Goal: Communication & Community: Answer question/provide support

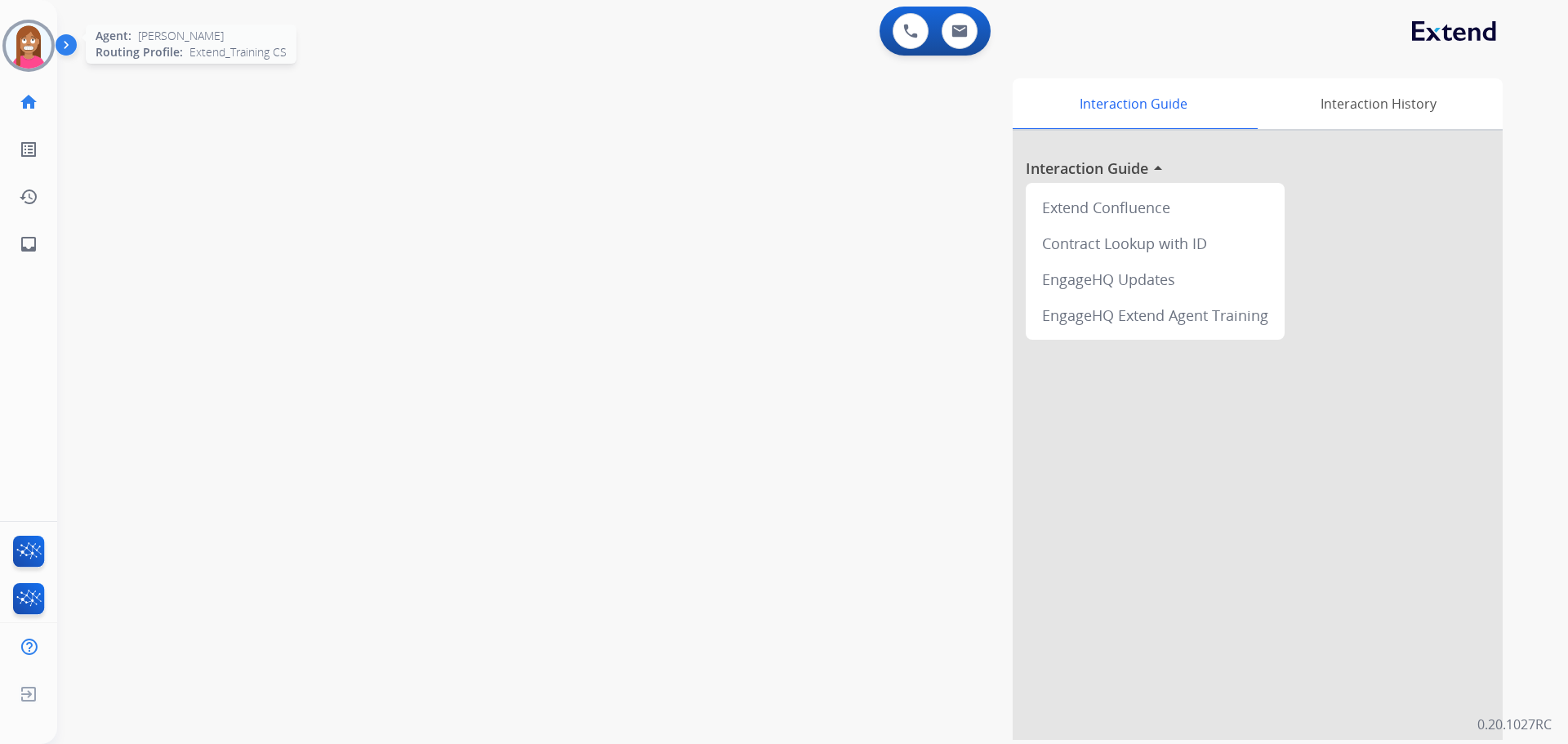
click at [26, 56] on img at bounding box center [29, 46] width 46 height 46
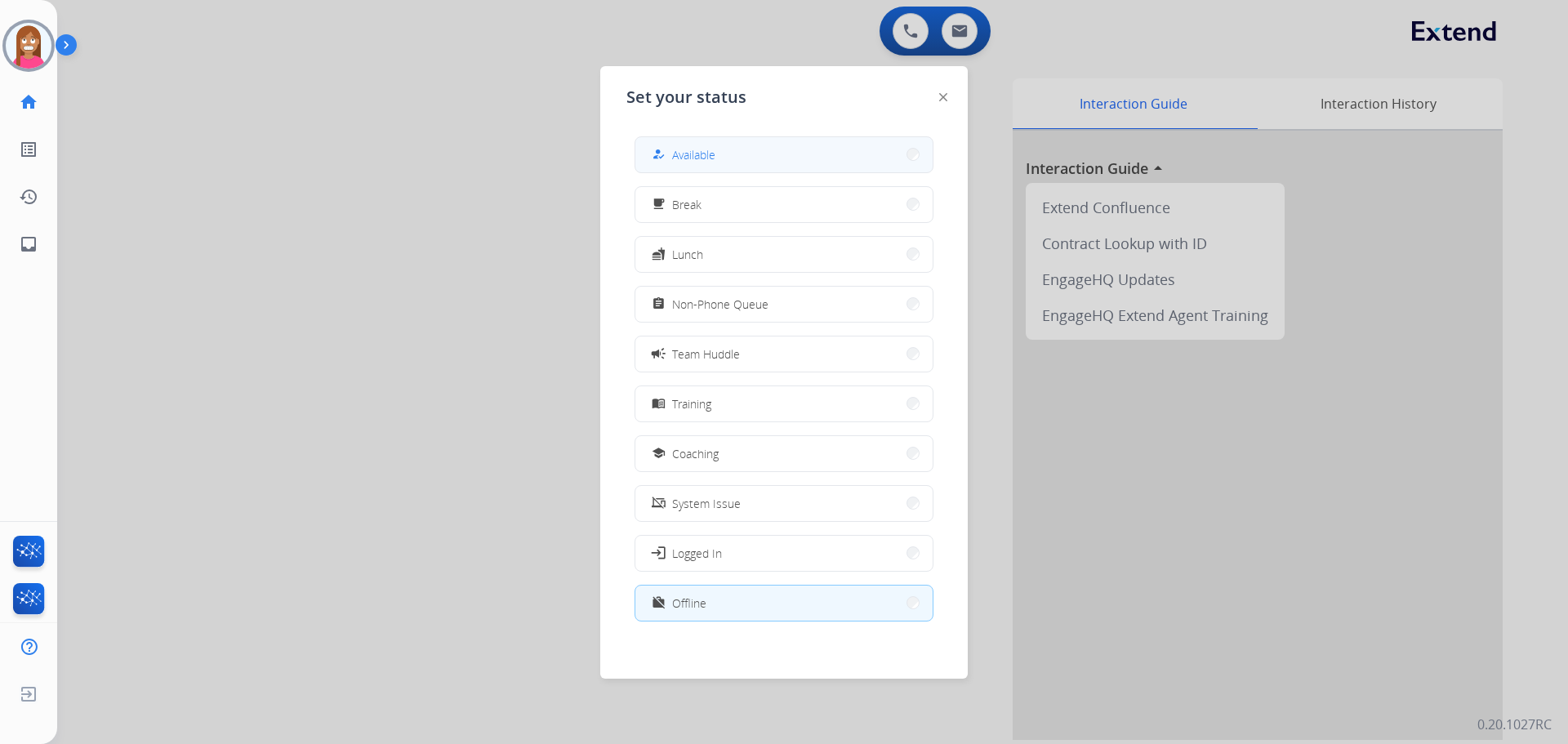
click at [641, 153] on div "how_to_reg Available" at bounding box center [784, 154] width 299 height 37
click at [668, 156] on div "how_to_reg" at bounding box center [660, 154] width 24 height 20
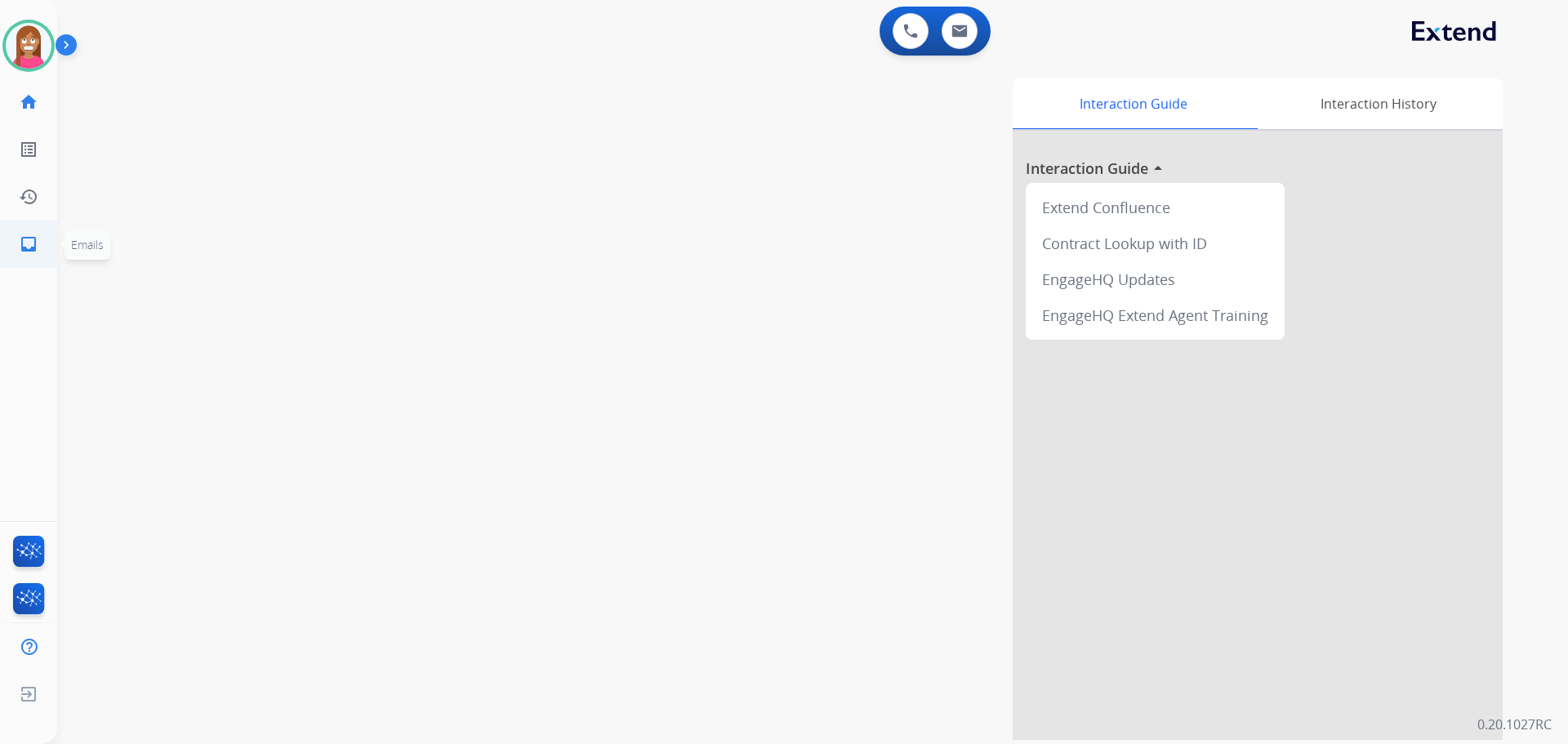
click at [26, 242] on mat-icon "inbox" at bounding box center [28, 244] width 20 height 20
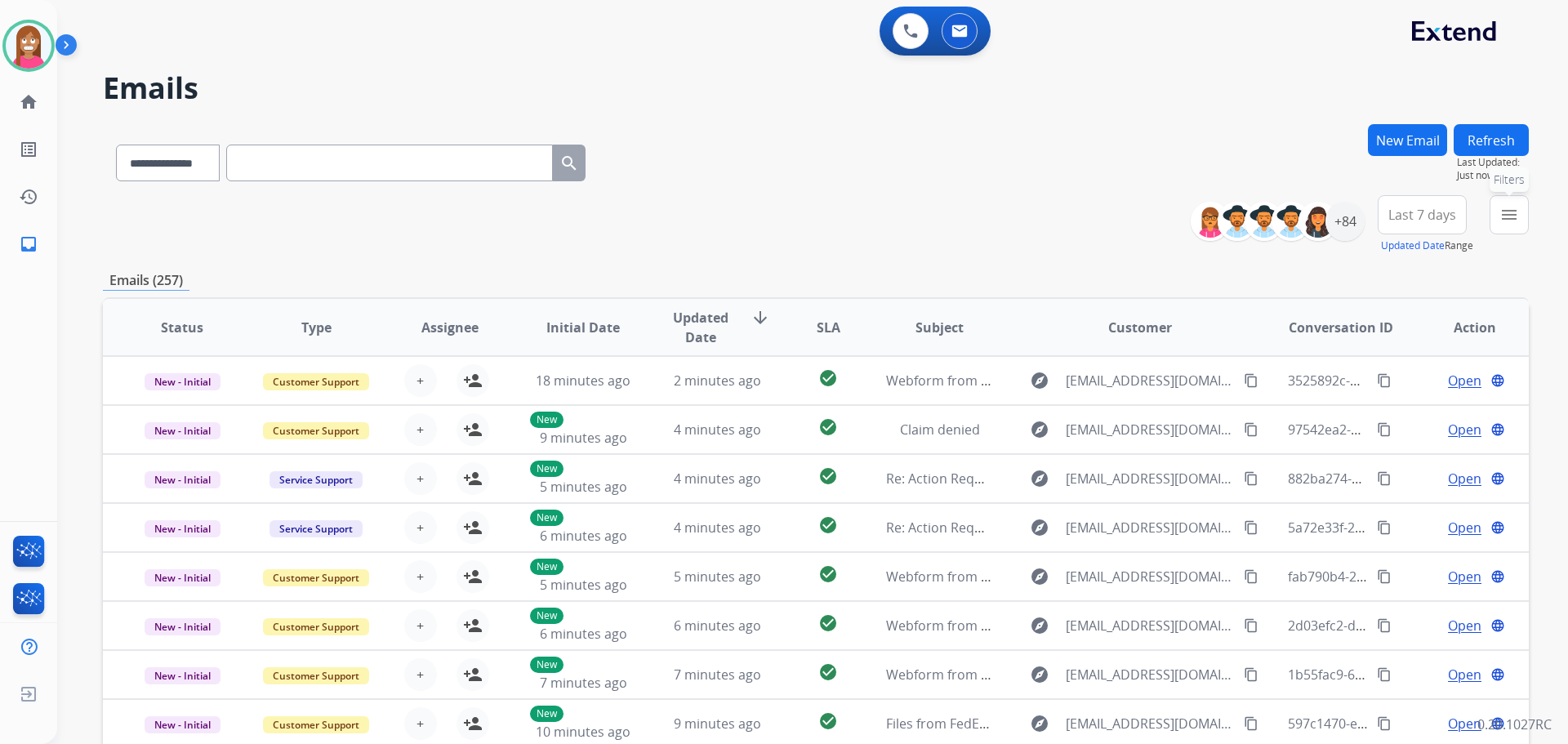
click at [1509, 213] on mat-icon "menu" at bounding box center [1509, 214] width 20 height 20
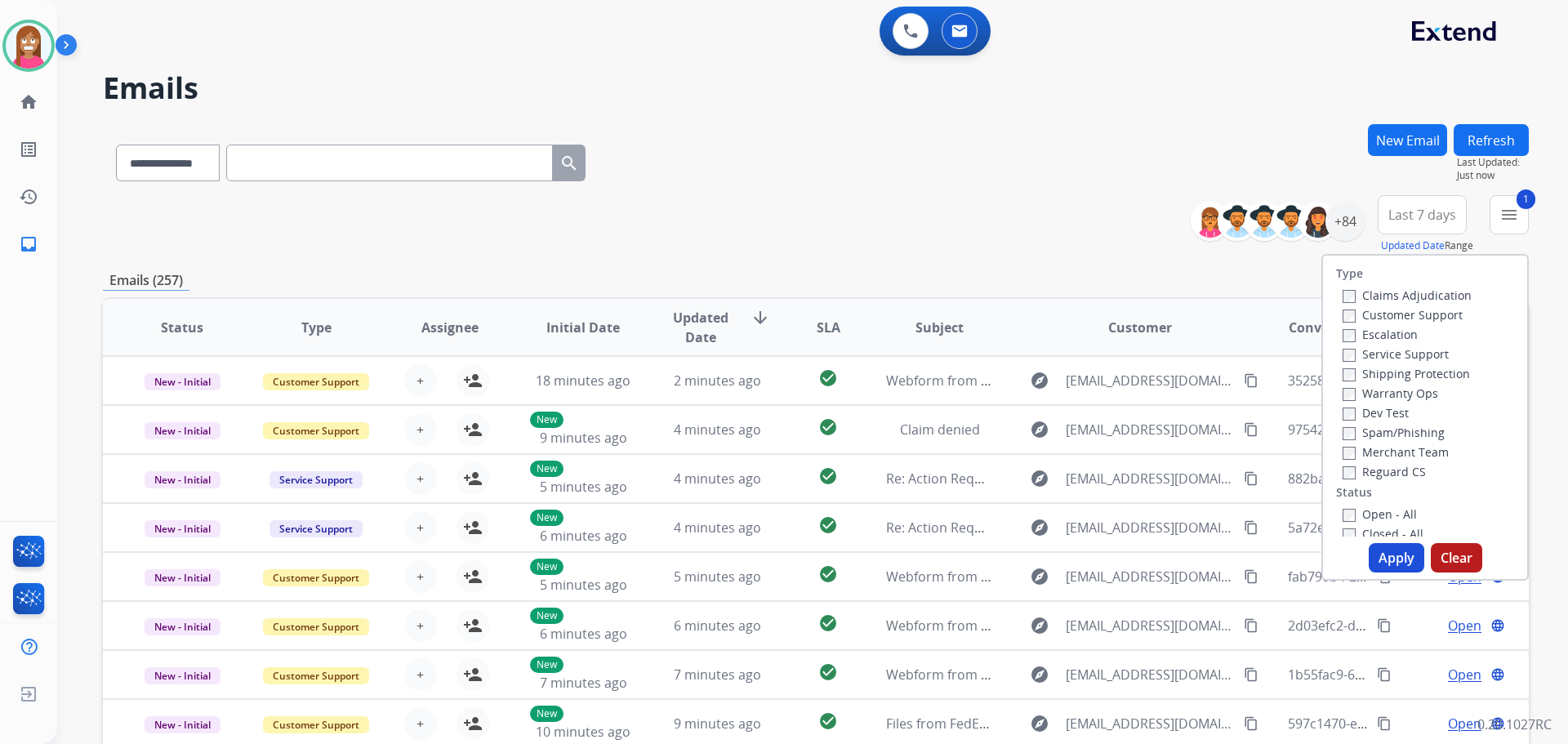
click at [1365, 372] on label "Shipping Protection" at bounding box center [1407, 373] width 127 height 15
click at [1355, 476] on label "Reguard CS" at bounding box center [1384, 472] width 83 height 15
click at [1350, 510] on label "Open - All" at bounding box center [1379, 514] width 74 height 15
click at [1399, 566] on button "Apply" at bounding box center [1395, 558] width 55 height 30
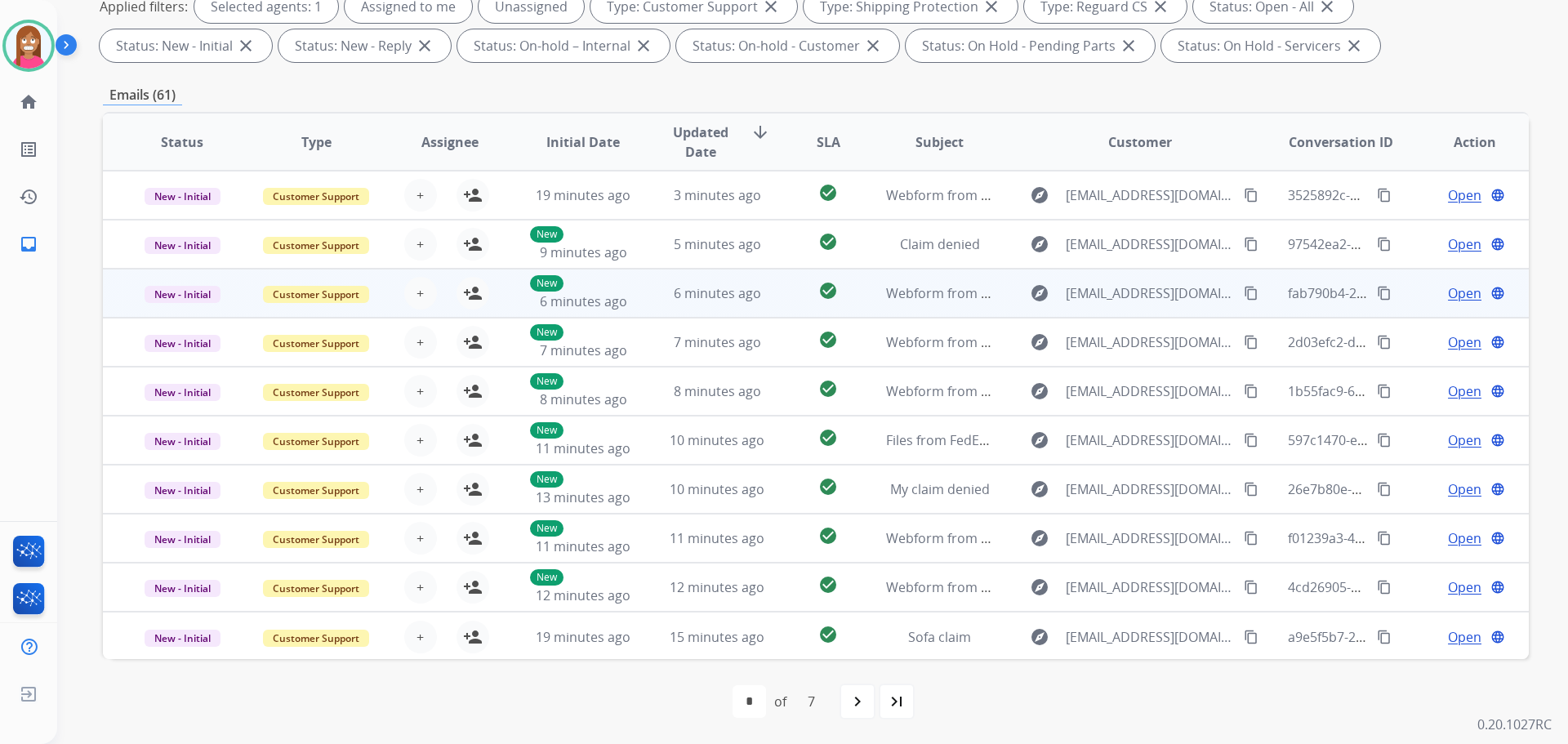
scroll to position [2, 0]
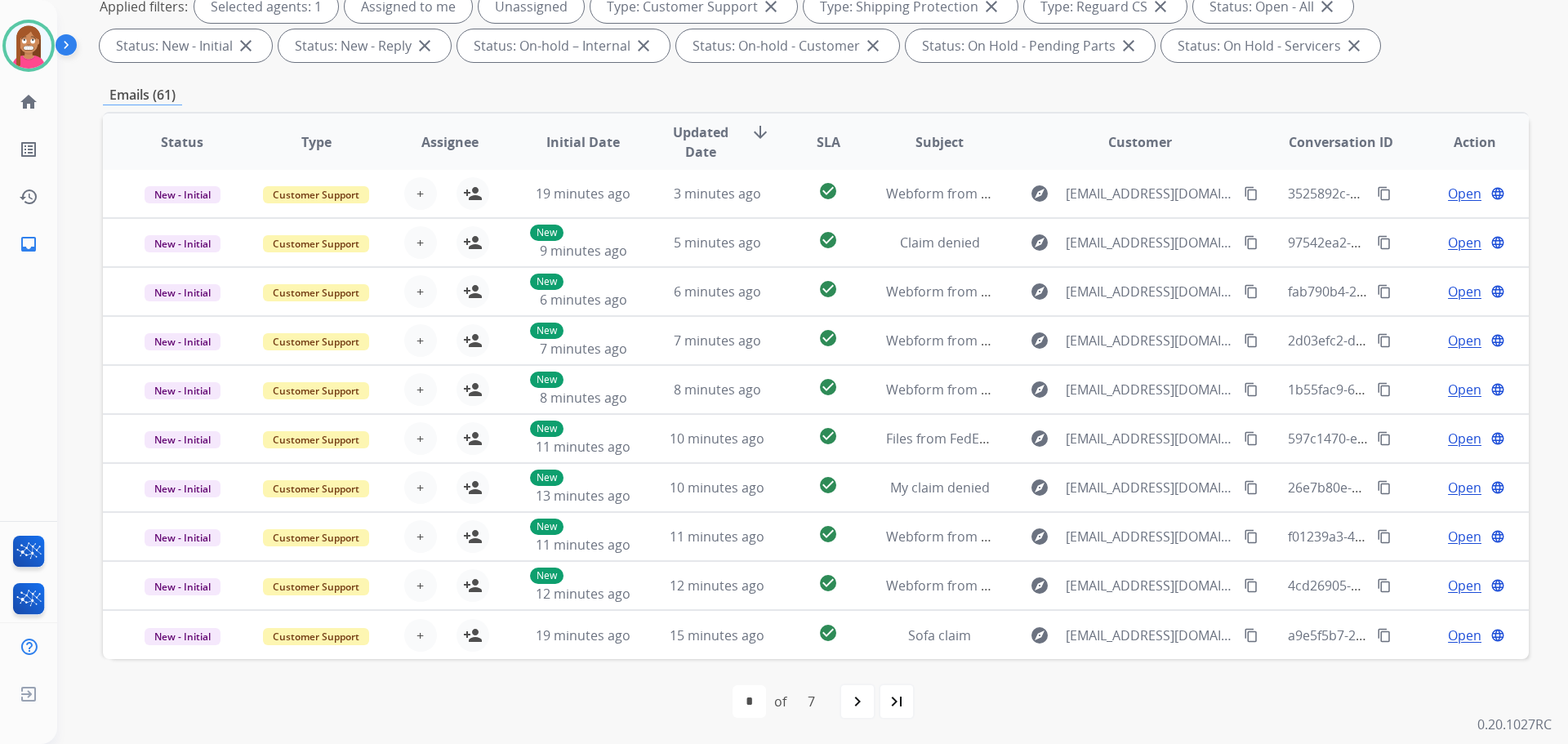
click at [886, 715] on div "last_page" at bounding box center [897, 701] width 36 height 36
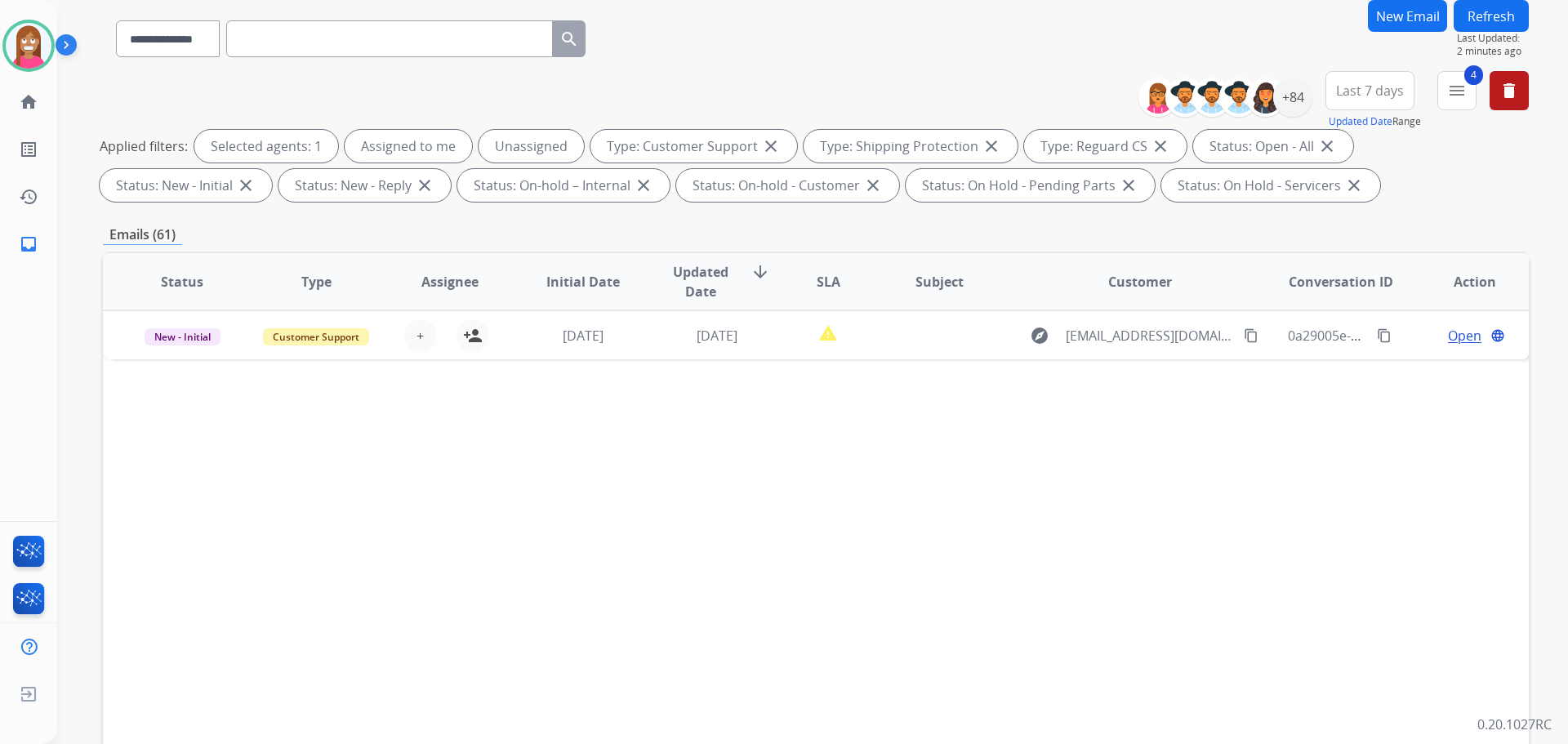
scroll to position [264, 0]
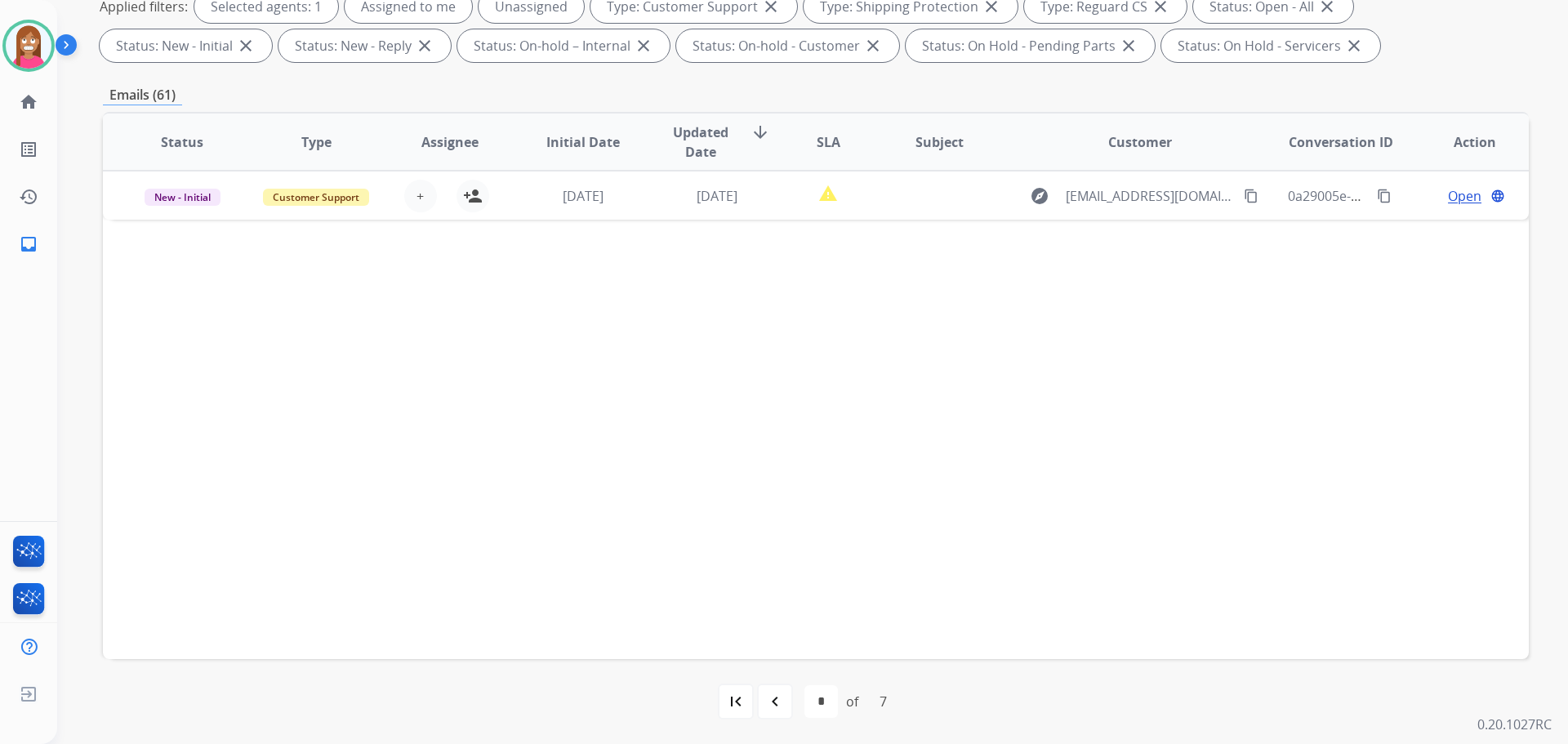
click at [779, 711] on mat-icon "navigate_before" at bounding box center [774, 701] width 20 height 20
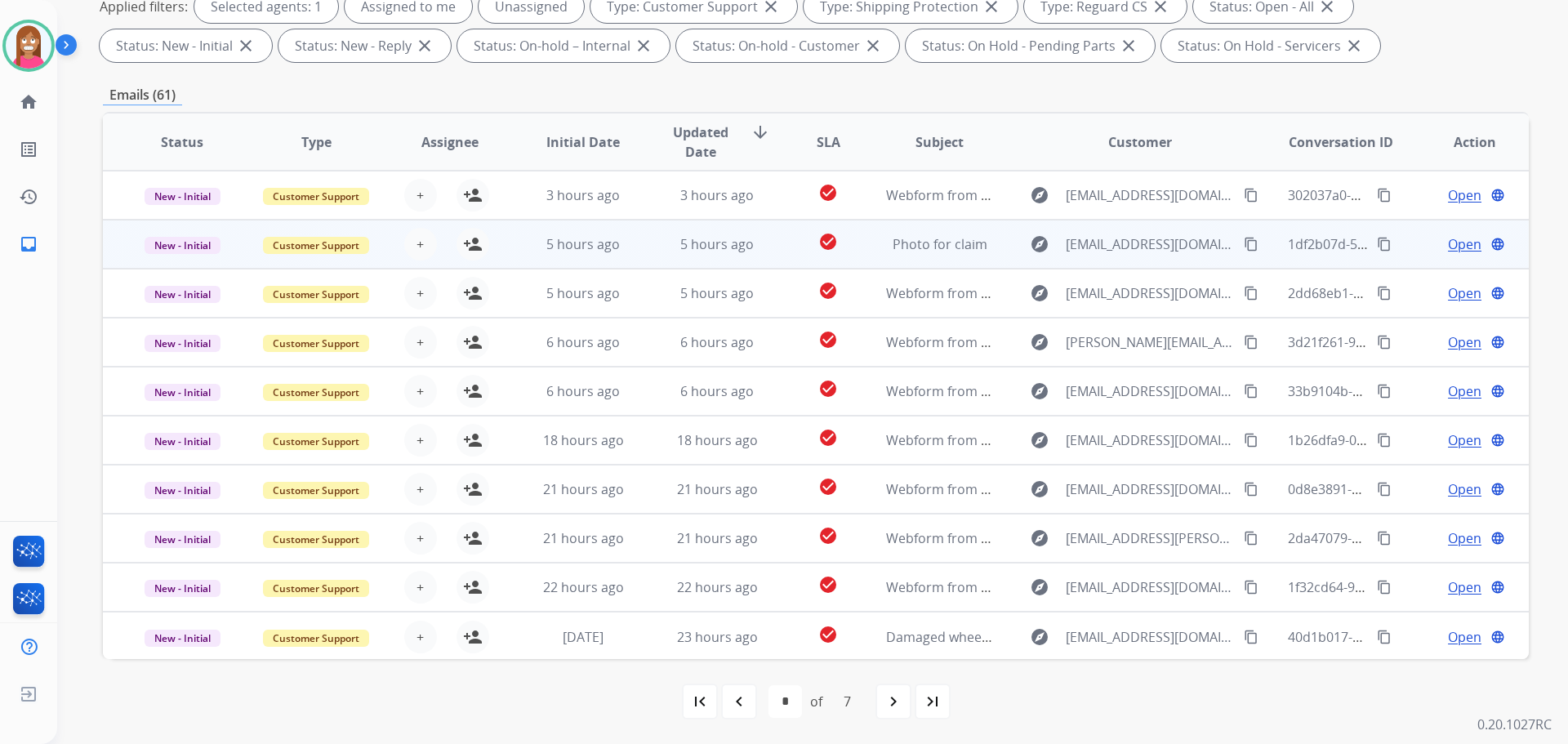
scroll to position [2, 0]
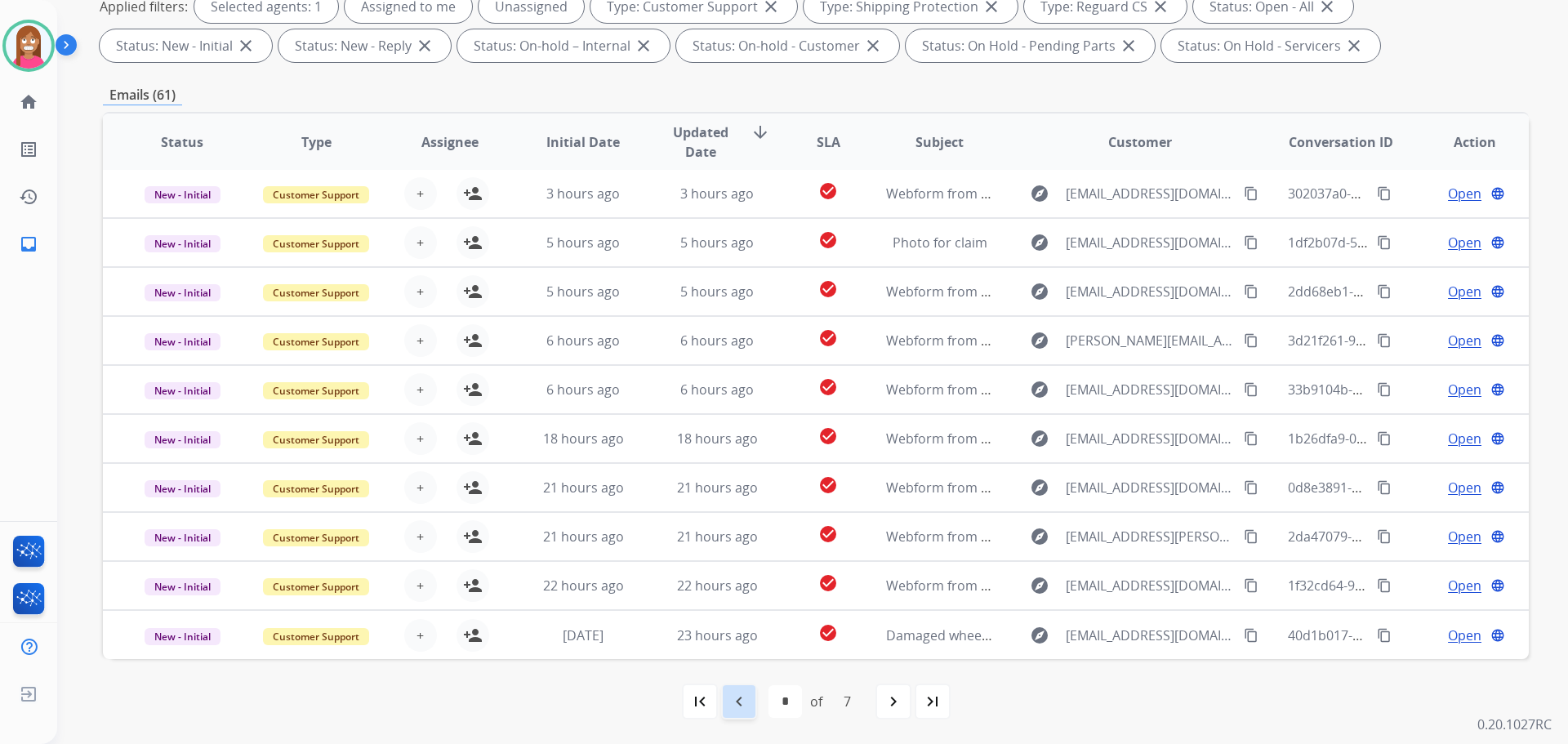
click at [738, 707] on mat-icon "navigate_before" at bounding box center [739, 701] width 20 height 20
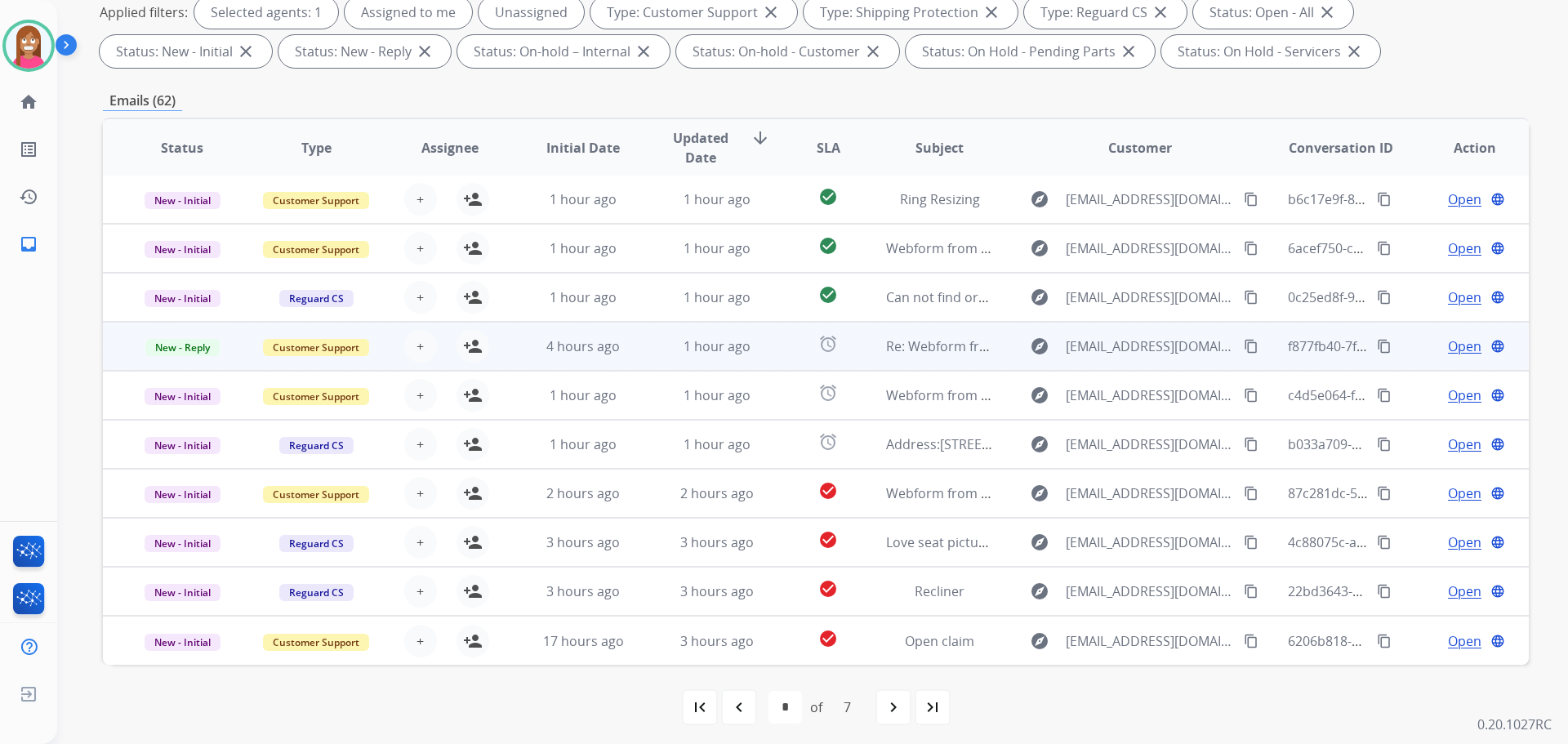
scroll to position [264, 0]
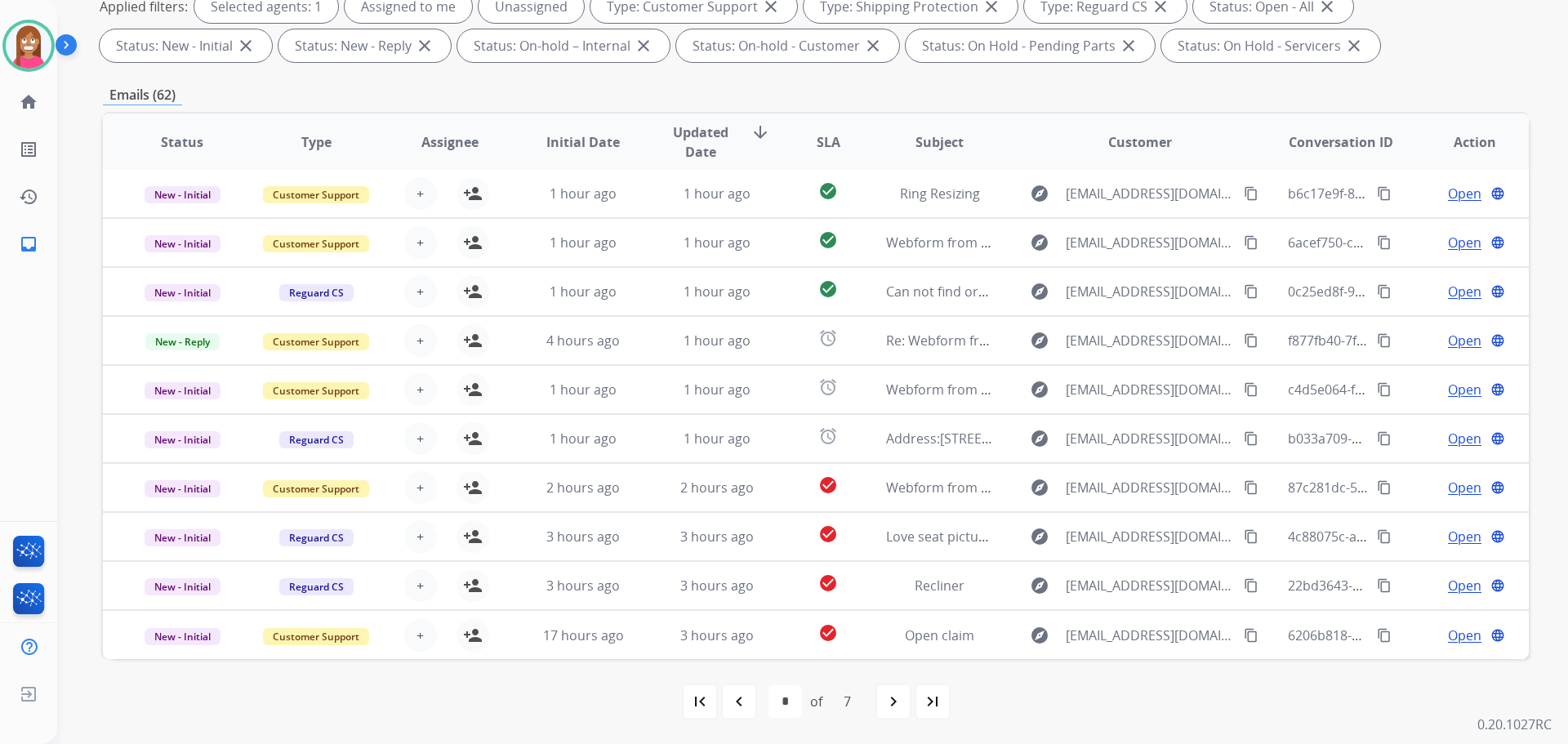
click at [733, 697] on mat-icon "navigate_before" at bounding box center [739, 701] width 20 height 20
select select "*"
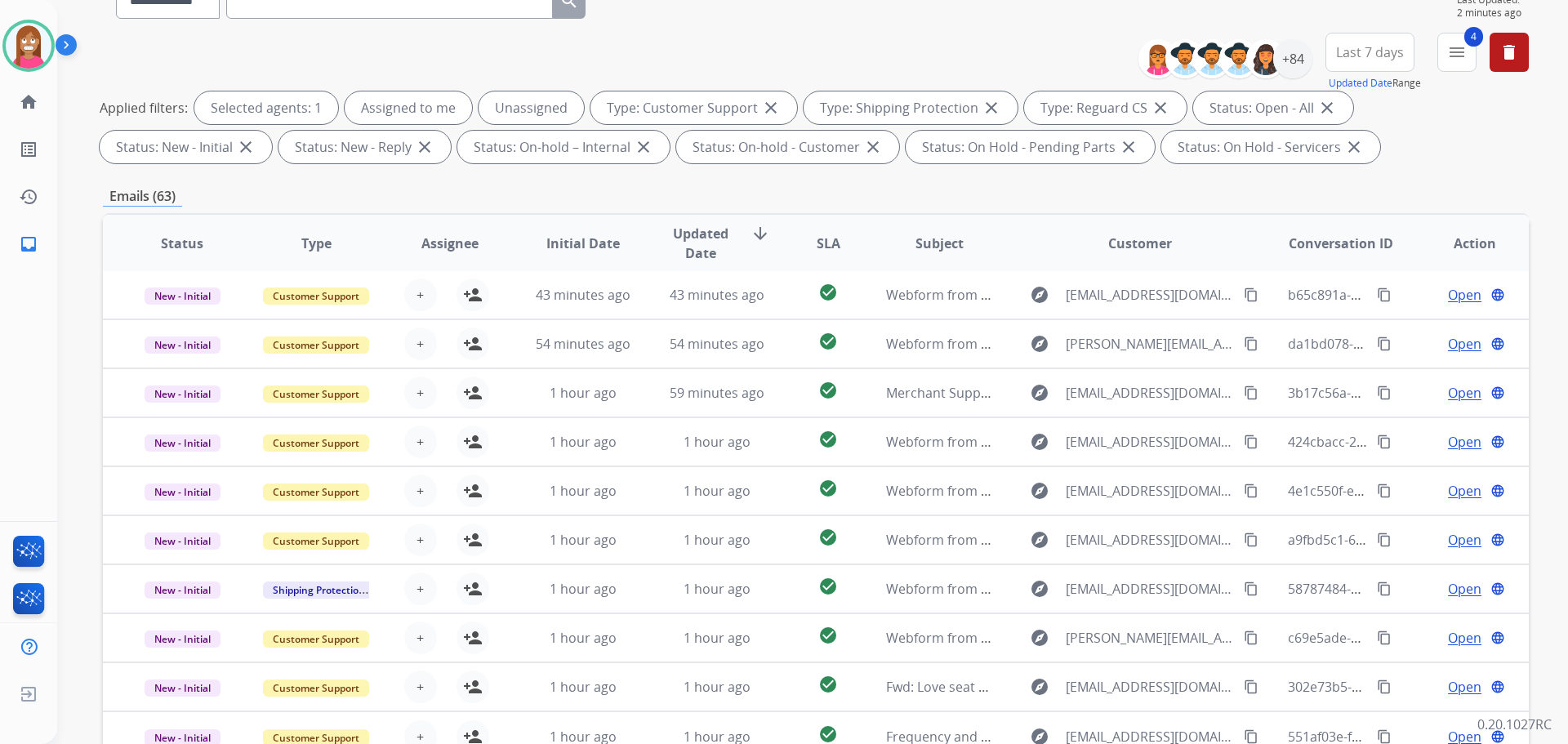
scroll to position [163, 0]
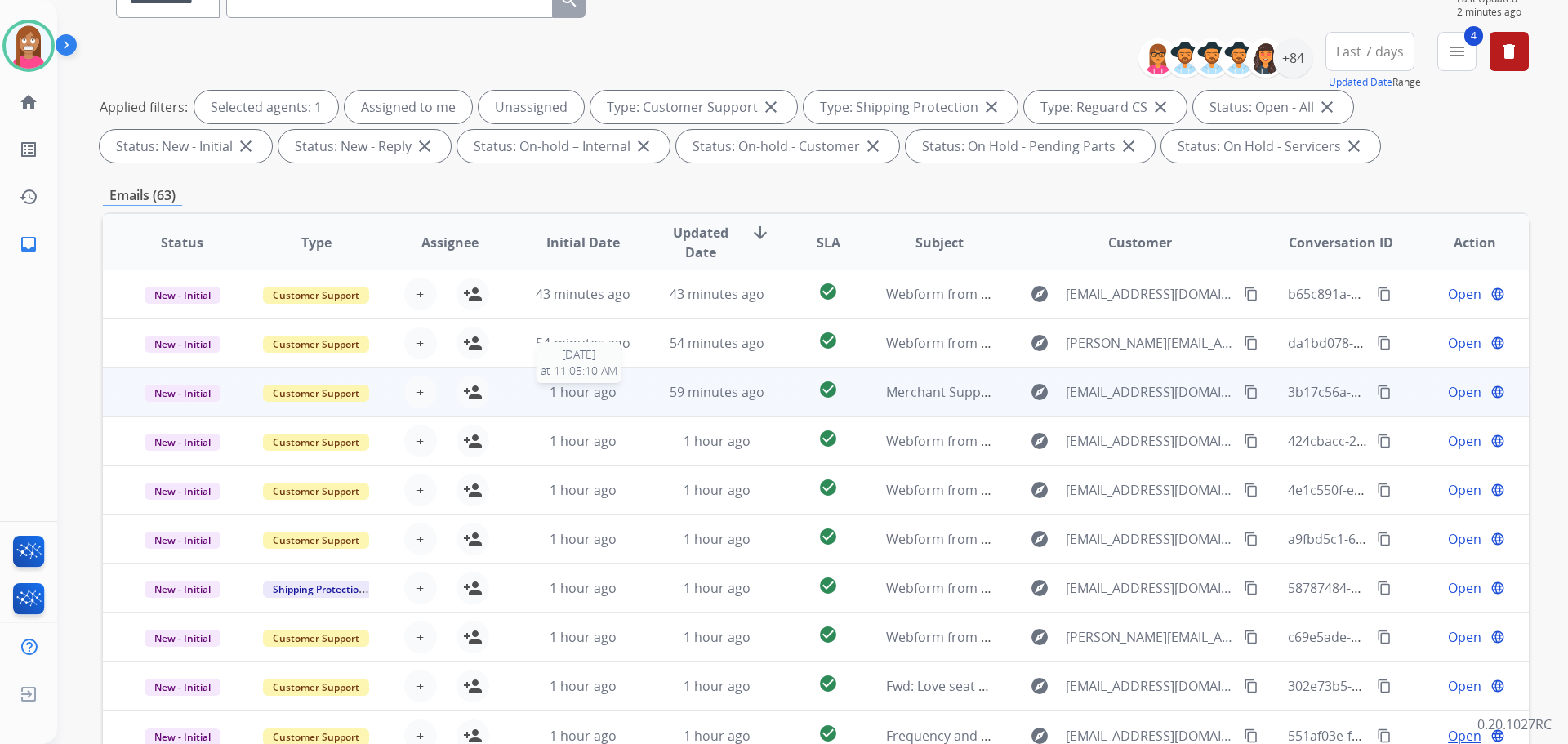
click at [624, 391] on div "1 hour ago" at bounding box center [584, 392] width 107 height 20
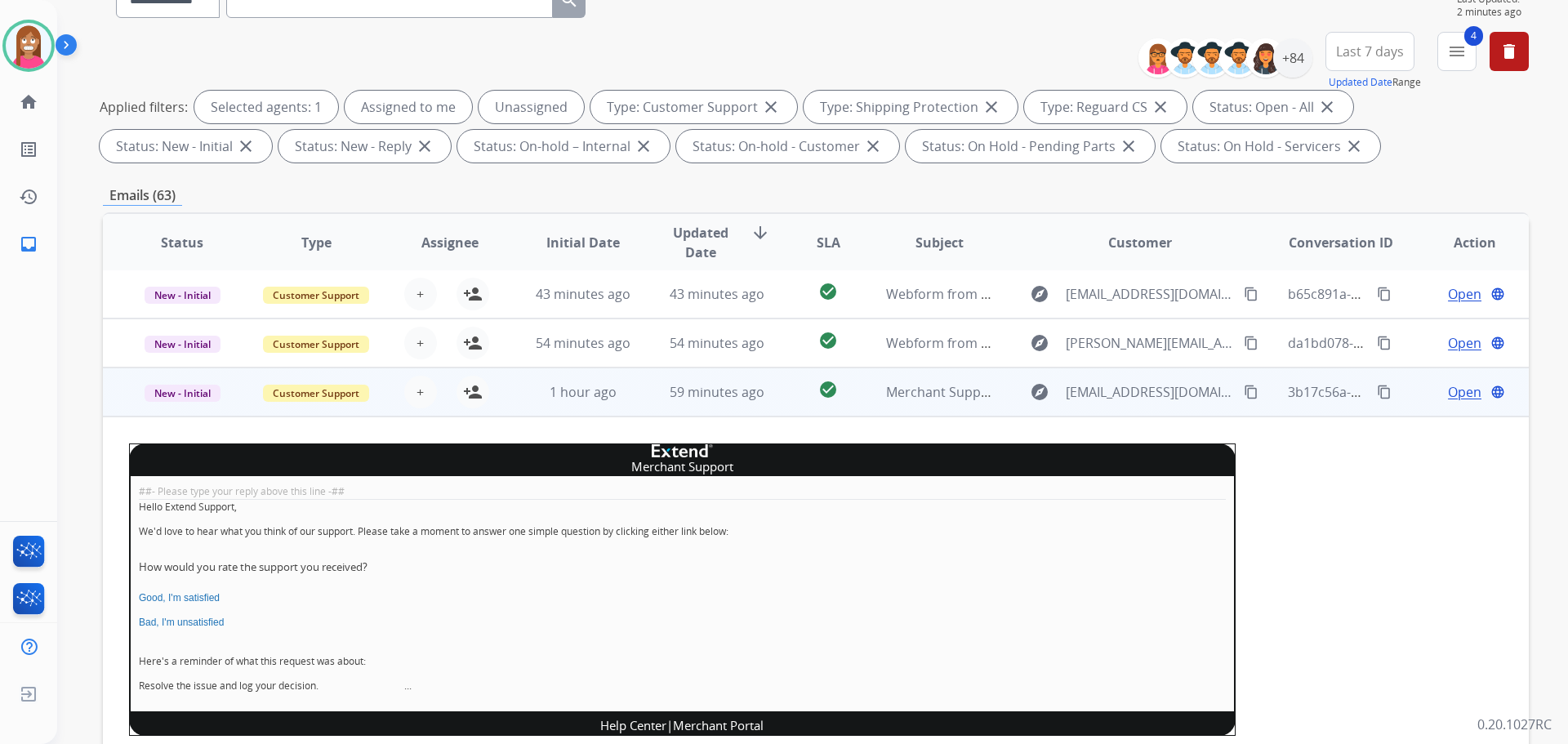
scroll to position [98, 0]
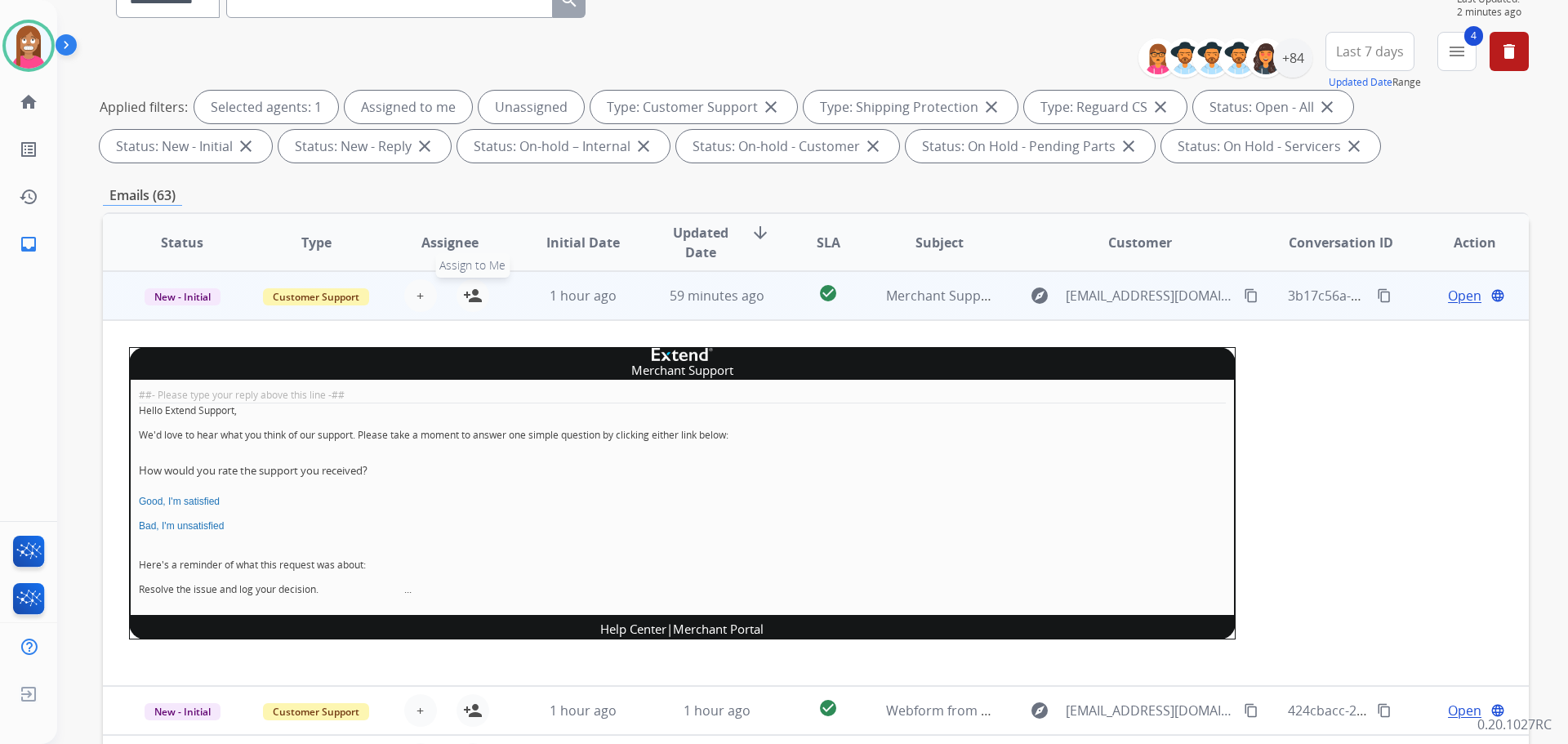
click at [457, 293] on button "person_add Assign to Me" at bounding box center [473, 296] width 32 height 32
click at [190, 293] on span "New - Initial" at bounding box center [182, 297] width 76 height 17
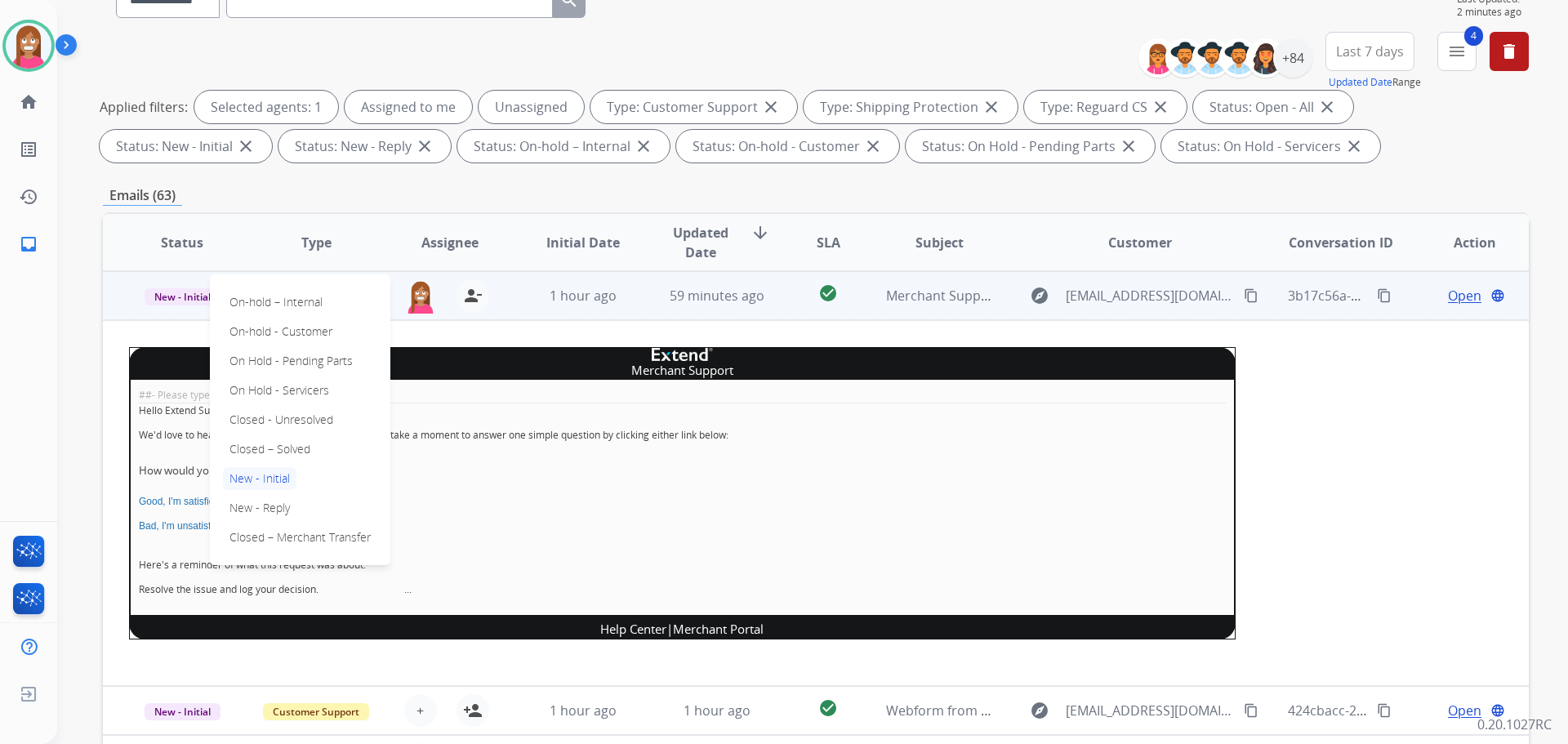
drag, startPoint x: 253, startPoint y: 454, endPoint x: 262, endPoint y: 449, distance: 10.3
click at [246, 452] on p "Closed – Solved" at bounding box center [269, 449] width 93 height 23
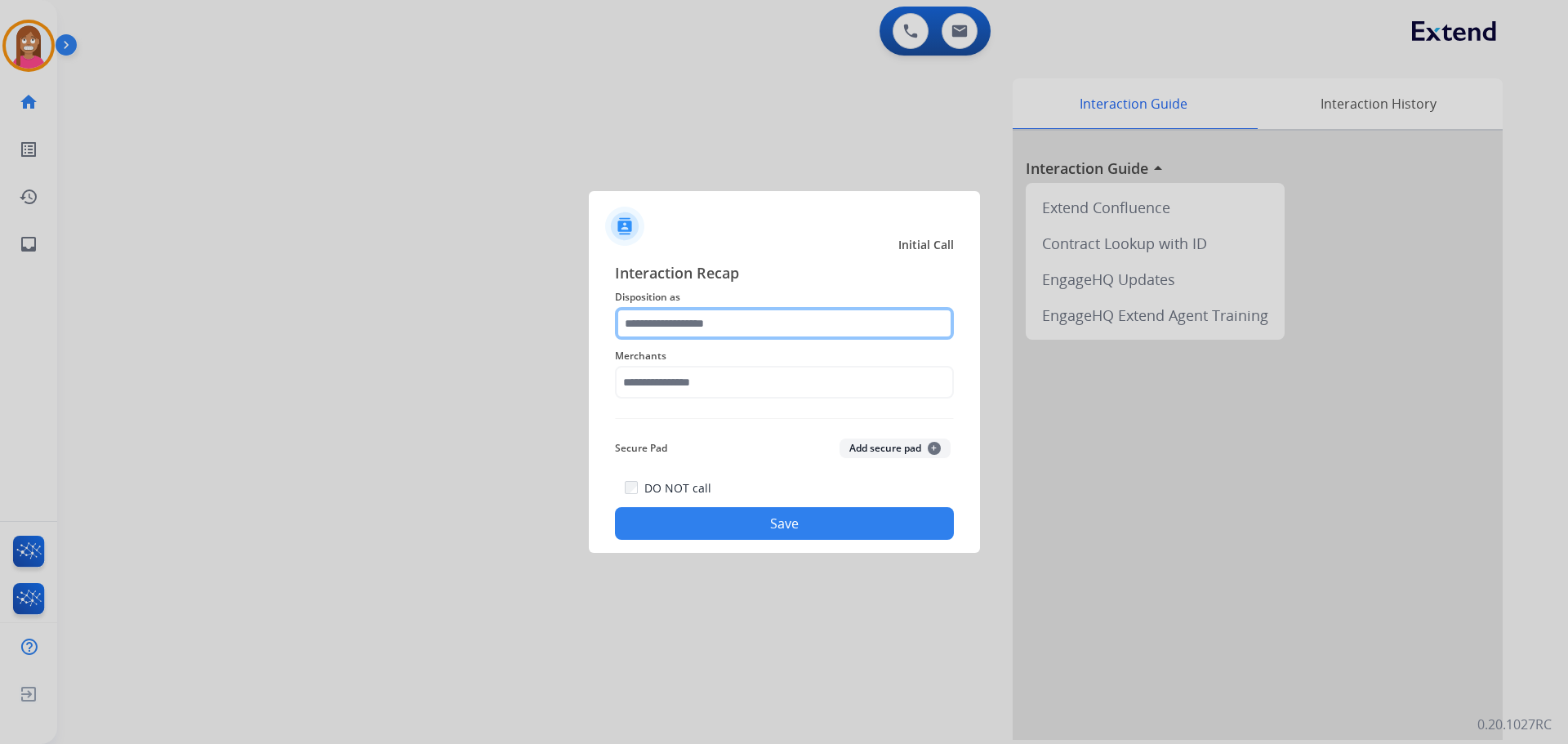
click at [674, 329] on input "text" at bounding box center [784, 323] width 339 height 32
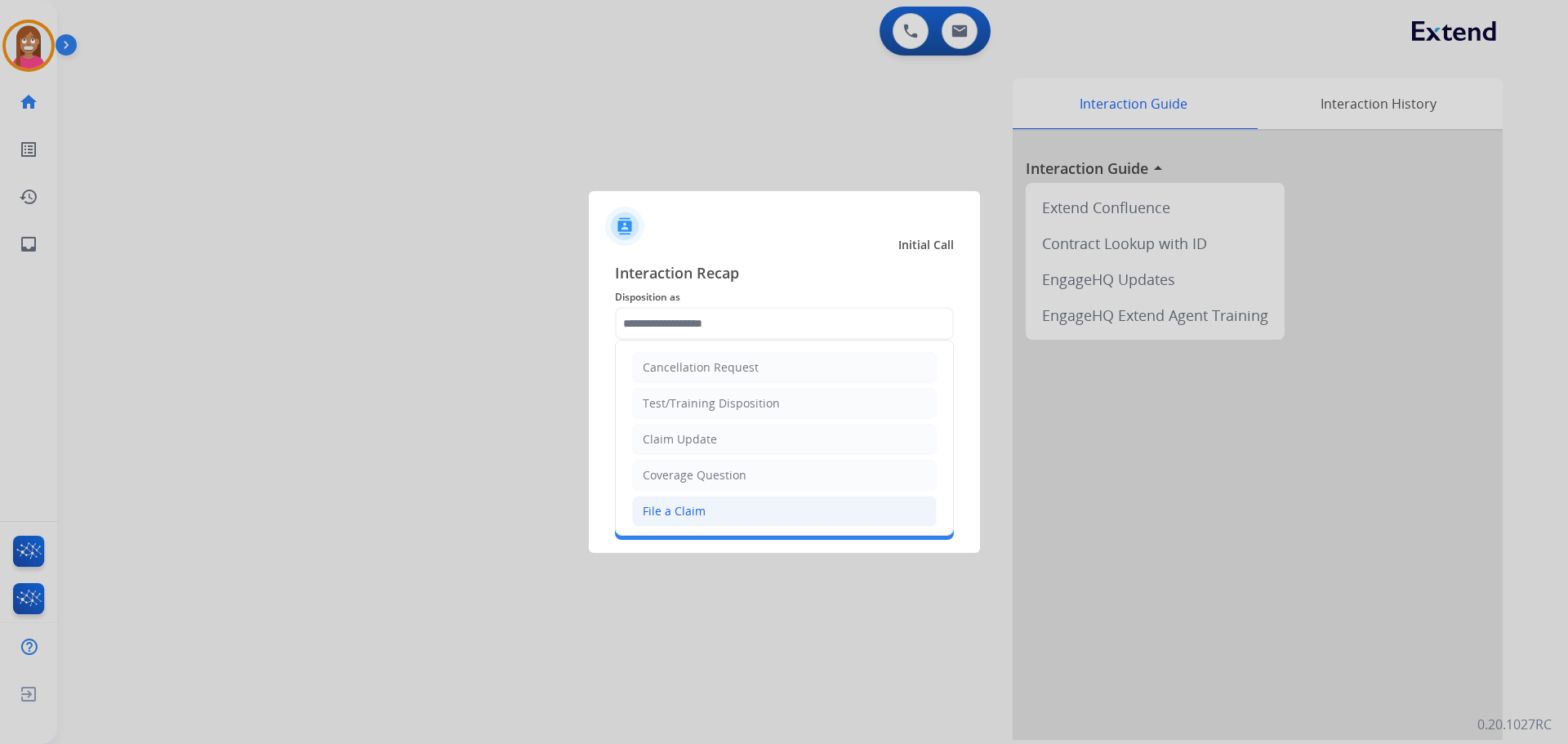
click at [660, 514] on div "File a Claim" at bounding box center [674, 511] width 63 height 16
type input "**********"
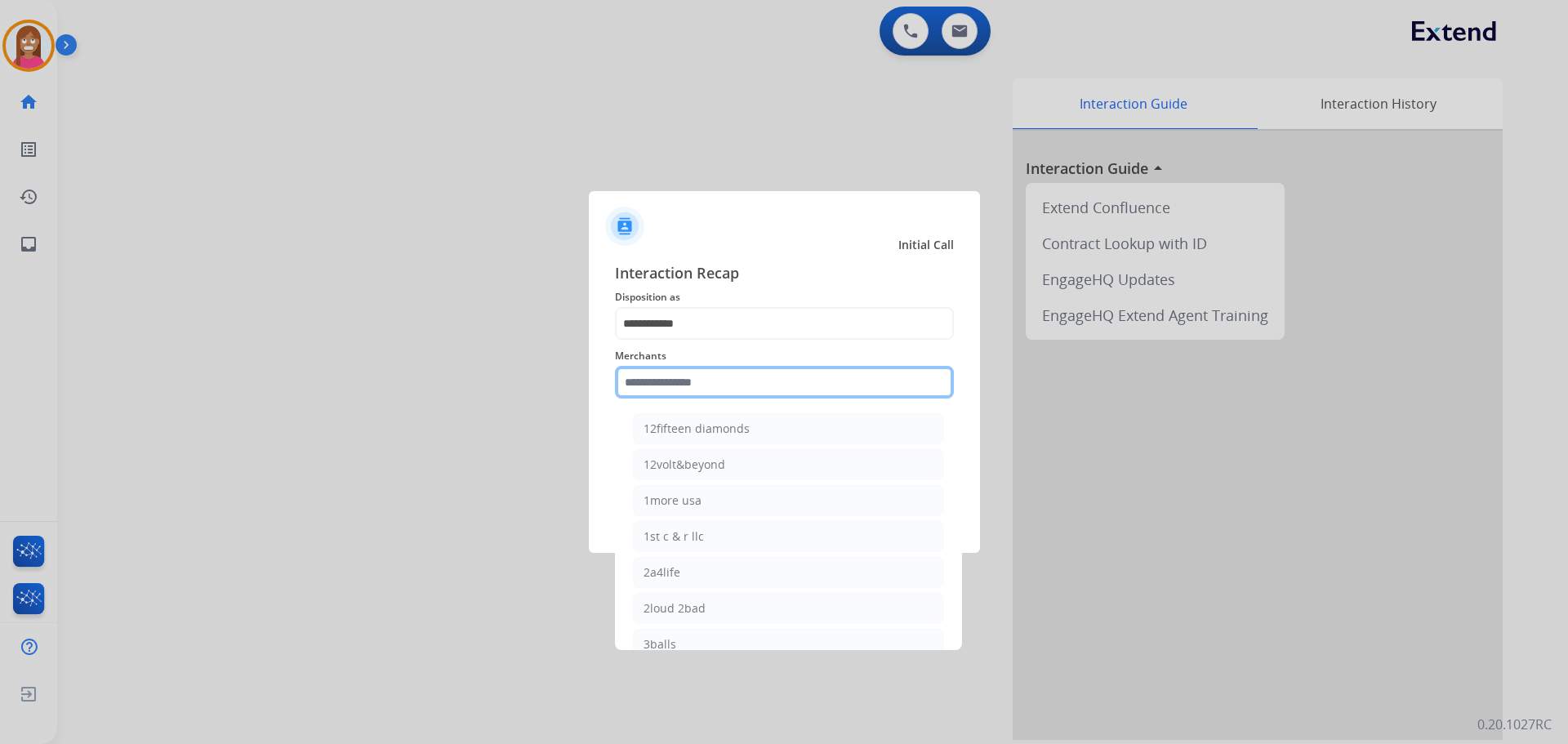
drag, startPoint x: 653, startPoint y: 383, endPoint x: 624, endPoint y: 397, distance: 32.2
click at [654, 383] on input "text" at bounding box center [784, 382] width 339 height 32
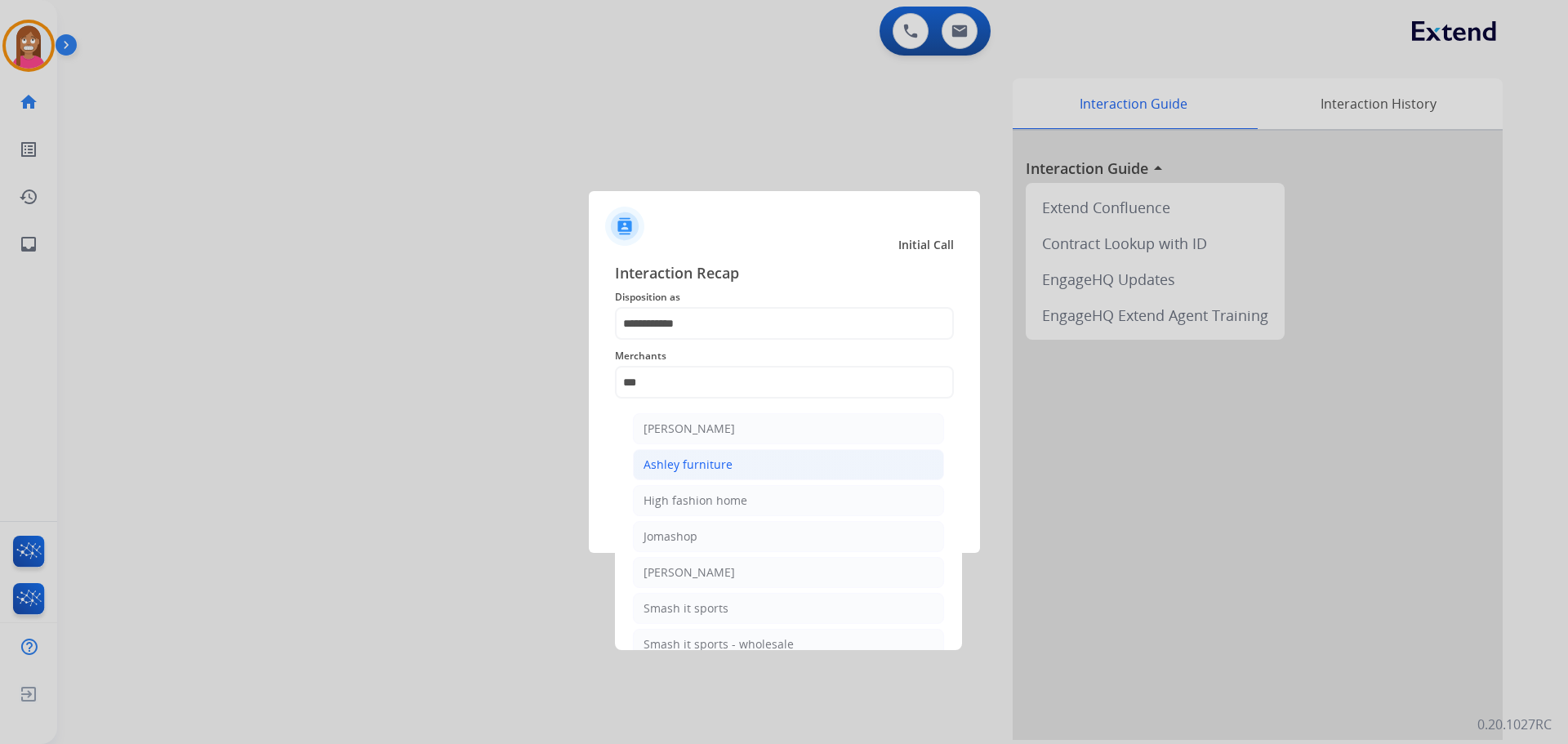
click at [651, 462] on div "Ashley furniture" at bounding box center [688, 464] width 89 height 16
type input "**********"
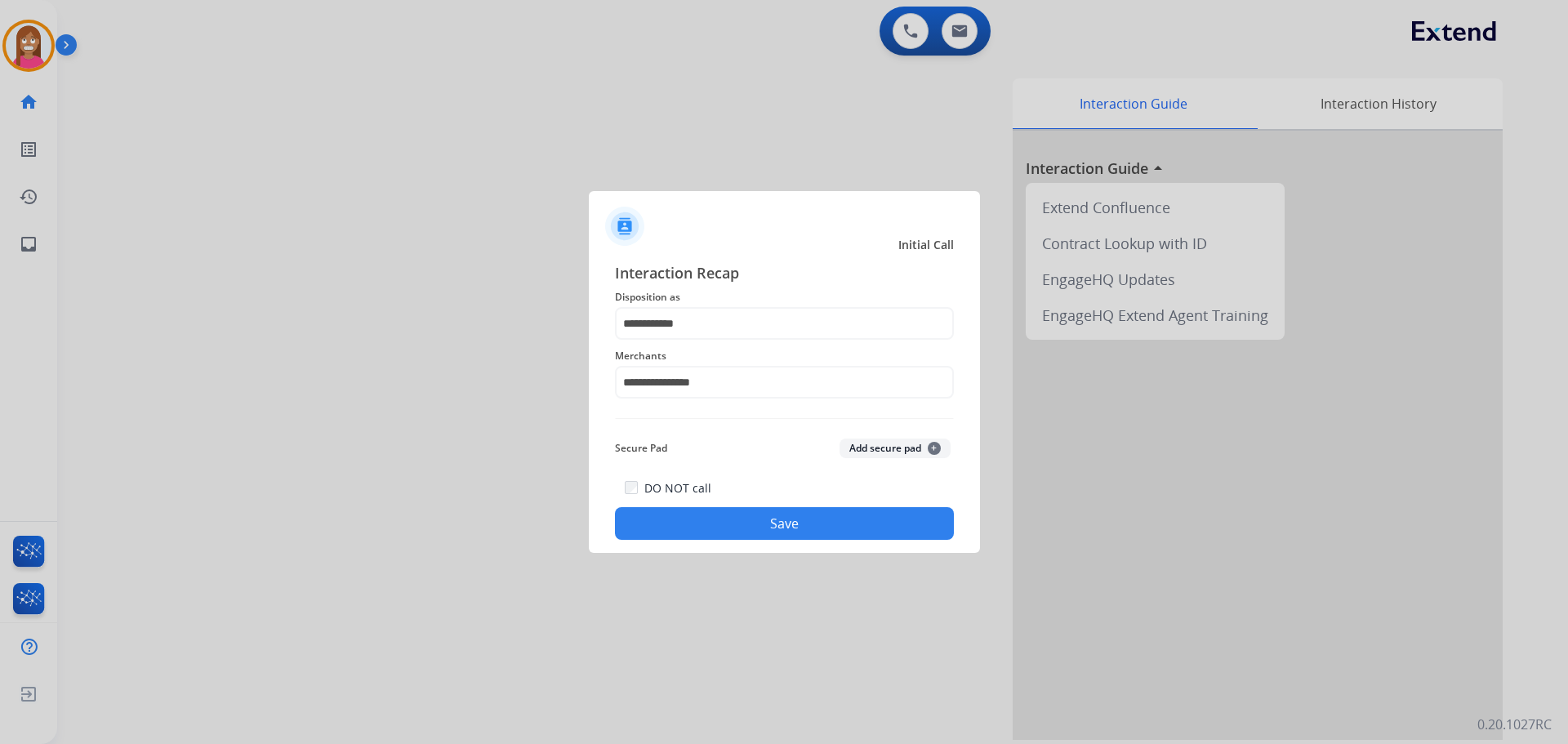
click at [682, 526] on button "Save" at bounding box center [784, 524] width 339 height 32
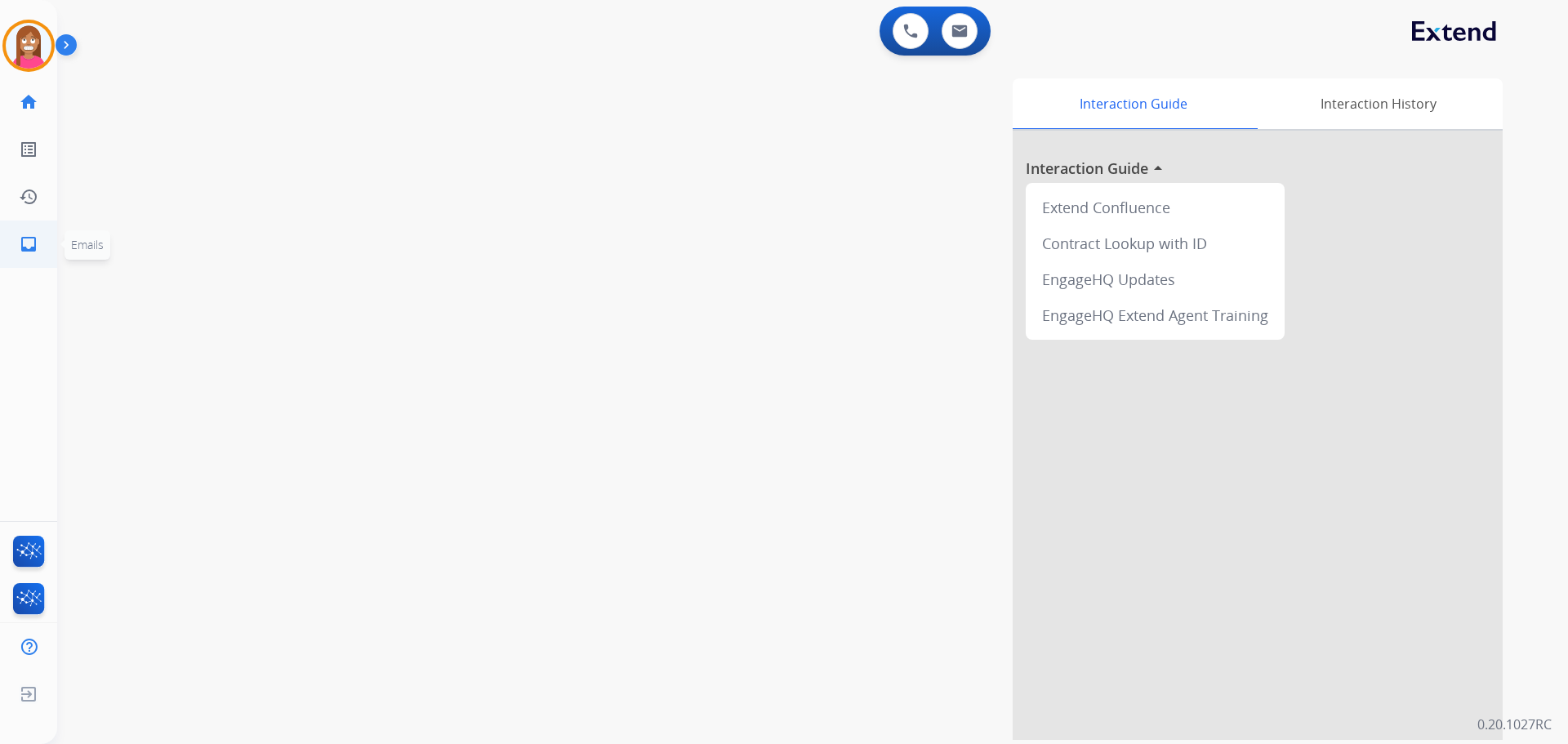
click at [31, 243] on mat-icon "inbox" at bounding box center [28, 244] width 20 height 20
select select "**********"
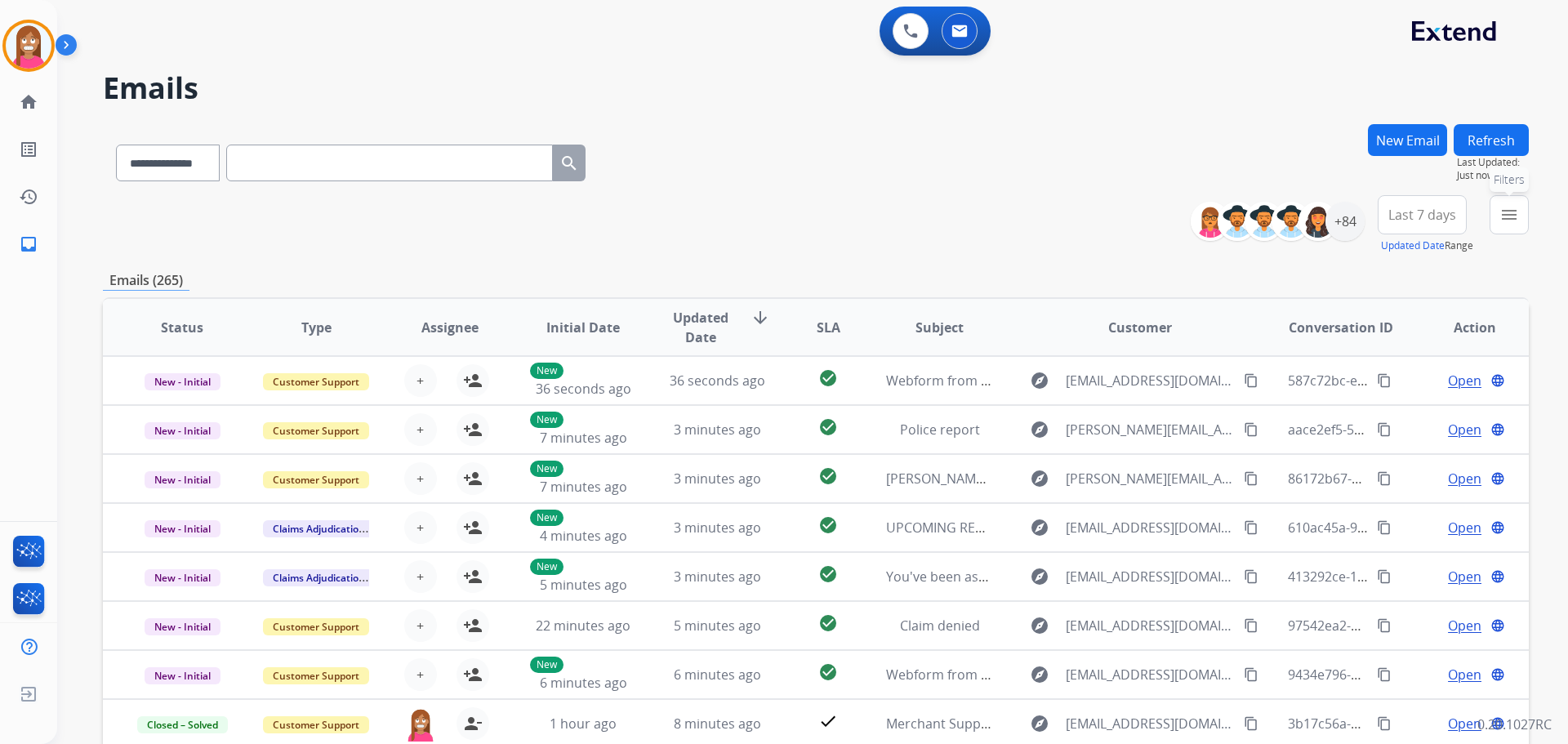
click at [1509, 217] on mat-icon "menu" at bounding box center [1509, 214] width 20 height 20
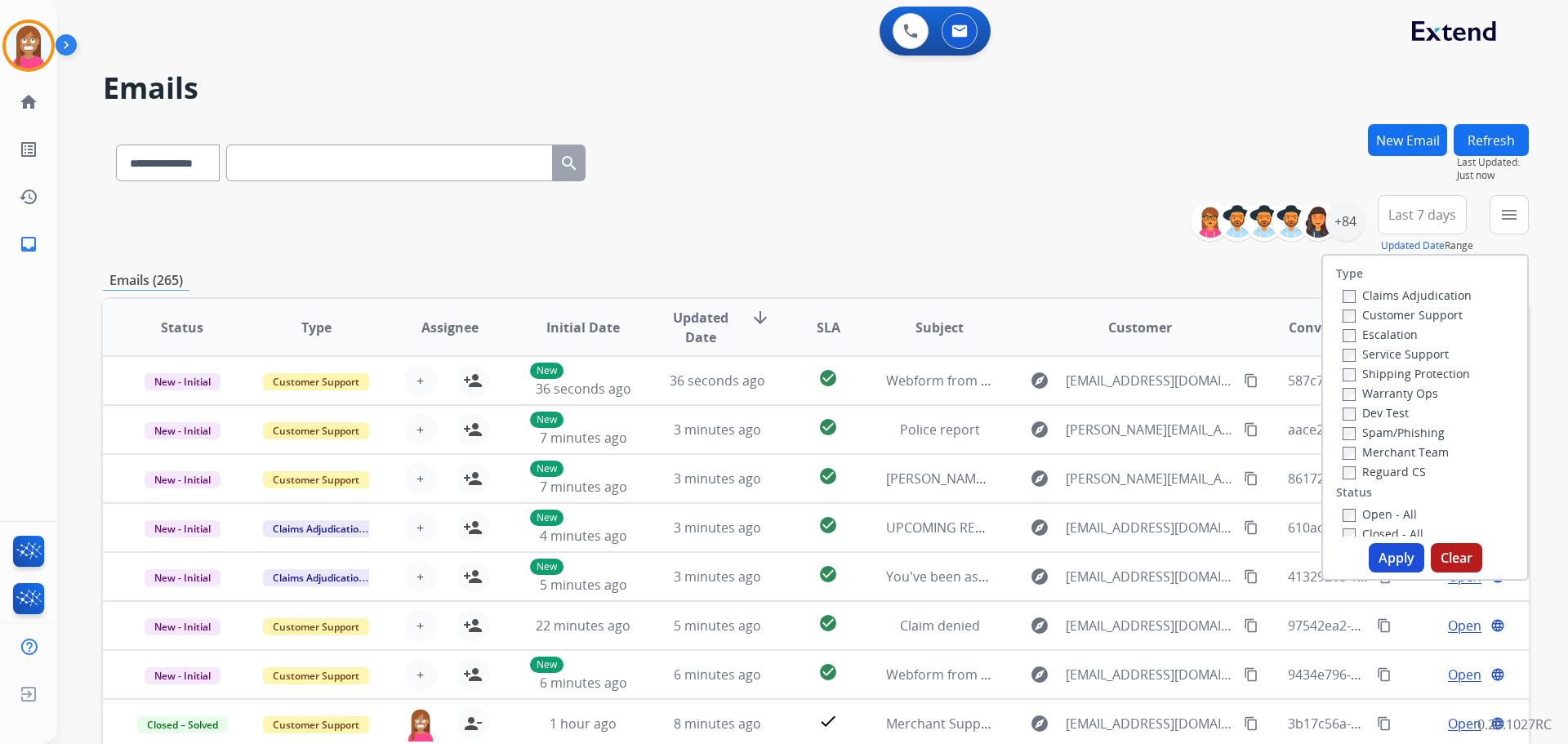
click at [1349, 314] on label "Customer Support" at bounding box center [1402, 315] width 120 height 15
click at [1355, 368] on label "Shipping Protection" at bounding box center [1407, 373] width 127 height 15
click at [1345, 478] on label "Reguard CS" at bounding box center [1384, 472] width 83 height 15
click at [1347, 512] on label "Open - All" at bounding box center [1379, 514] width 74 height 15
click at [1379, 553] on button "Apply" at bounding box center [1395, 558] width 55 height 30
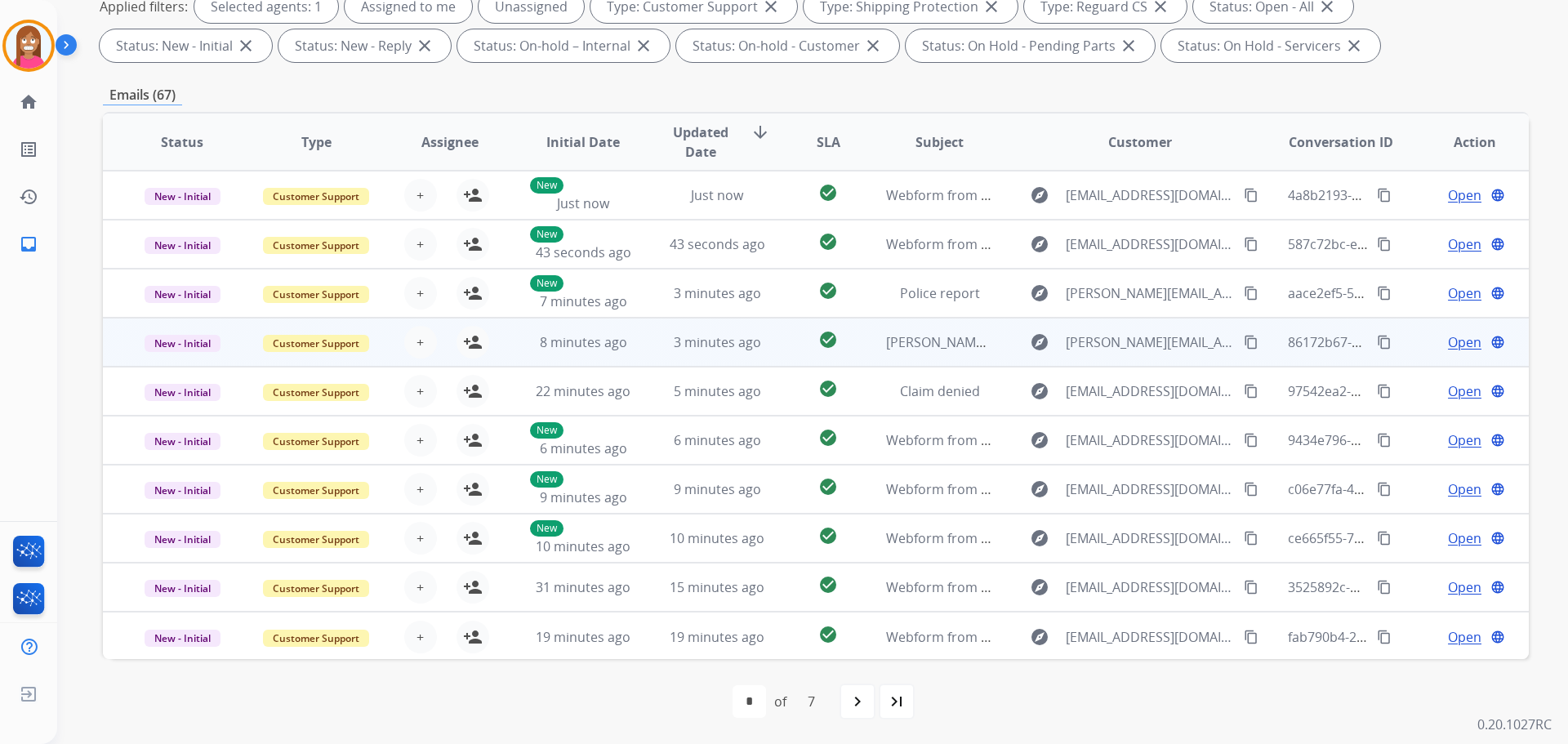
scroll to position [2, 0]
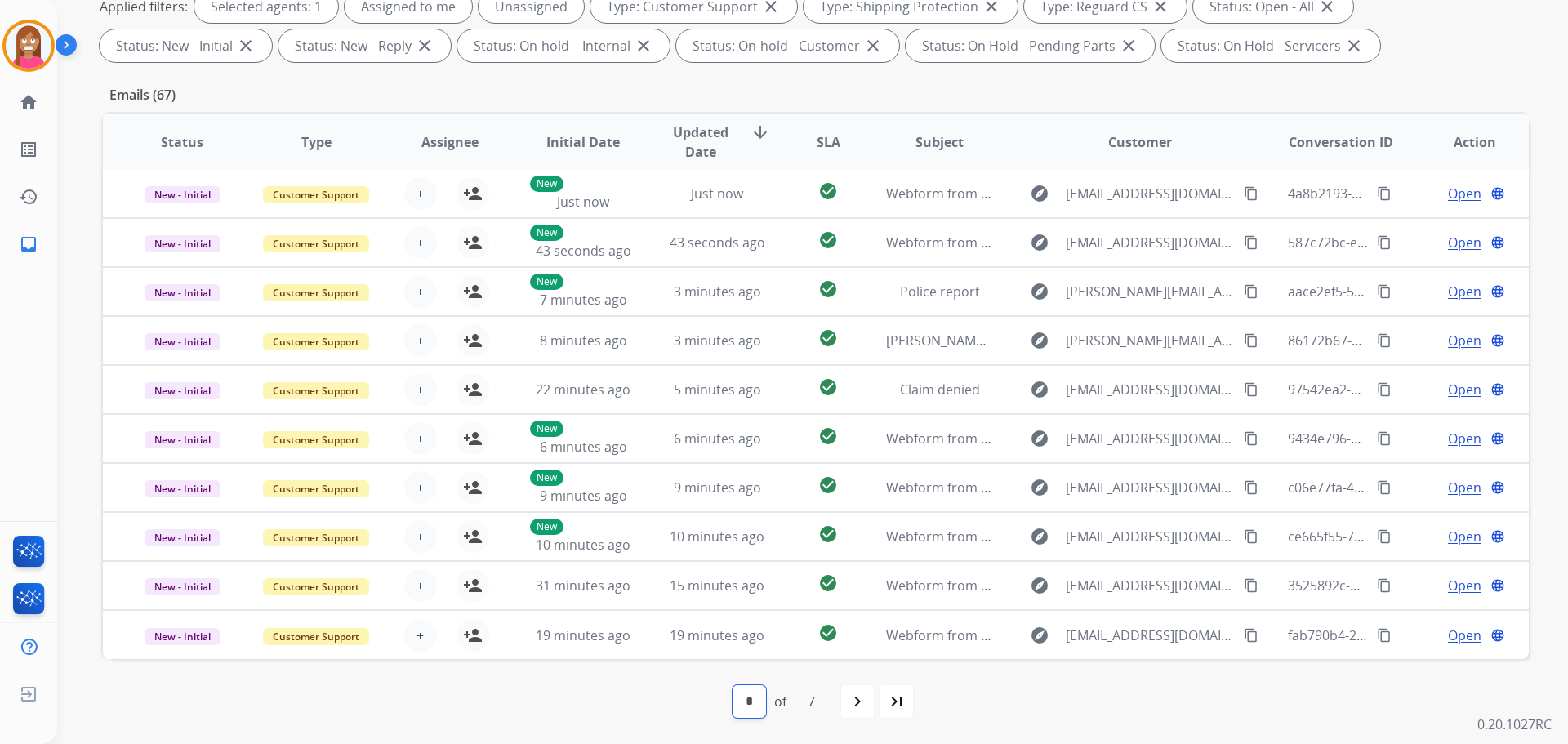
click at [741, 710] on select "* * * * * * *" at bounding box center [749, 701] width 33 height 32
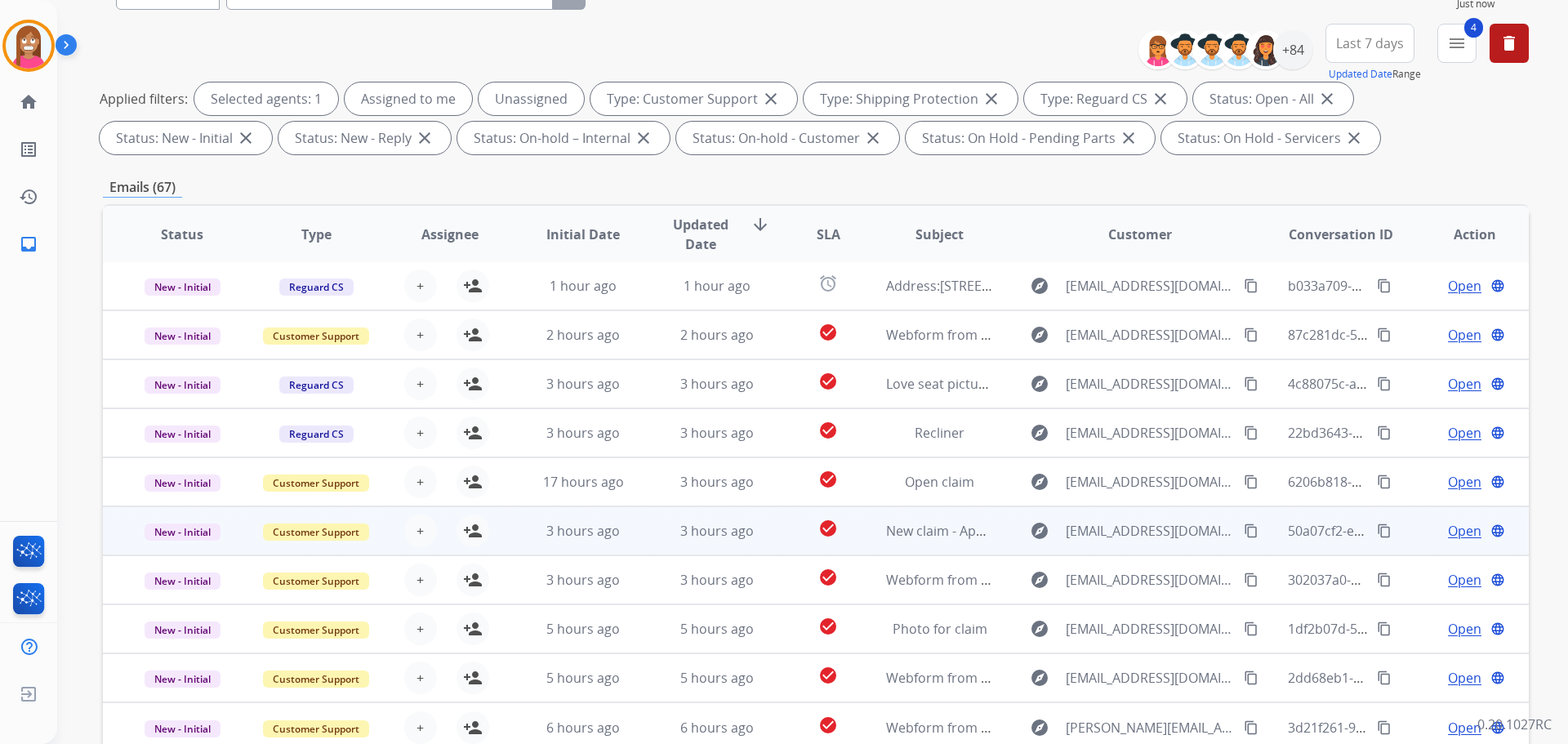
scroll to position [264, 0]
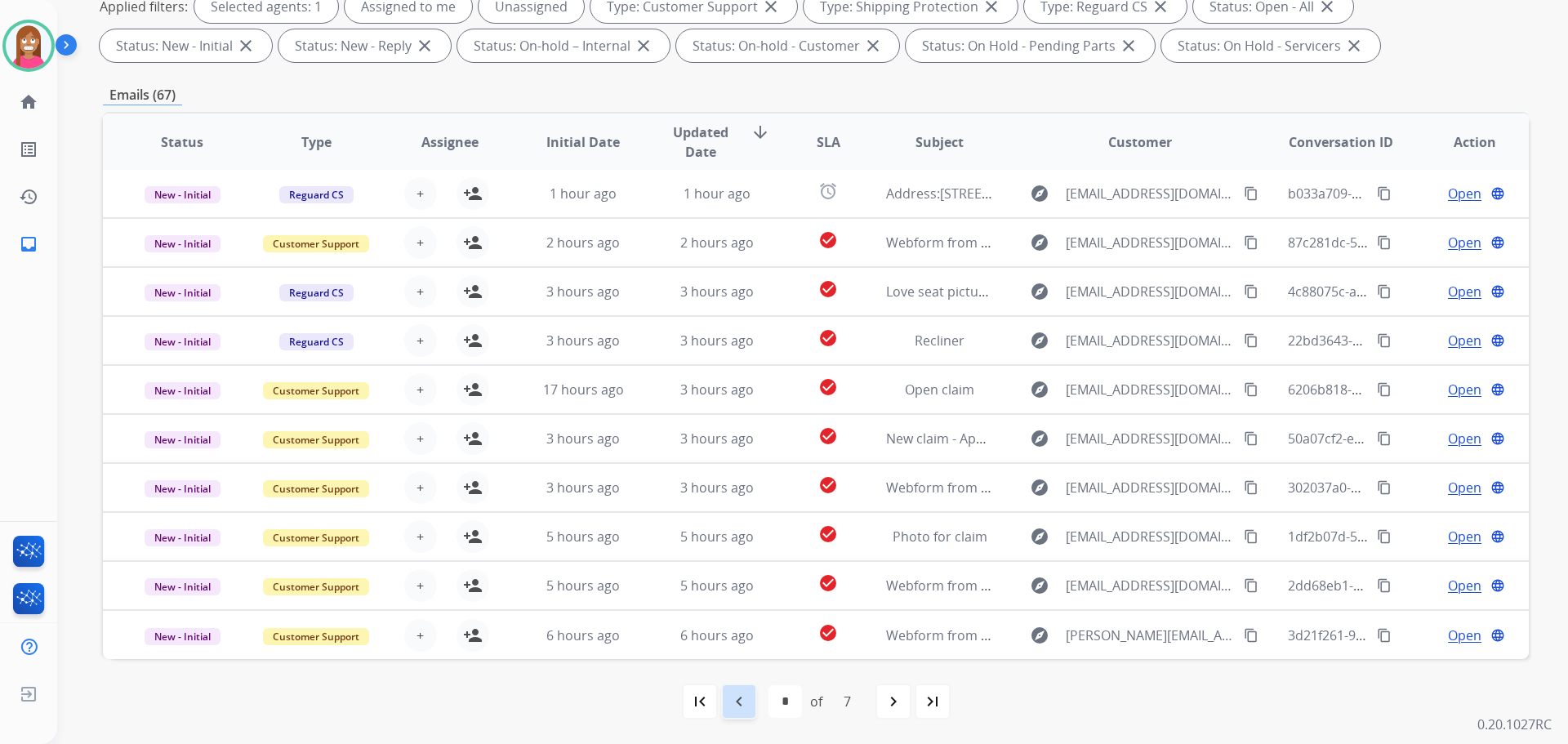
click at [736, 695] on mat-icon "navigate_before" at bounding box center [739, 701] width 20 height 20
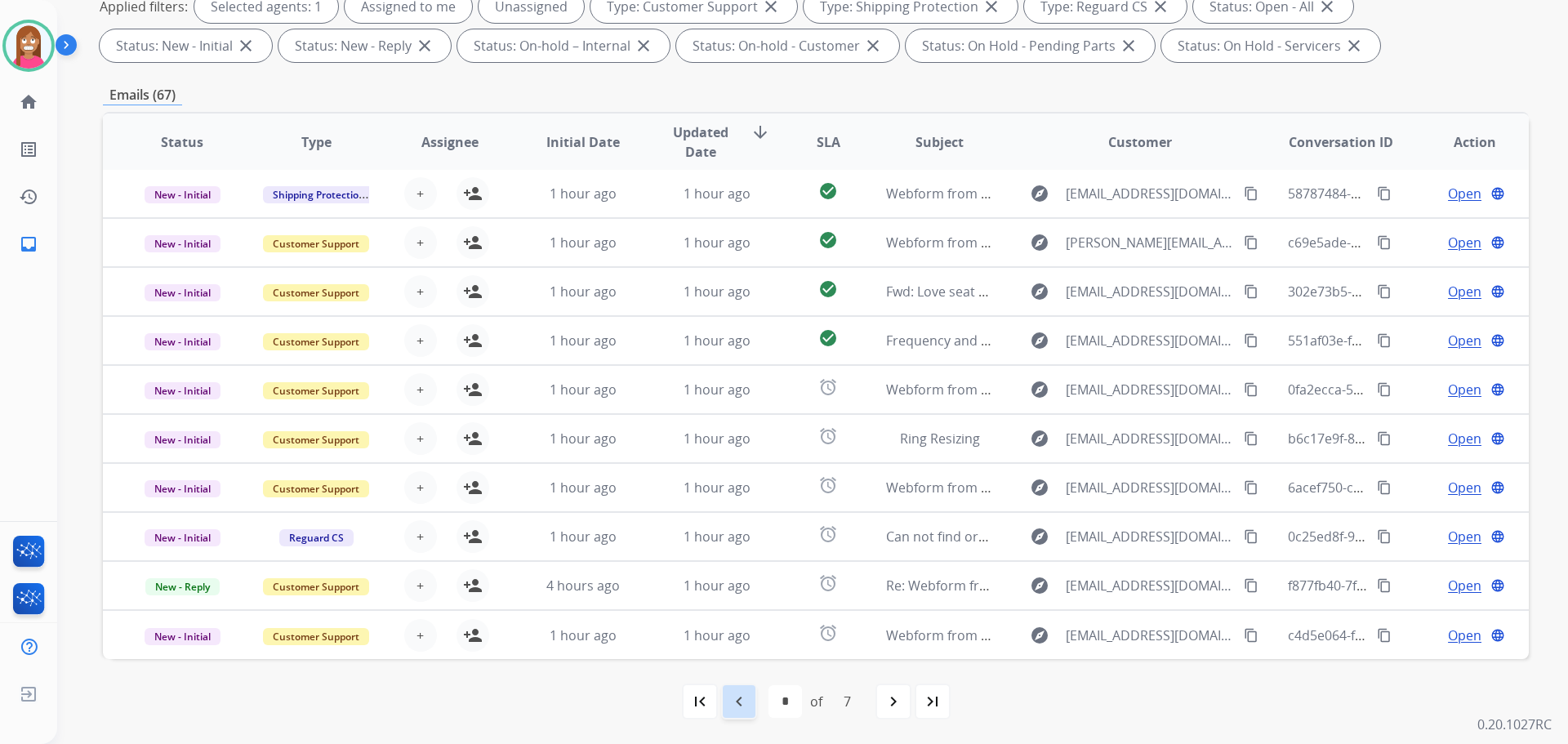
click at [743, 710] on mat-icon "navigate_before" at bounding box center [739, 701] width 20 height 20
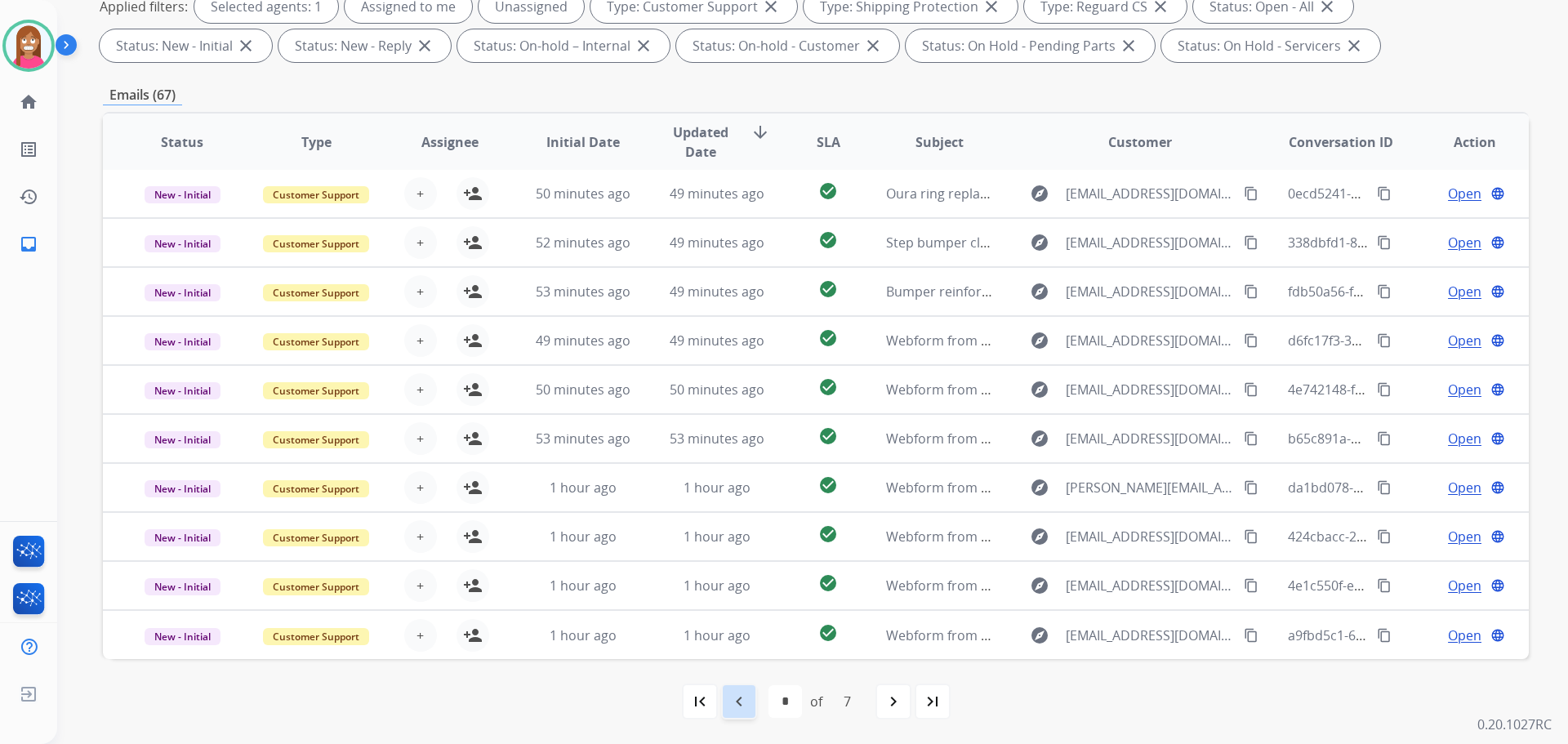
click at [727, 701] on div "navigate_before" at bounding box center [739, 701] width 36 height 36
click at [734, 699] on mat-icon "navigate_before" at bounding box center [739, 701] width 20 height 20
click at [731, 707] on mat-icon "navigate_before" at bounding box center [739, 701] width 20 height 20
select select "*"
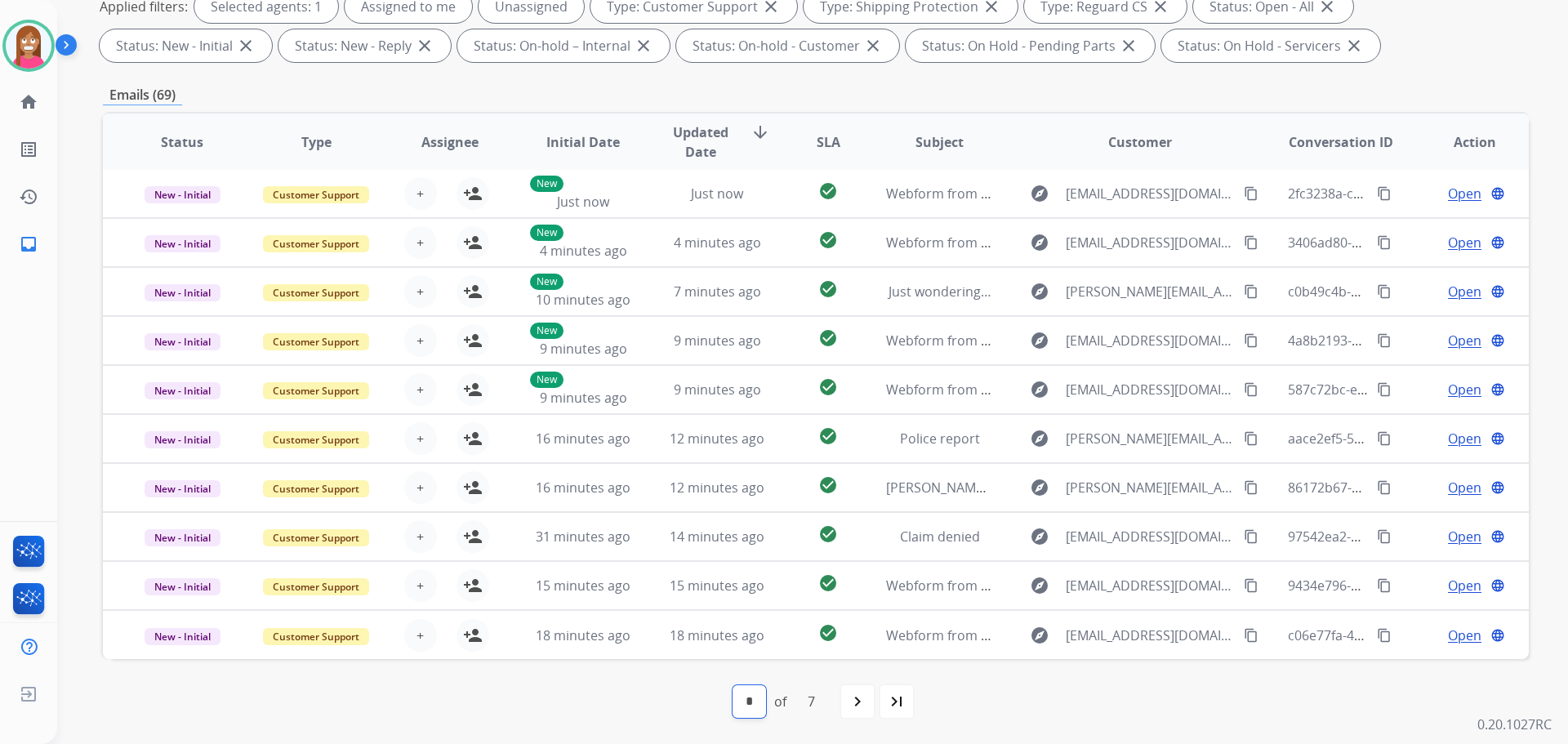
click at [752, 707] on select "* * * * * * *" at bounding box center [749, 701] width 33 height 32
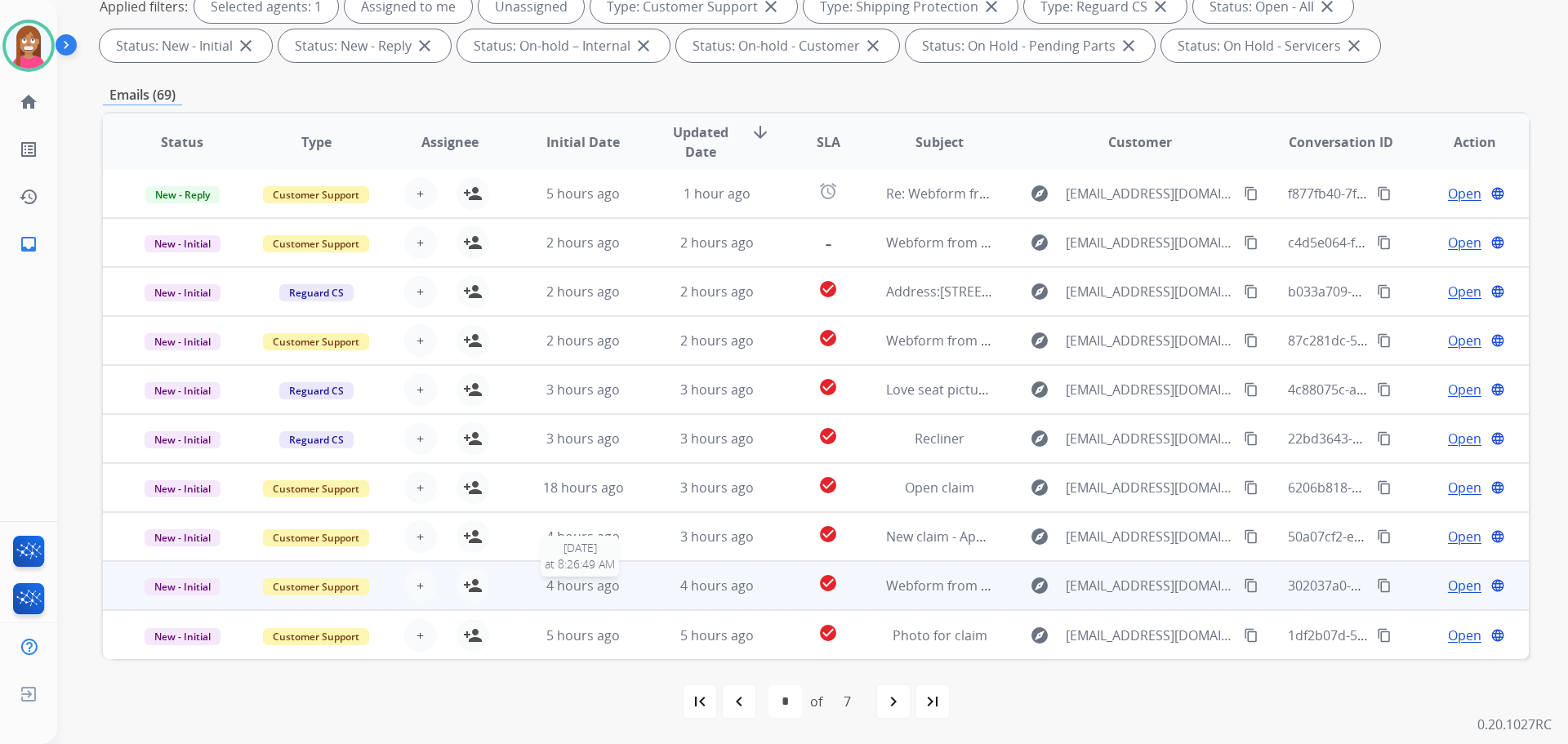
click at [620, 583] on div "4 hours ago" at bounding box center [584, 585] width 107 height 20
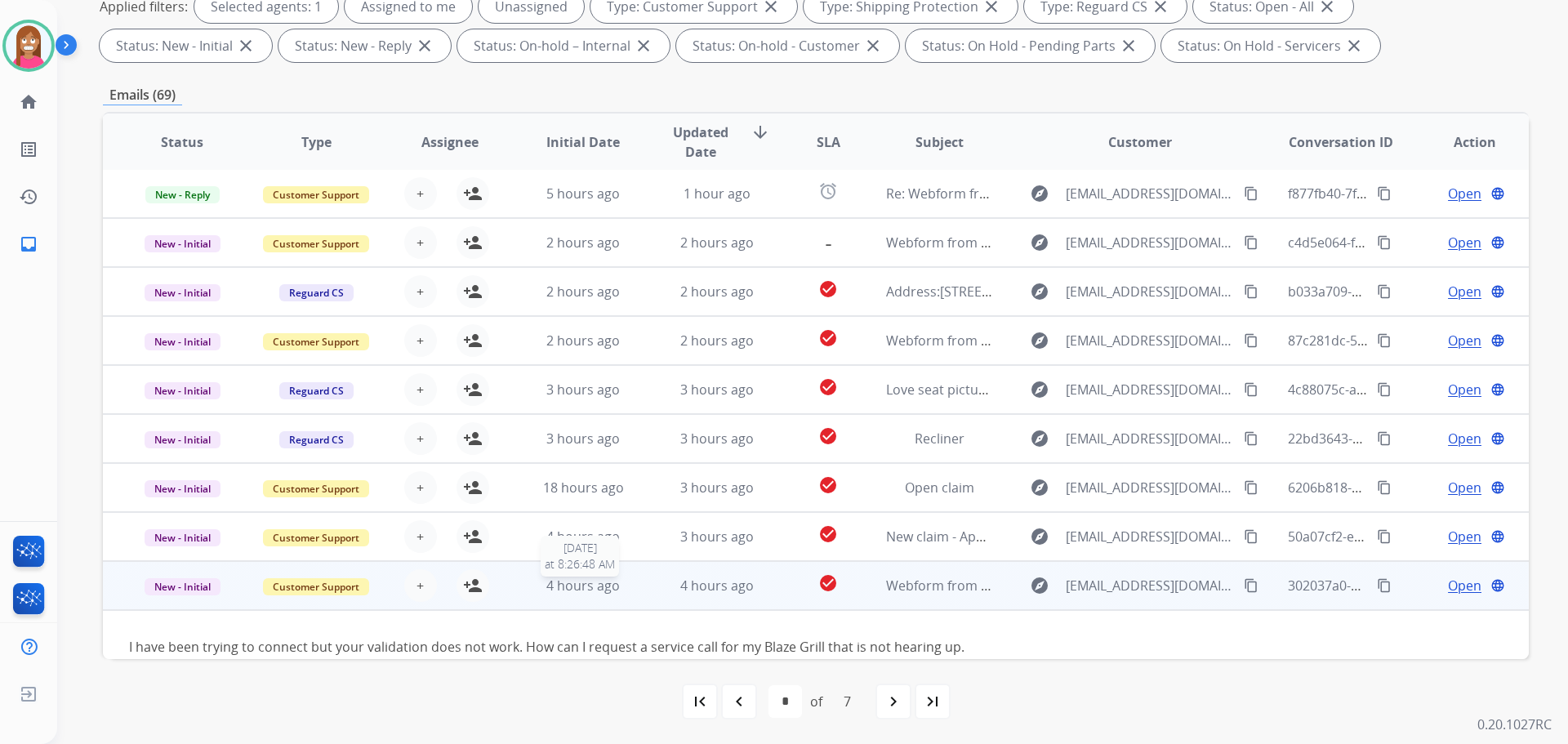
scroll to position [75, 0]
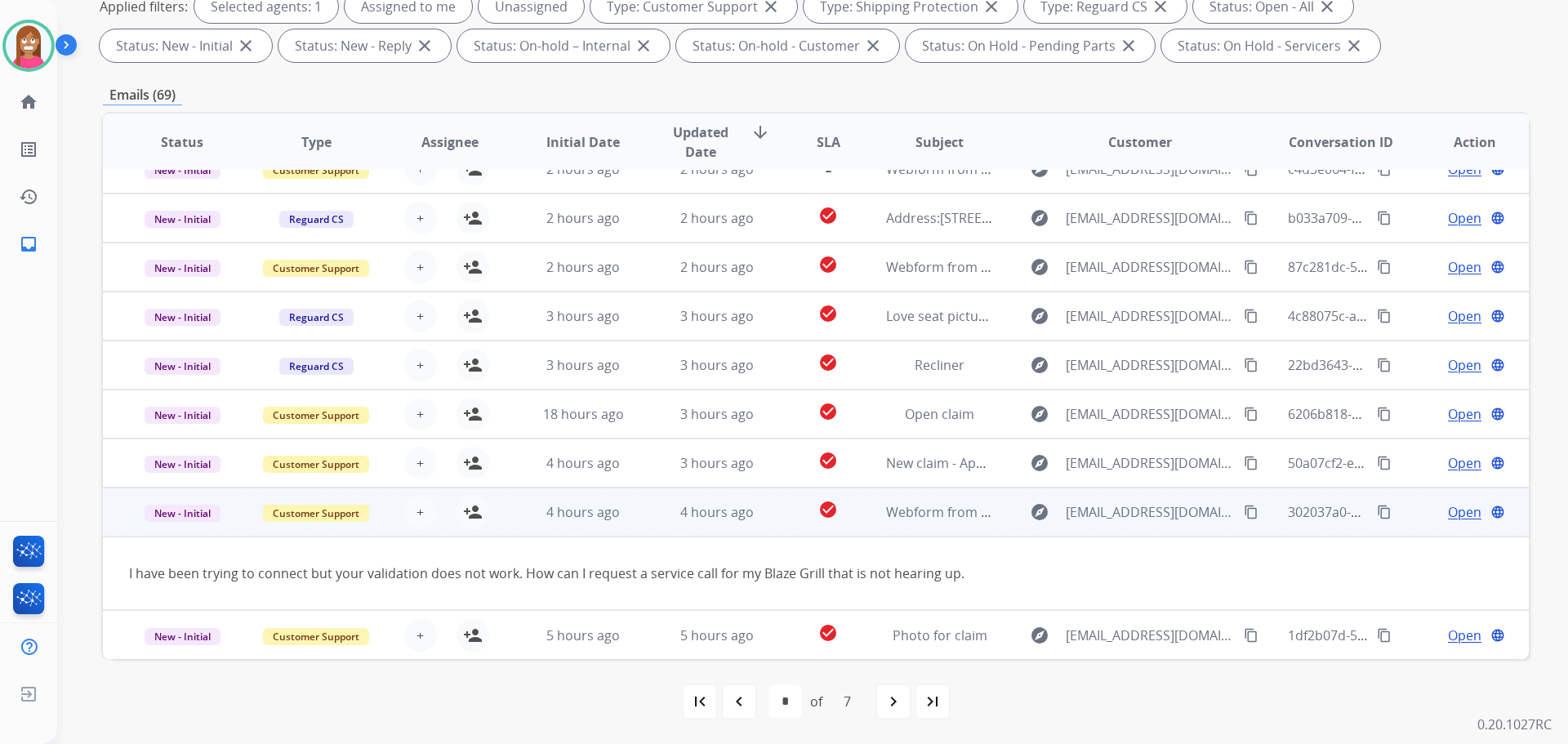
click at [1243, 512] on mat-icon "content_copy" at bounding box center [1250, 512] width 14 height 14
click at [475, 515] on mat-icon "person_add" at bounding box center [473, 512] width 20 height 20
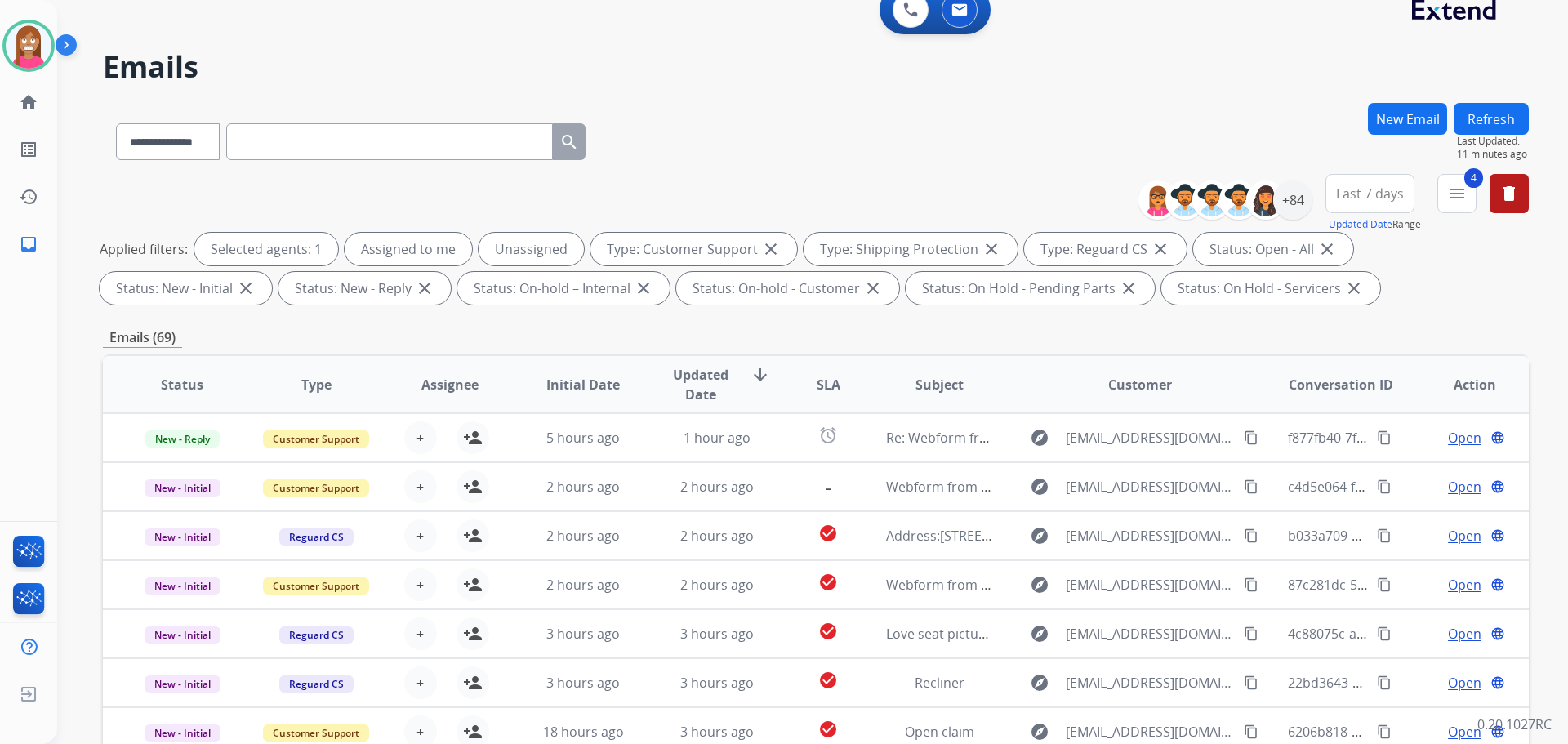
scroll to position [19, 0]
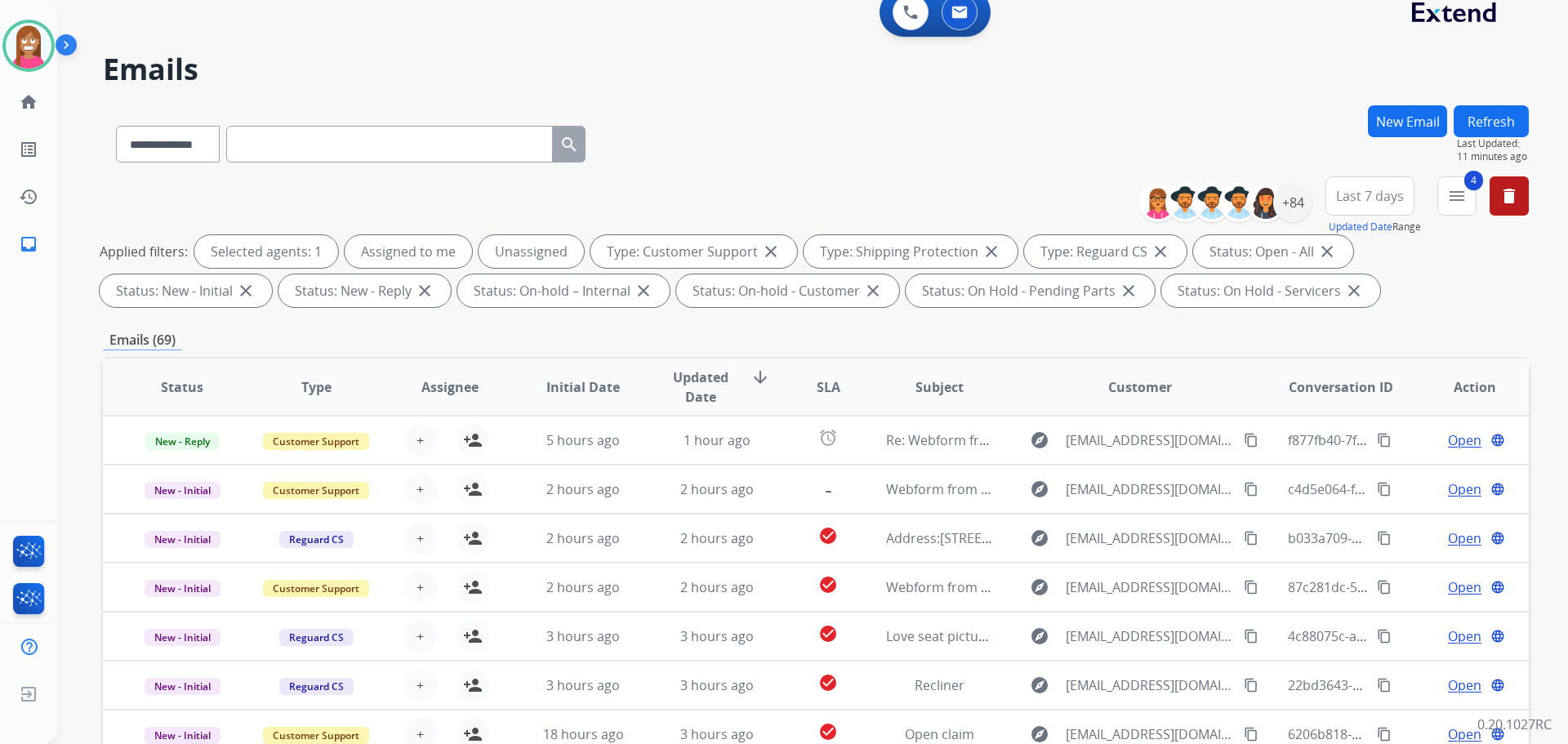
click at [1389, 118] on button "New Email" at bounding box center [1407, 121] width 79 height 31
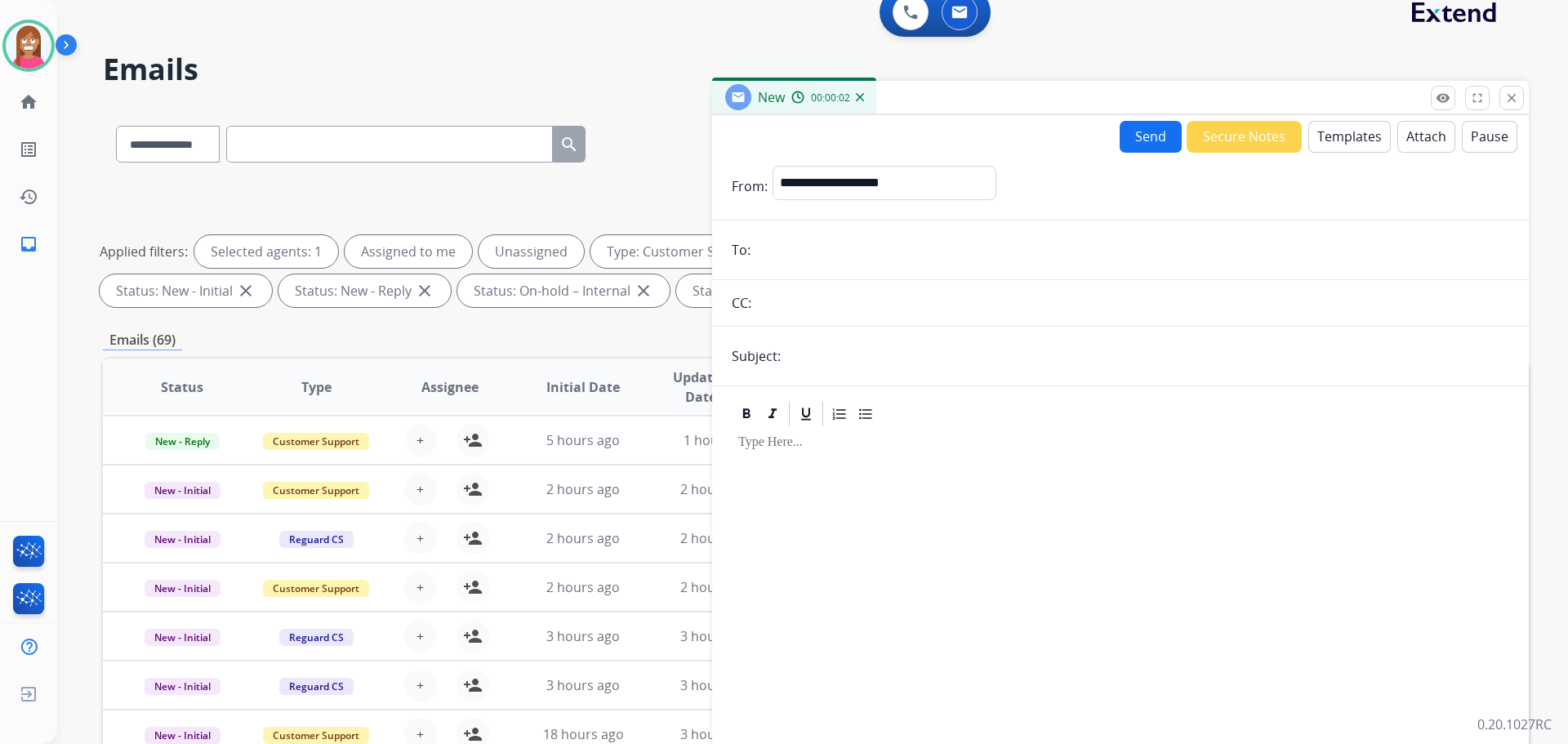
paste input "**********"
type input "**********"
click at [807, 183] on select "**********" at bounding box center [883, 182] width 222 height 32
select select "**********"
click at [773, 166] on select "**********" at bounding box center [883, 182] width 222 height 32
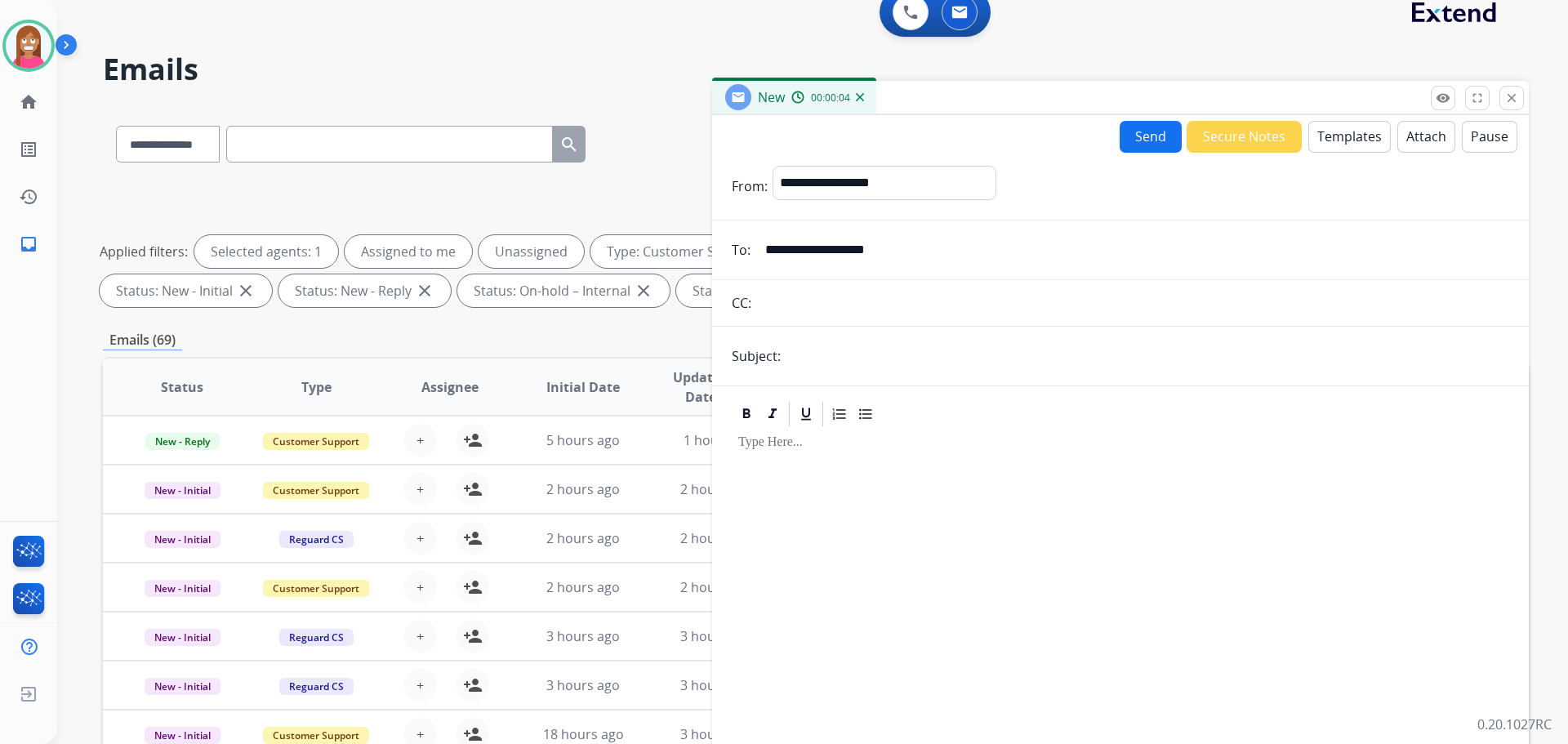
click at [803, 355] on input "text" at bounding box center [1146, 356] width 723 height 32
type input "**********"
click at [1325, 136] on button "Templates" at bounding box center [1349, 136] width 82 height 31
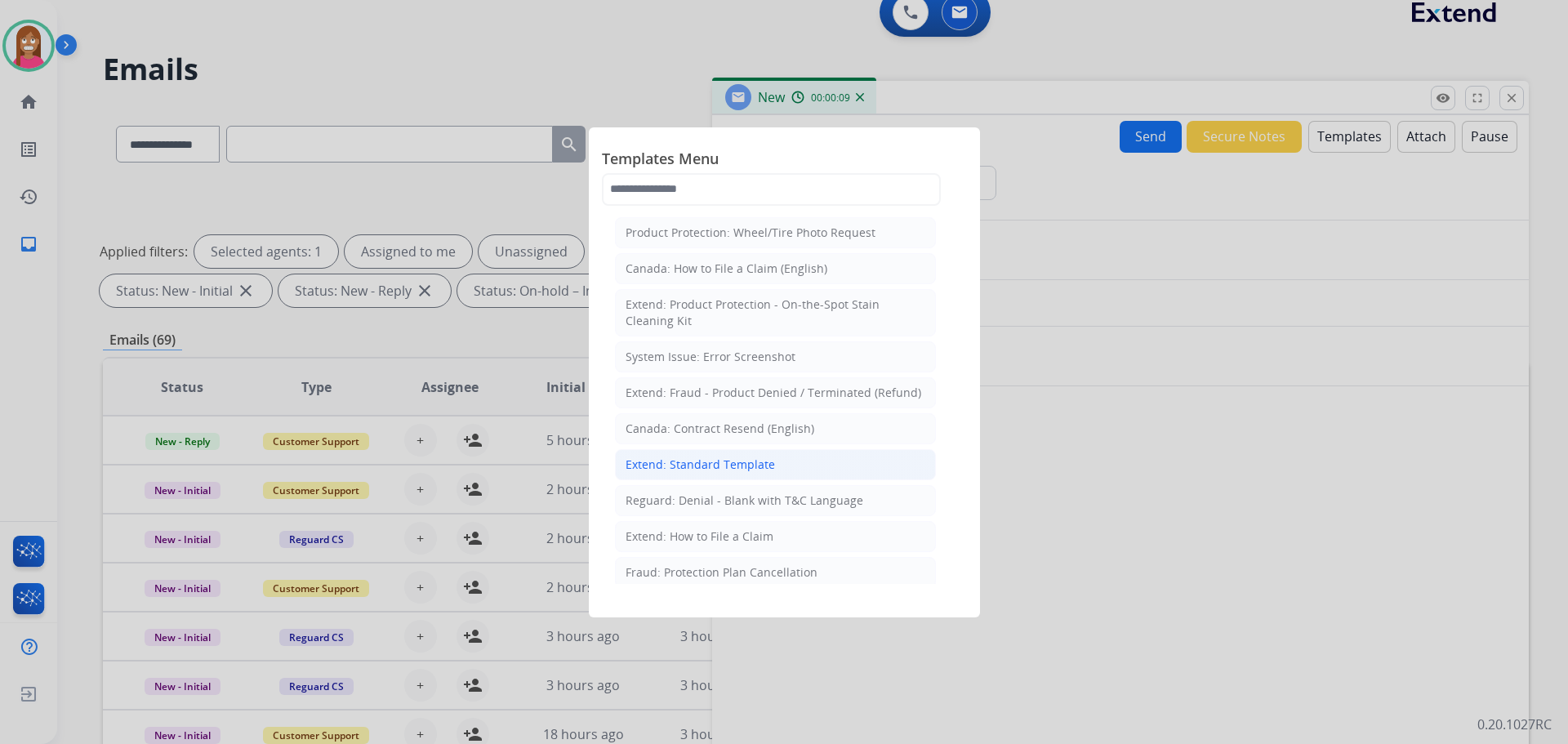
click at [647, 470] on div "Extend: Standard Template" at bounding box center [700, 464] width 150 height 16
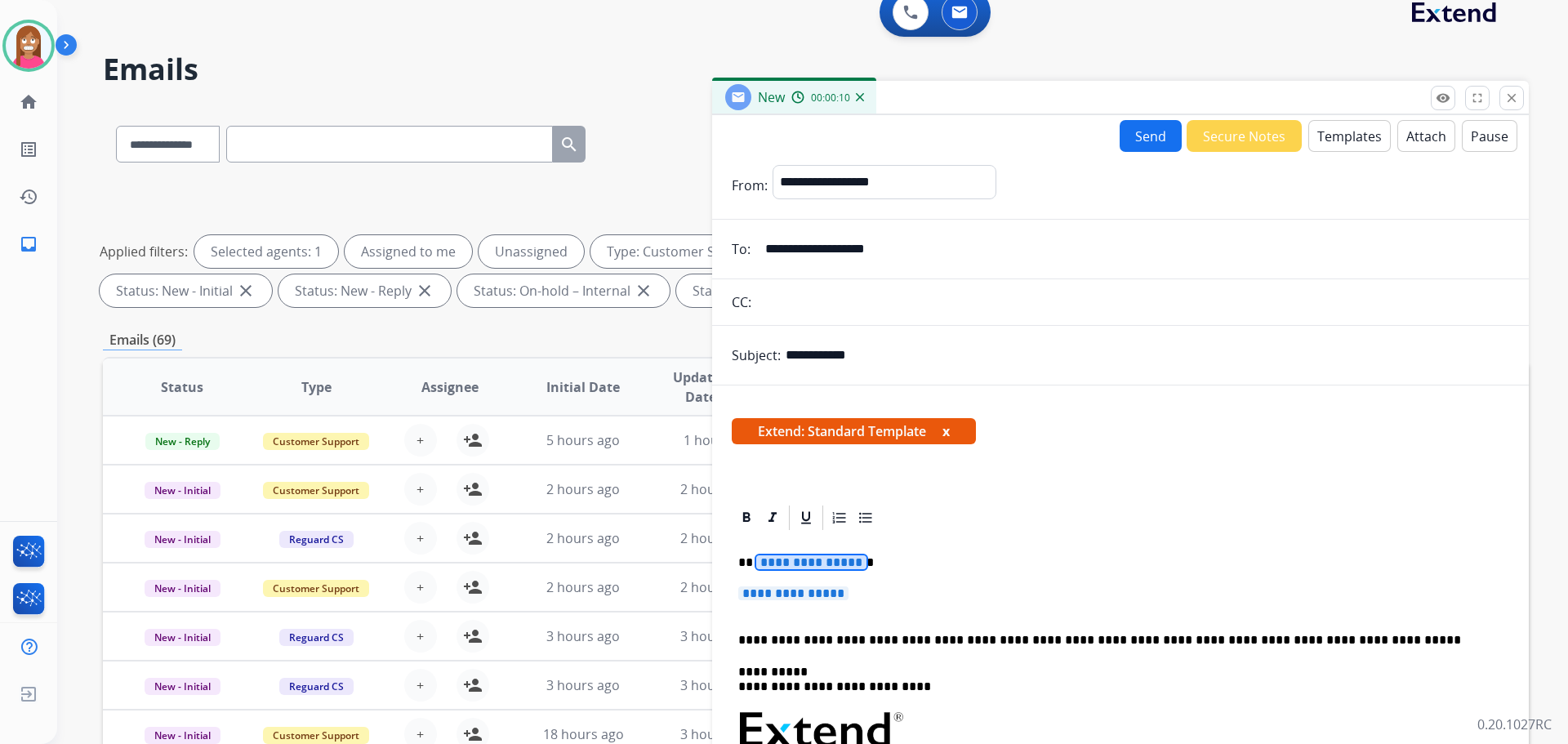
click at [795, 565] on span "**********" at bounding box center [812, 562] width 110 height 14
click at [780, 594] on span "**********" at bounding box center [794, 593] width 110 height 14
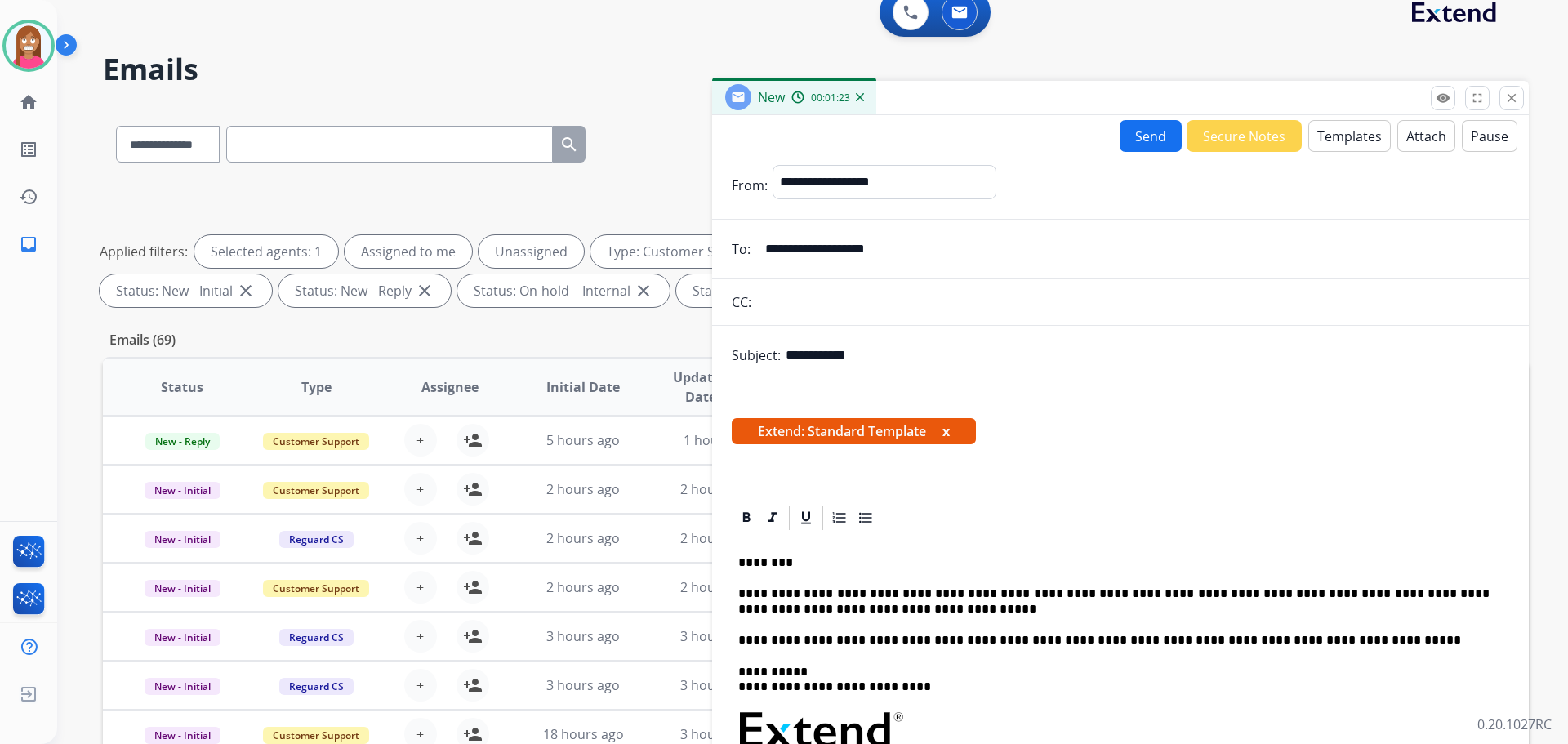
click at [1132, 138] on button "Send" at bounding box center [1150, 135] width 62 height 31
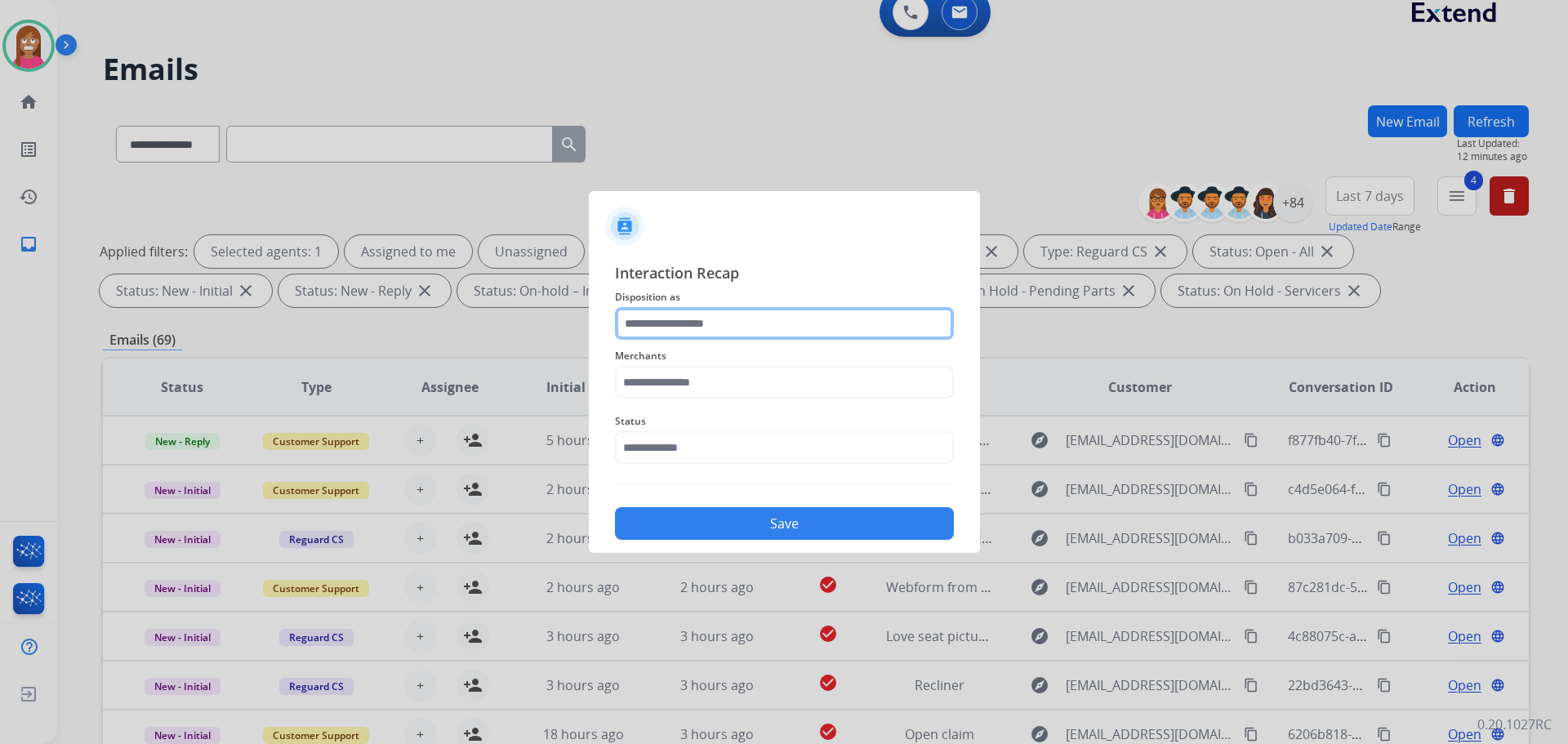
click at [766, 313] on input "text" at bounding box center [784, 323] width 339 height 32
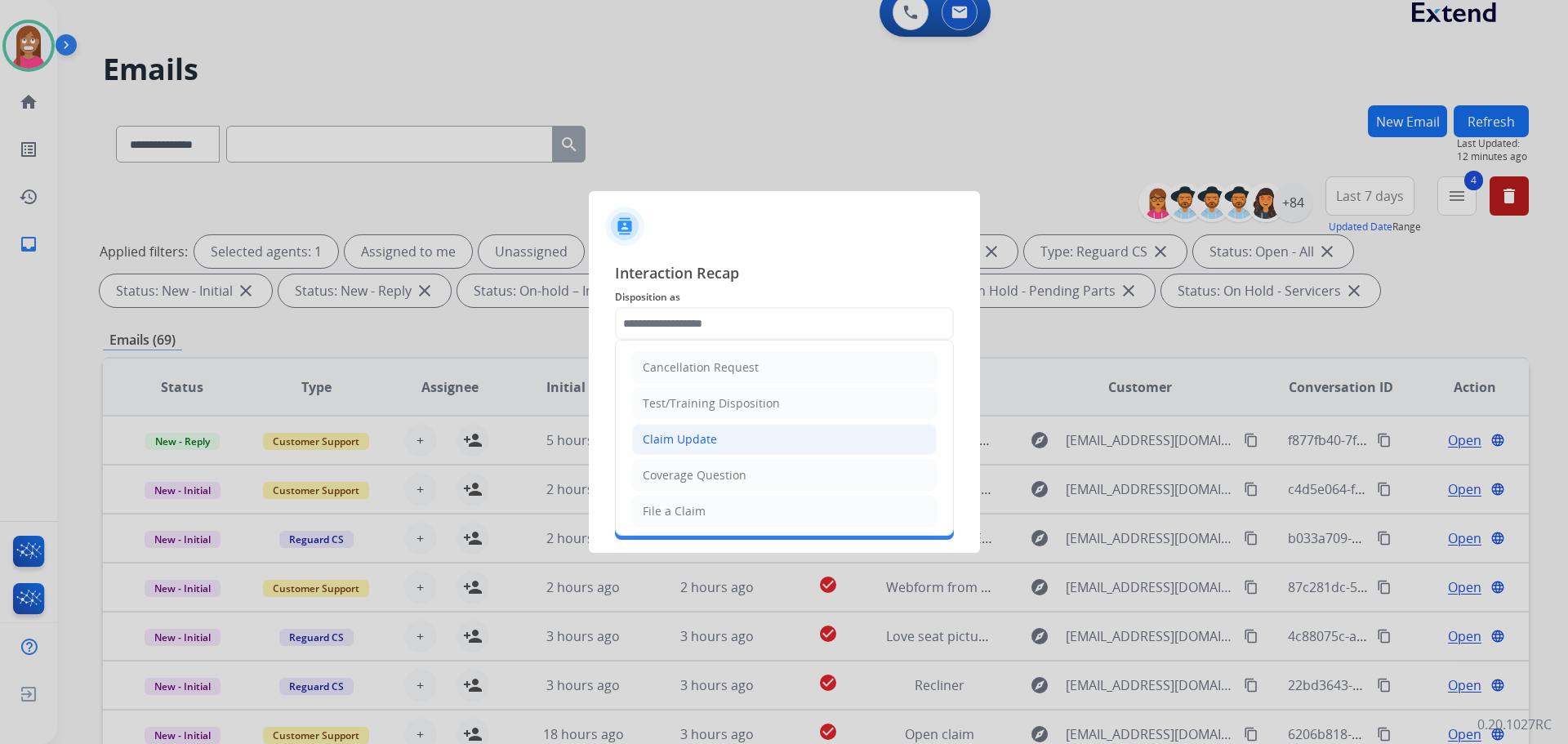
click at [705, 431] on div "Claim Update" at bounding box center [679, 439] width 74 height 16
type input "**********"
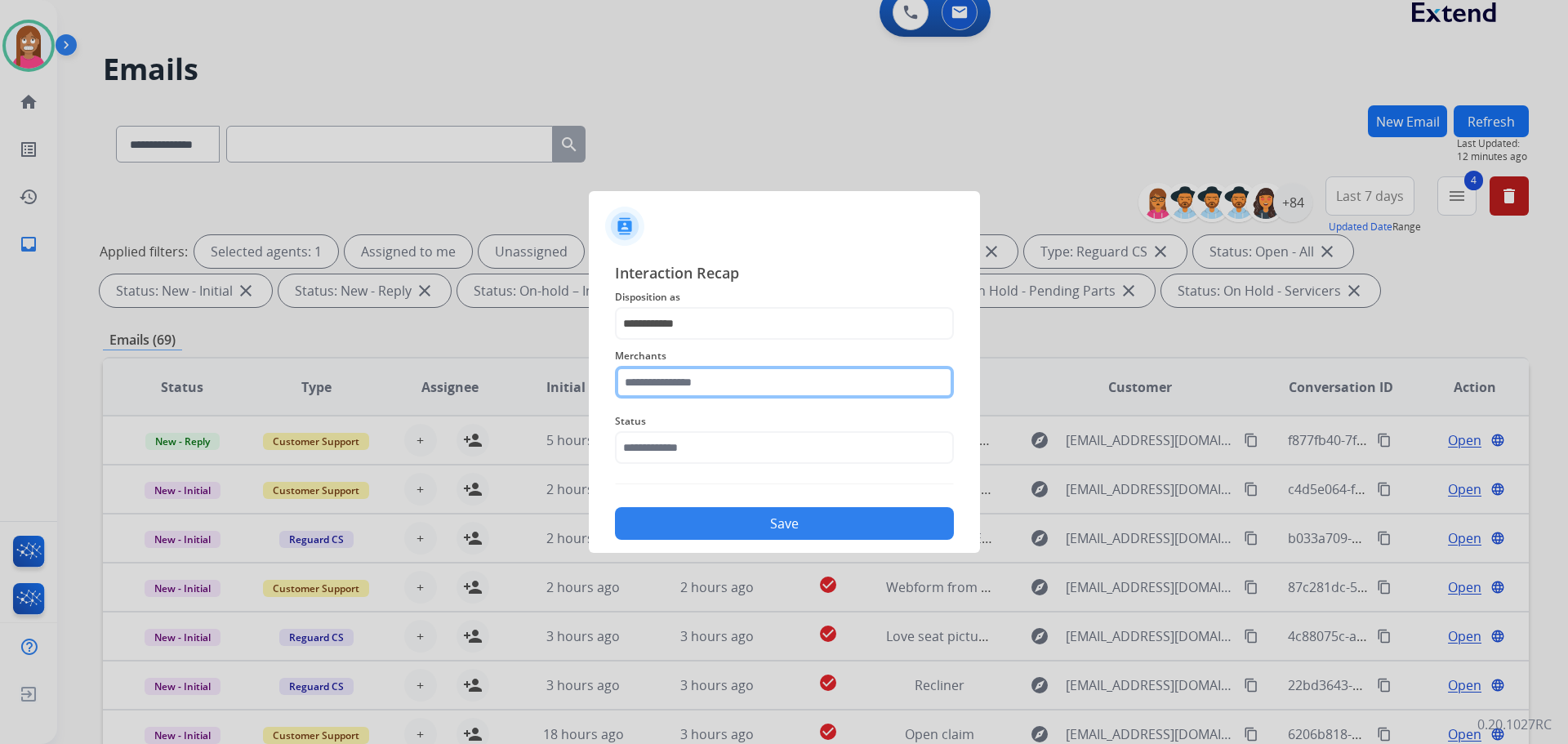
click at [695, 380] on input "text" at bounding box center [784, 382] width 339 height 32
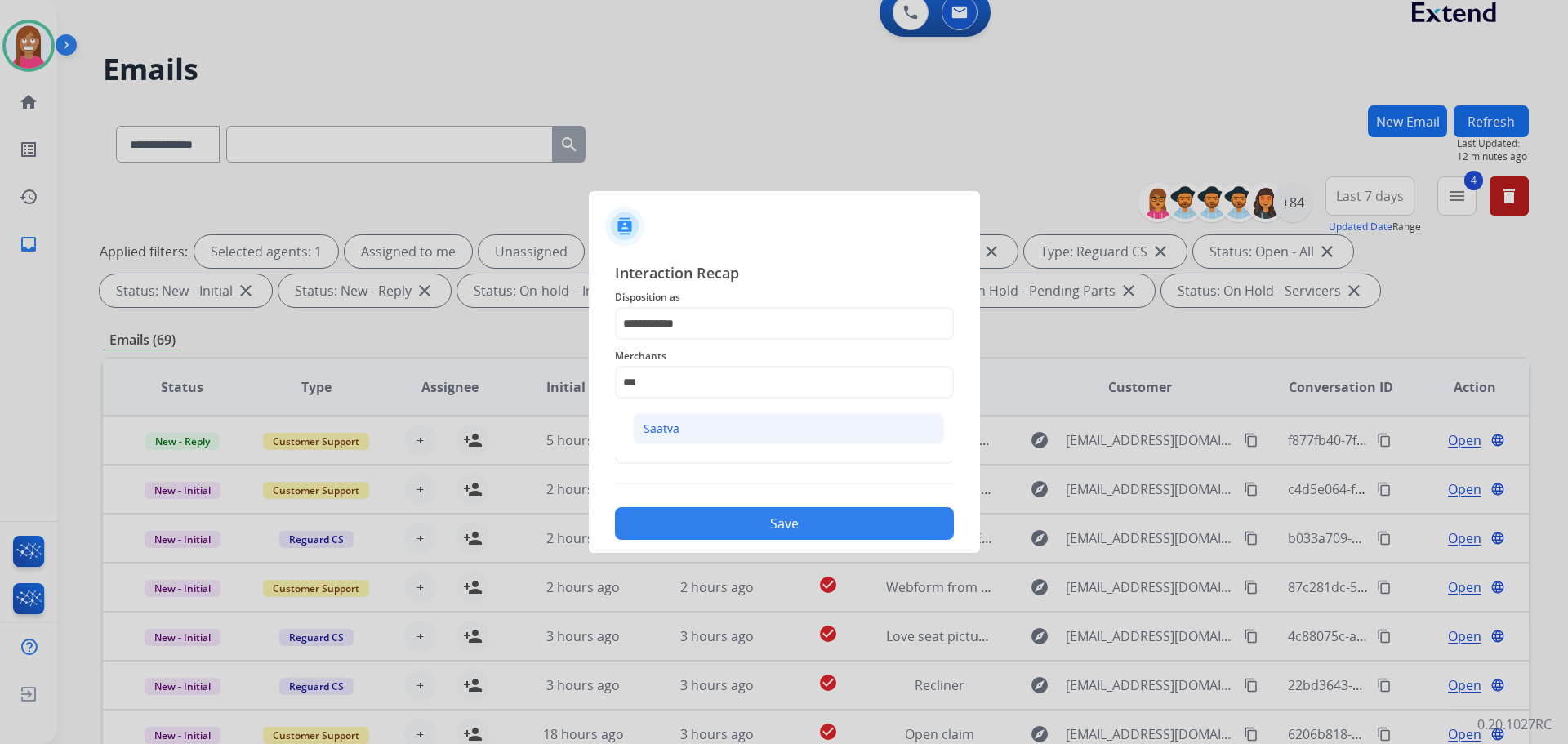
click at [701, 423] on li "Saatva" at bounding box center [789, 429] width 311 height 31
type input "******"
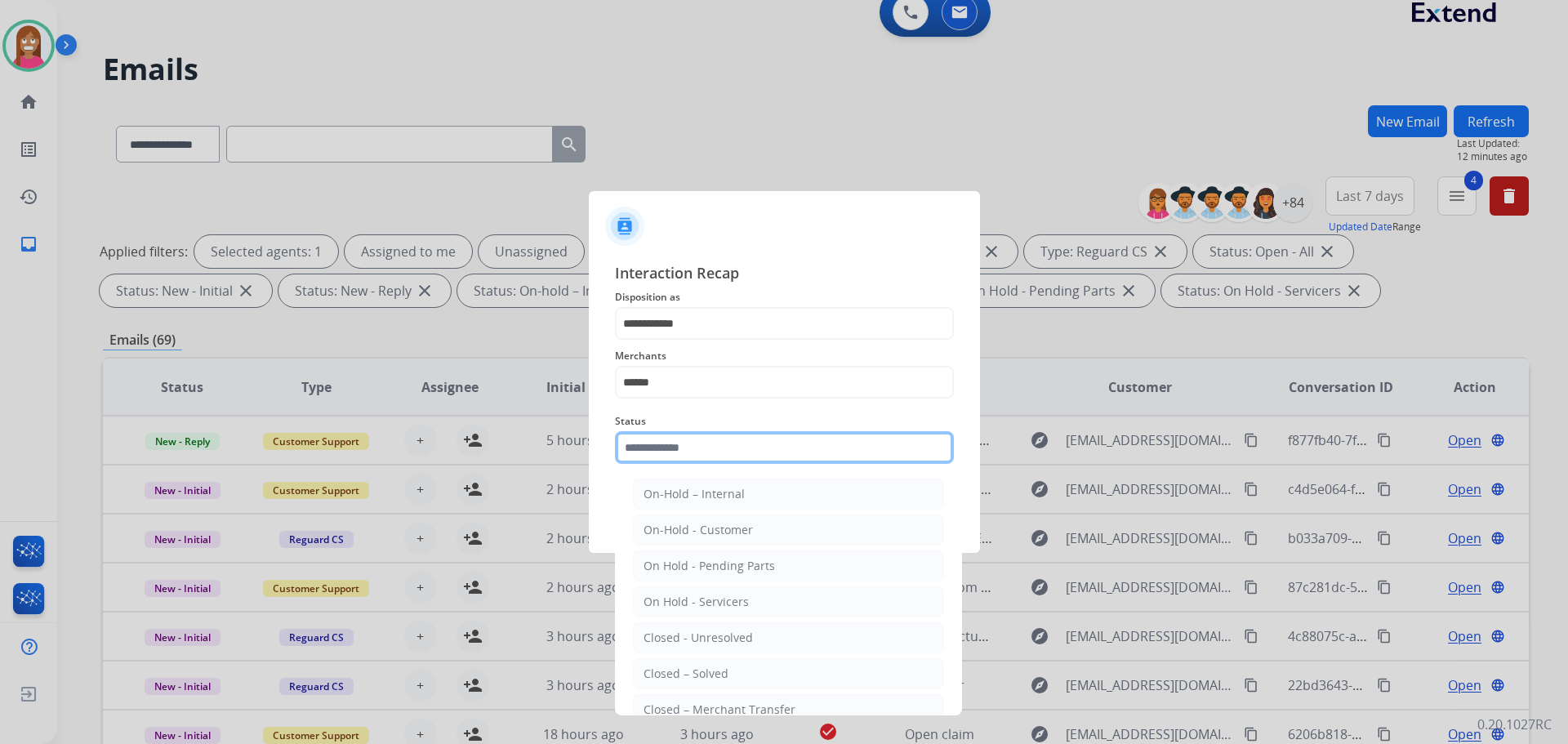
click at [642, 457] on input "text" at bounding box center [784, 447] width 339 height 32
click at [646, 683] on li "Closed – Solved" at bounding box center [789, 673] width 311 height 31
type input "**********"
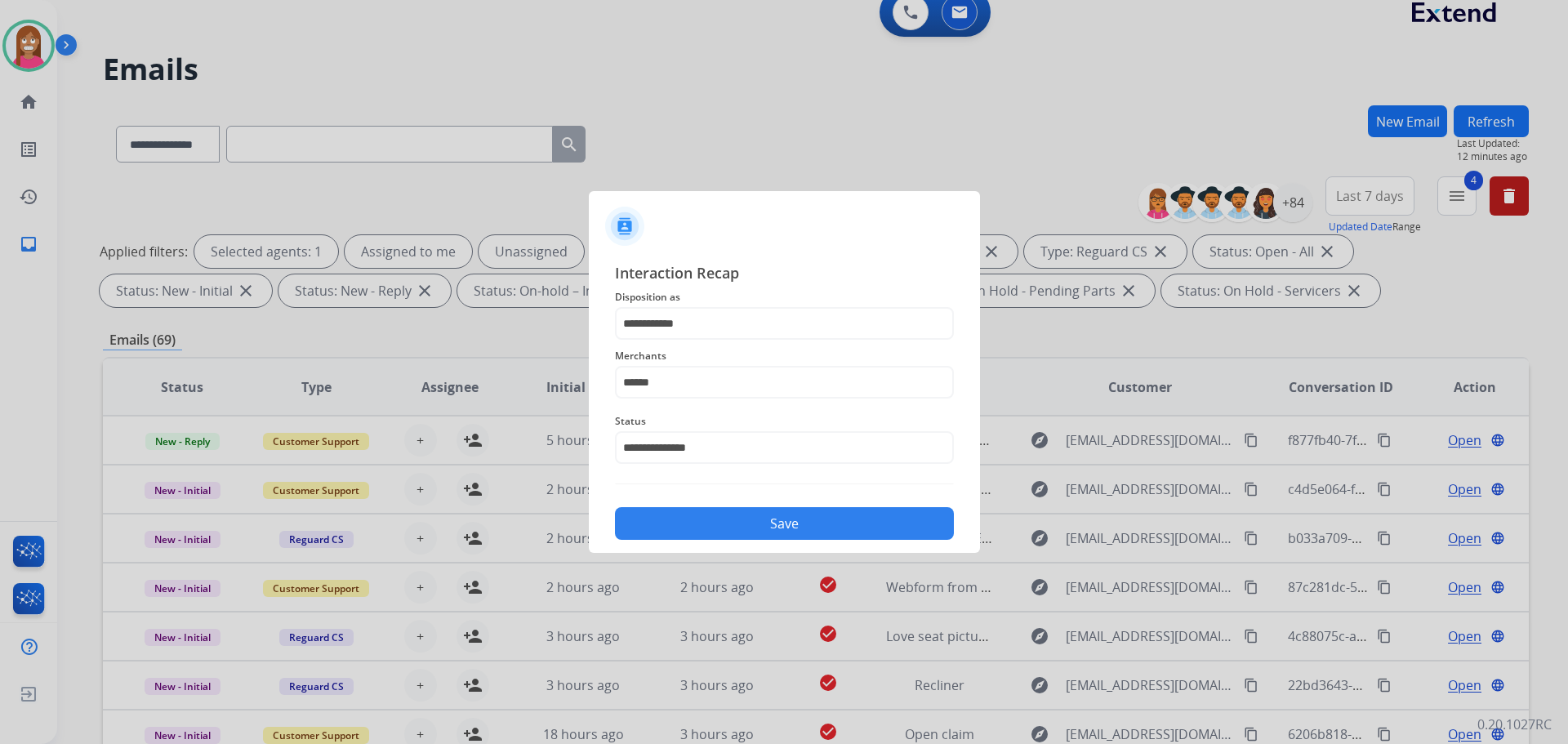
click at [658, 532] on button "Save" at bounding box center [784, 524] width 339 height 32
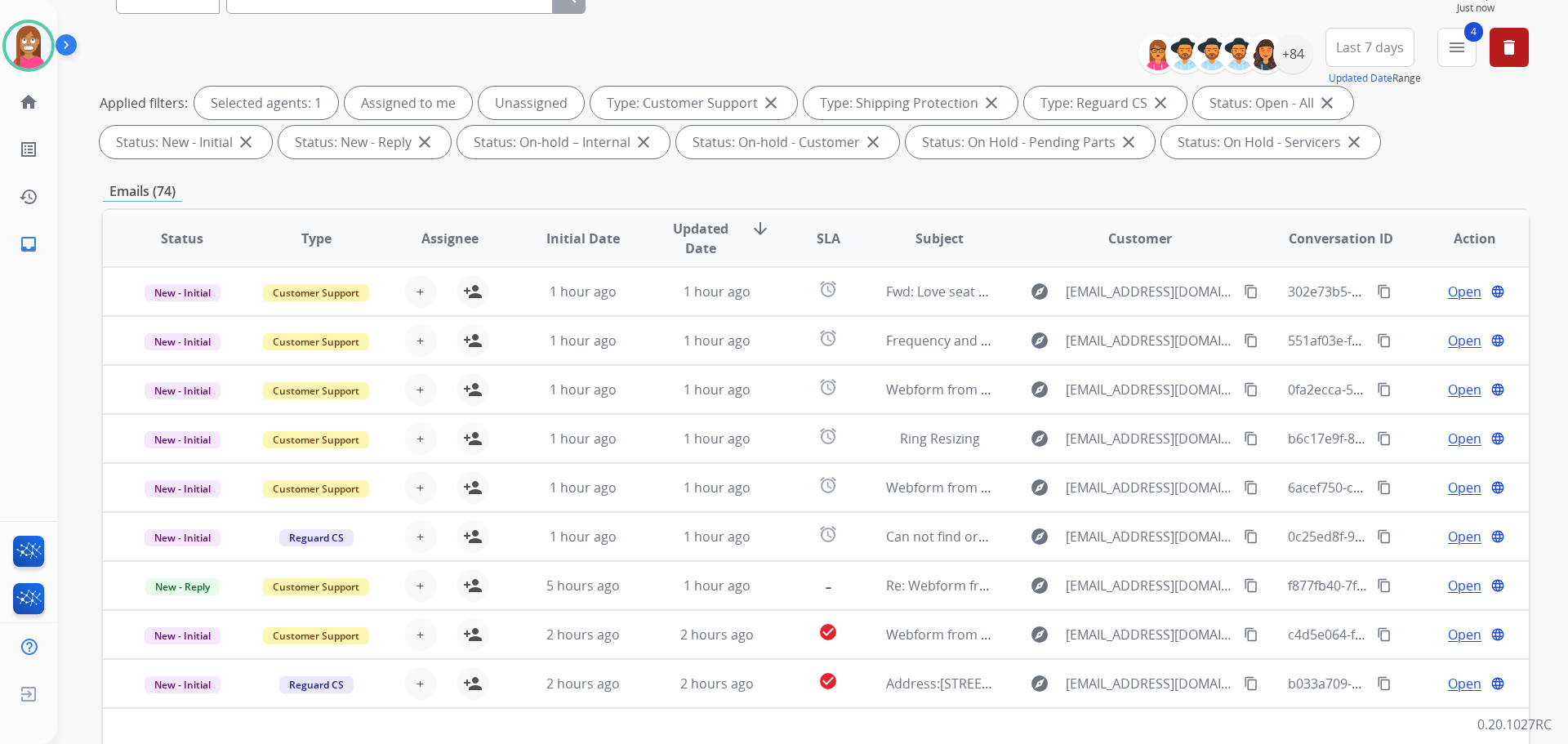
scroll to position [100, 0]
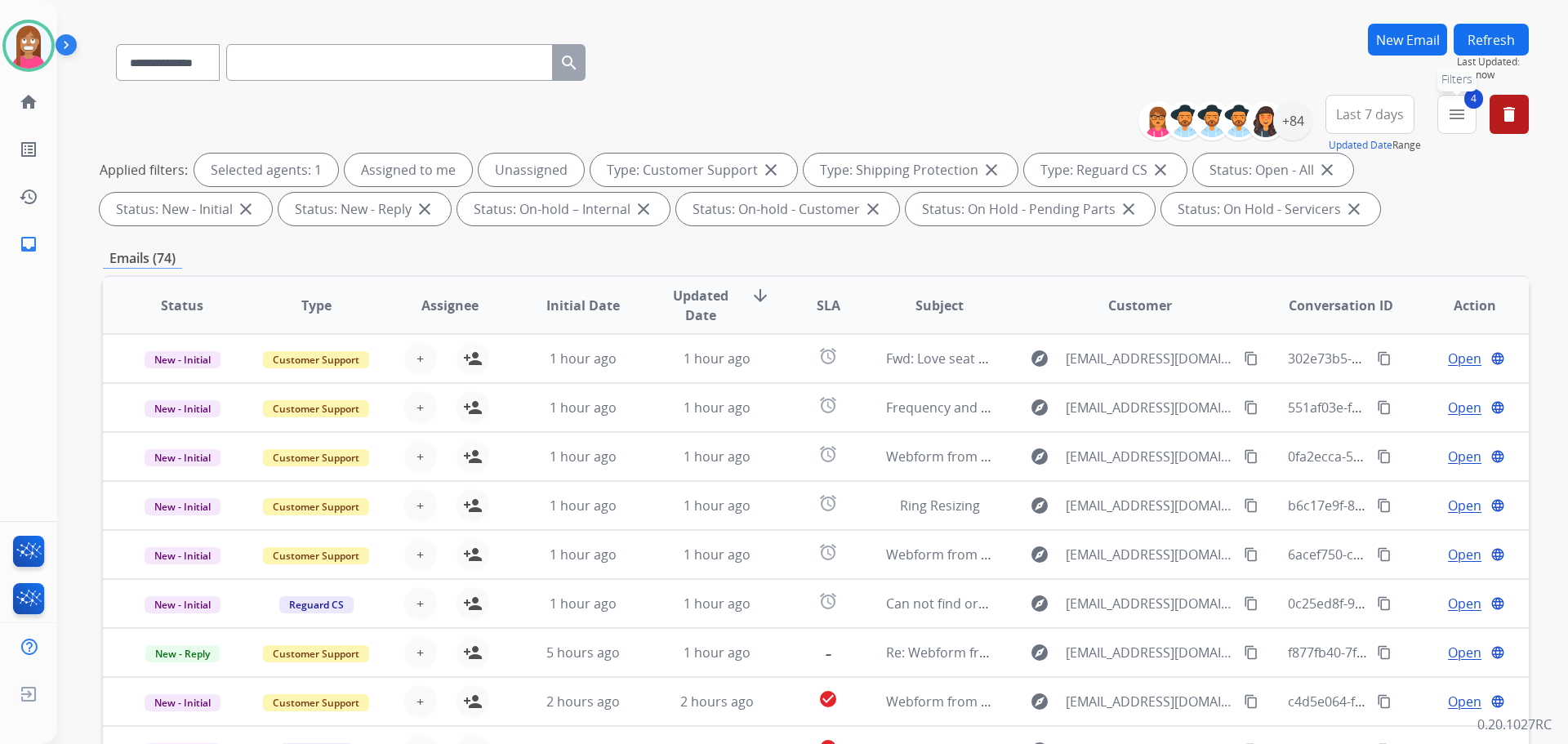
click at [1439, 118] on button "4 menu Filters" at bounding box center [1457, 114] width 39 height 39
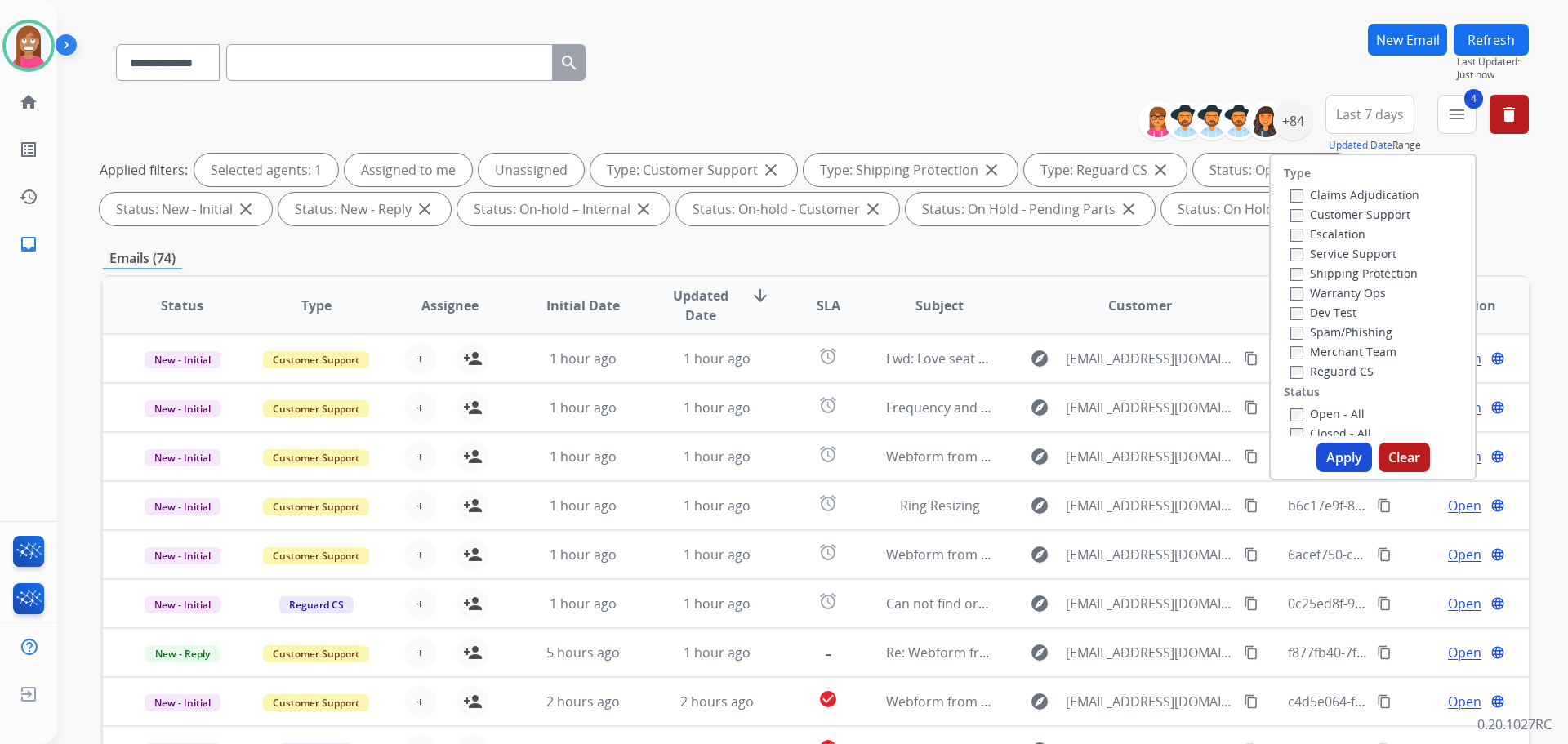
click at [1338, 460] on button "Apply" at bounding box center [1344, 457] width 55 height 30
select select "*"
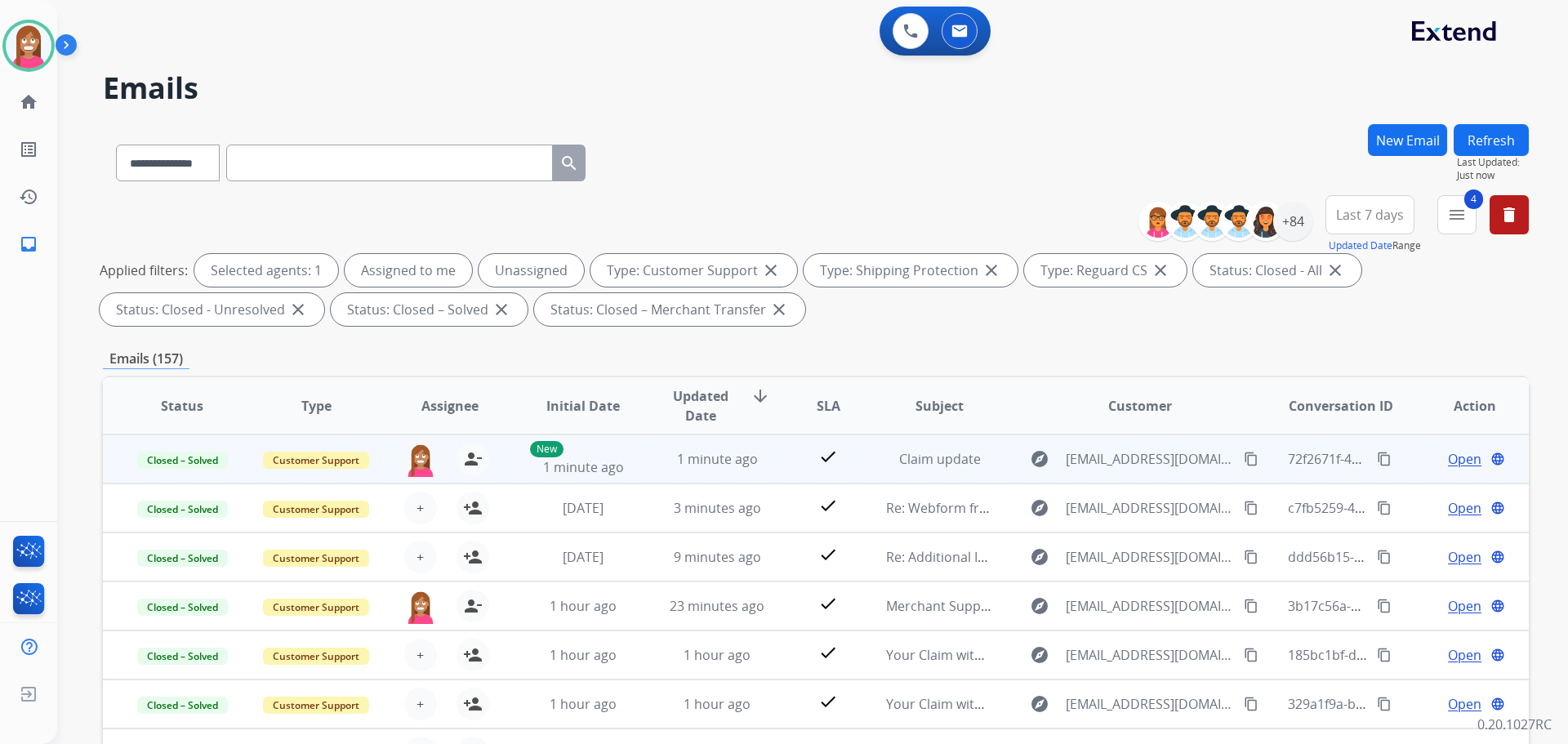
click at [1377, 459] on mat-icon "content_copy" at bounding box center [1384, 458] width 14 height 14
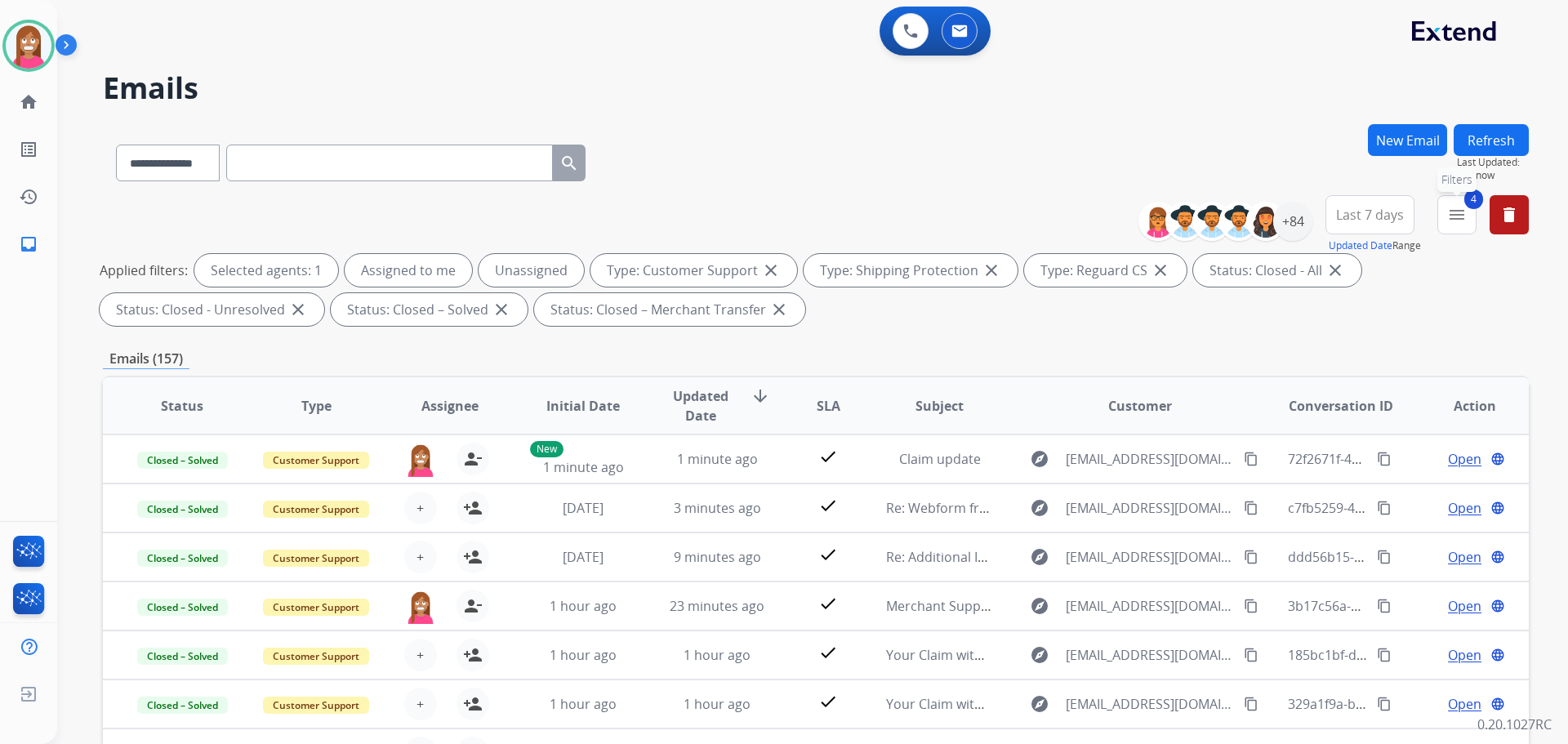
drag, startPoint x: 1456, startPoint y: 217, endPoint x: 1452, endPoint y: 258, distance: 41.2
click at [1456, 217] on mat-icon "menu" at bounding box center [1457, 214] width 20 height 20
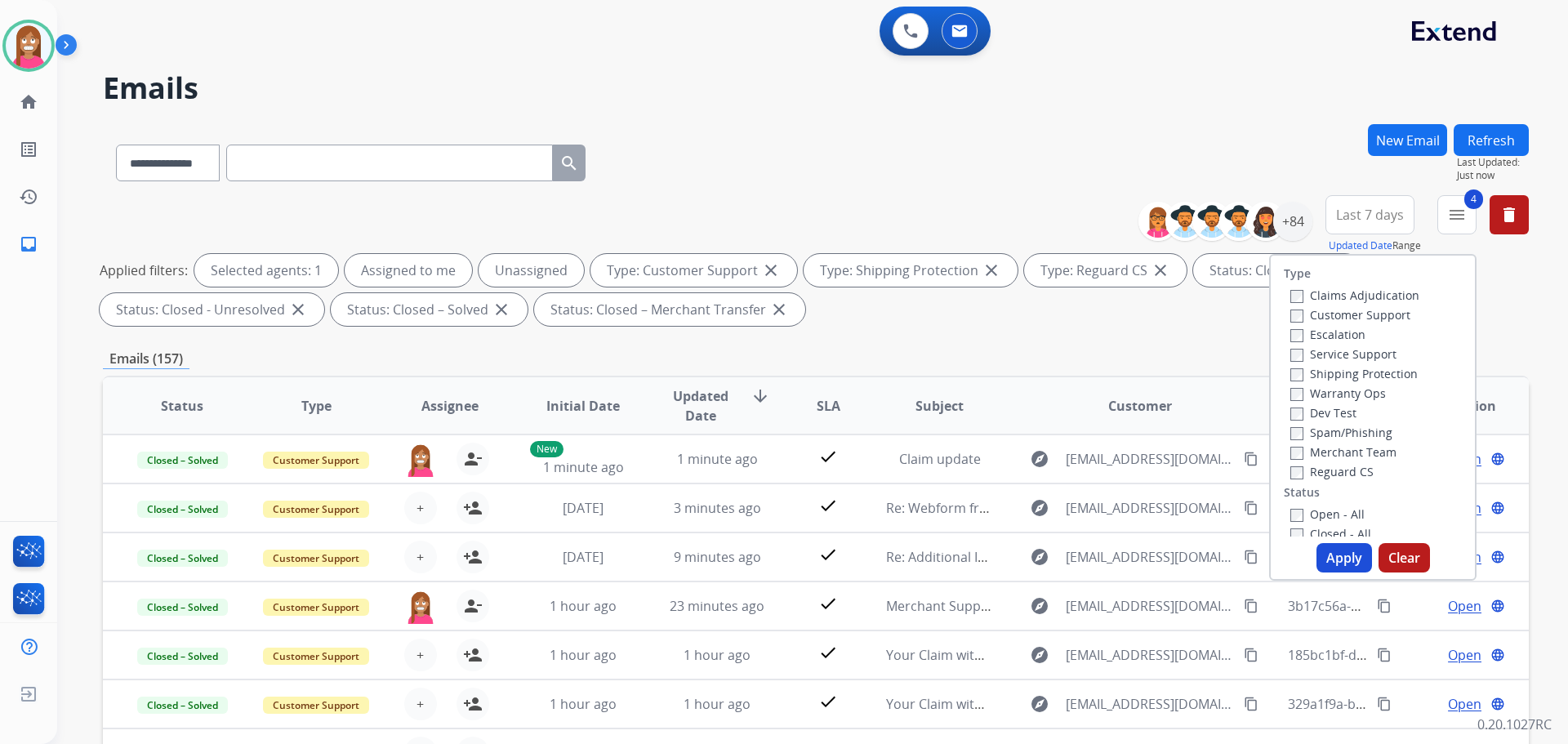
click at [1290, 531] on div "Closed - All" at bounding box center [1376, 533] width 172 height 20
click at [1350, 560] on button "Apply" at bounding box center [1344, 558] width 55 height 30
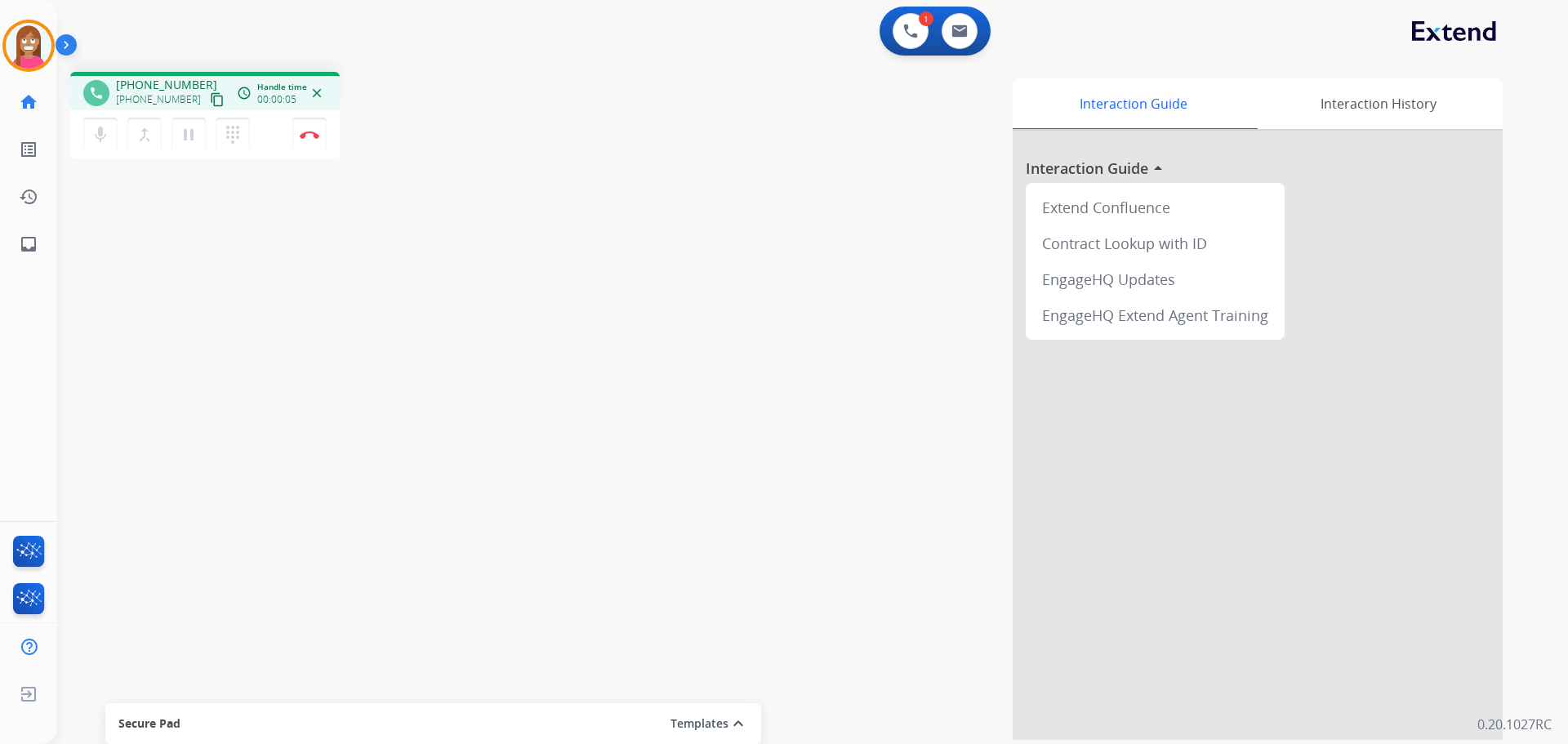
click at [210, 105] on mat-icon "content_copy" at bounding box center [217, 99] width 14 height 14
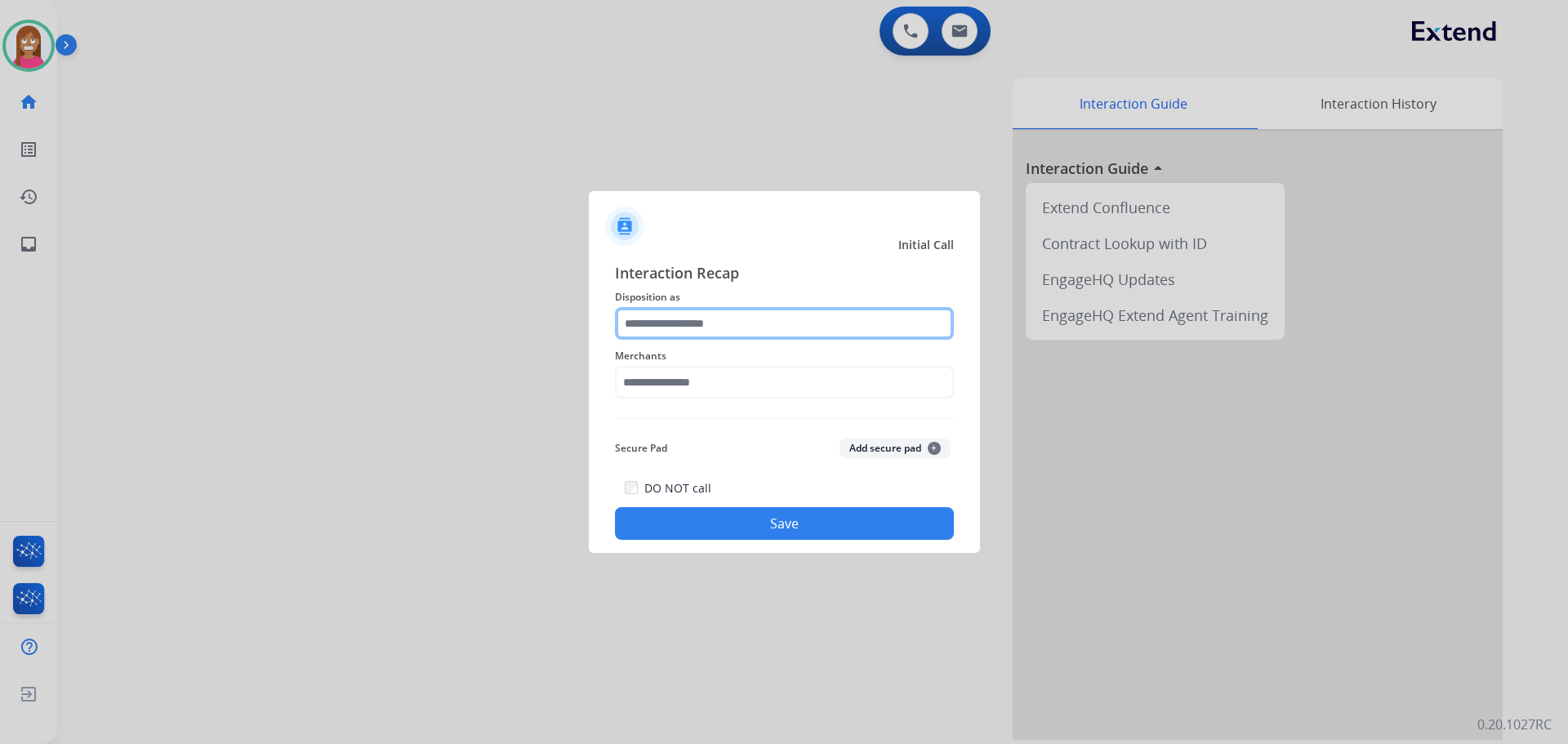
click at [651, 315] on input "text" at bounding box center [784, 323] width 339 height 32
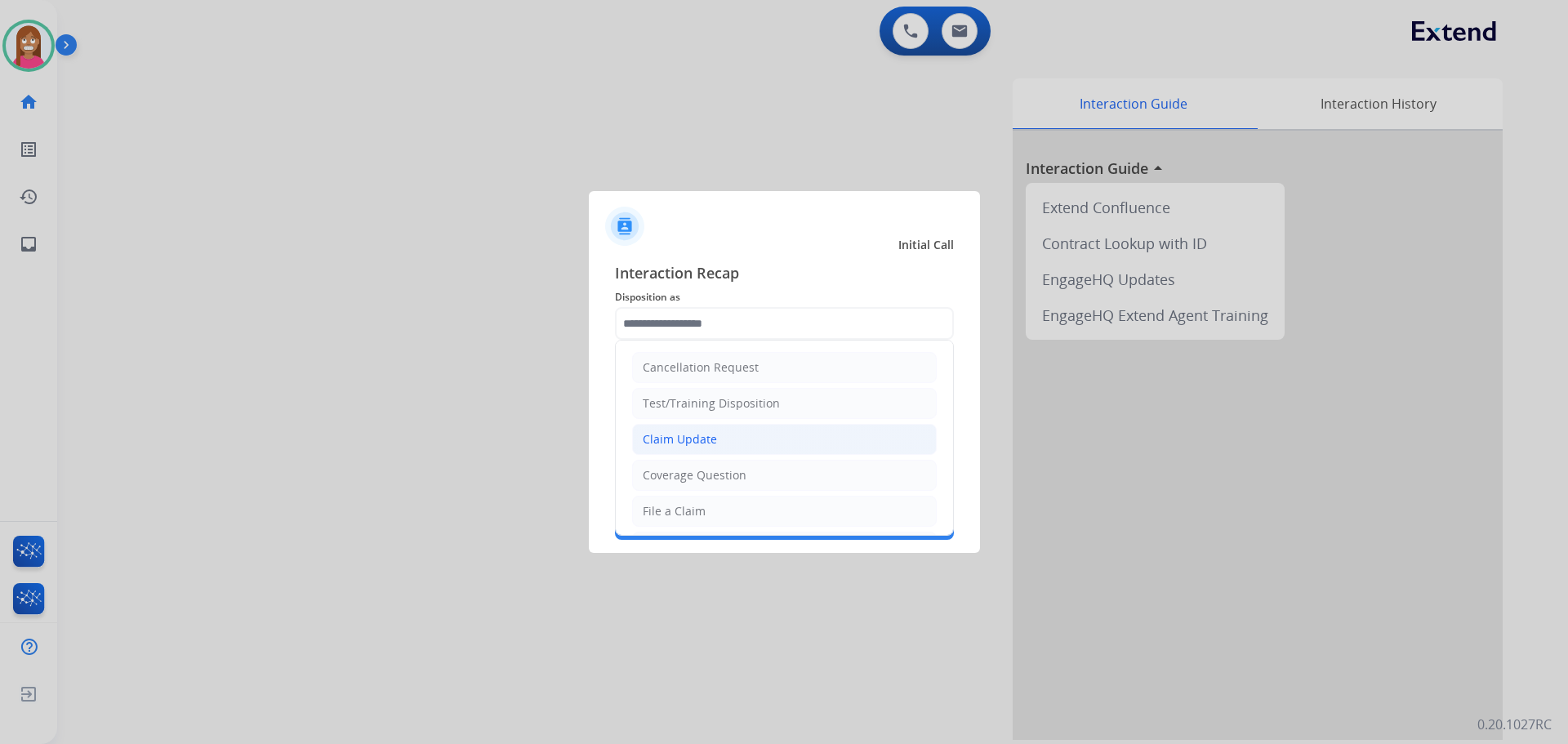
click at [663, 443] on div "Claim Update" at bounding box center [679, 439] width 74 height 16
type input "**********"
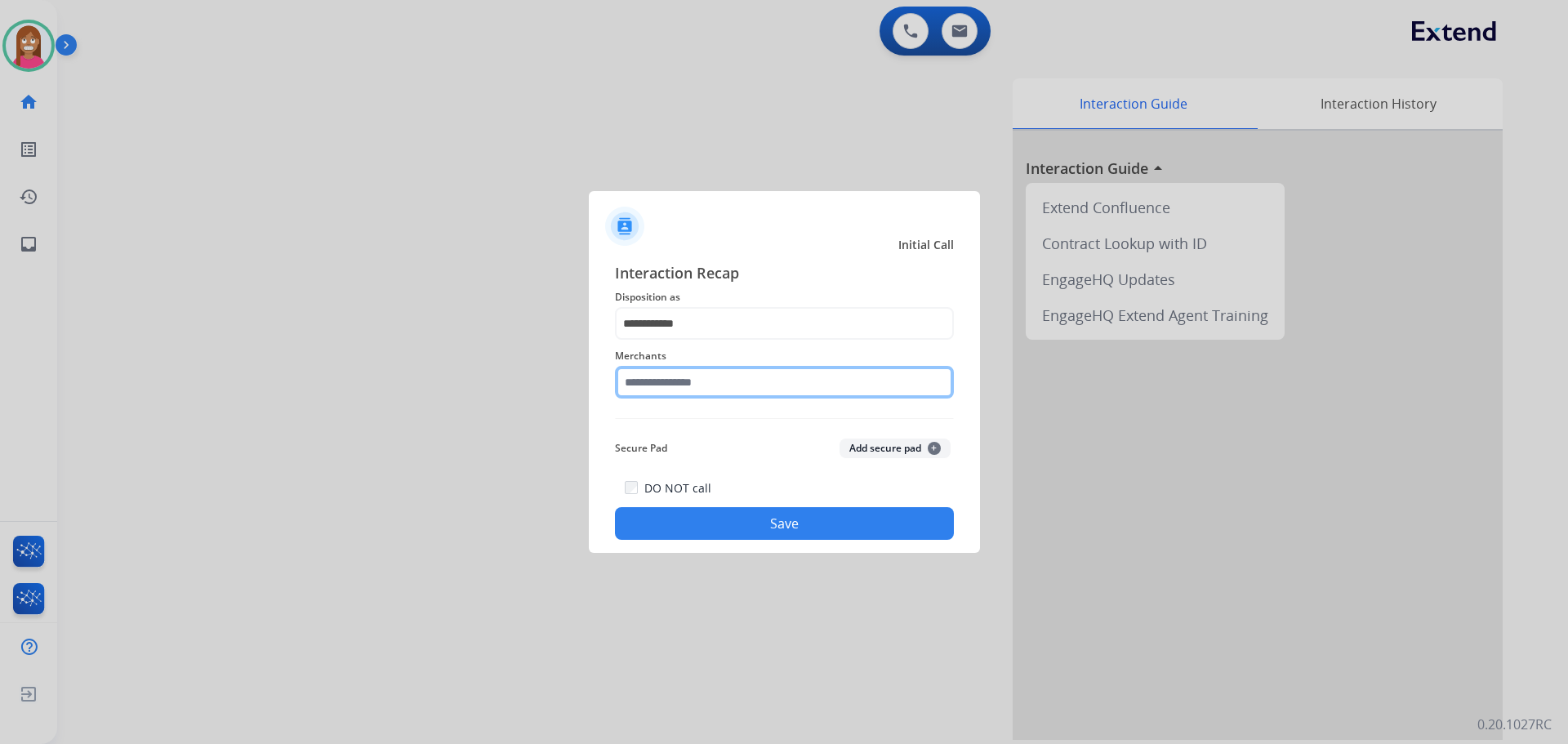
drag, startPoint x: 653, startPoint y: 378, endPoint x: 645, endPoint y: 371, distance: 10.6
click at [653, 380] on input "text" at bounding box center [784, 382] width 339 height 32
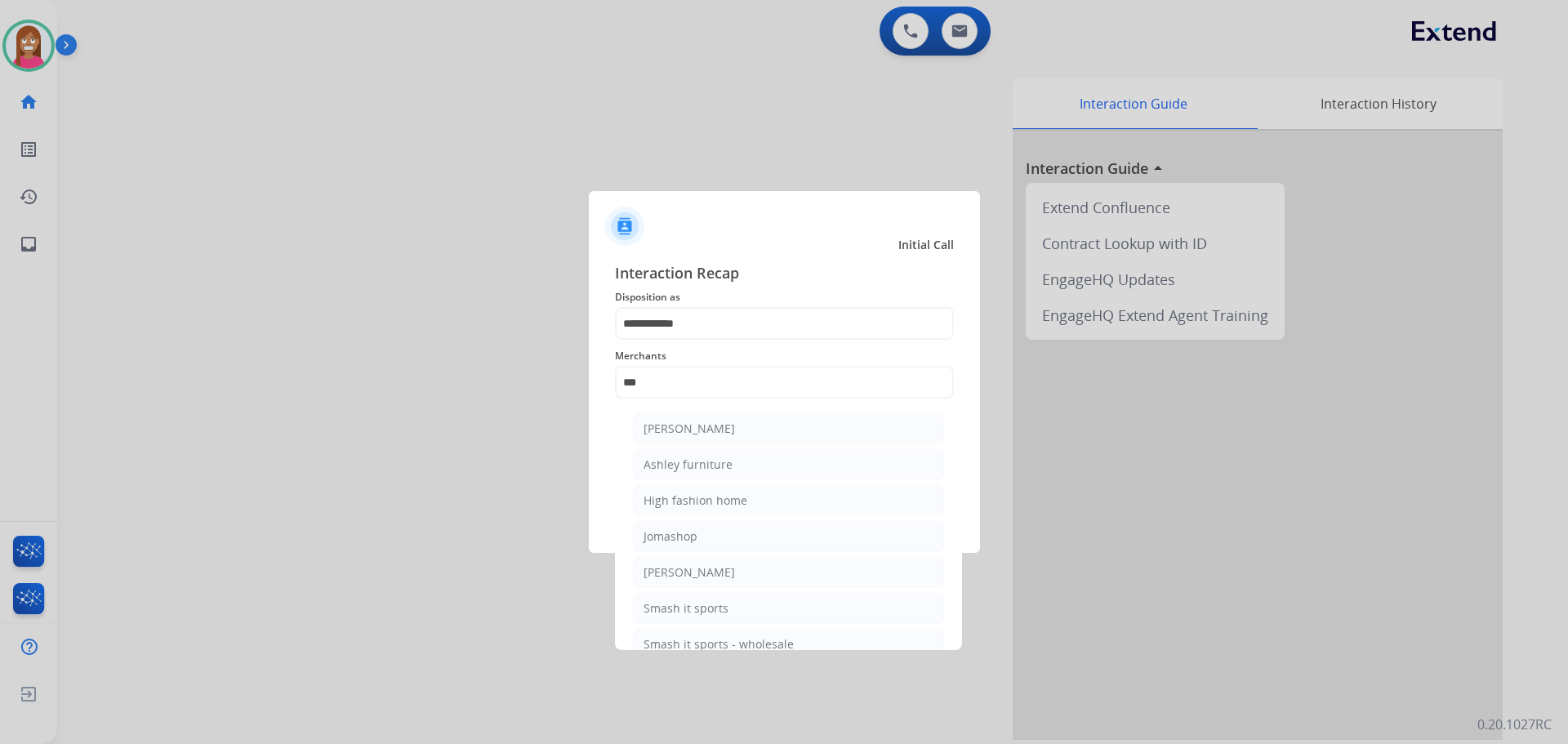
click at [664, 432] on div "[PERSON_NAME]" at bounding box center [689, 429] width 92 height 16
type input "**********"
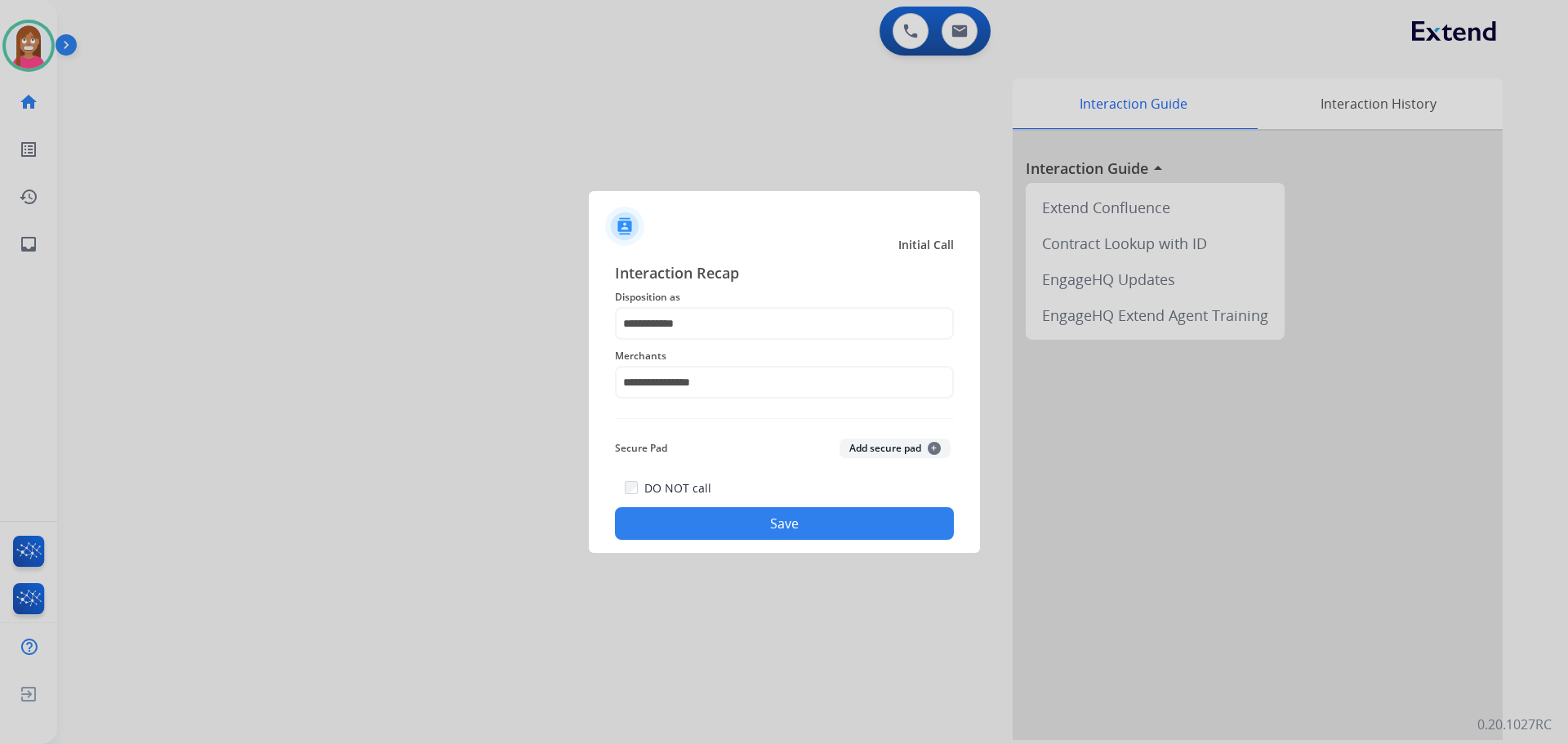
click at [709, 522] on button "Save" at bounding box center [784, 524] width 339 height 32
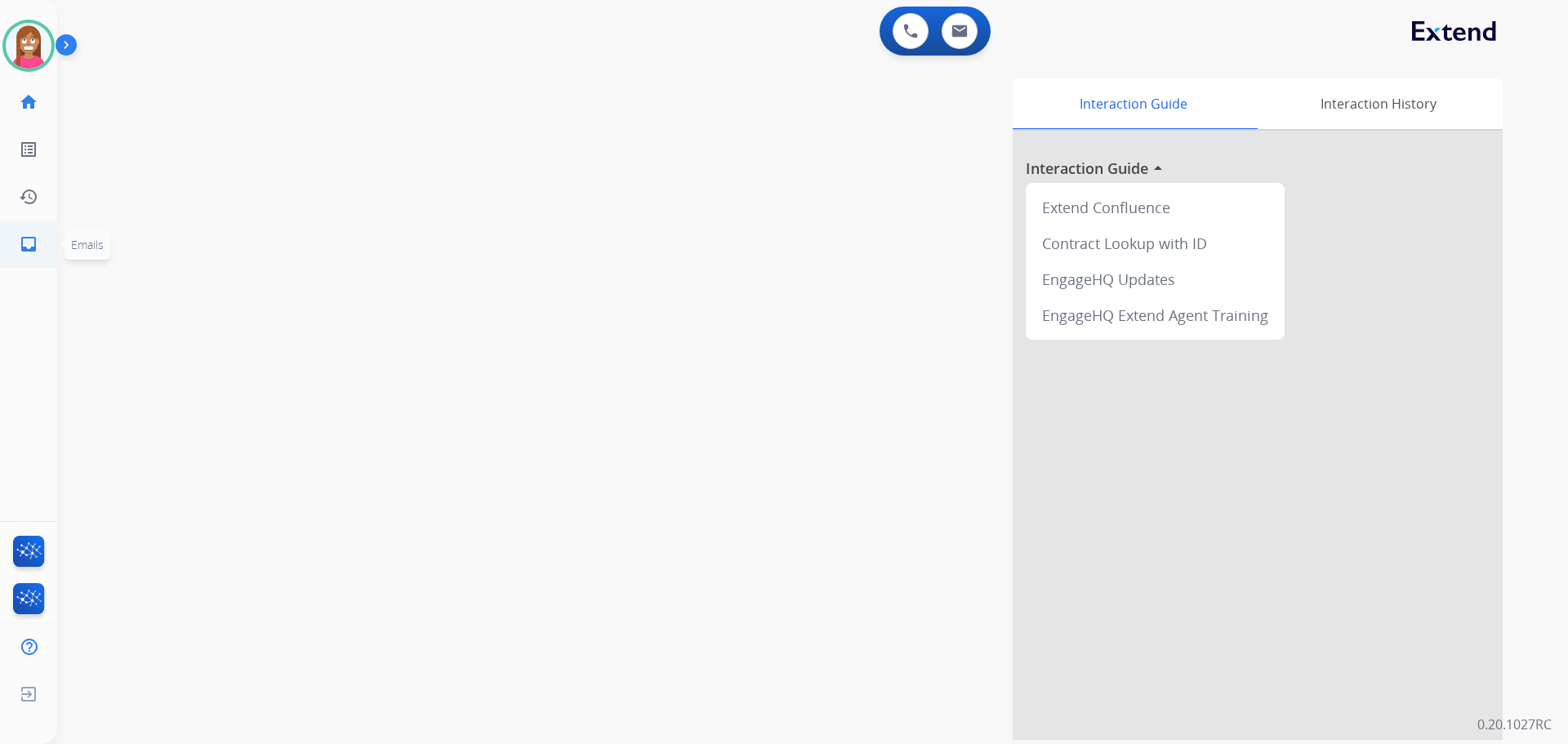
click at [29, 243] on mat-icon "inbox" at bounding box center [28, 244] width 20 height 20
select select "**********"
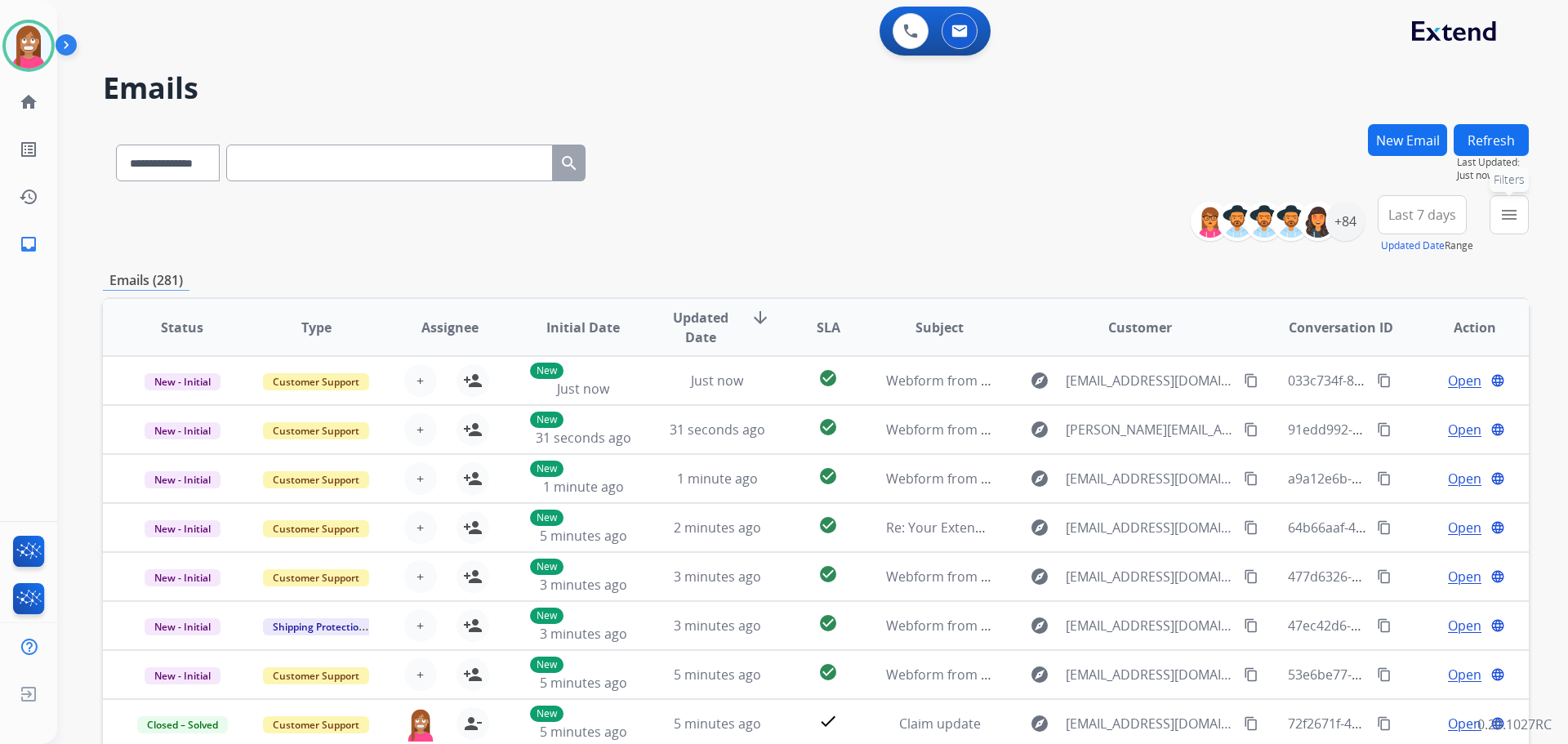
click at [1519, 215] on button "menu Filters" at bounding box center [1509, 215] width 39 height 39
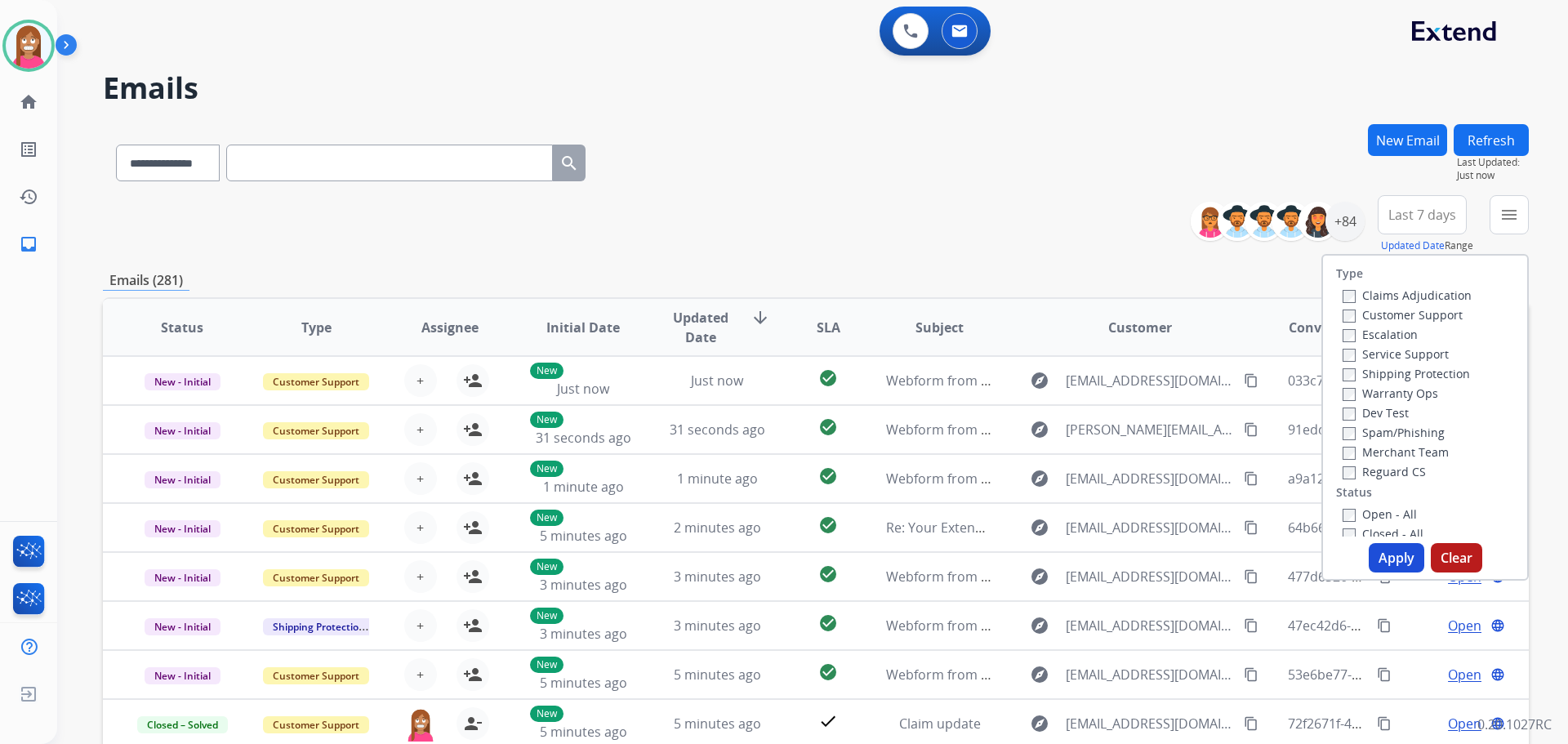
click at [1350, 317] on label "Customer Support" at bounding box center [1402, 315] width 120 height 15
drag, startPoint x: 1369, startPoint y: 377, endPoint x: 1367, endPoint y: 386, distance: 9.2
click at [1371, 377] on label "Shipping Protection" at bounding box center [1407, 373] width 127 height 15
click at [1360, 467] on label "Reguard CS" at bounding box center [1384, 472] width 83 height 15
click at [1357, 514] on label "Open - All" at bounding box center [1379, 514] width 74 height 15
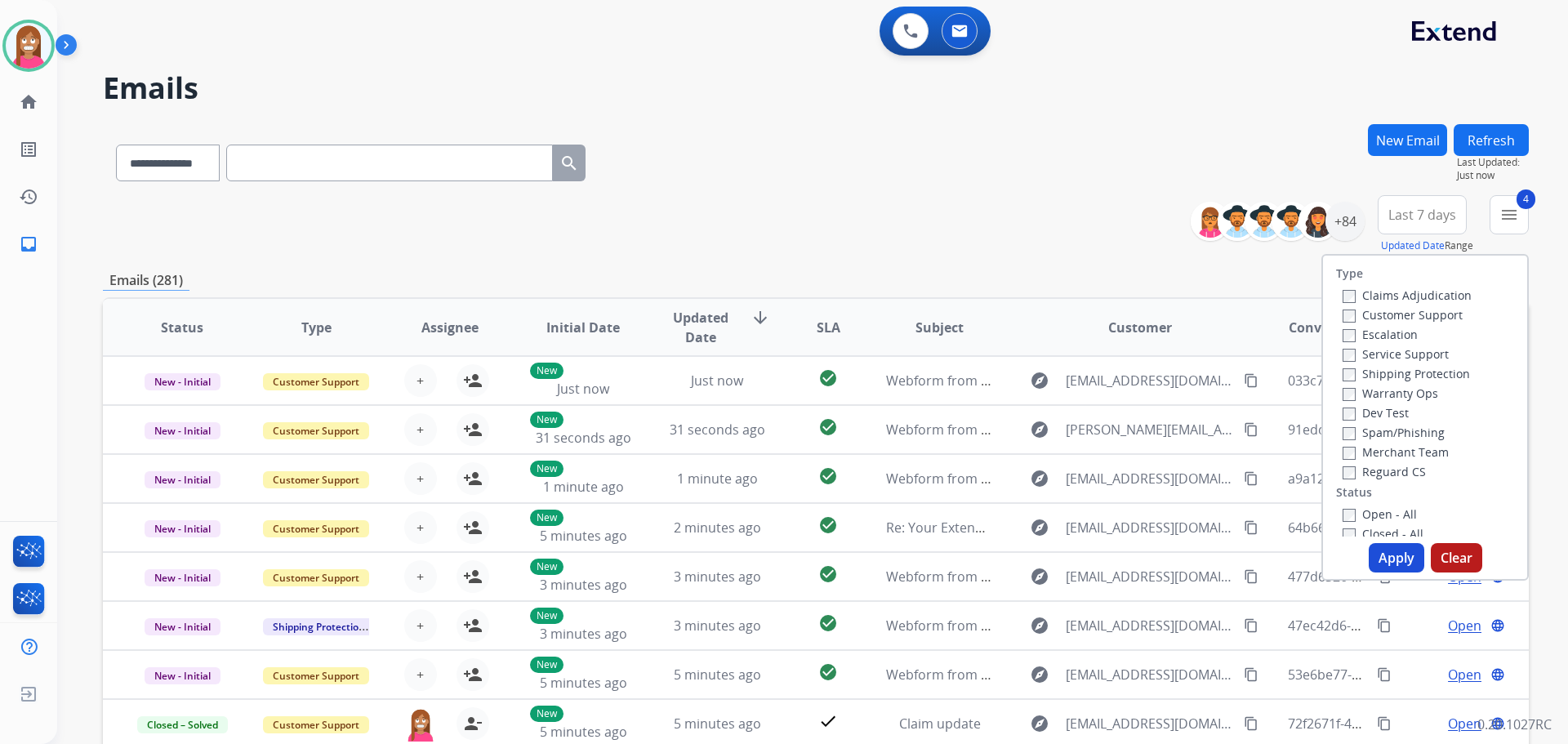
click at [1380, 554] on button "Apply" at bounding box center [1395, 558] width 55 height 30
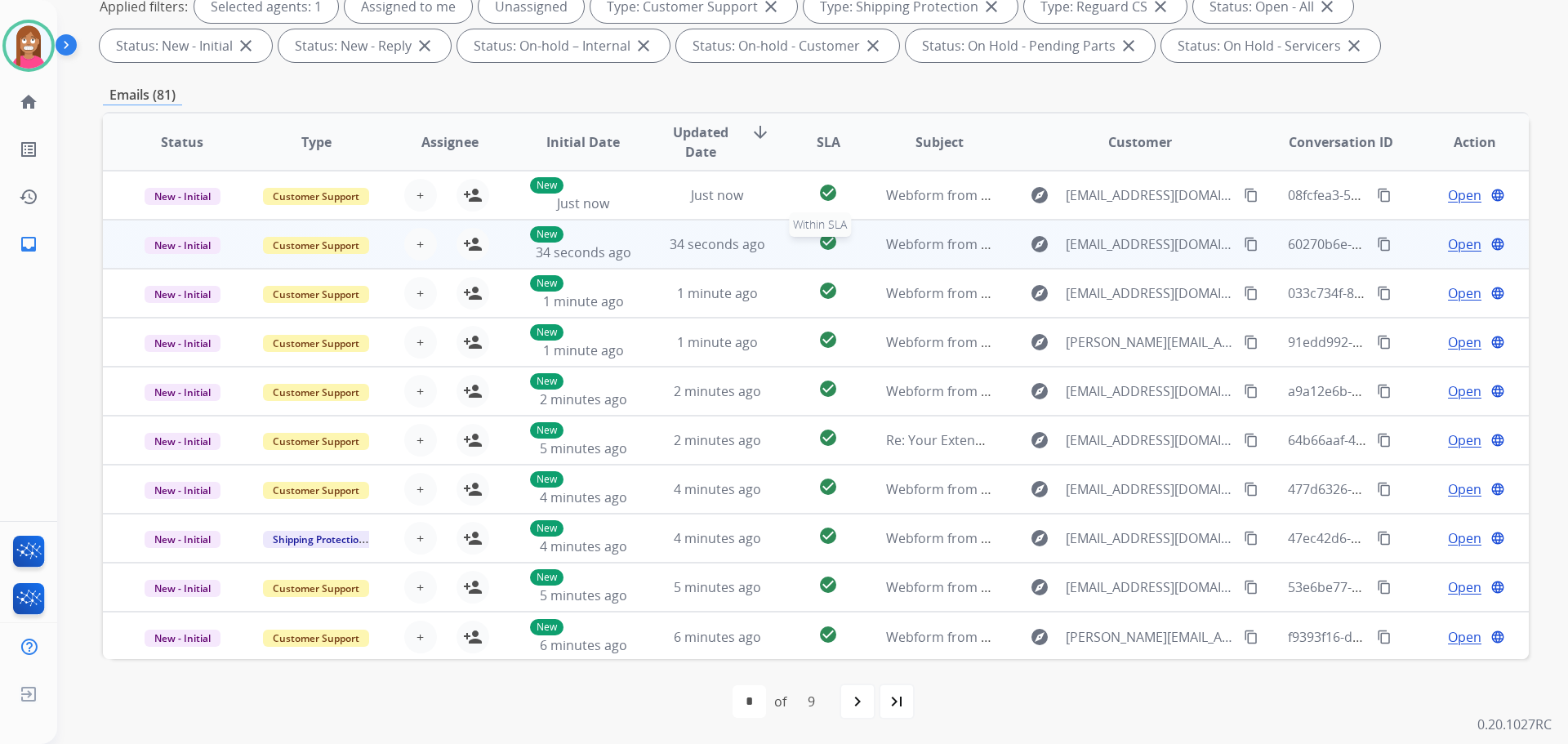
scroll to position [2, 0]
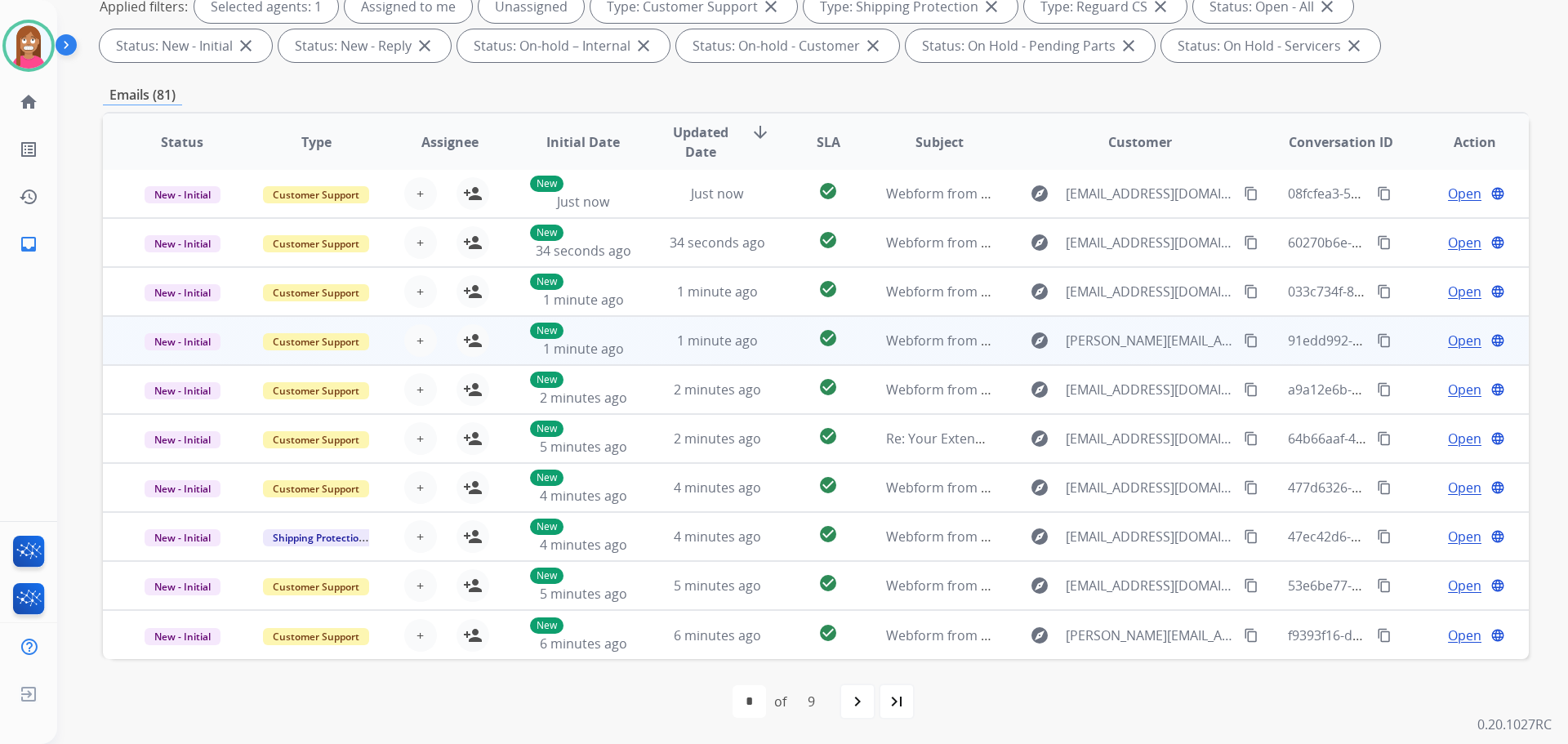
click at [637, 356] on td "1 minute ago" at bounding box center [705, 341] width 134 height 49
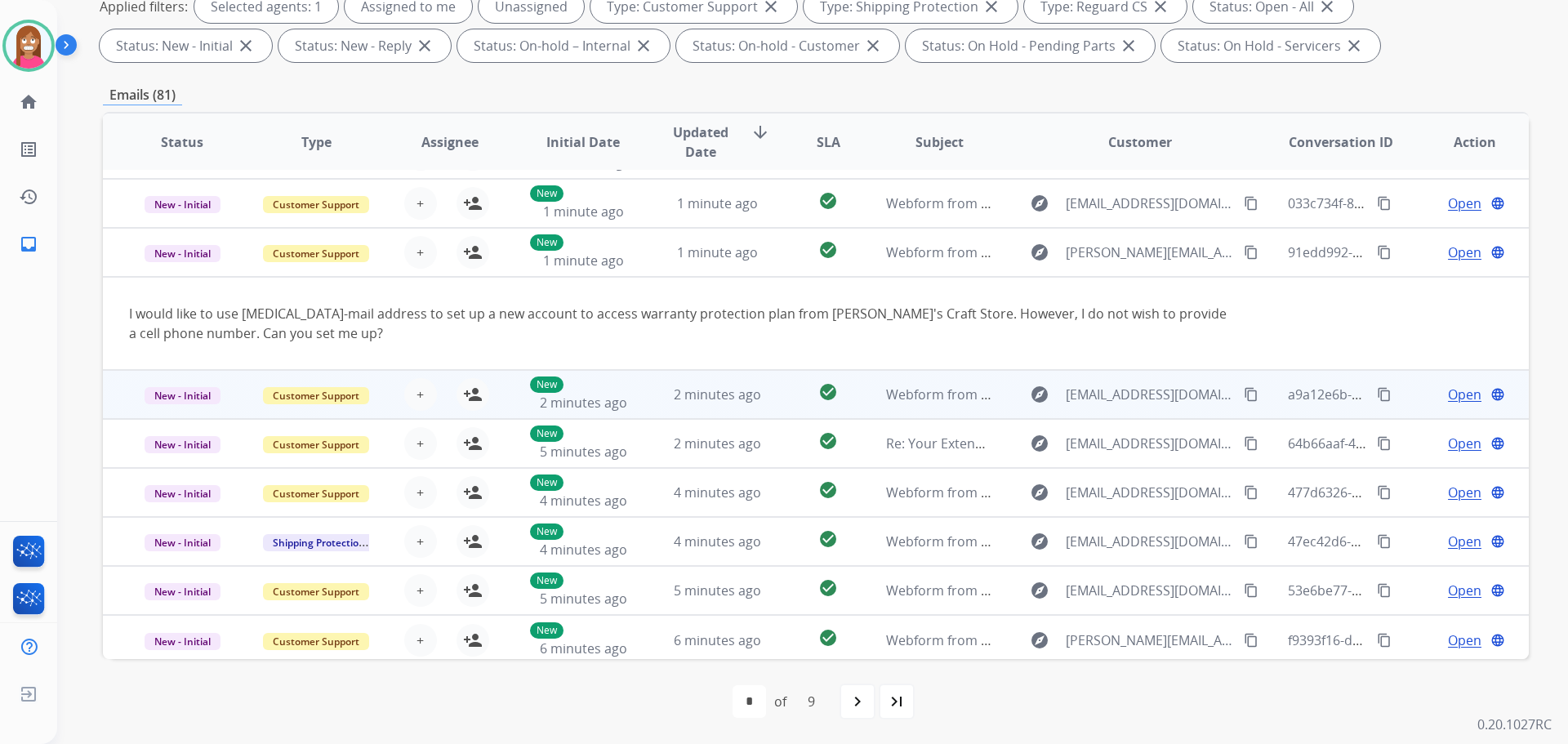
scroll to position [94, 0]
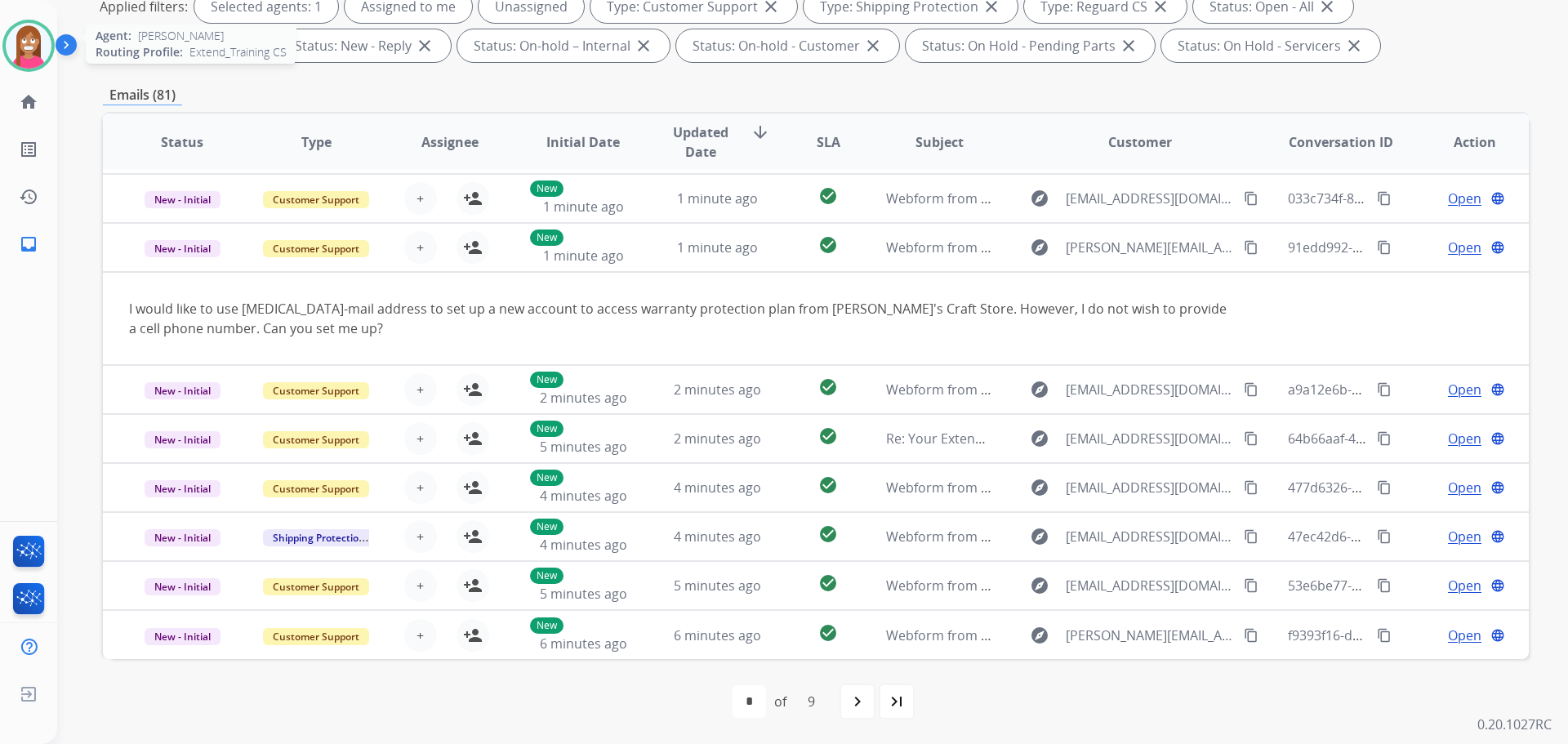
click at [19, 52] on img at bounding box center [29, 46] width 46 height 46
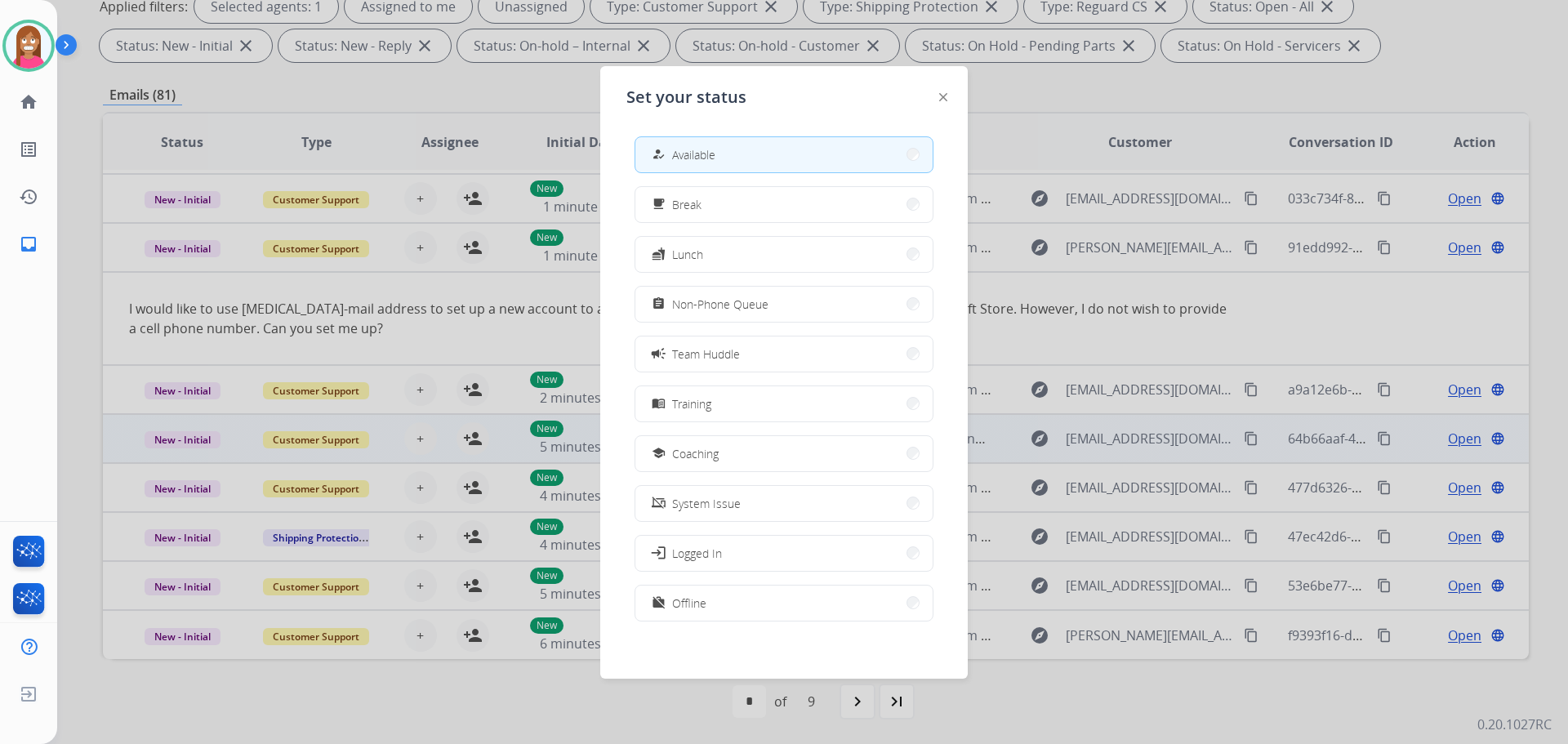
drag, startPoint x: 674, startPoint y: 454, endPoint x: 665, endPoint y: 440, distance: 16.6
click at [672, 453] on div "school Coaching" at bounding box center [683, 453] width 71 height 20
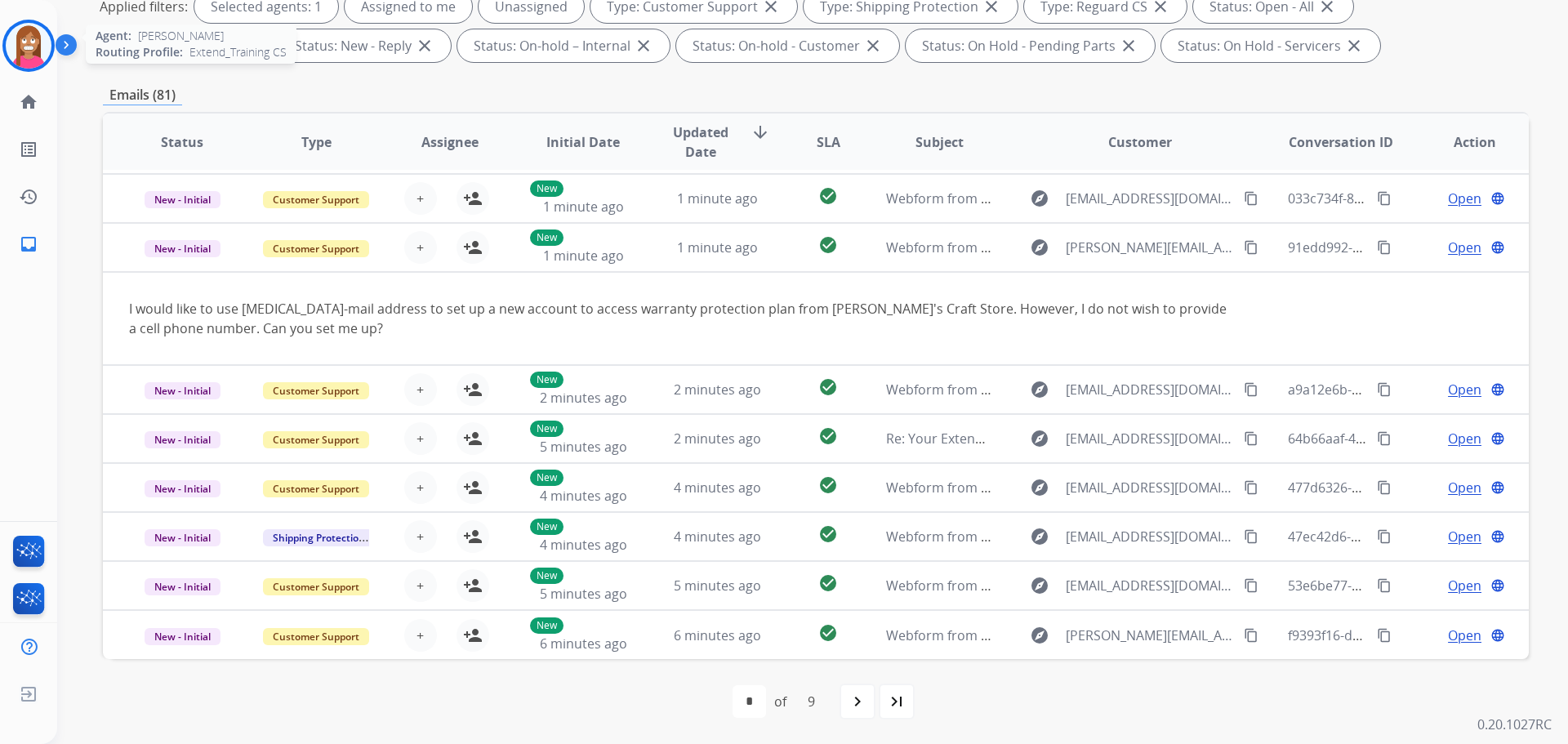
click at [17, 44] on img at bounding box center [29, 46] width 46 height 46
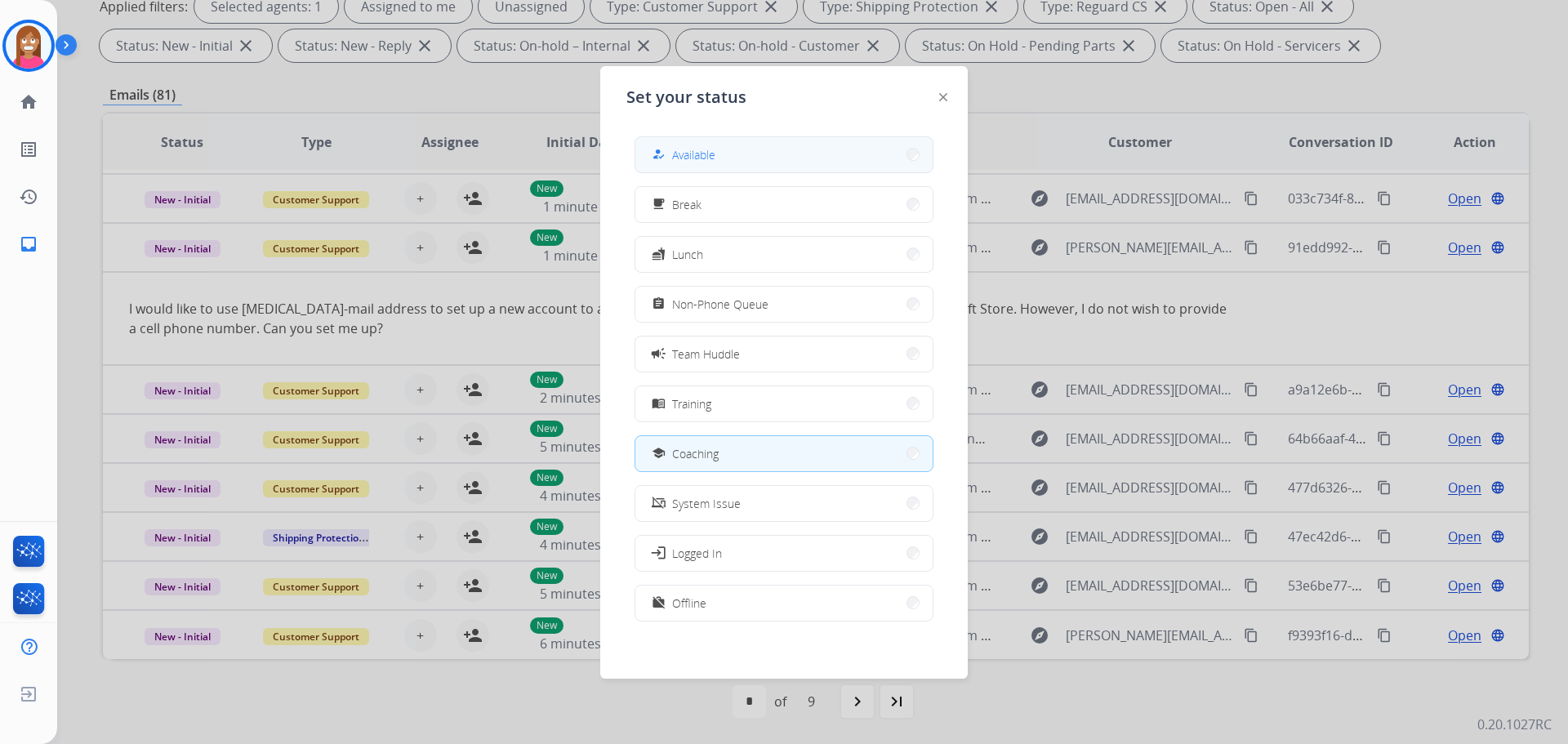
click at [683, 155] on span "Available" at bounding box center [693, 155] width 43 height 17
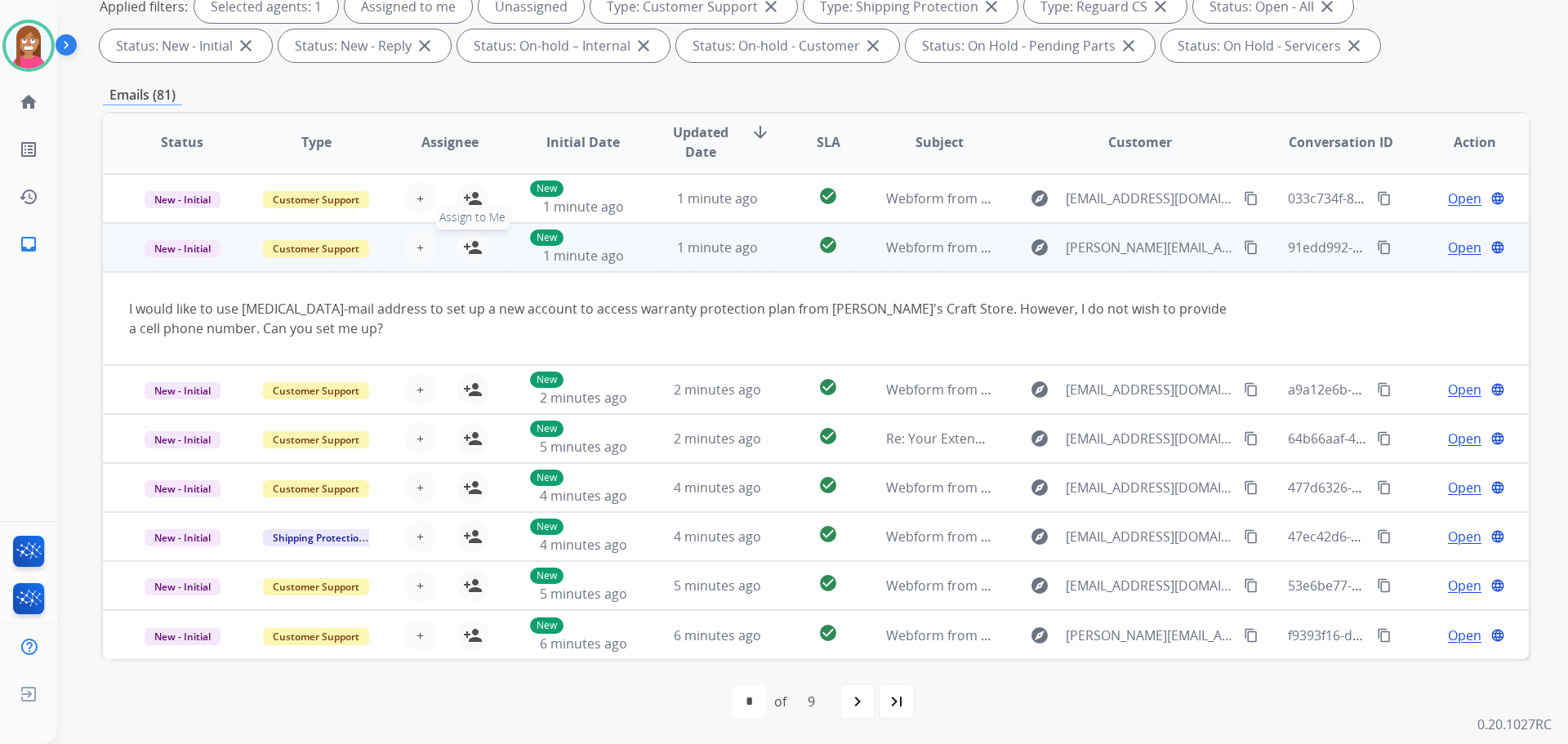
click at [471, 253] on mat-icon "person_add" at bounding box center [473, 247] width 20 height 20
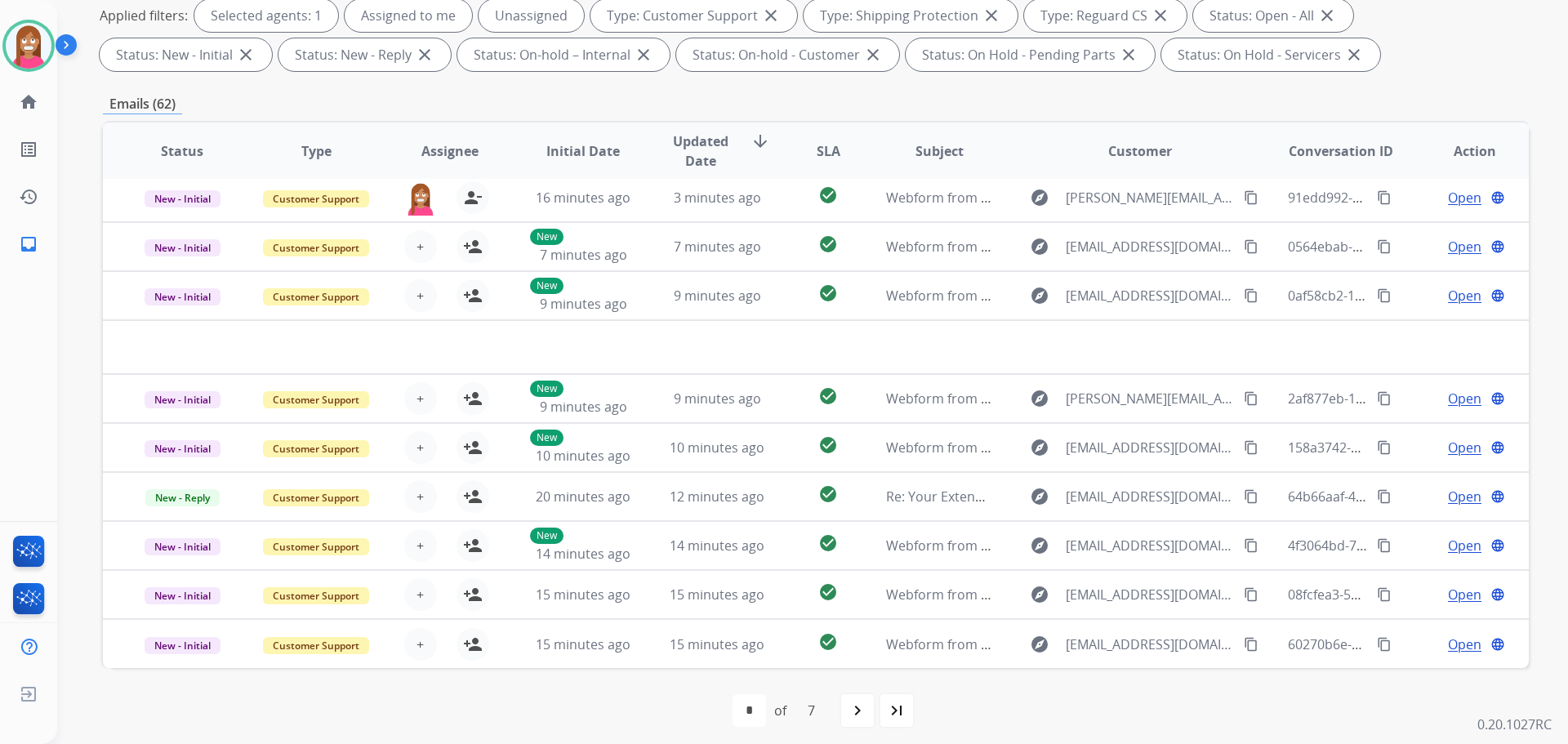
scroll to position [264, 0]
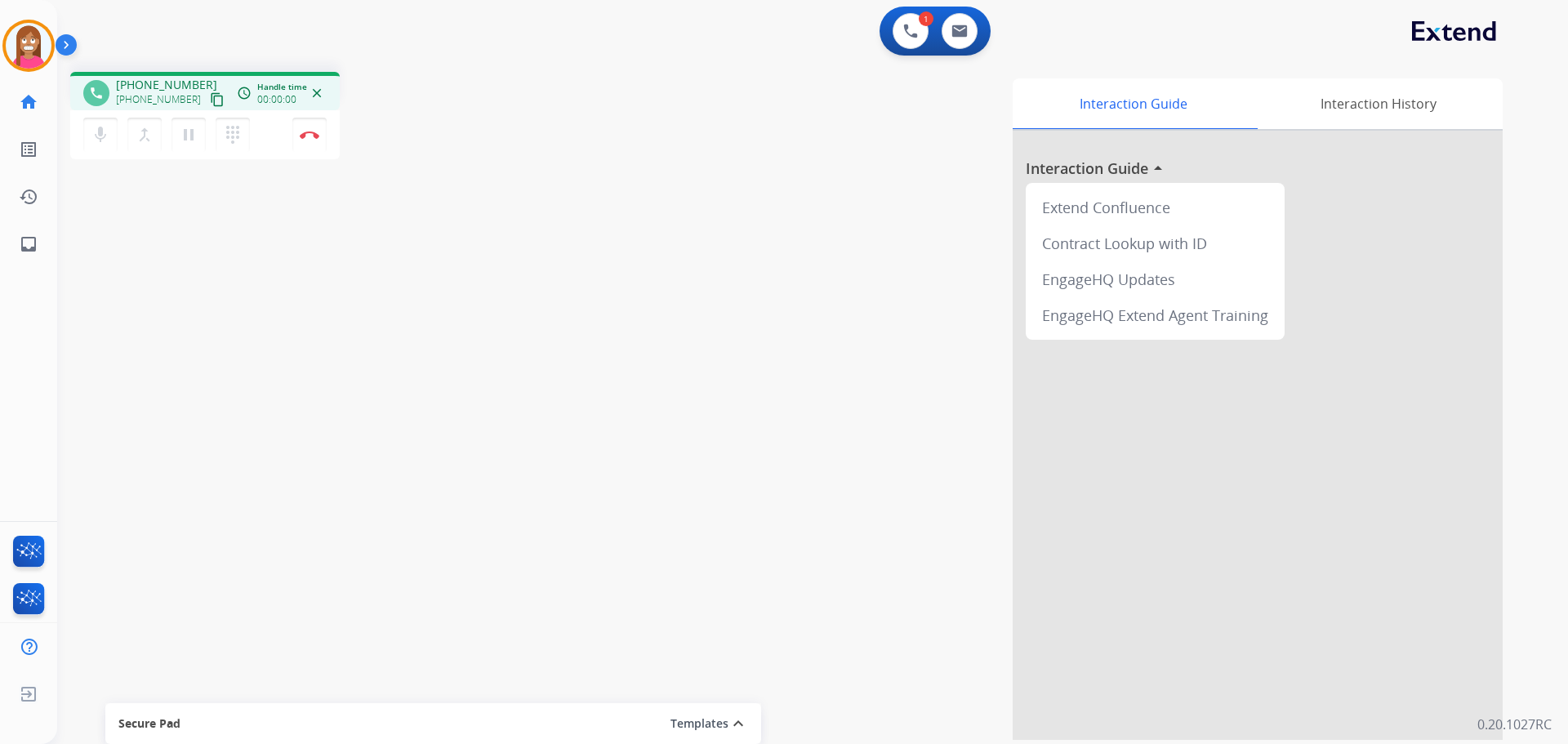
click at [210, 100] on mat-icon "content_copy" at bounding box center [217, 99] width 14 height 14
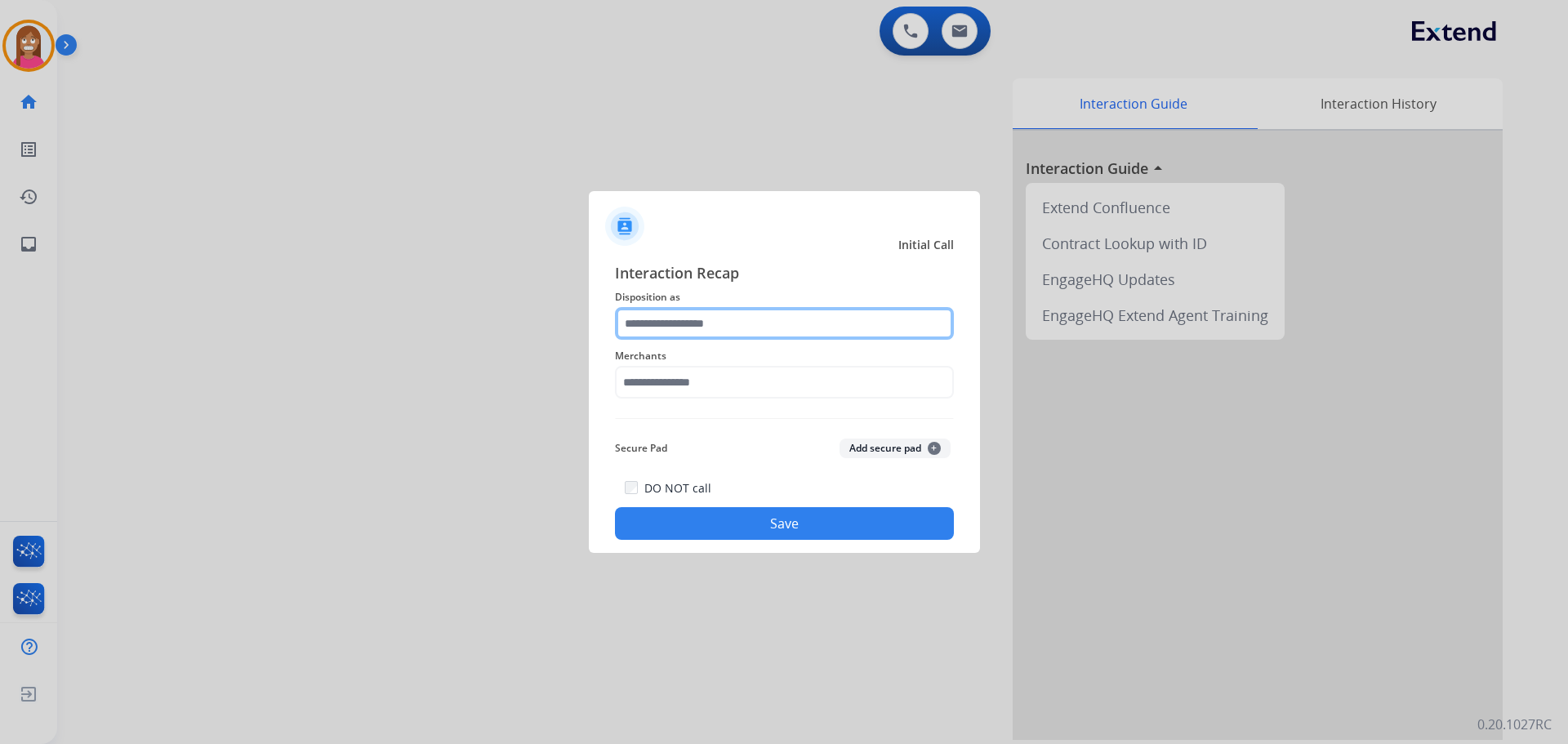
click at [722, 324] on input "text" at bounding box center [784, 323] width 339 height 32
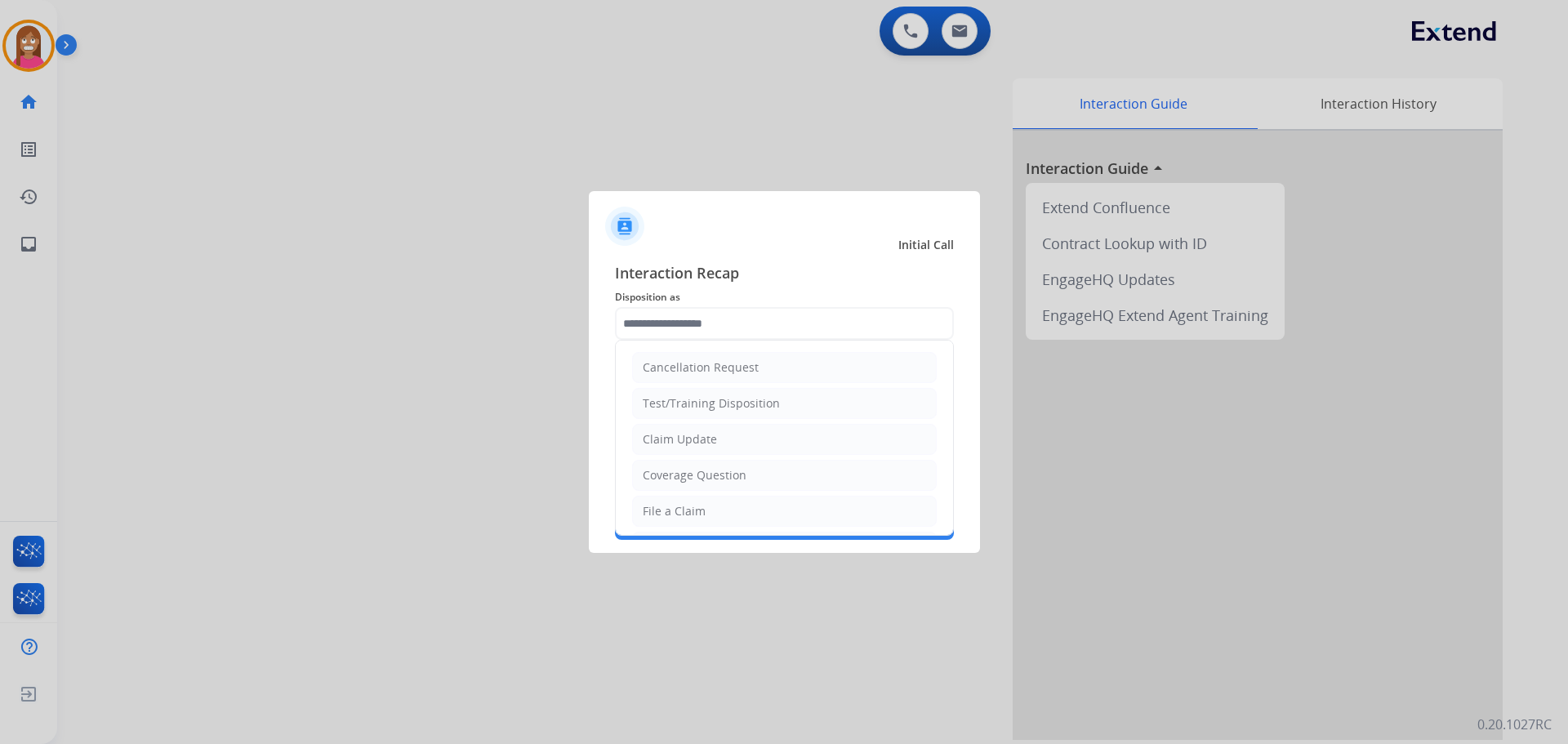
drag, startPoint x: 659, startPoint y: 475, endPoint x: 672, endPoint y: 440, distance: 37.3
click at [664, 474] on div "Coverage Question" at bounding box center [694, 475] width 104 height 16
type input "**********"
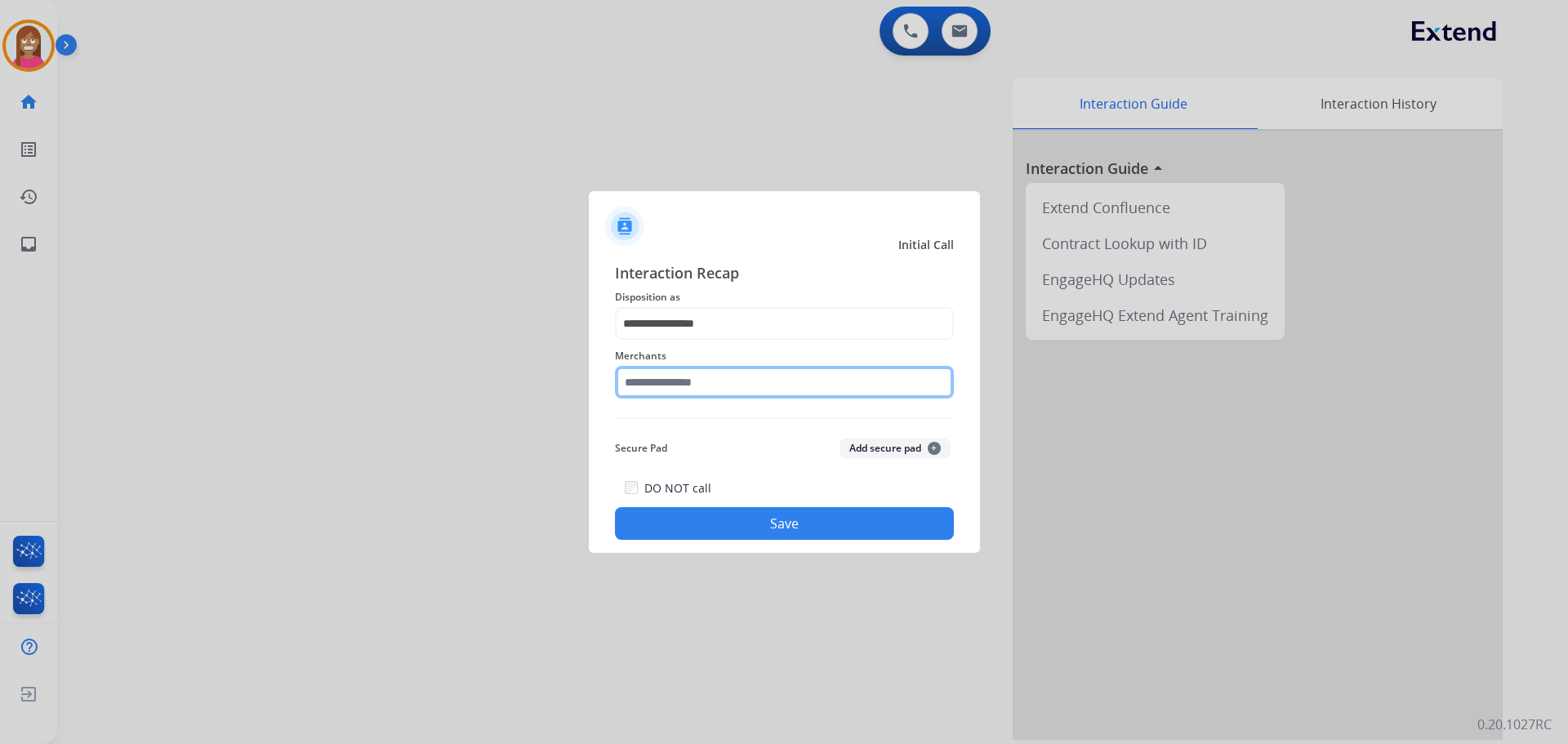
click at [682, 387] on input "text" at bounding box center [784, 382] width 339 height 32
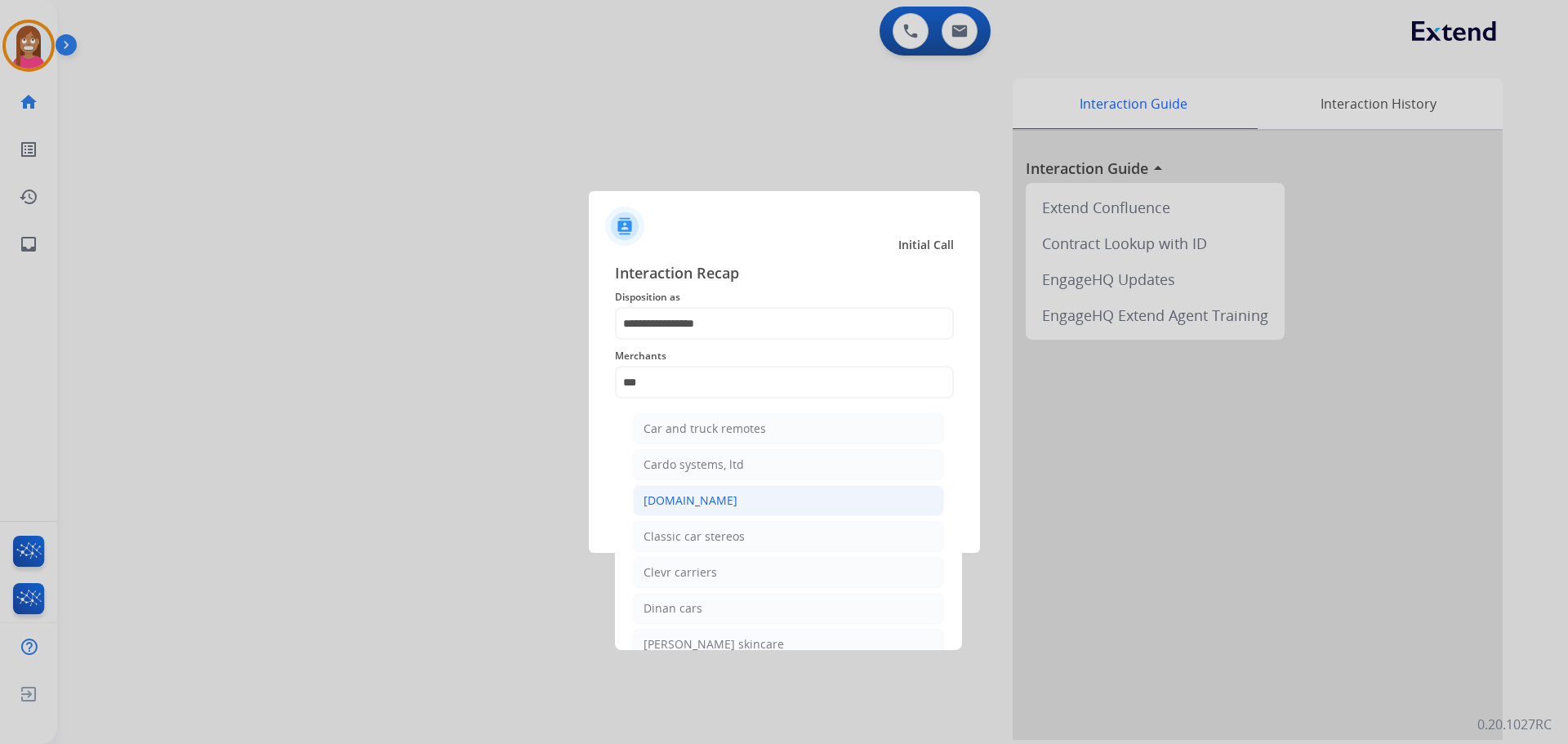
drag, startPoint x: 667, startPoint y: 492, endPoint x: 665, endPoint y: 534, distance: 42.0
click at [667, 493] on div "[DOMAIN_NAME]" at bounding box center [690, 500] width 93 height 16
type input "**********"
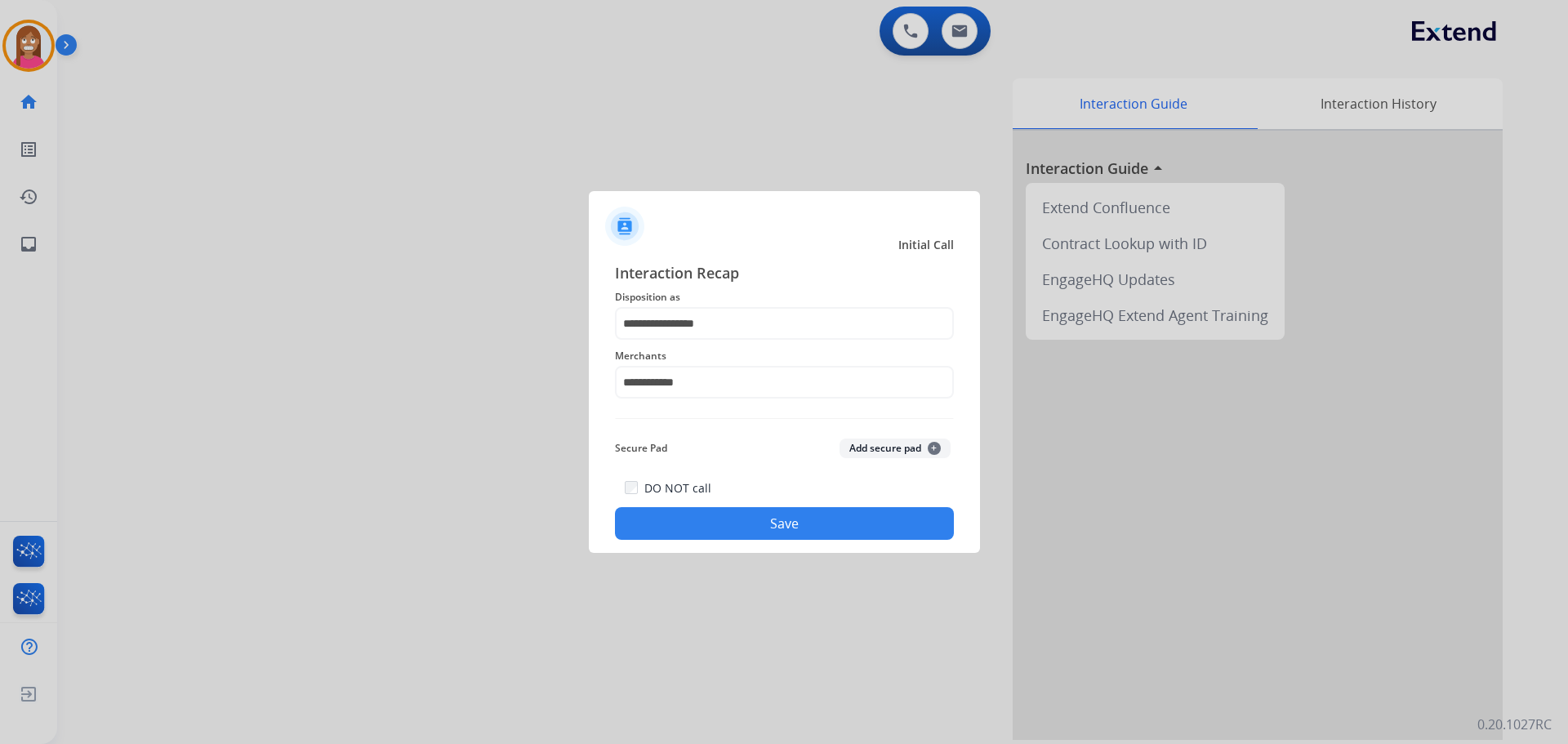
click at [659, 526] on button "Save" at bounding box center [784, 524] width 339 height 32
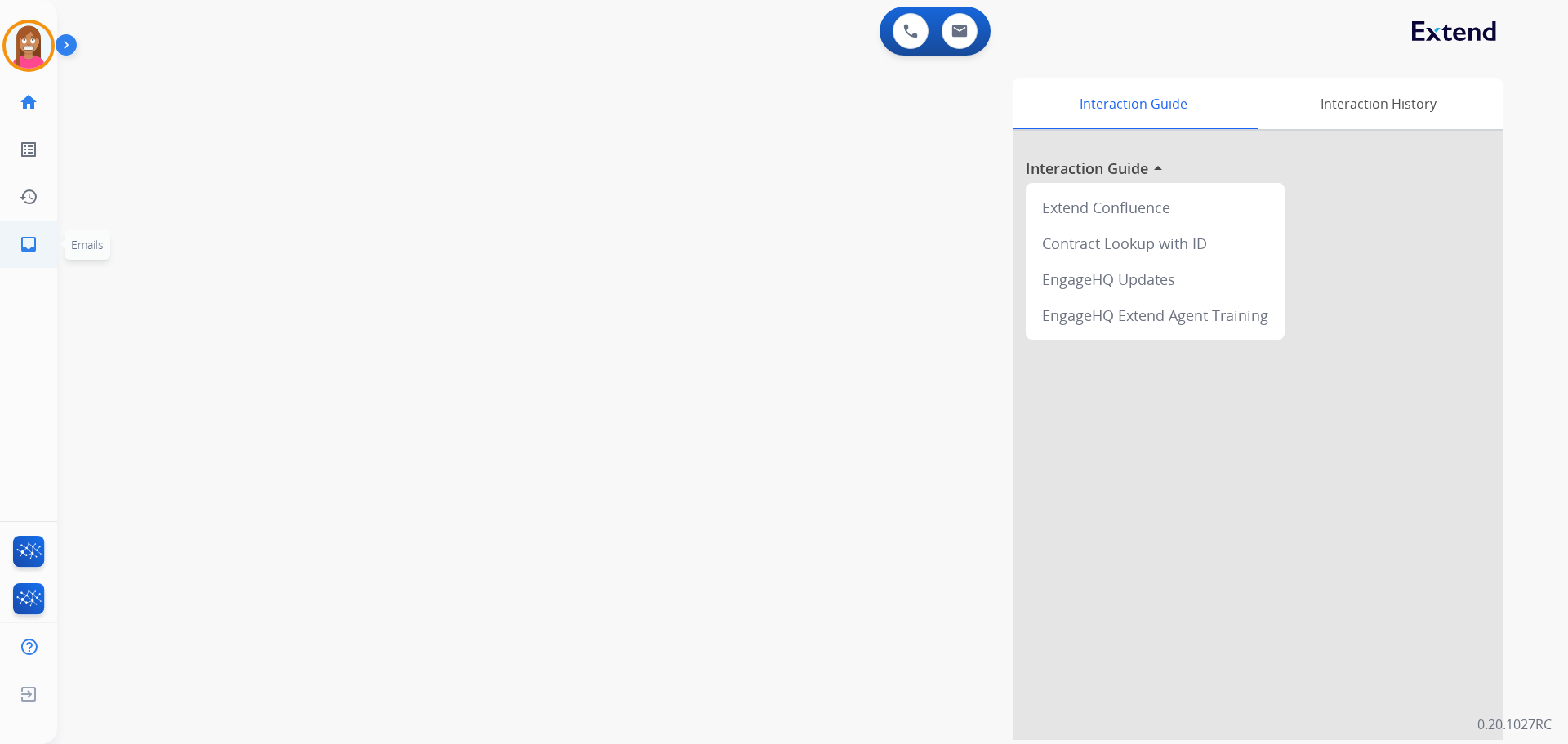
click at [16, 241] on link "inbox Emails" at bounding box center [29, 244] width 46 height 46
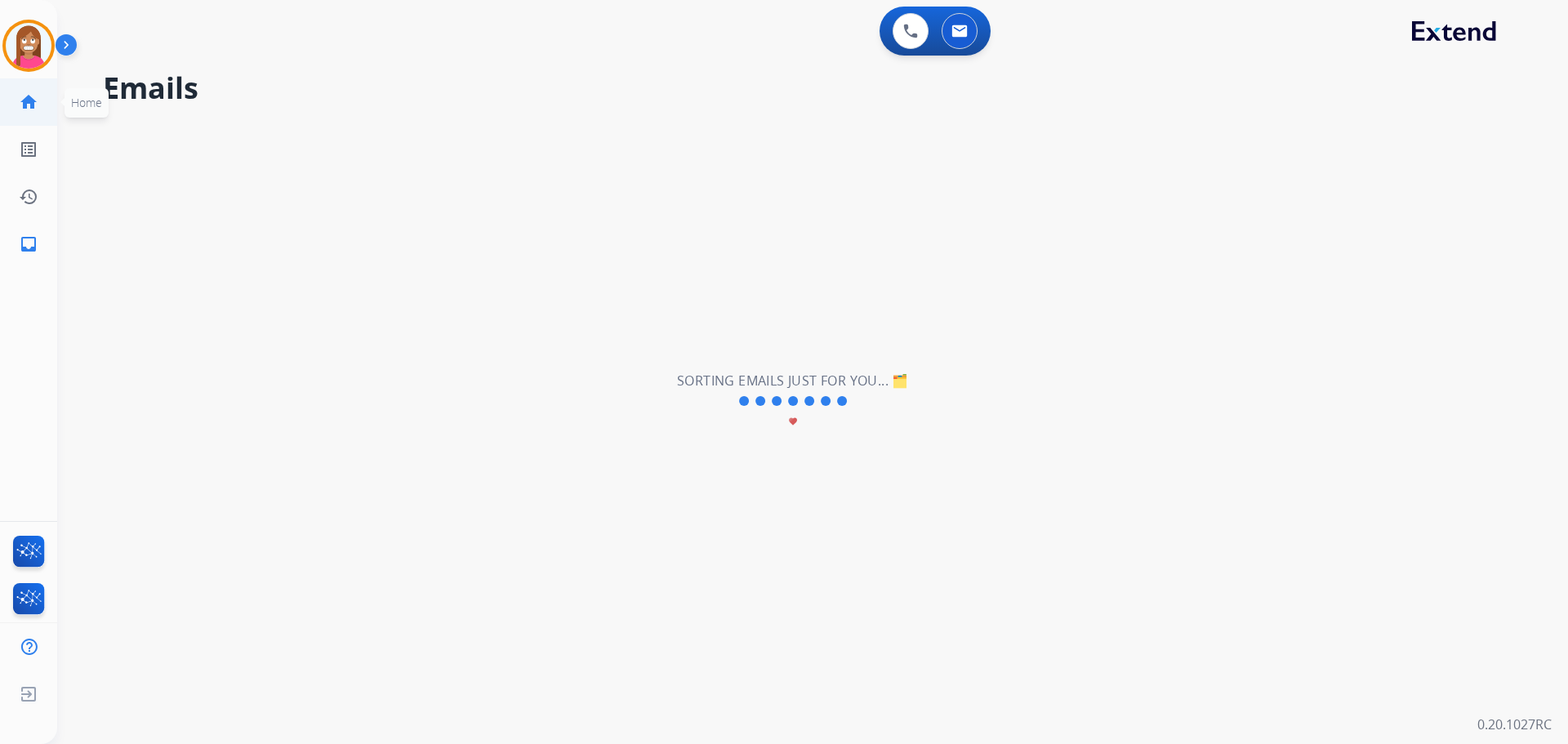
click at [36, 107] on mat-icon "home" at bounding box center [28, 102] width 20 height 20
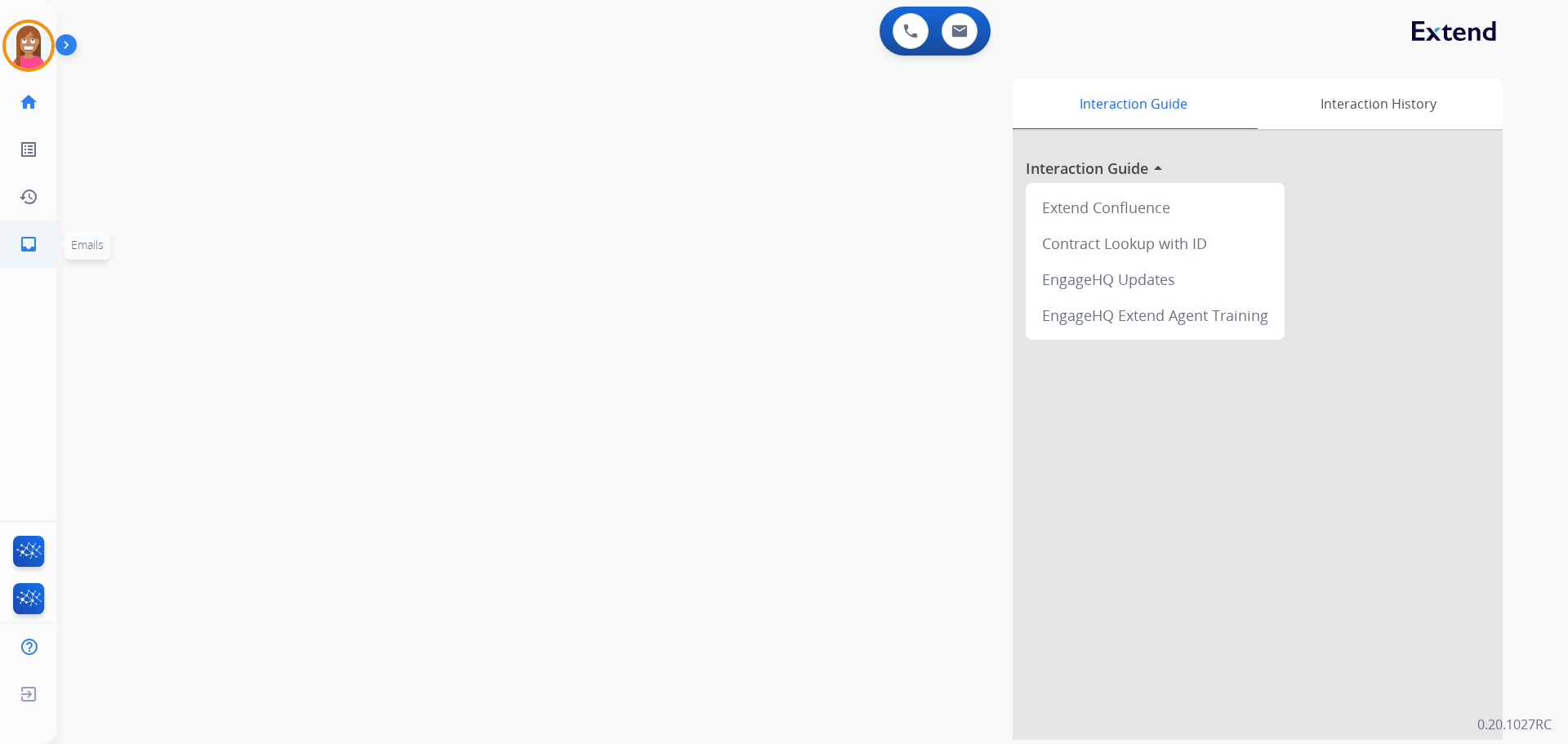
click at [31, 251] on mat-icon "inbox" at bounding box center [28, 244] width 20 height 20
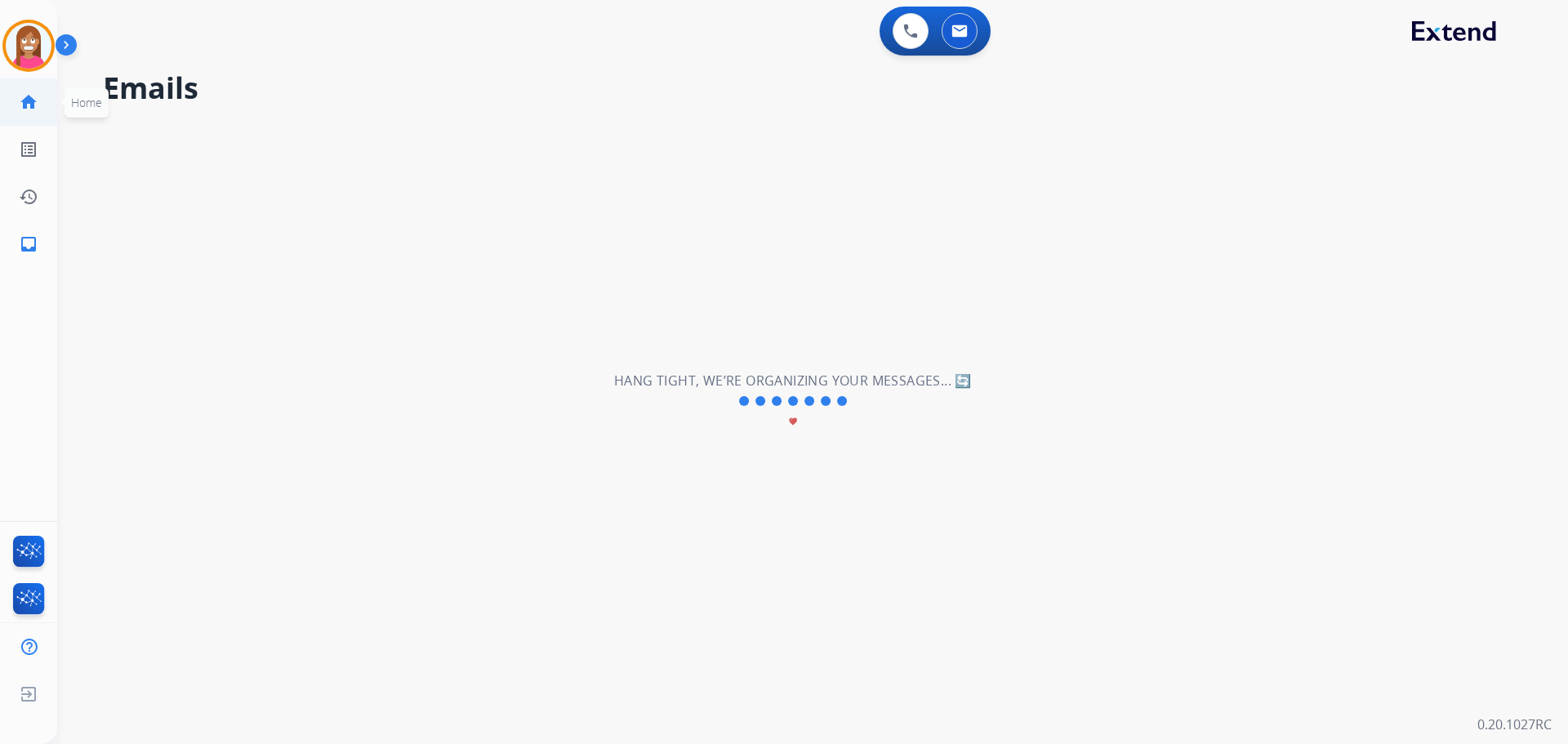
click at [37, 106] on mat-icon "home" at bounding box center [28, 102] width 20 height 20
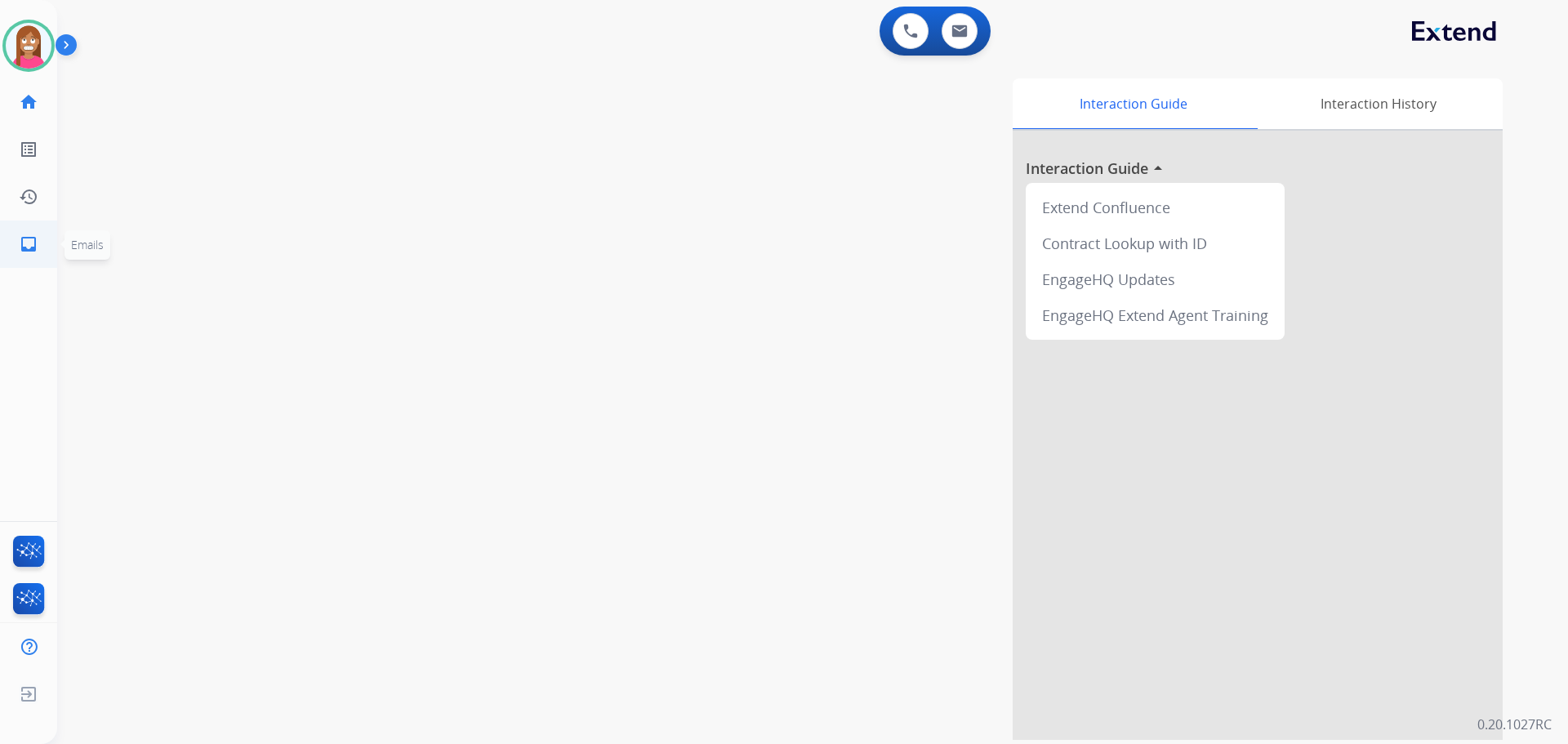
click at [25, 242] on mat-icon "inbox" at bounding box center [28, 244] width 20 height 20
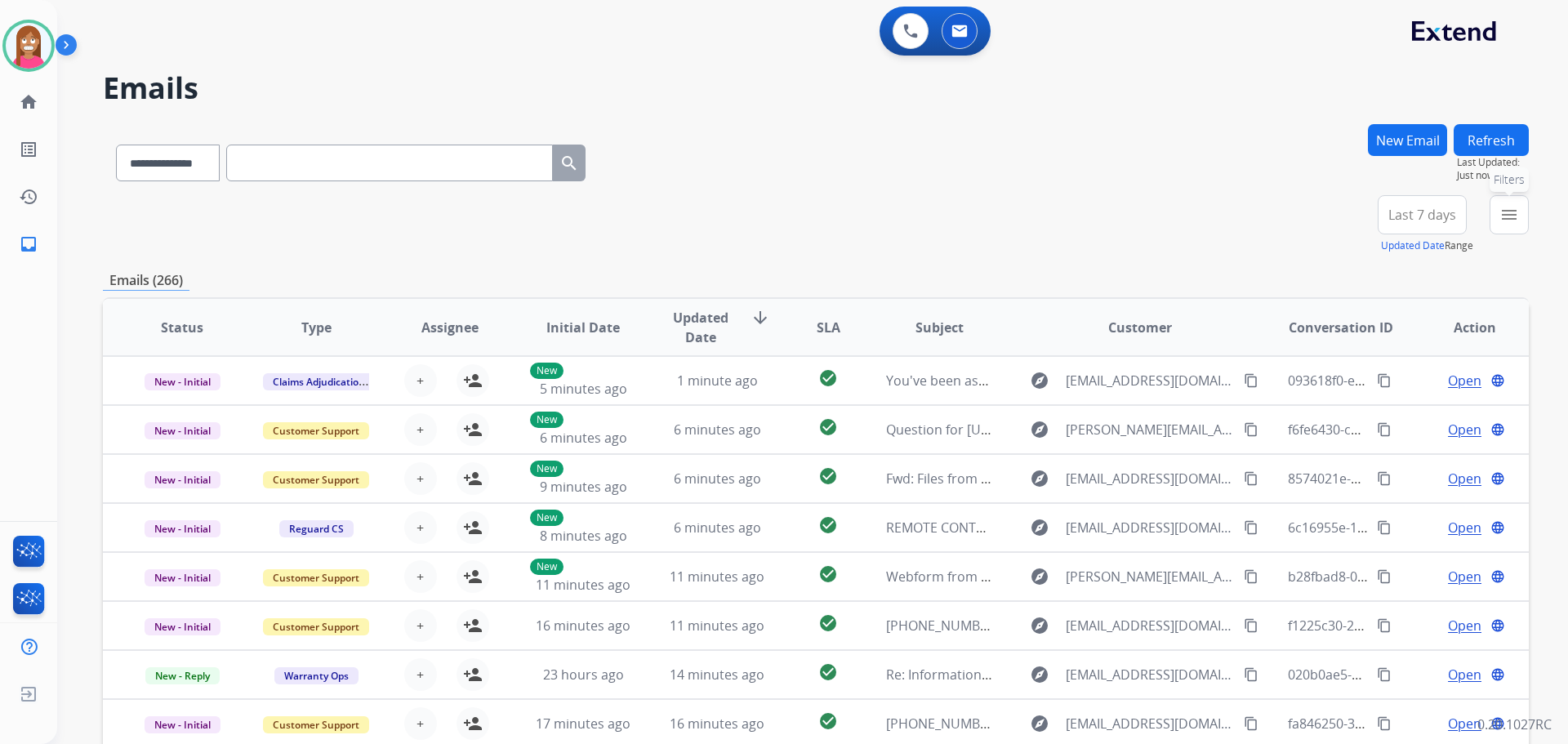
click at [1506, 219] on mat-icon "menu" at bounding box center [1509, 214] width 20 height 20
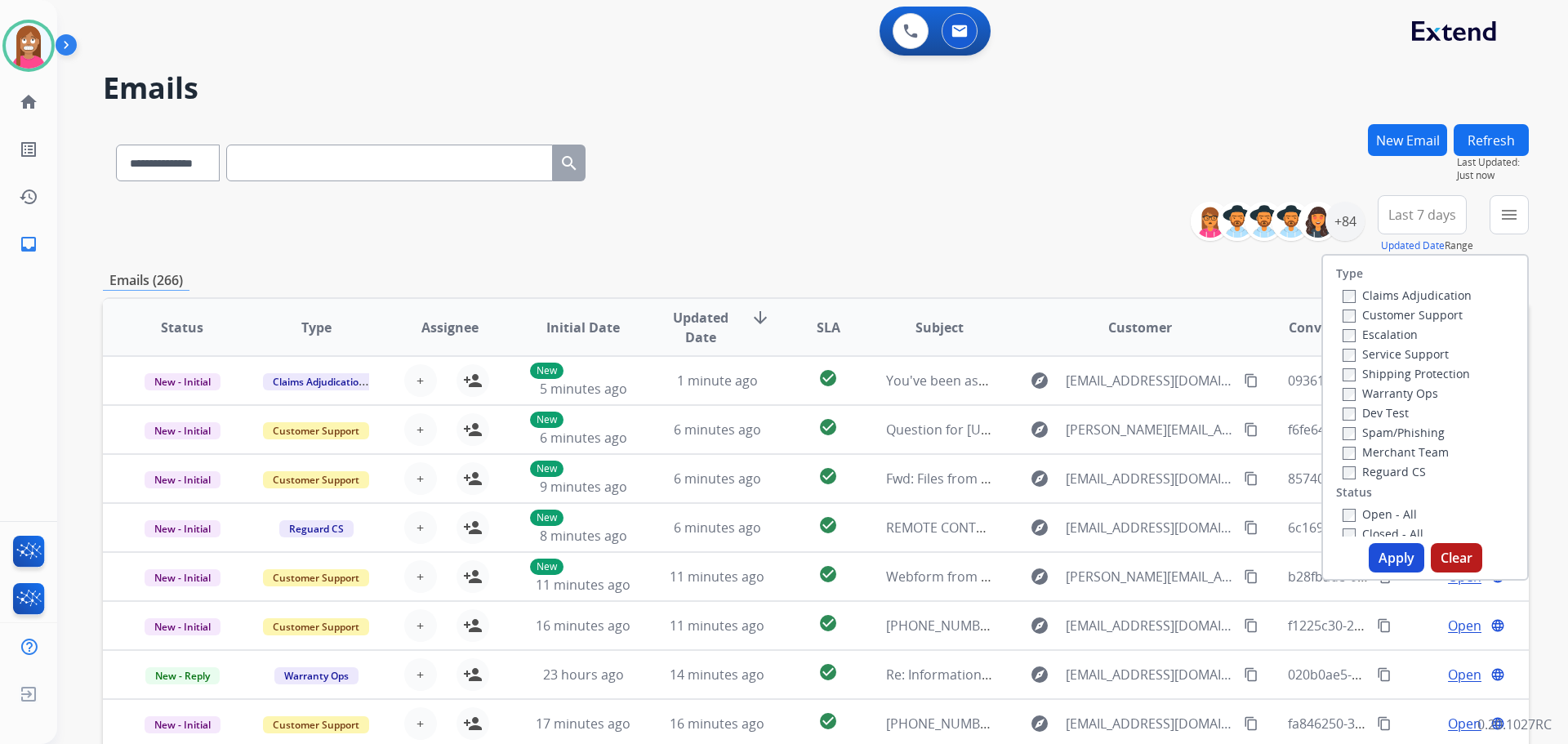
click at [1361, 310] on label "Customer Support" at bounding box center [1402, 315] width 120 height 15
click at [1352, 376] on label "Shipping Protection" at bounding box center [1407, 373] width 127 height 15
click at [1355, 477] on label "Reguard CS" at bounding box center [1384, 472] width 83 height 15
click at [1361, 510] on label "Open - All" at bounding box center [1379, 514] width 74 height 15
drag, startPoint x: 1397, startPoint y: 570, endPoint x: 1358, endPoint y: 545, distance: 46.3
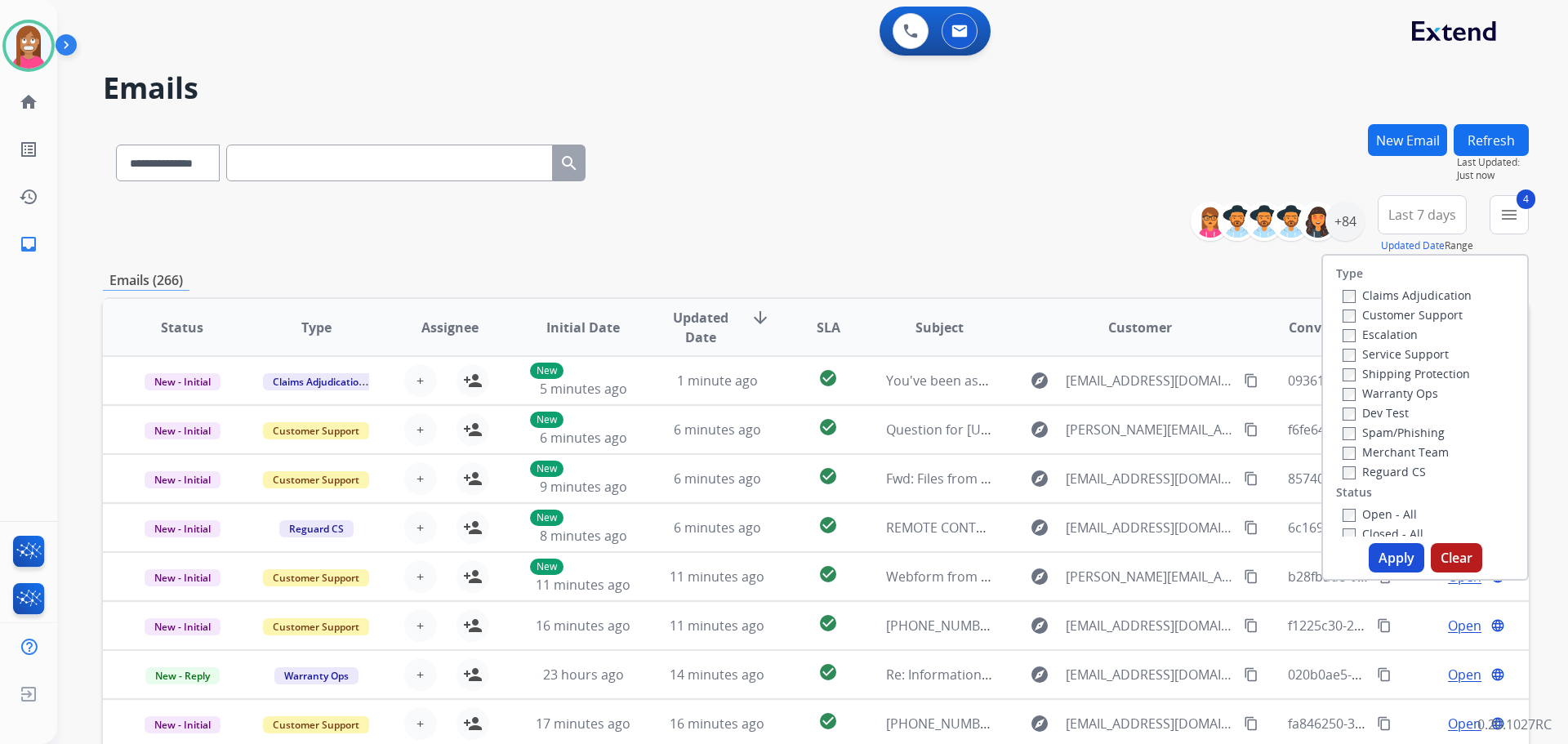
click at [1396, 574] on div "Type Claims Adjudication Customer Support Escalation Service Support Shipping P…" at bounding box center [1425, 417] width 207 height 327
click at [1380, 561] on button "Apply" at bounding box center [1395, 558] width 55 height 30
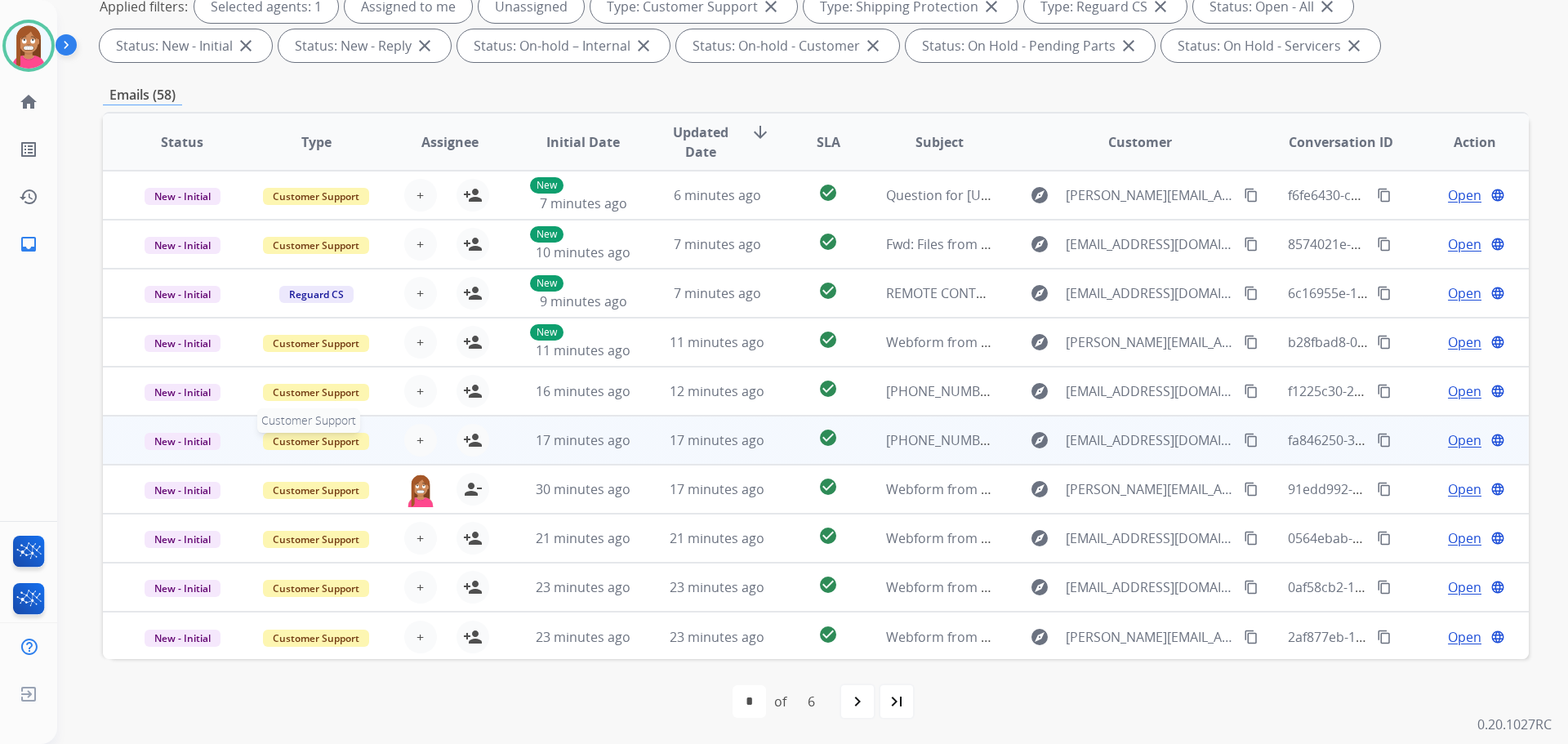
scroll to position [2, 0]
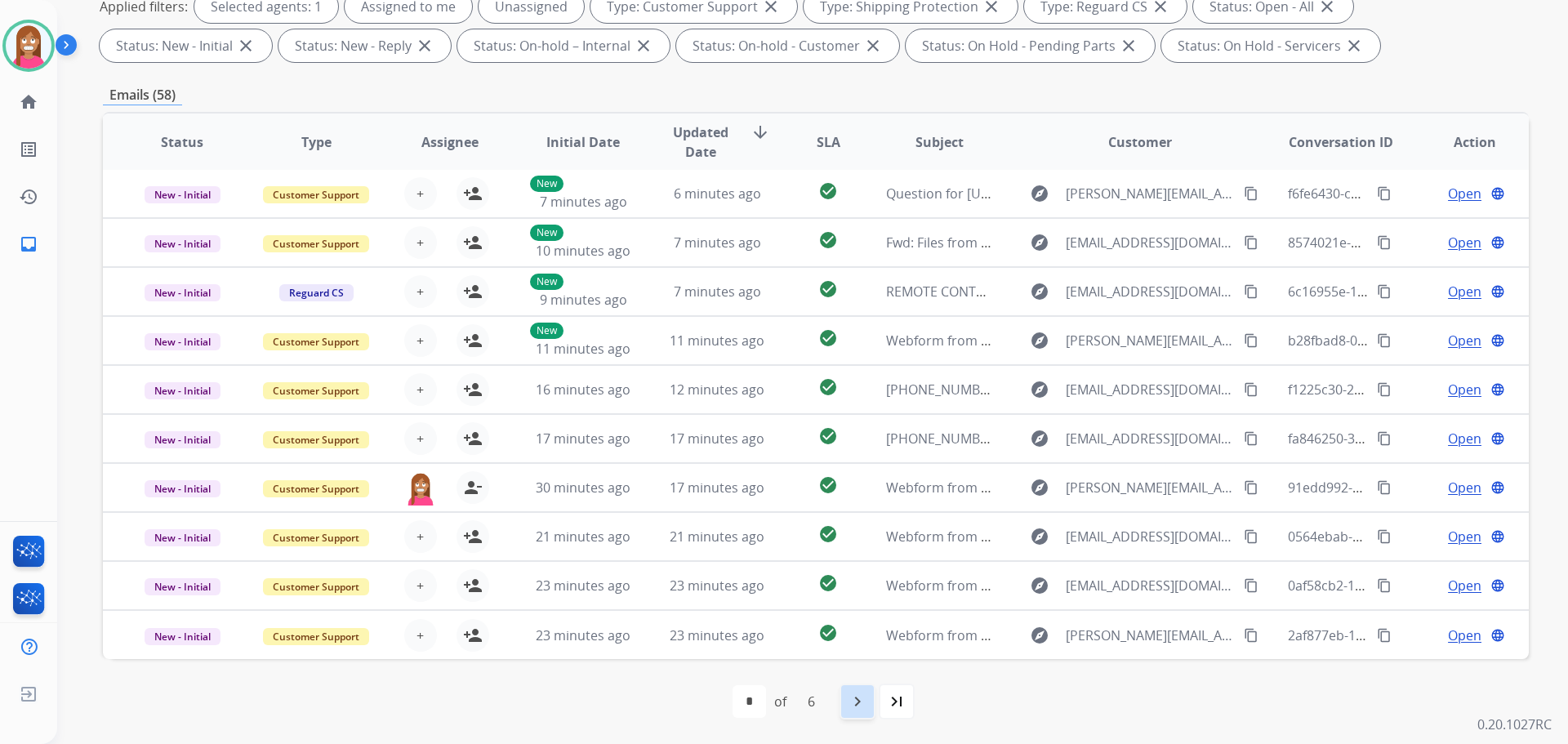
click at [858, 703] on mat-icon "navigate_next" at bounding box center [857, 701] width 20 height 20
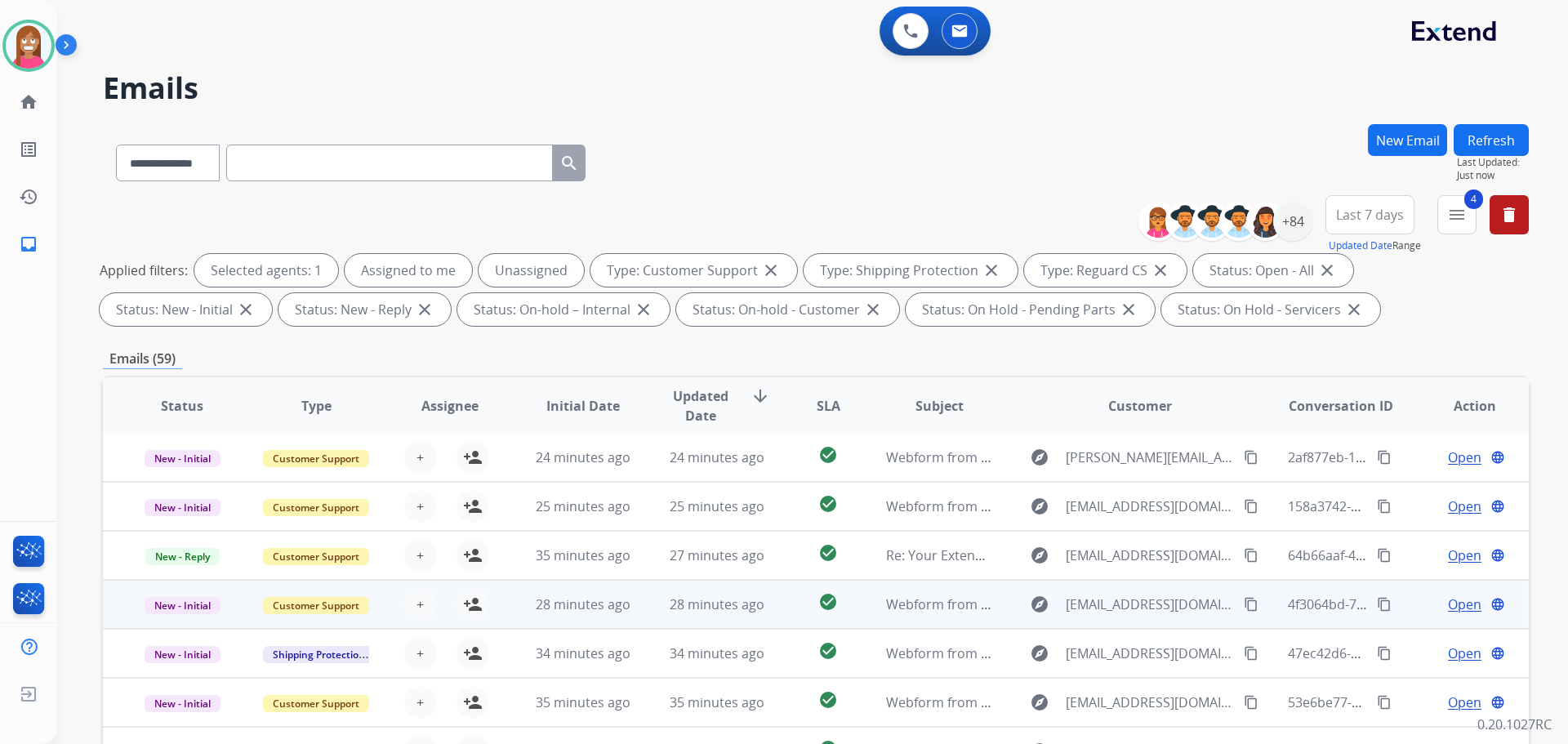
scroll to position [264, 0]
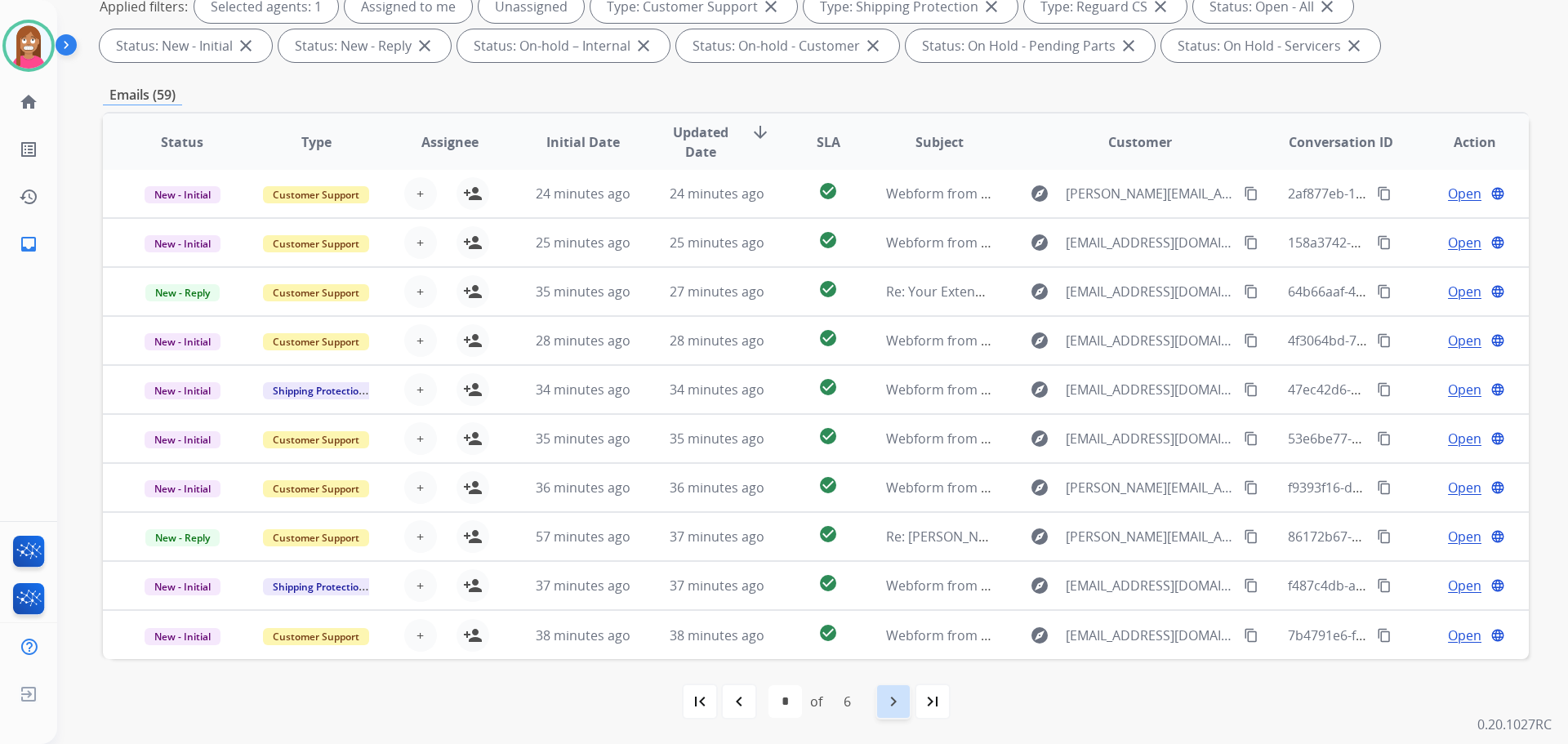
click at [886, 694] on mat-icon "navigate_next" at bounding box center [893, 701] width 20 height 20
click at [951, 699] on div "first_page navigate_before * * * * * * of 6 navigate_next last_page" at bounding box center [816, 701] width 1426 height 32
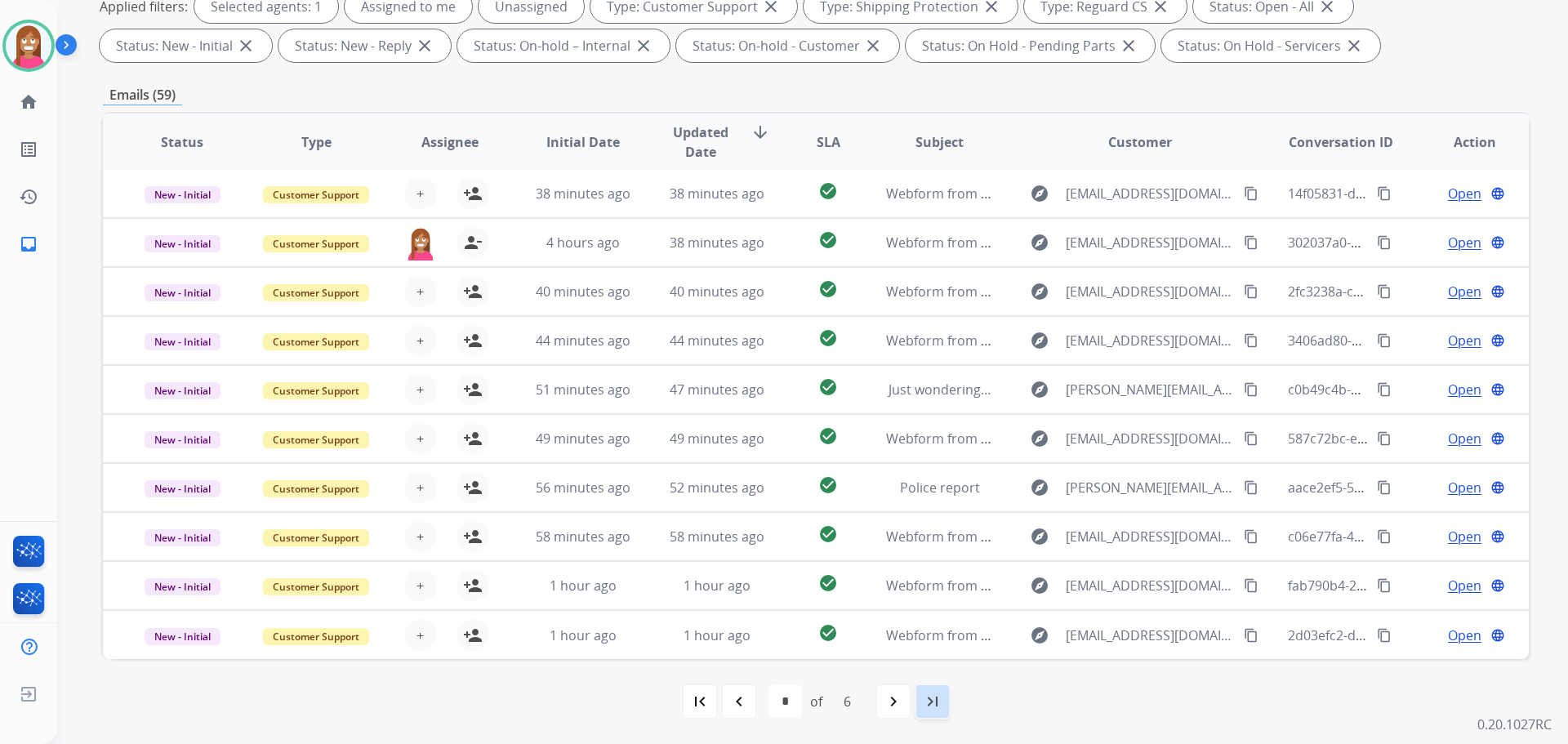
click at [939, 705] on mat-icon "last_page" at bounding box center [932, 701] width 20 height 20
select select "*"
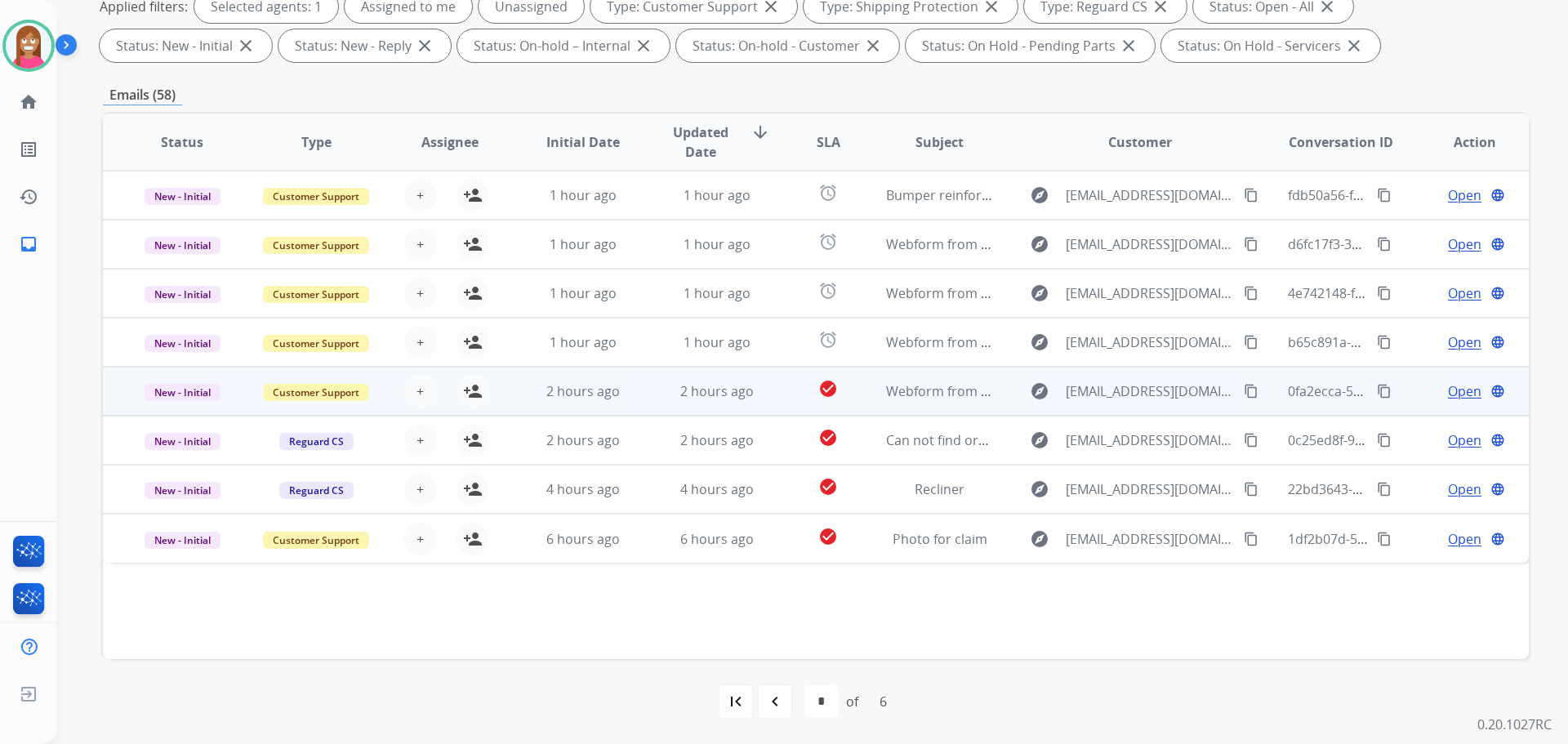
click at [628, 377] on td "2 hours ago" at bounding box center [571, 391] width 134 height 49
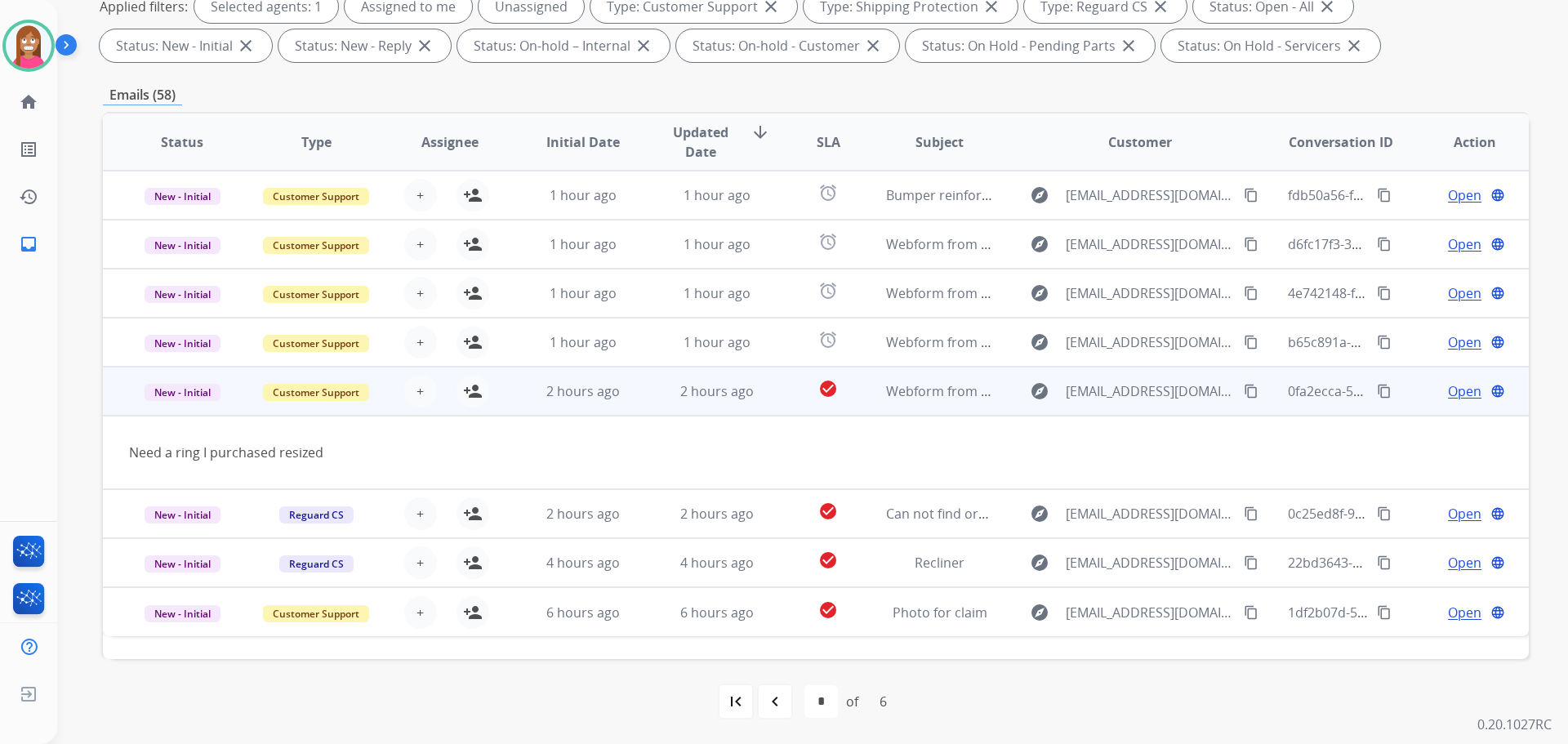
click at [1243, 384] on mat-icon "content_copy" at bounding box center [1250, 391] width 14 height 14
click at [474, 395] on mat-icon "person_add" at bounding box center [473, 391] width 20 height 20
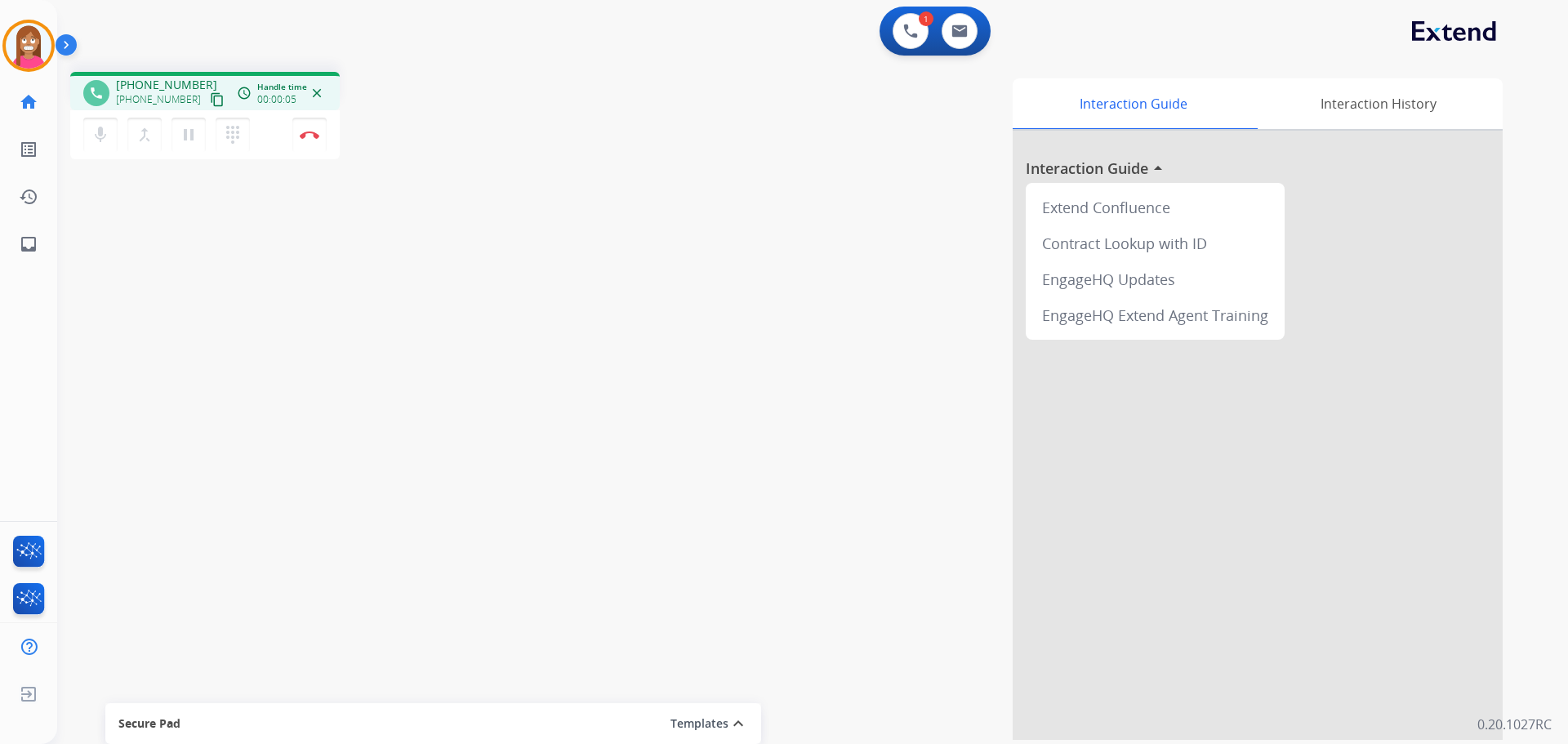
click at [207, 107] on button "content_copy" at bounding box center [217, 99] width 20 height 20
click at [189, 139] on mat-icon "pause" at bounding box center [188, 134] width 20 height 20
click at [182, 144] on mat-icon "play_arrow" at bounding box center [188, 134] width 20 height 20
click at [310, 133] on img at bounding box center [309, 135] width 20 height 9
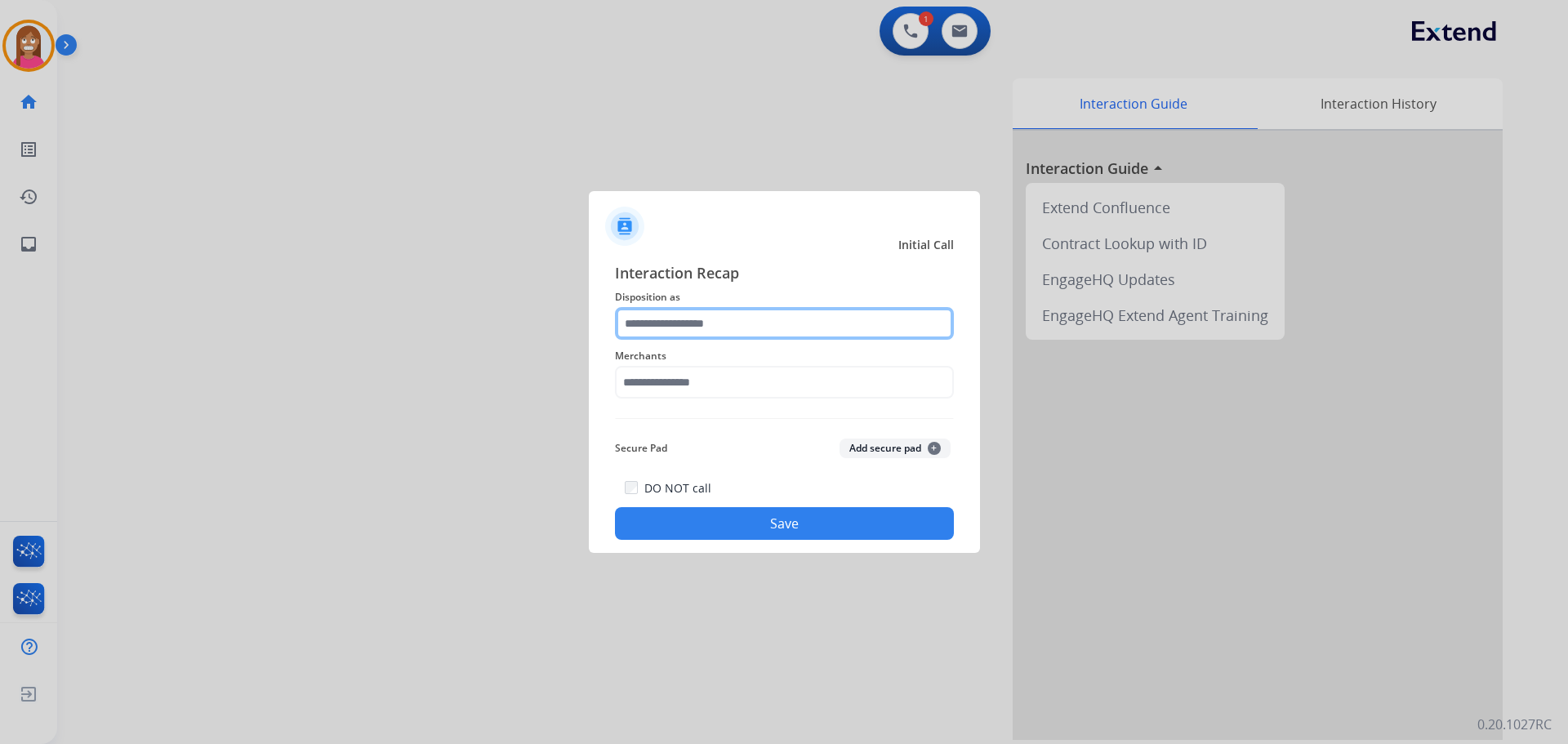
click at [700, 327] on input "text" at bounding box center [784, 323] width 339 height 32
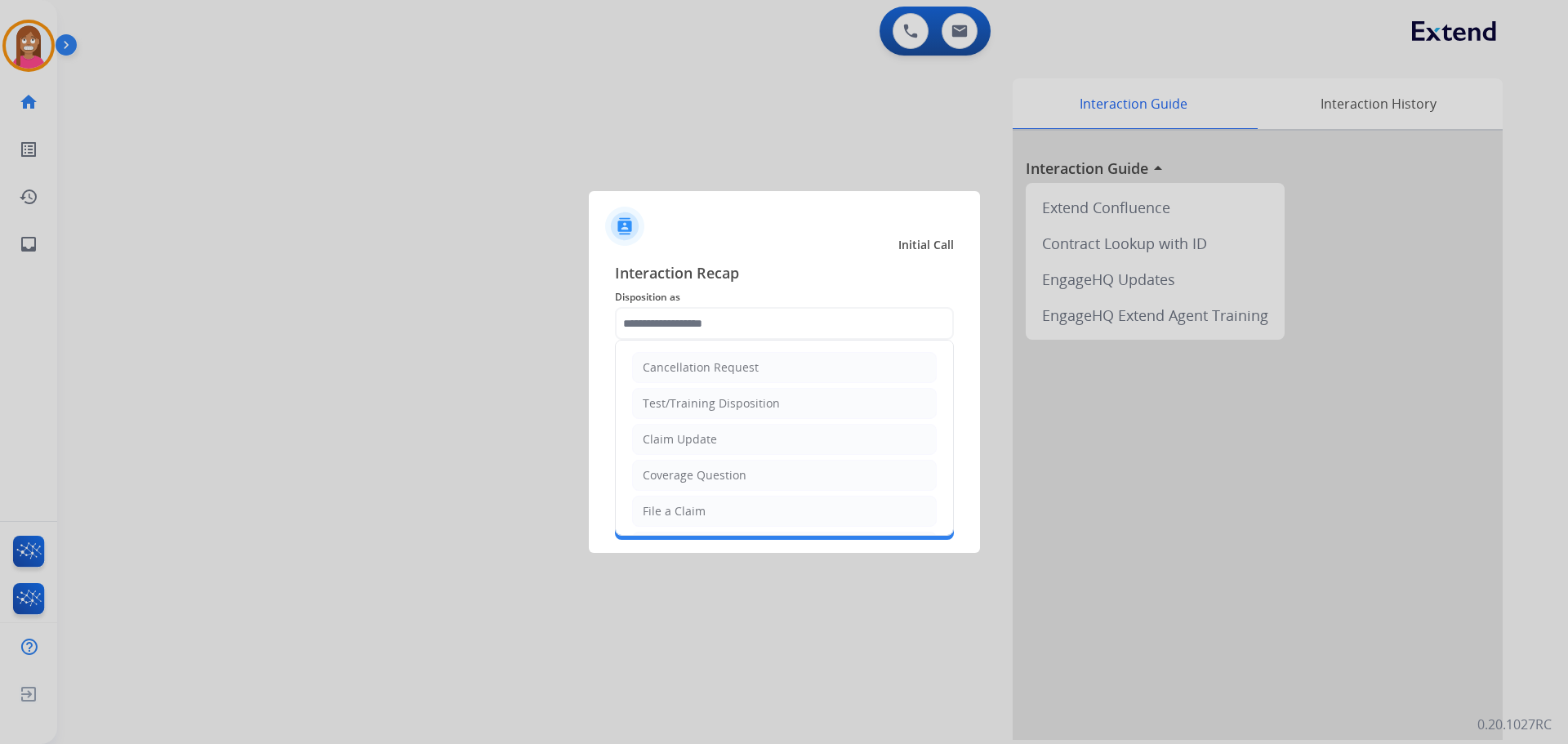
click at [685, 434] on div "Claim Update" at bounding box center [679, 439] width 74 height 16
type input "**********"
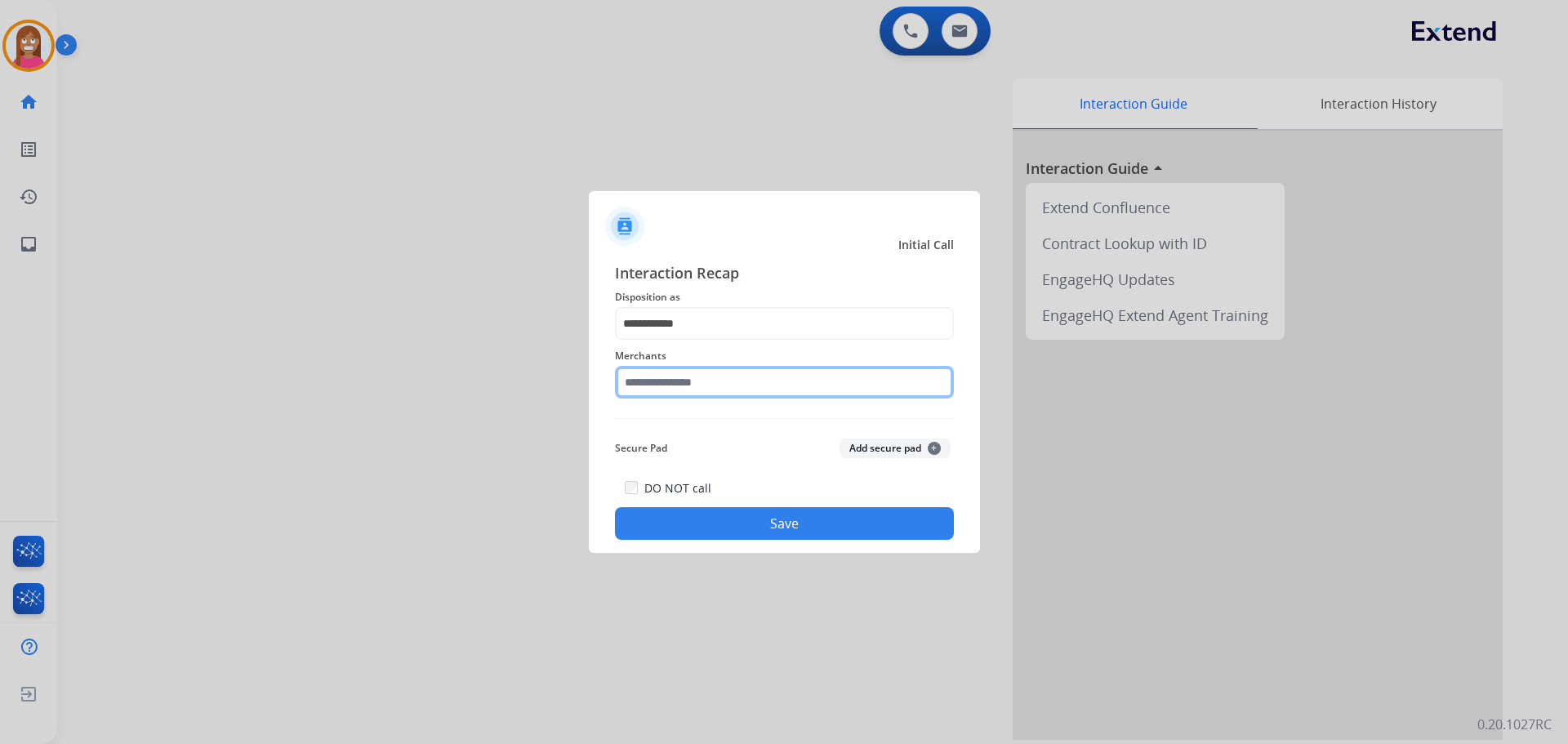
click at [657, 389] on input "text" at bounding box center [784, 382] width 339 height 32
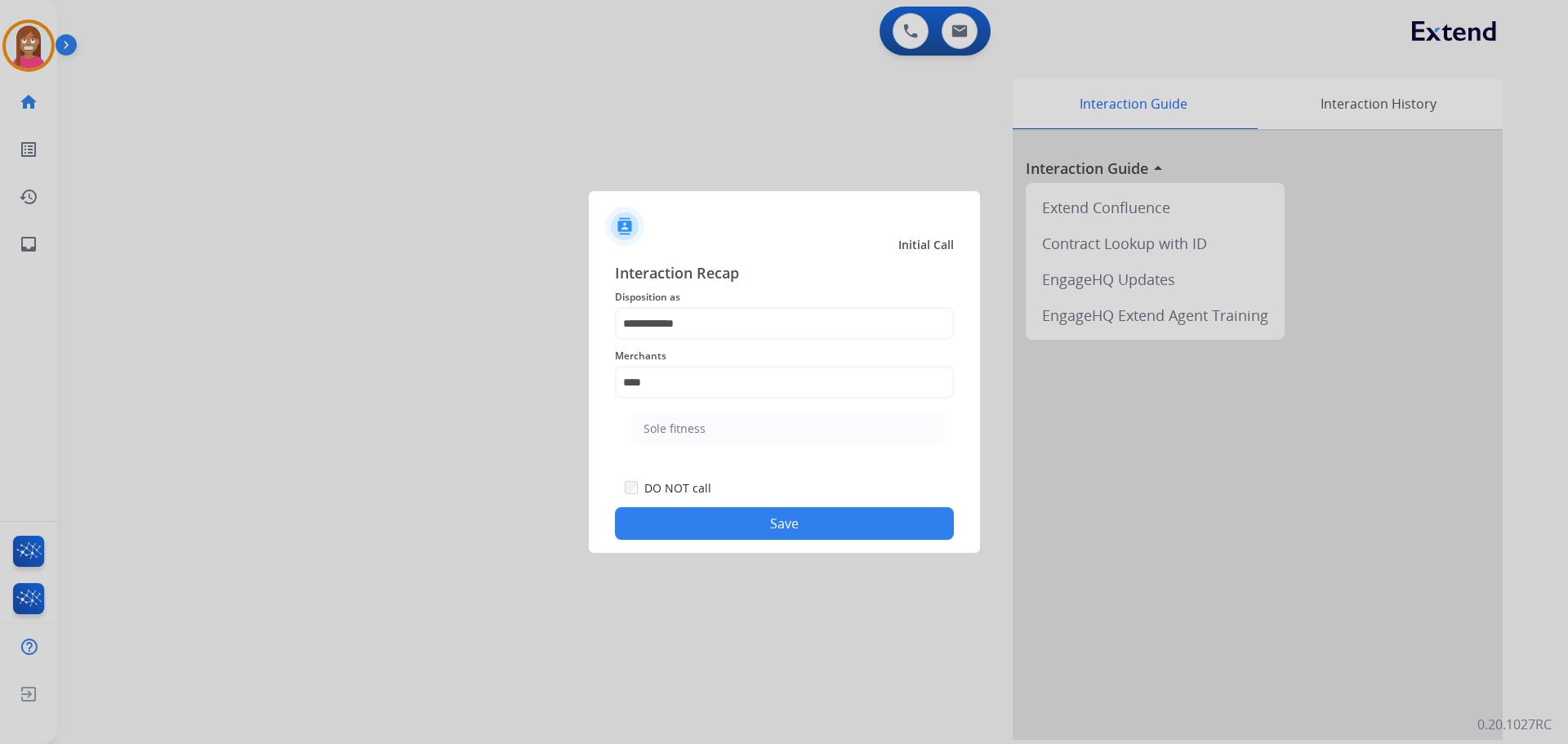
click at [652, 428] on div "Sole fitness" at bounding box center [674, 429] width 62 height 16
type input "**********"
click at [716, 531] on button "Save" at bounding box center [784, 524] width 339 height 32
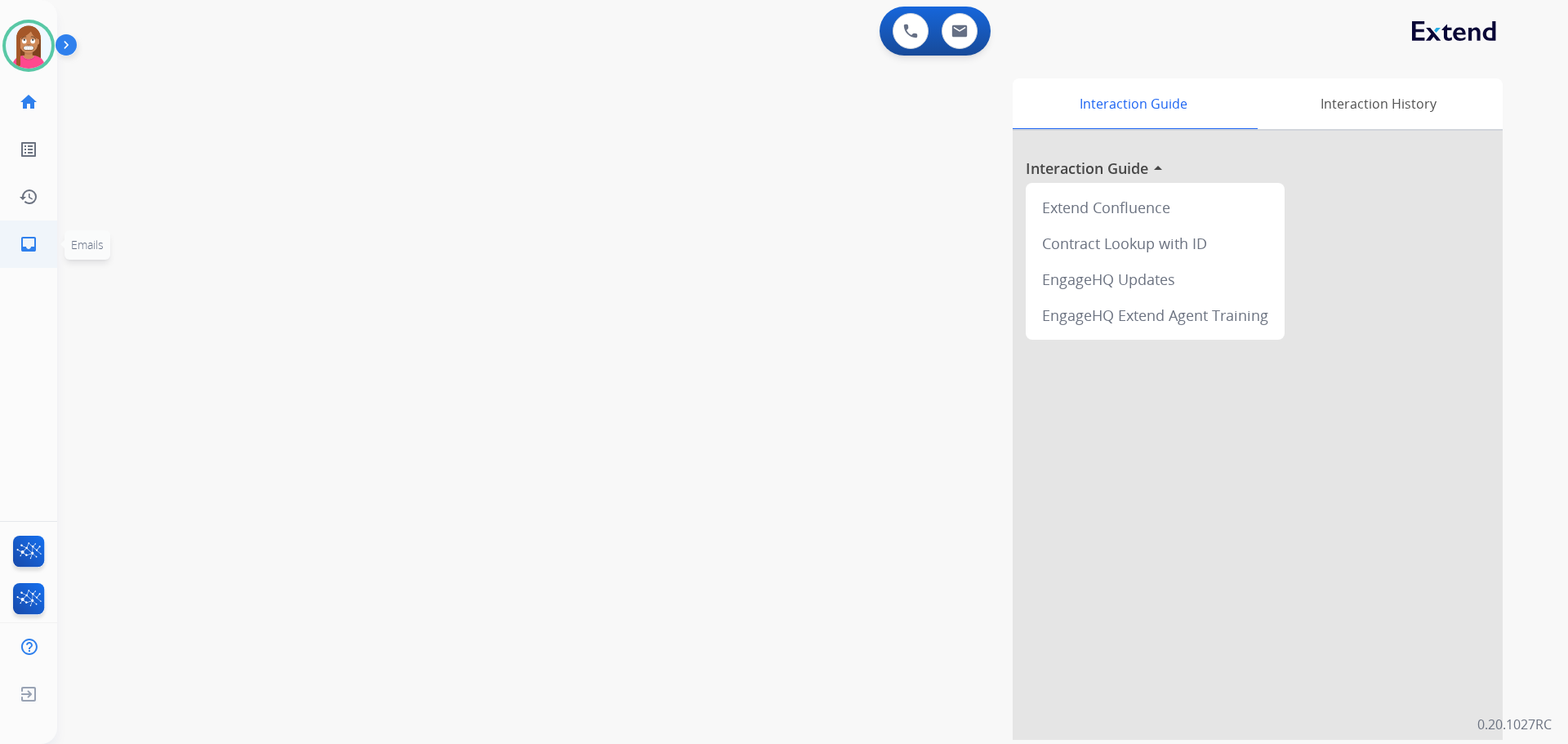
click at [10, 246] on link "inbox Emails" at bounding box center [29, 244] width 46 height 46
select select "**********"
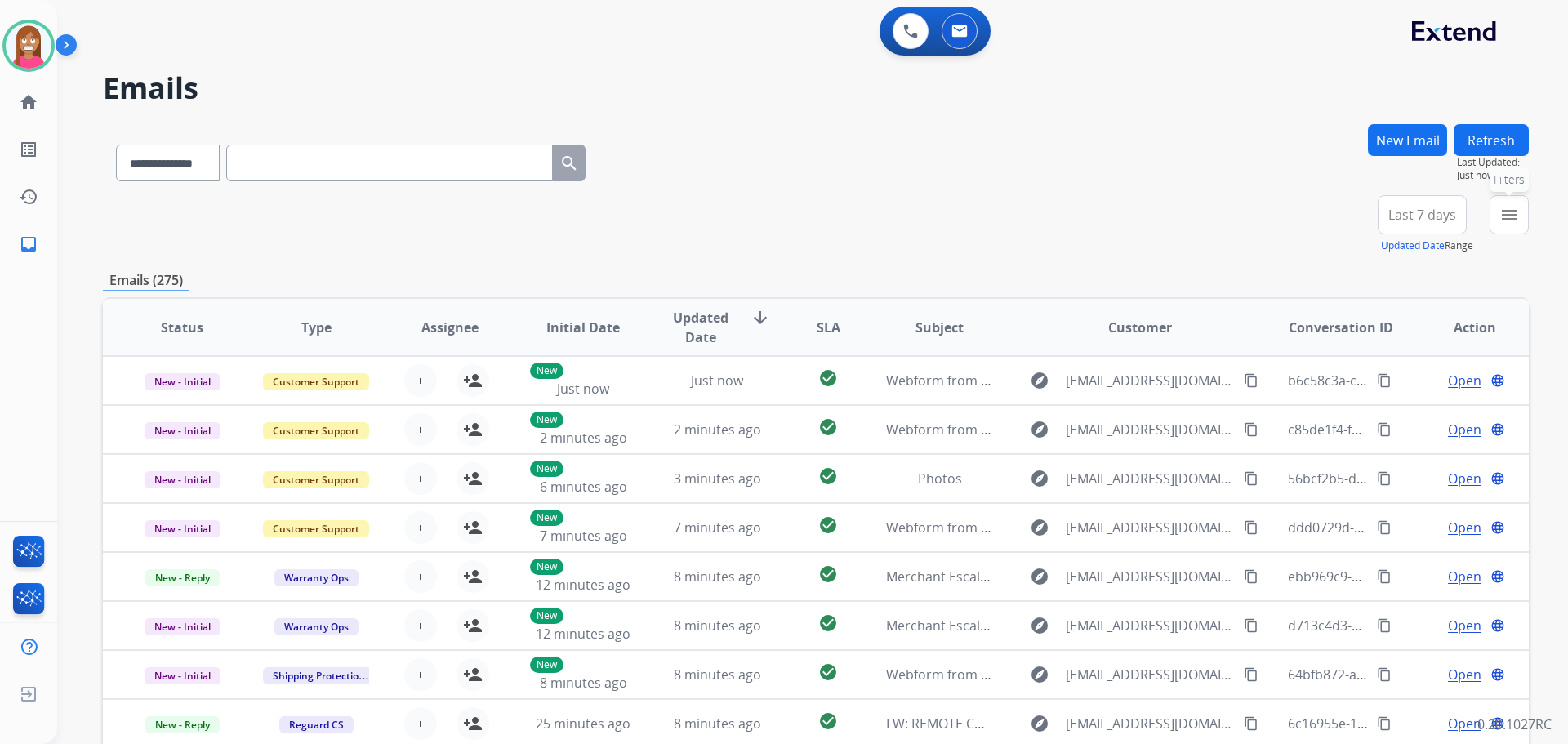
drag, startPoint x: 1519, startPoint y: 227, endPoint x: 1531, endPoint y: 229, distance: 12.2
click at [1531, 229] on div "**********" at bounding box center [812, 372] width 1511 height 744
click at [1520, 223] on button "menu Filters" at bounding box center [1509, 215] width 39 height 39
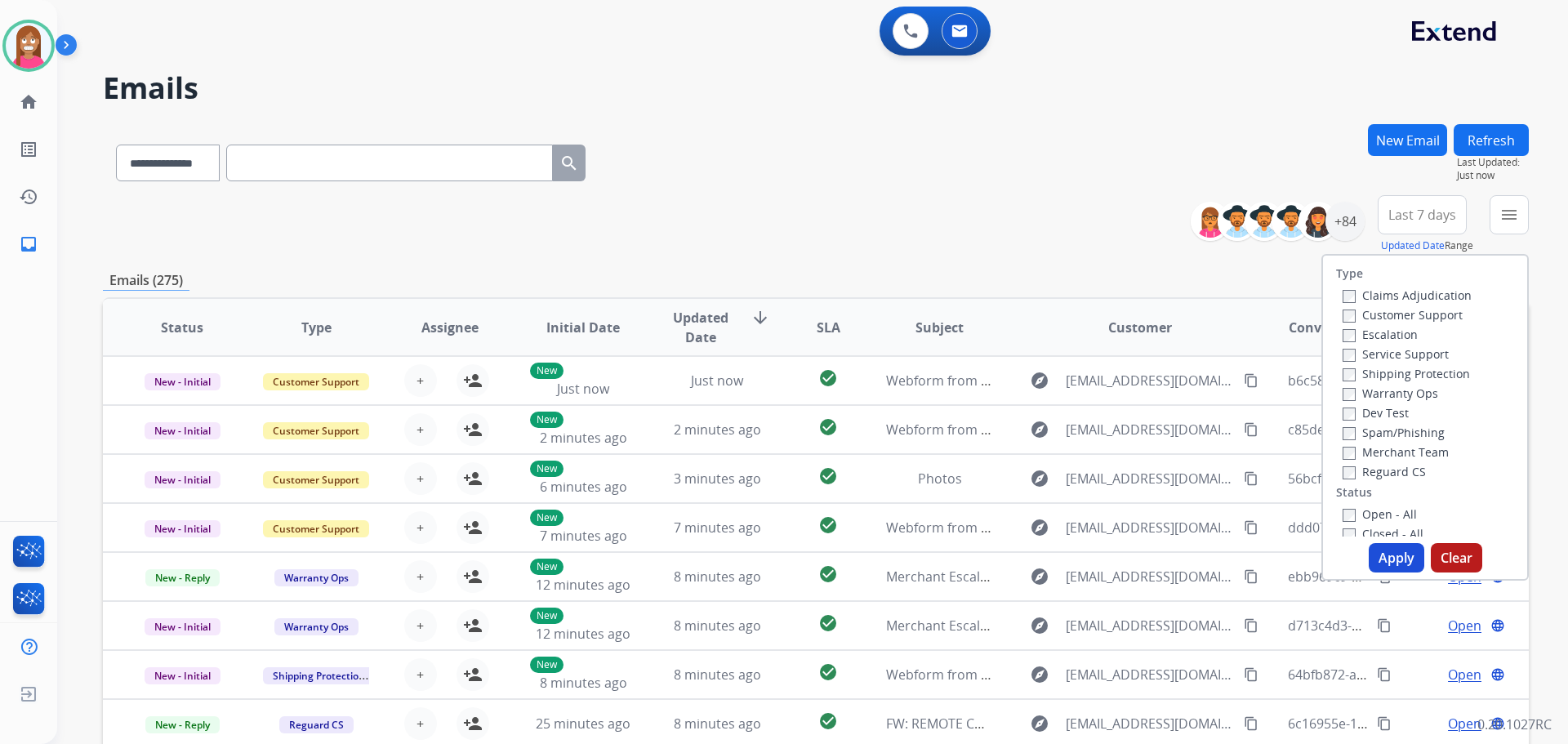
click at [1366, 310] on label "Customer Support" at bounding box center [1402, 315] width 120 height 15
click at [1351, 369] on label "Shipping Protection" at bounding box center [1407, 373] width 127 height 15
click at [1358, 476] on label "Reguard CS" at bounding box center [1384, 472] width 83 height 15
click at [1358, 522] on div "Open - All" at bounding box center [1429, 514] width 172 height 20
click at [1359, 518] on label "Open - All" at bounding box center [1379, 514] width 74 height 15
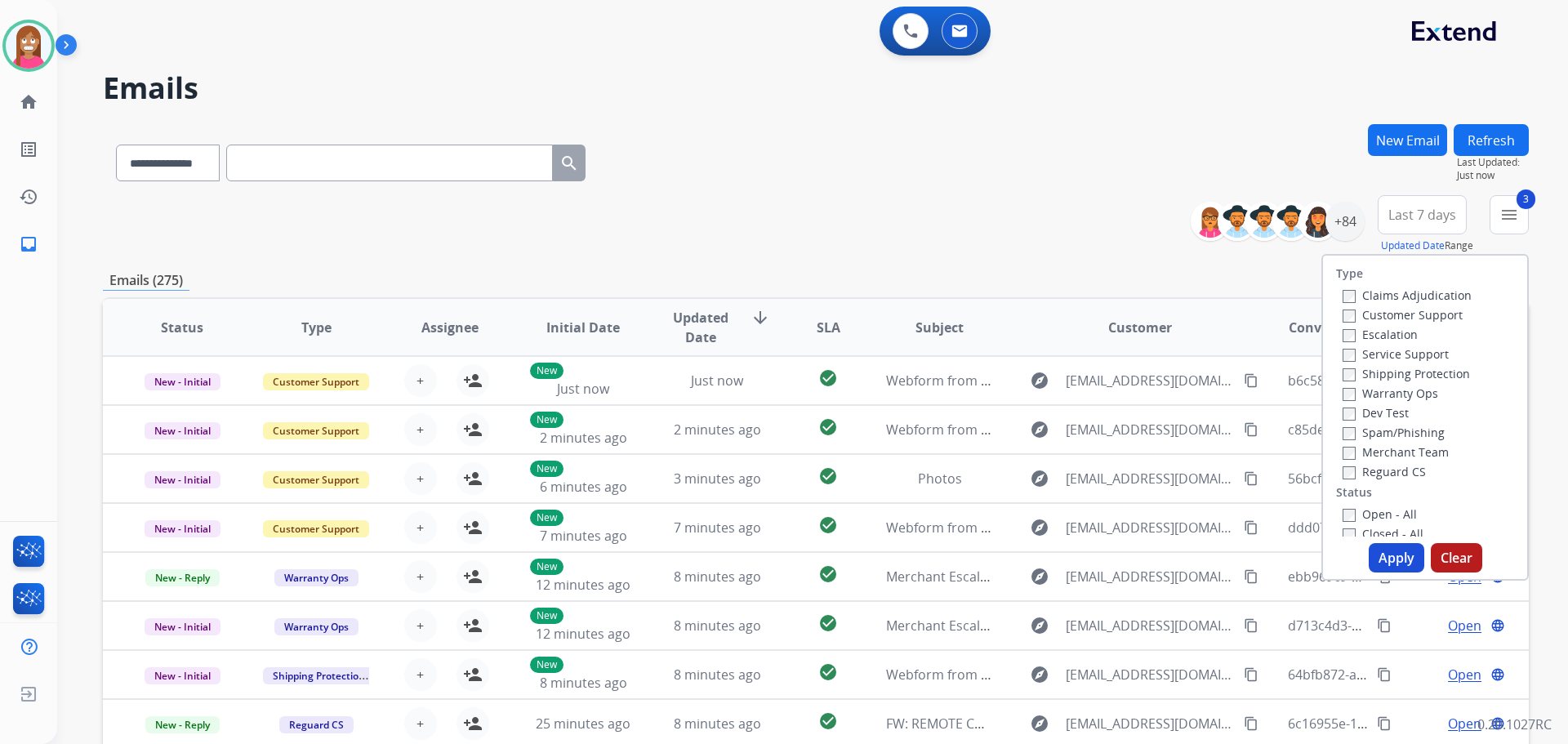
click at [1367, 514] on label "Open - All" at bounding box center [1379, 514] width 74 height 15
click at [1379, 563] on button "Apply" at bounding box center [1395, 558] width 55 height 30
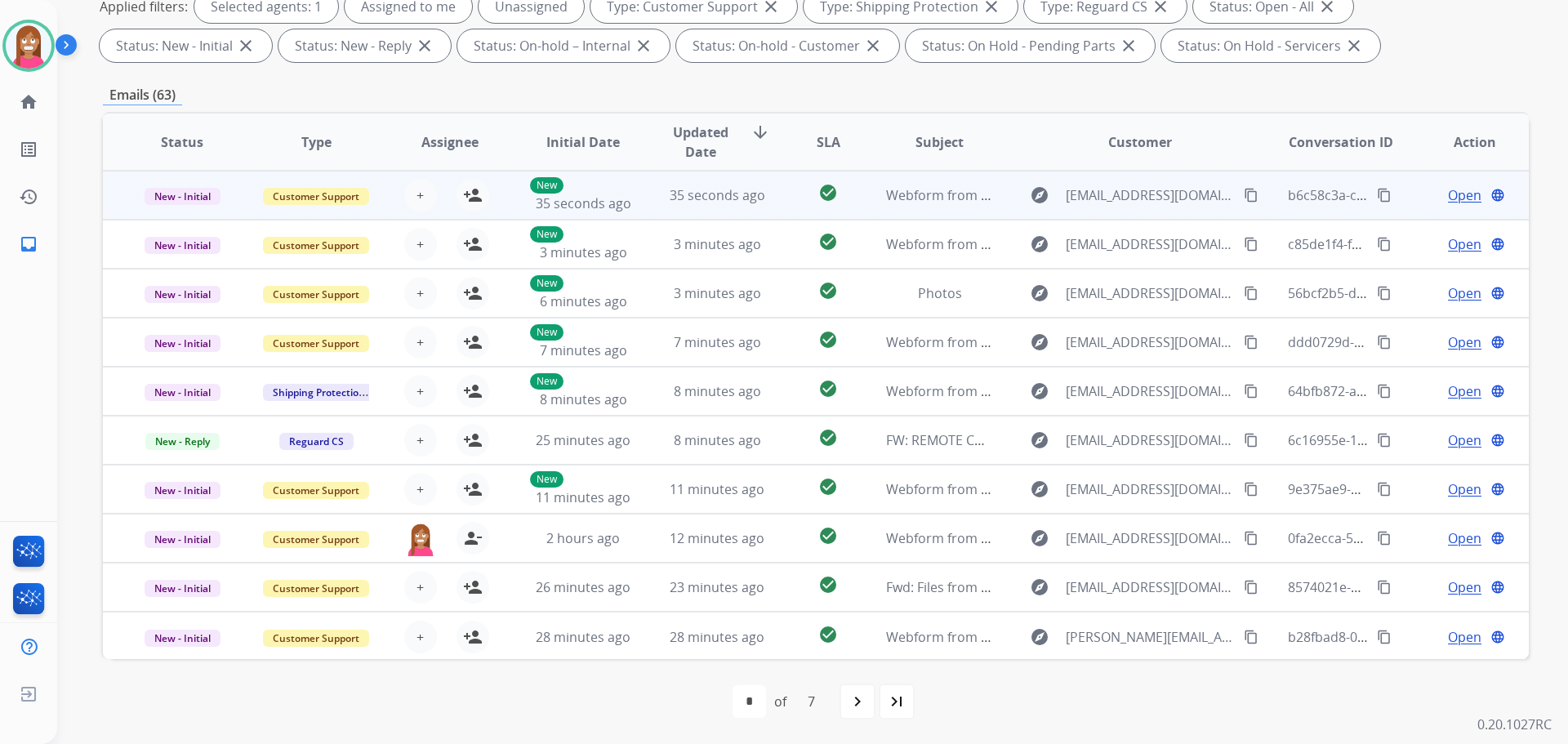
scroll to position [2, 0]
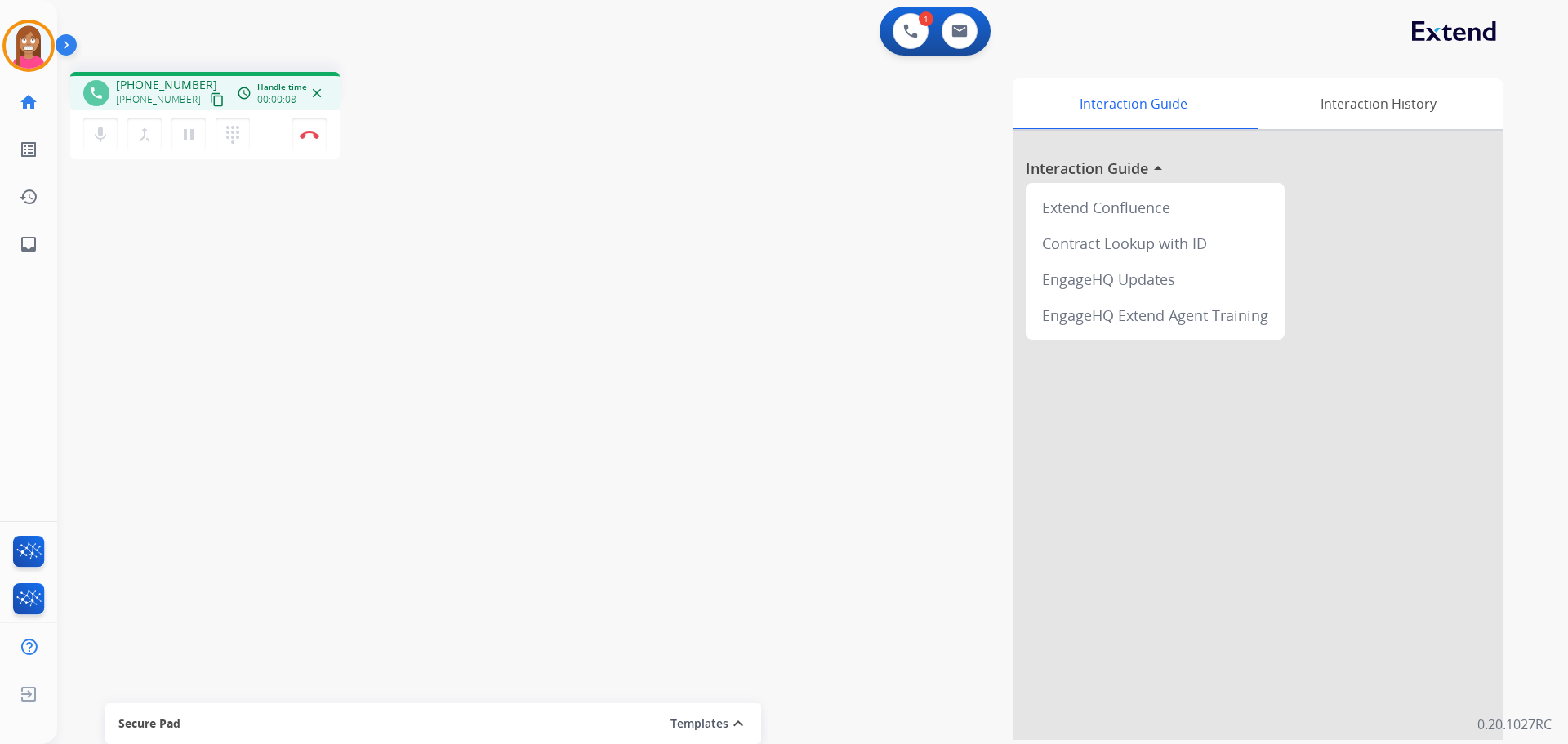
click at [210, 98] on mat-icon "content_copy" at bounding box center [217, 99] width 14 height 14
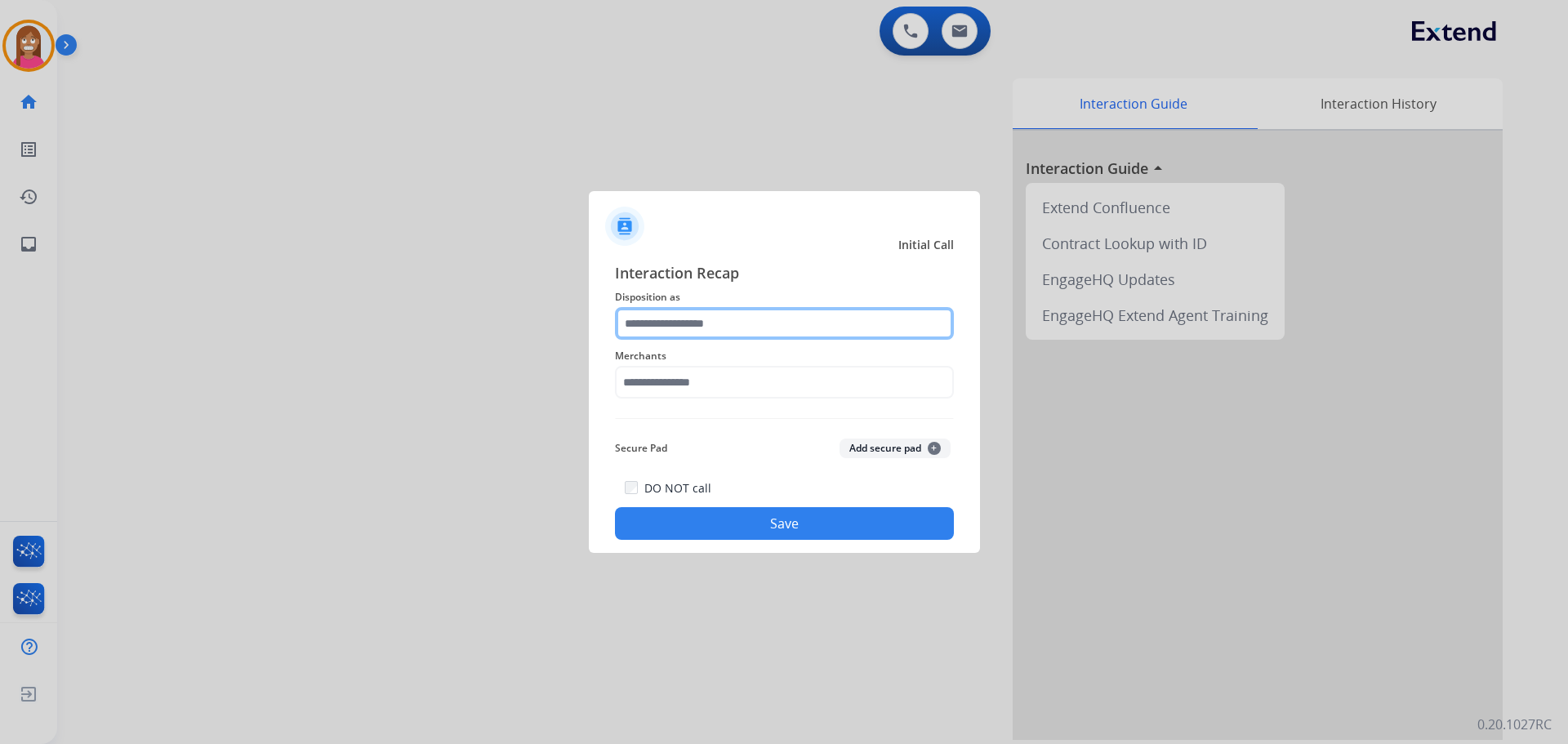
click at [694, 322] on input "text" at bounding box center [784, 323] width 339 height 32
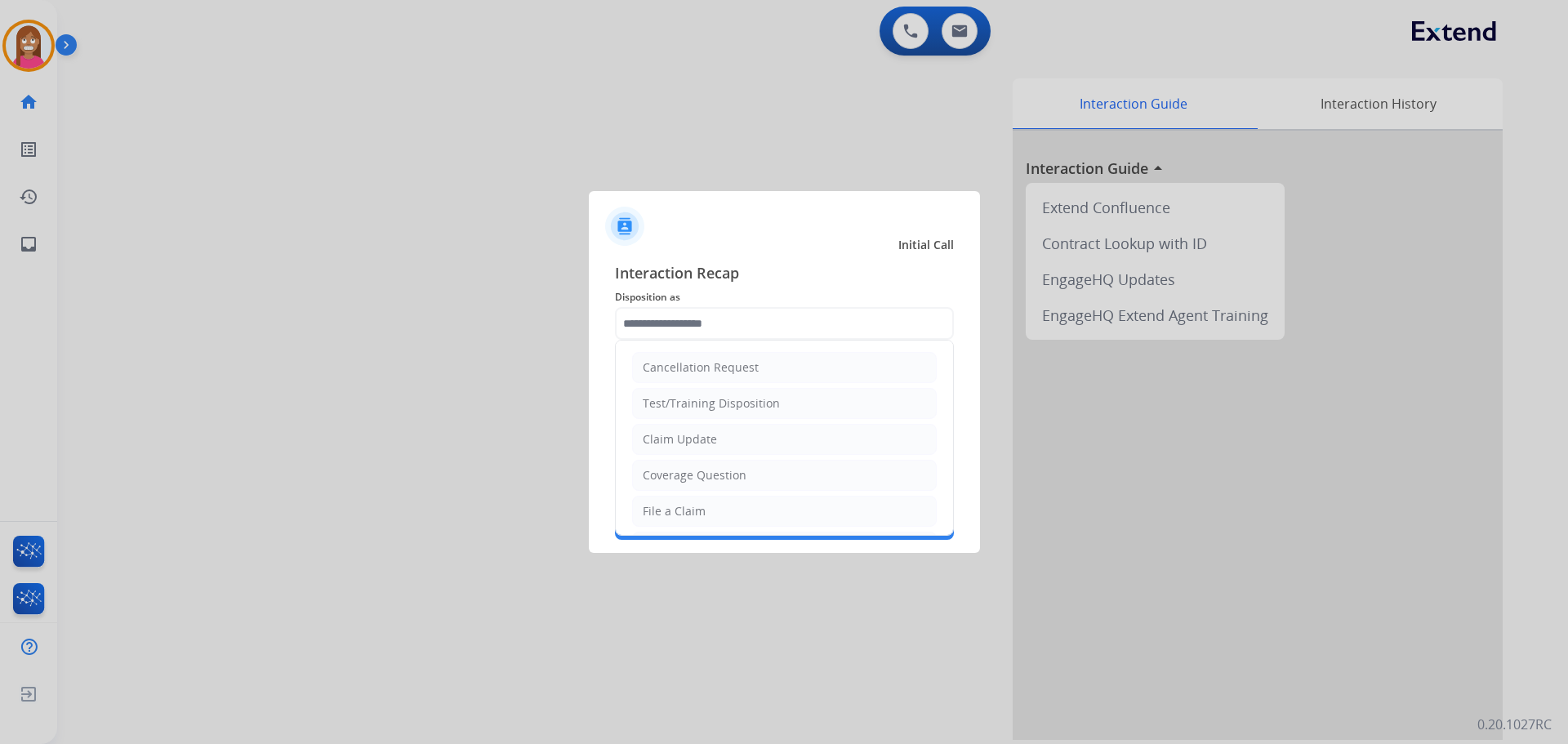
click at [659, 514] on div "File a Claim" at bounding box center [674, 511] width 63 height 16
type input "**********"
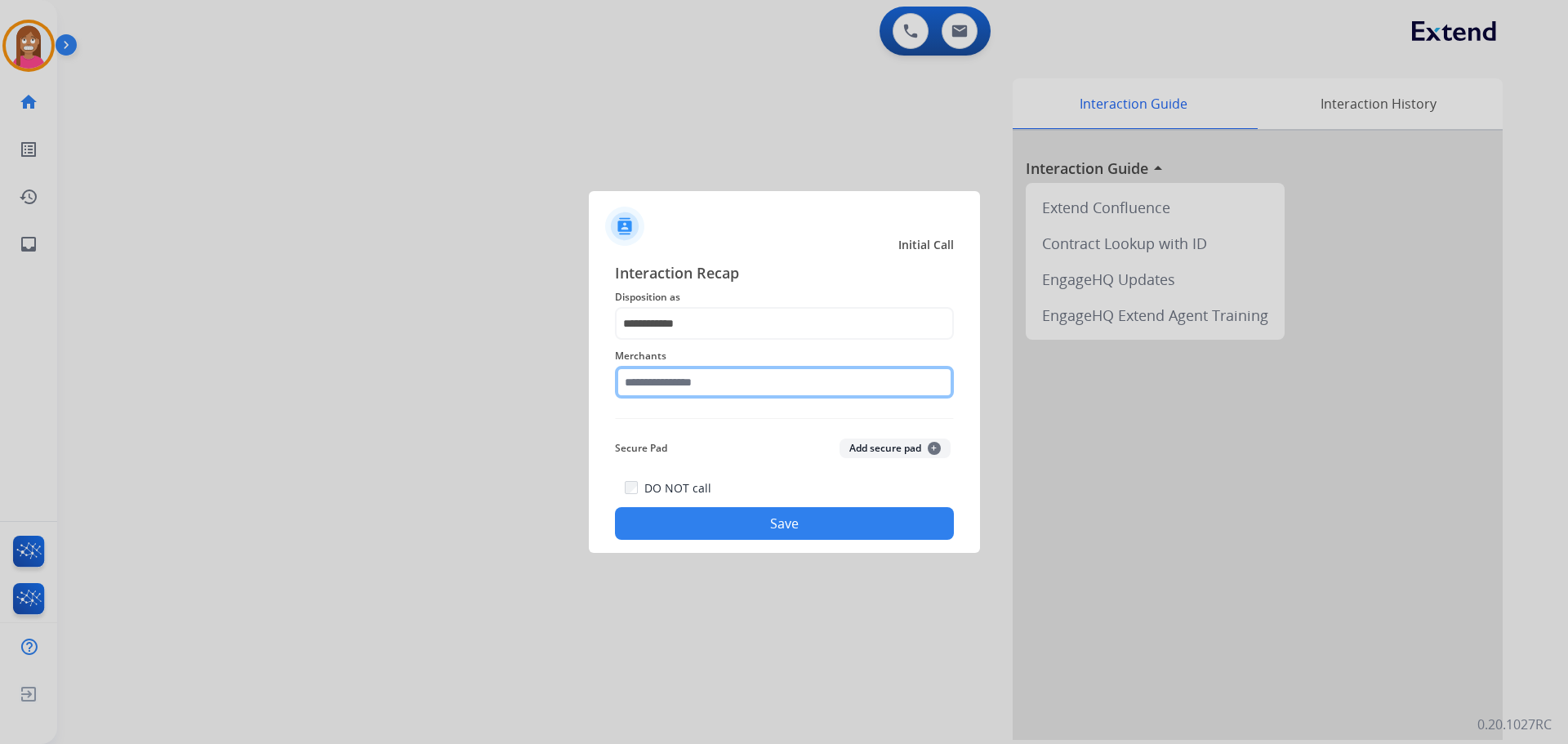
click at [664, 388] on input "text" at bounding box center [784, 382] width 339 height 32
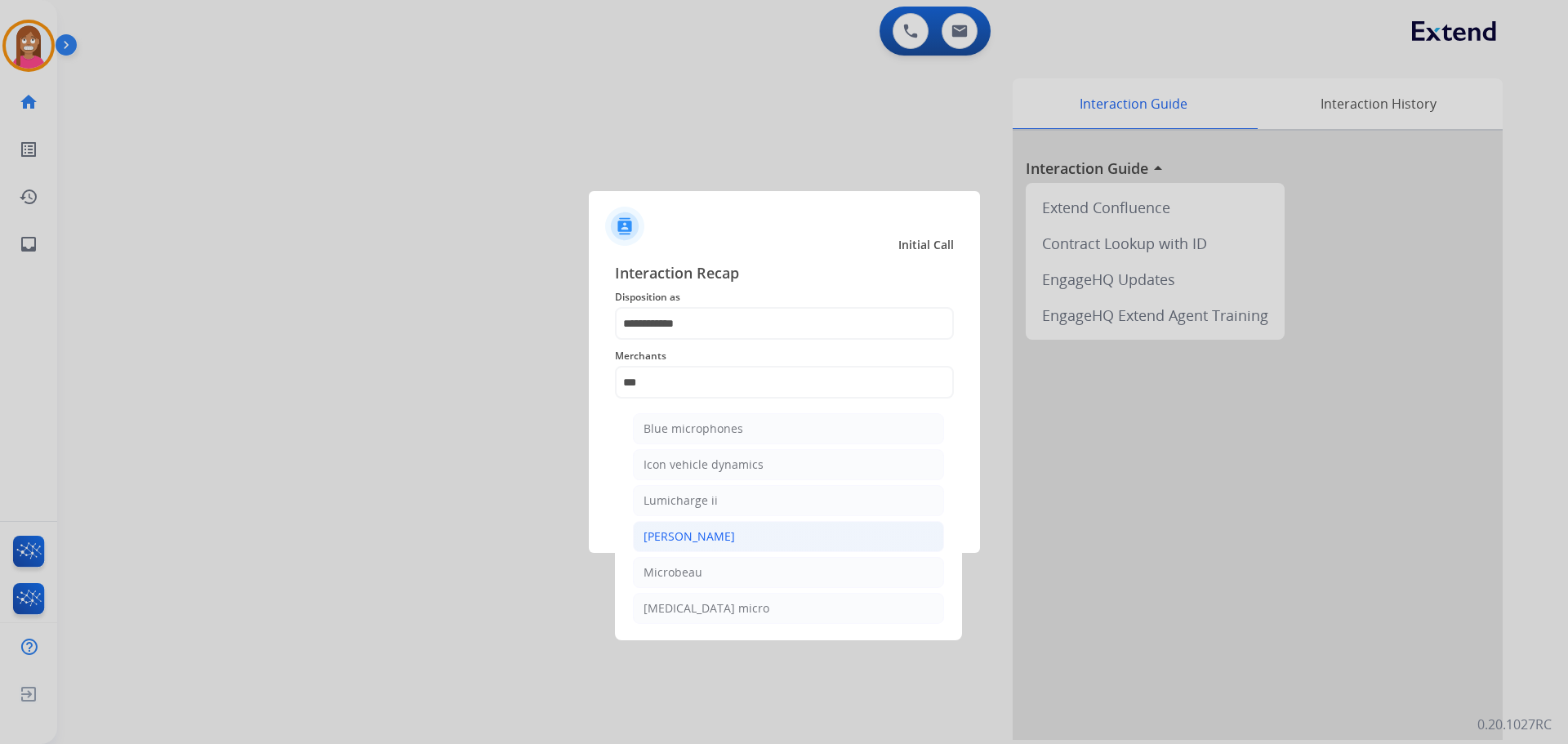
click at [663, 529] on div "[PERSON_NAME]" at bounding box center [689, 537] width 92 height 16
type input "********"
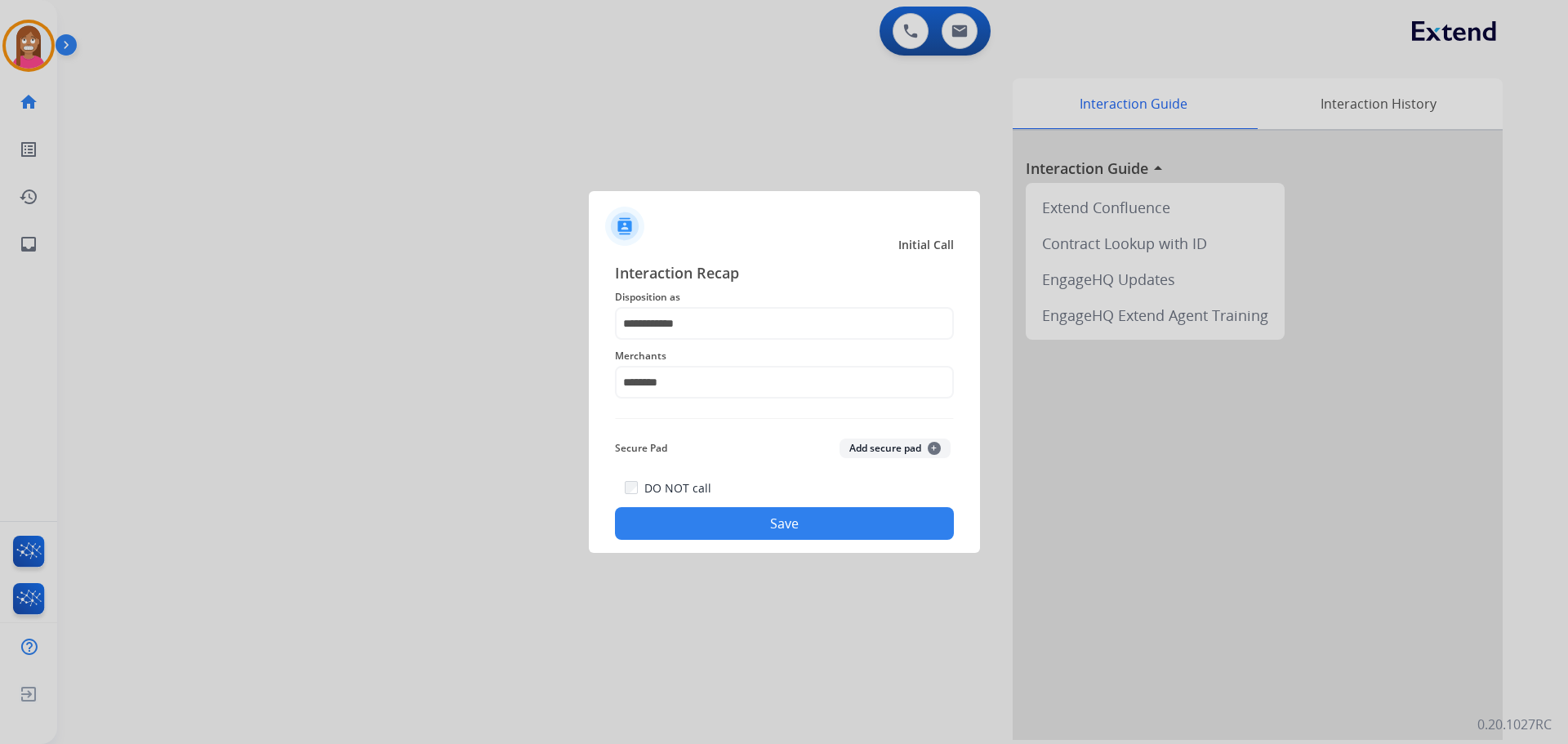
click at [671, 521] on button "Save" at bounding box center [784, 524] width 339 height 32
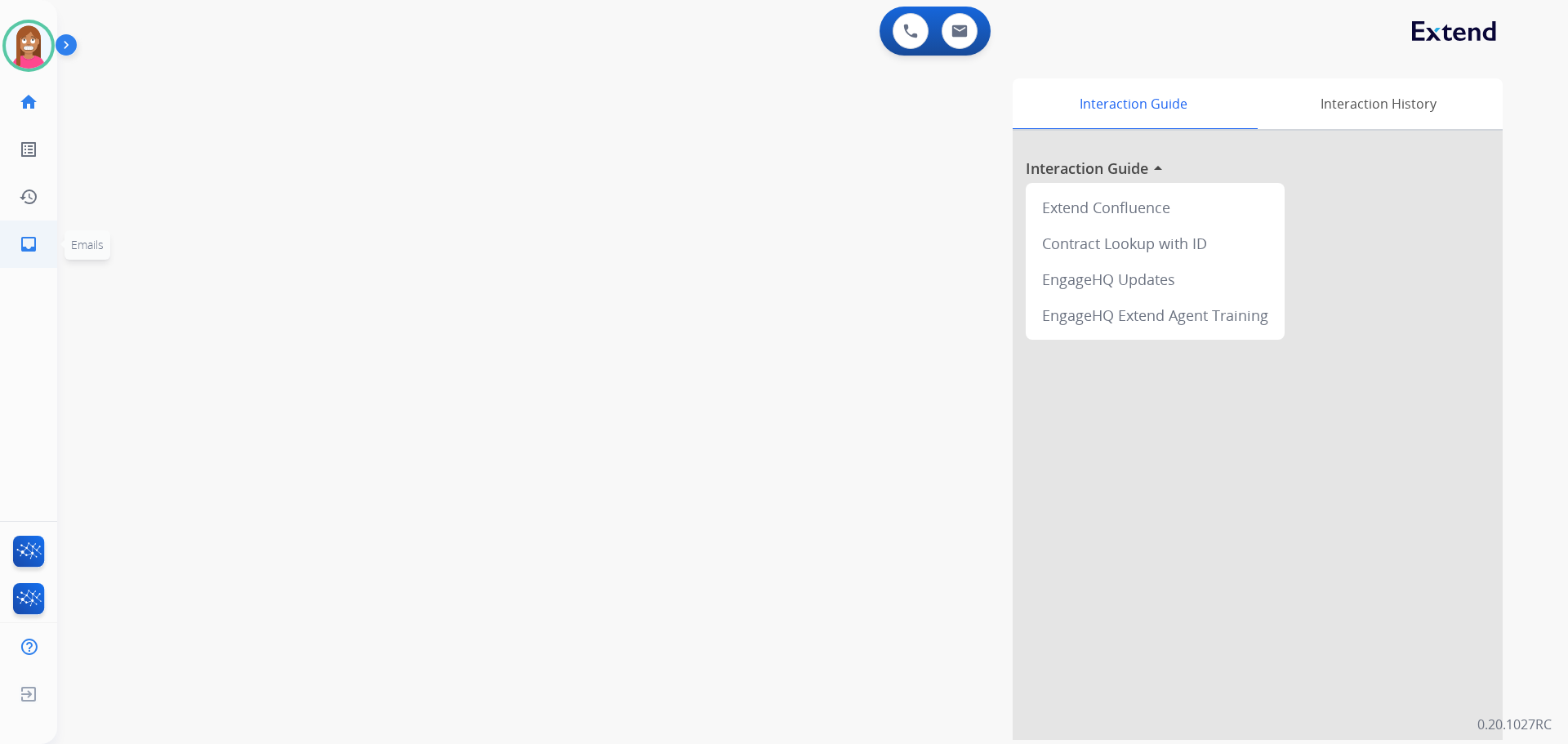
click at [31, 240] on mat-icon "inbox" at bounding box center [28, 244] width 20 height 20
select select "**********"
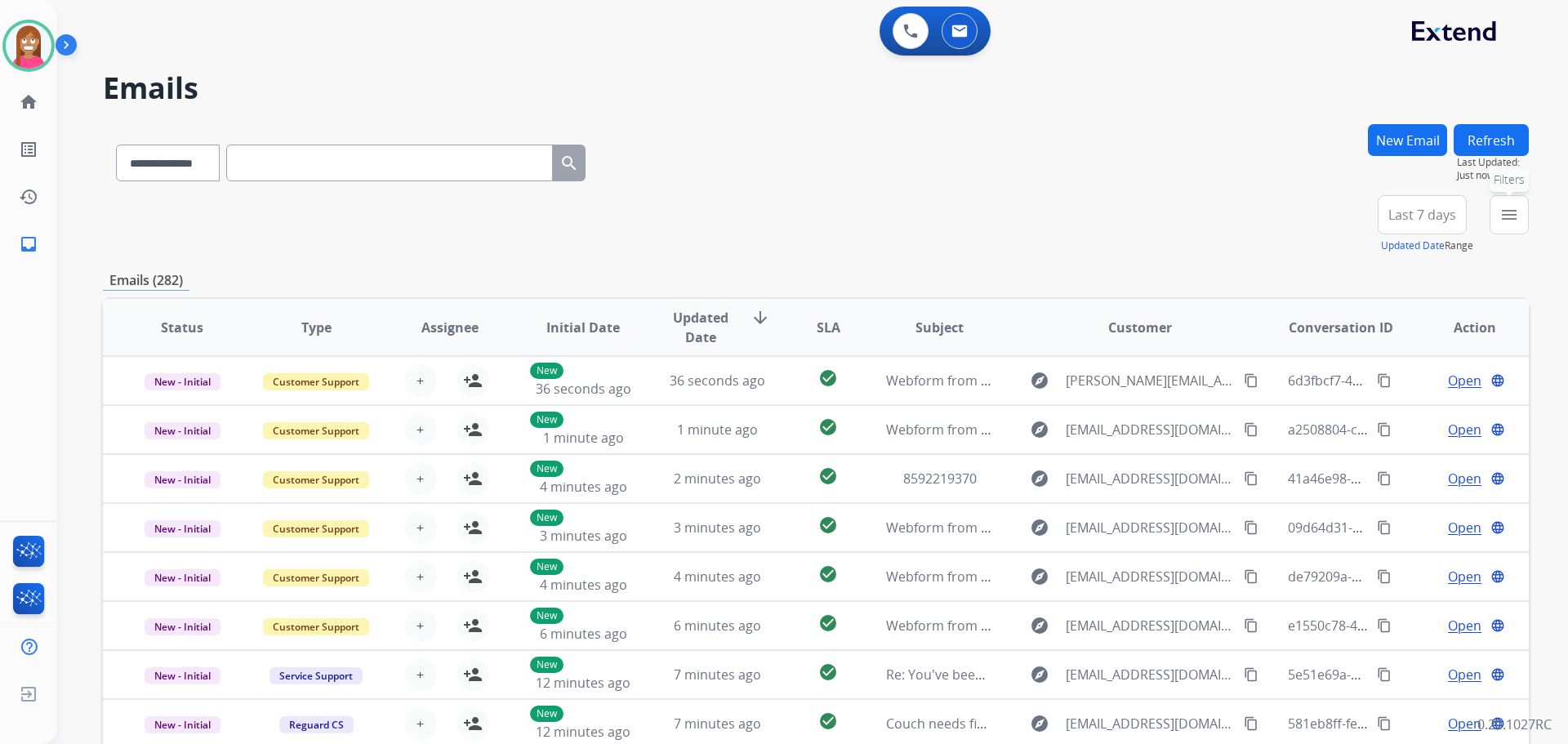
click at [1496, 226] on button "menu Filters" at bounding box center [1509, 215] width 39 height 39
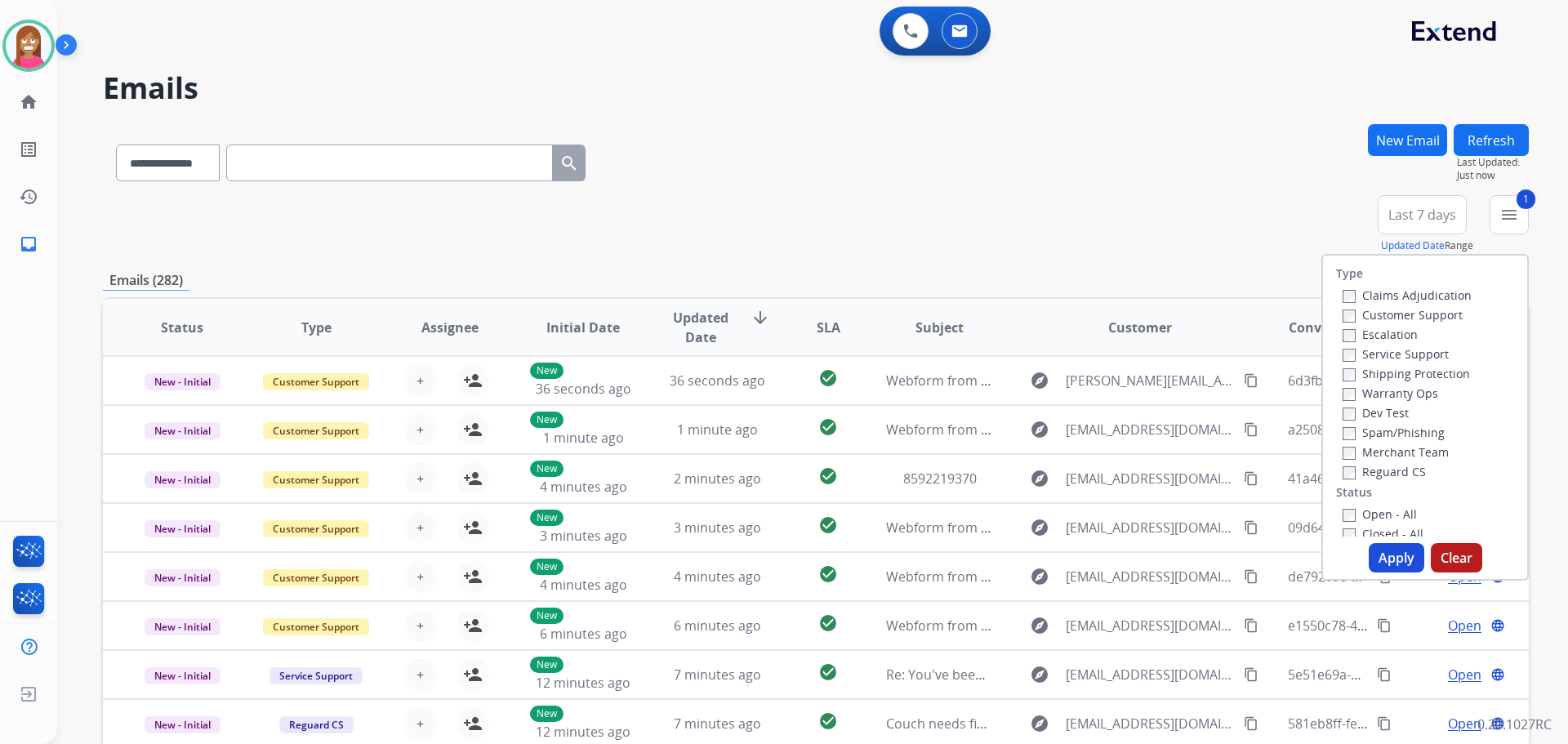
click at [1369, 372] on label "Shipping Protection" at bounding box center [1407, 373] width 127 height 15
click at [1366, 473] on label "Reguard CS" at bounding box center [1384, 472] width 83 height 15
click at [1353, 511] on label "Open - All" at bounding box center [1379, 514] width 74 height 15
click at [1379, 556] on button "Apply" at bounding box center [1395, 558] width 55 height 30
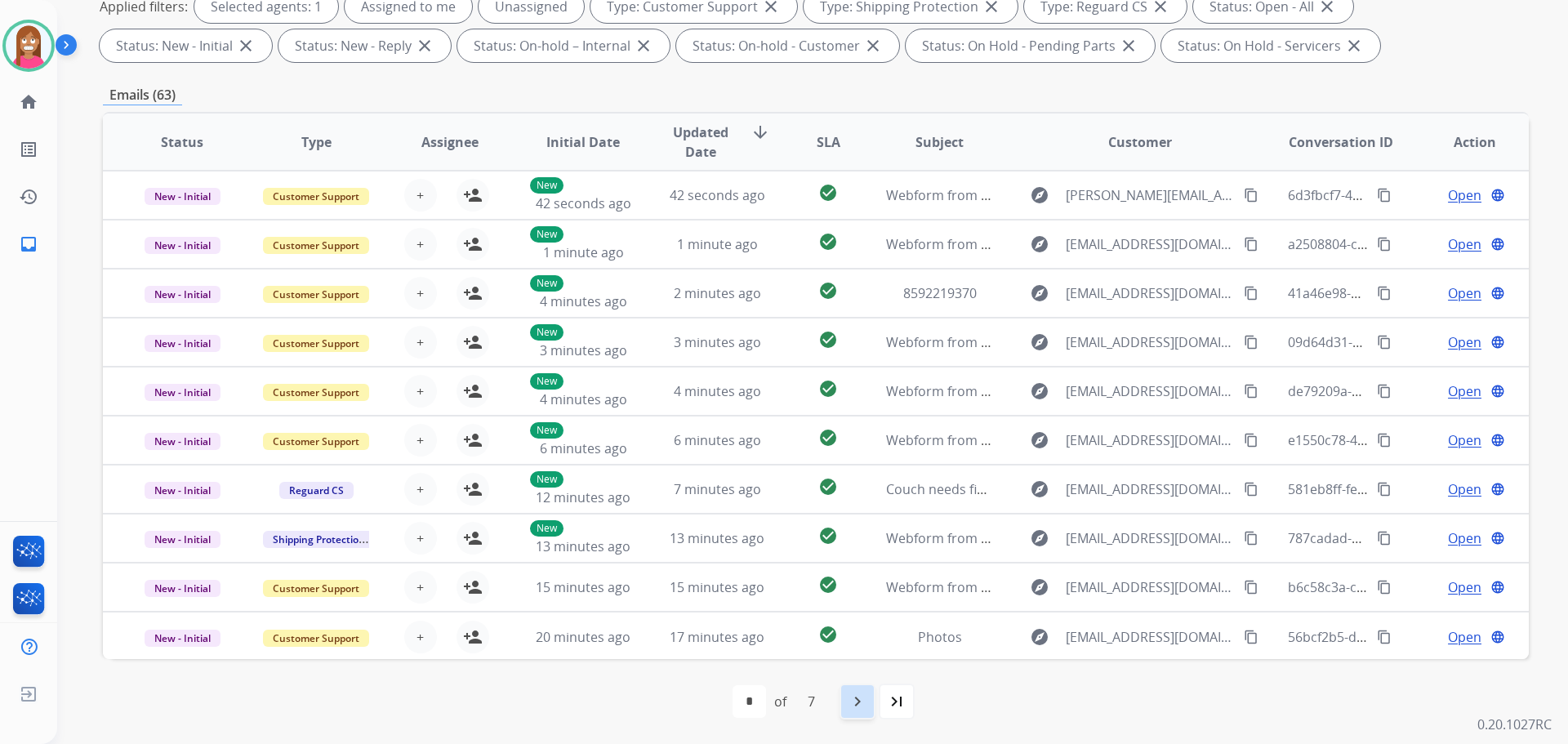
click at [852, 714] on div "navigate_next" at bounding box center [858, 701] width 36 height 36
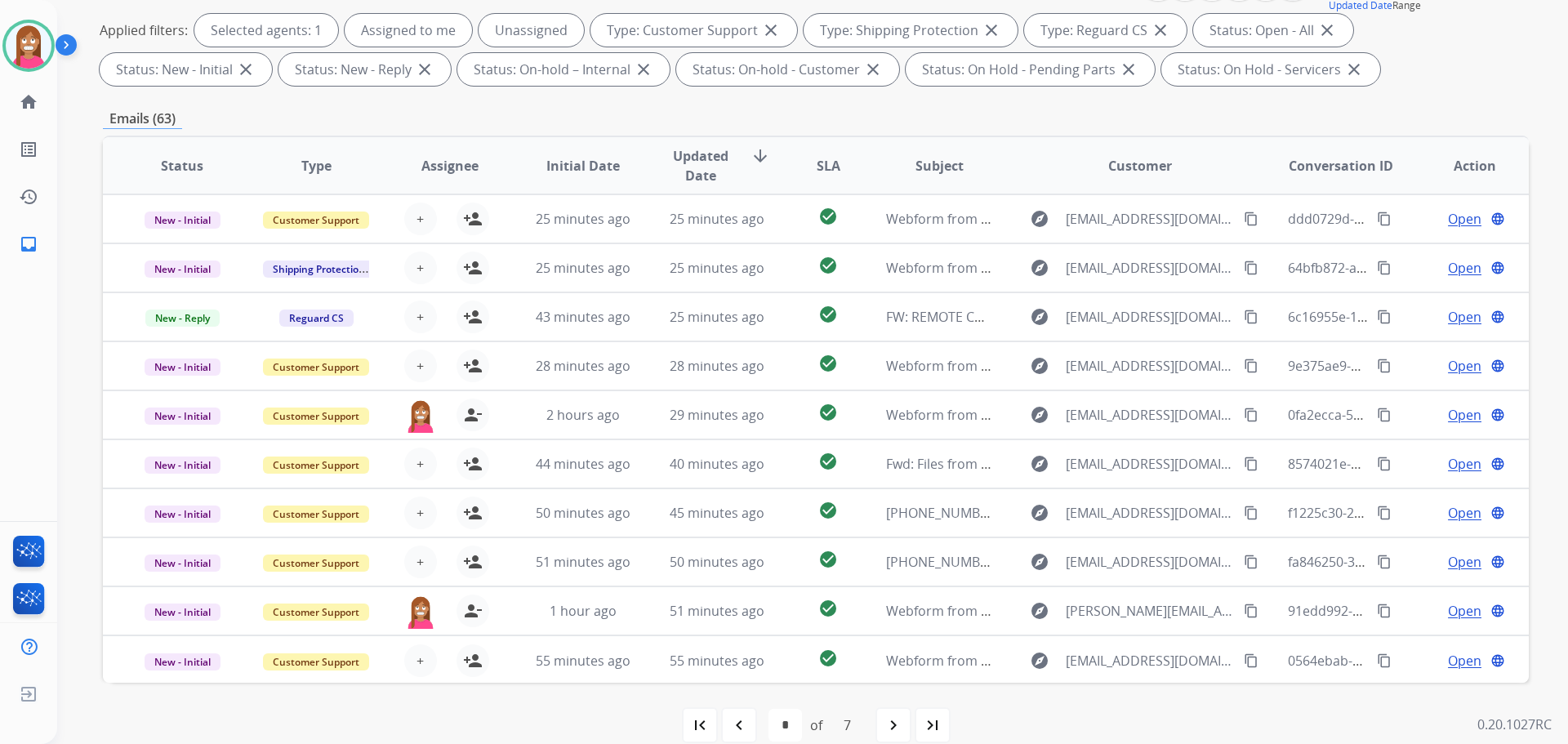
scroll to position [245, 0]
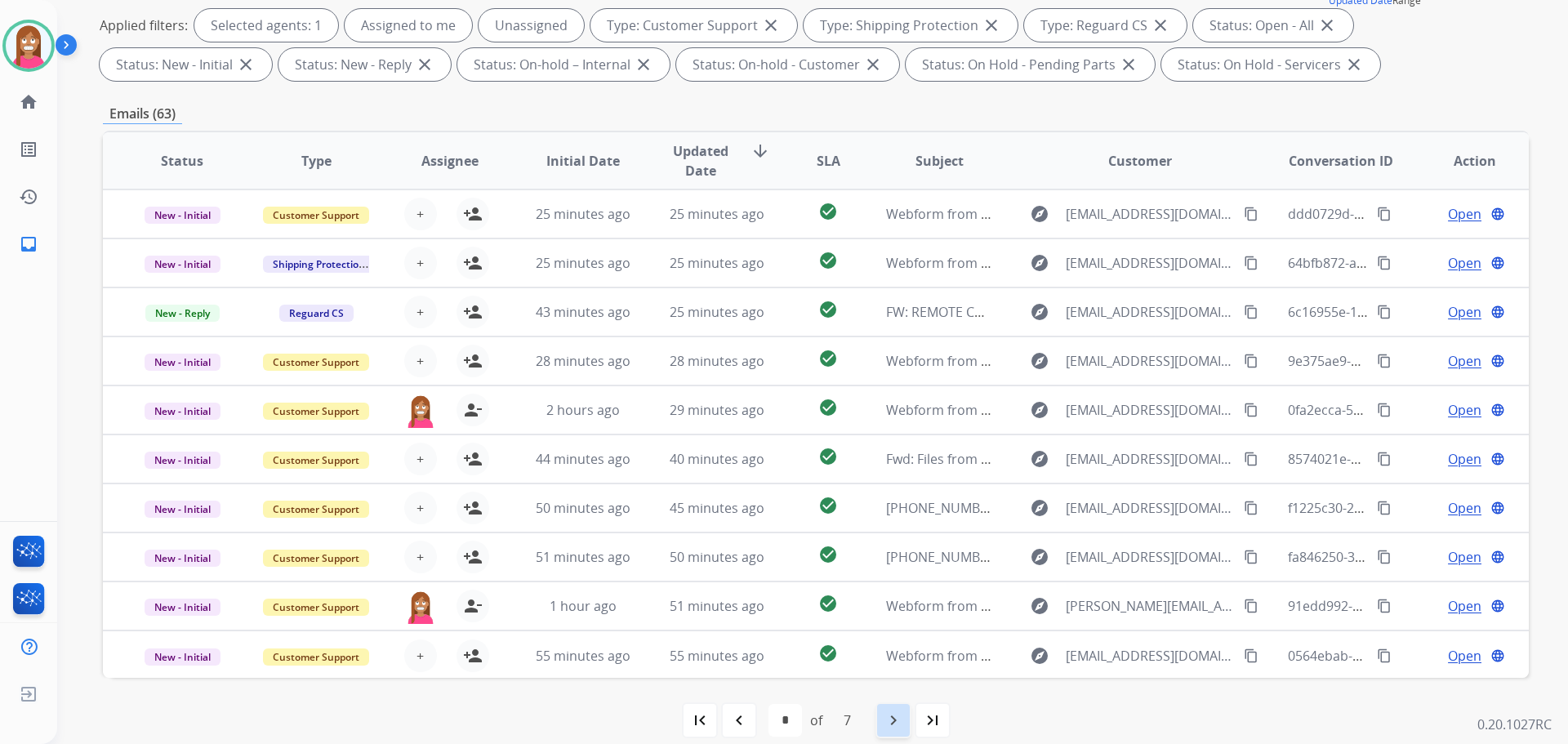
click at [895, 721] on mat-icon "navigate_next" at bounding box center [893, 720] width 20 height 20
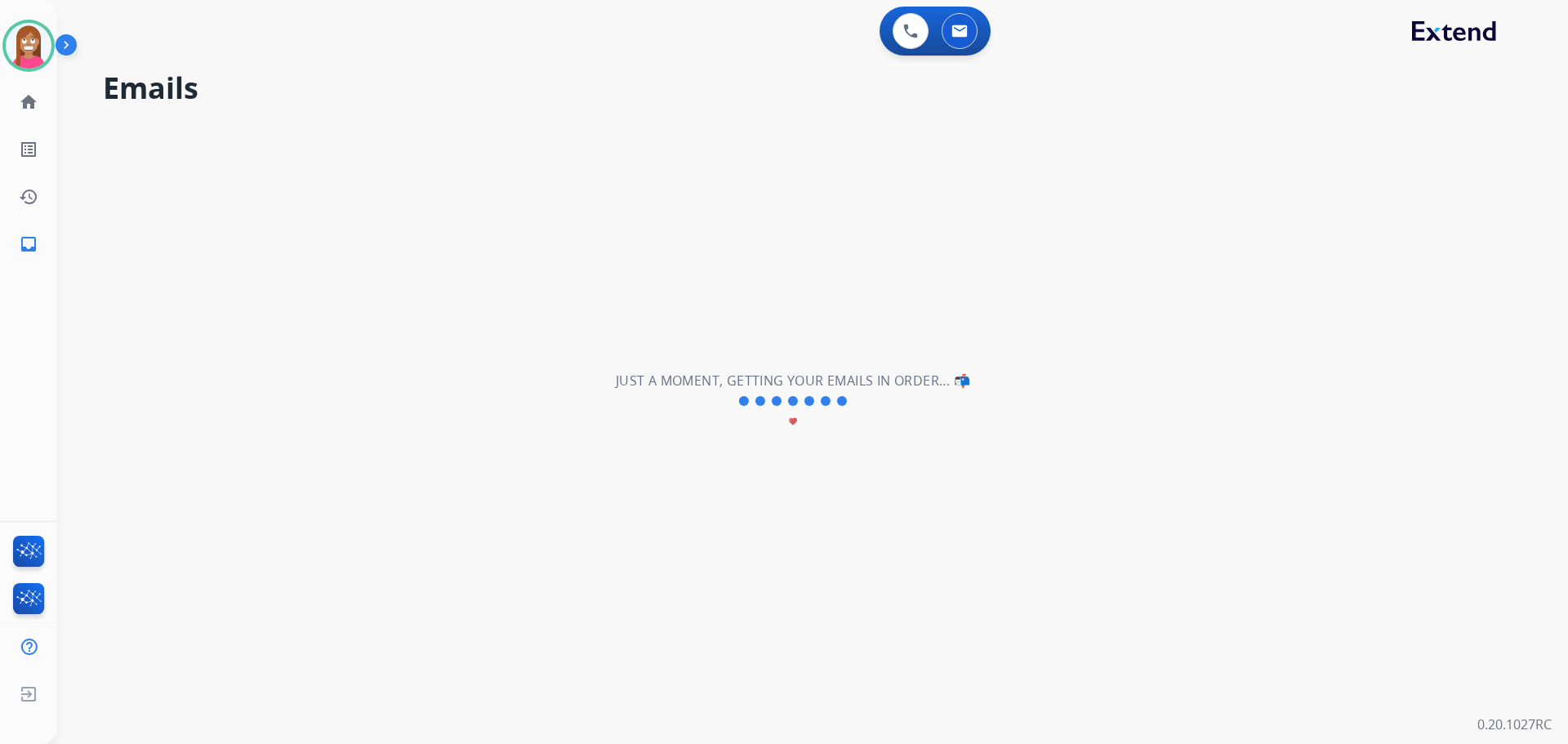
select select "*"
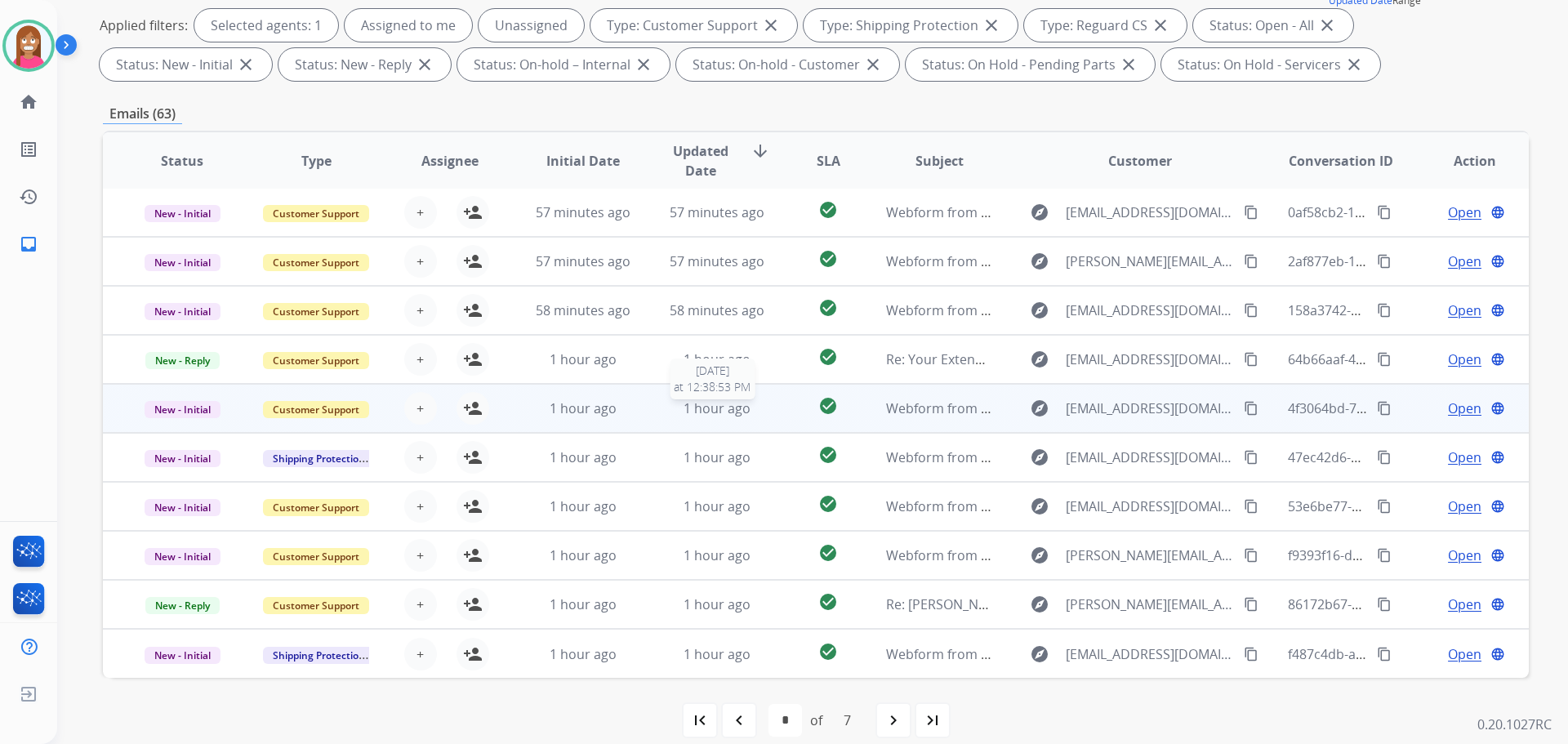
scroll to position [264, 0]
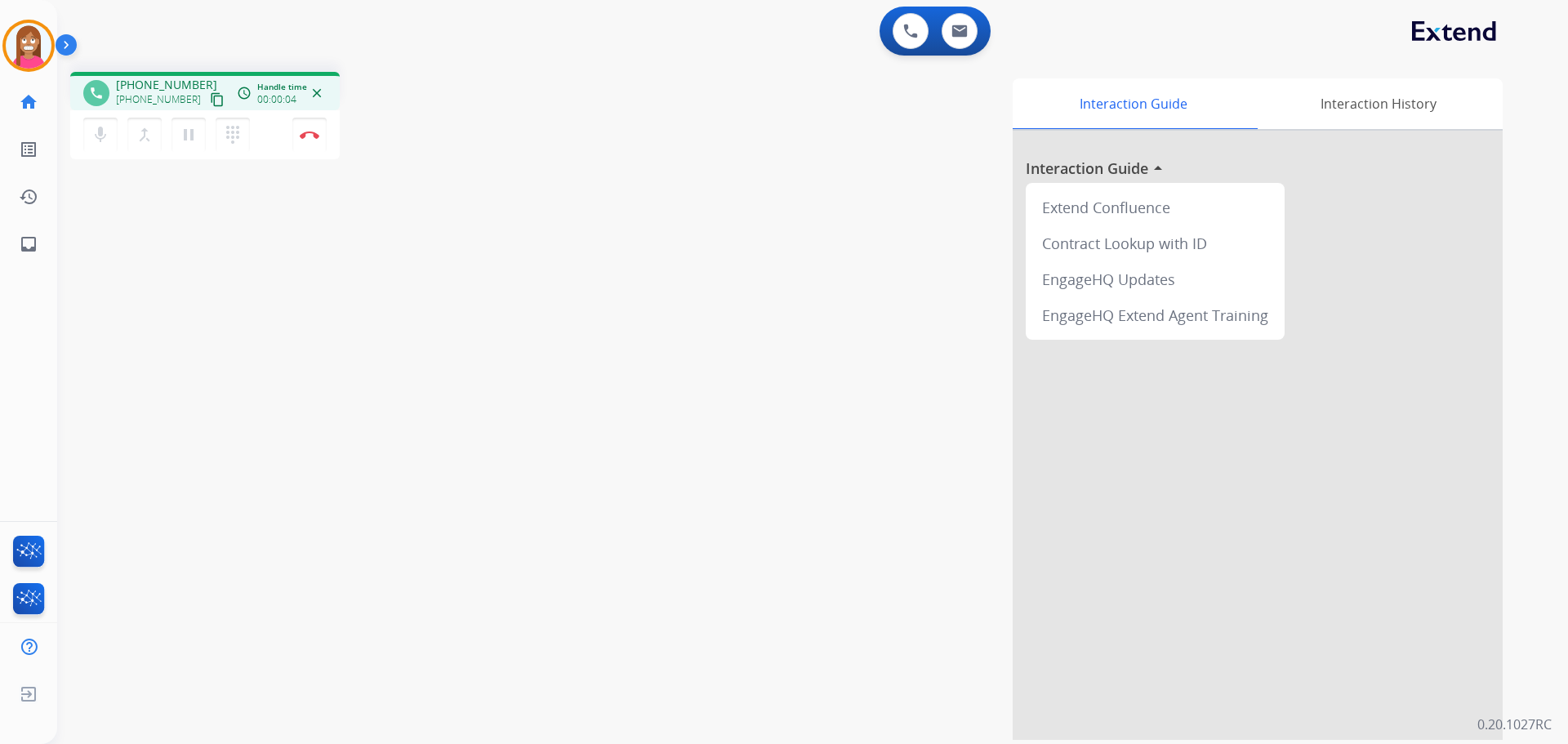
drag, startPoint x: 204, startPoint y: 99, endPoint x: 416, endPoint y: 100, distance: 212.0
click at [210, 99] on mat-icon "content_copy" at bounding box center [217, 99] width 14 height 14
click at [186, 136] on mat-icon "pause" at bounding box center [188, 134] width 20 height 20
click at [195, 142] on mat-icon "play_arrow" at bounding box center [188, 134] width 20 height 20
click at [316, 139] on button "Disconnect" at bounding box center [309, 134] width 34 height 34
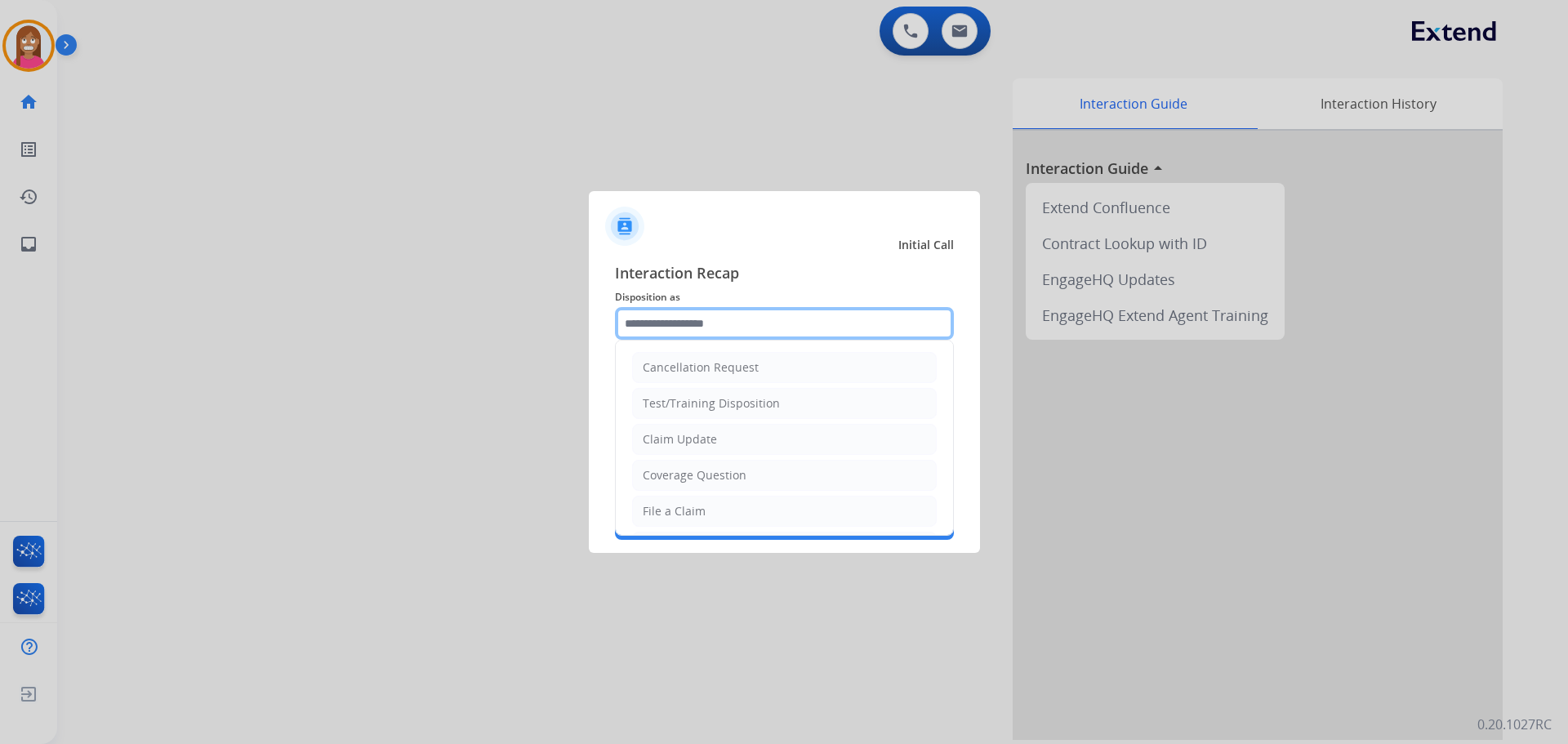
click at [710, 321] on input "text" at bounding box center [784, 323] width 339 height 32
click at [682, 443] on div "Claim Update" at bounding box center [679, 439] width 74 height 16
type input "**********"
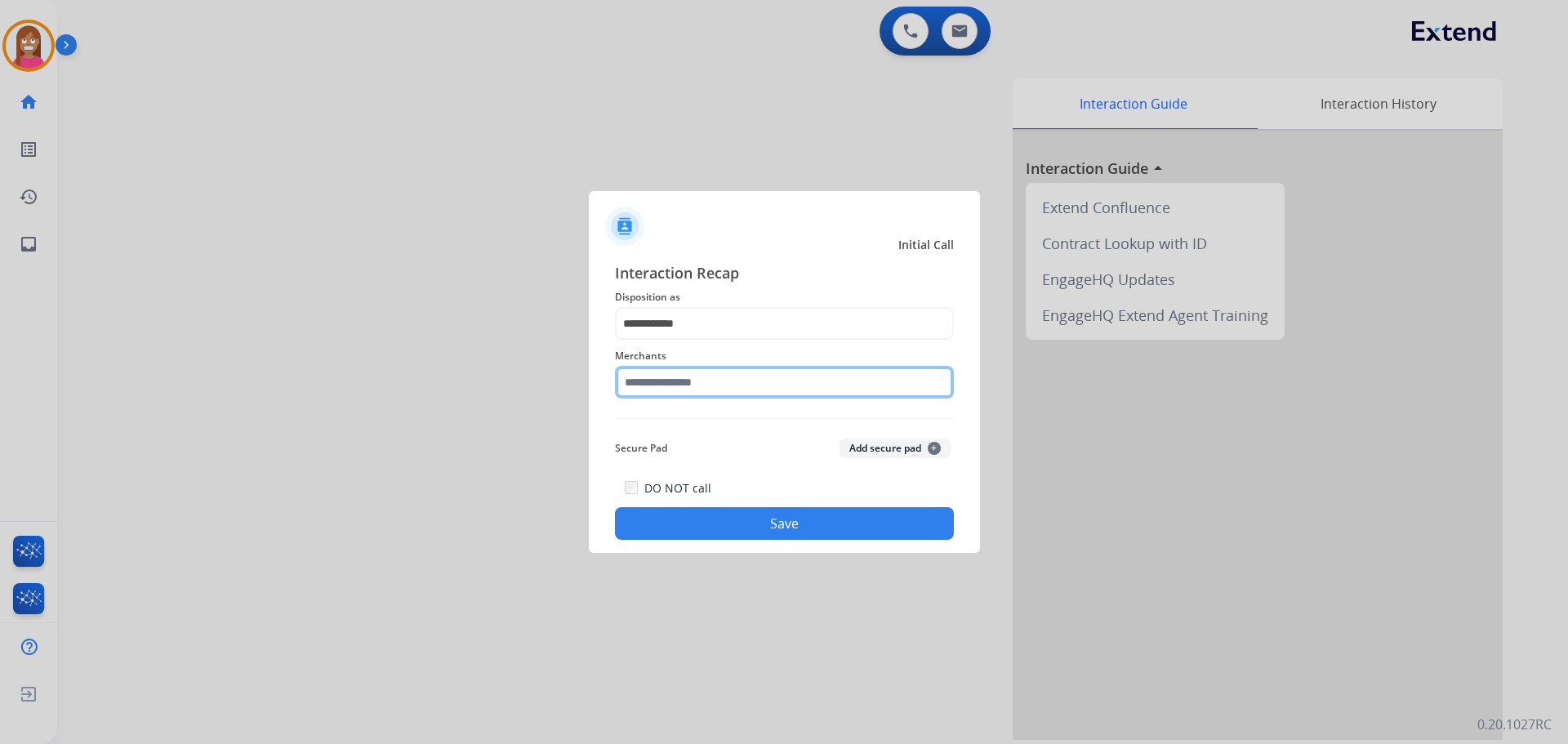
click at [674, 396] on input "text" at bounding box center [784, 382] width 339 height 32
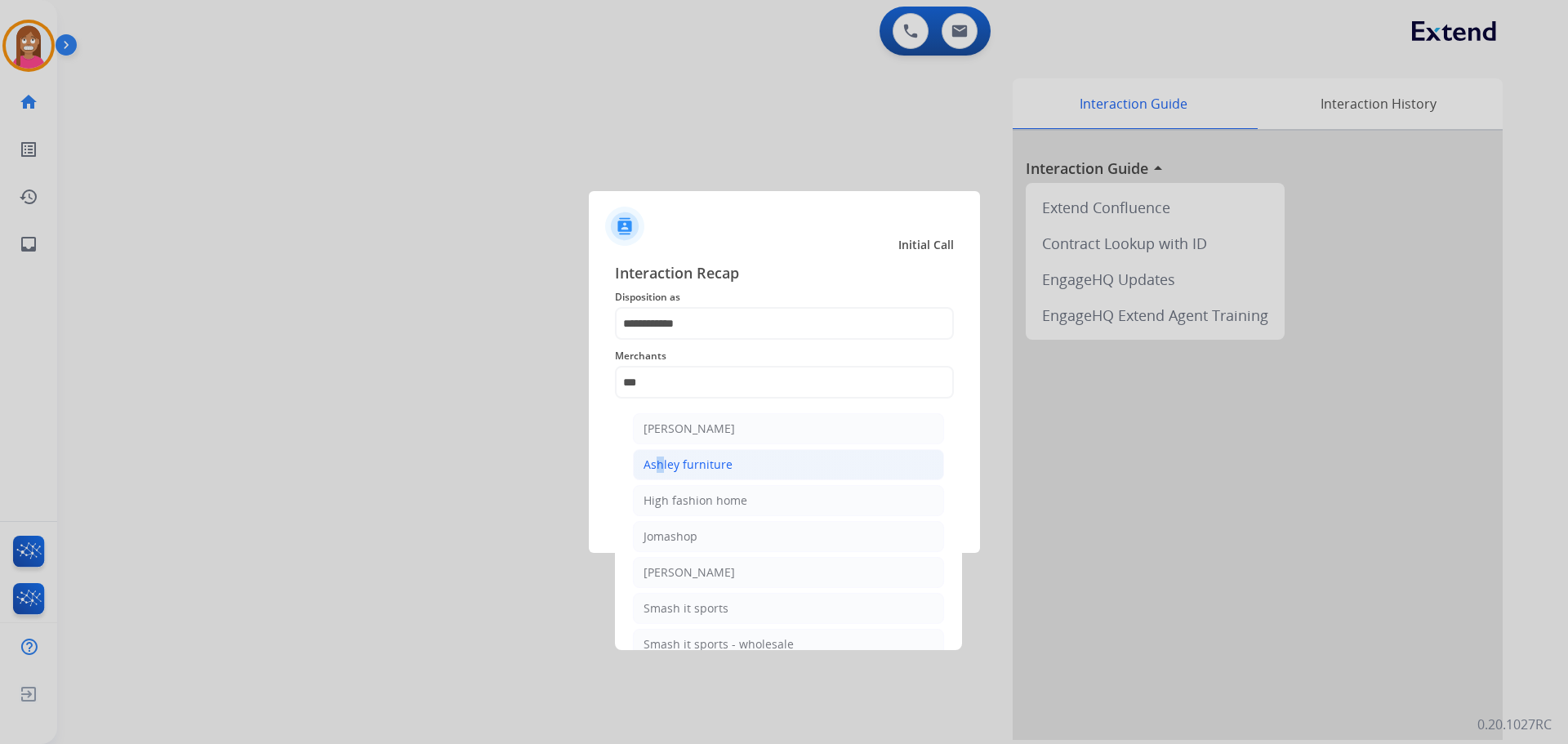
click at [658, 462] on div "Ashley furniture" at bounding box center [688, 464] width 89 height 16
type input "**********"
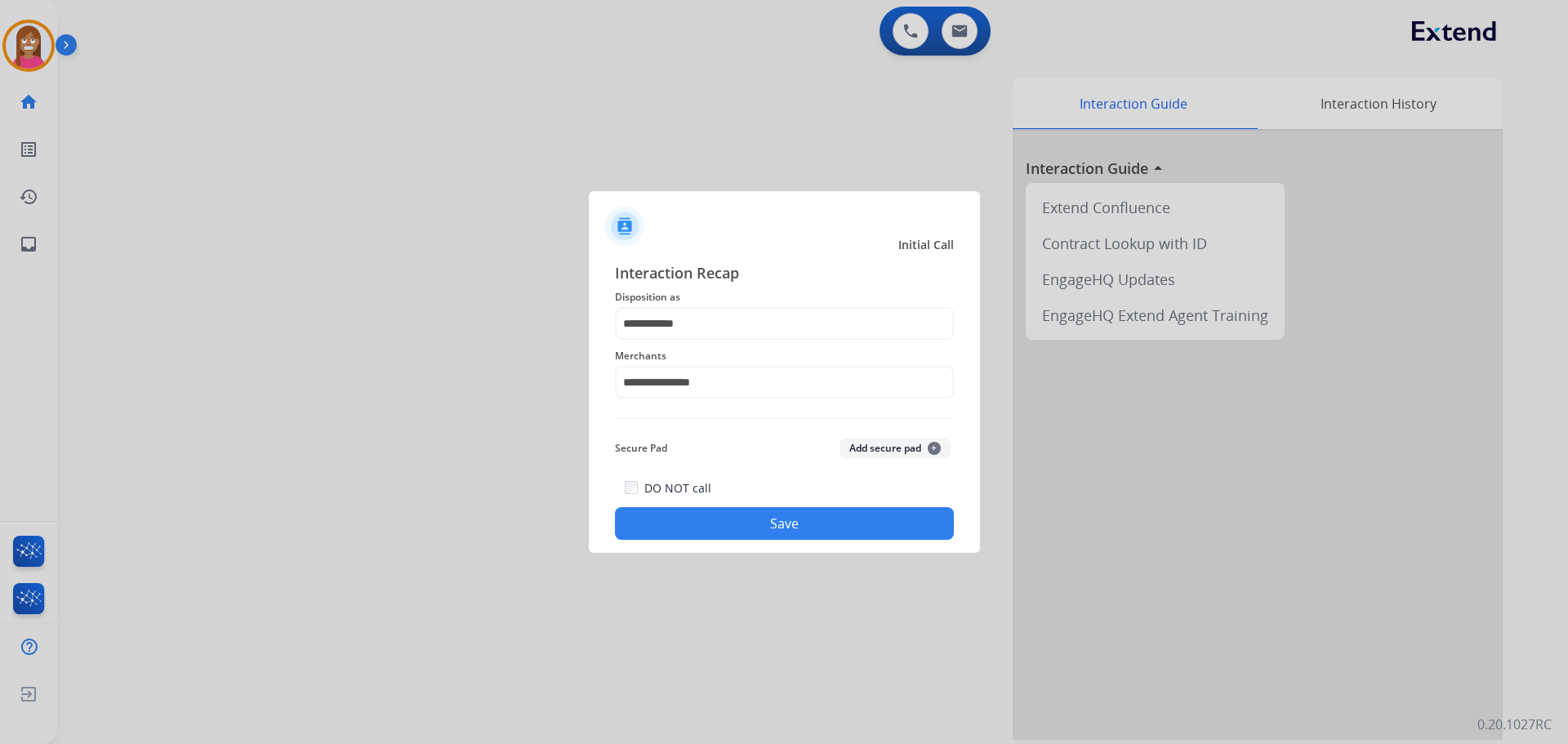
click at [690, 510] on button "Save" at bounding box center [784, 524] width 339 height 32
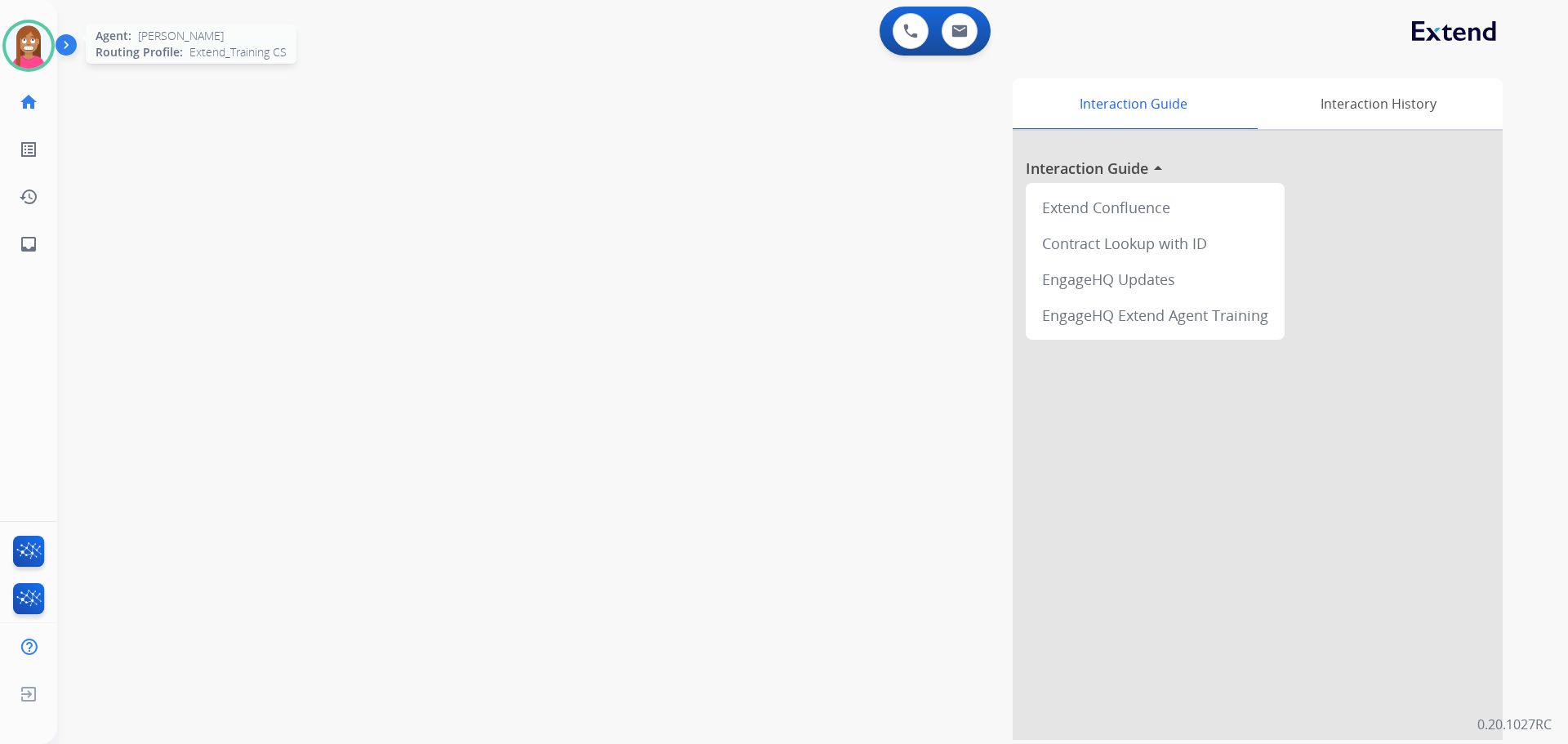
click at [31, 64] on img at bounding box center [29, 46] width 46 height 46
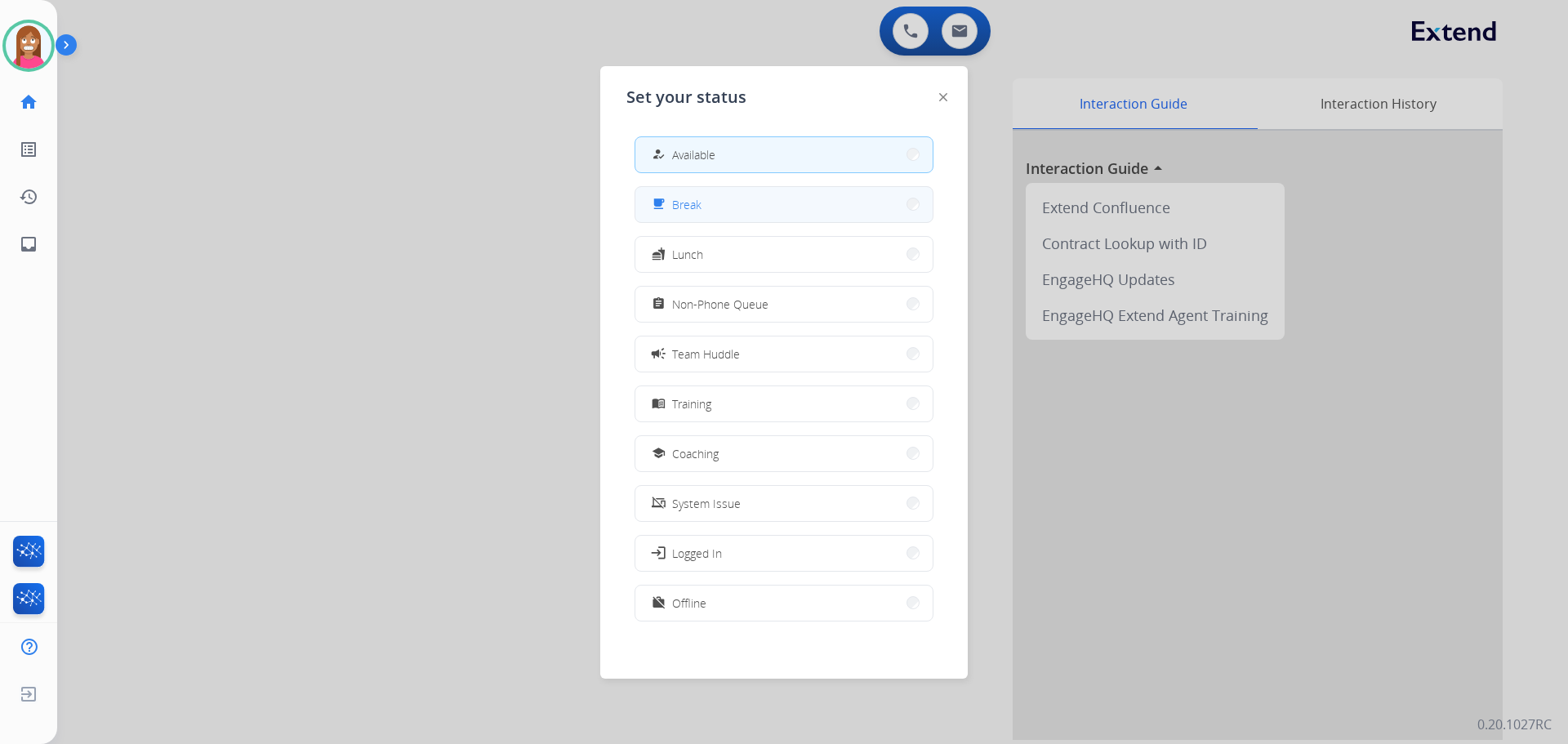
click at [710, 203] on button "free_breakfast Break" at bounding box center [784, 204] width 297 height 35
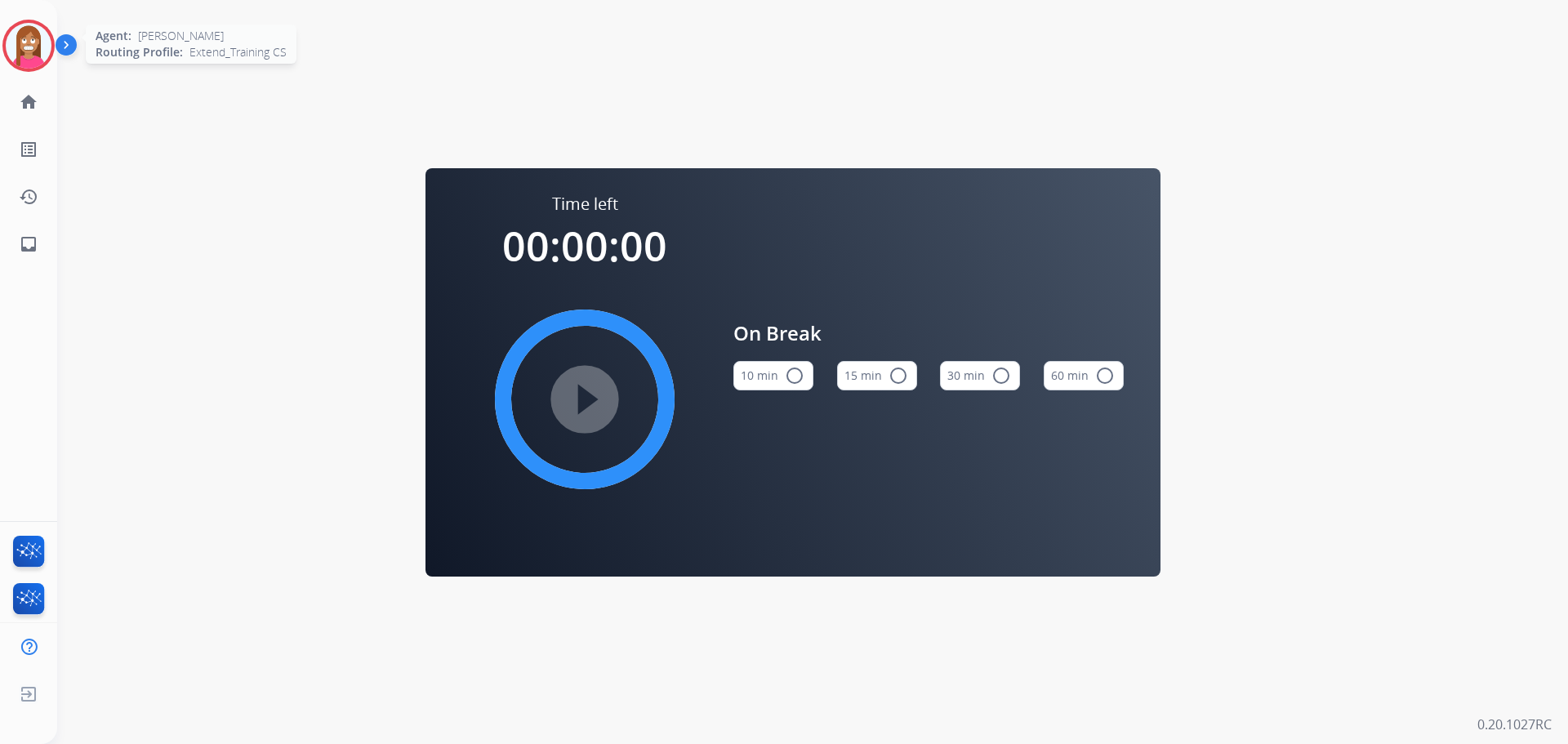
click at [20, 62] on img at bounding box center [29, 46] width 46 height 46
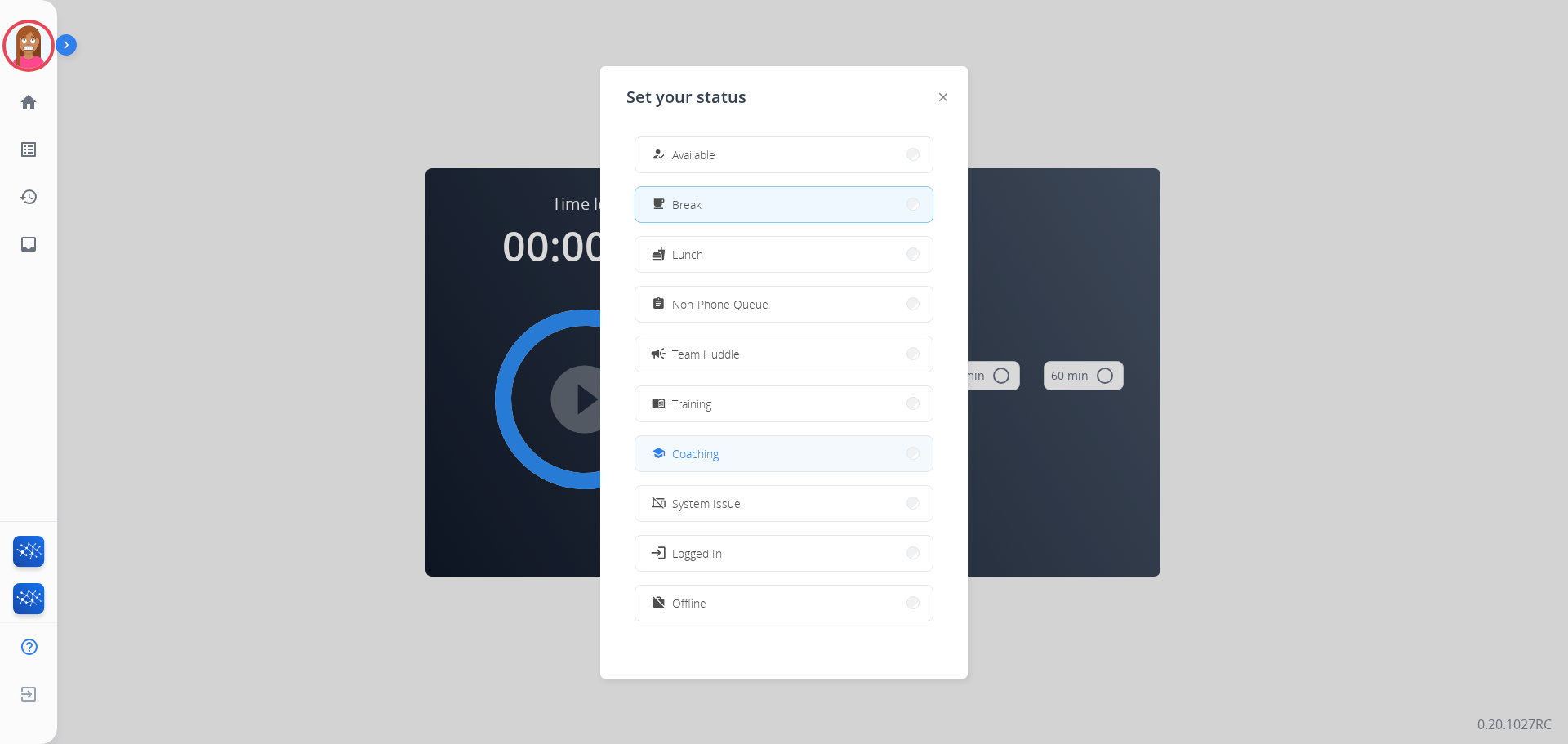
click at [714, 462] on span "Coaching" at bounding box center [695, 454] width 47 height 17
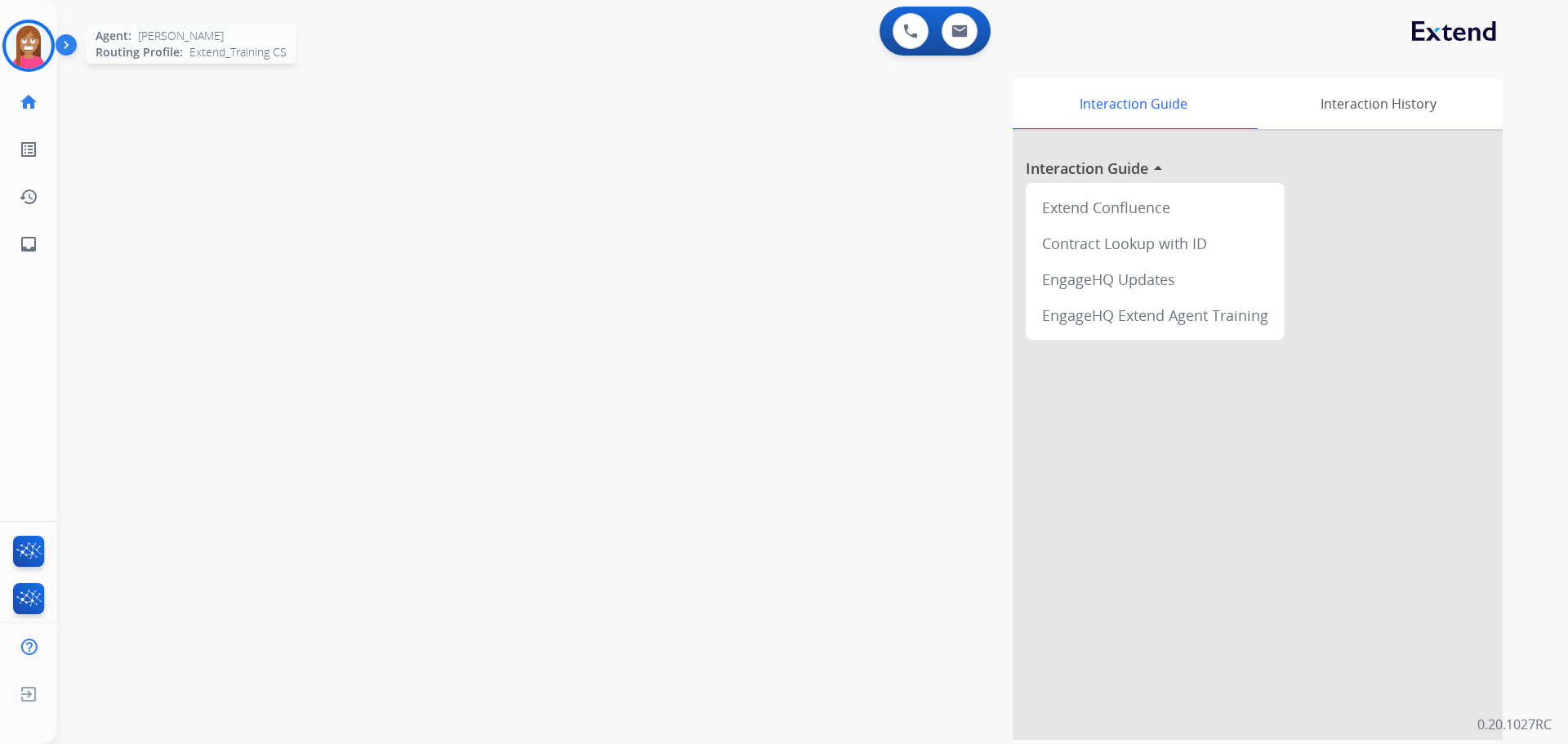
click at [19, 48] on img at bounding box center [29, 46] width 46 height 46
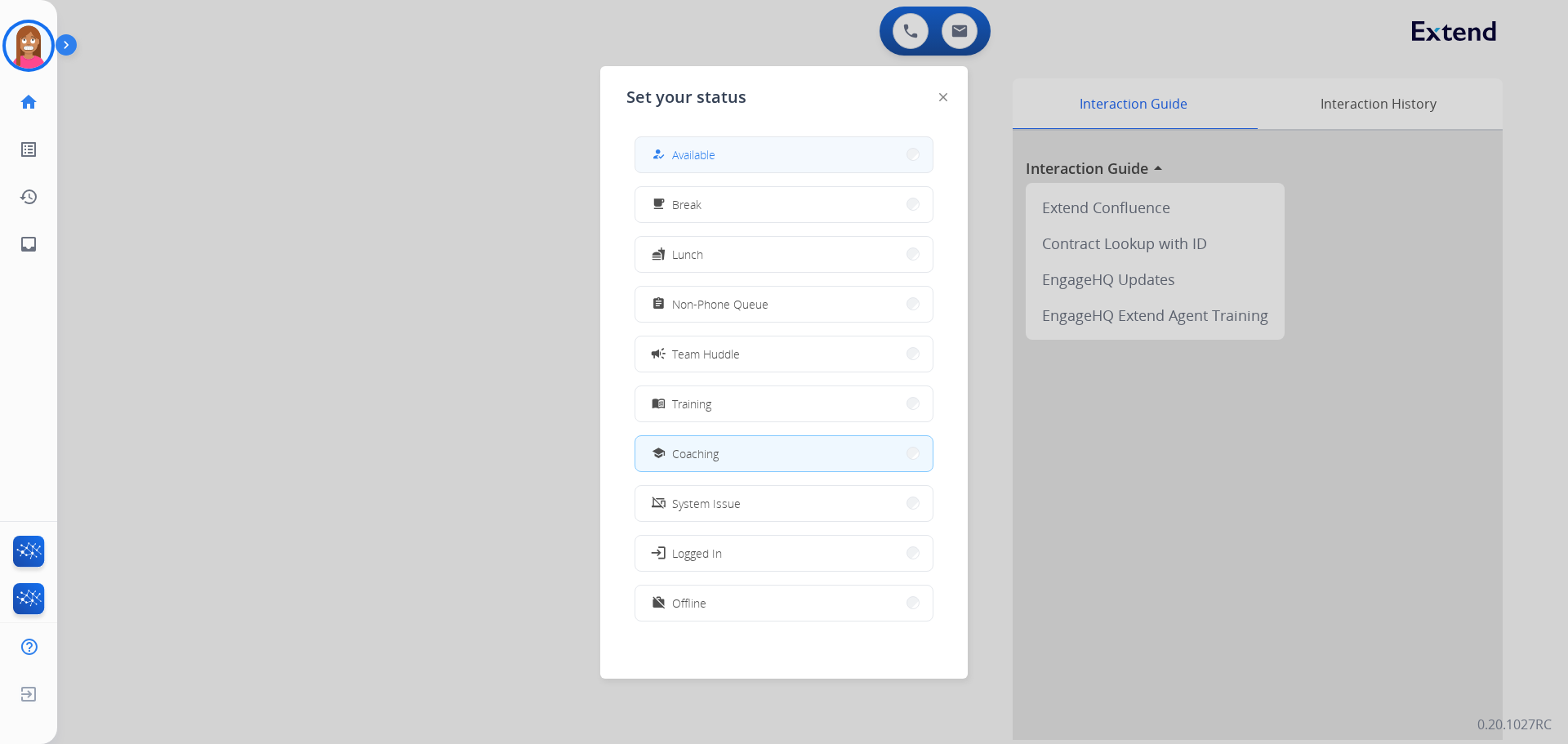
click at [701, 156] on span "Available" at bounding box center [693, 155] width 43 height 17
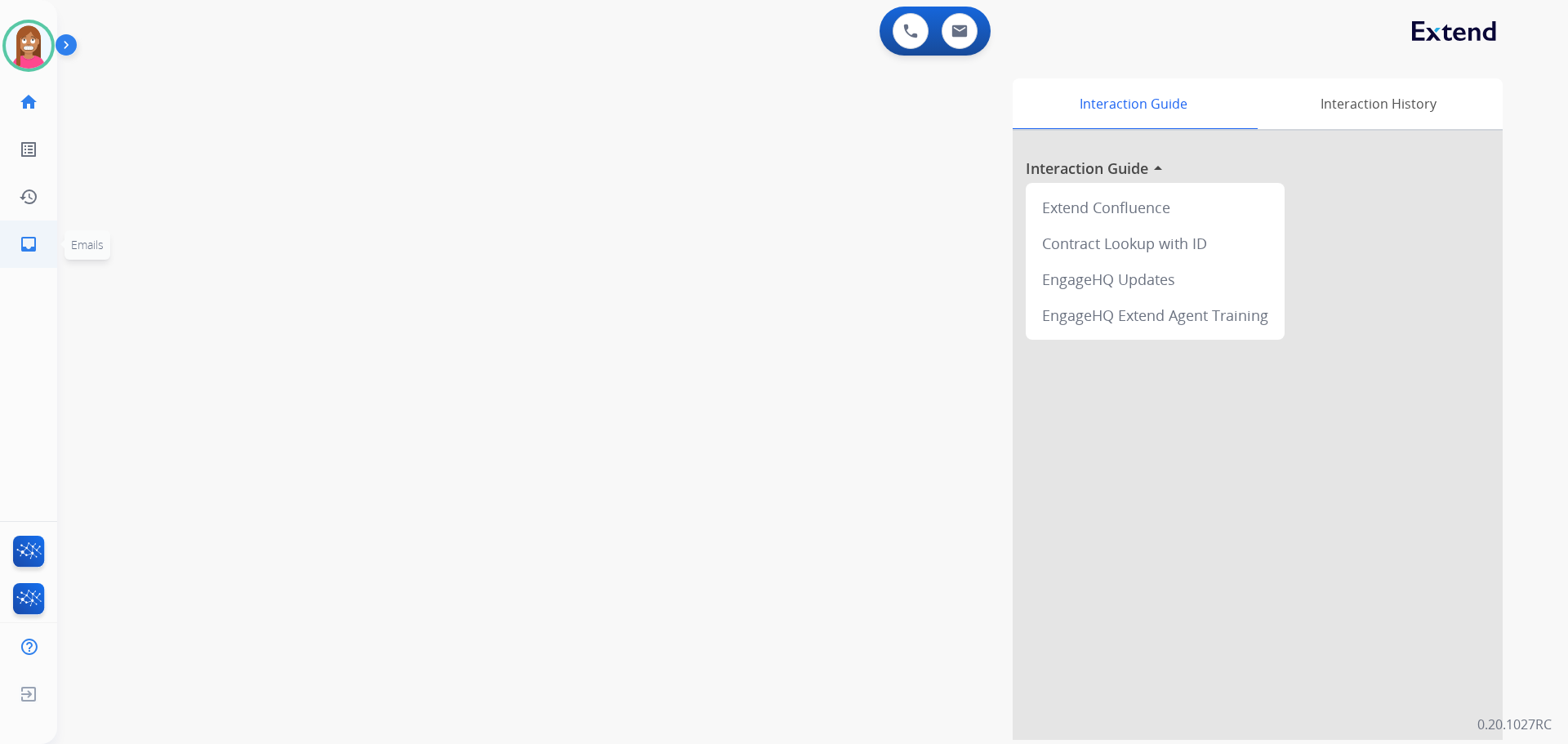
click at [19, 230] on link "inbox Emails" at bounding box center [29, 244] width 46 height 46
select select "**********"
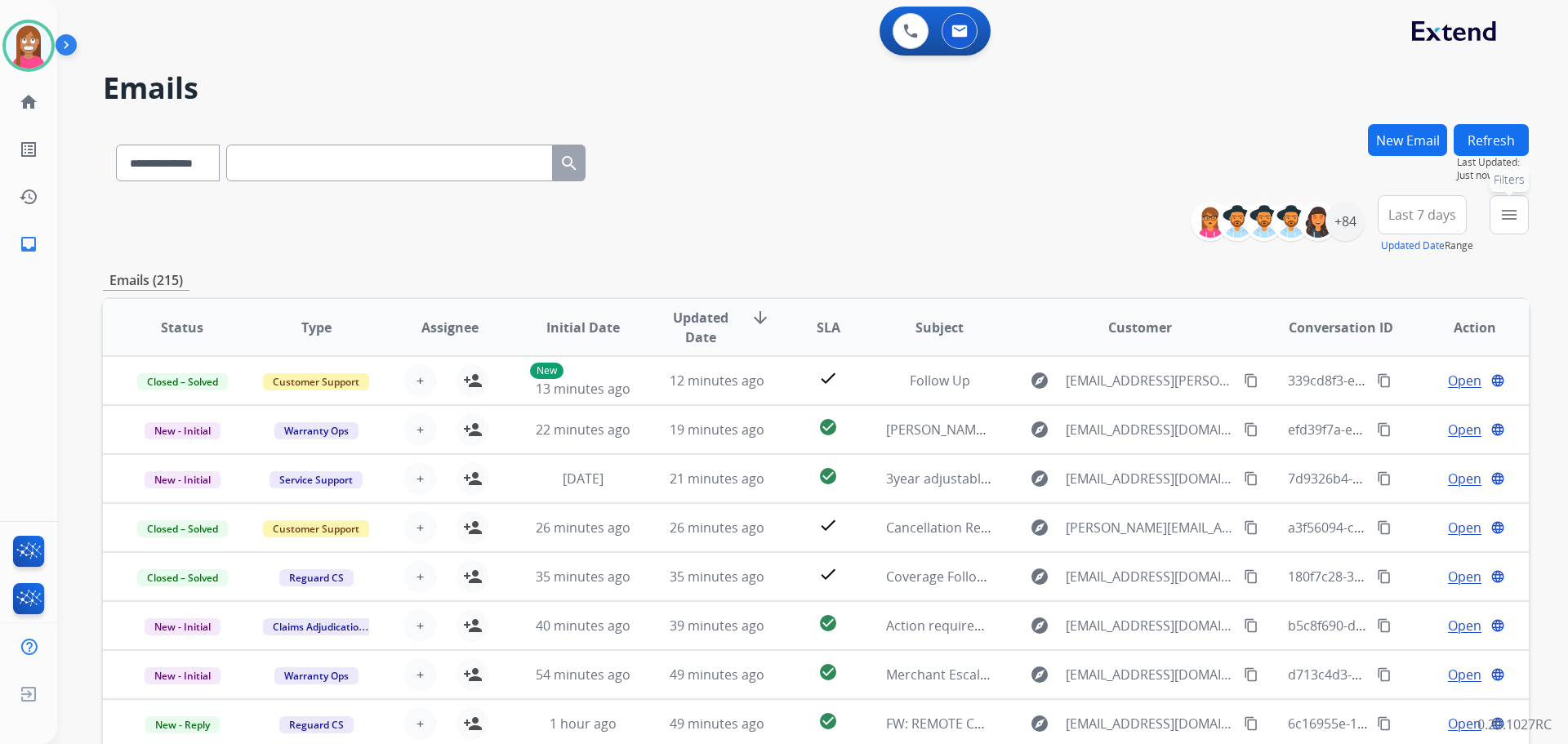
click at [1517, 228] on button "menu Filters" at bounding box center [1509, 215] width 39 height 39
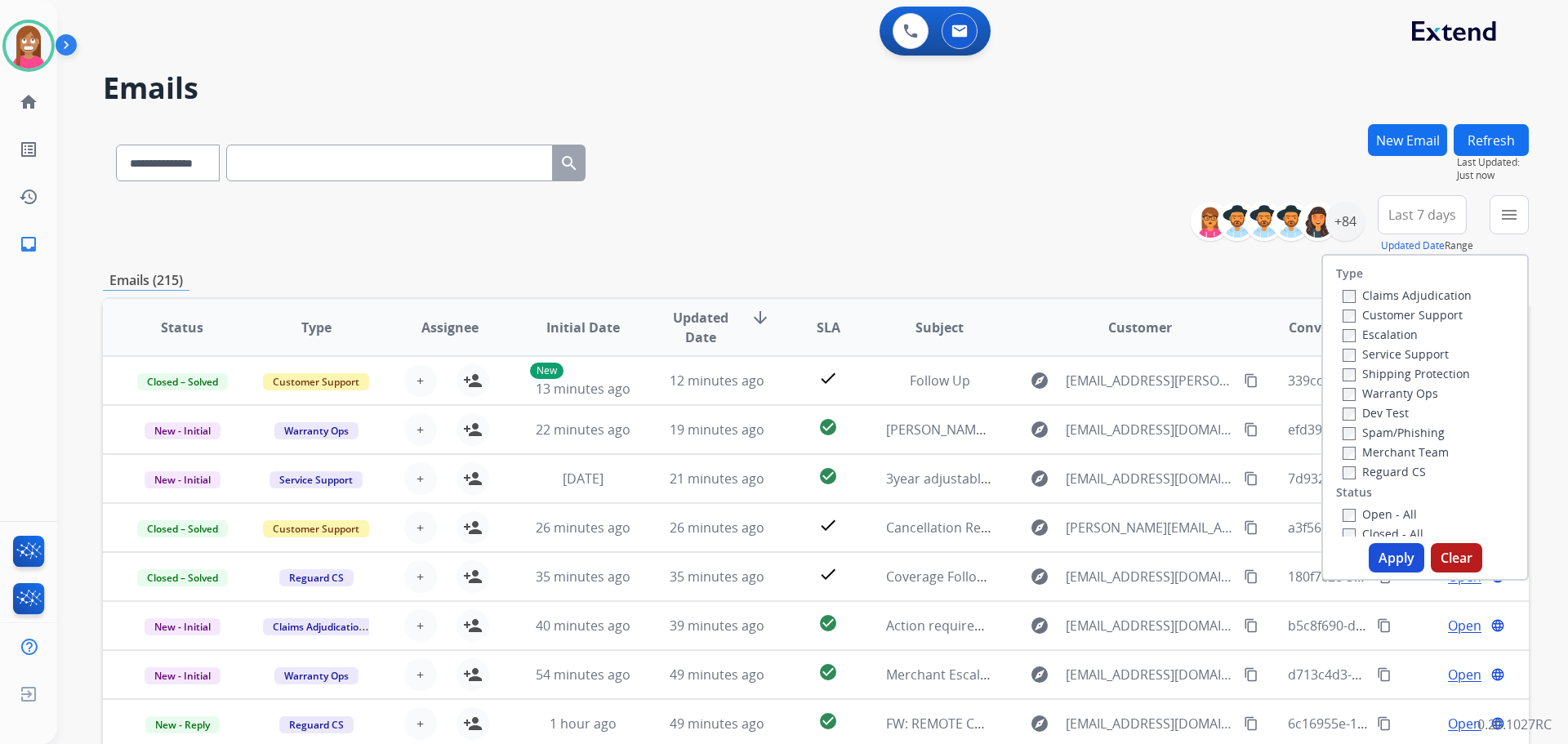
click at [1346, 312] on label "Customer Support" at bounding box center [1402, 315] width 120 height 15
click at [1354, 377] on label "Shipping Protection" at bounding box center [1407, 373] width 127 height 15
click at [1347, 466] on label "Reguard CS" at bounding box center [1384, 472] width 83 height 15
click at [1347, 508] on label "Open - All" at bounding box center [1379, 514] width 74 height 15
click at [1371, 570] on button "Apply" at bounding box center [1395, 558] width 55 height 30
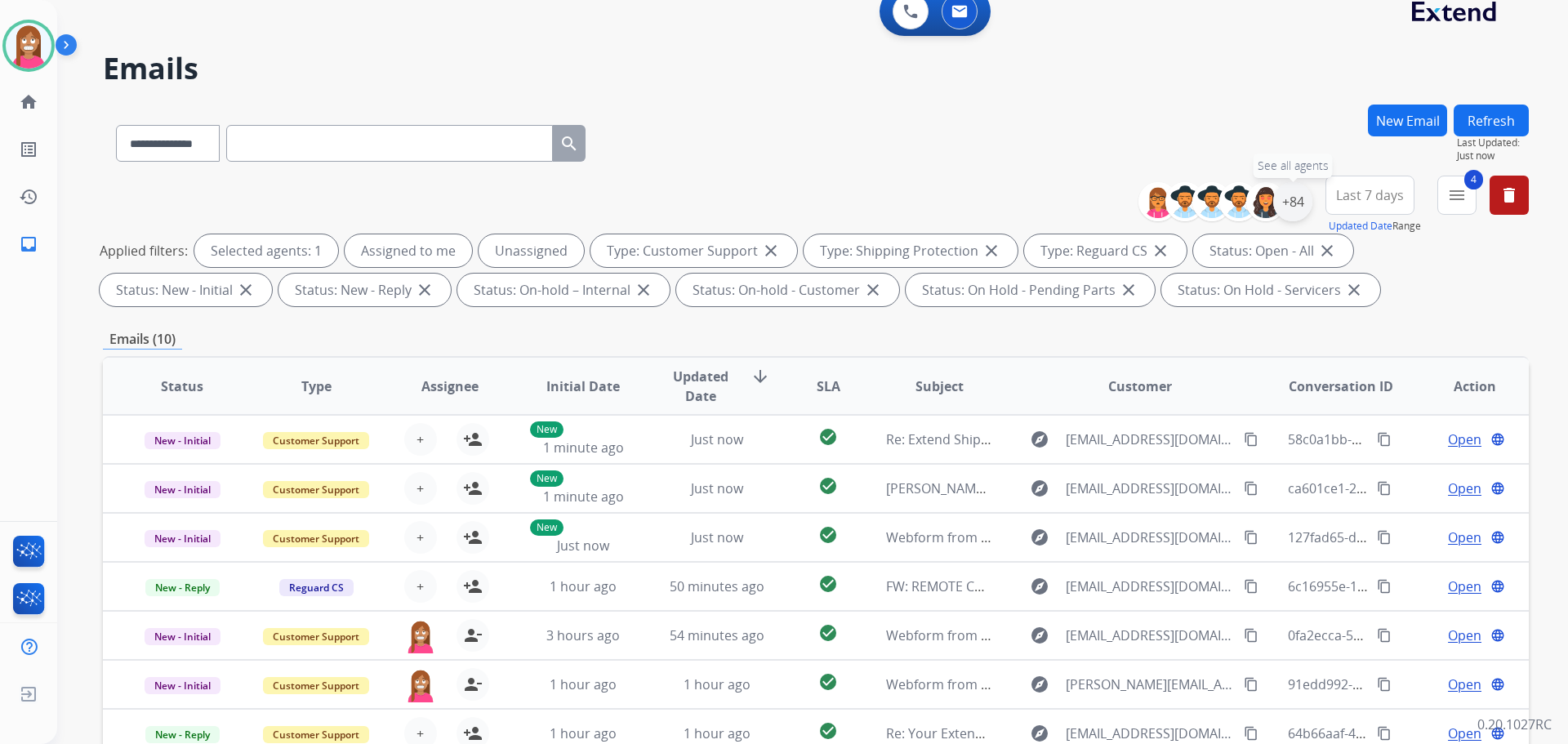
scroll to position [19, 0]
click at [1296, 197] on div "+84" at bounding box center [1293, 202] width 39 height 39
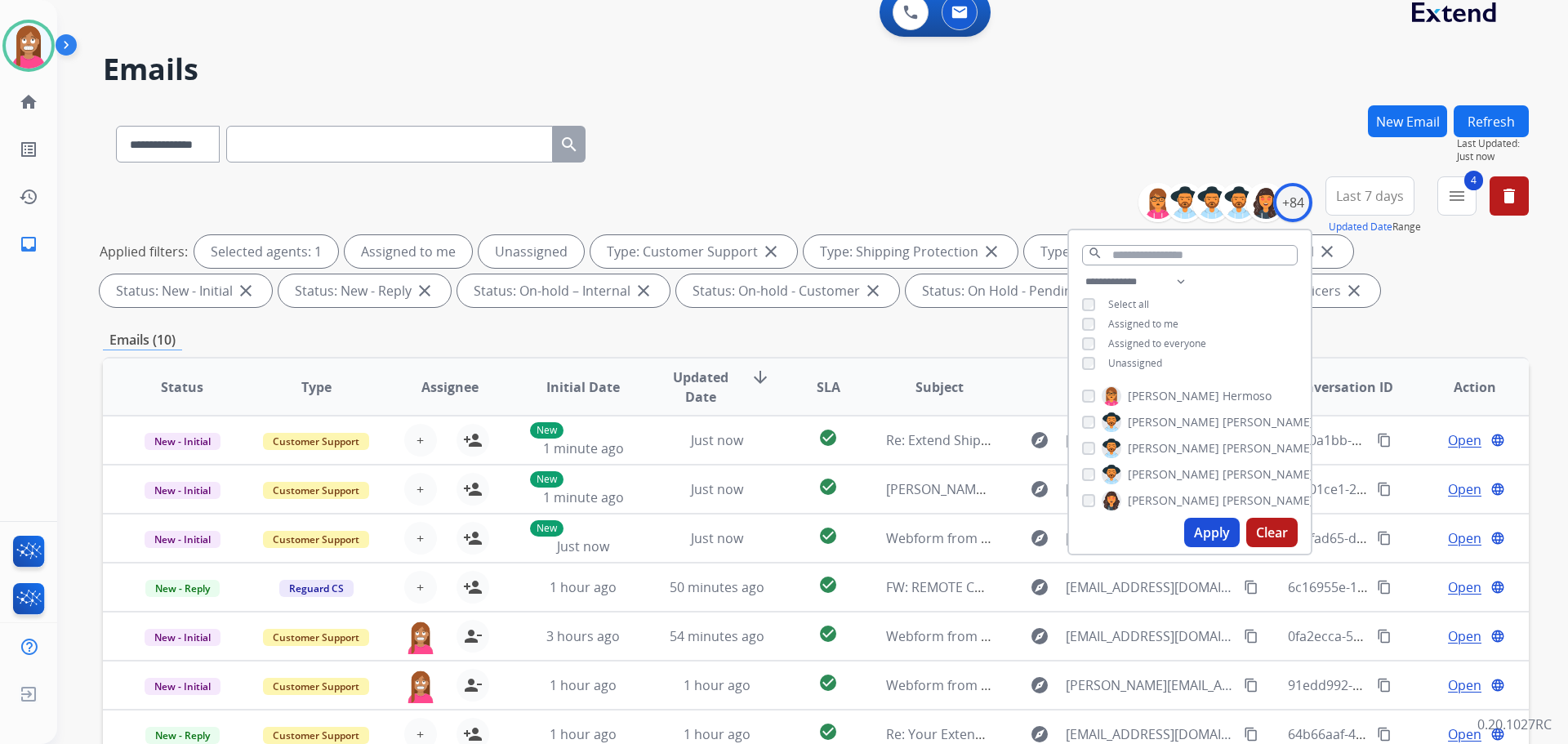
click at [1078, 362] on div "**********" at bounding box center [1190, 324] width 241 height 105
click at [1192, 532] on button "Apply" at bounding box center [1211, 532] width 55 height 30
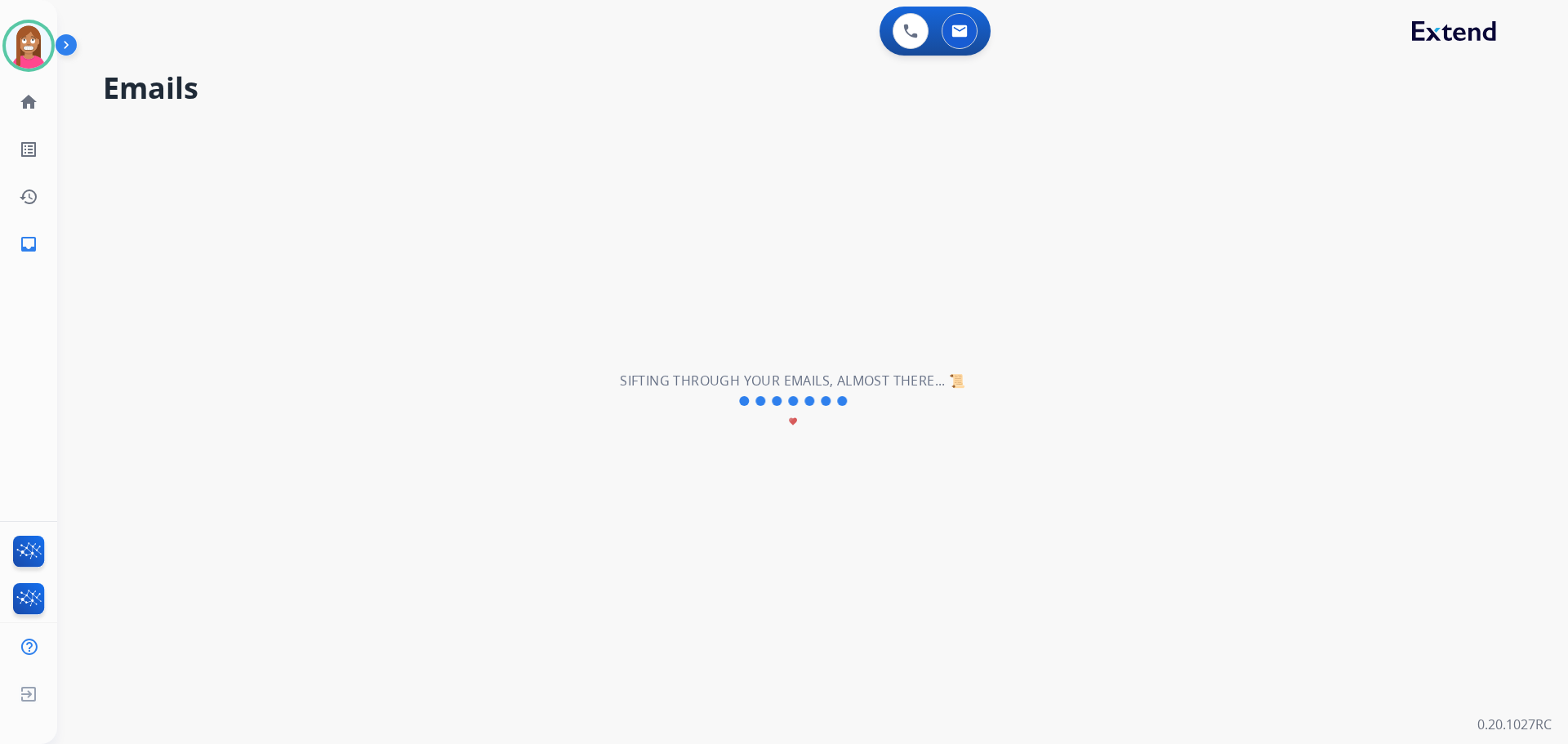
scroll to position [0, 0]
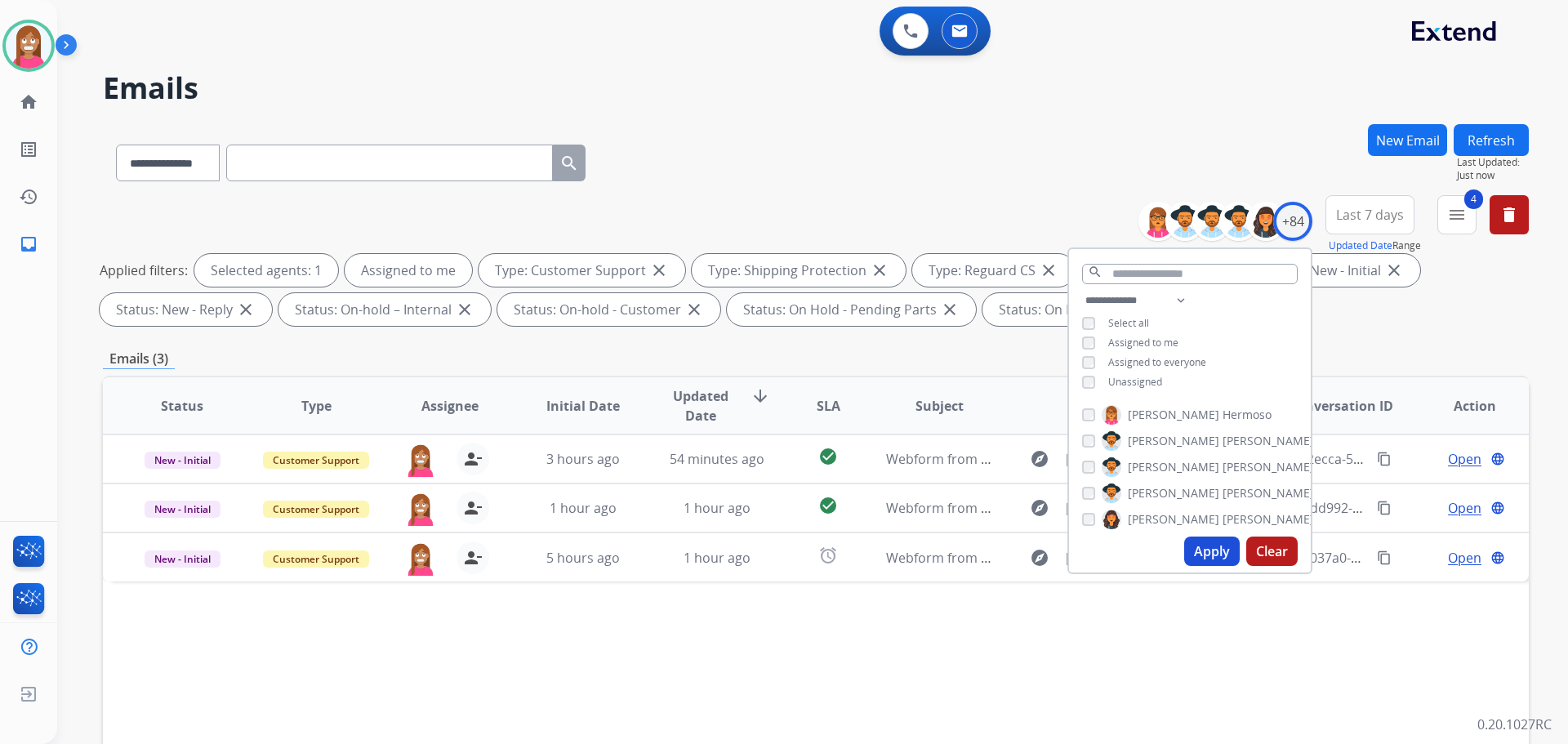
click at [442, 641] on div "Status Type Assignee Initial Date Updated Date arrow_downward SLA Subject Custo…" at bounding box center [816, 650] width 1426 height 548
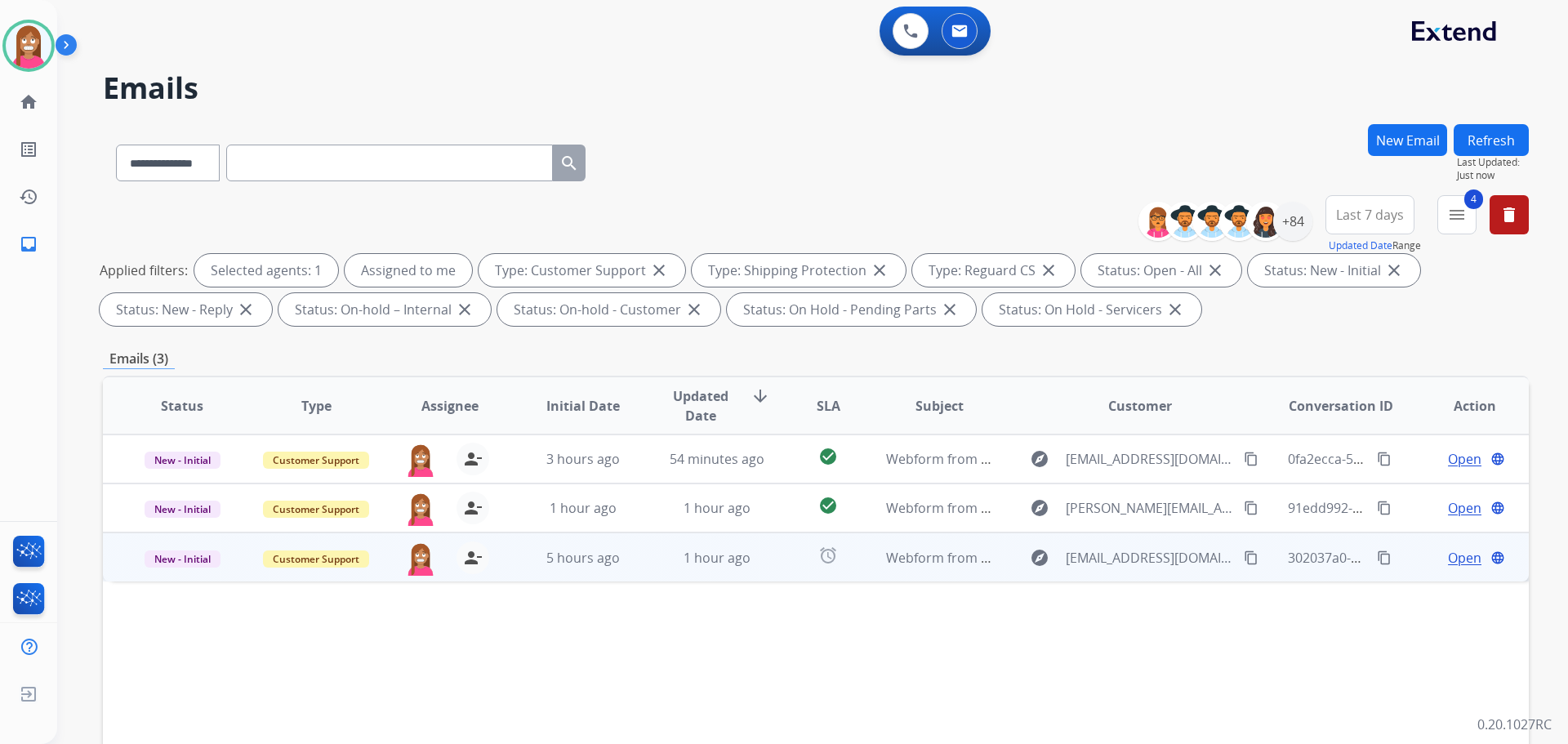
click at [507, 566] on td "5 hours ago" at bounding box center [571, 557] width 134 height 49
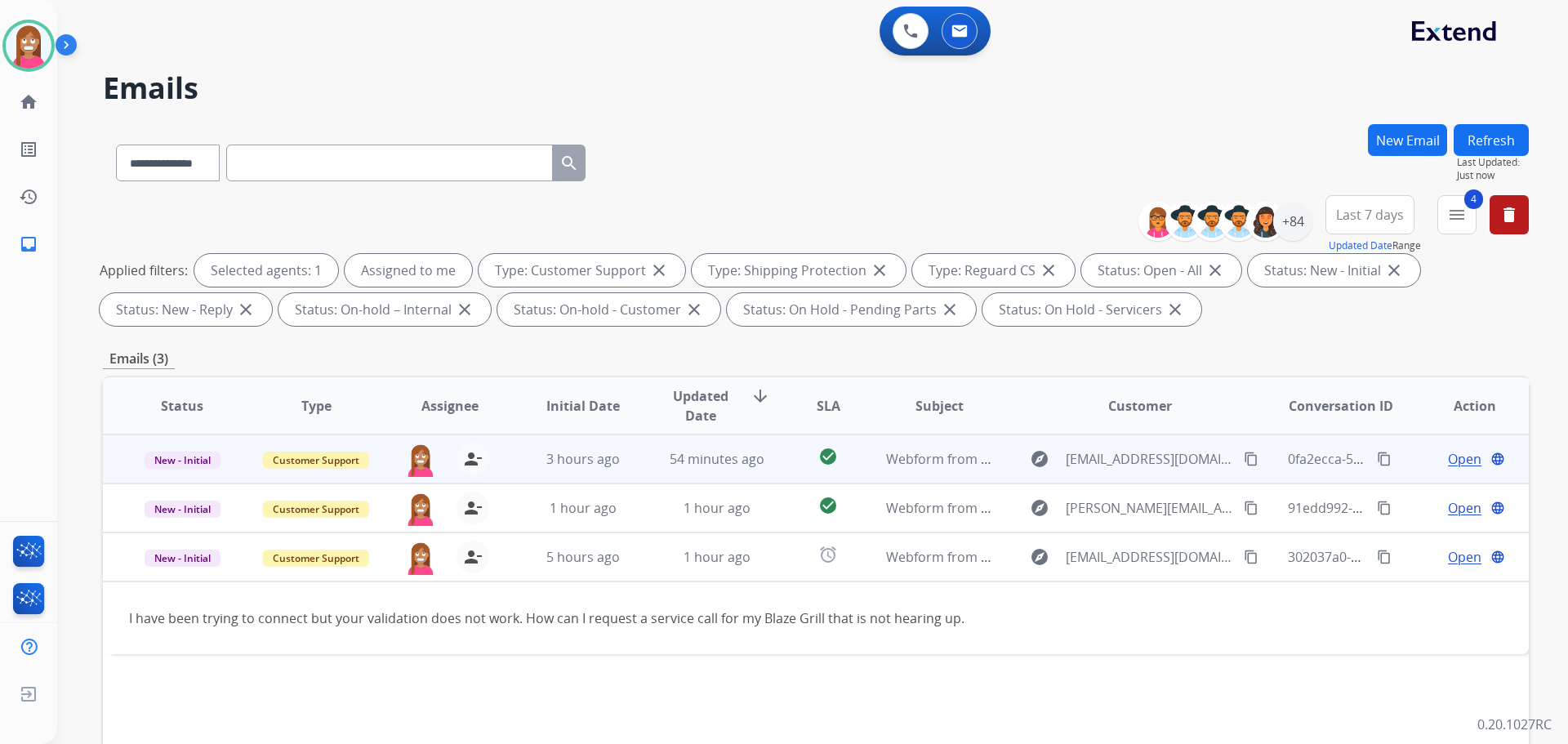
click at [648, 471] on td "54 minutes ago" at bounding box center [705, 459] width 134 height 49
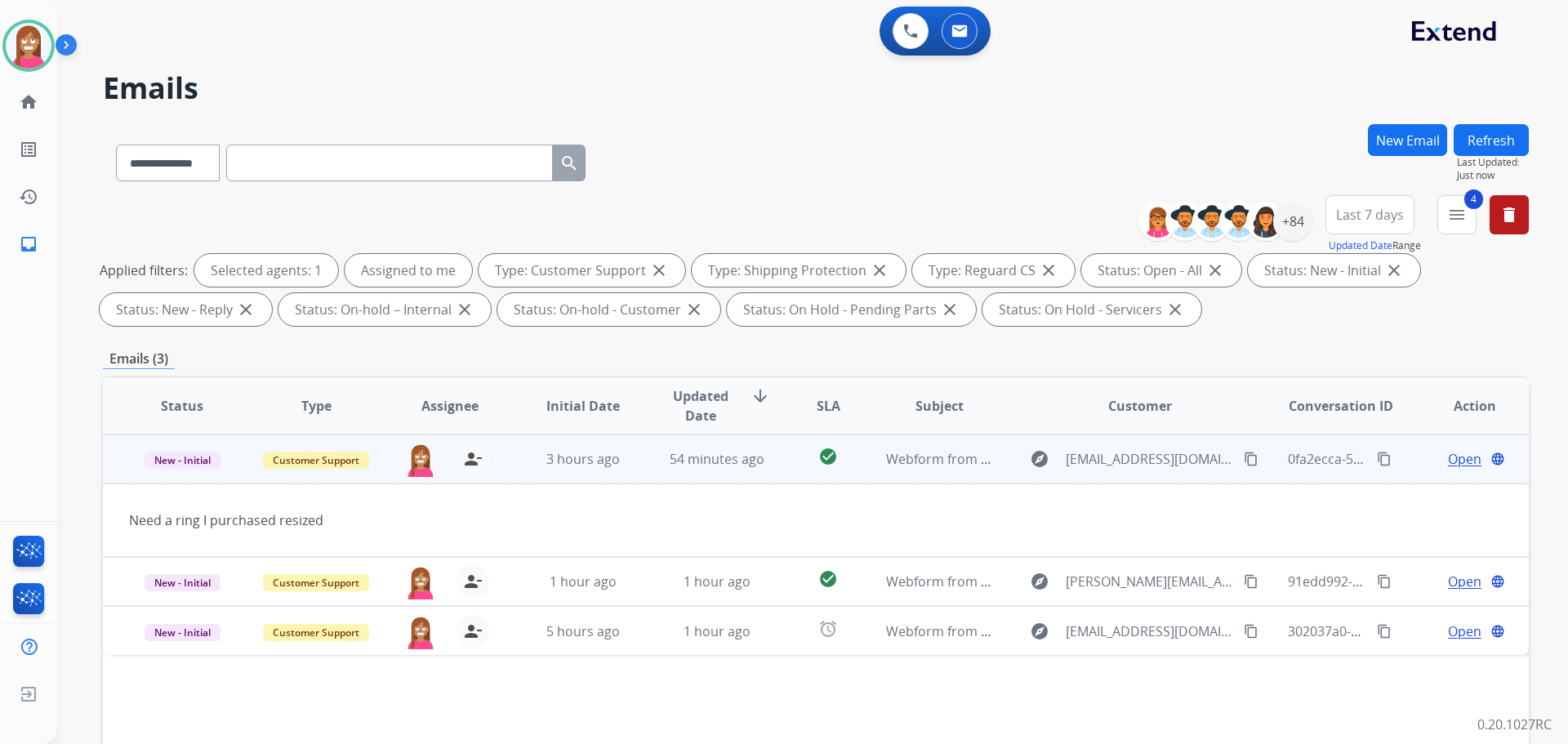
click at [1448, 460] on span "Open" at bounding box center [1464, 458] width 33 height 20
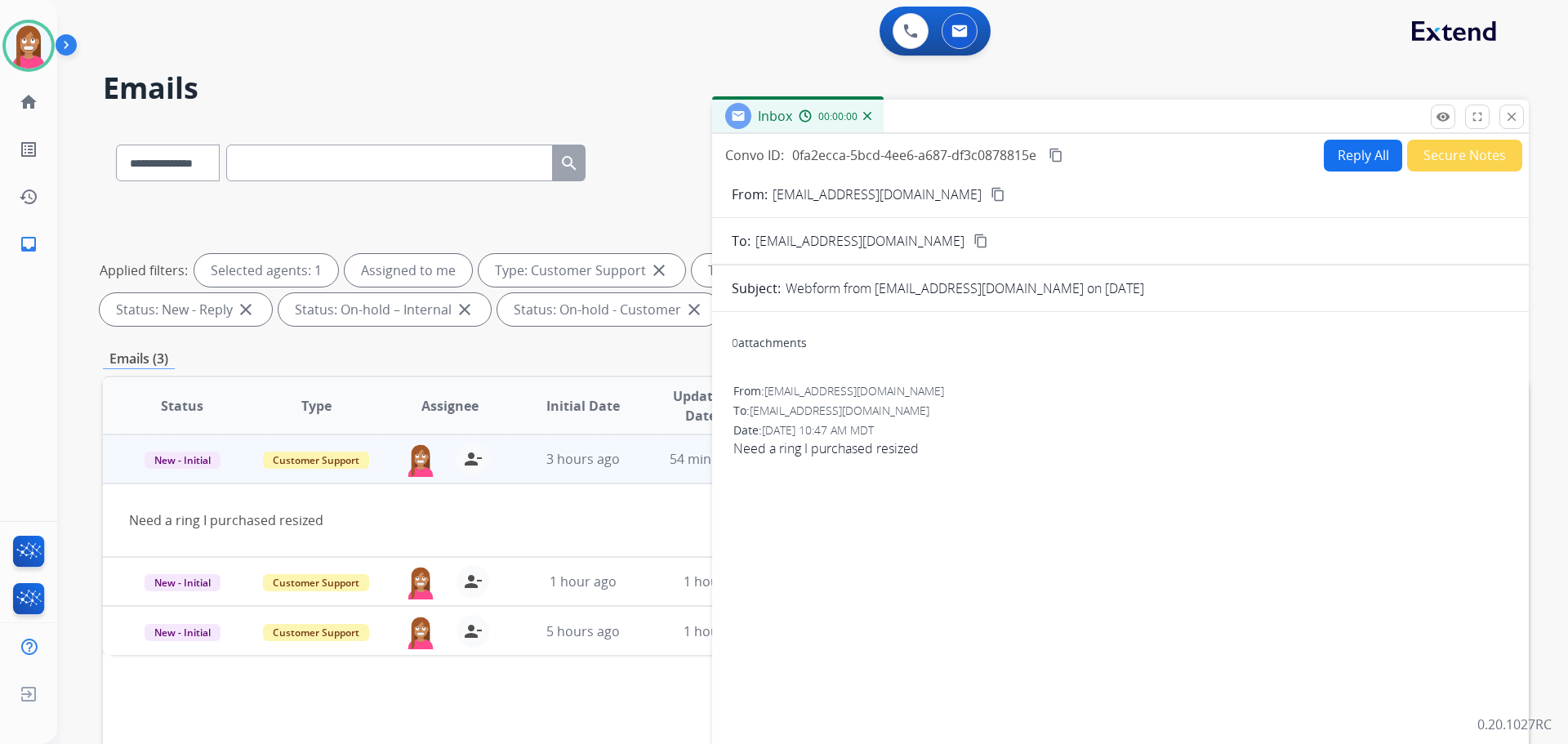
click at [1347, 171] on button "Reply All" at bounding box center [1363, 155] width 78 height 31
select select "**********"
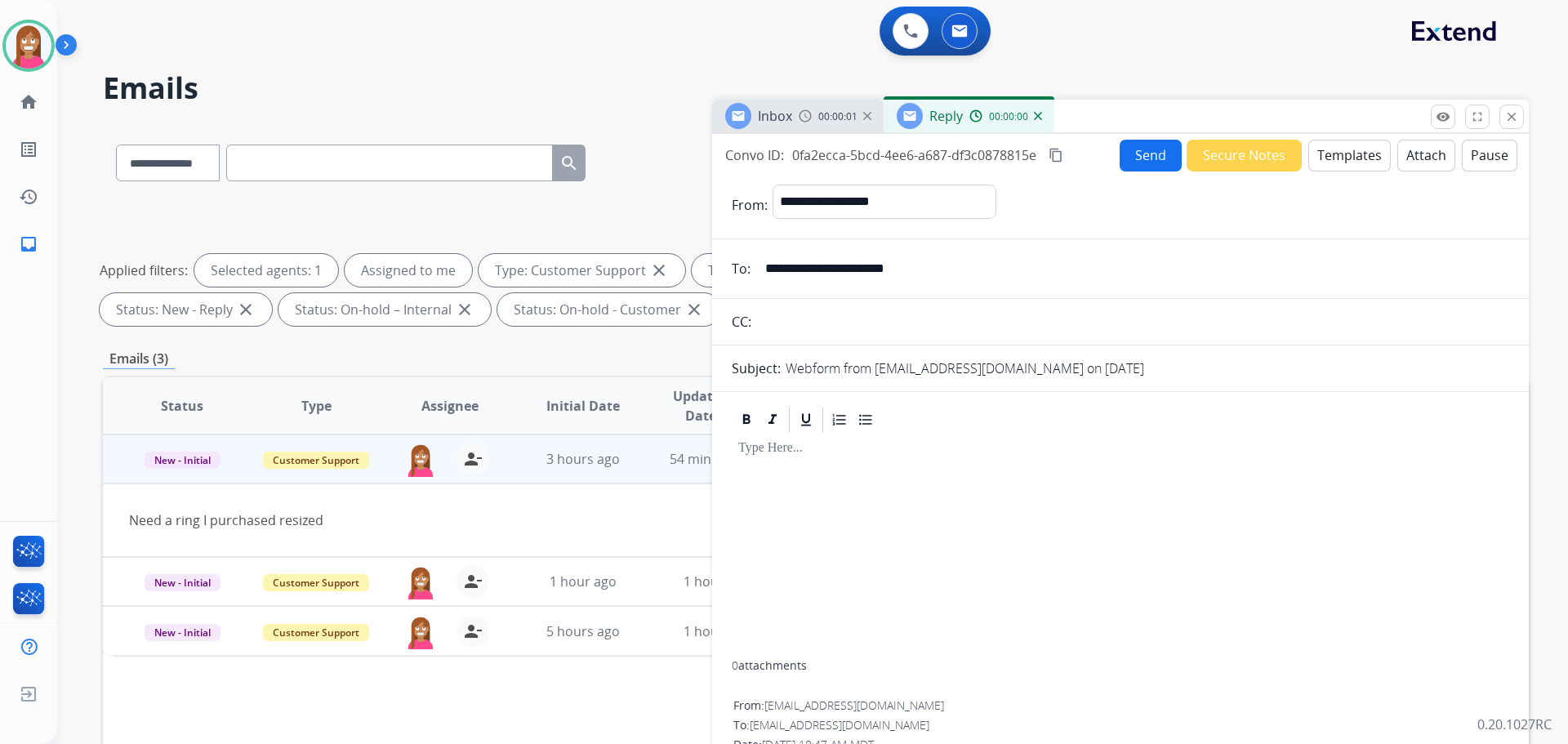
click at [1355, 153] on button "Templates" at bounding box center [1349, 155] width 82 height 31
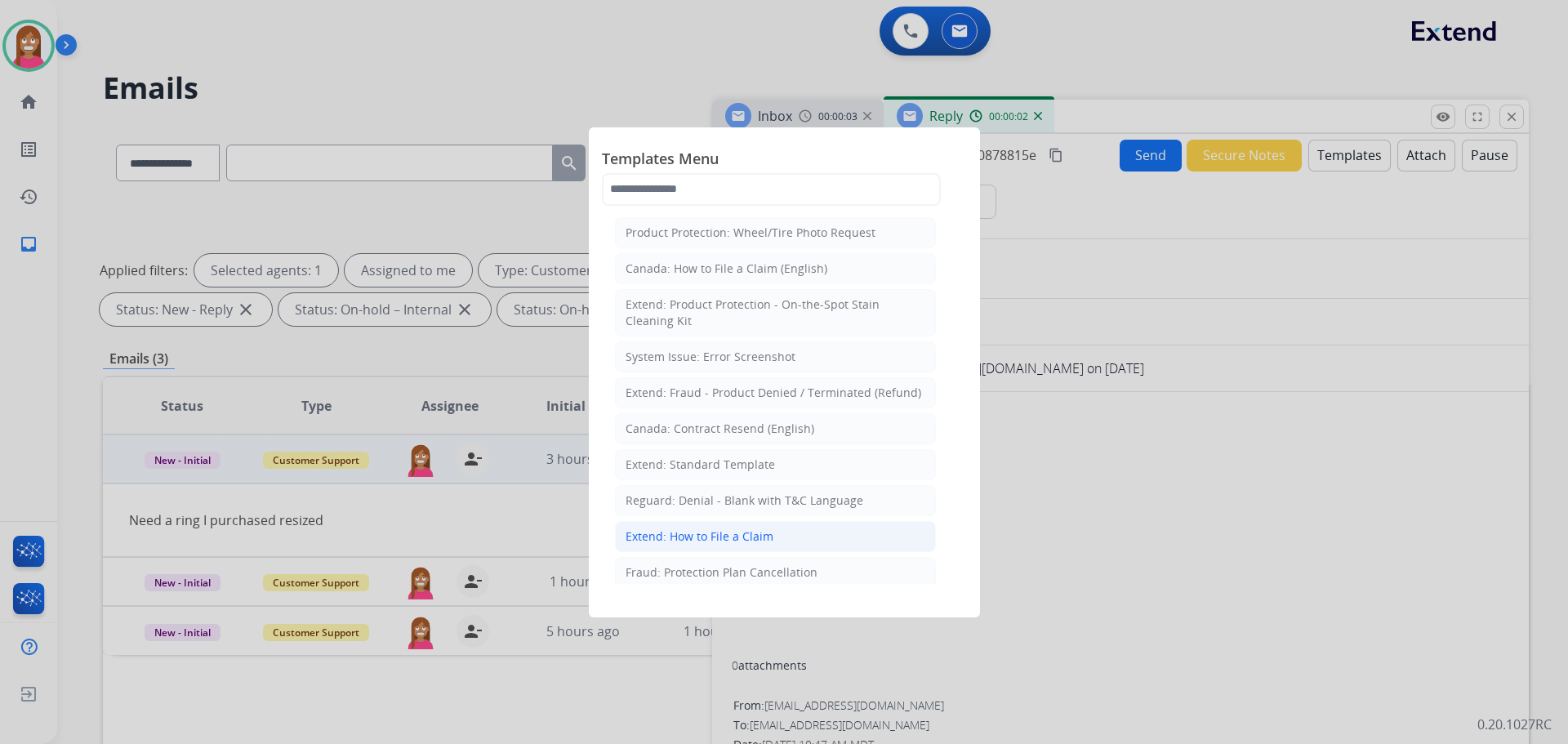
click at [665, 531] on div "Extend: How to File a Claim" at bounding box center [699, 537] width 148 height 16
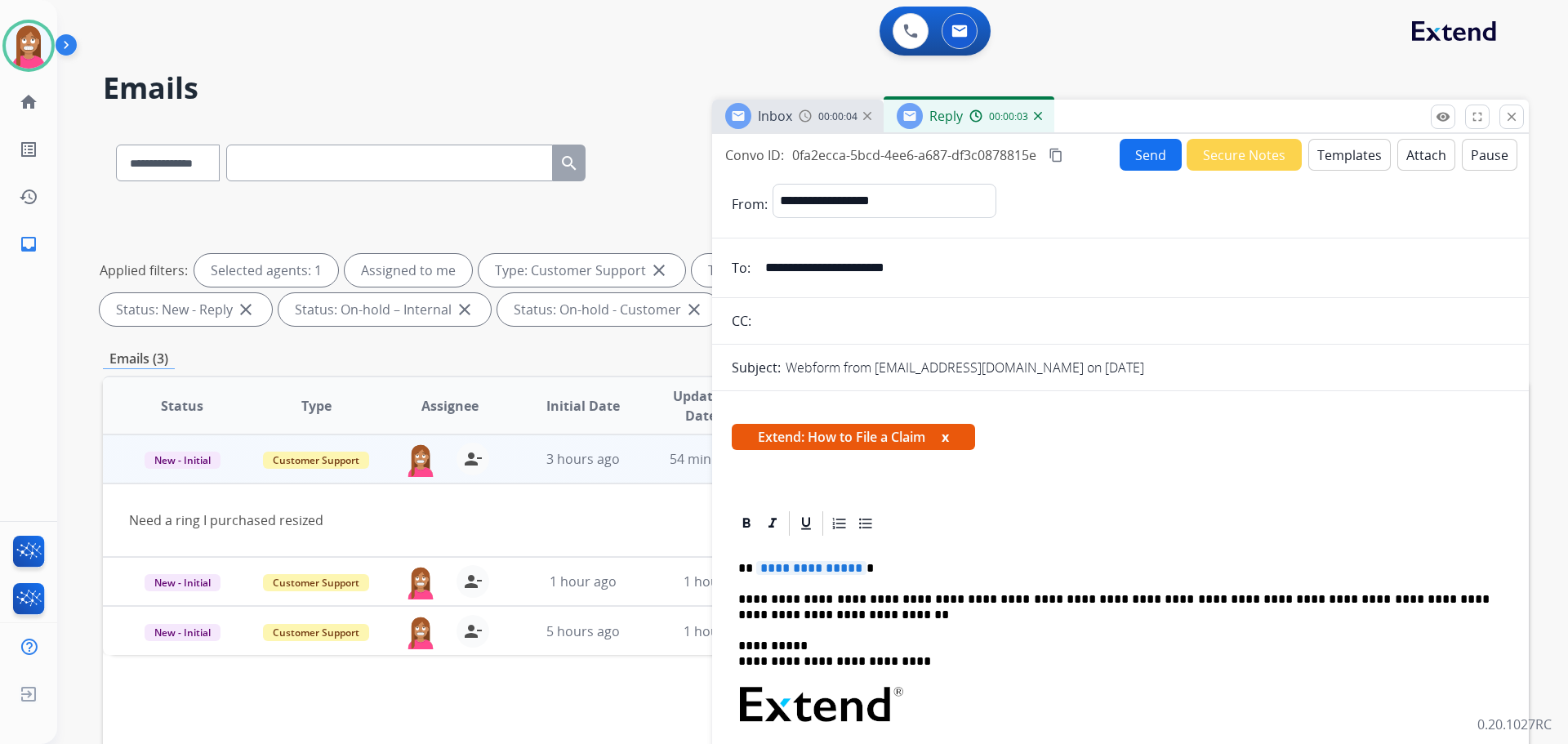
click at [793, 568] on span "**********" at bounding box center [812, 568] width 110 height 14
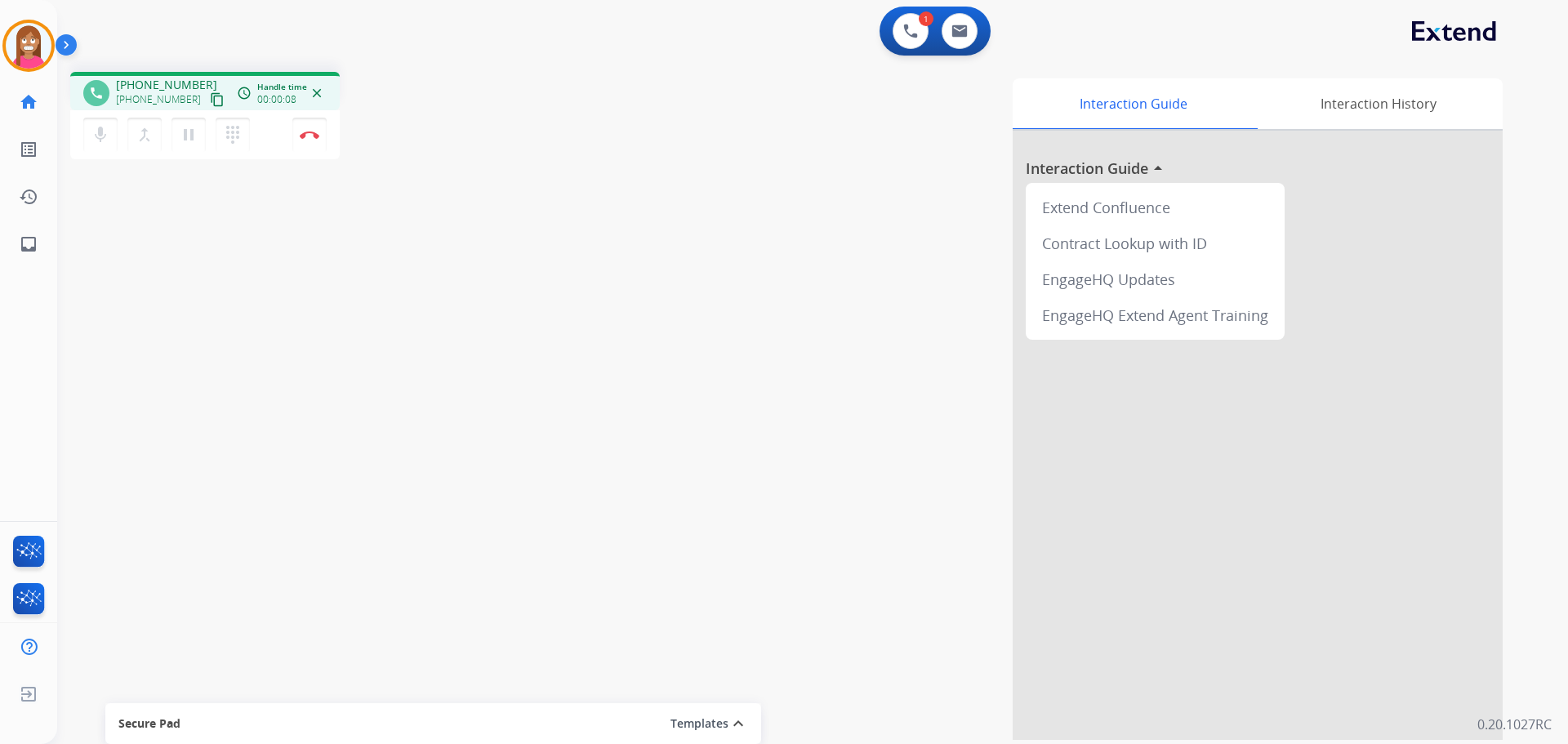
click at [210, 96] on mat-icon "content_copy" at bounding box center [217, 99] width 14 height 14
click at [20, 240] on mat-icon "inbox" at bounding box center [28, 244] width 20 height 20
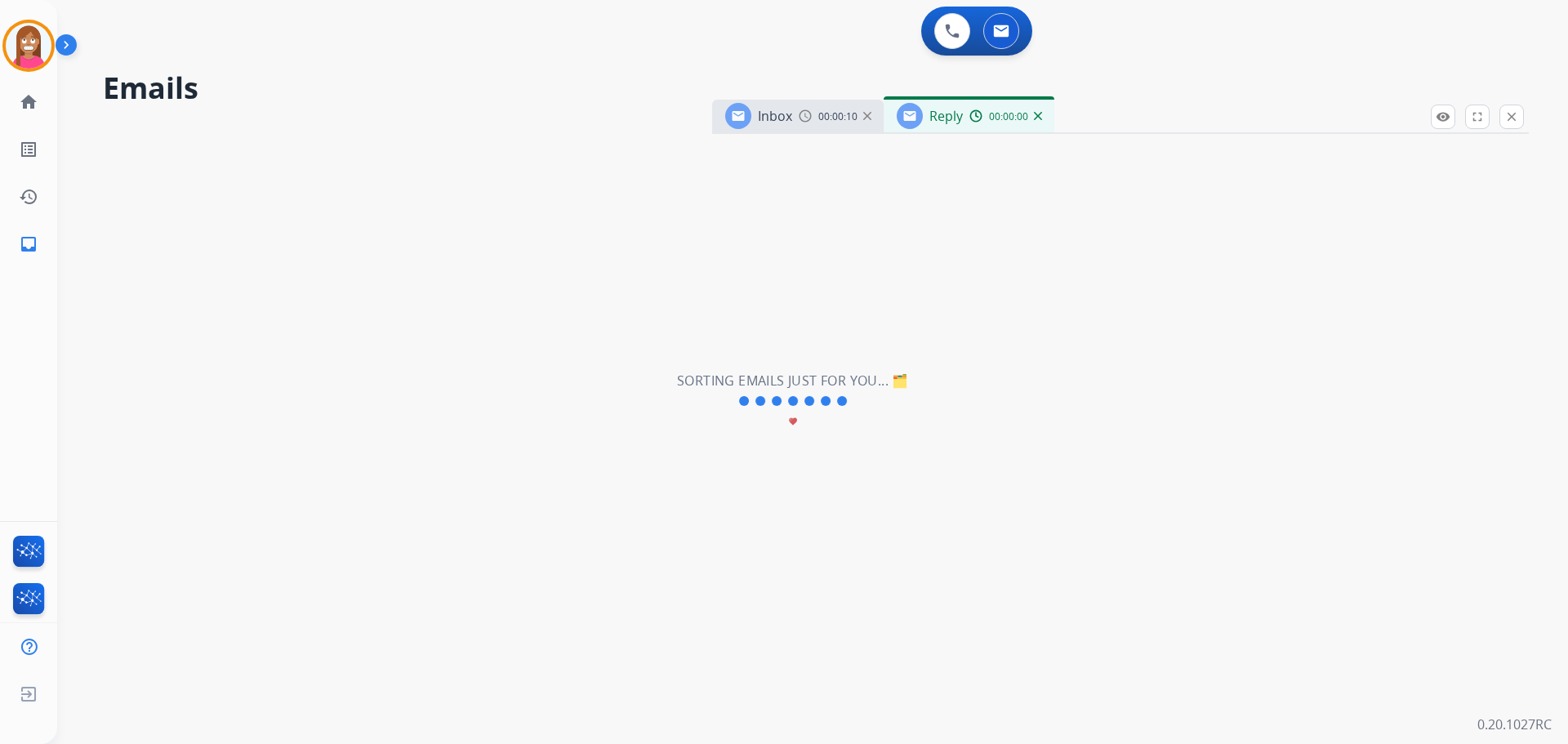
select select "**********"
click at [893, 32] on button at bounding box center [910, 31] width 36 height 36
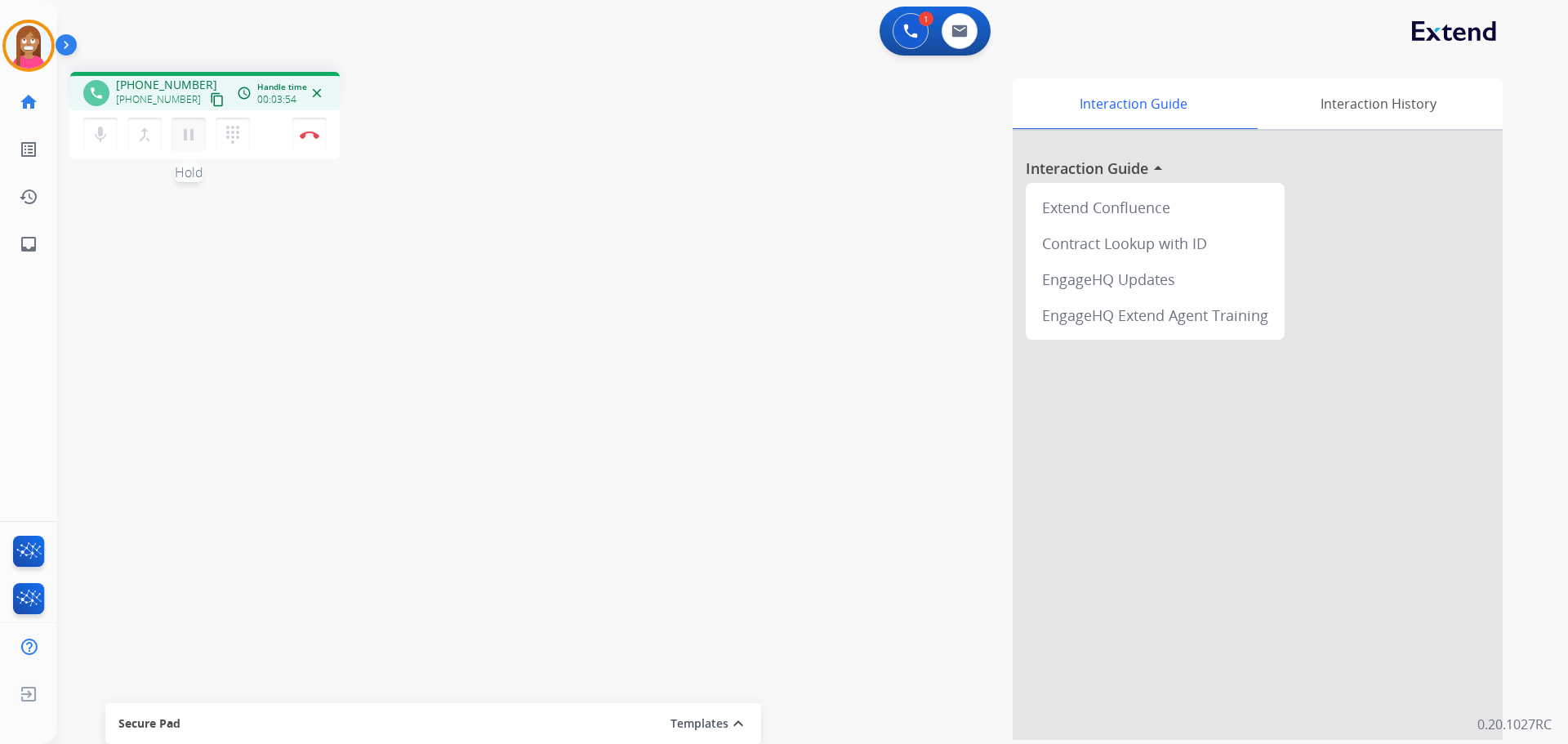
click at [190, 139] on mat-icon "pause" at bounding box center [188, 134] width 20 height 20
click at [187, 133] on mat-icon "play_arrow" at bounding box center [188, 134] width 20 height 20
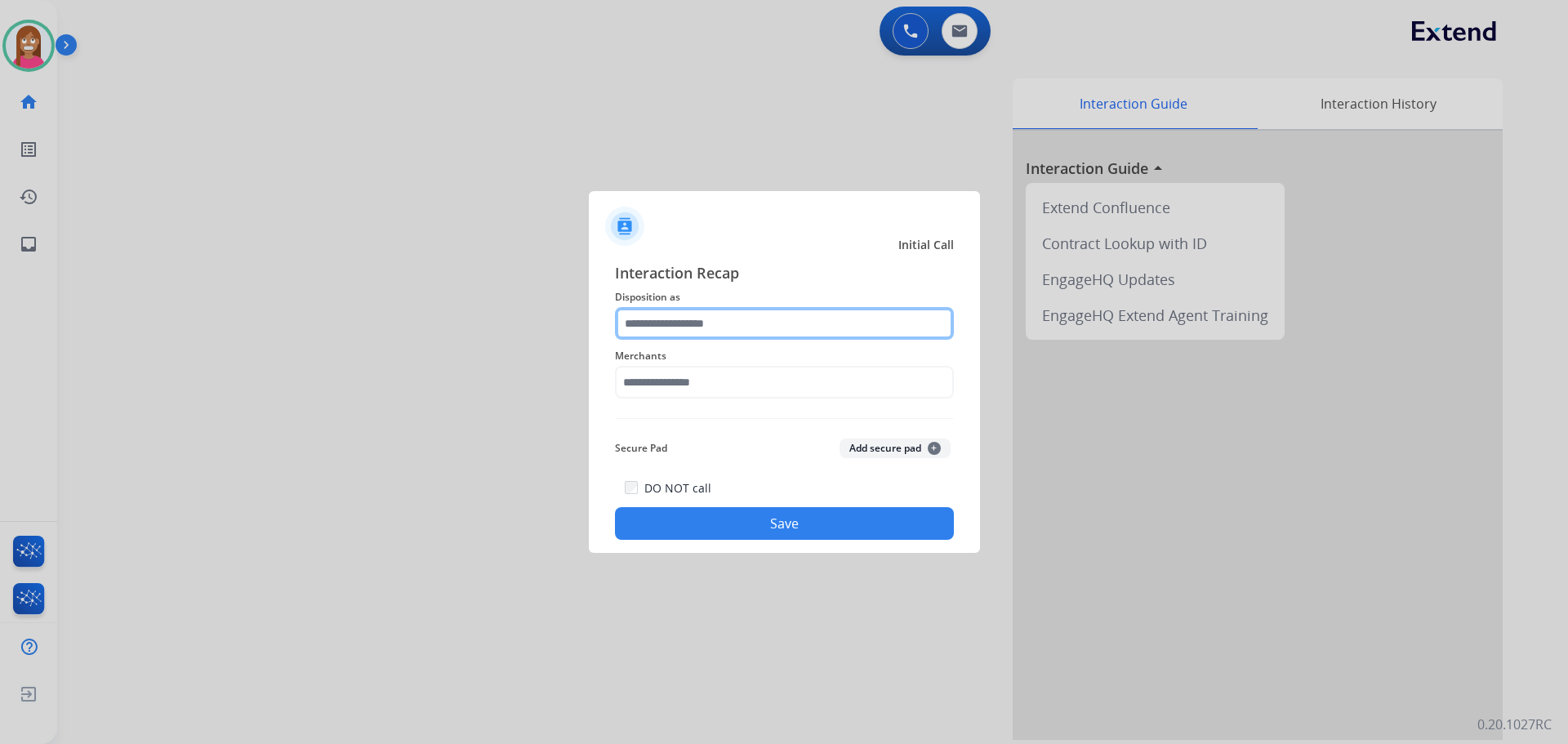
click at [668, 323] on input "text" at bounding box center [784, 323] width 339 height 32
click at [637, 323] on input "text" at bounding box center [784, 323] width 339 height 32
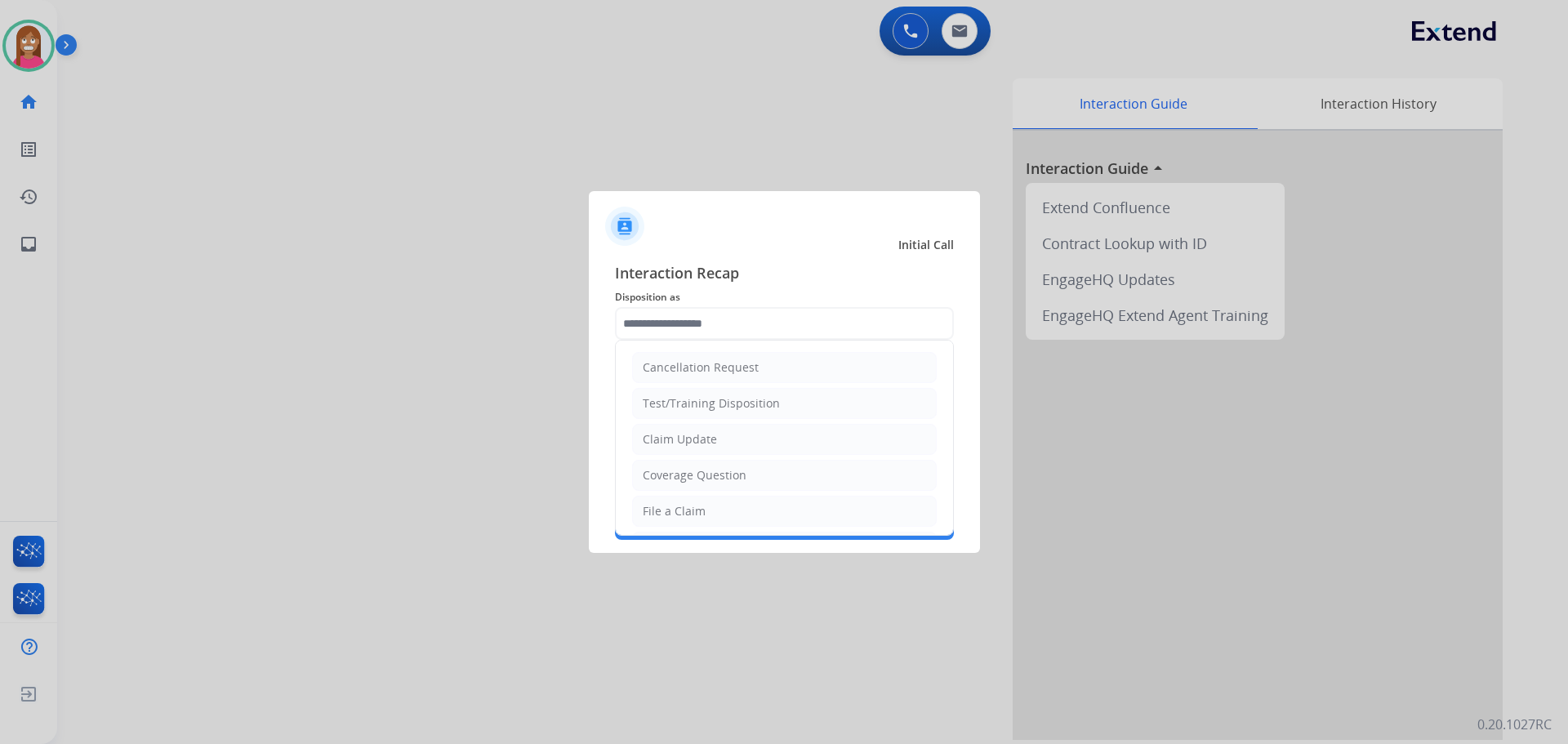
click at [660, 513] on div "File a Claim" at bounding box center [674, 511] width 63 height 16
type input "**********"
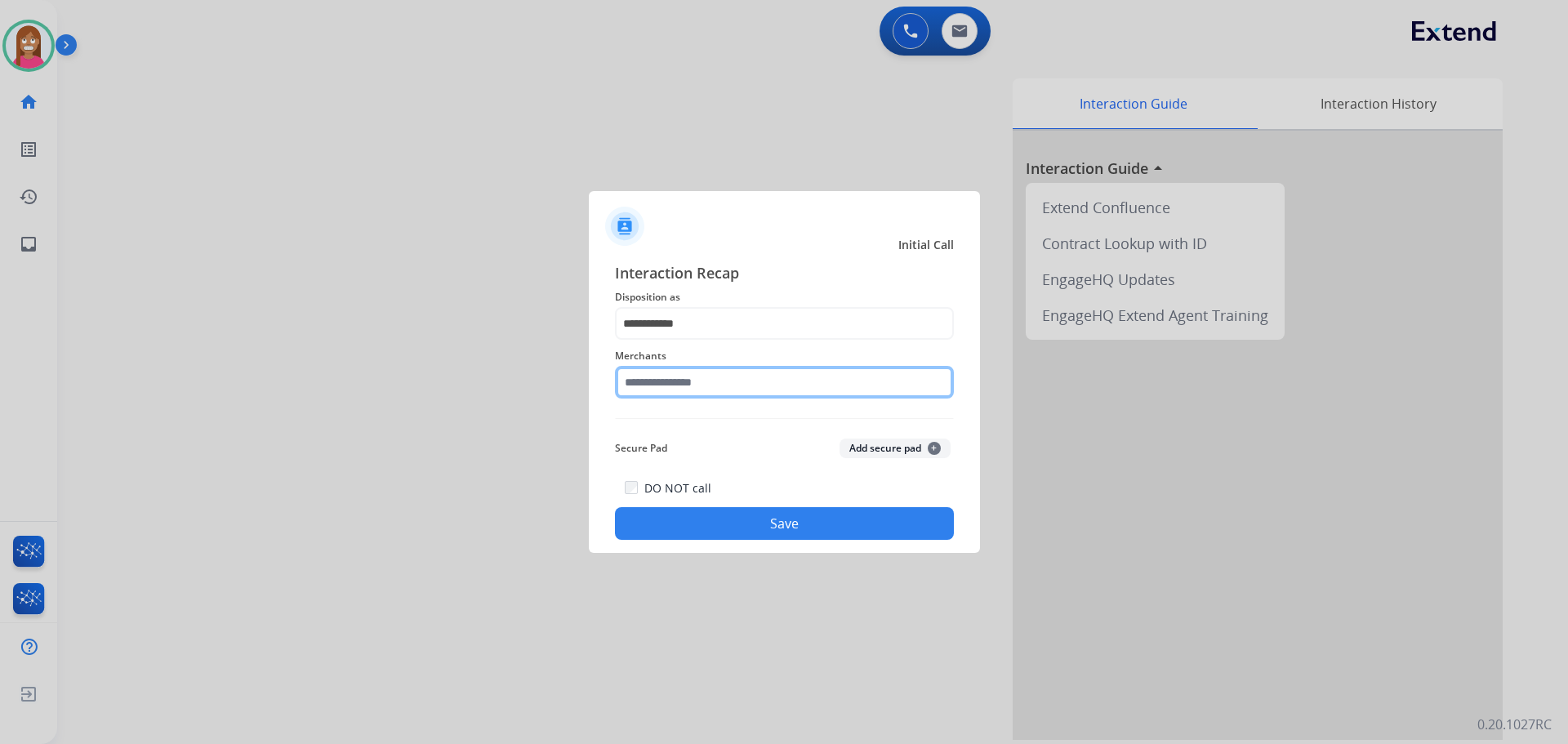
click at [637, 381] on input "text" at bounding box center [784, 382] width 339 height 32
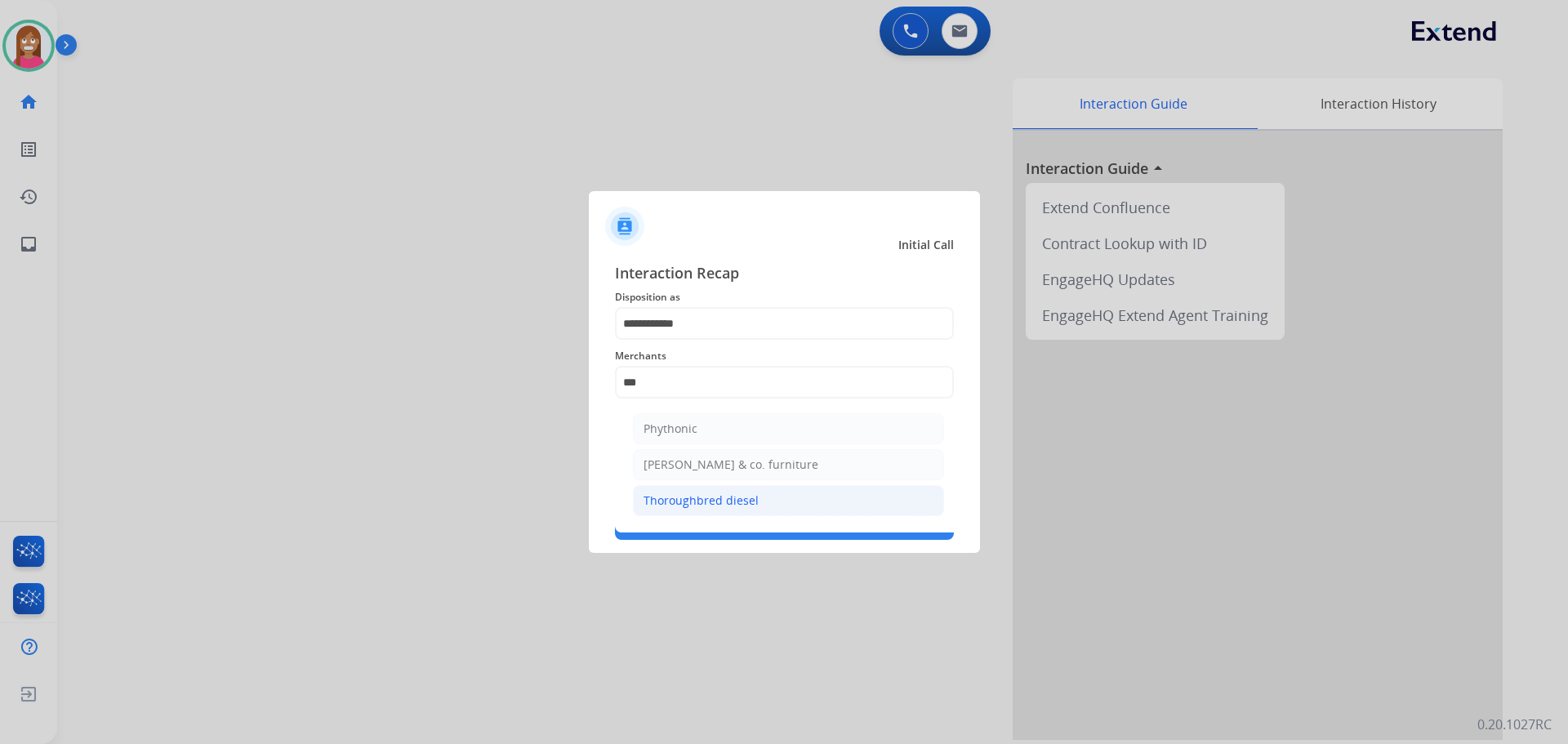
click at [666, 494] on div "Thoroughbred diesel" at bounding box center [700, 500] width 115 height 16
type input "**********"
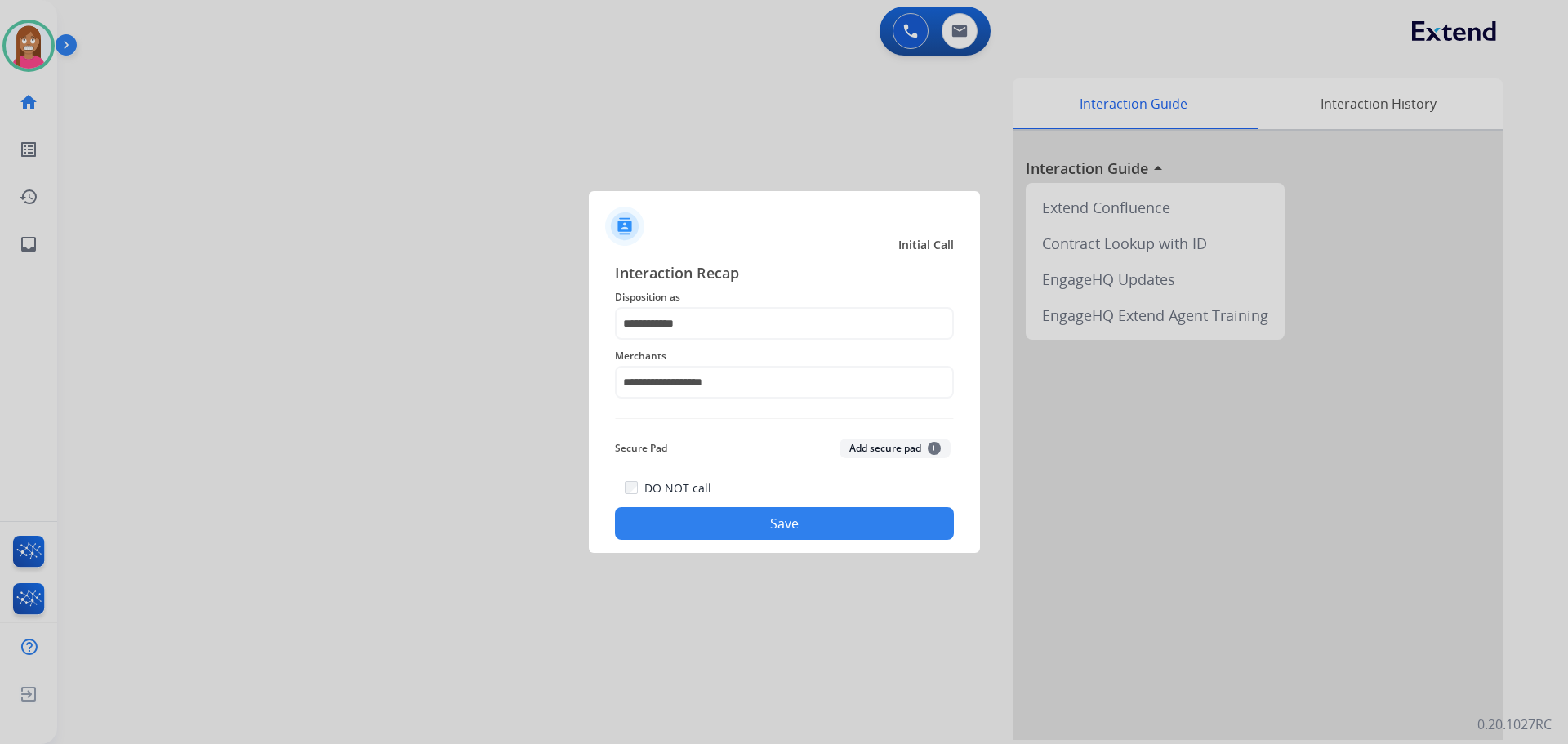
click at [680, 539] on div "DO NOT call Save" at bounding box center [784, 508] width 339 height 62
click at [792, 517] on button "Save" at bounding box center [784, 524] width 339 height 32
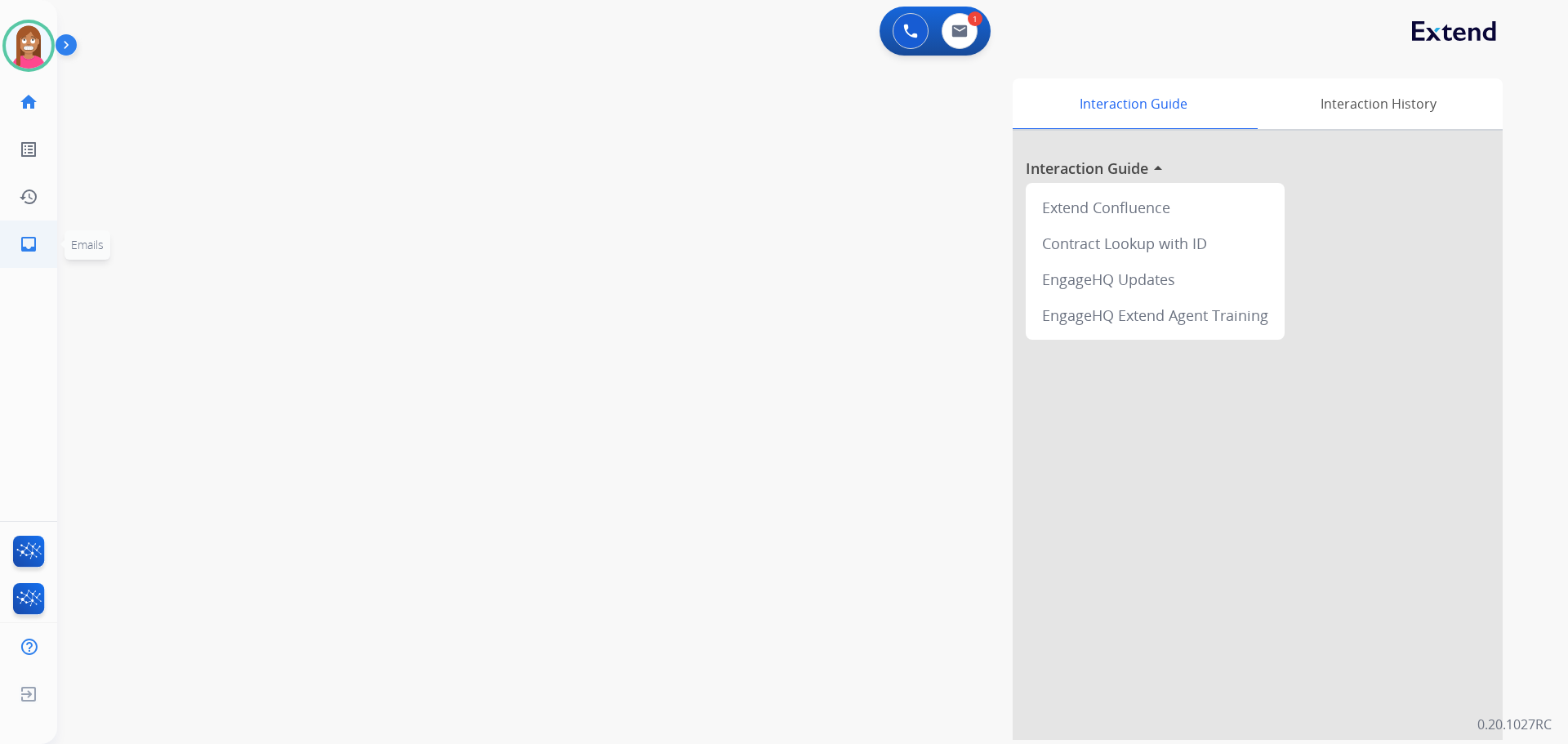
click at [20, 233] on link "inbox Emails" at bounding box center [29, 244] width 46 height 46
select select "**********"
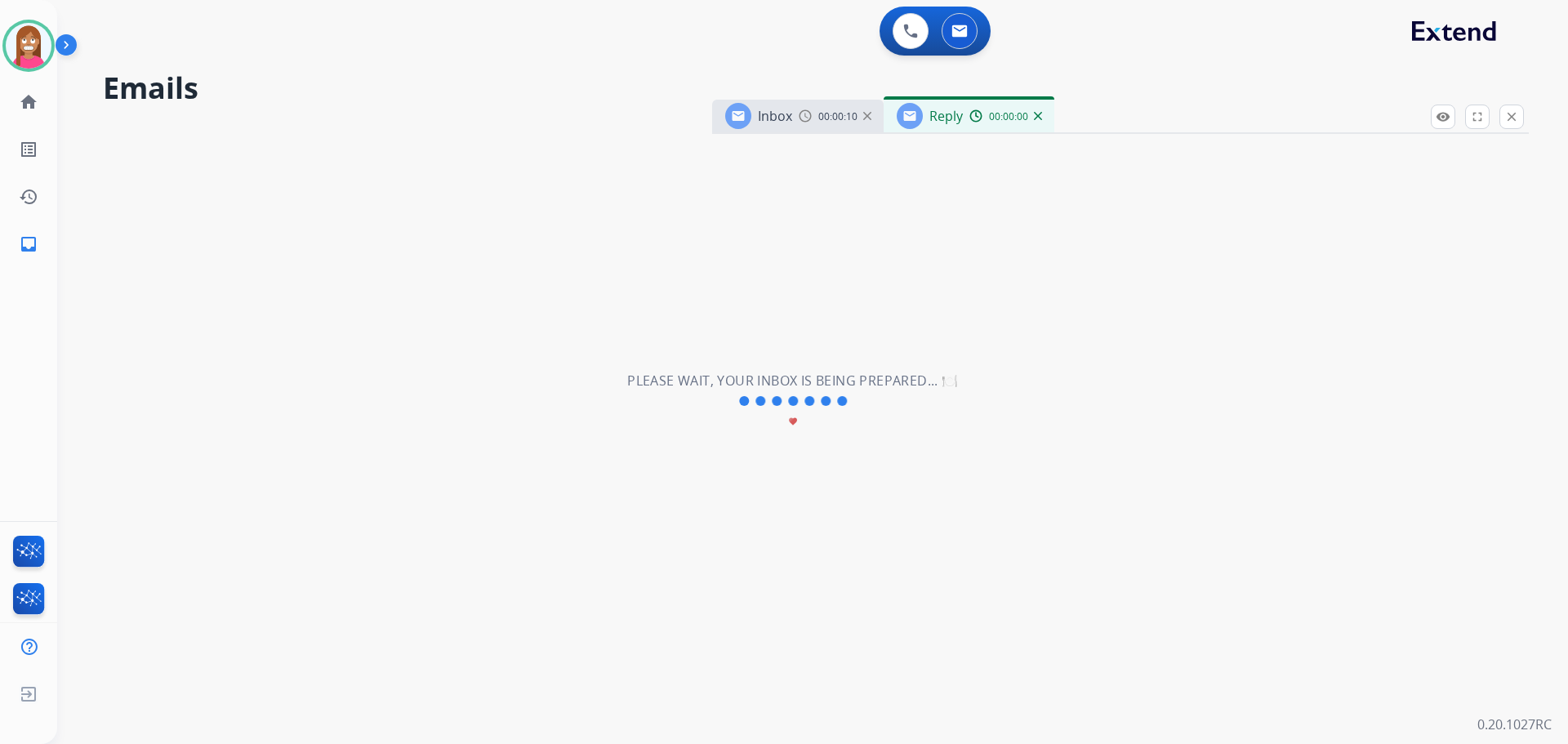
select select "**********"
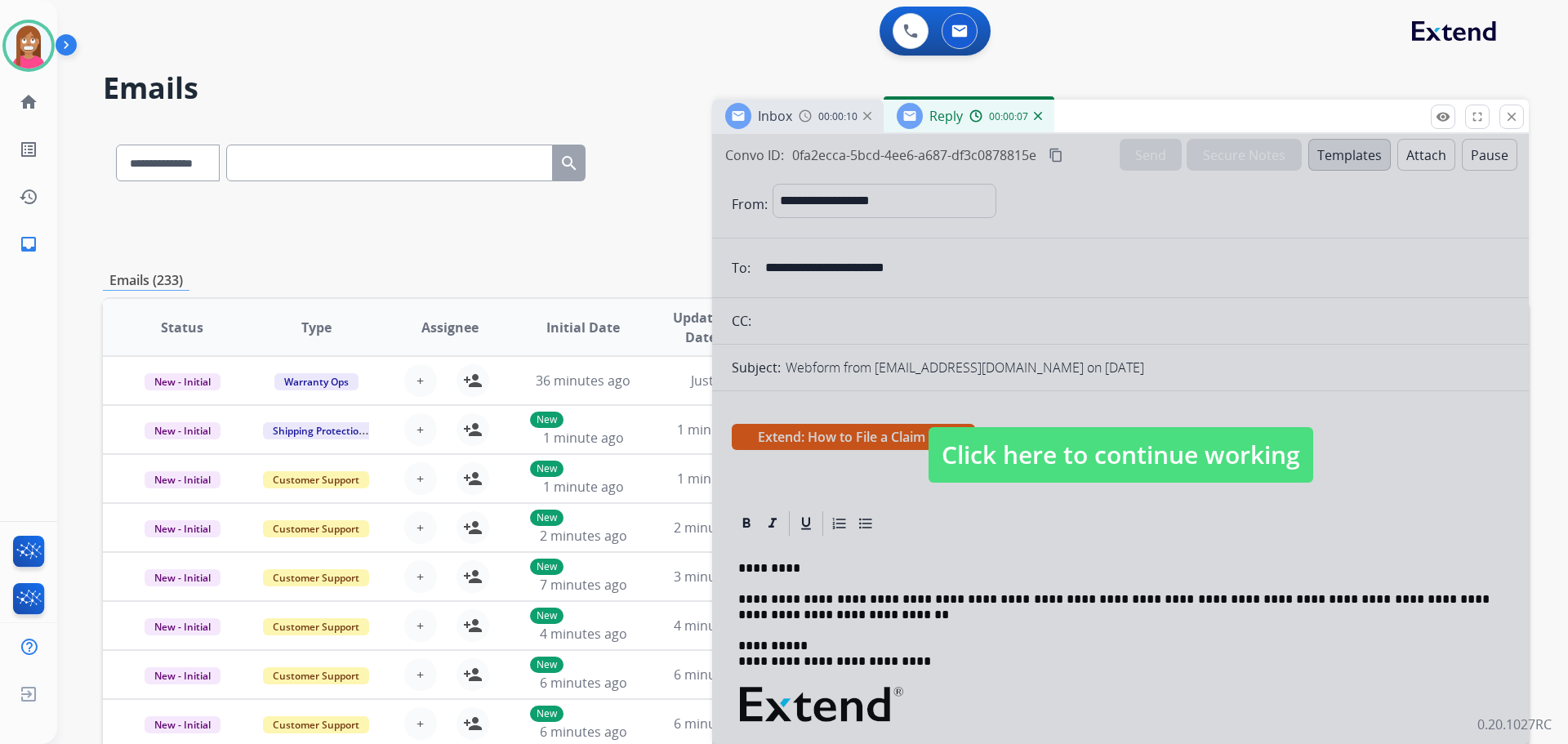
click at [1073, 470] on span "Click here to continue working" at bounding box center [1120, 455] width 385 height 55
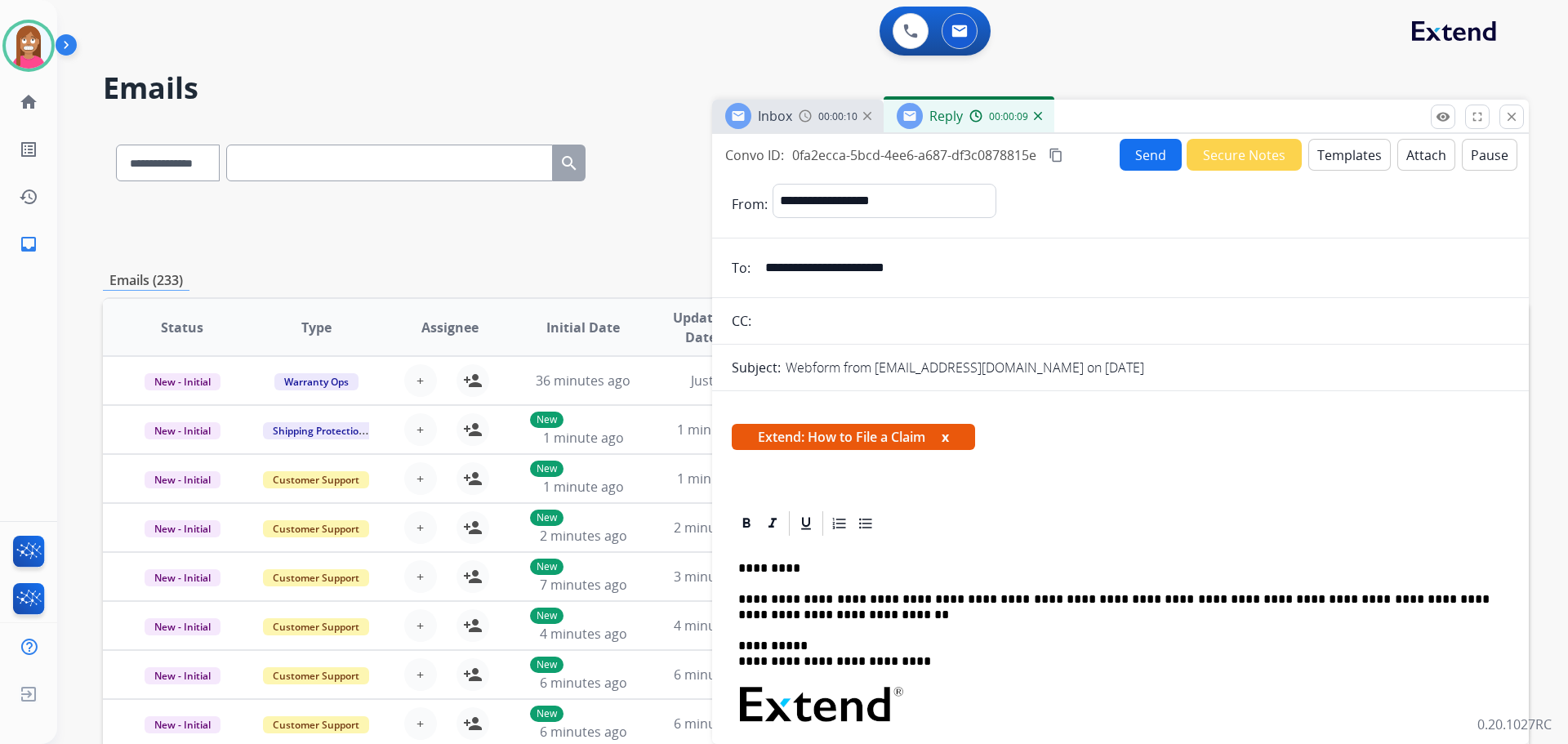
click at [1125, 147] on button "Send" at bounding box center [1150, 154] width 62 height 31
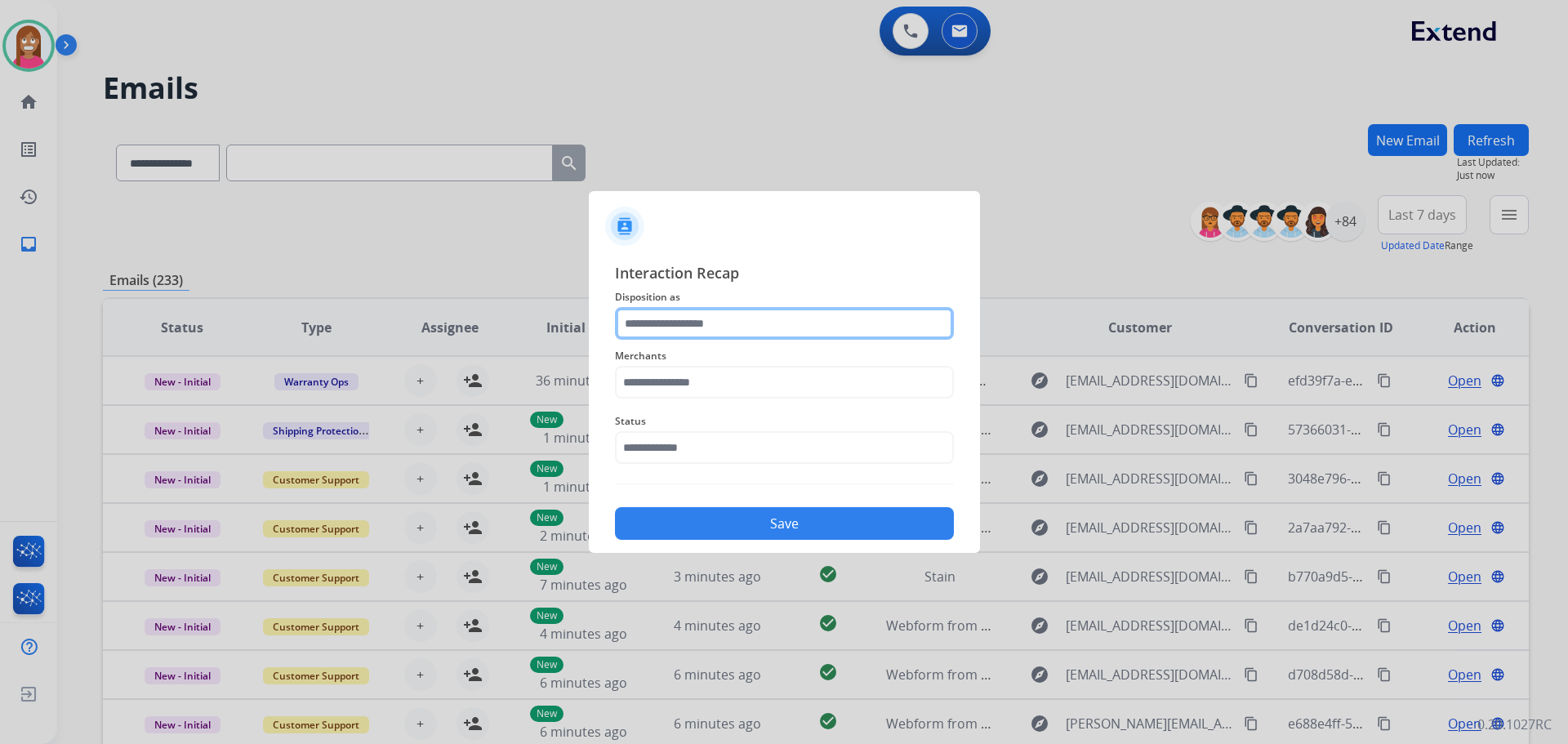
click at [663, 331] on input "text" at bounding box center [784, 323] width 339 height 32
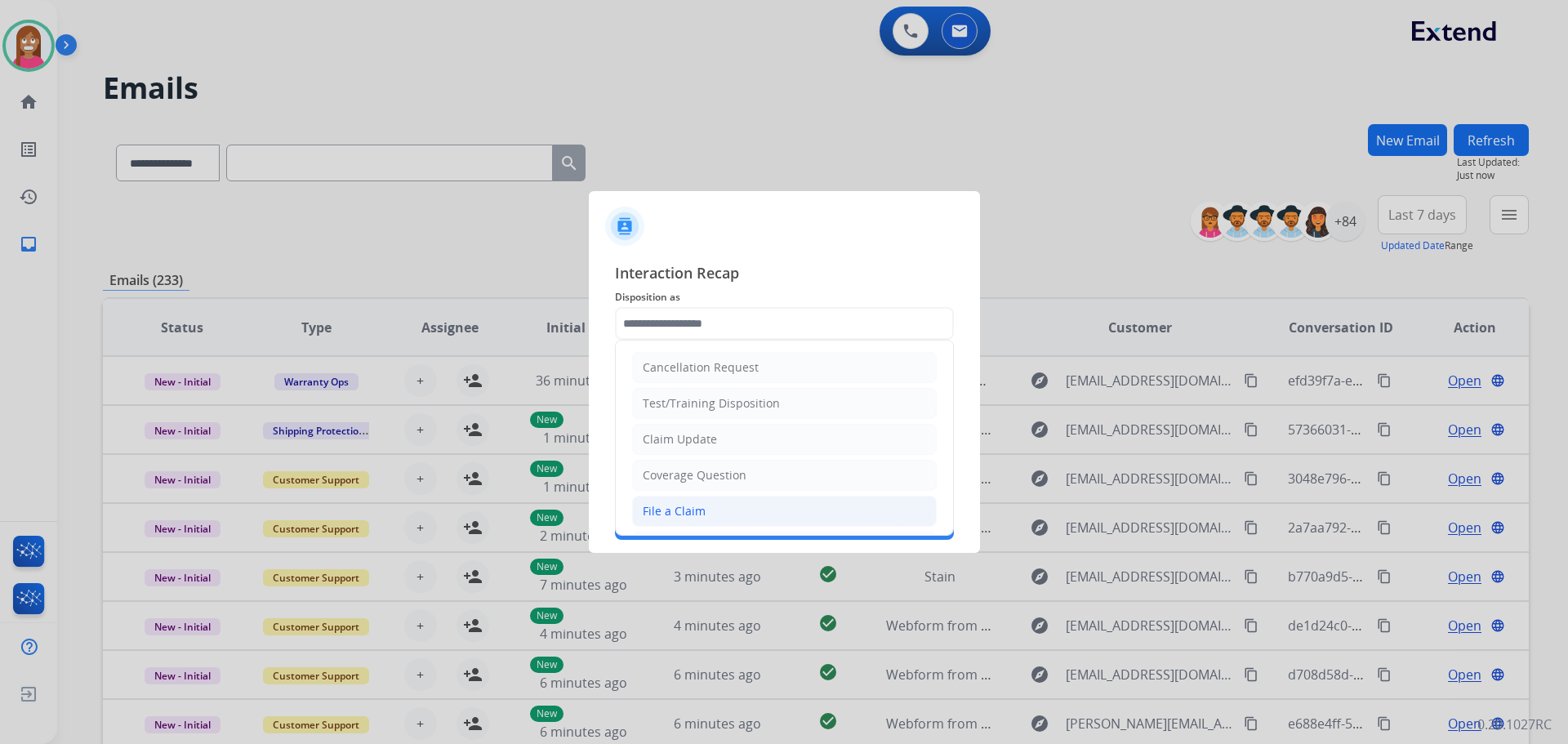
click at [671, 514] on div "File a Claim" at bounding box center [674, 511] width 63 height 16
type input "**********"
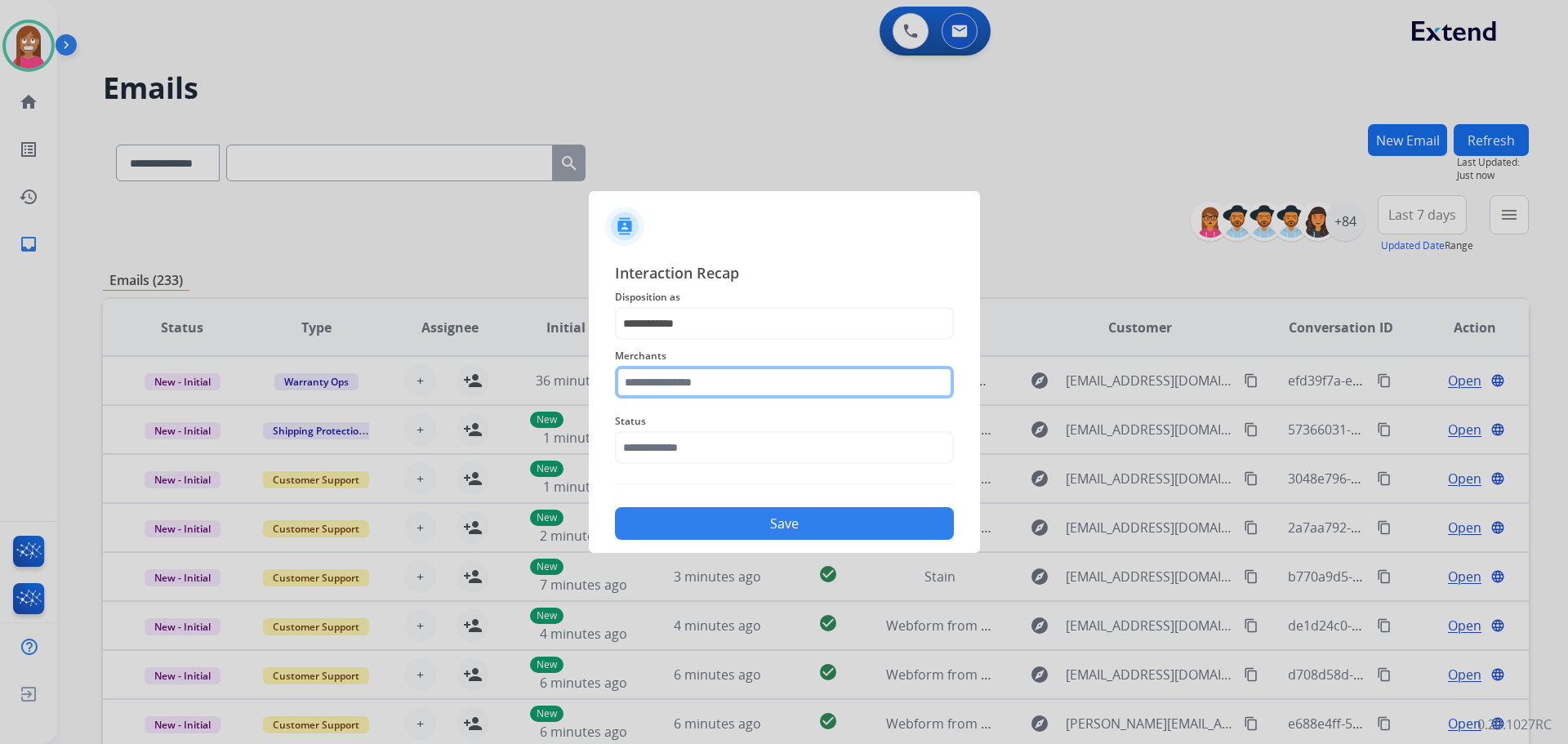
click at [679, 395] on input "text" at bounding box center [784, 382] width 339 height 32
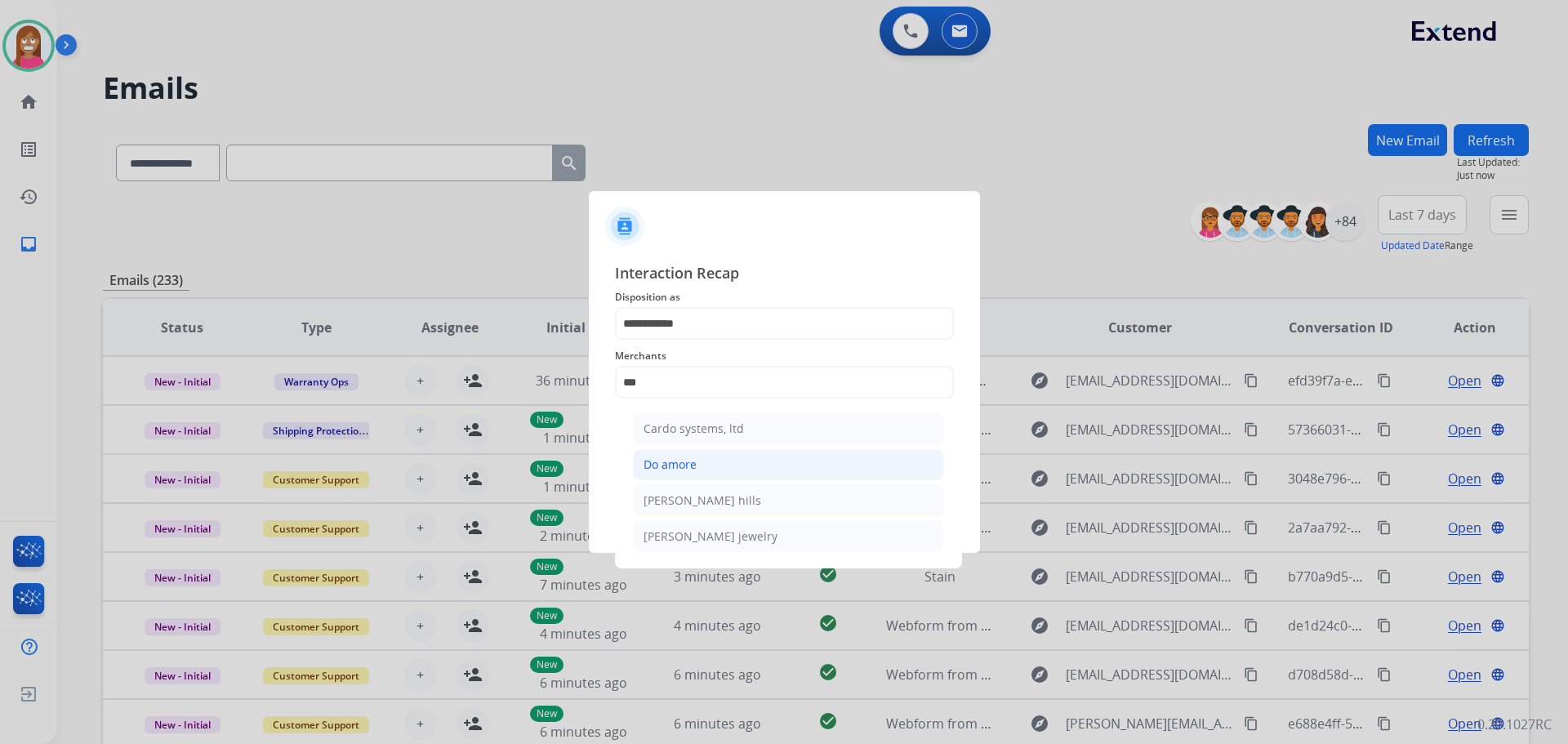
click at [657, 465] on div "Do amore" at bounding box center [670, 464] width 53 height 16
type input "********"
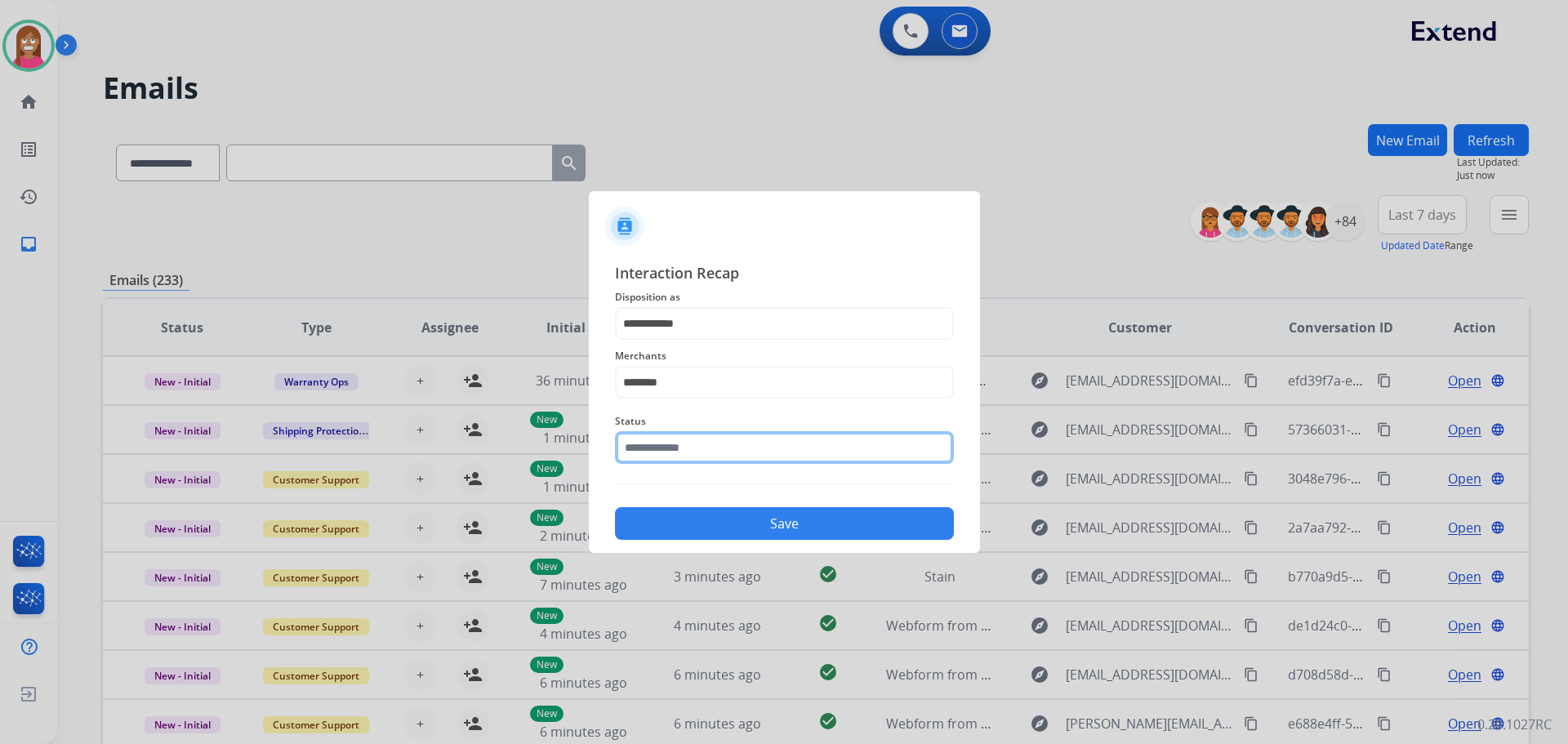
click at [682, 450] on input "text" at bounding box center [784, 447] width 339 height 32
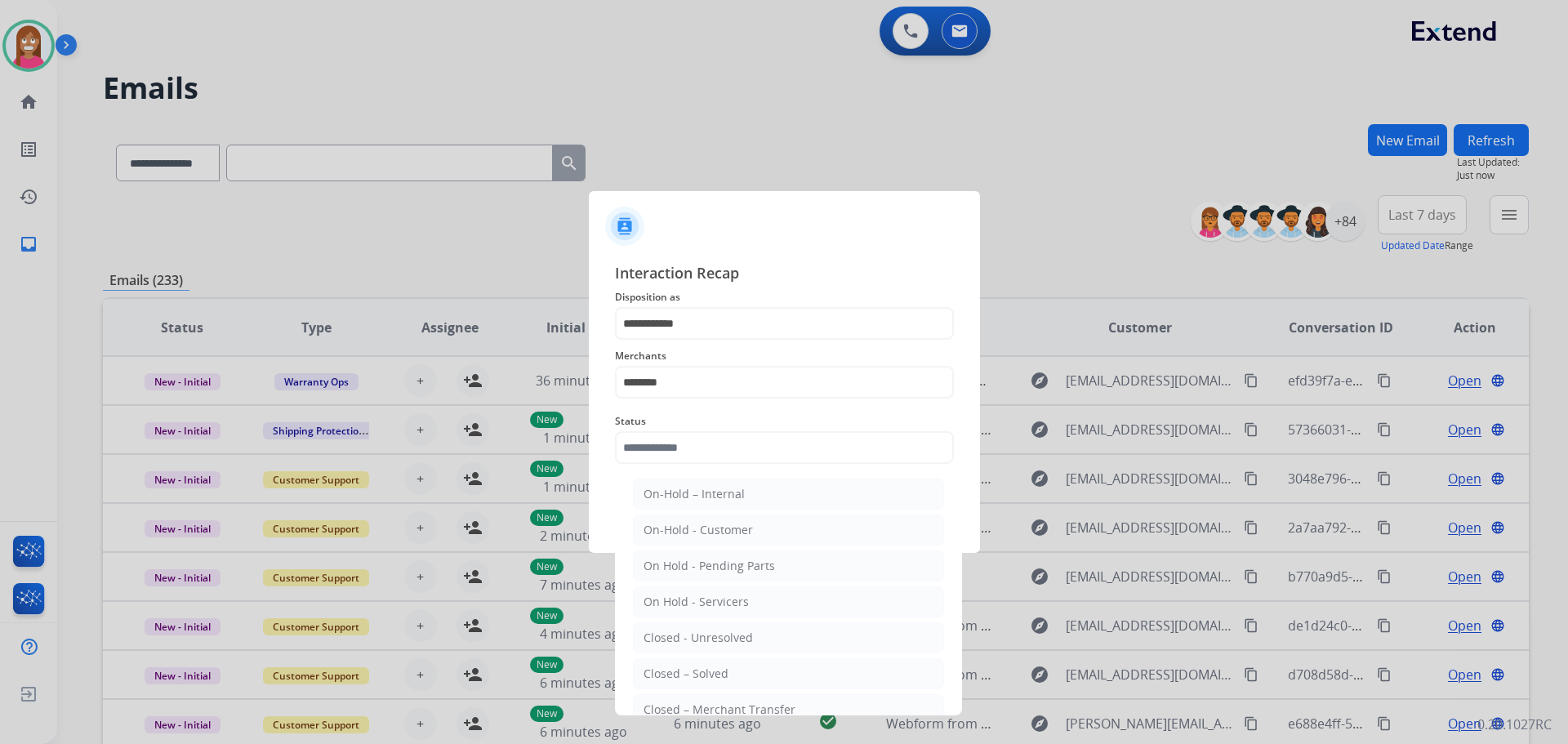
click at [699, 664] on li "Closed – Solved" at bounding box center [789, 673] width 311 height 31
type input "**********"
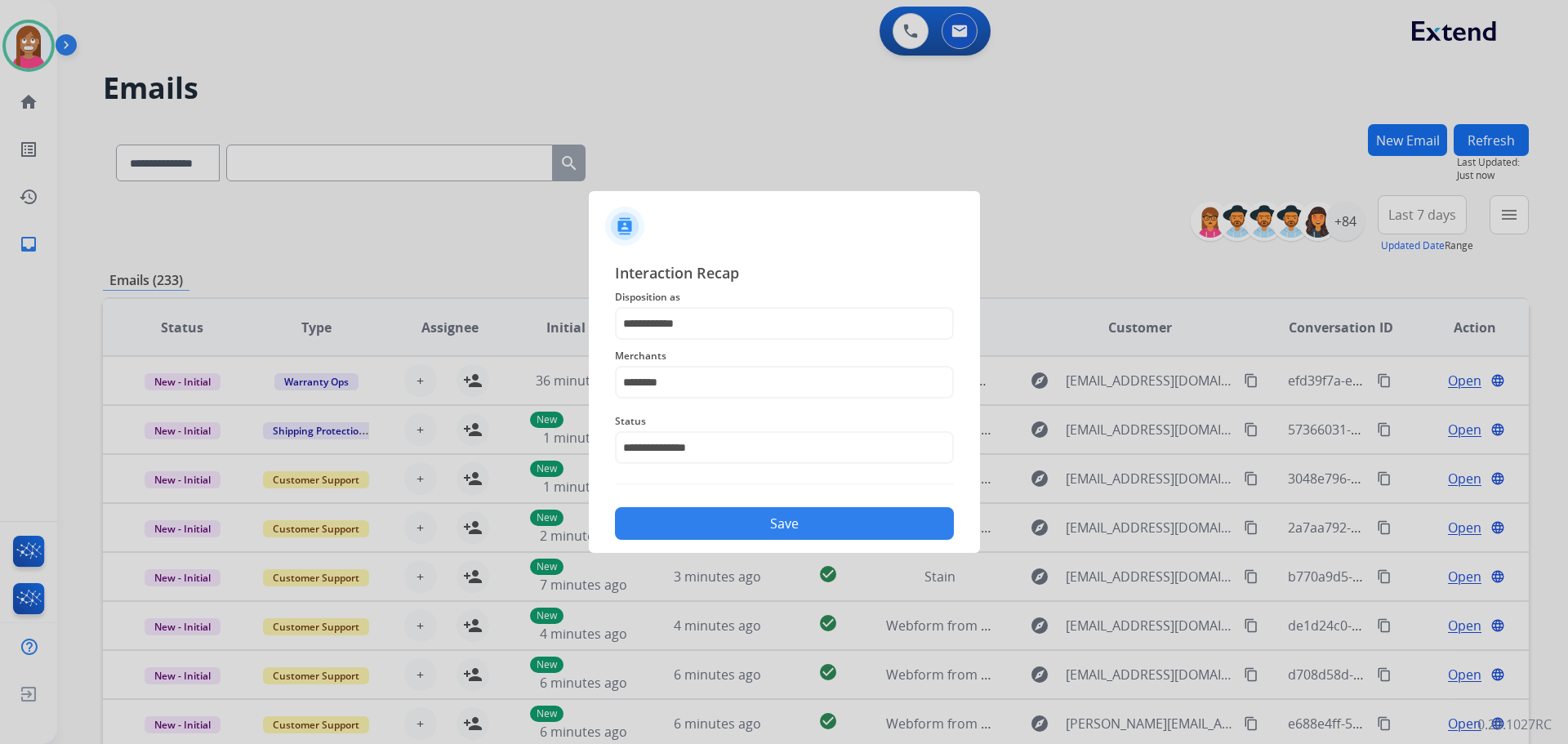
click at [711, 532] on button "Save" at bounding box center [784, 524] width 339 height 32
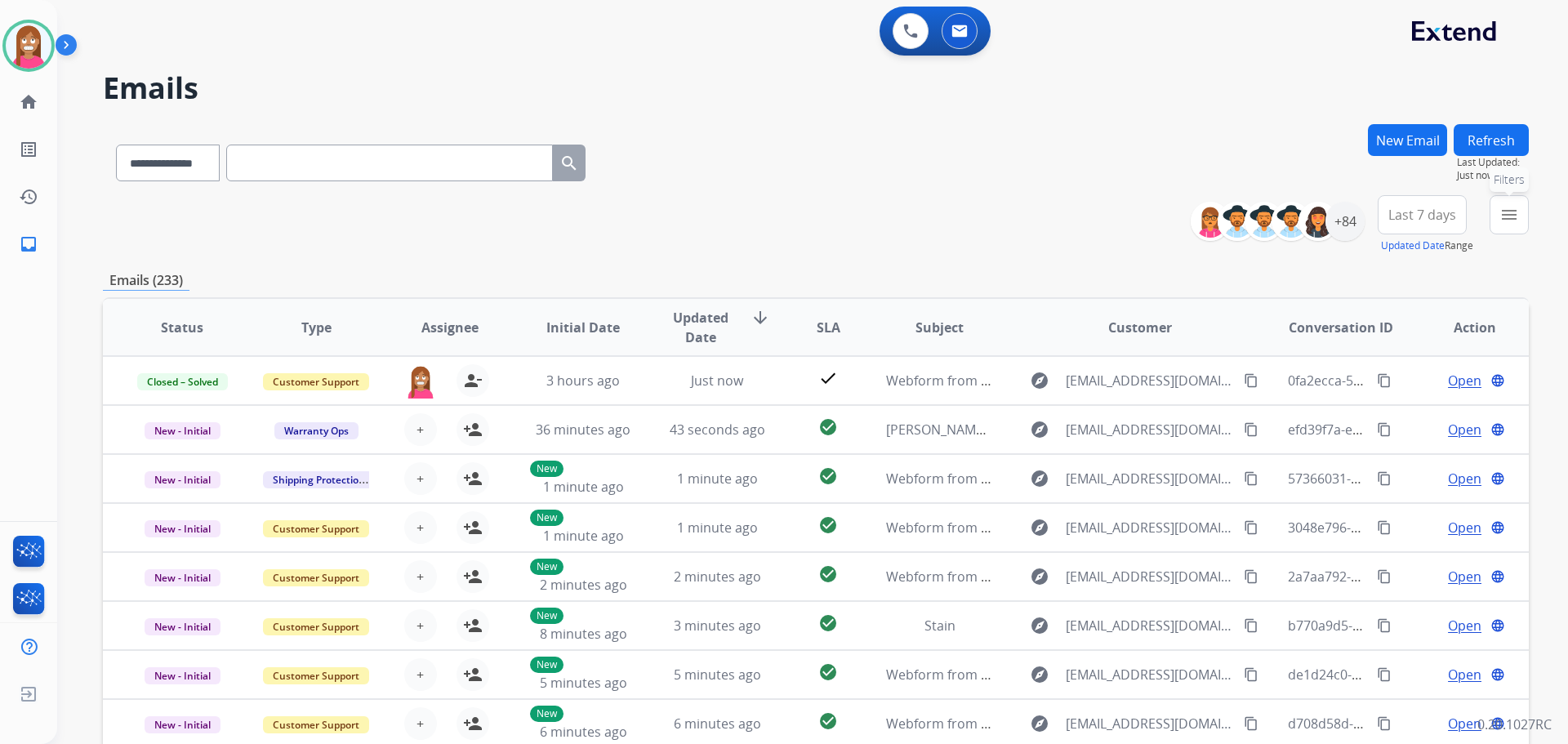
click at [1519, 226] on button "menu Filters" at bounding box center [1509, 215] width 39 height 39
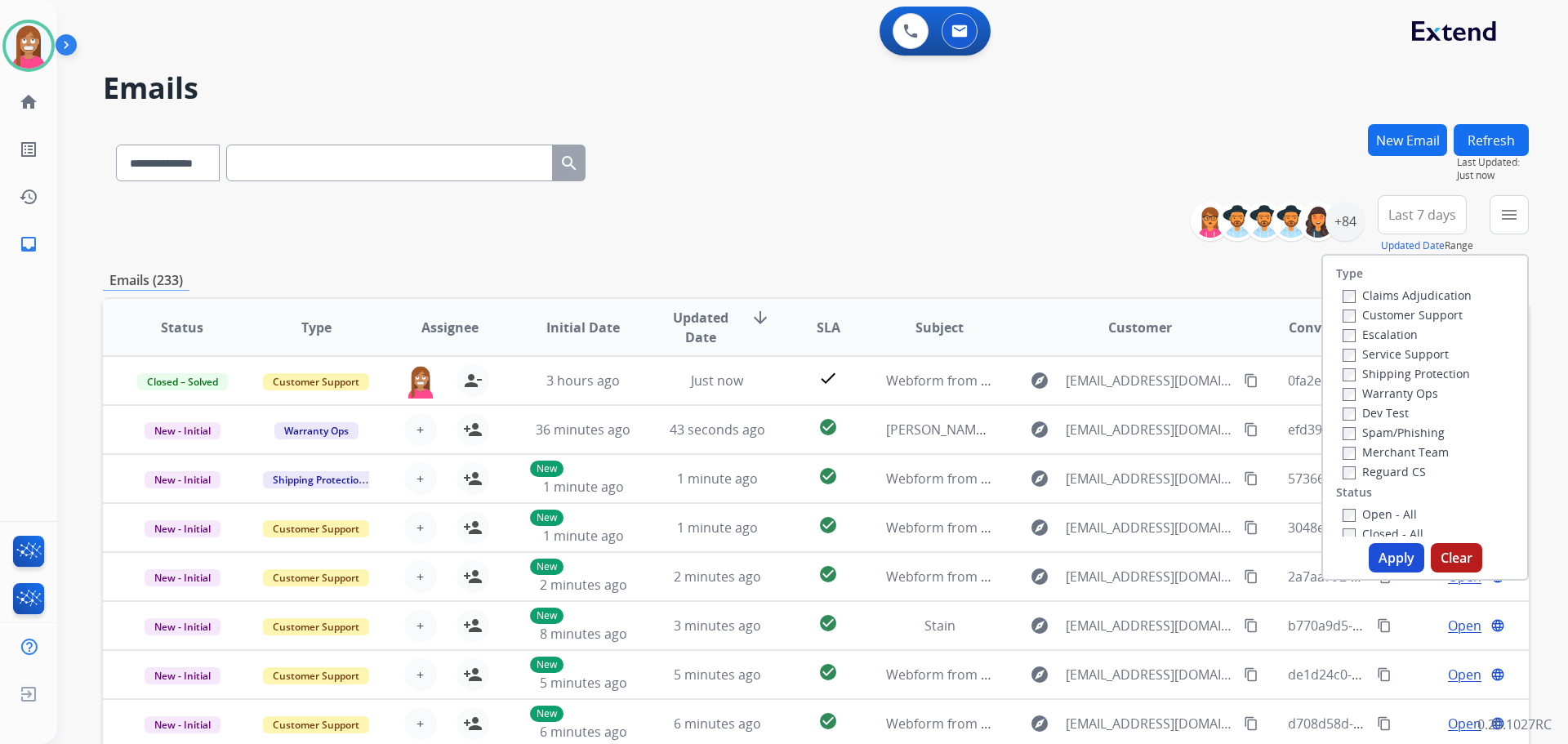
click at [1369, 314] on label "Customer Support" at bounding box center [1402, 315] width 120 height 15
click at [1365, 374] on label "Shipping Protection" at bounding box center [1407, 373] width 127 height 15
click at [1375, 466] on label "Reguard CS" at bounding box center [1384, 472] width 83 height 15
click at [1361, 511] on label "Open - All" at bounding box center [1379, 514] width 74 height 15
click at [1381, 563] on button "Apply" at bounding box center [1395, 558] width 55 height 30
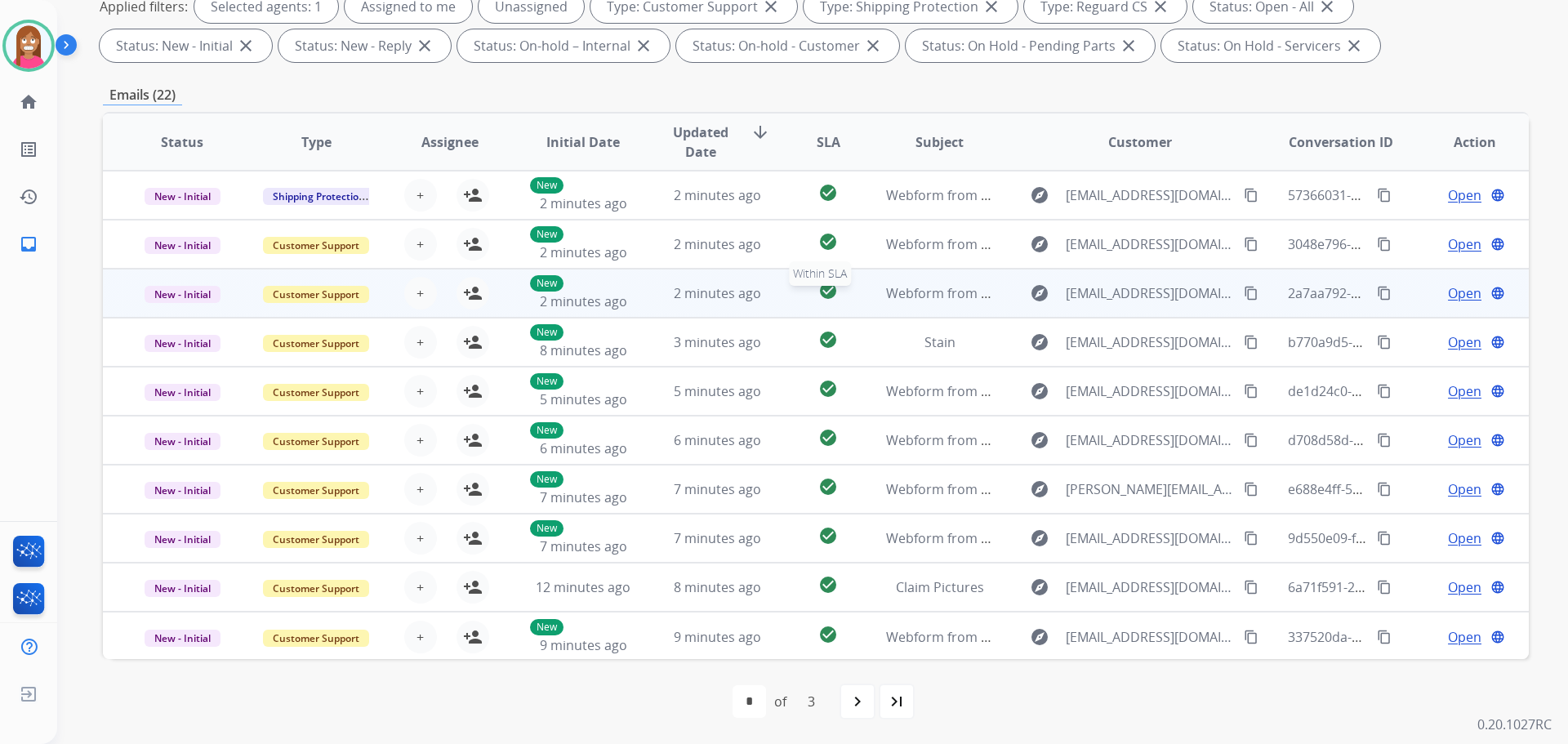
scroll to position [2, 0]
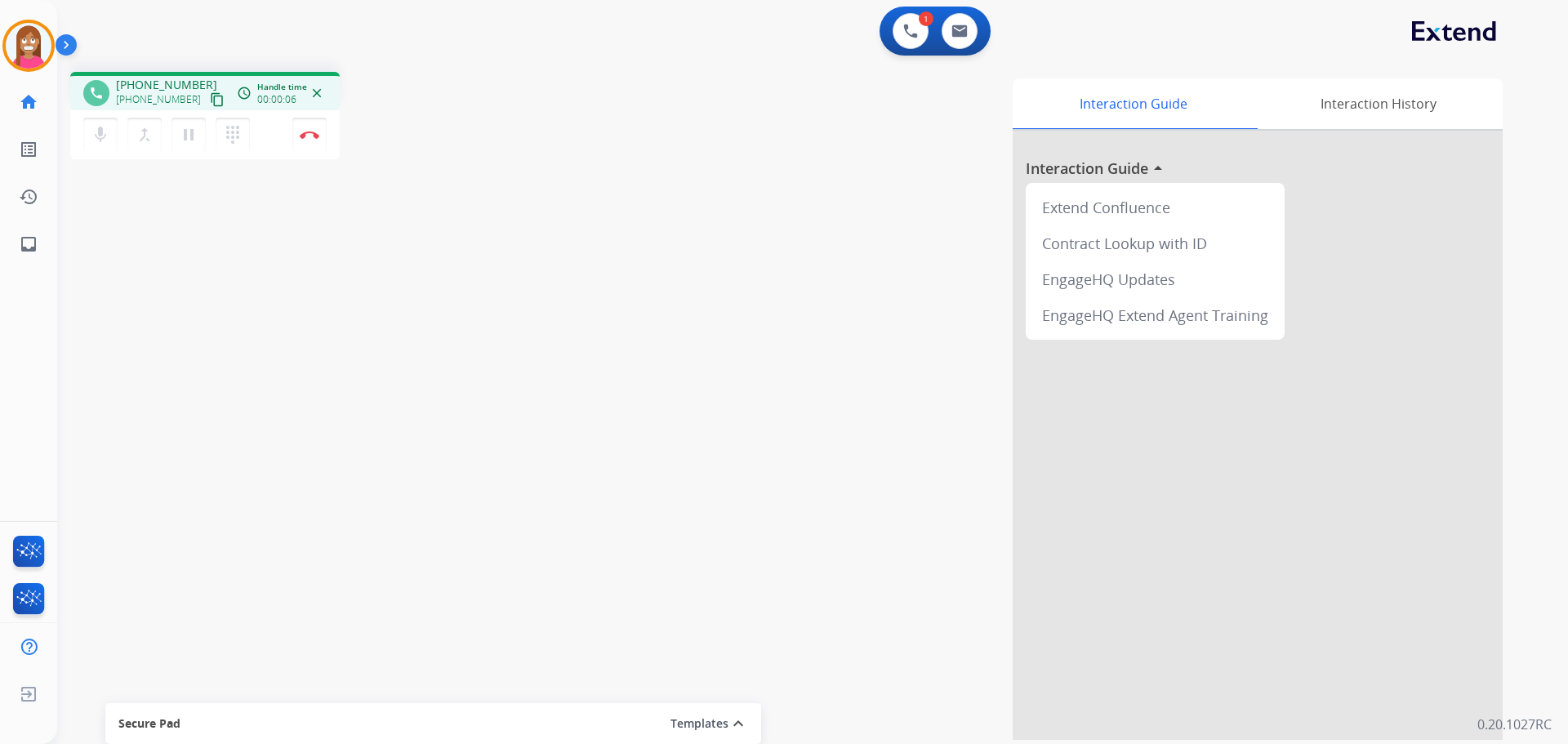
click at [210, 100] on mat-icon "content_copy" at bounding box center [217, 99] width 14 height 14
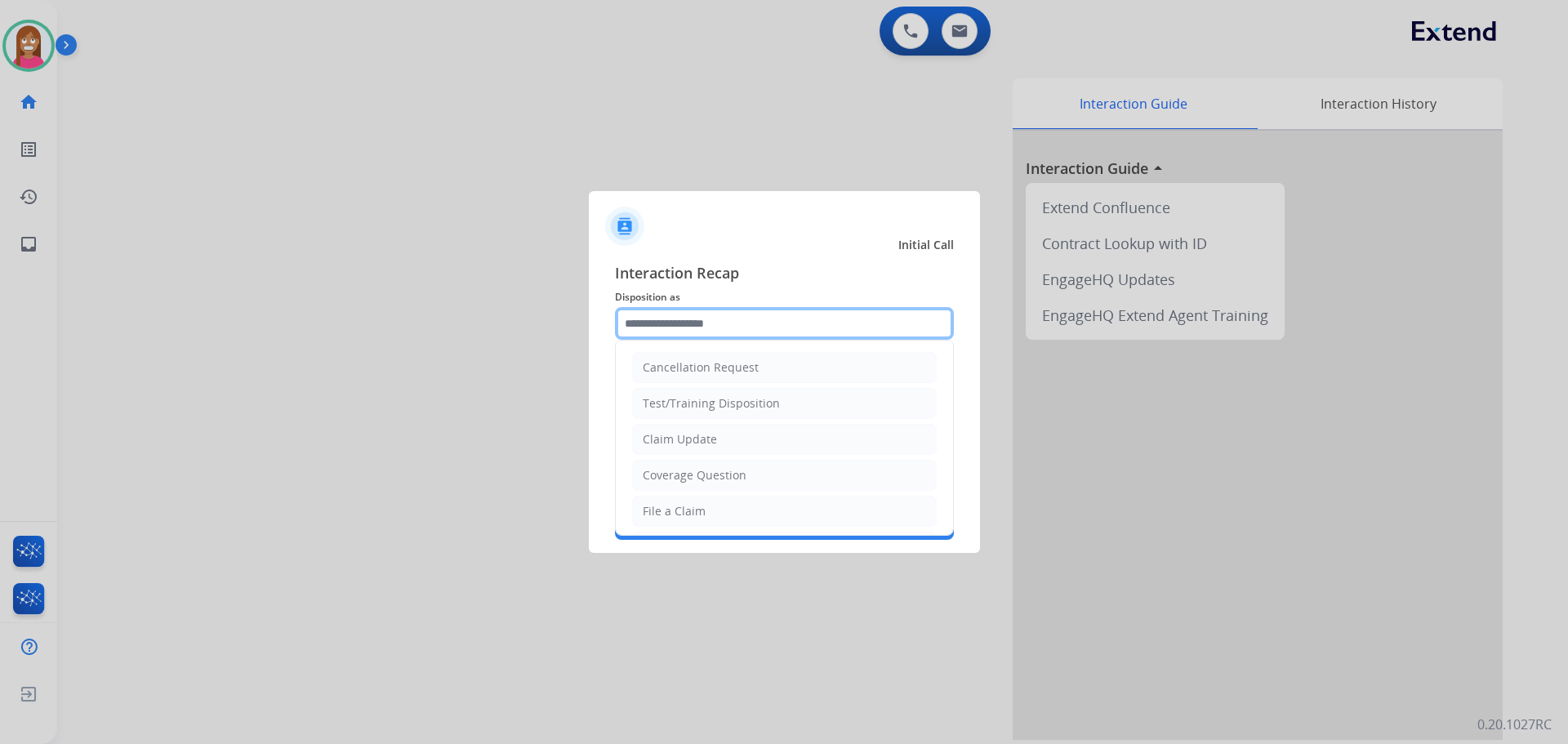
click at [664, 326] on input "text" at bounding box center [784, 323] width 339 height 32
click at [671, 471] on div "Coverage Question" at bounding box center [694, 475] width 104 height 16
type input "**********"
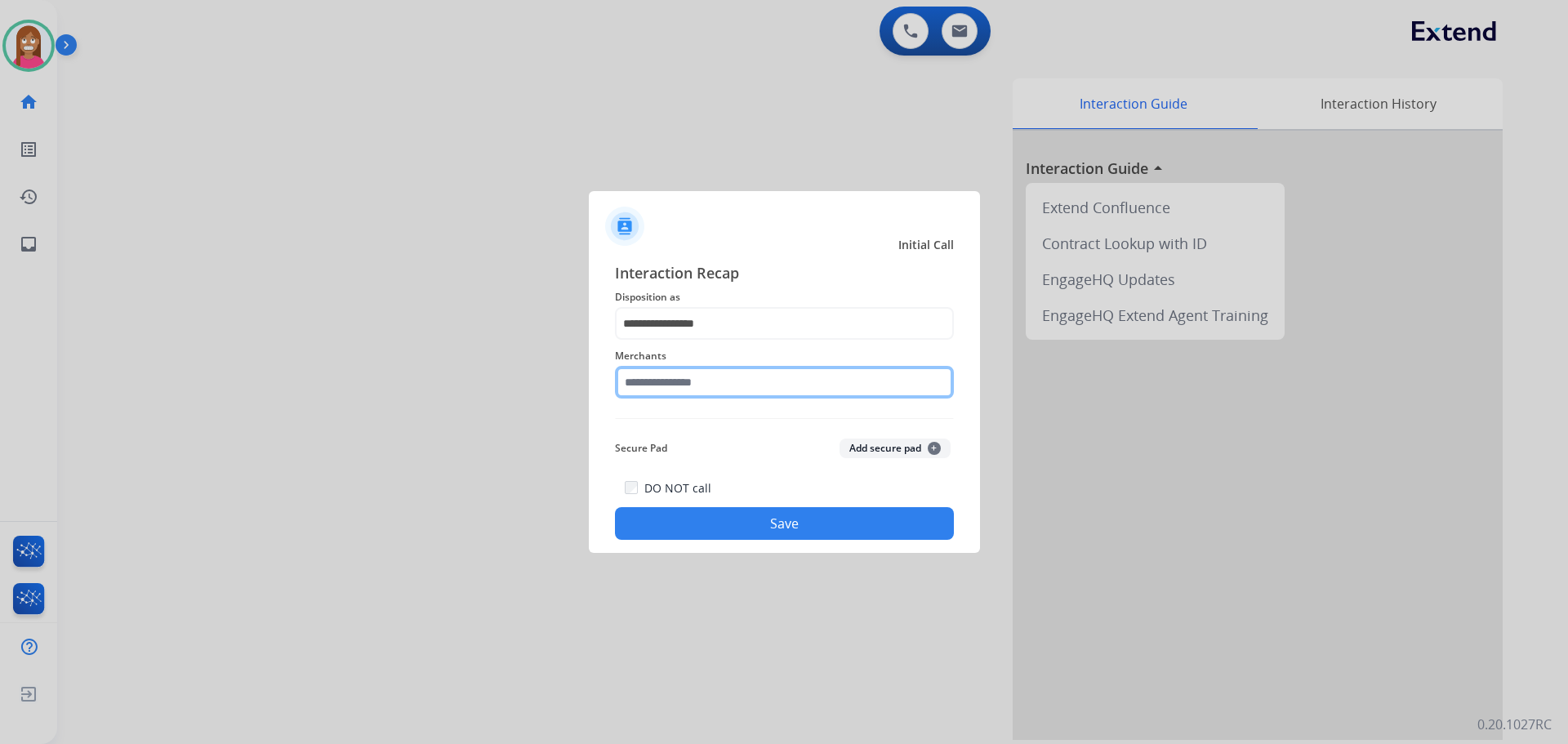
click at [743, 373] on input "text" at bounding box center [784, 382] width 339 height 32
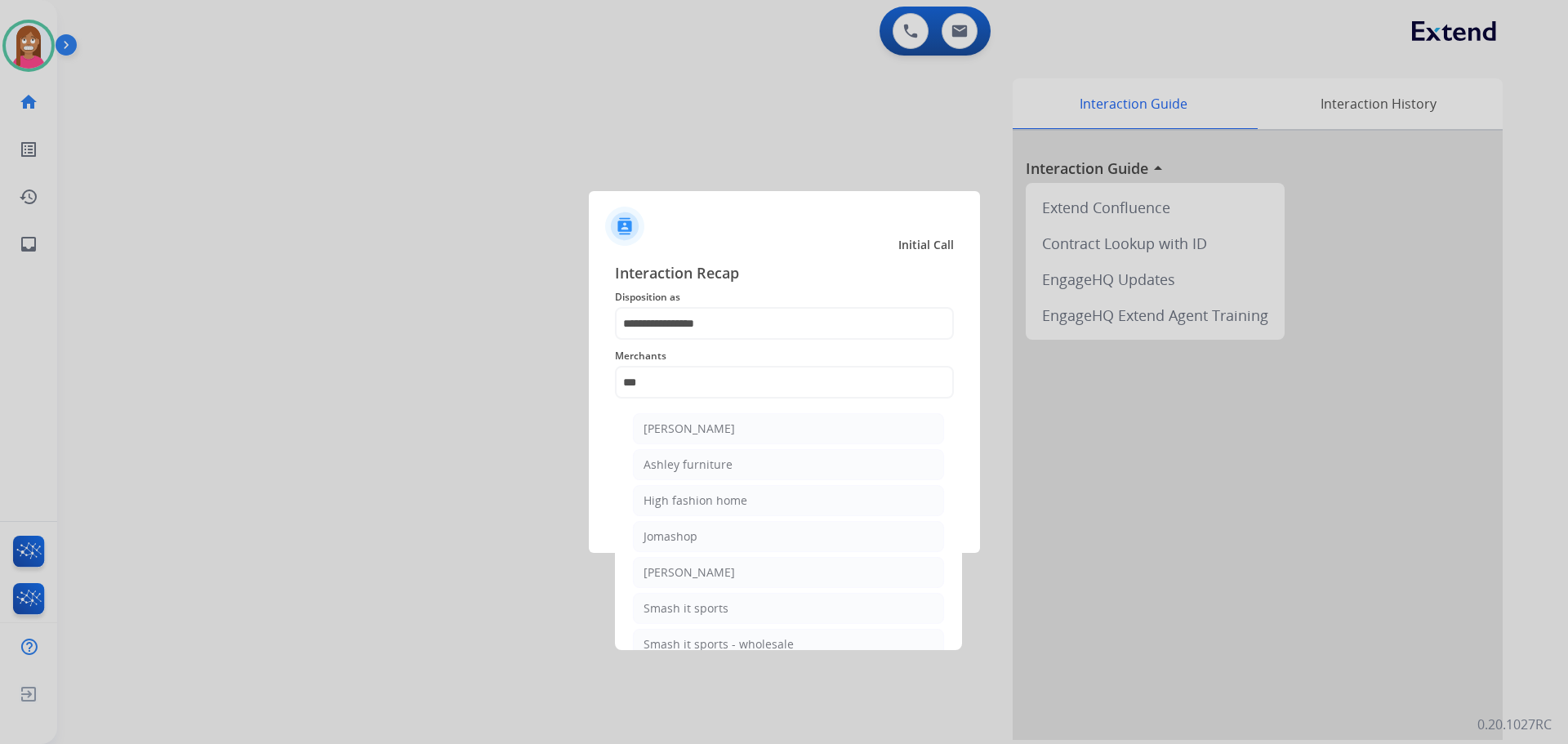
click at [678, 465] on div "Ashley furniture" at bounding box center [688, 464] width 89 height 16
type input "**********"
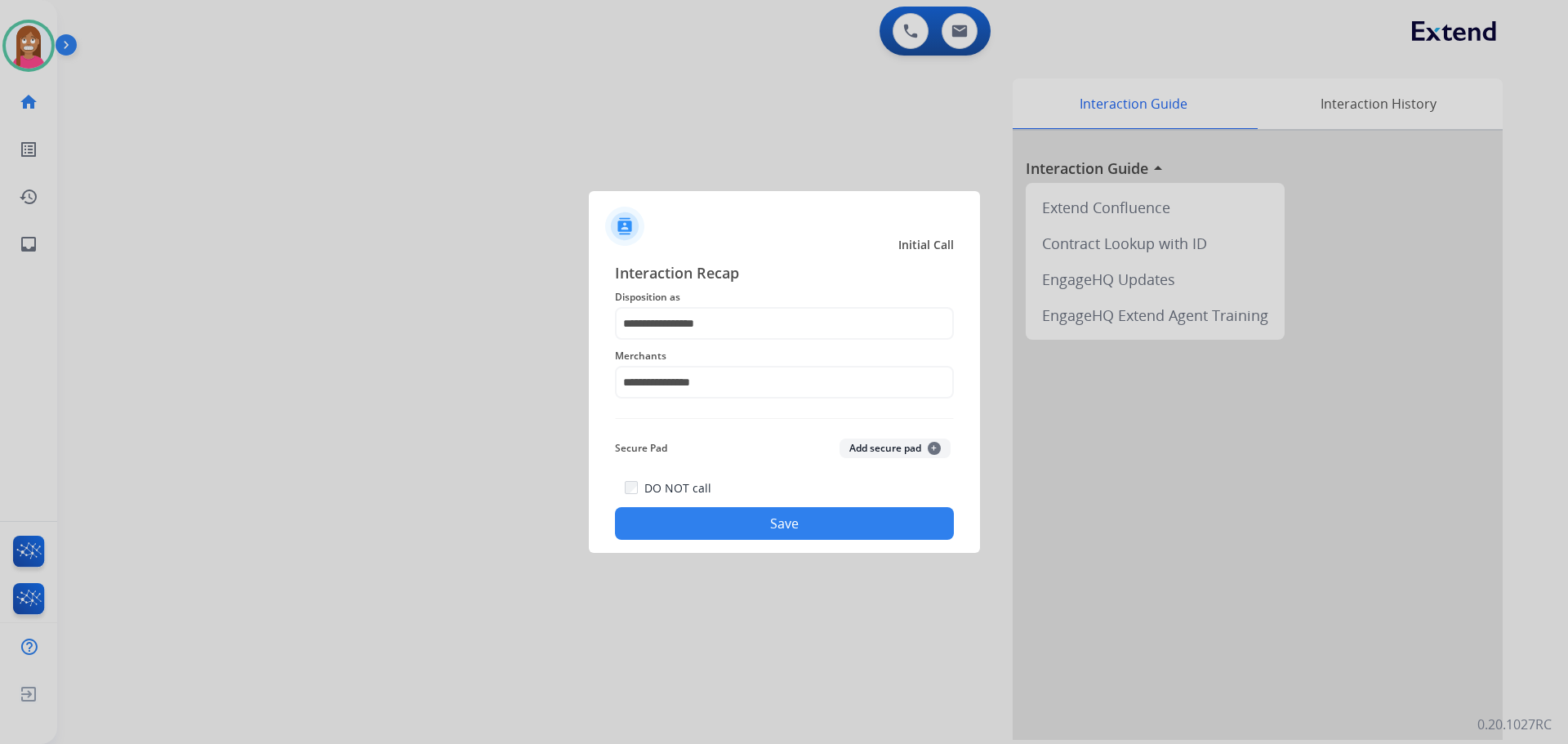
click at [689, 516] on button "Save" at bounding box center [784, 524] width 339 height 32
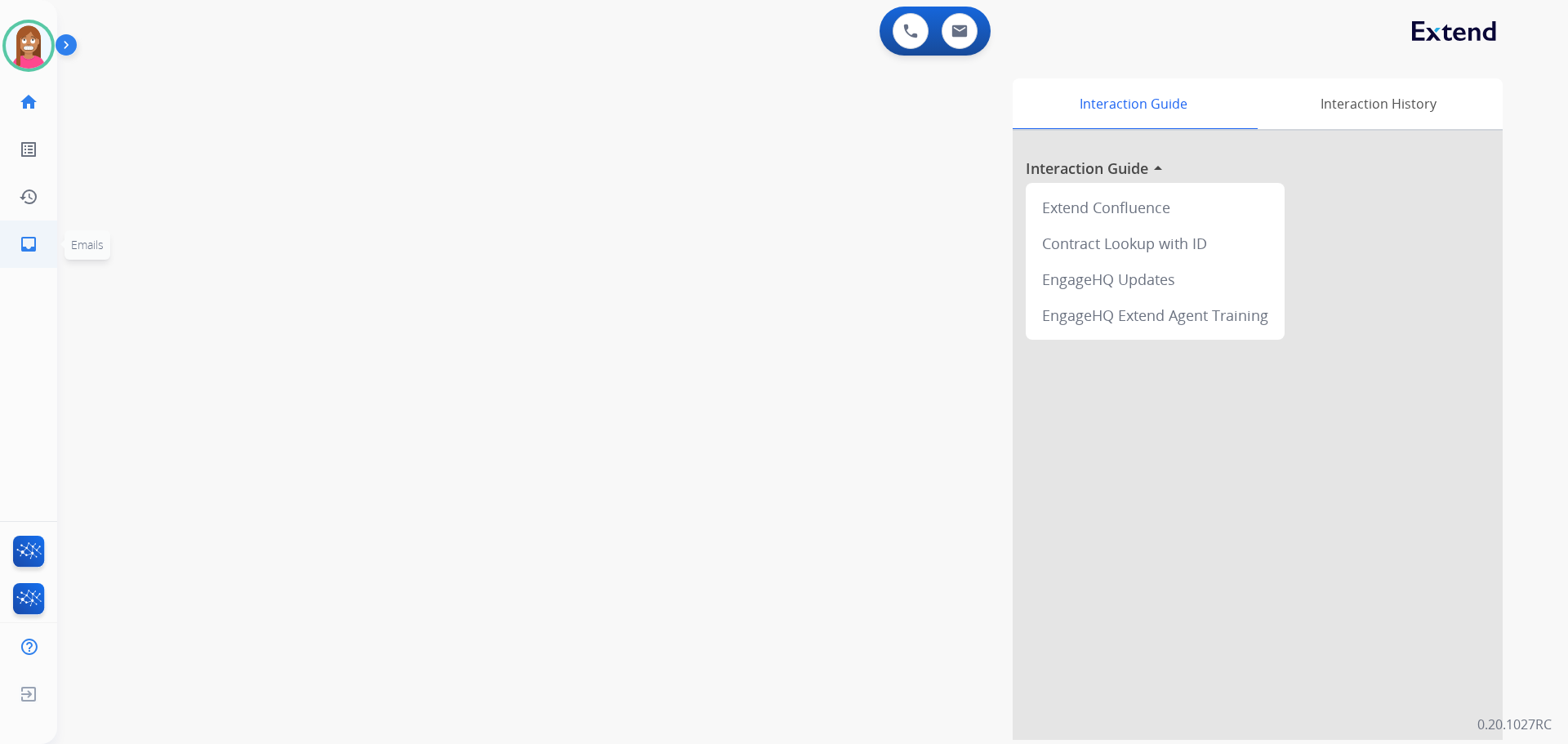
click at [5, 240] on ul "inbox Emails Emails" at bounding box center [28, 244] width 57 height 48
click at [7, 234] on link "inbox Emails" at bounding box center [29, 244] width 46 height 46
select select "**********"
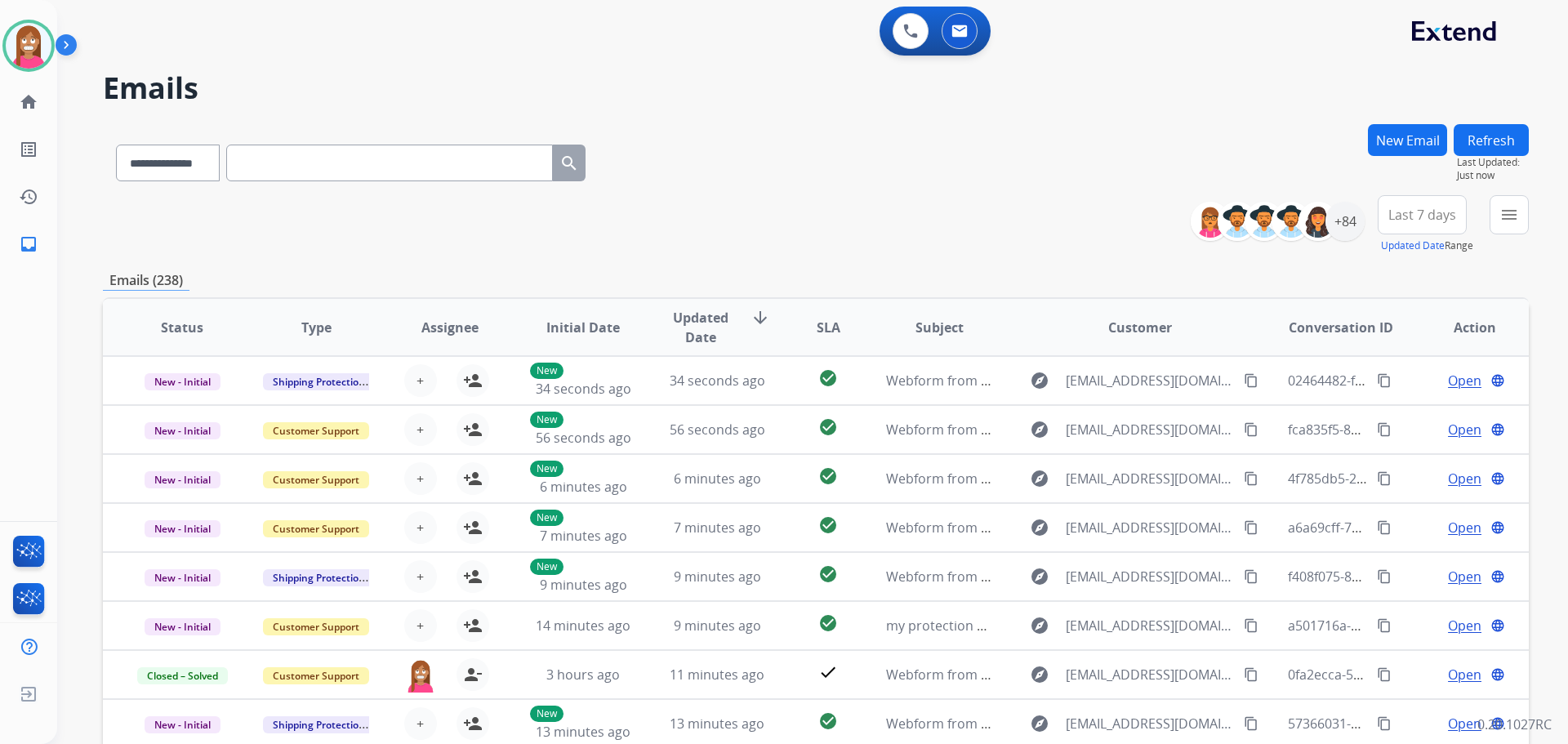
click at [1503, 219] on mat-icon "menu" at bounding box center [1509, 214] width 20 height 20
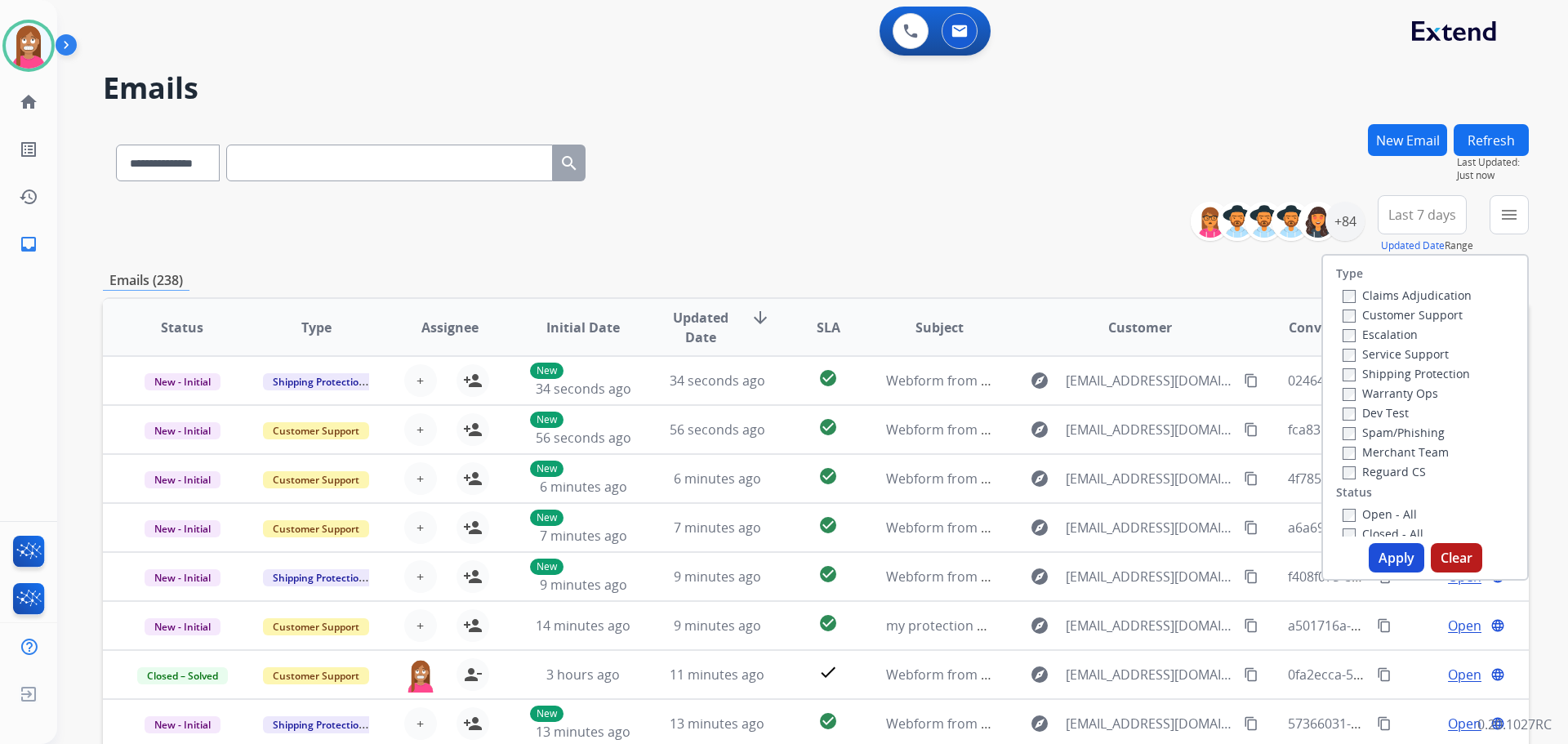
click at [1367, 312] on label "Customer Support" at bounding box center [1402, 315] width 120 height 15
click at [1364, 370] on label "Shipping Protection" at bounding box center [1407, 373] width 127 height 15
click at [1354, 463] on div "Reguard CS" at bounding box center [1407, 471] width 129 height 20
click at [1357, 472] on label "Reguard CS" at bounding box center [1384, 472] width 83 height 15
click at [1362, 513] on label "Open - All" at bounding box center [1379, 514] width 74 height 15
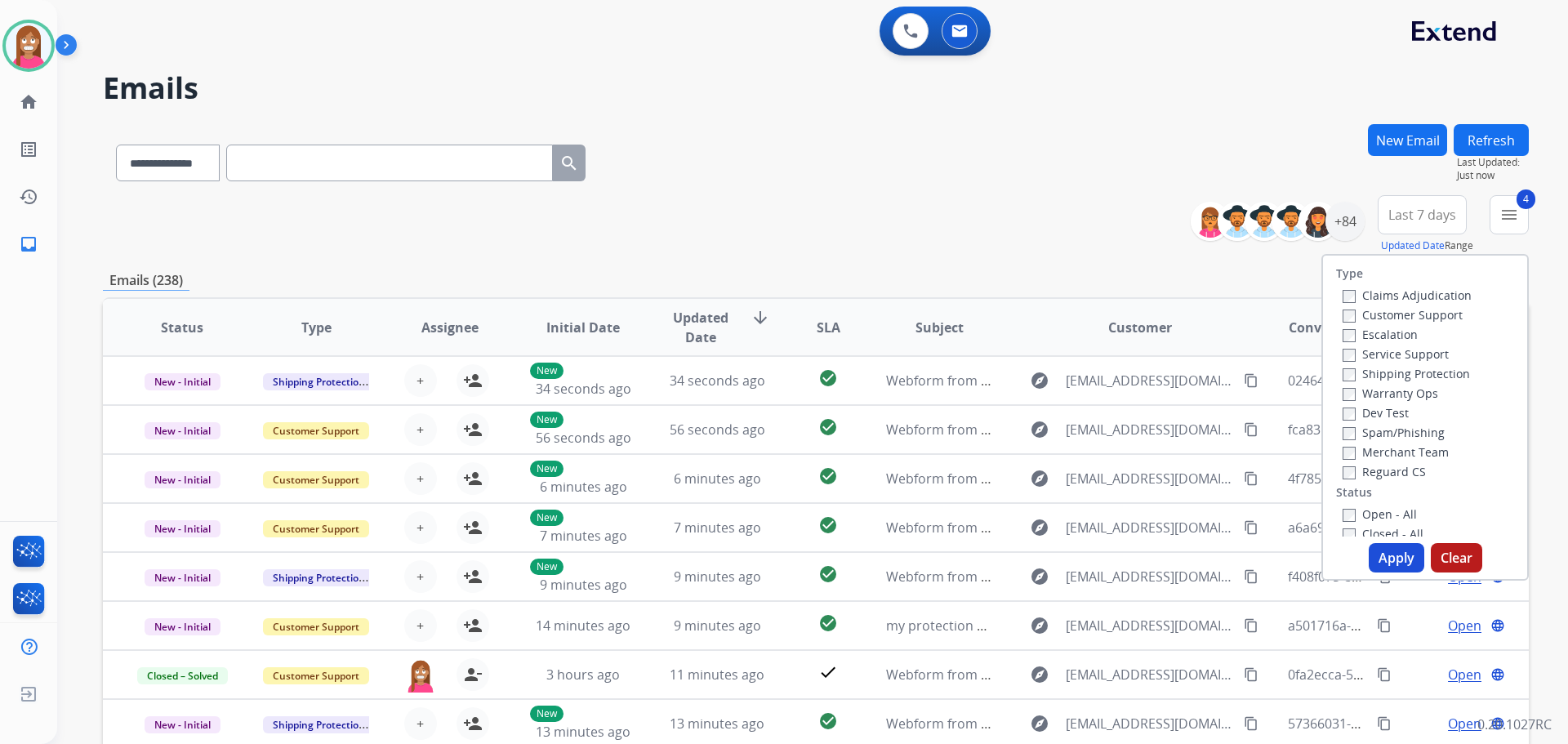
click at [1380, 560] on button "Apply" at bounding box center [1395, 558] width 55 height 30
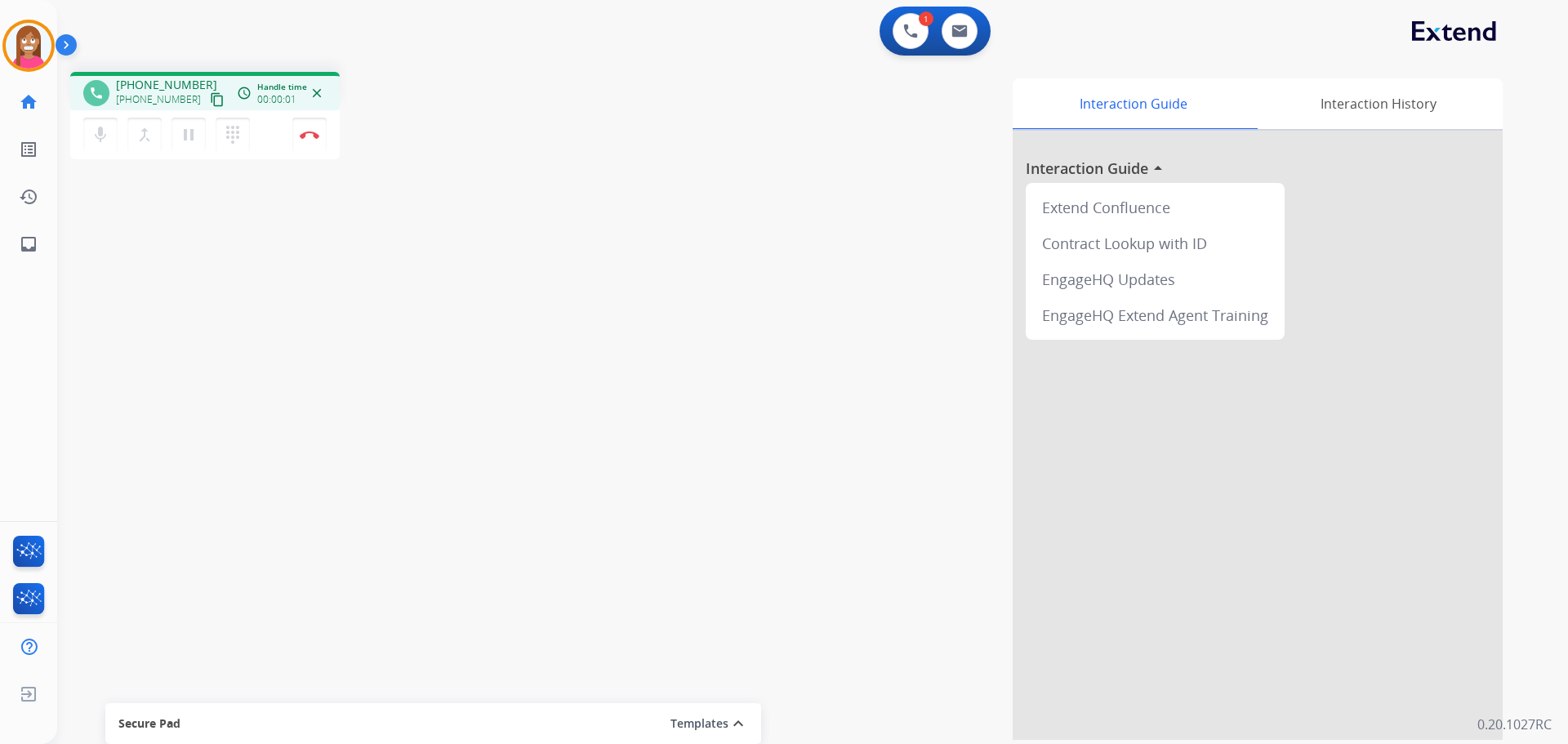
click at [210, 99] on mat-icon "content_copy" at bounding box center [217, 99] width 14 height 14
click at [37, 233] on link "inbox Emails" at bounding box center [29, 244] width 46 height 46
select select "**********"
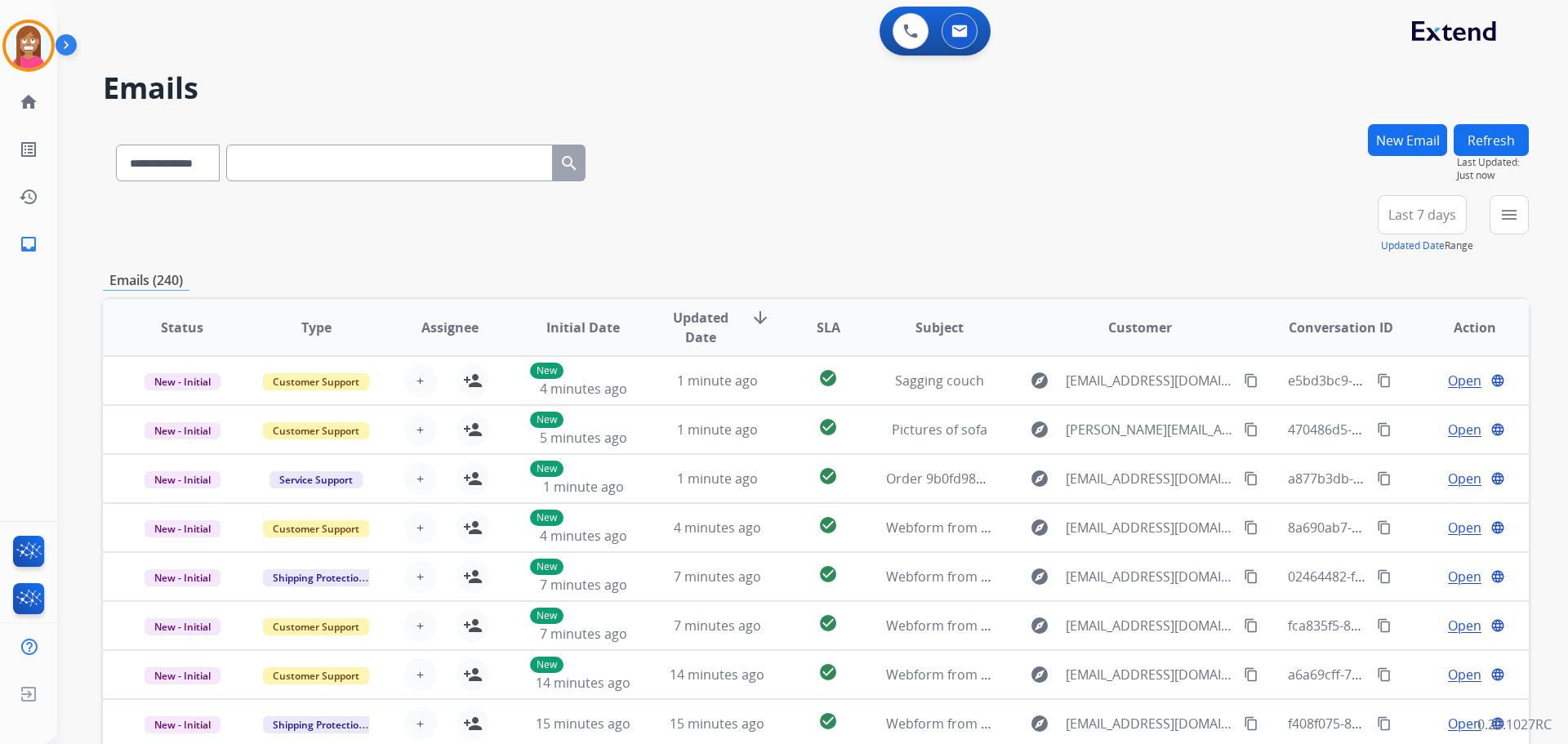
click at [1392, 127] on button "New Email" at bounding box center [1407, 139] width 79 height 31
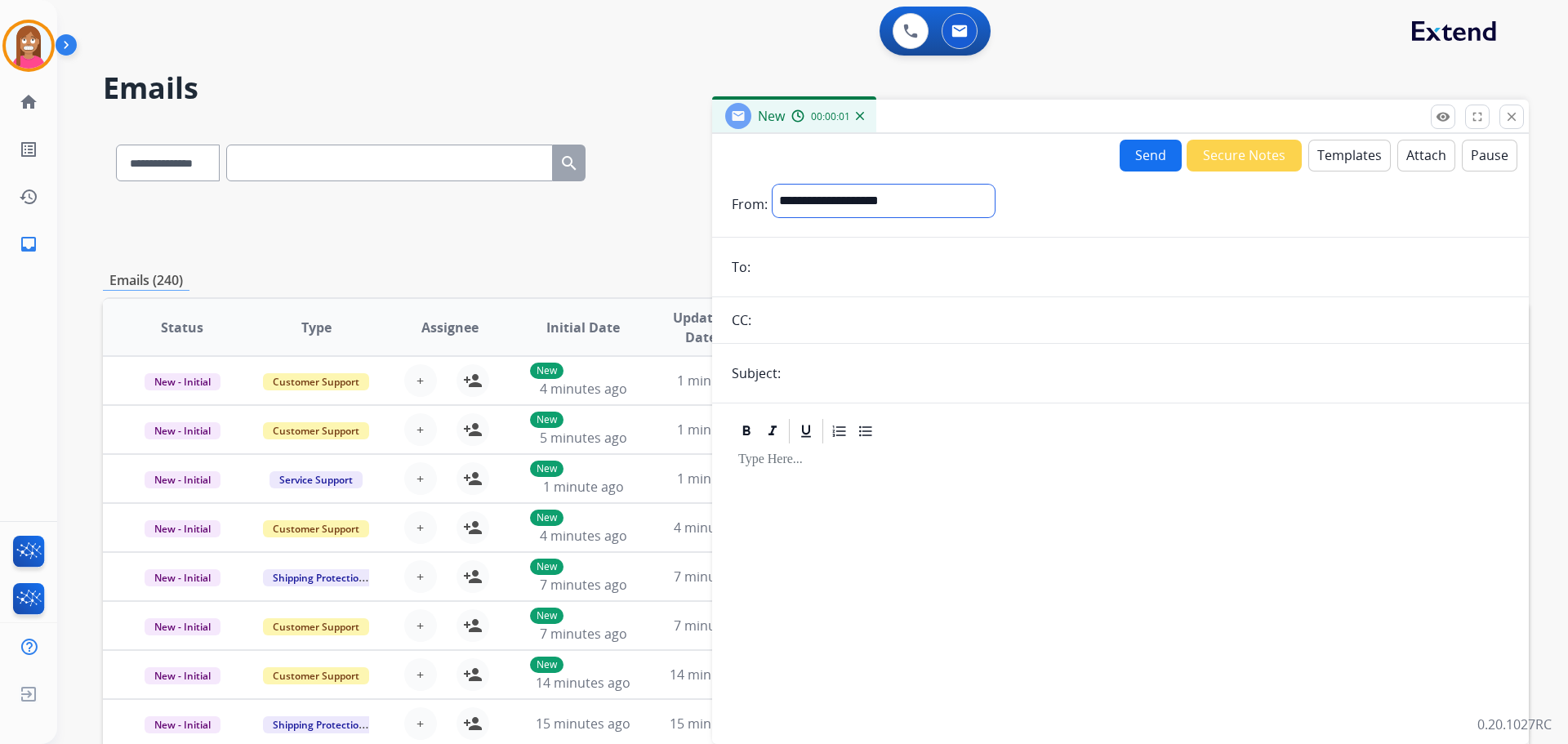
click at [811, 199] on select "**********" at bounding box center [883, 201] width 222 height 32
select select "**********"
click at [773, 185] on select "**********" at bounding box center [883, 201] width 222 height 32
paste input "**********"
type input "**********"
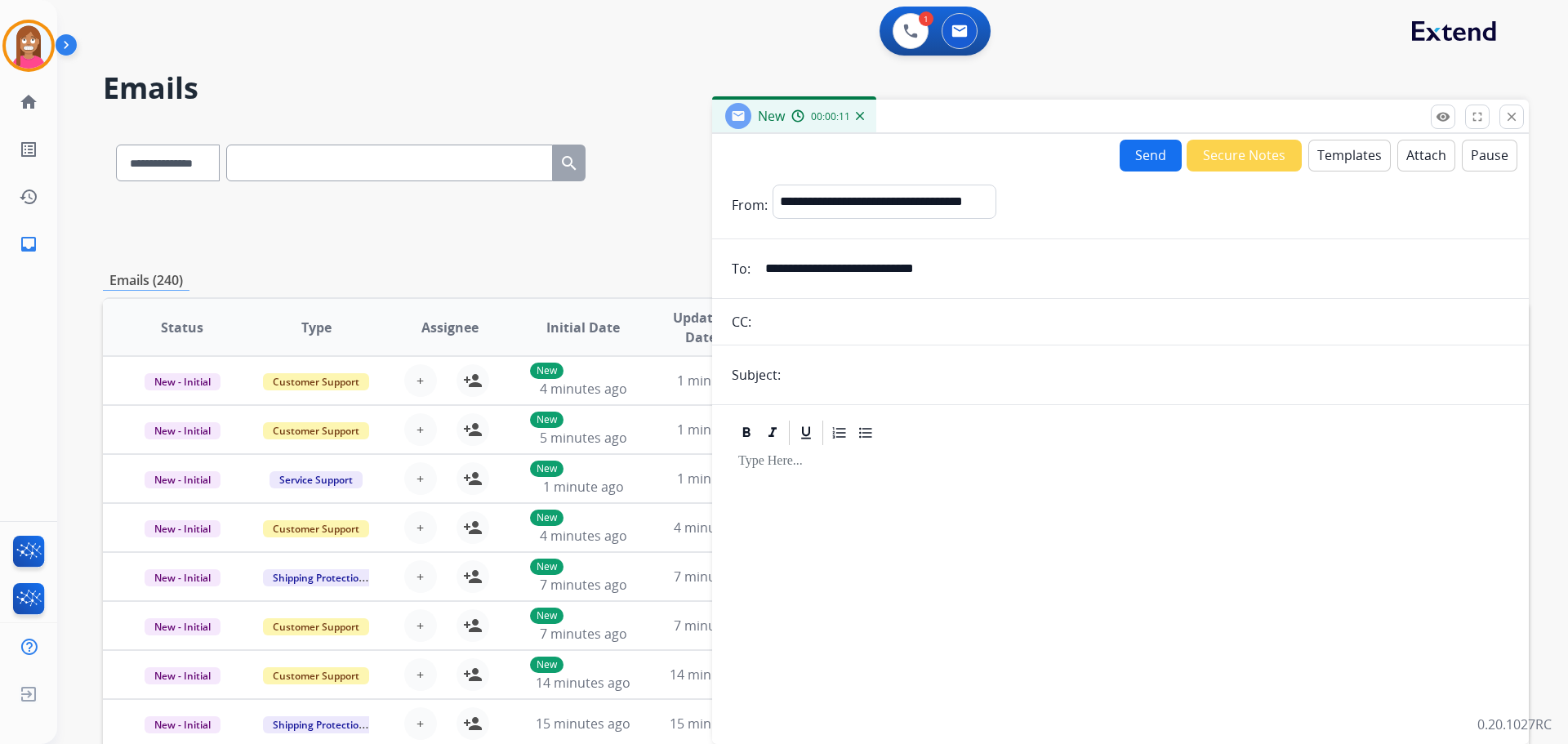
click at [834, 379] on input "text" at bounding box center [1146, 375] width 723 height 32
type input "**********"
click at [1333, 155] on button "Templates" at bounding box center [1349, 155] width 82 height 31
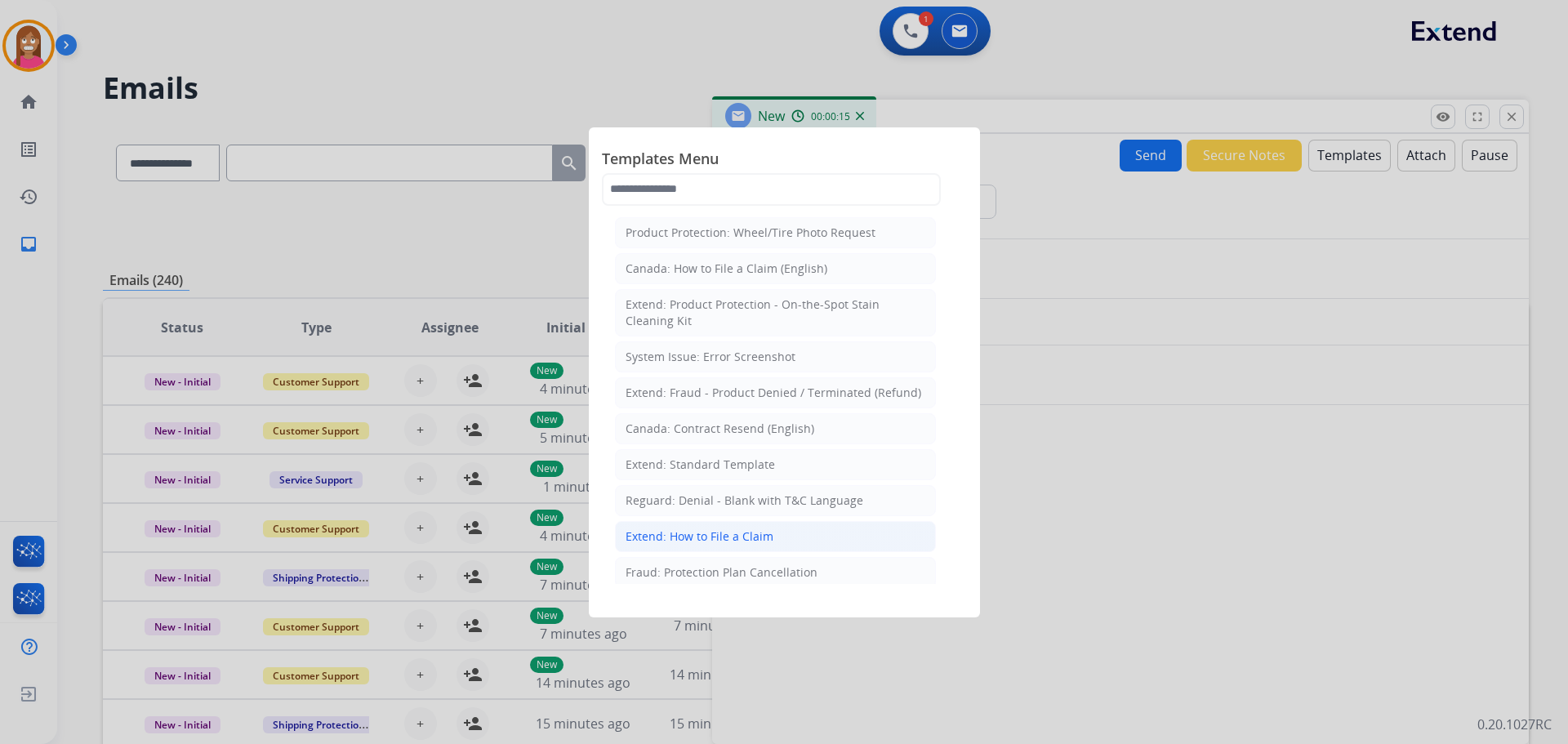
click at [648, 543] on div "Extend: How to File a Claim" at bounding box center [699, 537] width 148 height 16
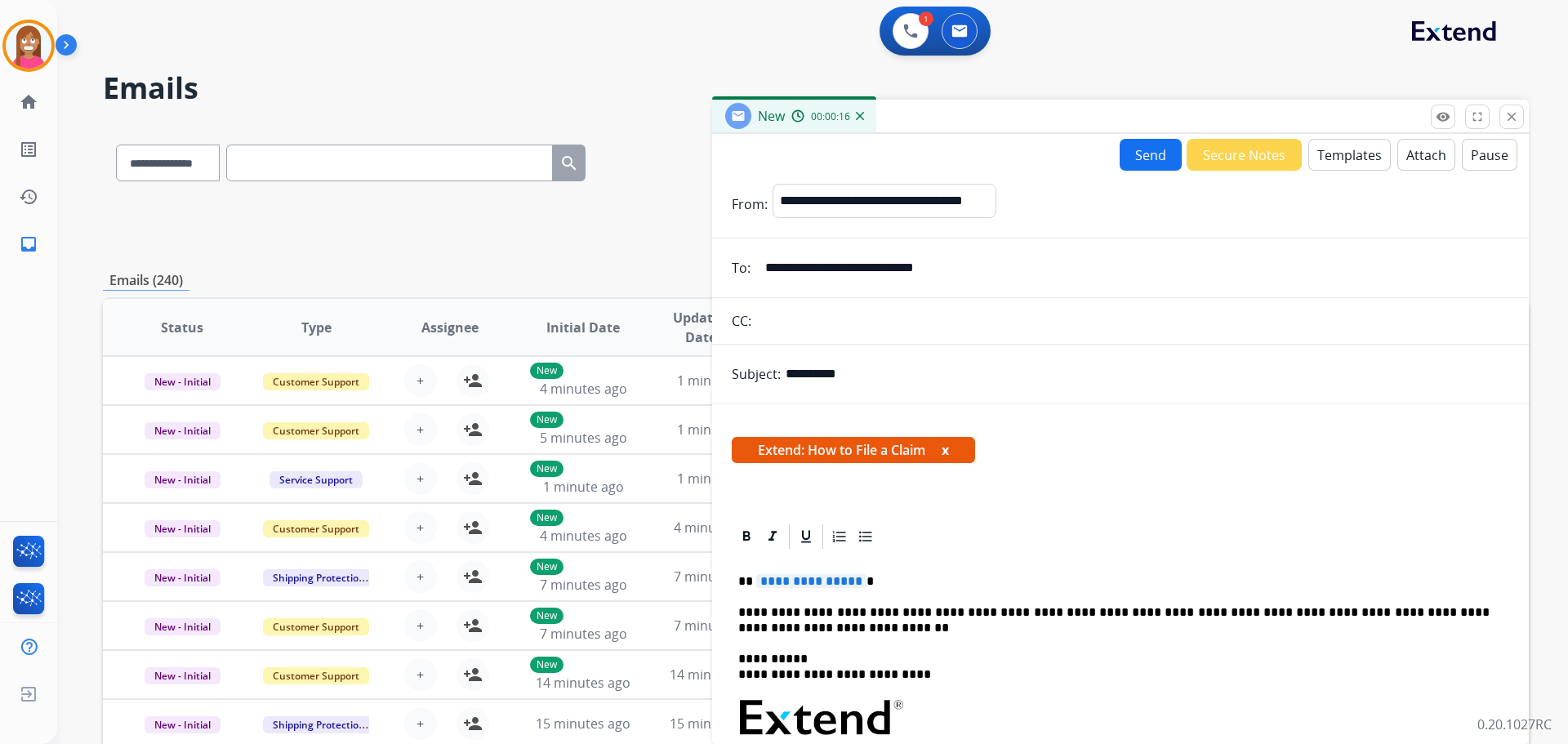
click at [816, 582] on span "**********" at bounding box center [812, 581] width 110 height 14
click at [1134, 152] on button "Send" at bounding box center [1150, 154] width 62 height 31
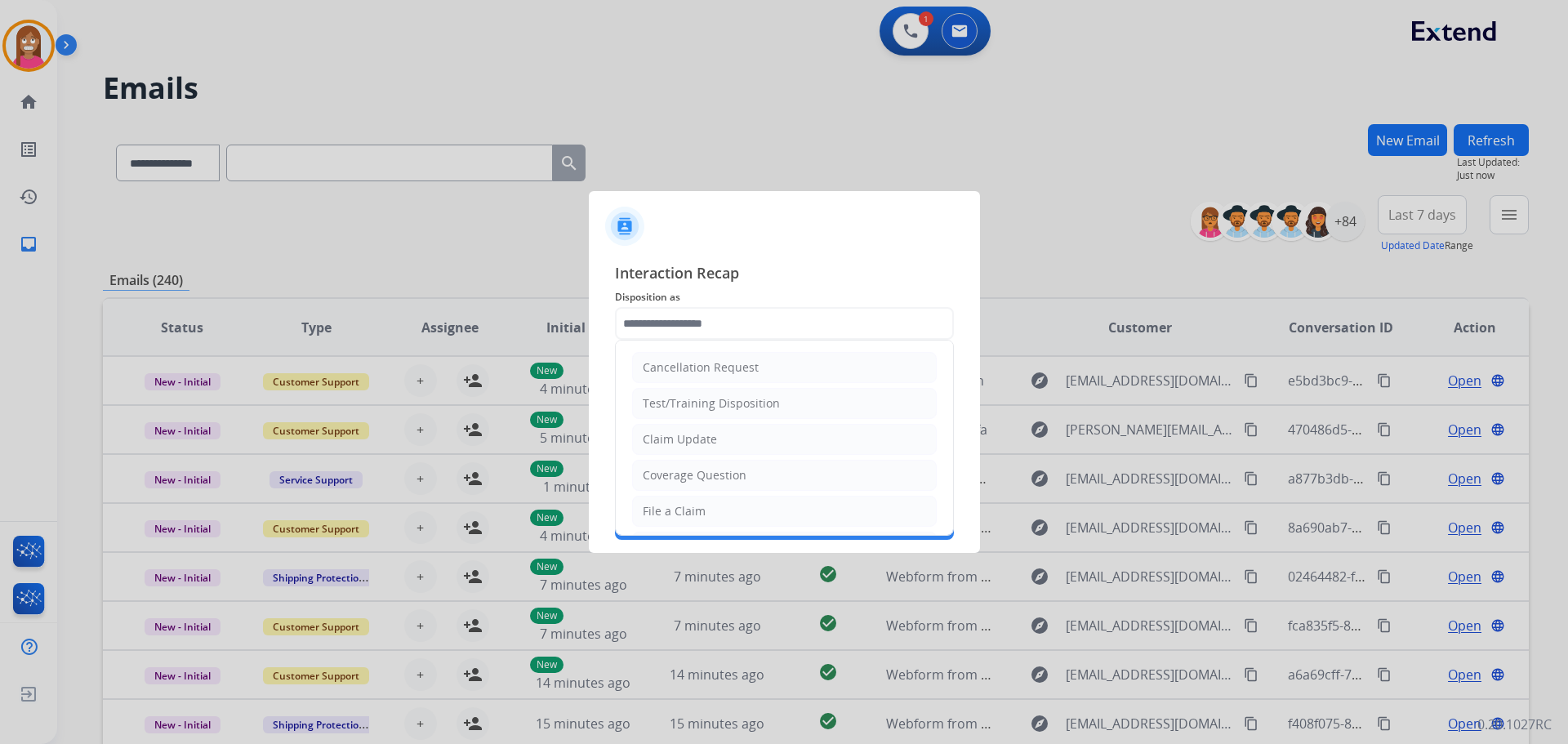
click at [698, 320] on input "text" at bounding box center [784, 323] width 339 height 32
click at [667, 506] on div "File a Claim" at bounding box center [674, 511] width 63 height 16
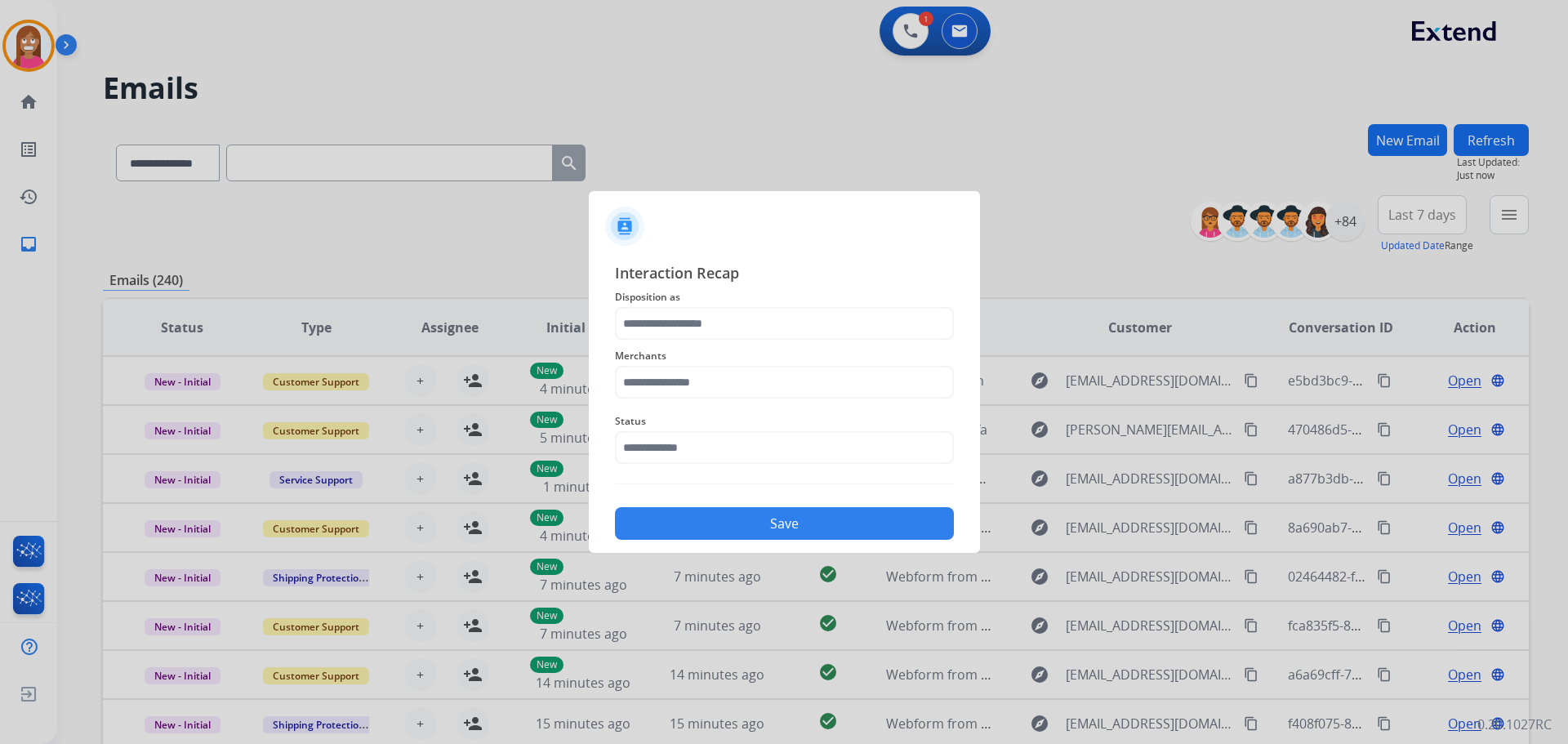
type input "**********"
click at [676, 387] on input "text" at bounding box center [784, 382] width 339 height 32
click at [653, 433] on div "[PERSON_NAME]" at bounding box center [689, 429] width 92 height 16
type input "**********"
click at [651, 442] on input "text" at bounding box center [784, 447] width 339 height 32
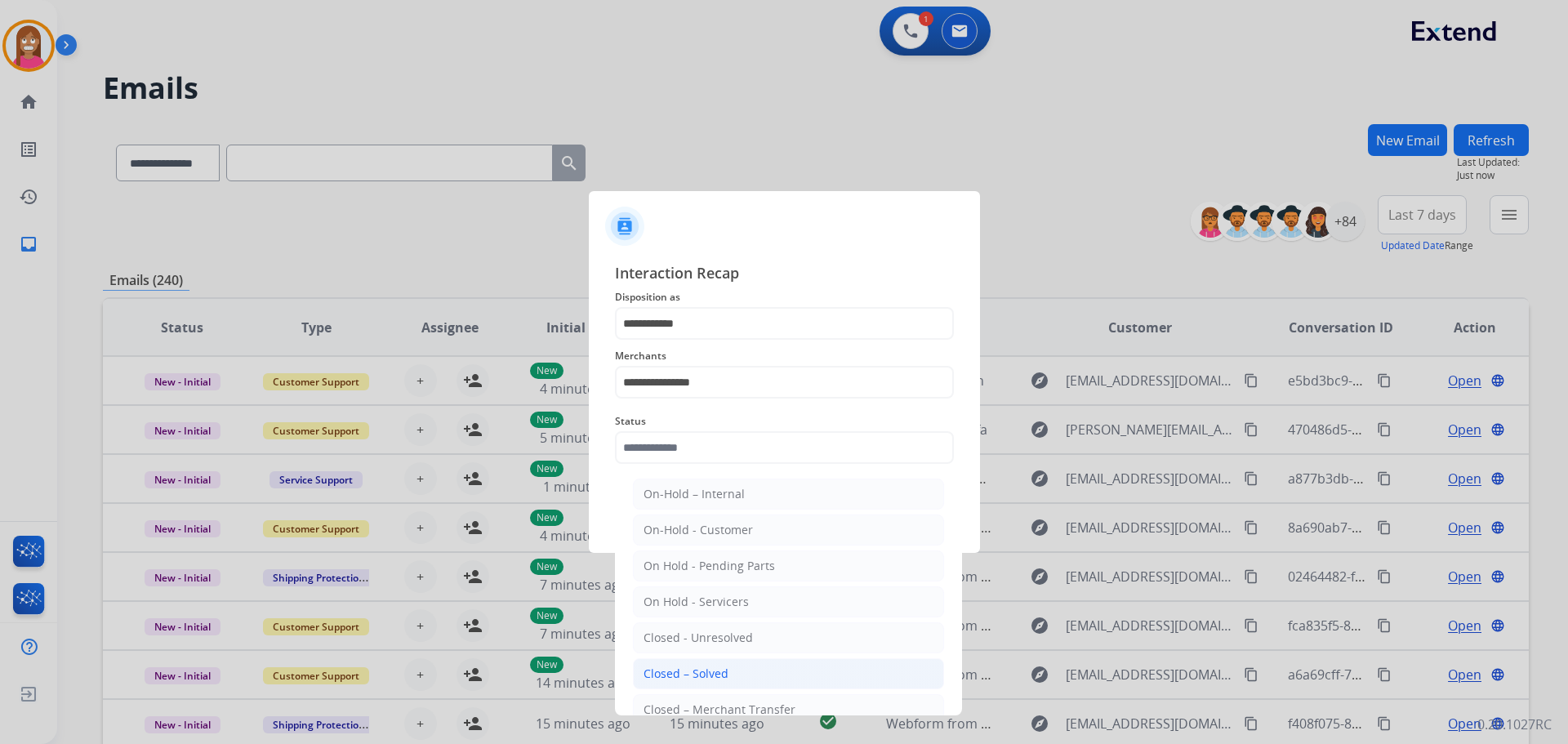
click at [660, 658] on li "Closed – Solved" at bounding box center [789, 673] width 311 height 31
type input "**********"
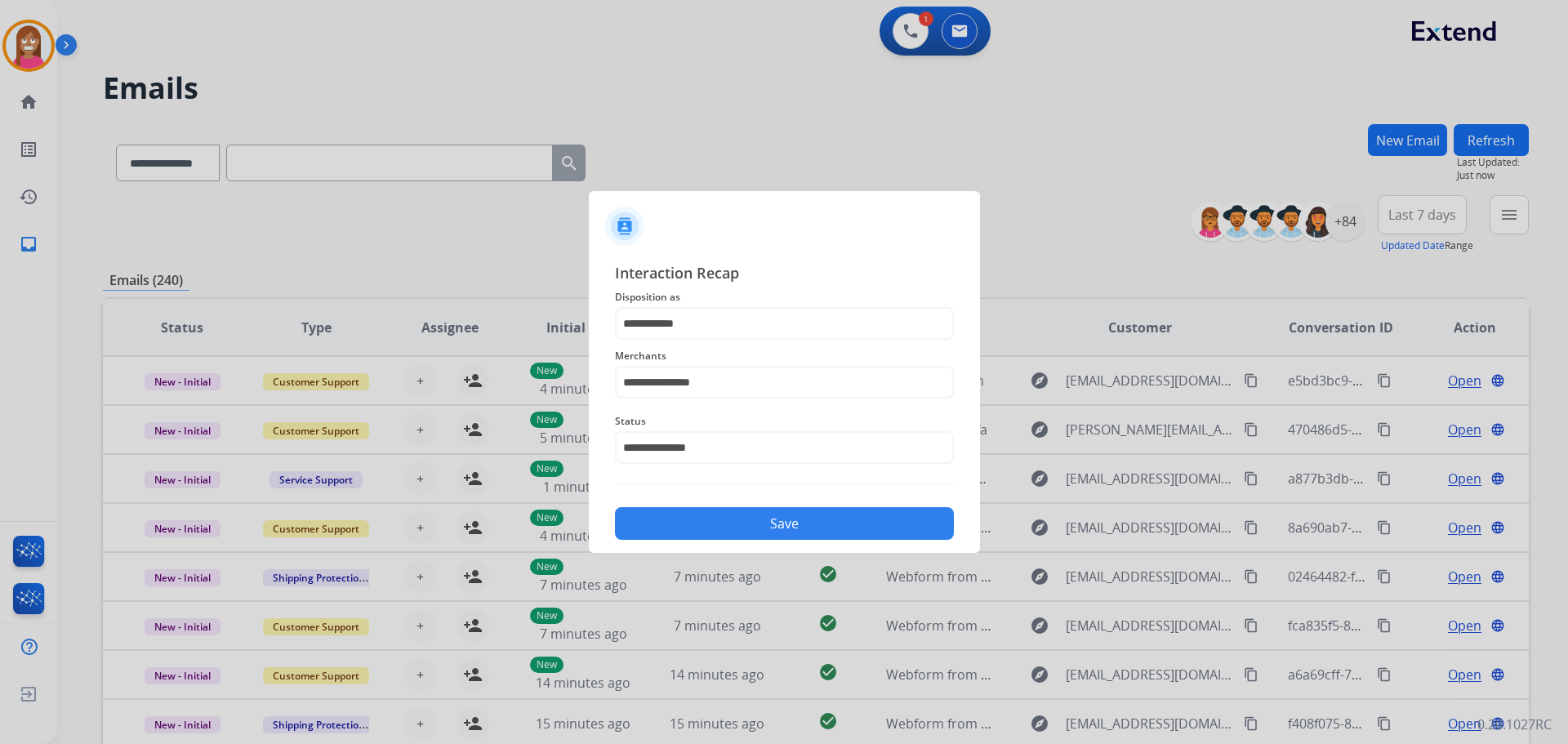
click at [676, 524] on button "Save" at bounding box center [784, 524] width 339 height 32
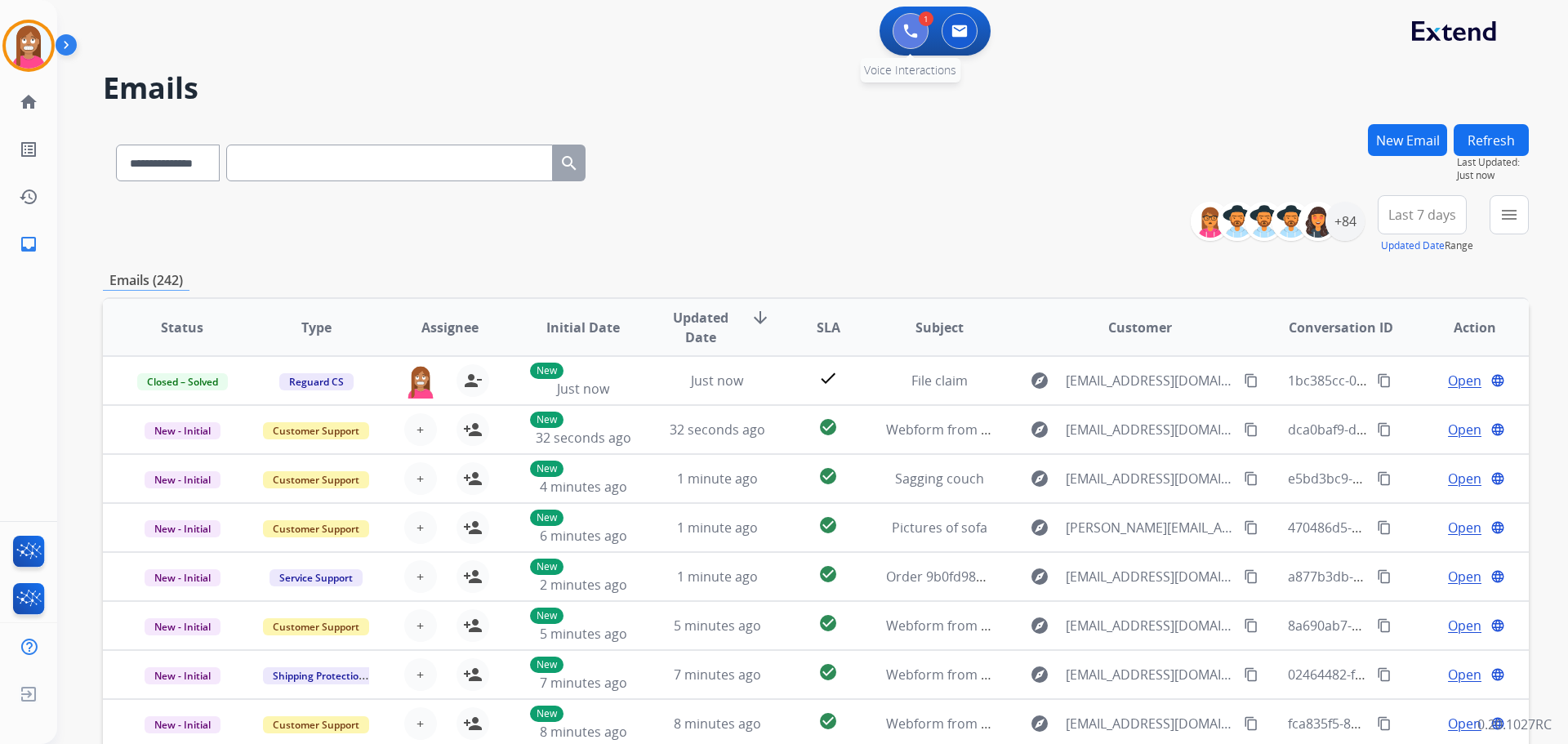
click at [910, 32] on img at bounding box center [910, 31] width 14 height 14
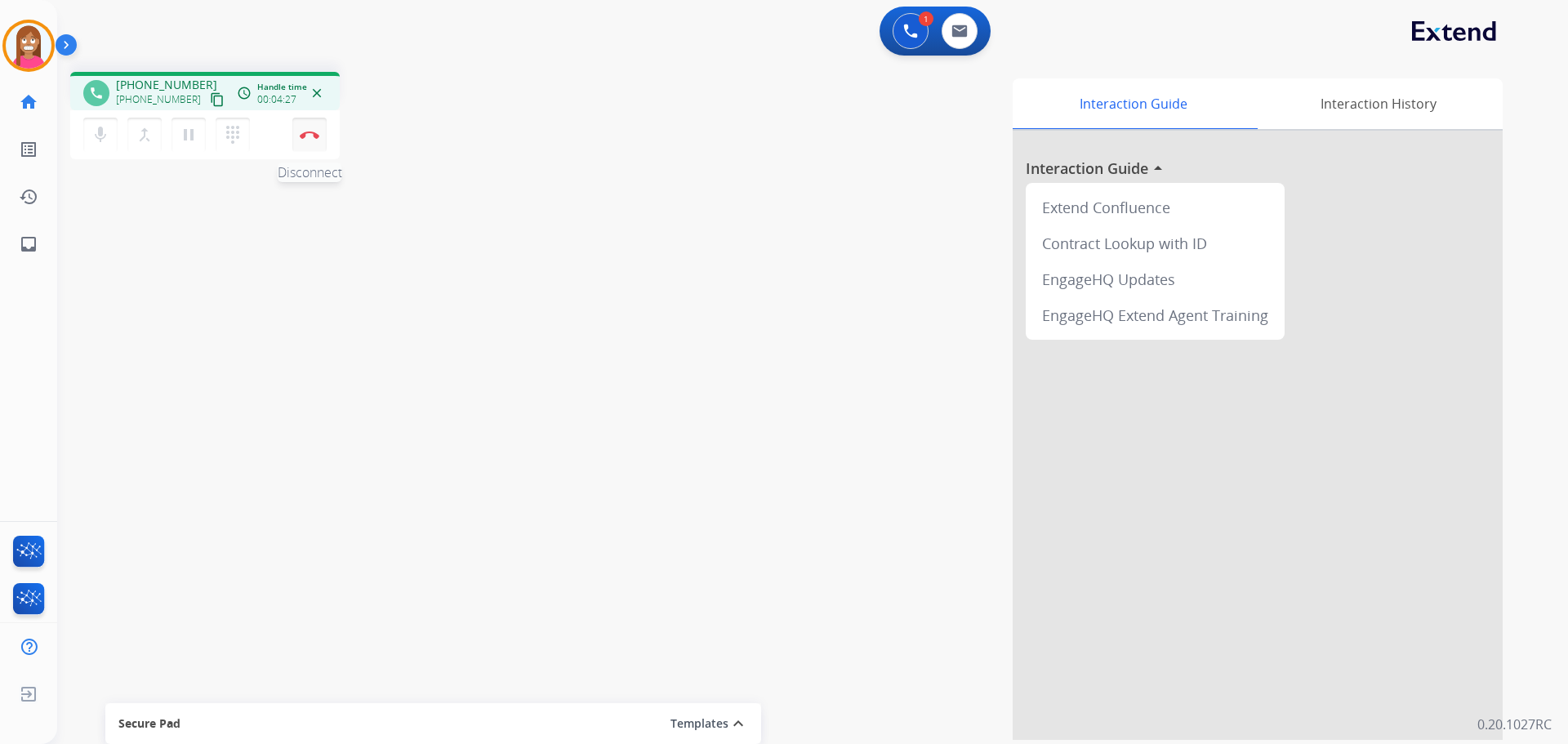
click at [299, 145] on button "Disconnect" at bounding box center [309, 134] width 34 height 34
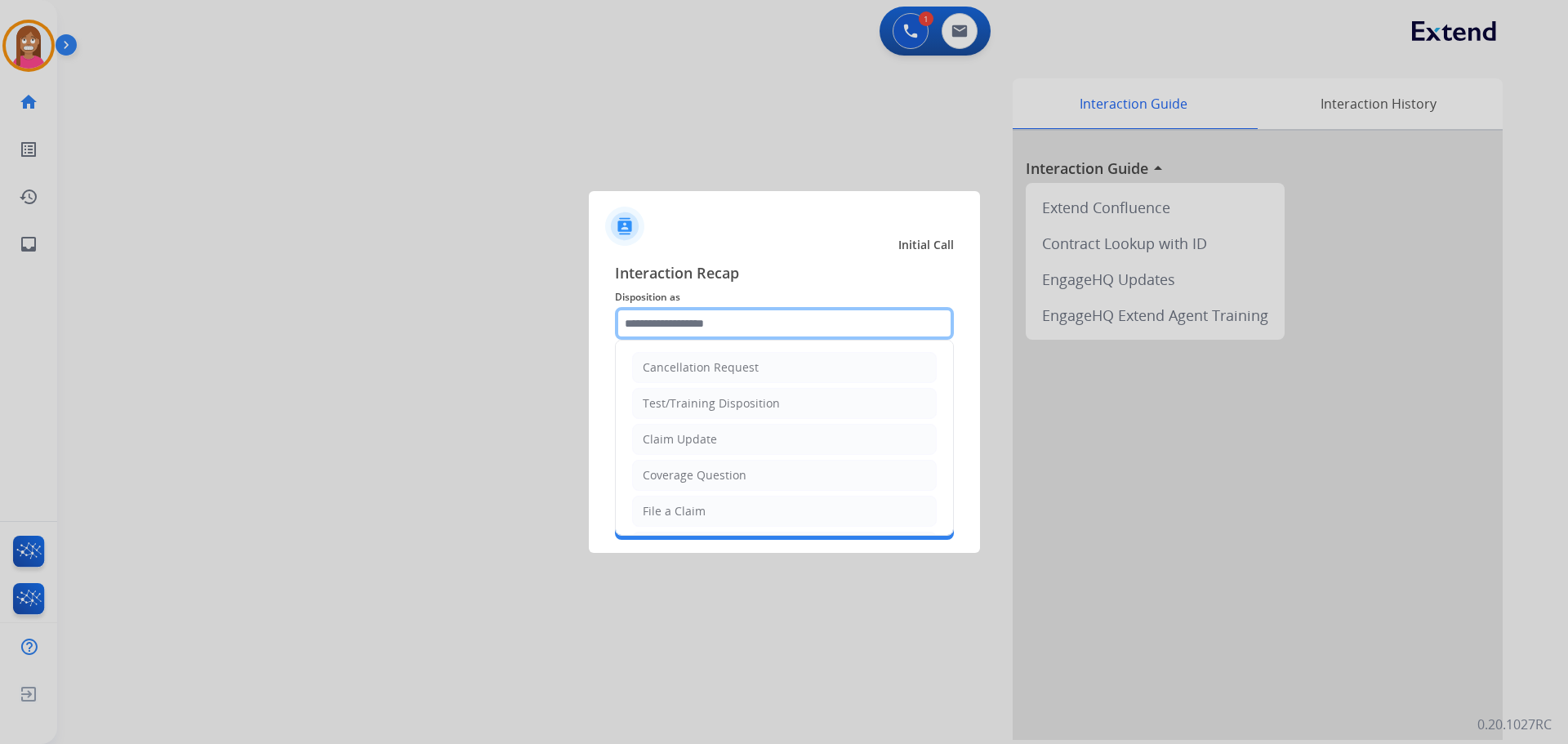
click at [716, 326] on input "text" at bounding box center [784, 323] width 339 height 32
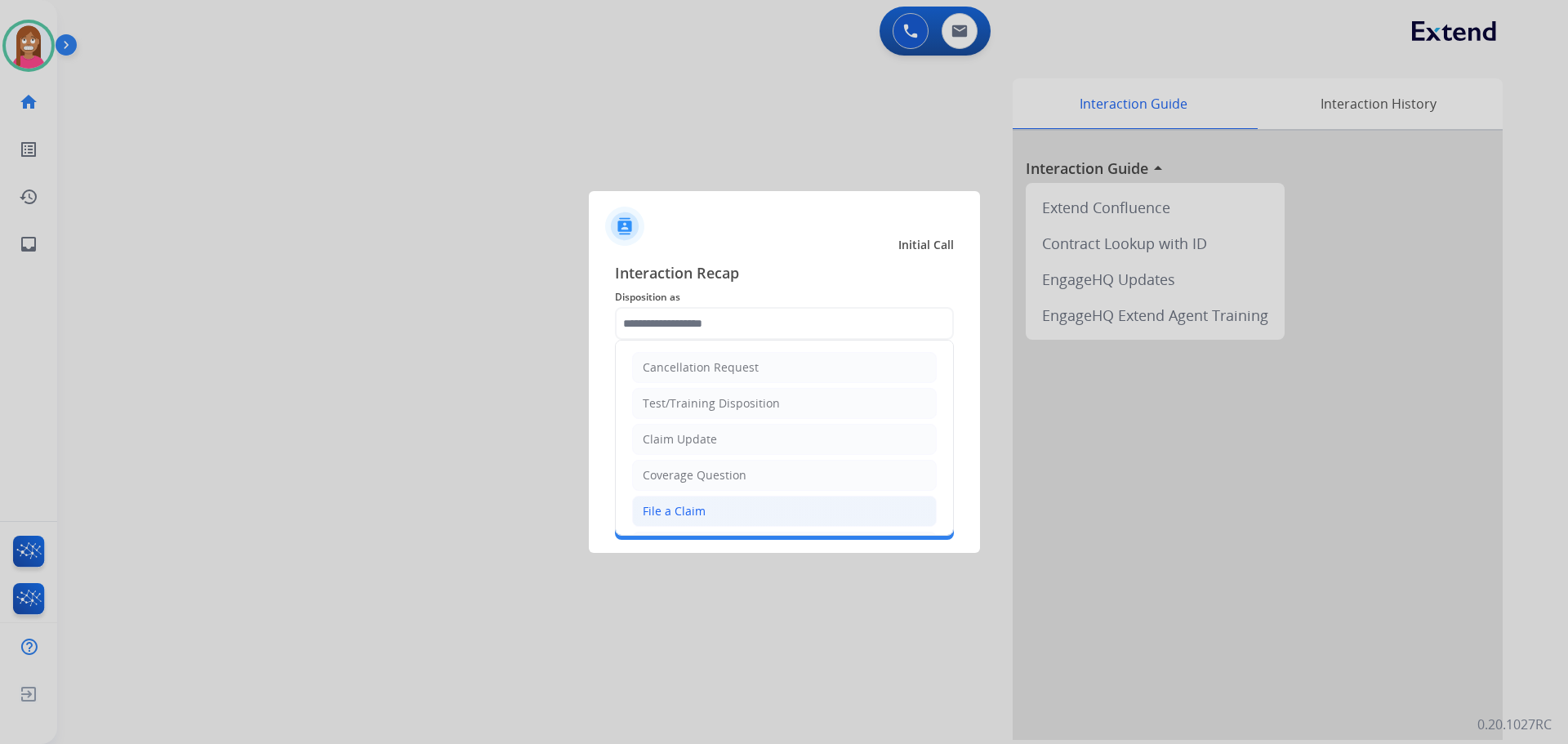
click at [665, 508] on div "File a Claim" at bounding box center [674, 511] width 63 height 16
type input "**********"
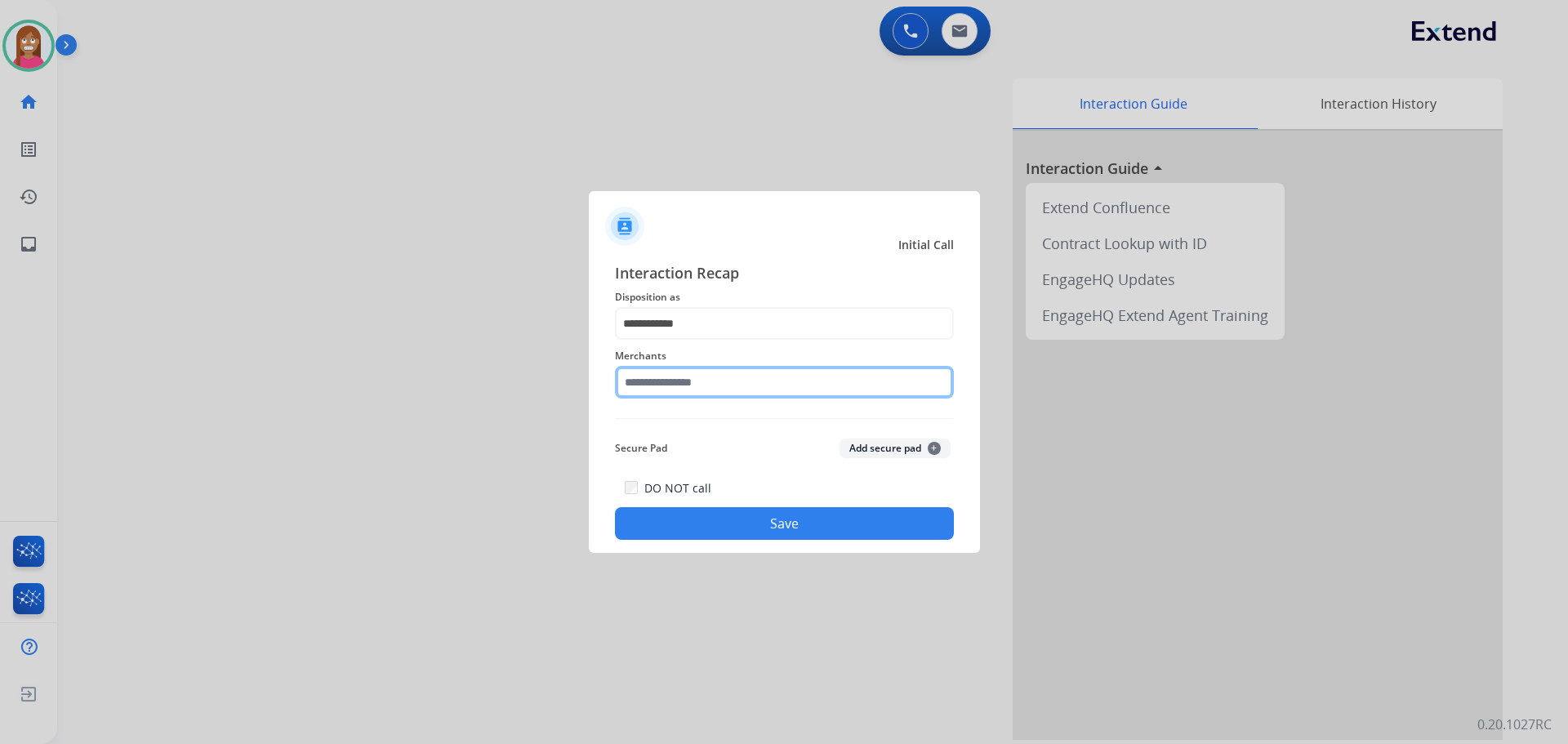
click at [648, 378] on input "text" at bounding box center [784, 382] width 339 height 32
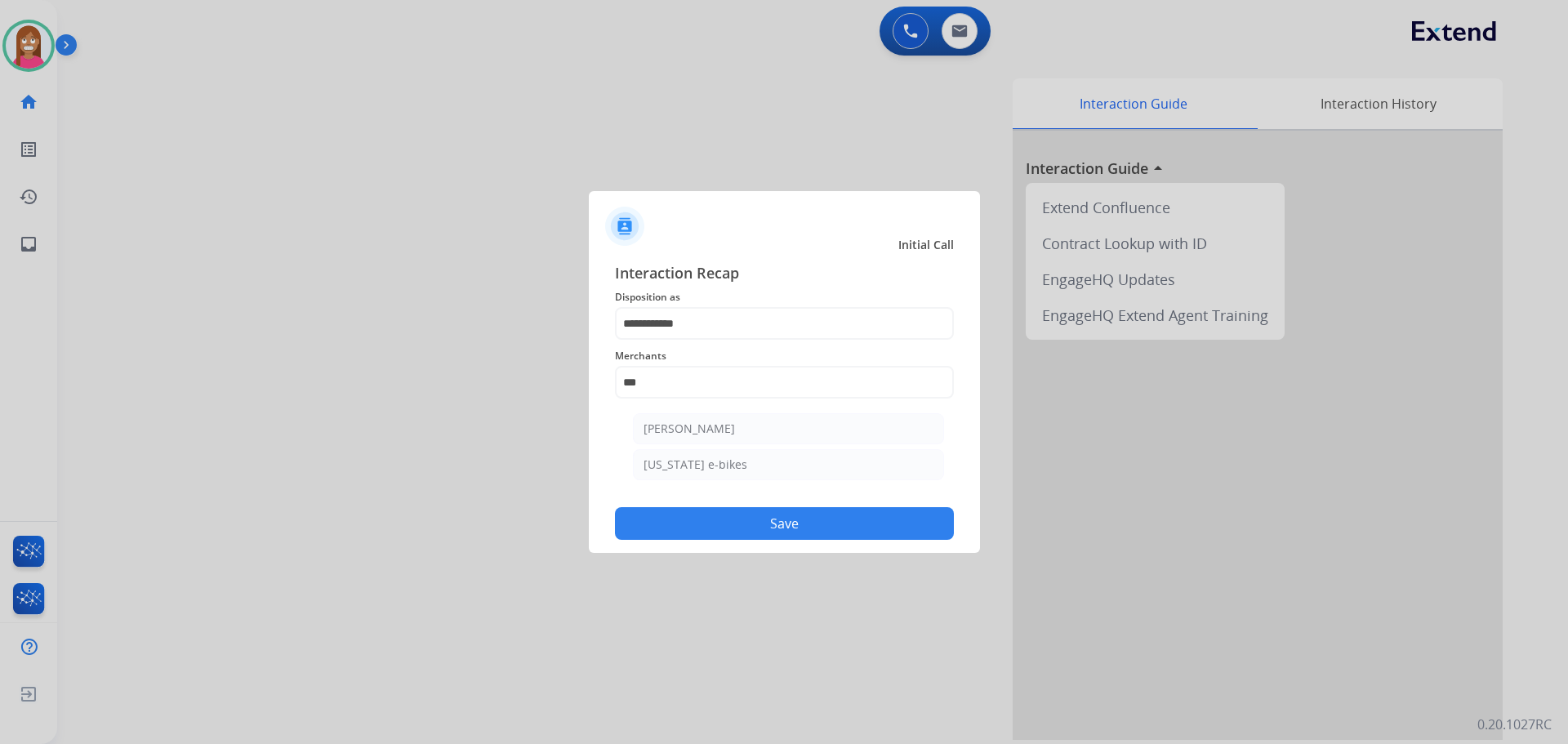
click at [760, 431] on li "[PERSON_NAME]" at bounding box center [789, 429] width 311 height 31
type input "**********"
click at [791, 528] on button "Save" at bounding box center [784, 524] width 339 height 32
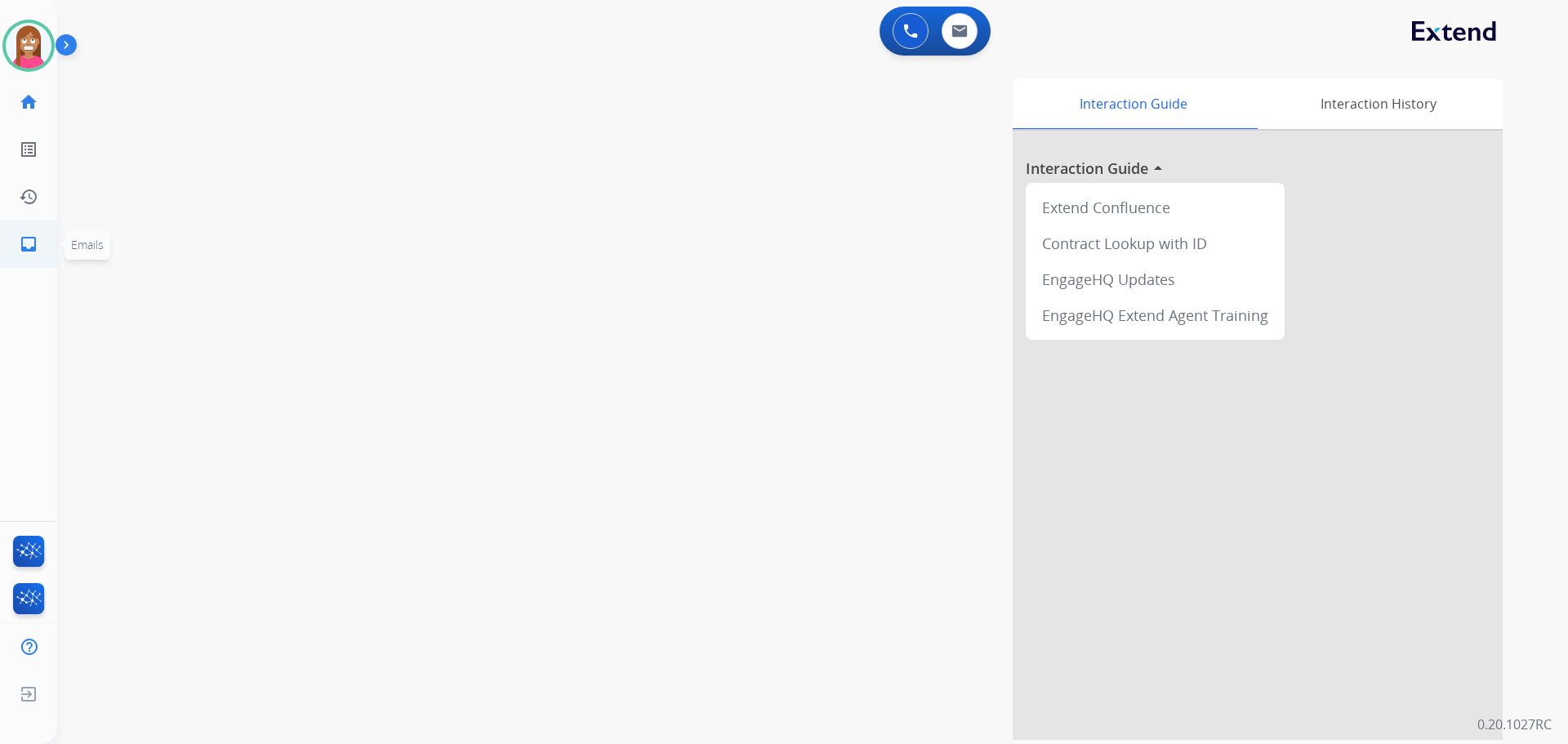
click at [39, 247] on link "inbox Emails" at bounding box center [29, 244] width 46 height 46
select select "**********"
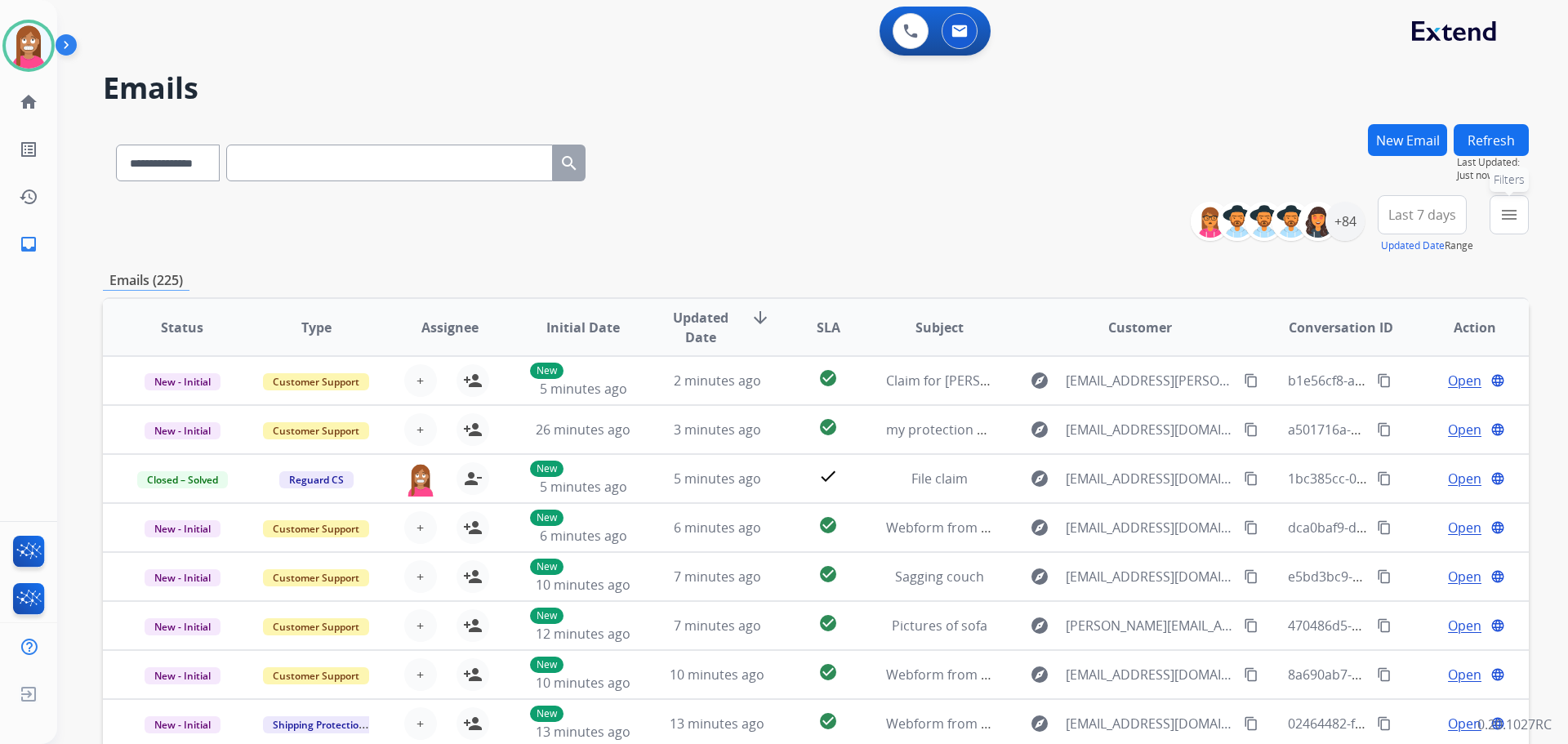
click at [1503, 221] on mat-icon "menu" at bounding box center [1509, 214] width 20 height 20
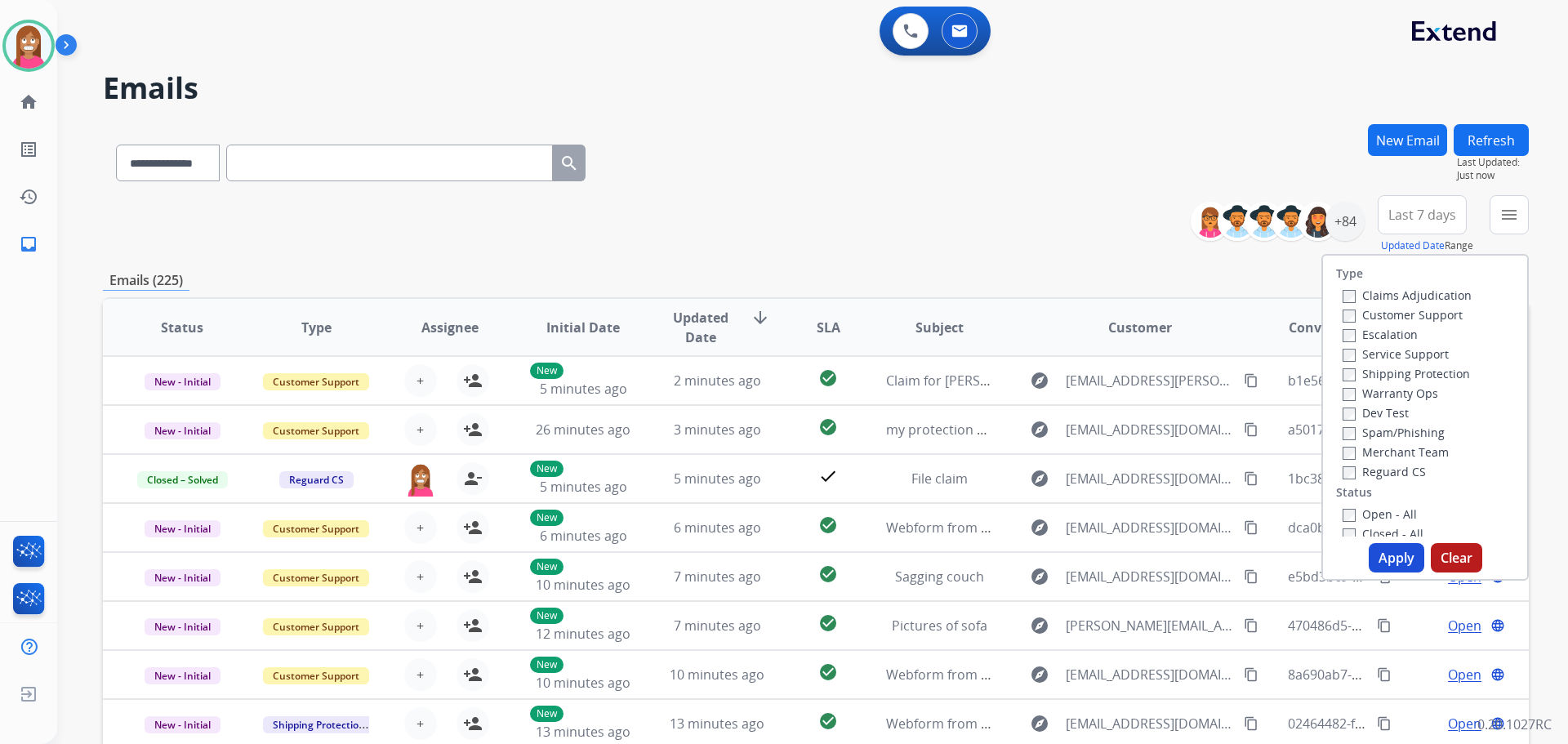
click at [1347, 313] on label "Customer Support" at bounding box center [1402, 315] width 120 height 15
click at [1355, 378] on label "Shipping Protection" at bounding box center [1407, 373] width 127 height 15
click at [1343, 463] on div "Reguard CS" at bounding box center [1407, 471] width 129 height 20
click at [1346, 516] on label "Open - All" at bounding box center [1379, 514] width 74 height 15
click at [1386, 559] on button "Apply" at bounding box center [1395, 558] width 55 height 30
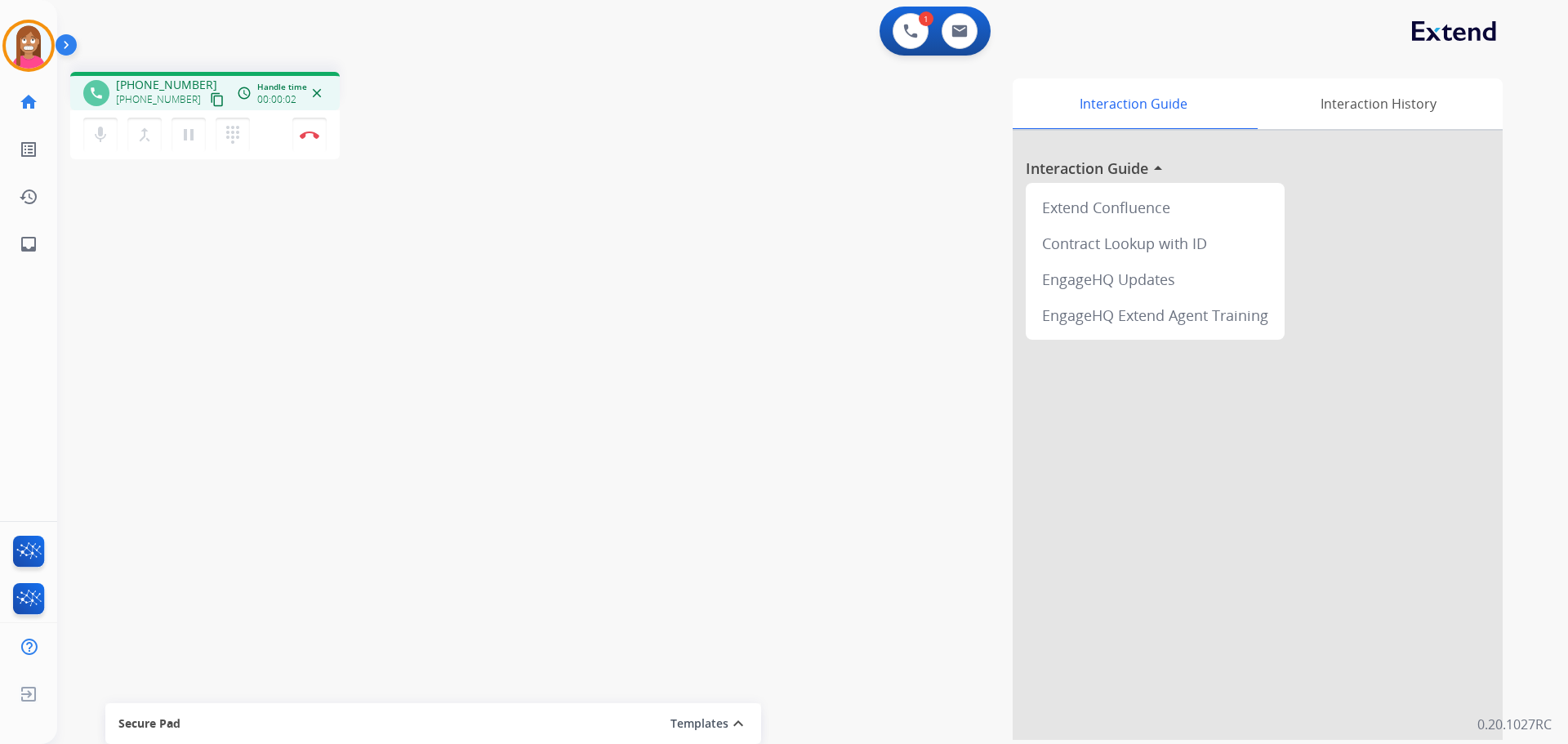
click at [210, 101] on mat-icon "content_copy" at bounding box center [217, 99] width 14 height 14
click at [189, 139] on mat-icon "pause" at bounding box center [188, 134] width 20 height 20
click at [194, 139] on mat-icon "play_arrow" at bounding box center [188, 134] width 20 height 20
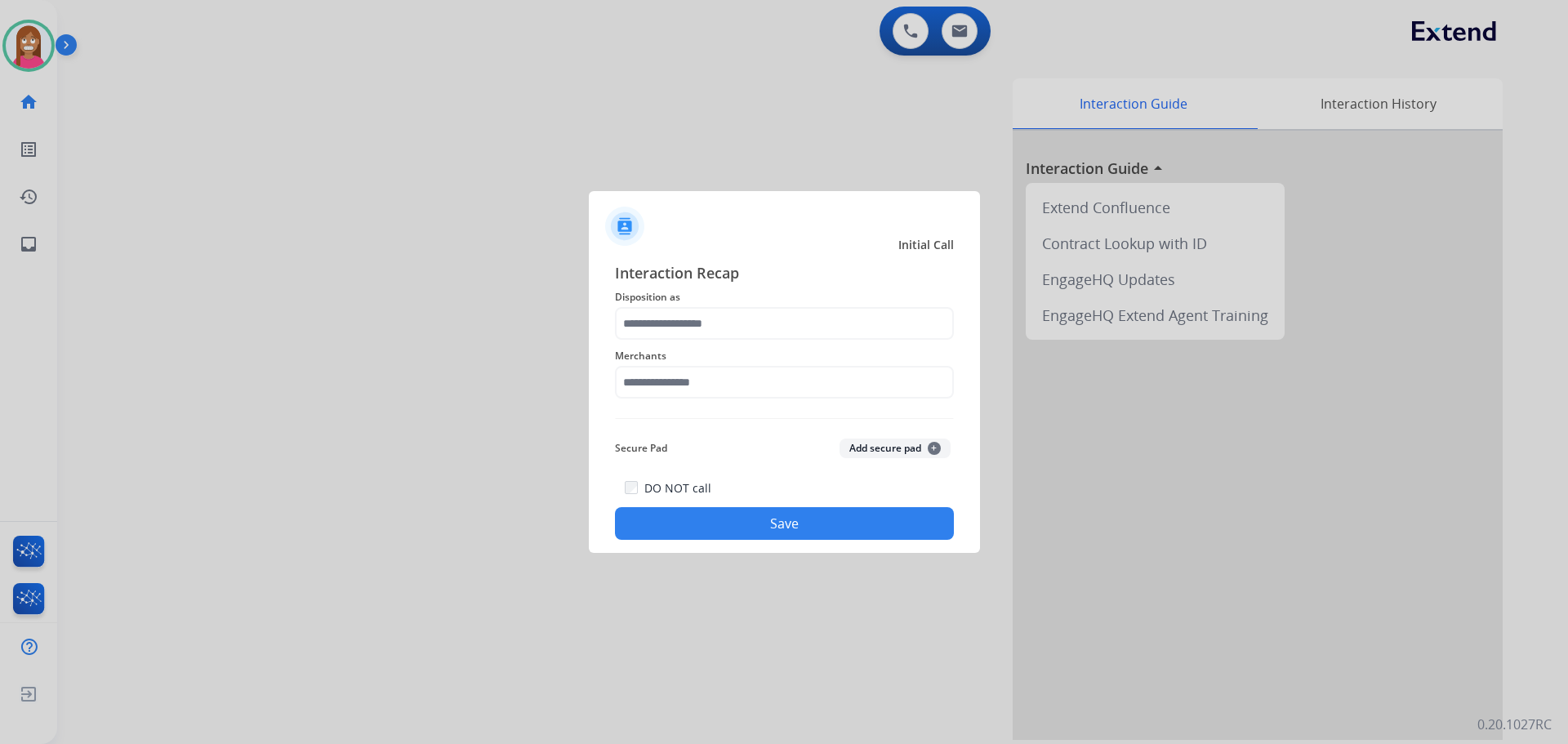
click at [637, 344] on div "Merchants" at bounding box center [784, 372] width 339 height 65
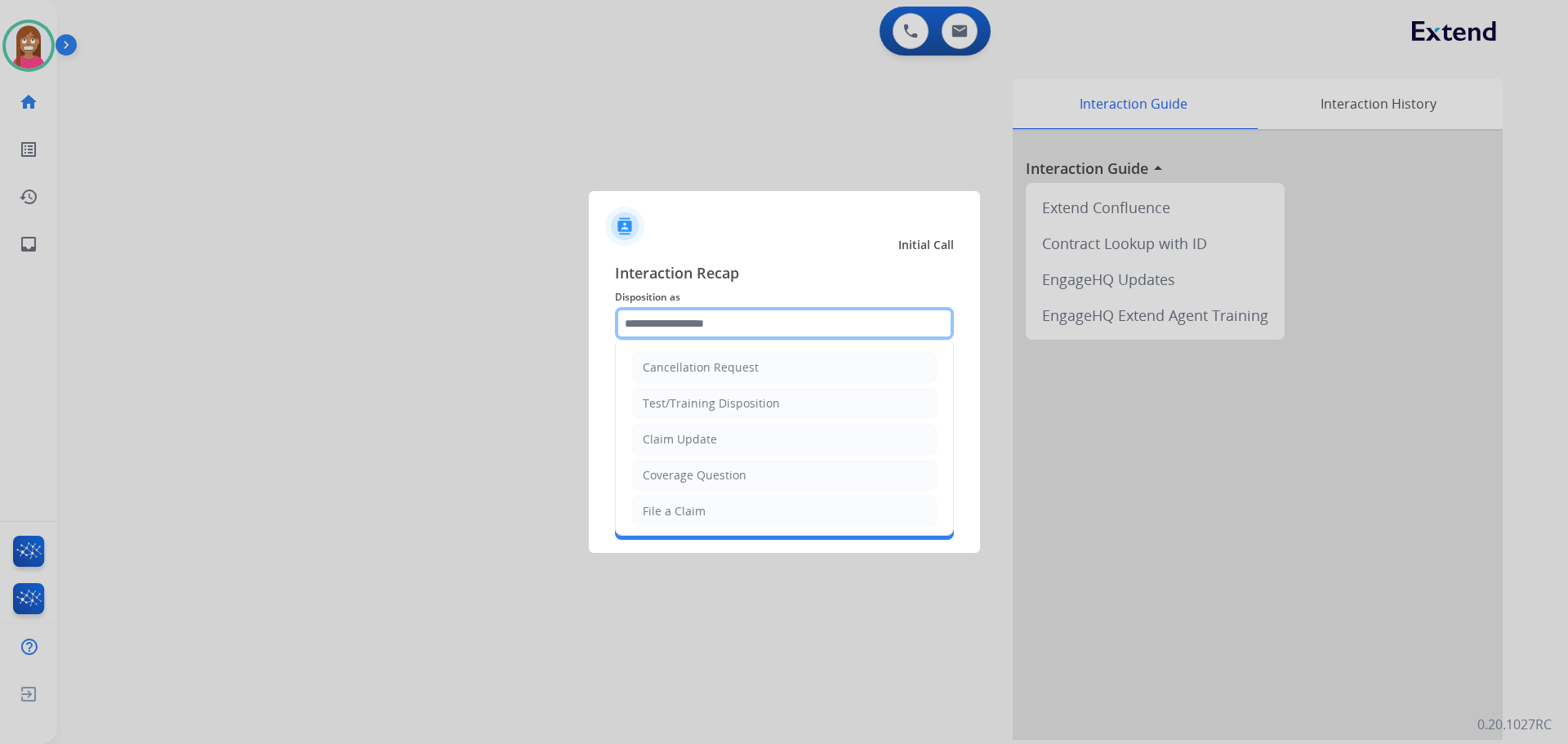
click at [645, 327] on input "text" at bounding box center [784, 323] width 339 height 32
click at [681, 434] on div "Claim Update" at bounding box center [679, 439] width 74 height 16
type input "**********"
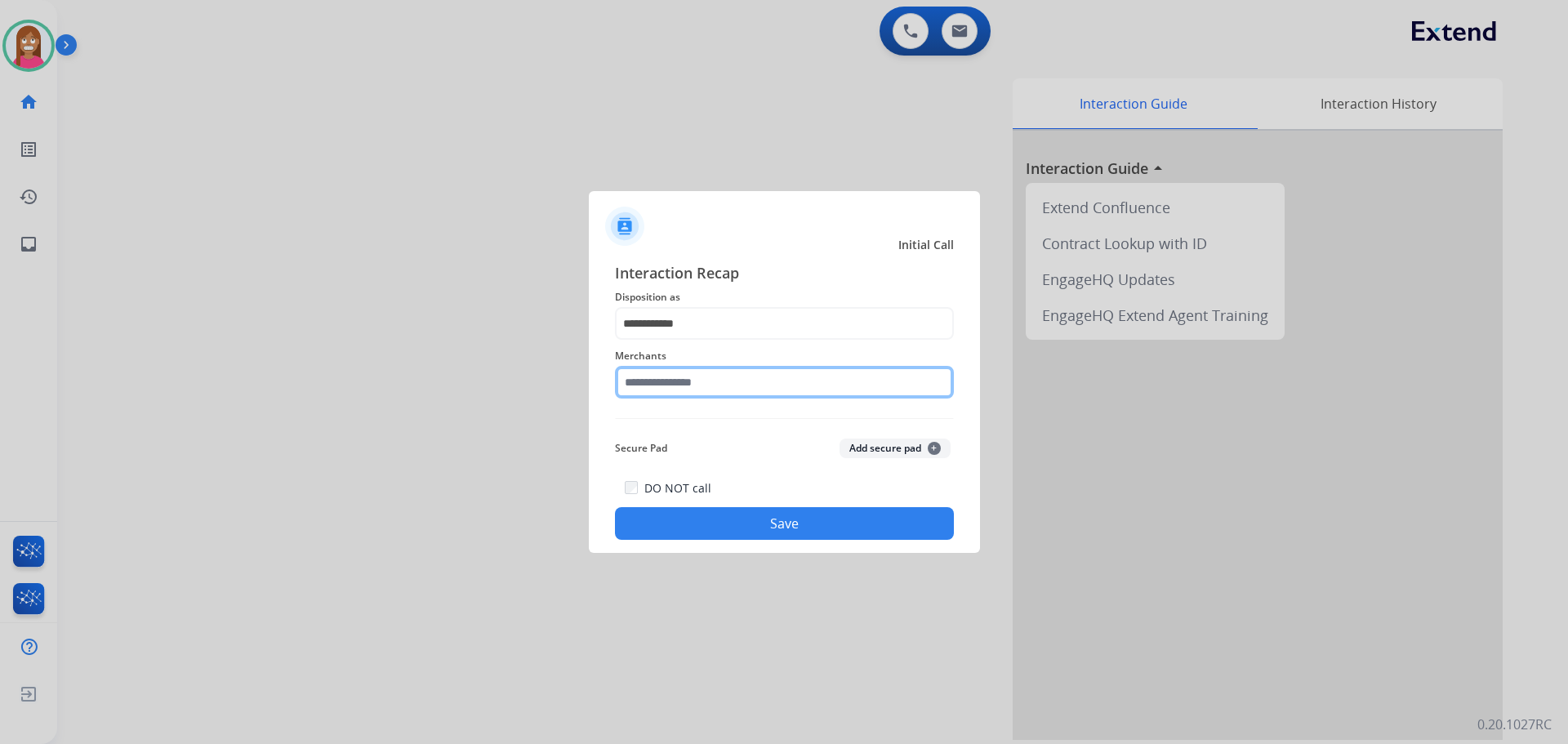
click at [669, 386] on input "text" at bounding box center [784, 382] width 339 height 32
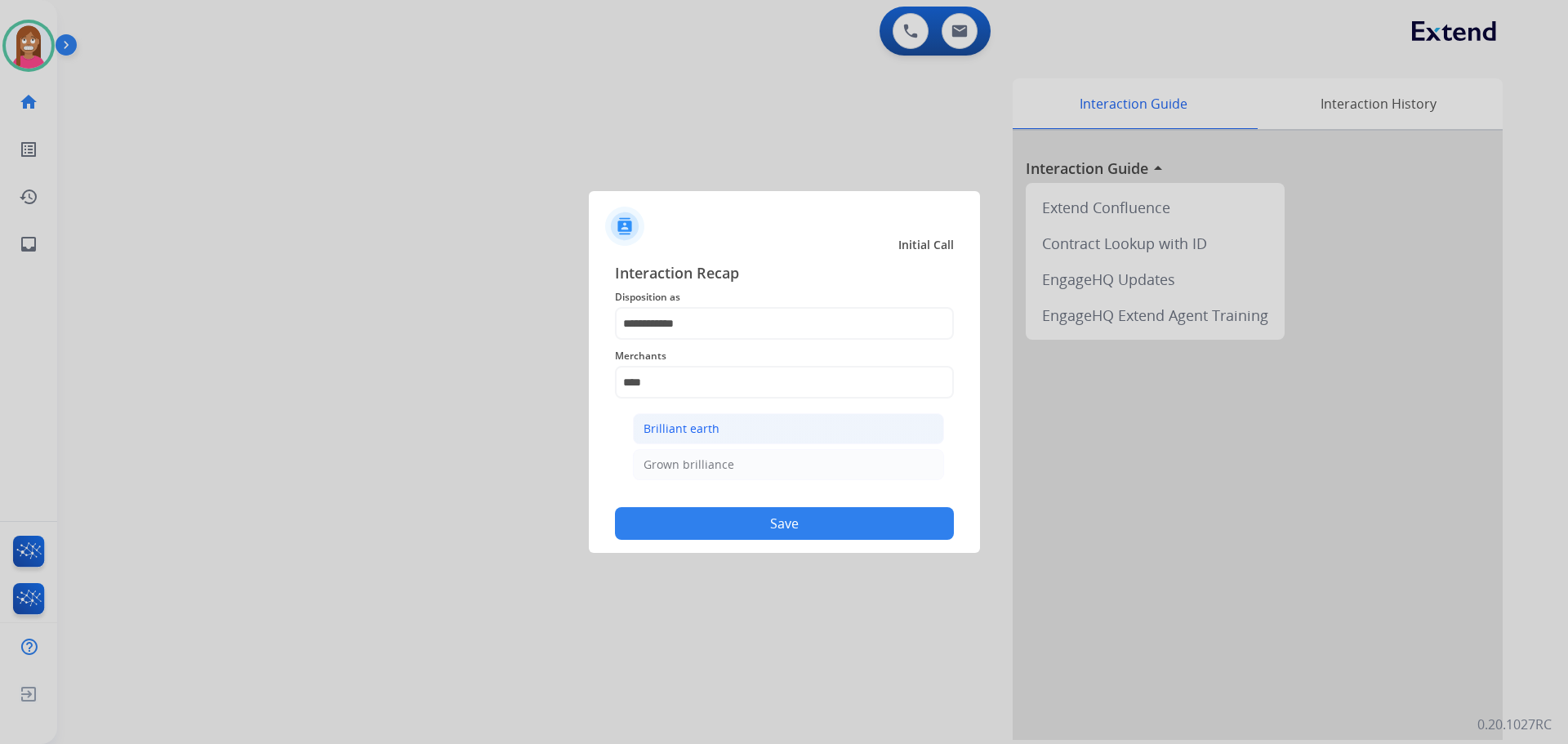
click at [831, 423] on li "Brilliant earth" at bounding box center [789, 429] width 311 height 31
type input "**********"
click at [843, 519] on button "Save" at bounding box center [784, 524] width 339 height 32
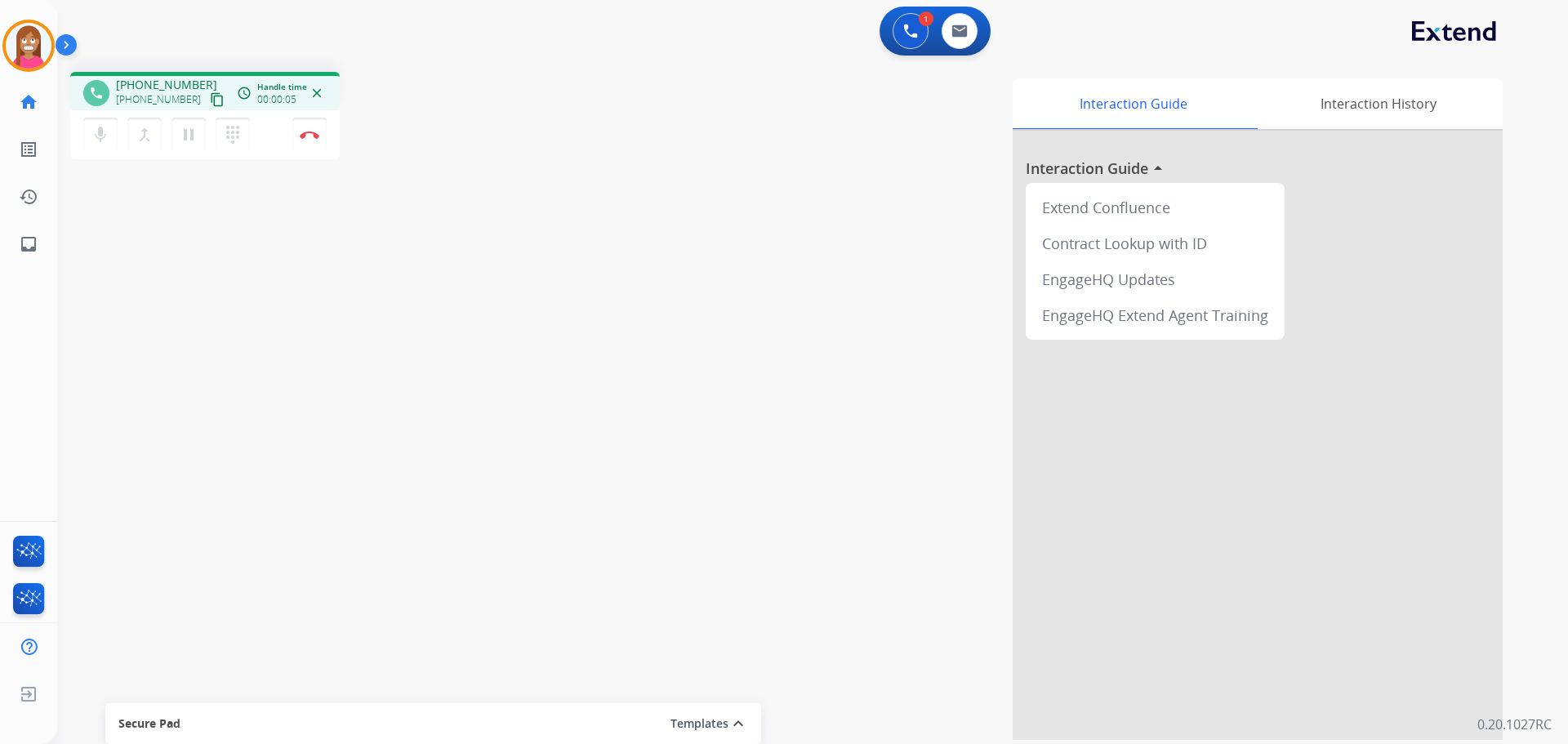
drag, startPoint x: 196, startPoint y: 106, endPoint x: 216, endPoint y: 109, distance: 20.2
click at [210, 105] on mat-icon "content_copy" at bounding box center [217, 99] width 14 height 14
click at [33, 236] on mat-icon "inbox" at bounding box center [28, 244] width 20 height 20
select select "**********"
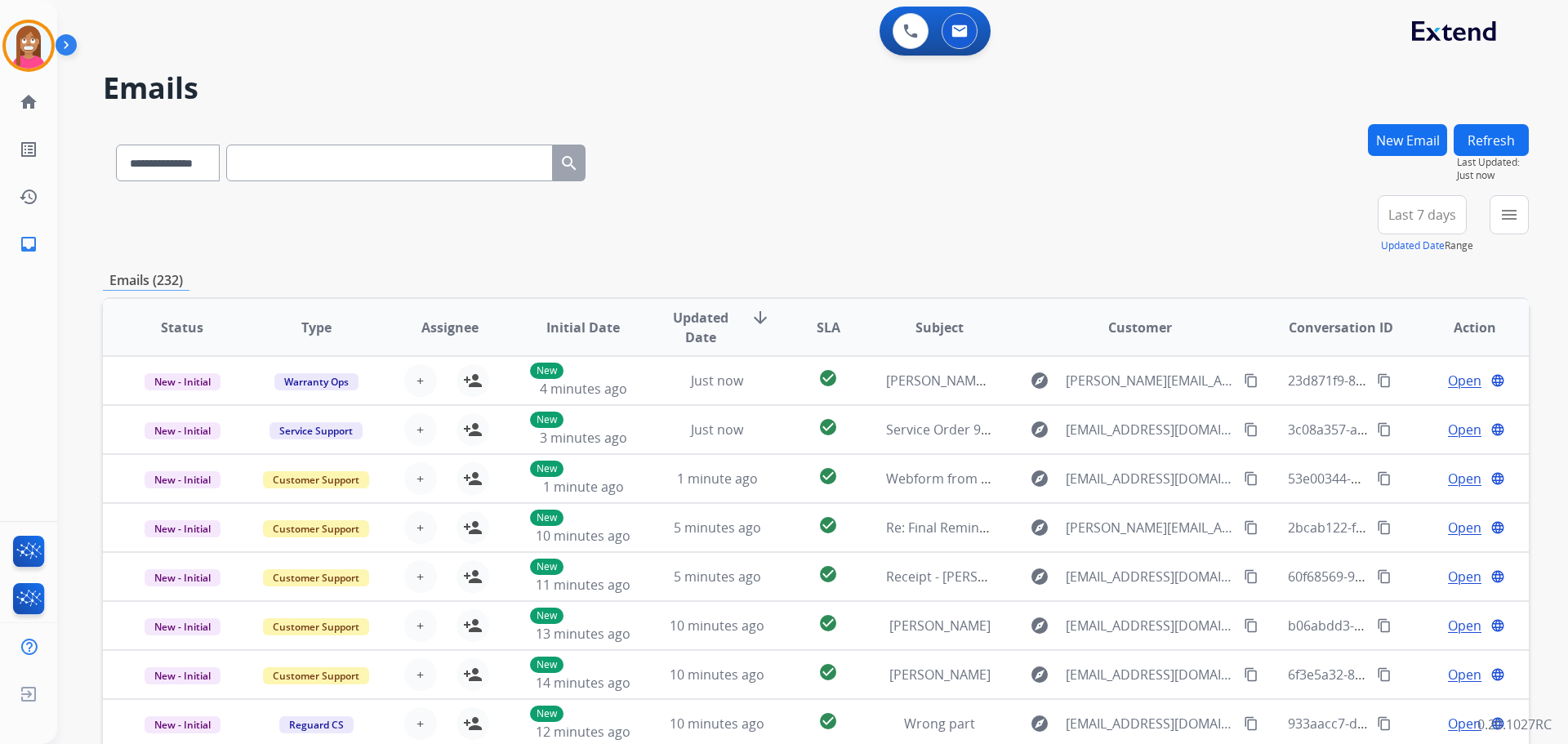
click at [1376, 137] on button "New Email" at bounding box center [1407, 139] width 79 height 31
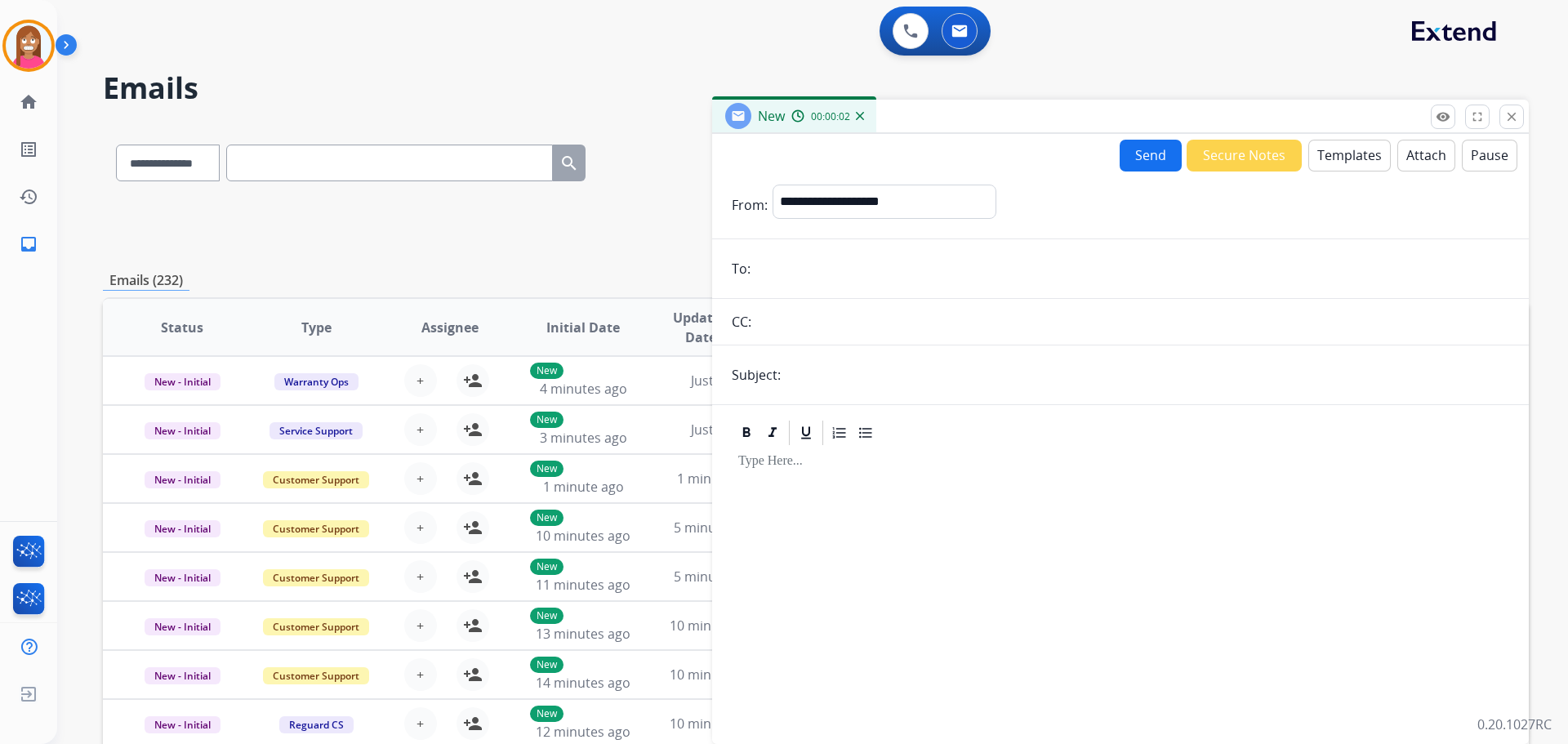
paste input "**********"
type input "**********"
click at [1397, 158] on button "Attach" at bounding box center [1426, 155] width 58 height 31
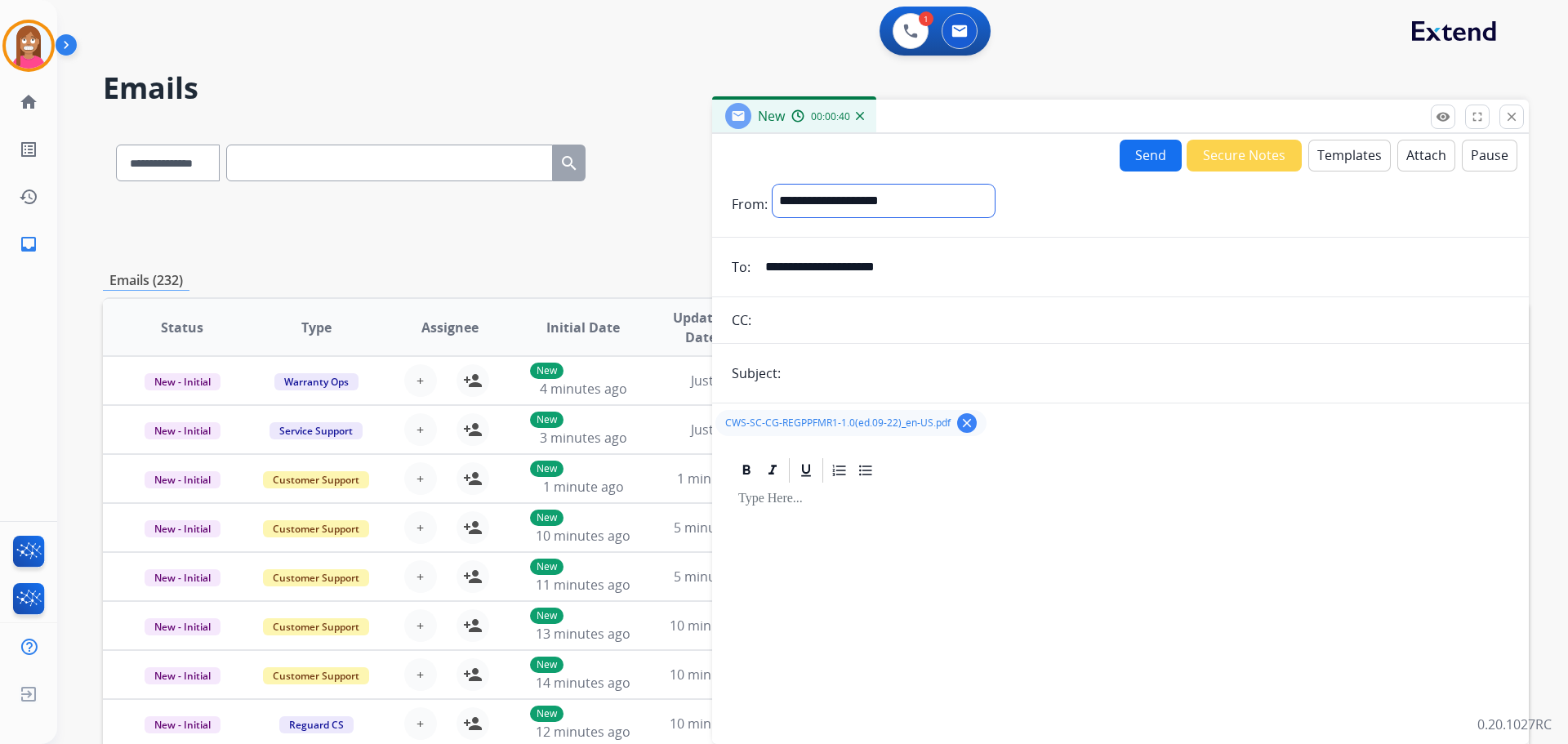
click at [805, 209] on select "**********" at bounding box center [883, 201] width 222 height 32
select select "**********"
click at [773, 185] on select "**********" at bounding box center [883, 201] width 222 height 32
click at [824, 370] on input "text" at bounding box center [1146, 375] width 723 height 32
type input "**********"
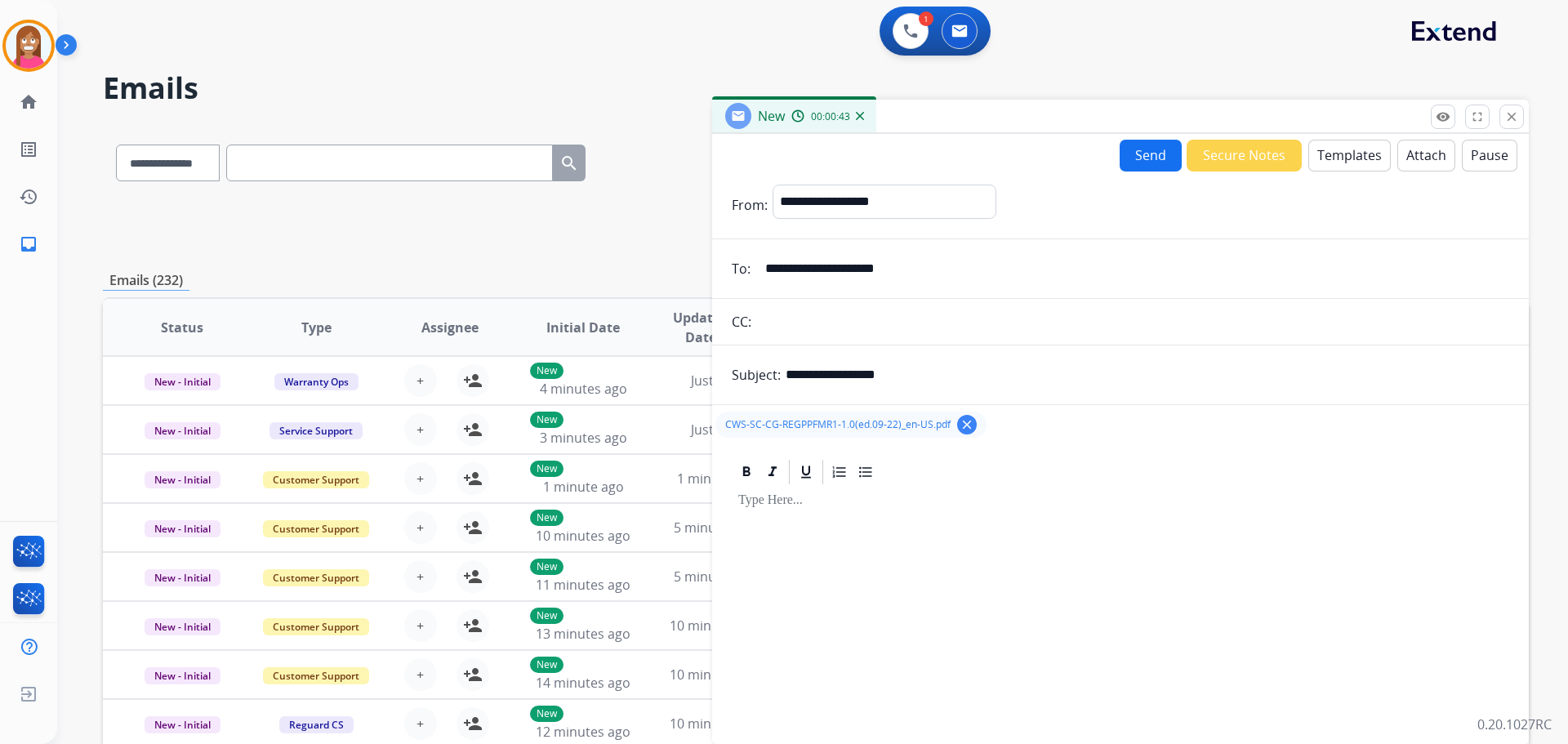
click at [1320, 158] on button "Templates" at bounding box center [1349, 155] width 82 height 31
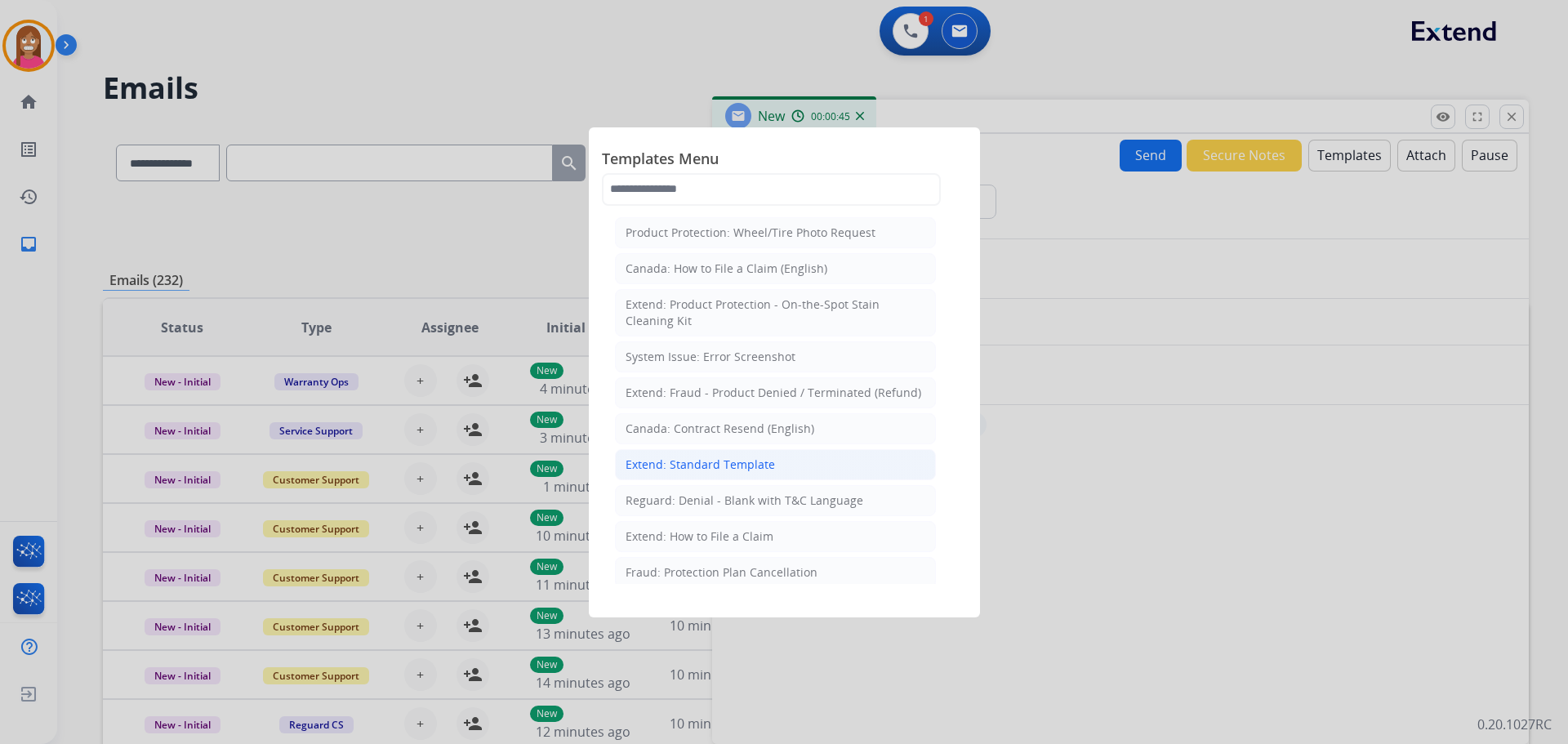
click at [679, 459] on div "Extend: Standard Template" at bounding box center [700, 464] width 150 height 16
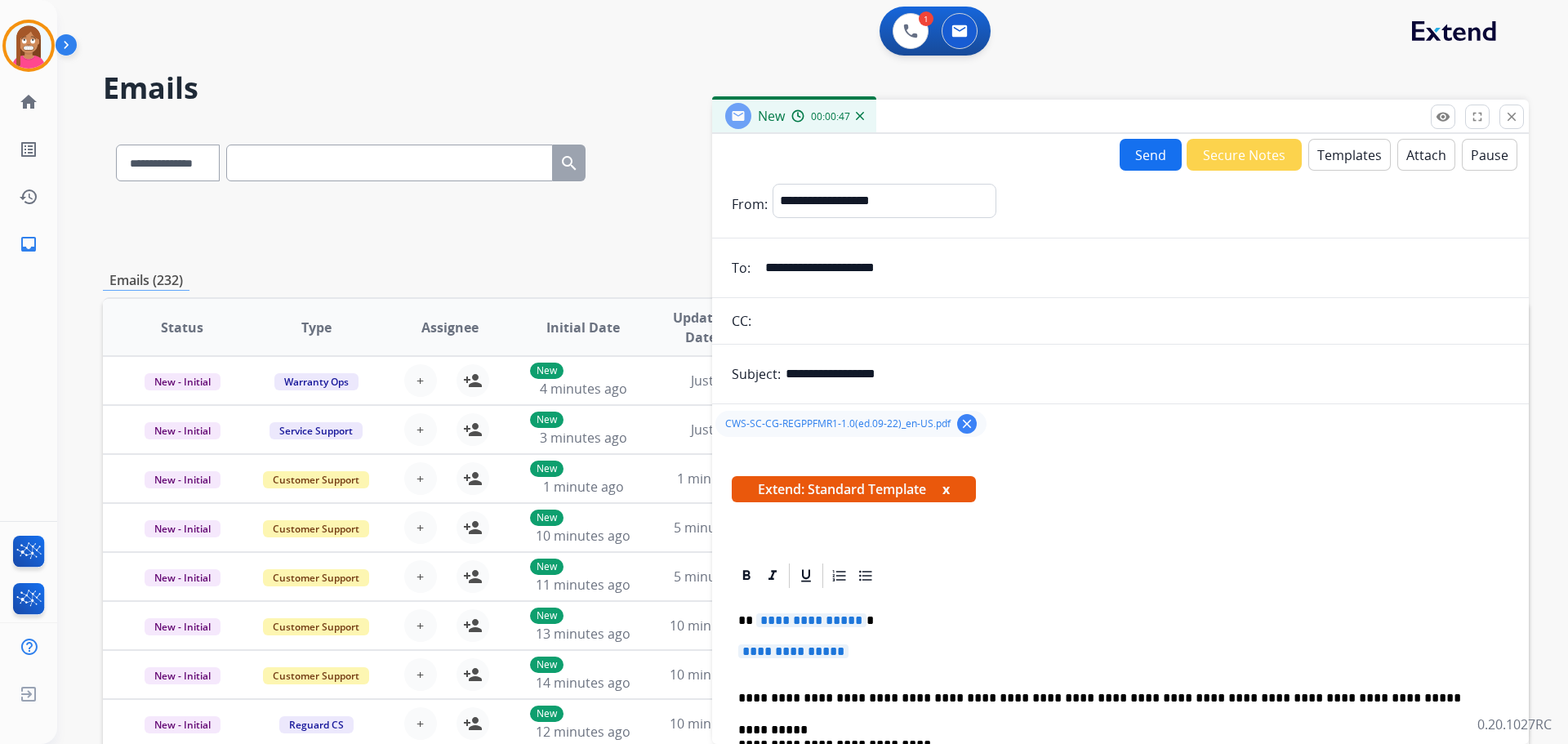
click at [864, 653] on p "**********" at bounding box center [1120, 660] width 764 height 31
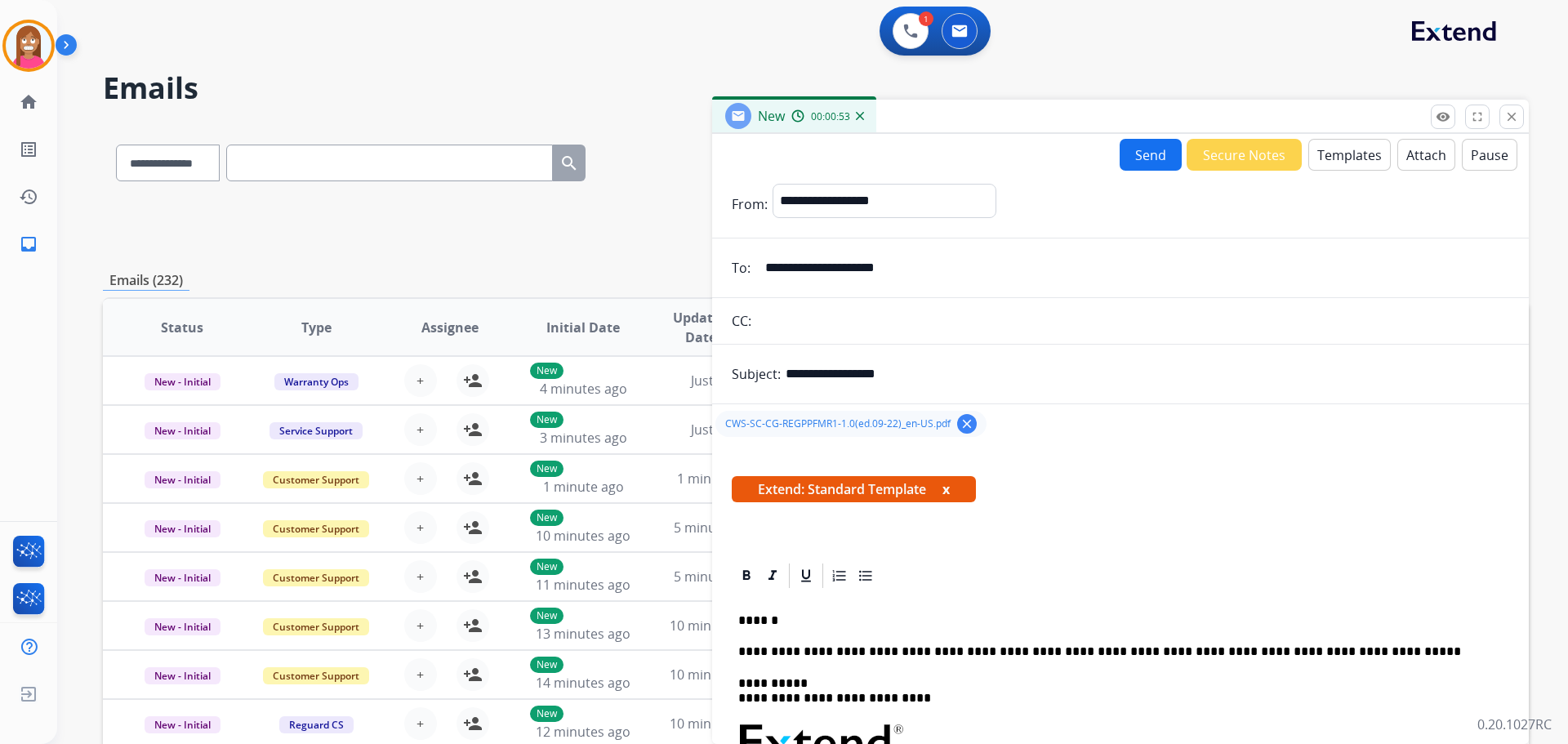
click at [1143, 158] on button "Send" at bounding box center [1150, 154] width 62 height 31
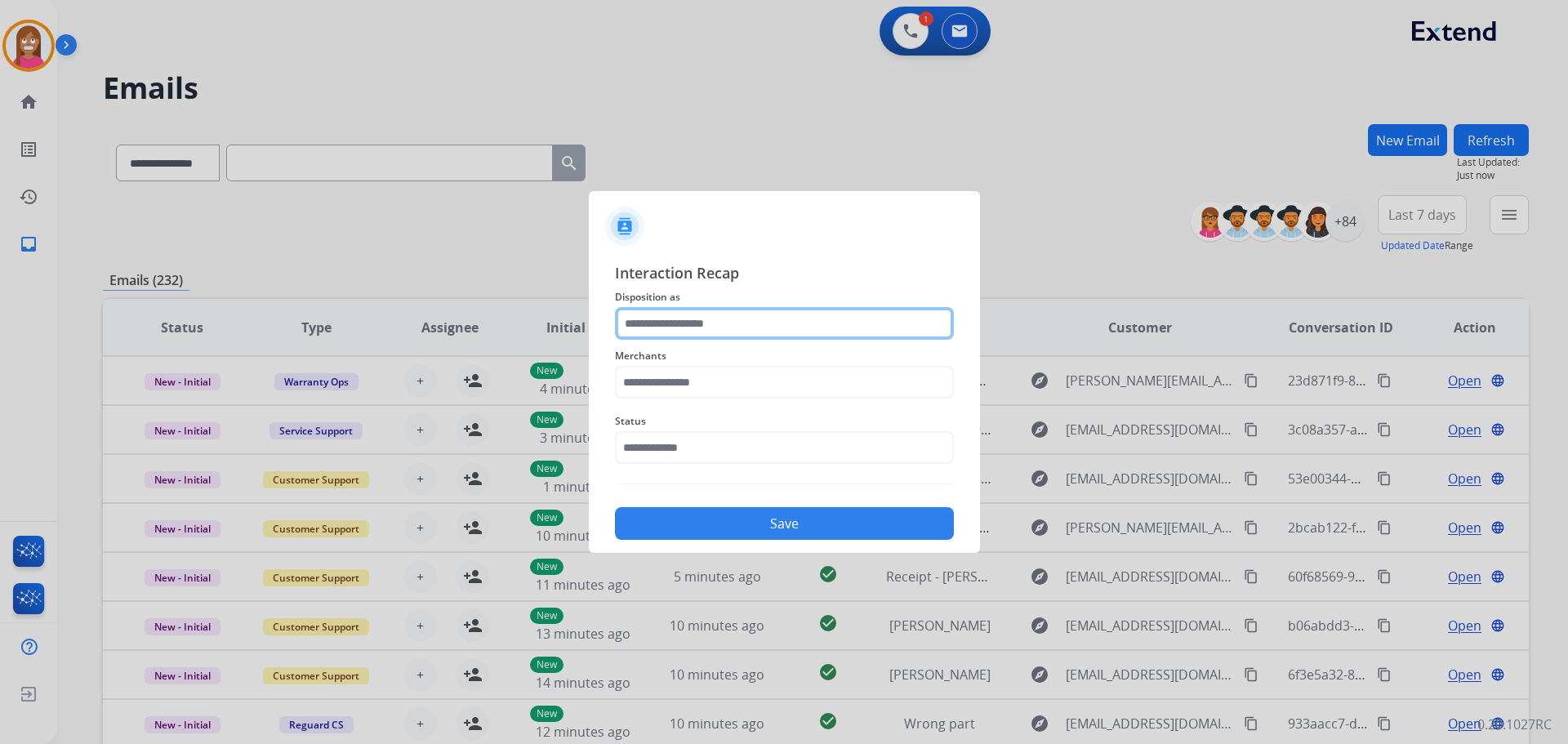
click at [656, 332] on input "text" at bounding box center [784, 323] width 339 height 32
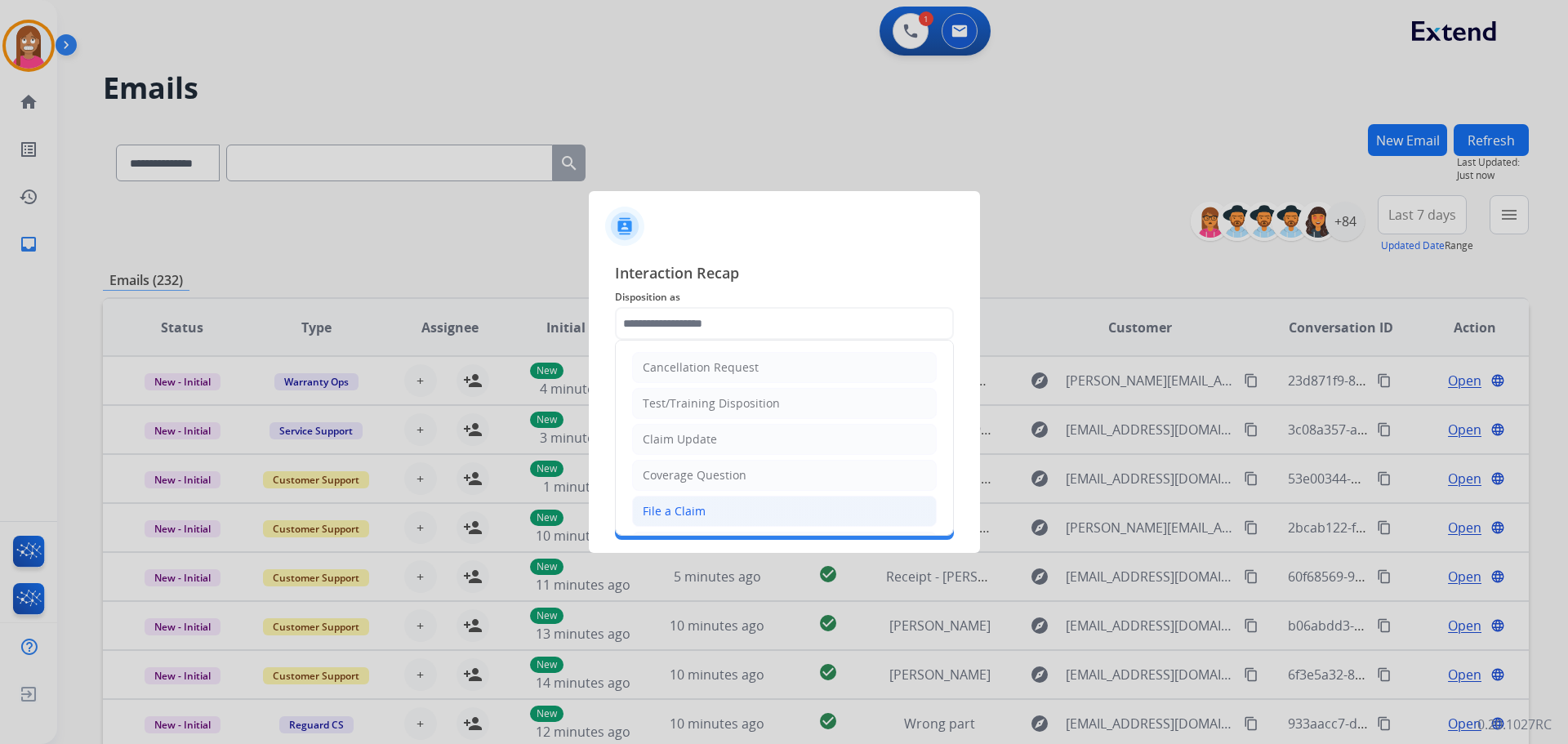
click at [668, 520] on li "File a Claim" at bounding box center [784, 511] width 304 height 31
type input "**********"
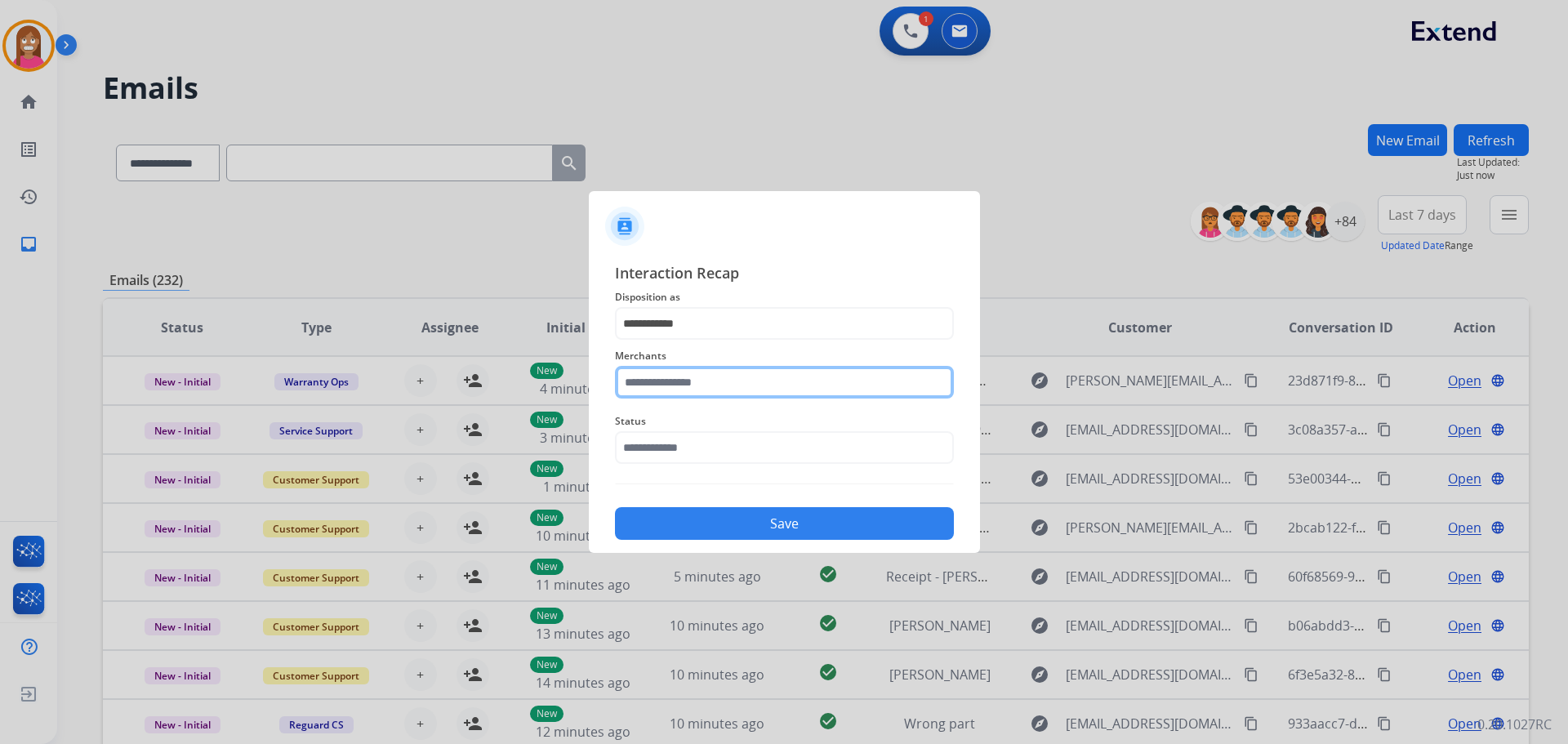
click at [652, 381] on input "text" at bounding box center [784, 382] width 339 height 32
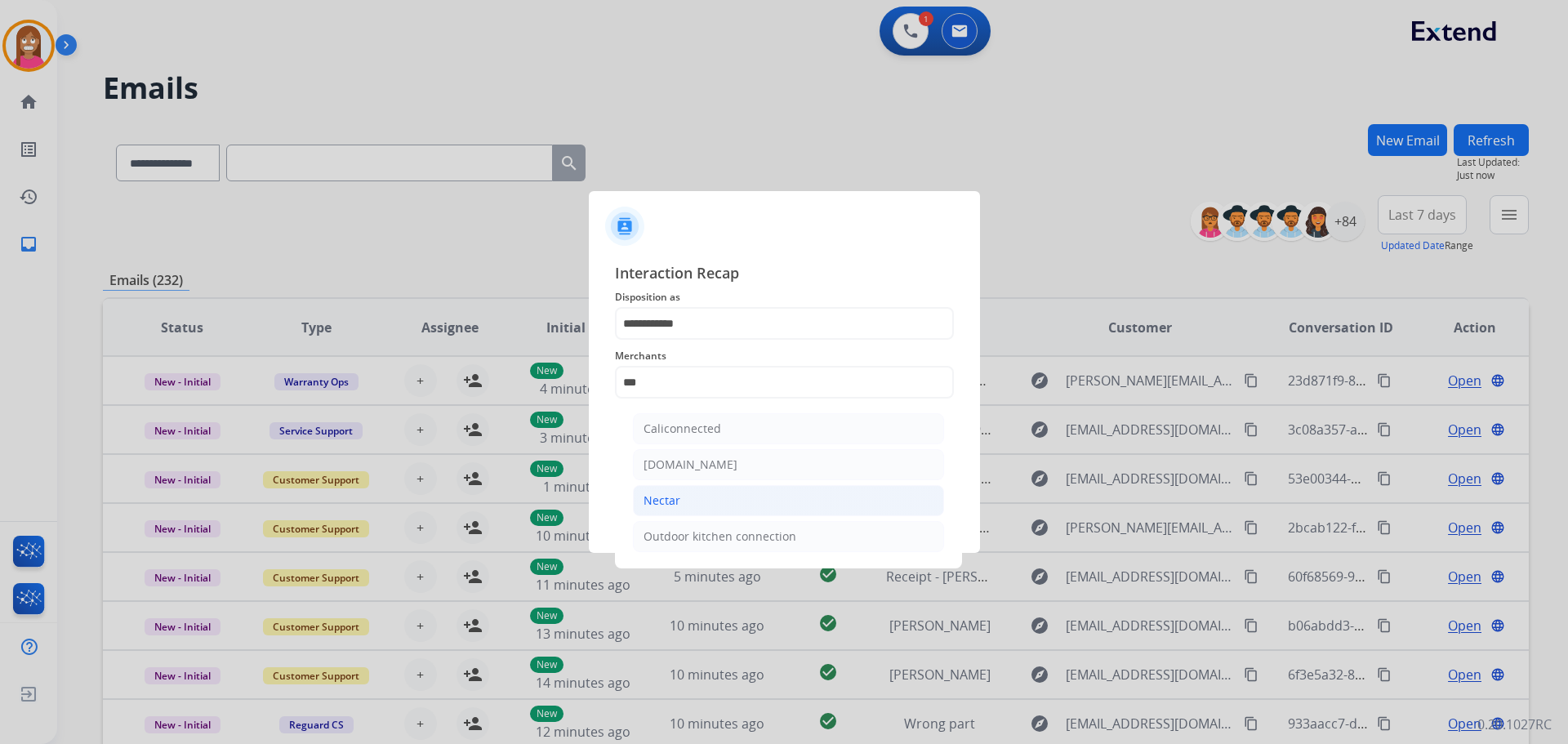
click at [705, 503] on li "Nectar" at bounding box center [789, 501] width 311 height 31
type input "******"
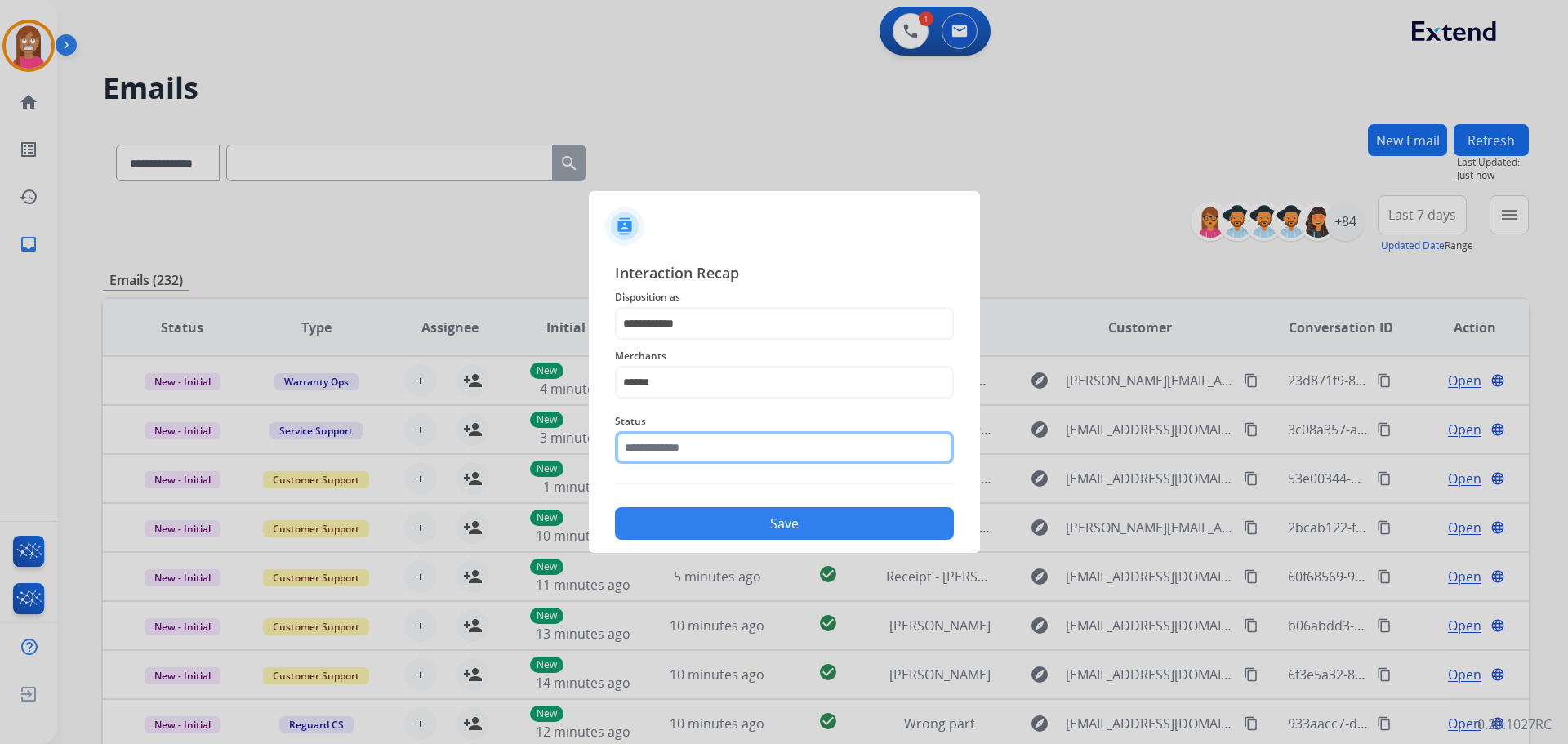
drag, startPoint x: 645, startPoint y: 452, endPoint x: 658, endPoint y: 469, distance: 21.4
click at [645, 454] on input "text" at bounding box center [784, 447] width 339 height 32
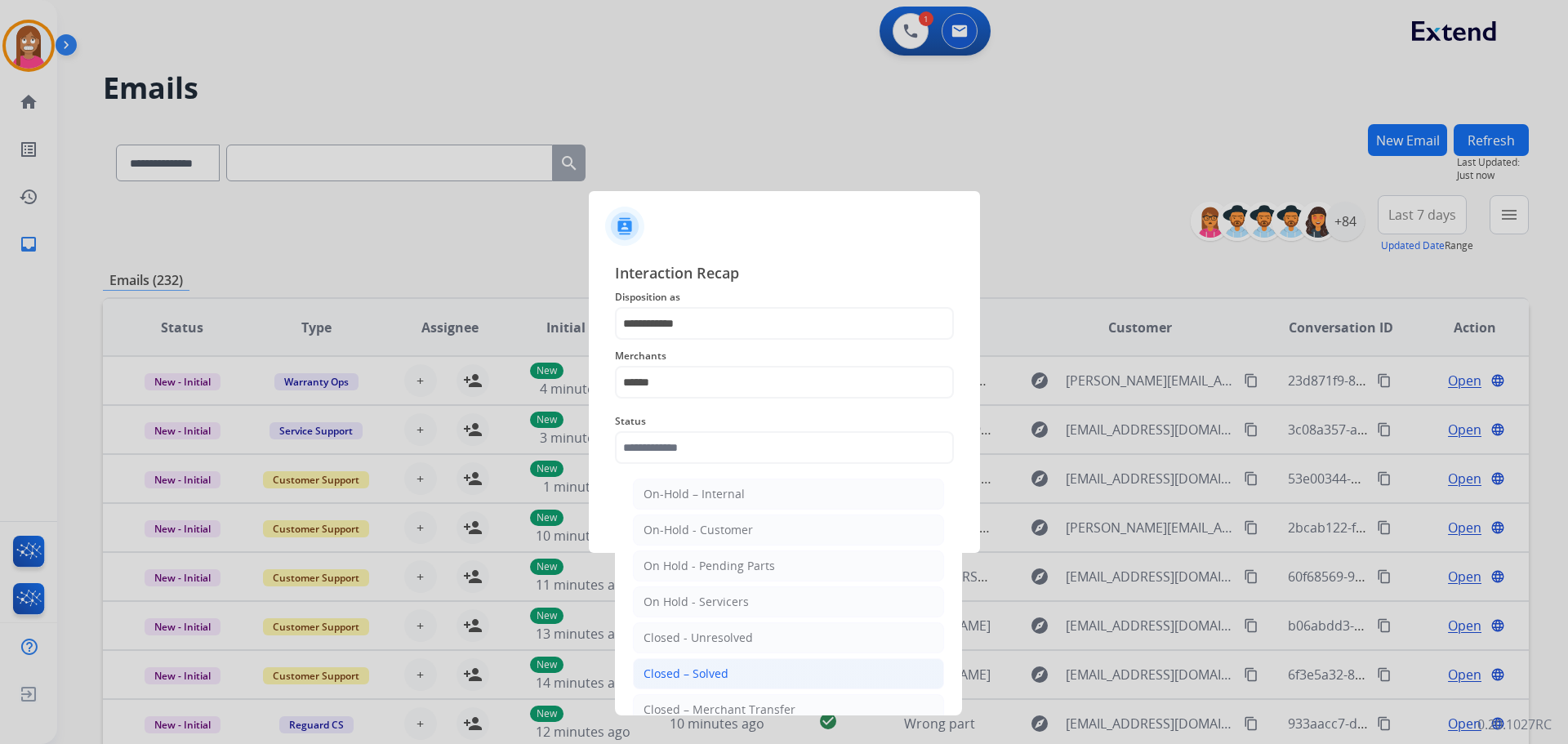
click at [695, 677] on div "Closed – Solved" at bounding box center [686, 673] width 85 height 16
type input "**********"
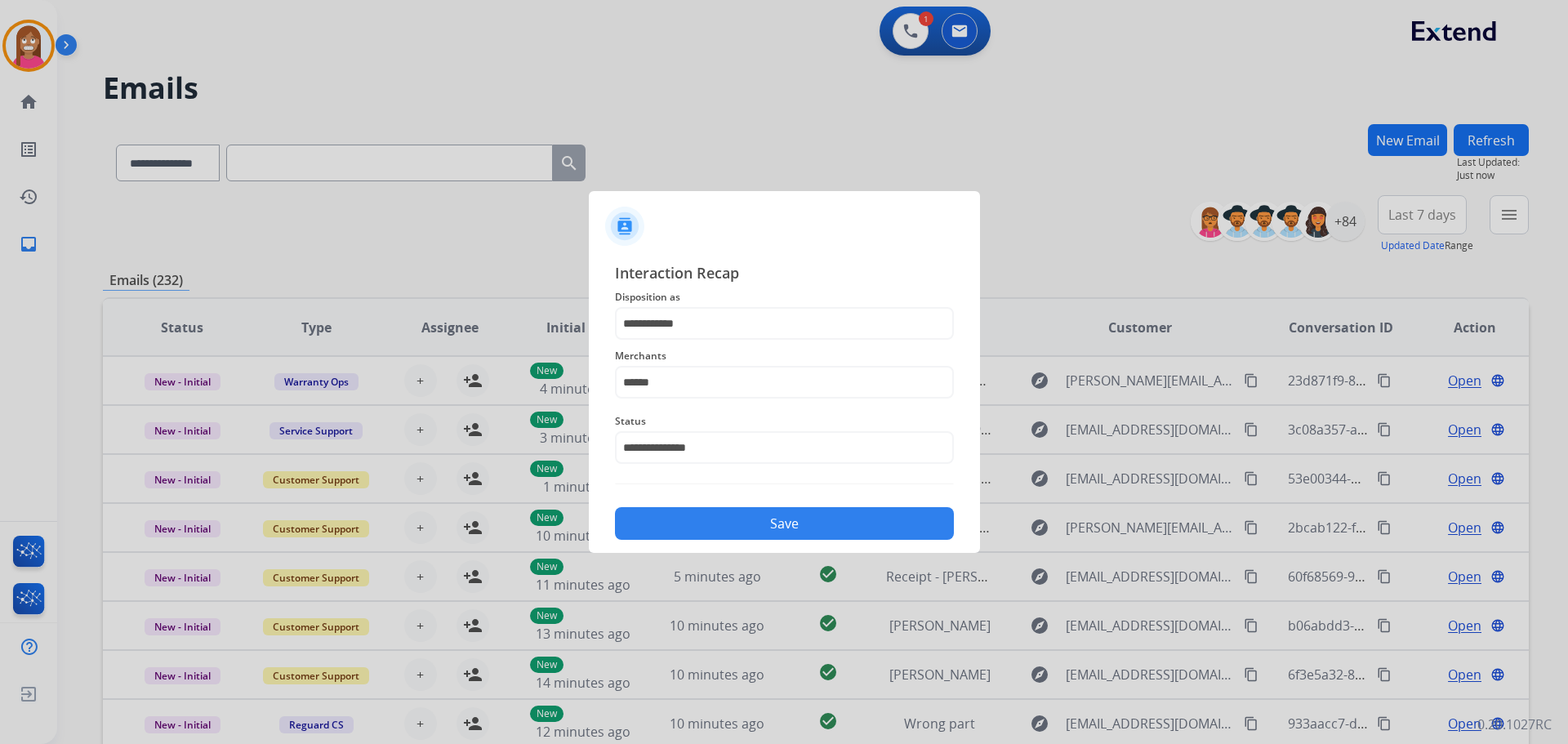
click at [678, 520] on button "Save" at bounding box center [784, 524] width 339 height 32
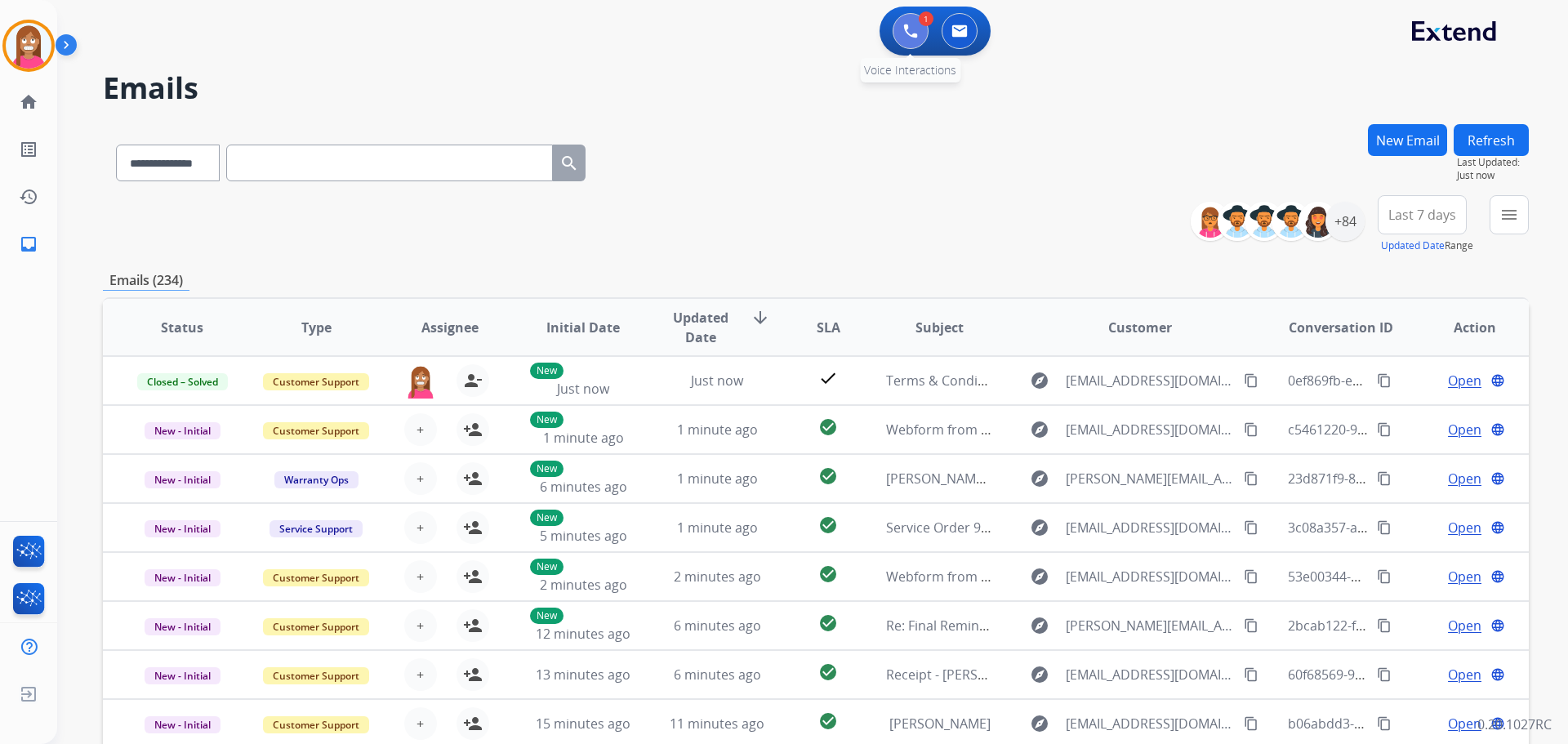
click at [913, 26] on img at bounding box center [910, 31] width 14 height 14
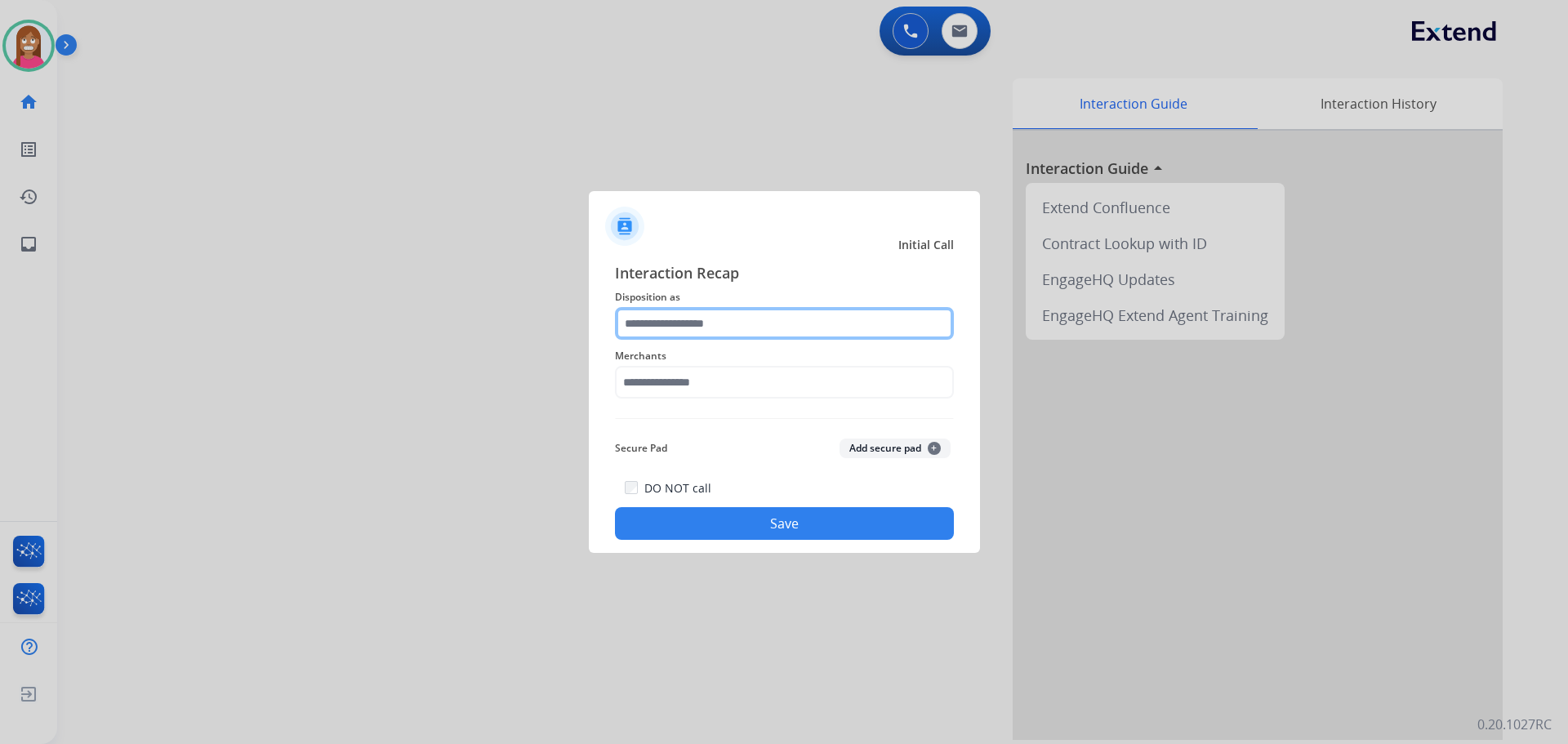
click at [652, 323] on input "text" at bounding box center [784, 323] width 339 height 32
click at [664, 330] on input "text" at bounding box center [784, 323] width 339 height 32
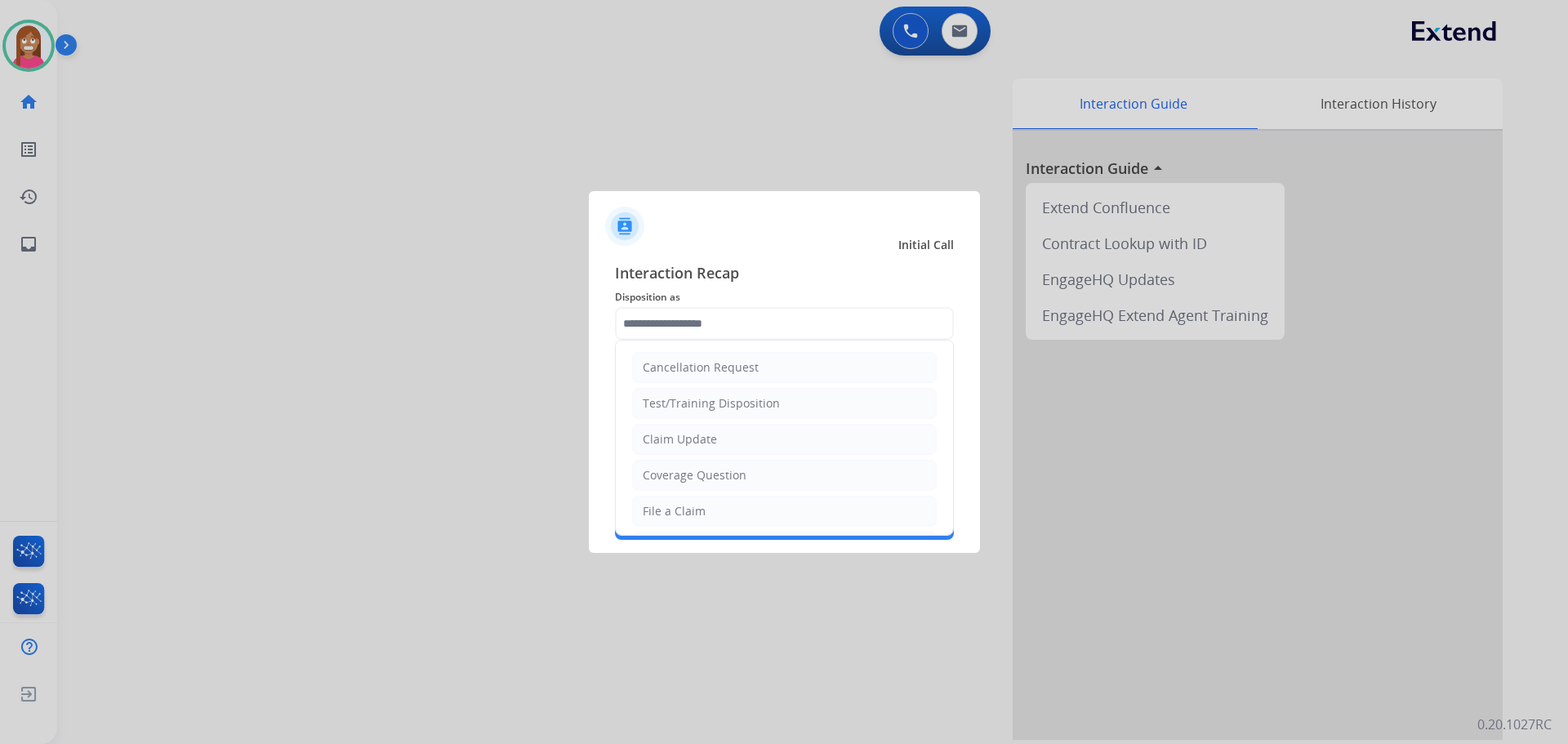
drag, startPoint x: 665, startPoint y: 509, endPoint x: 665, endPoint y: 531, distance: 22.0
click at [665, 520] on li "File a Claim" at bounding box center [784, 511] width 304 height 31
type input "**********"
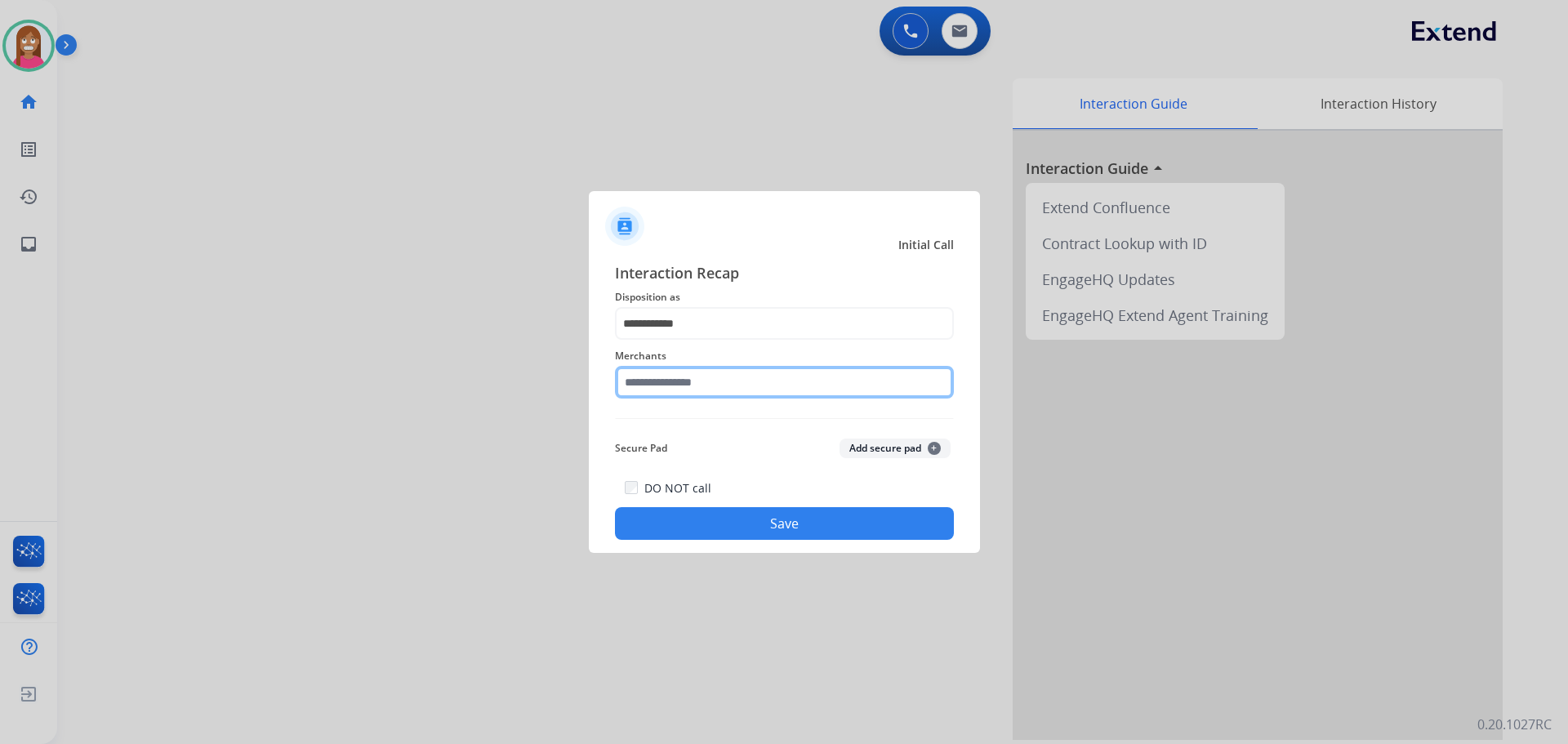
click at [668, 379] on input "text" at bounding box center [784, 382] width 339 height 32
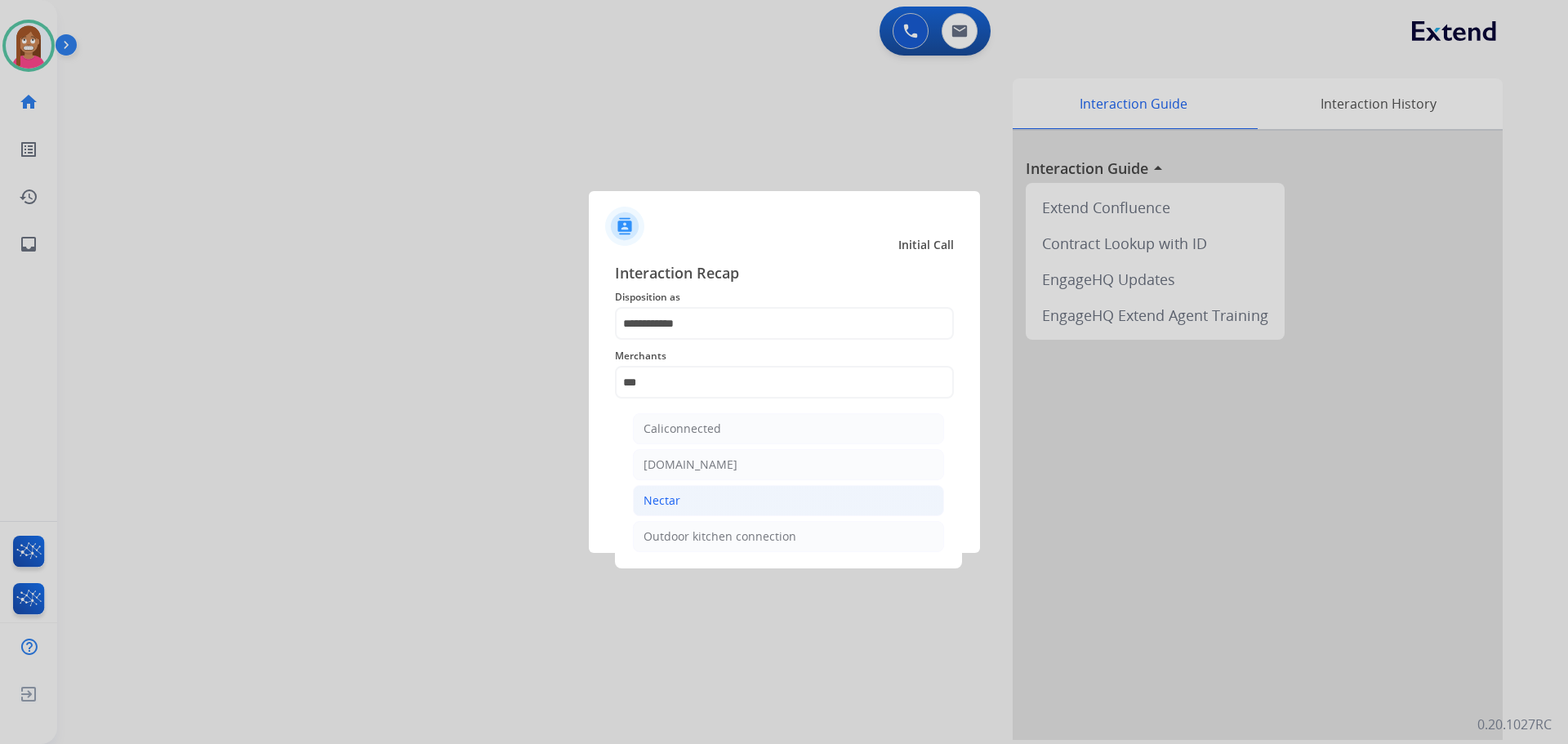
click at [653, 493] on div "Nectar" at bounding box center [661, 500] width 37 height 16
type input "******"
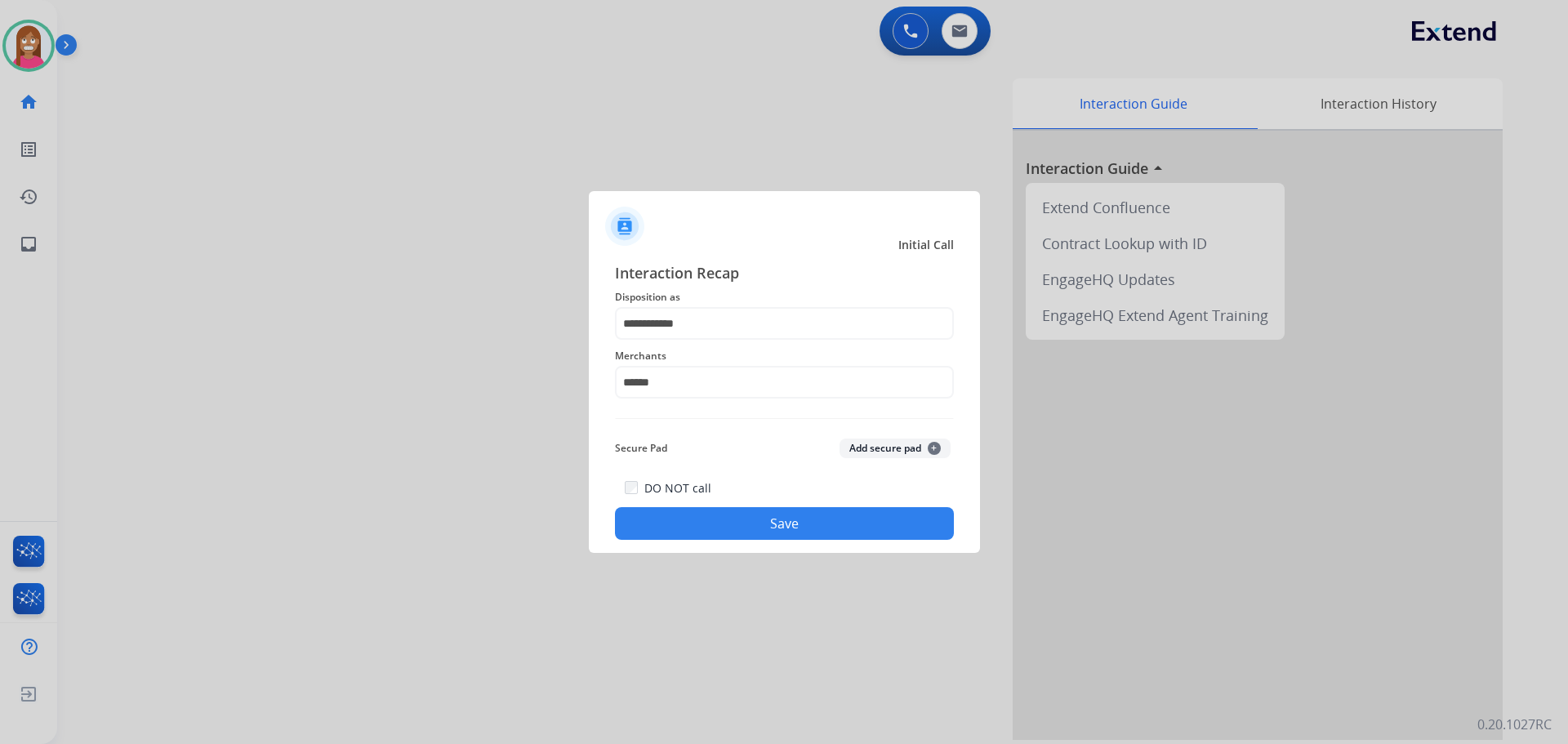
click at [681, 518] on button "Save" at bounding box center [784, 524] width 339 height 32
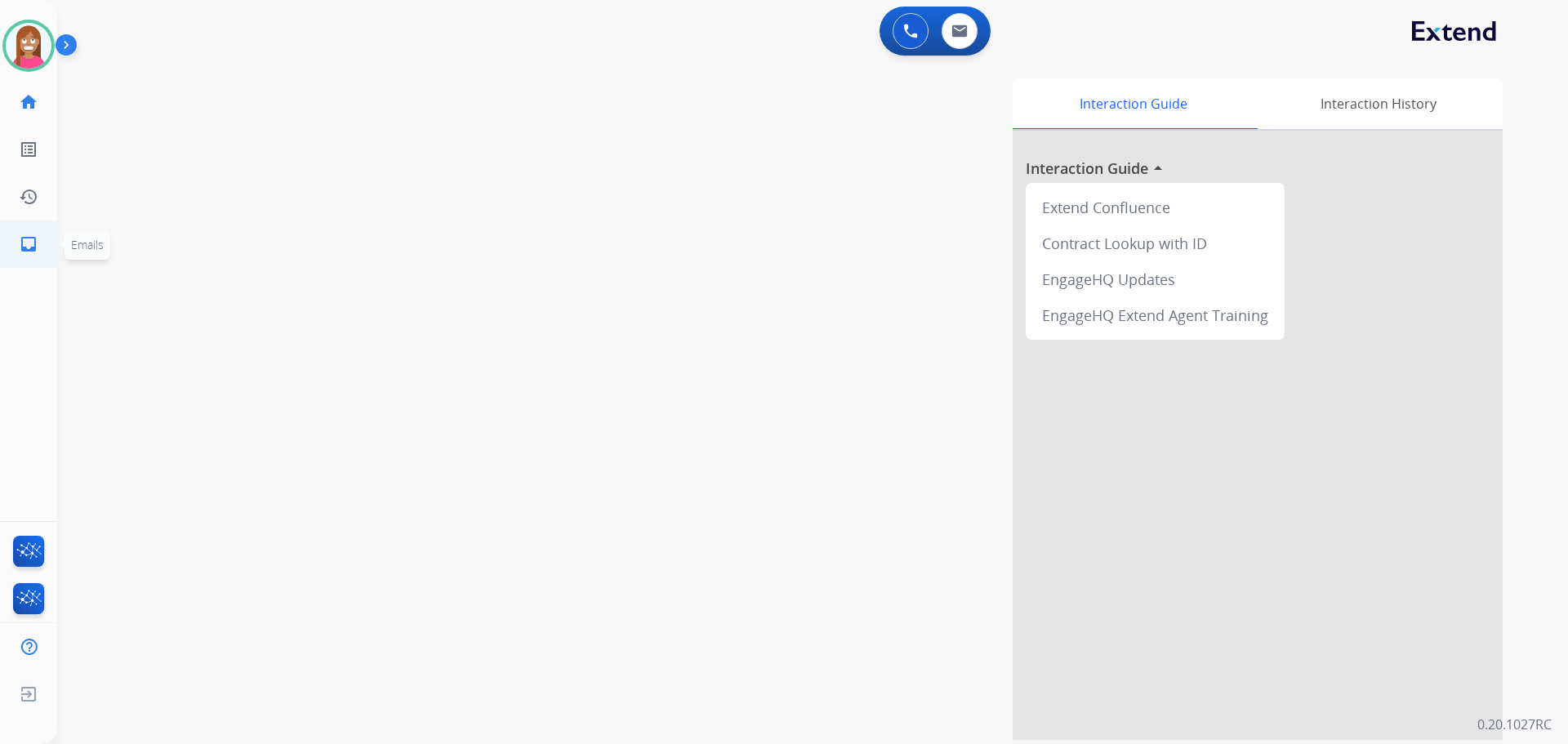
click at [27, 253] on mat-icon "inbox" at bounding box center [28, 244] width 20 height 20
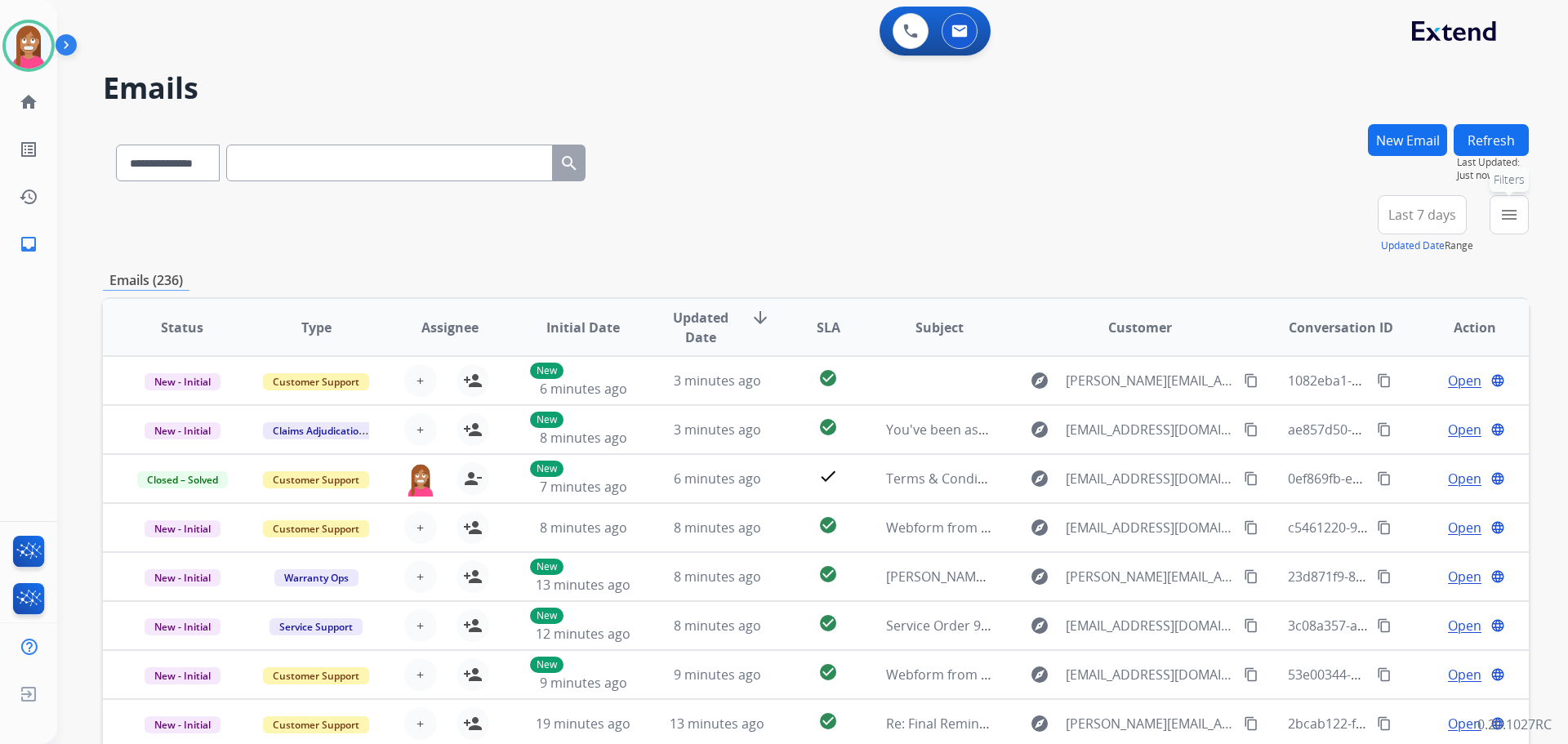
drag, startPoint x: 1500, startPoint y: 219, endPoint x: 1470, endPoint y: 237, distance: 35.0
click at [1500, 219] on mat-icon "menu" at bounding box center [1509, 214] width 20 height 20
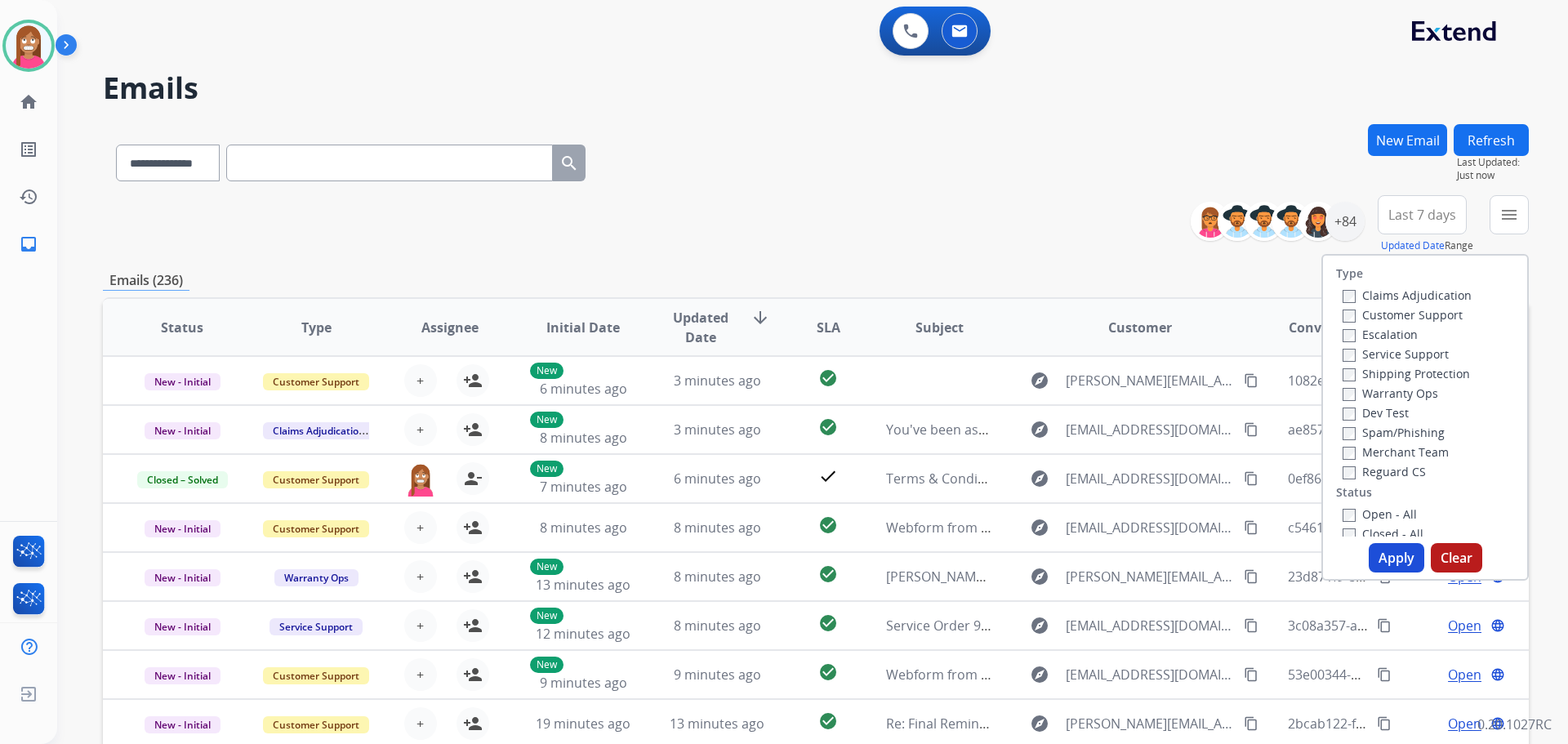
click at [1378, 318] on label "Customer Support" at bounding box center [1402, 315] width 120 height 15
click at [1366, 375] on label "Shipping Protection" at bounding box center [1407, 373] width 127 height 15
select select "**********"
click at [1360, 514] on label "Open - All" at bounding box center [1379, 514] width 74 height 15
drag, startPoint x: 1367, startPoint y: 511, endPoint x: 1384, endPoint y: 554, distance: 46.2
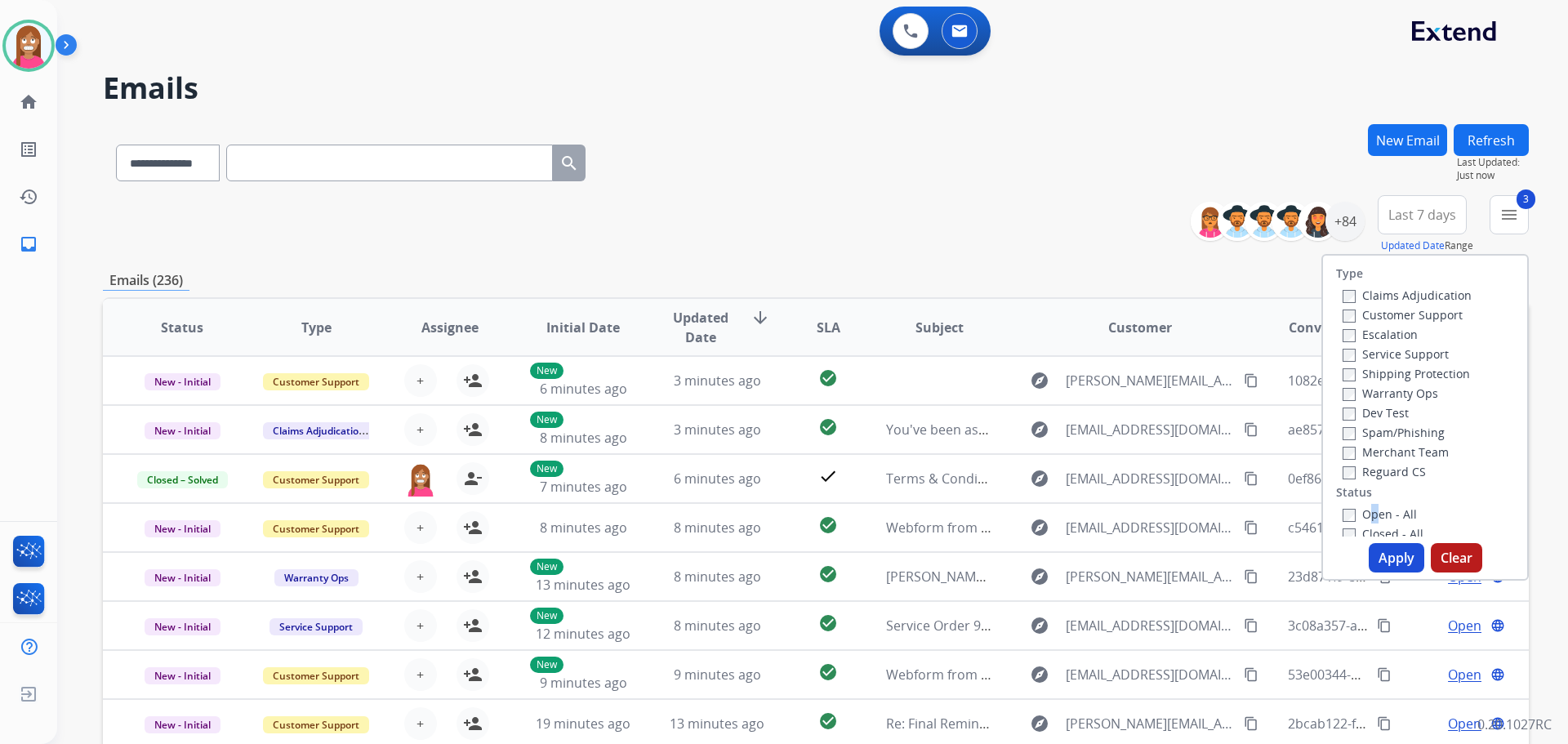
click at [1367, 511] on label "Open - All" at bounding box center [1379, 514] width 74 height 15
click at [1385, 559] on button "Apply" at bounding box center [1395, 558] width 55 height 30
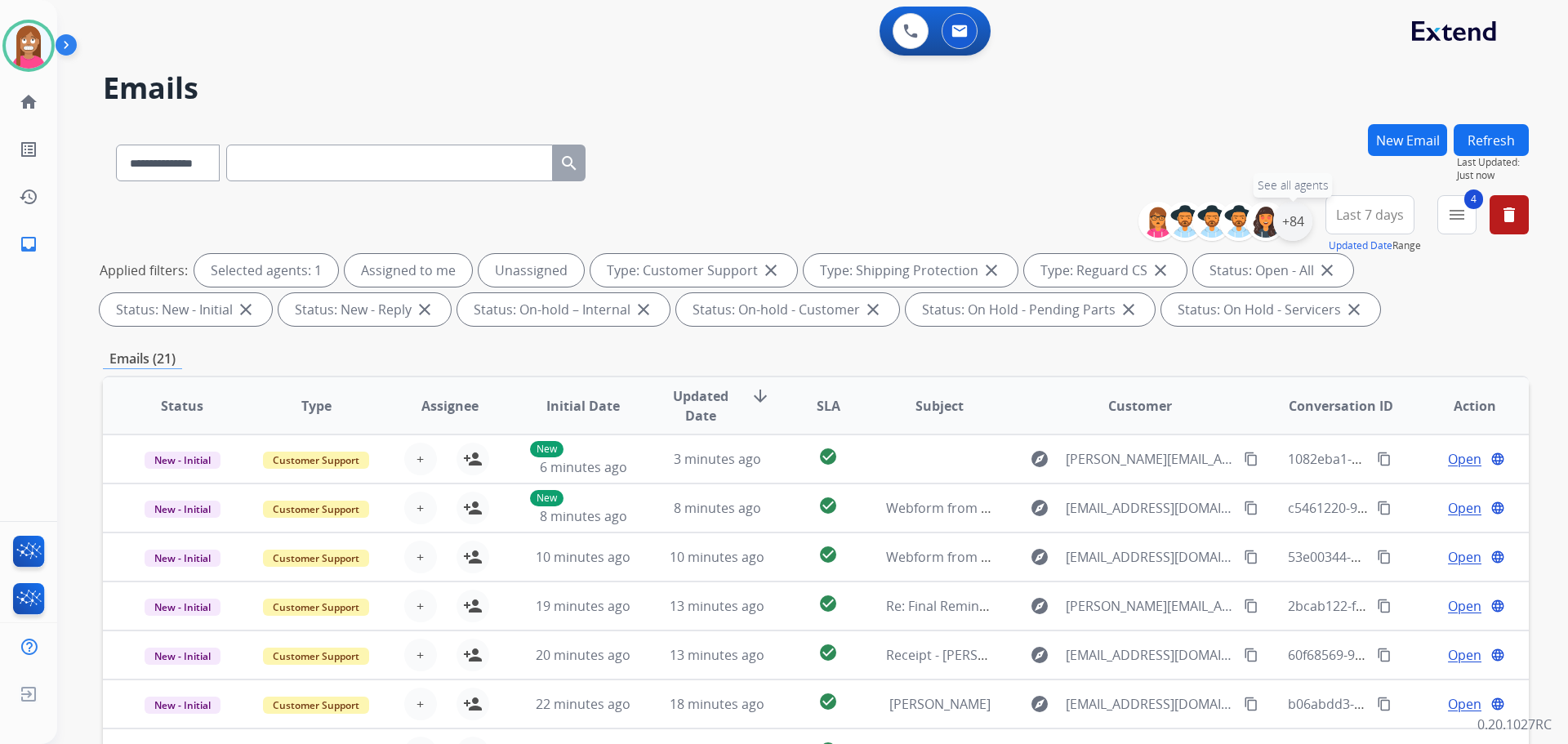
click at [1286, 229] on div "+84" at bounding box center [1293, 221] width 39 height 39
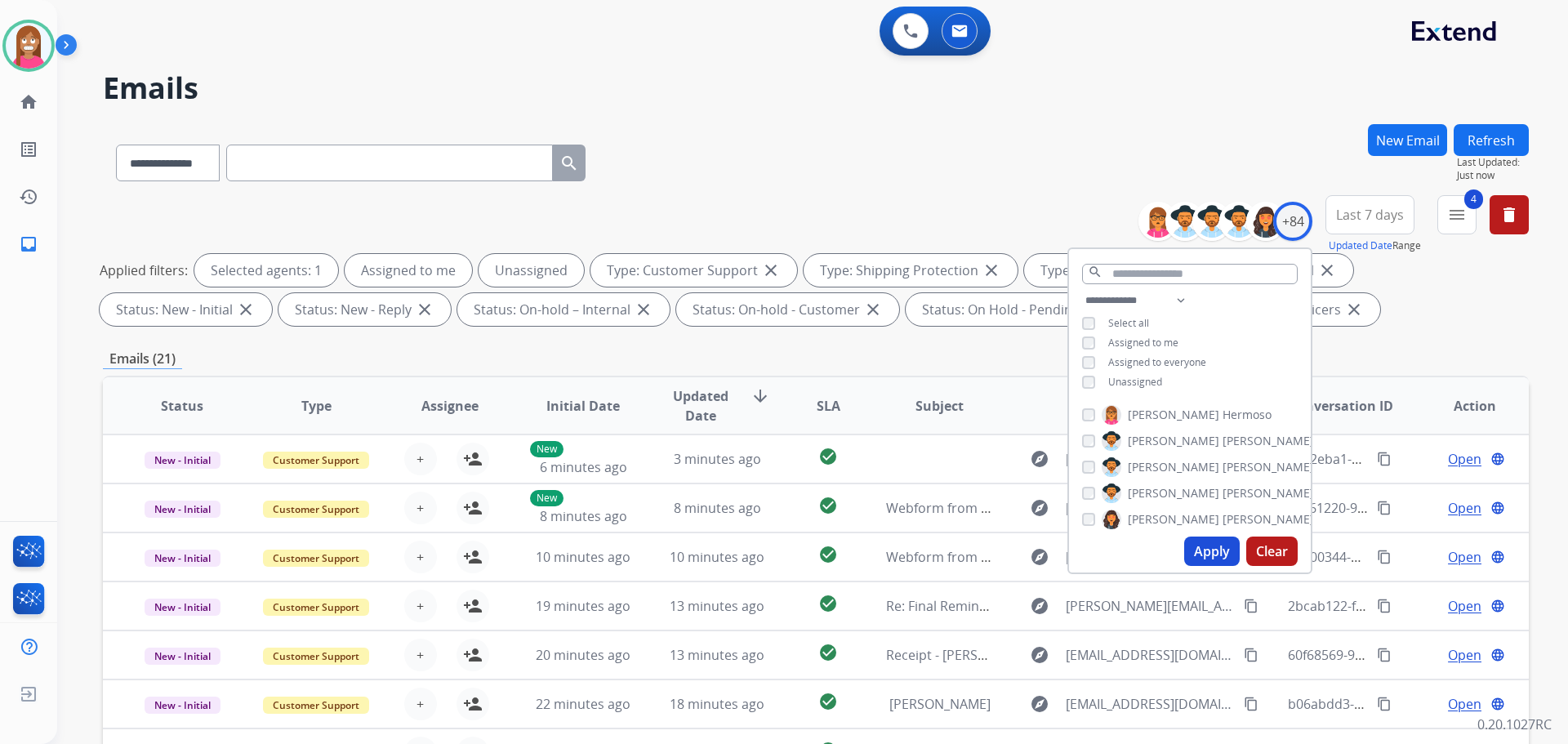
click at [1077, 380] on div "**********" at bounding box center [1190, 343] width 241 height 105
click at [1203, 548] on button "Apply" at bounding box center [1211, 551] width 55 height 30
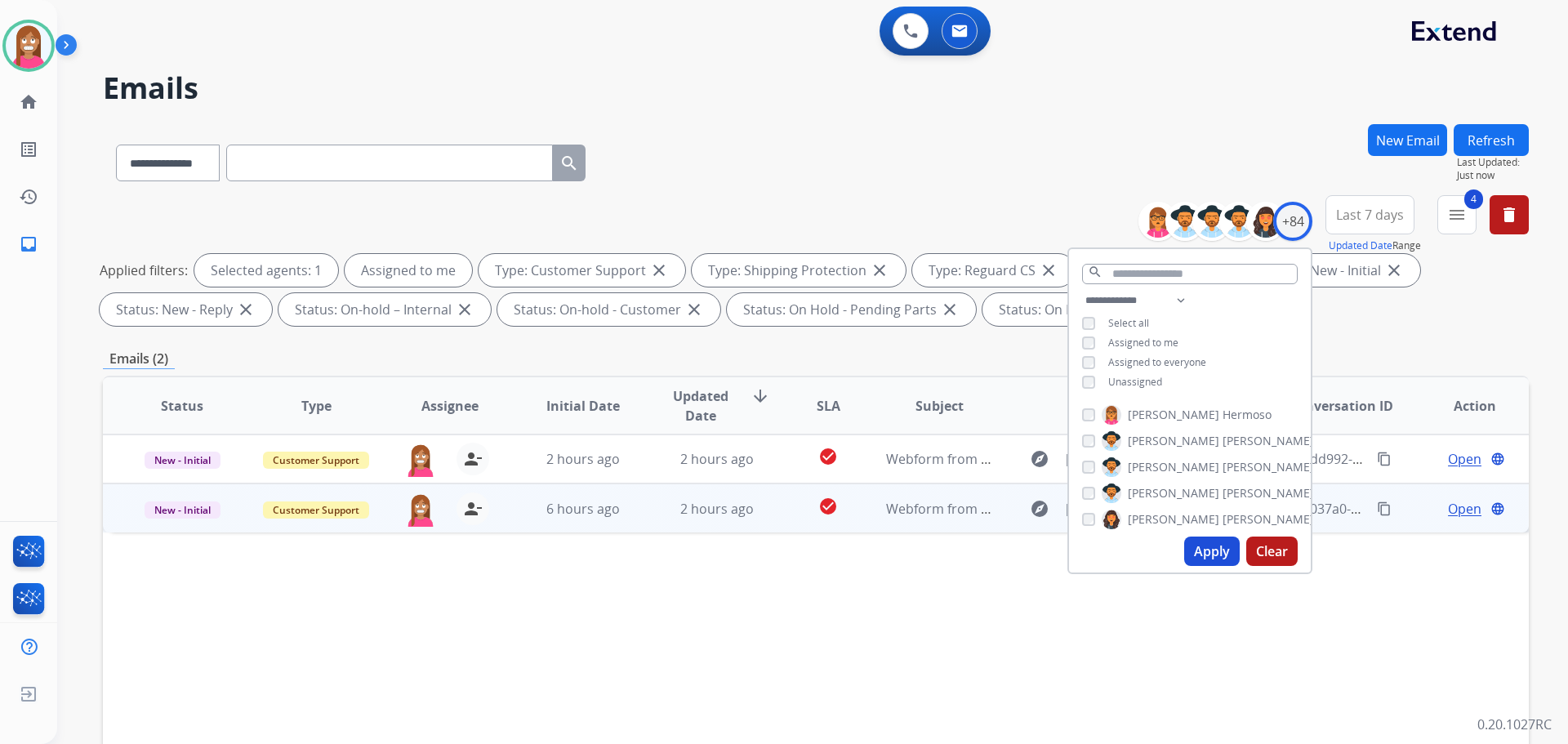
click at [518, 523] on td "6 hours ago" at bounding box center [571, 508] width 134 height 49
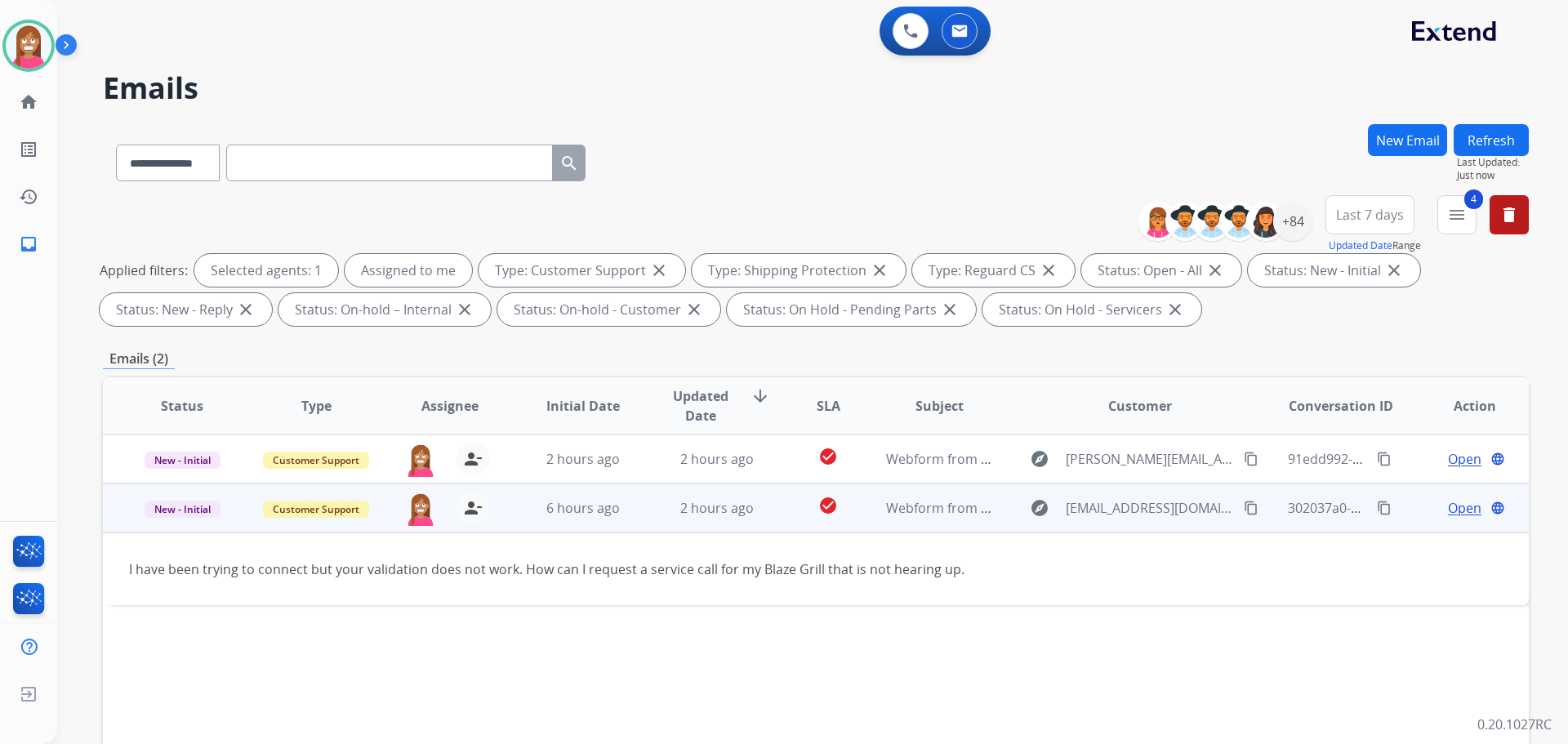
click at [1448, 512] on span "Open" at bounding box center [1464, 508] width 33 height 20
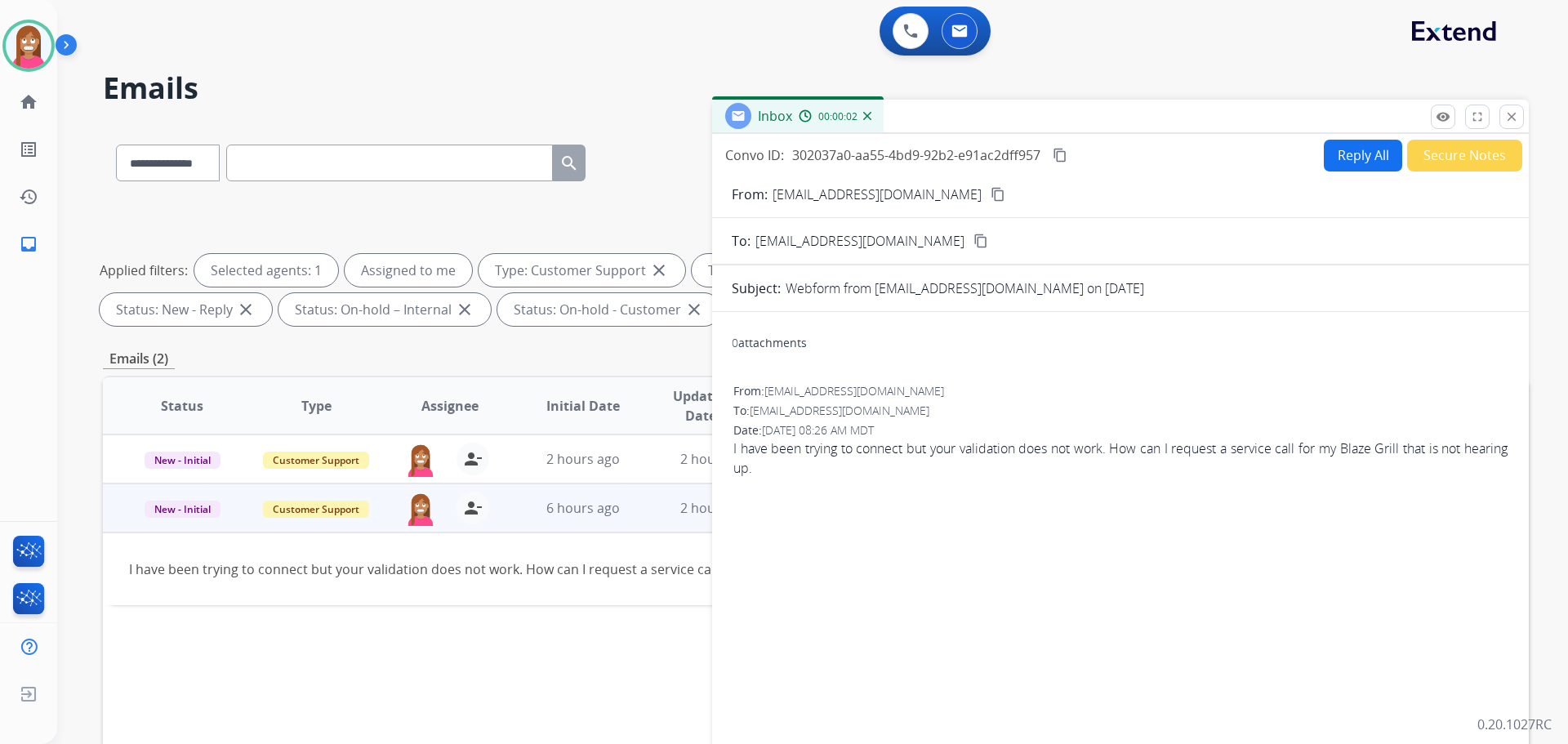
click at [1350, 163] on button "Reply All" at bounding box center [1363, 155] width 78 height 31
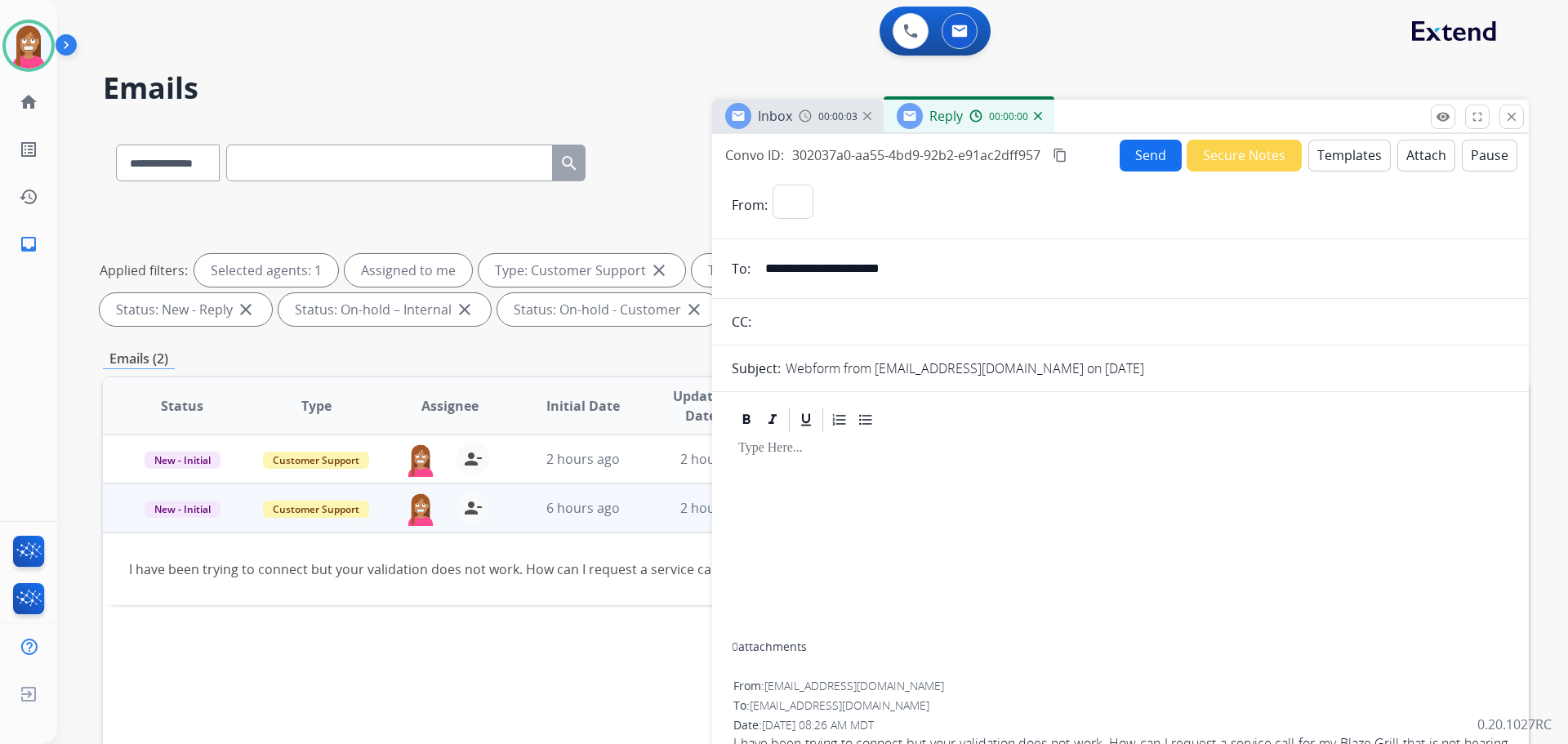
select select "**********"
click at [1339, 152] on button "Templates" at bounding box center [1349, 155] width 82 height 31
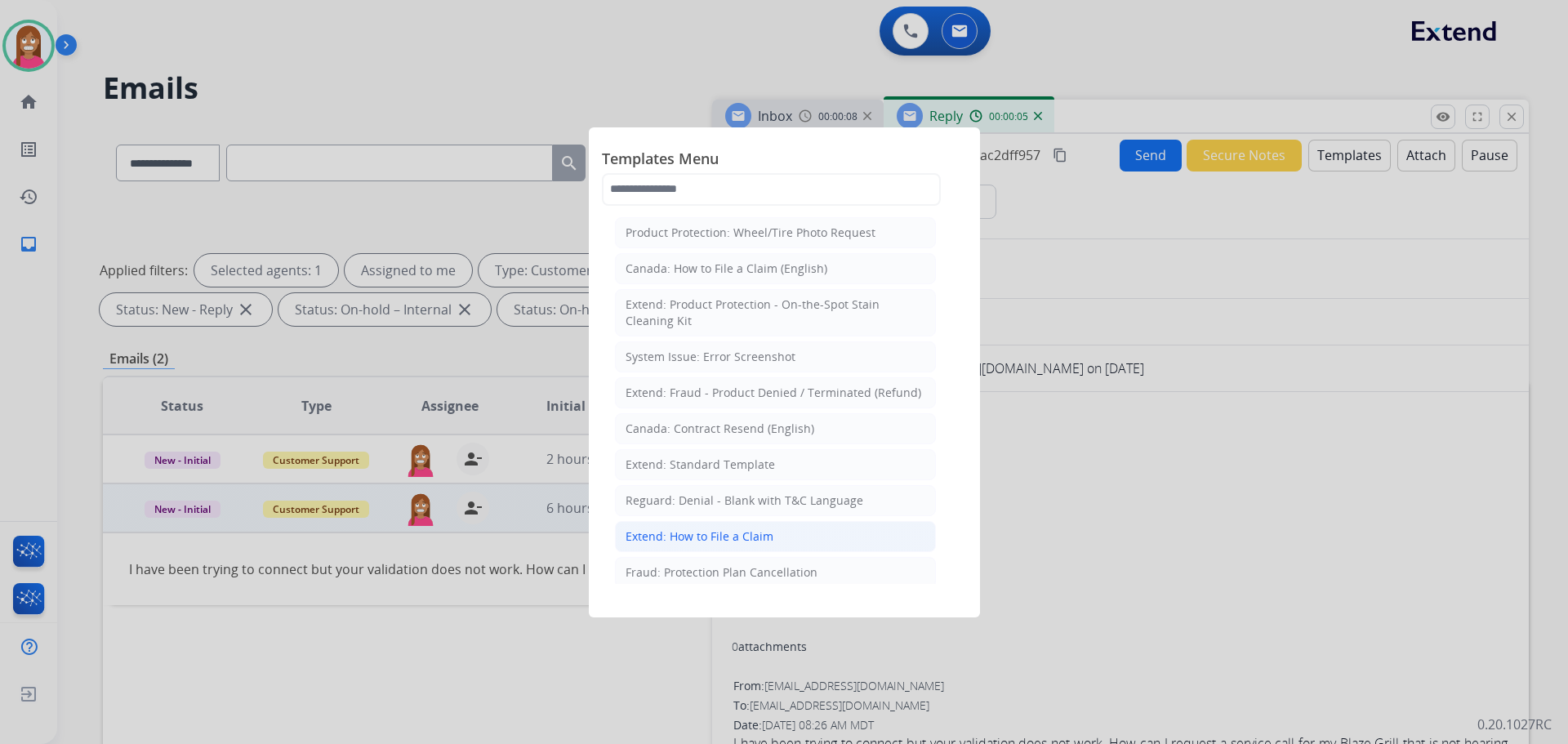
click at [644, 524] on li "Extend: How to File a Claim" at bounding box center [776, 537] width 321 height 31
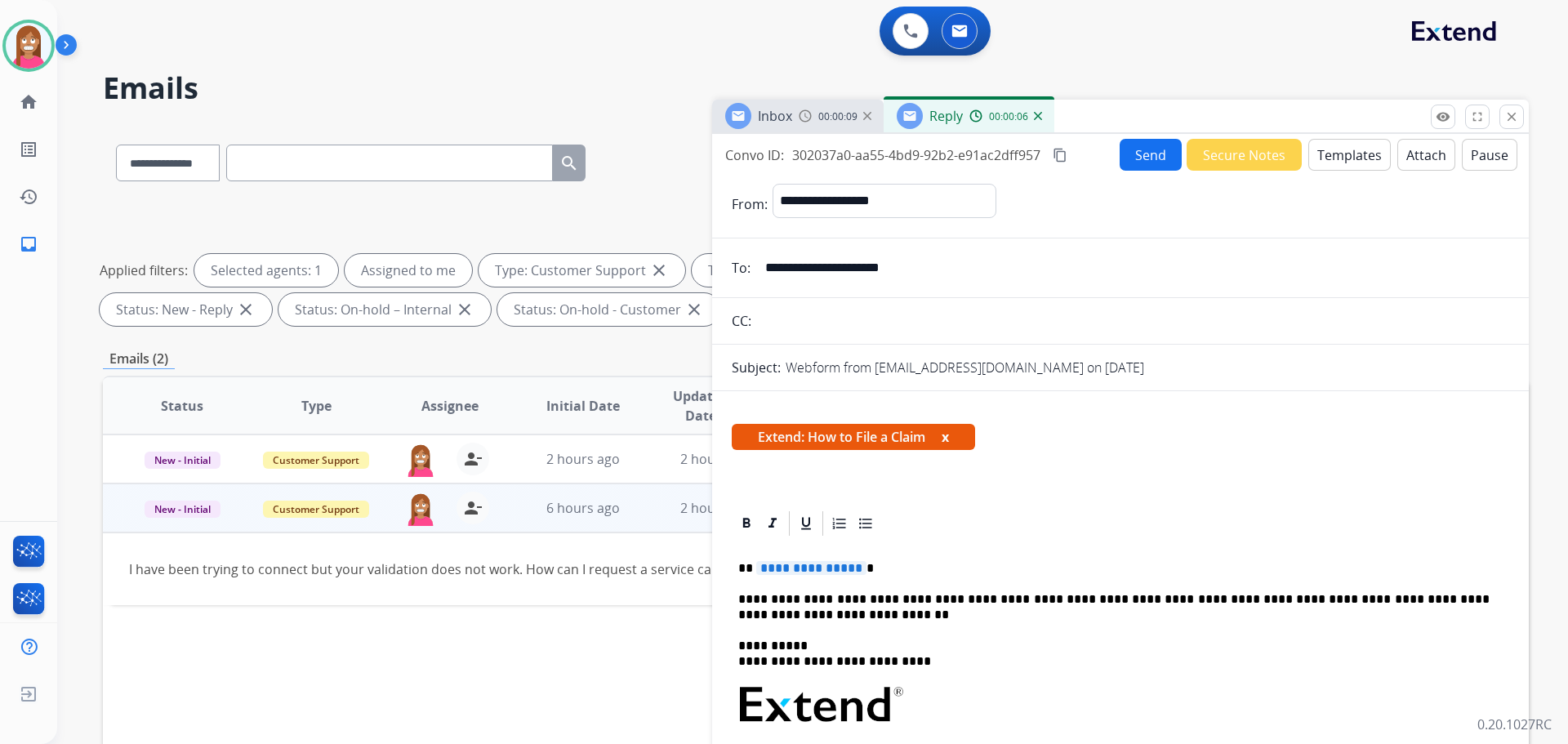
click at [784, 572] on span "**********" at bounding box center [812, 568] width 110 height 14
click at [1139, 150] on button "Send" at bounding box center [1150, 154] width 62 height 31
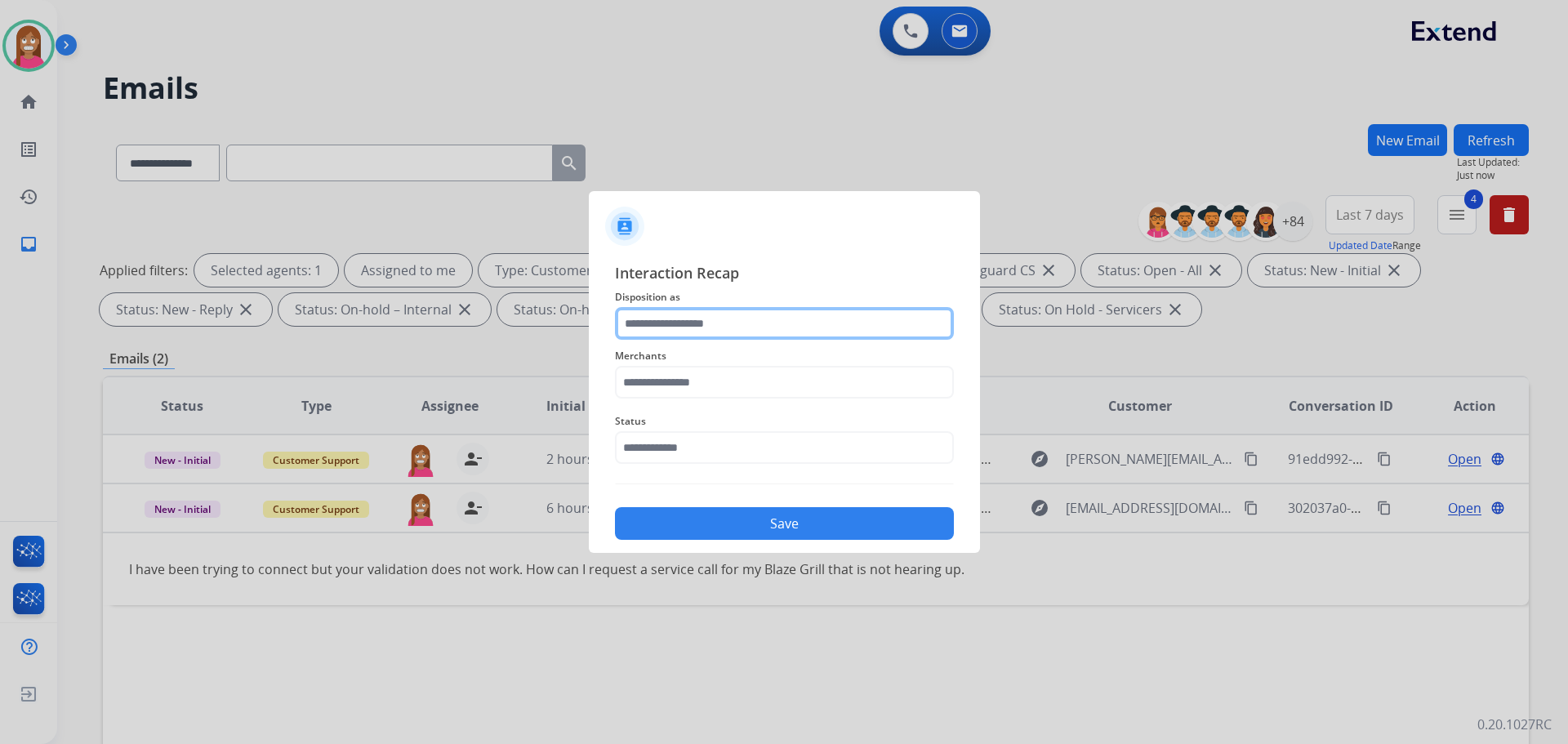
click at [676, 332] on input "text" at bounding box center [784, 323] width 339 height 32
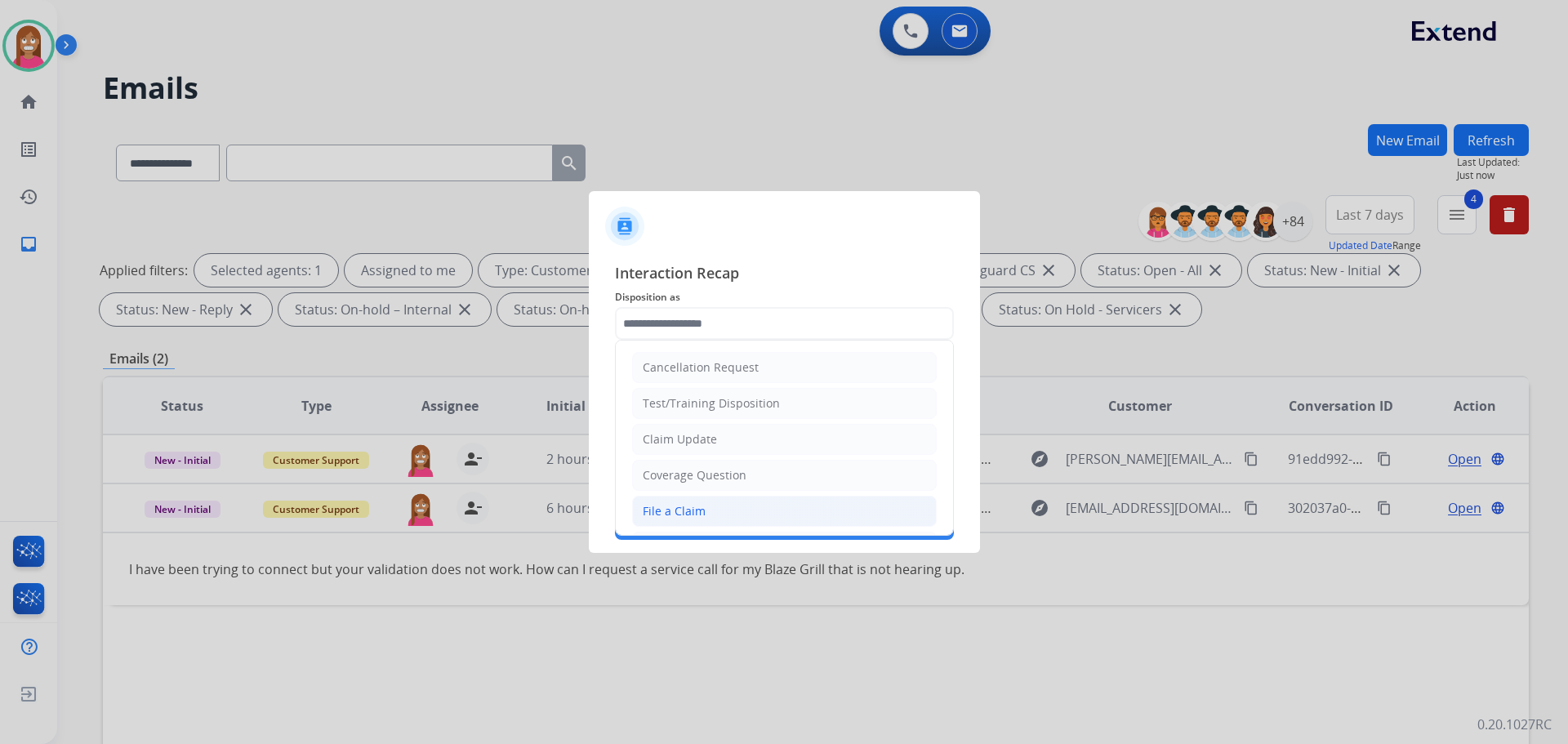
click at [656, 510] on div "File a Claim" at bounding box center [674, 511] width 63 height 16
type input "**********"
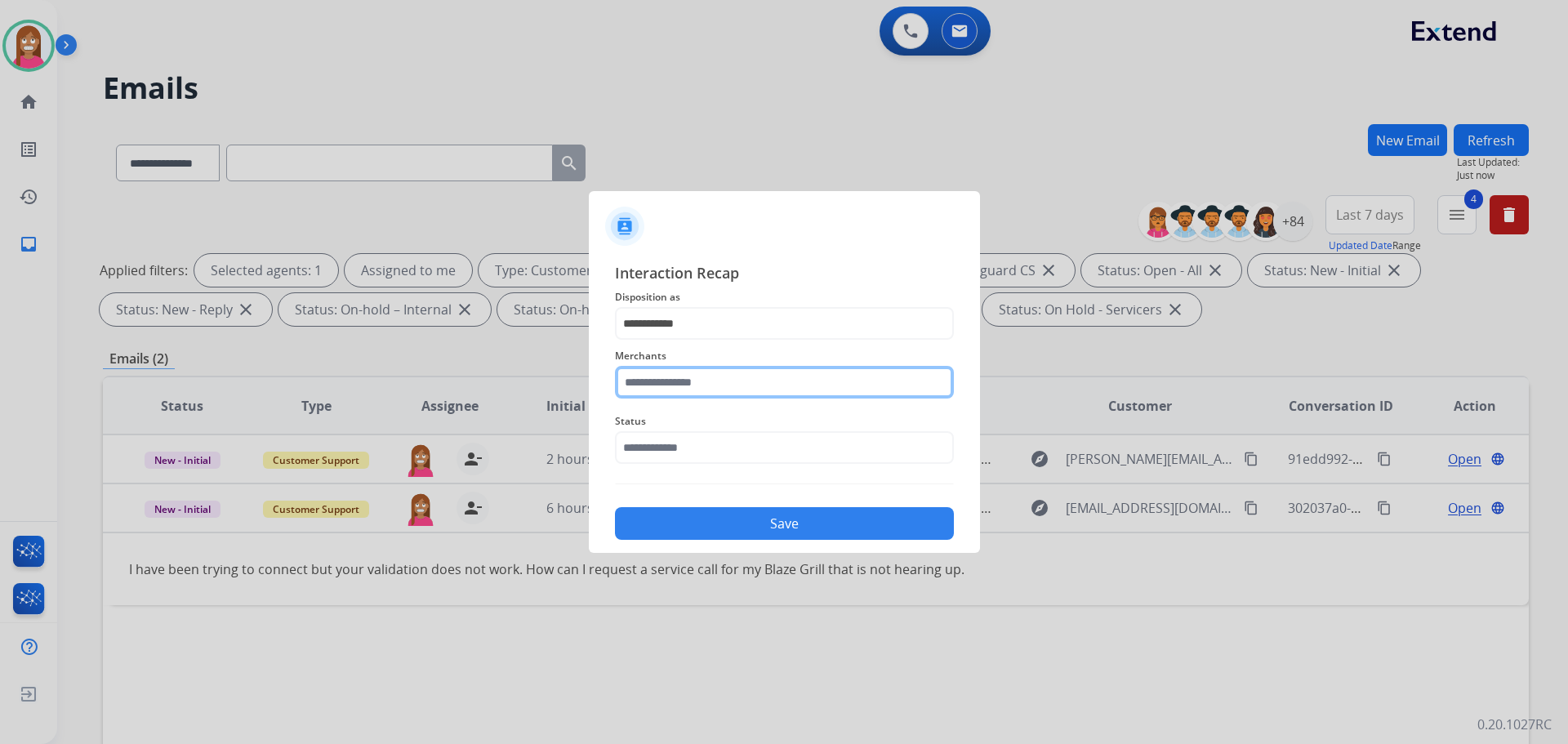
click at [659, 389] on input "text" at bounding box center [784, 382] width 339 height 32
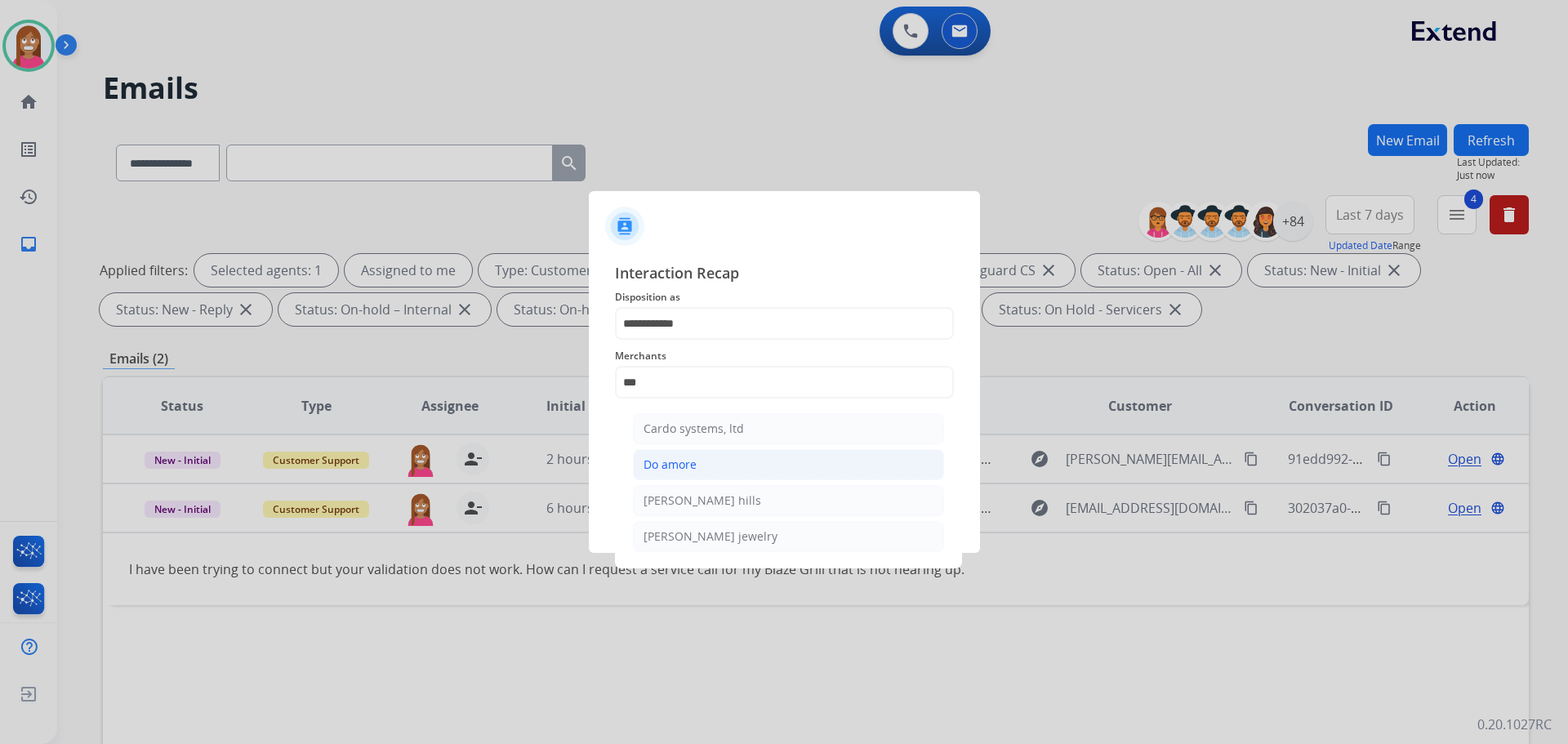
click at [674, 457] on div "Do amore" at bounding box center [670, 464] width 53 height 16
type input "********"
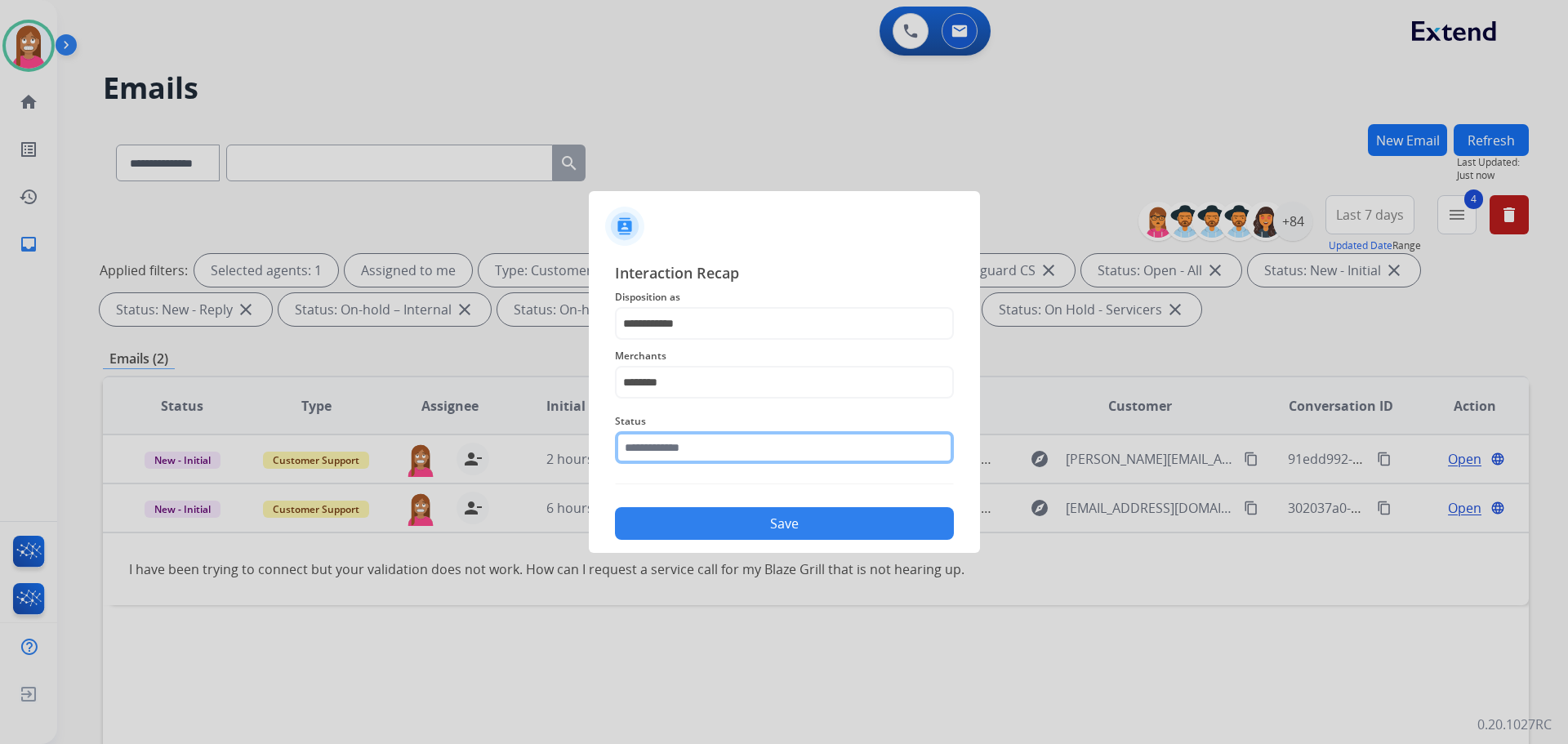
click at [659, 449] on input "text" at bounding box center [784, 447] width 339 height 32
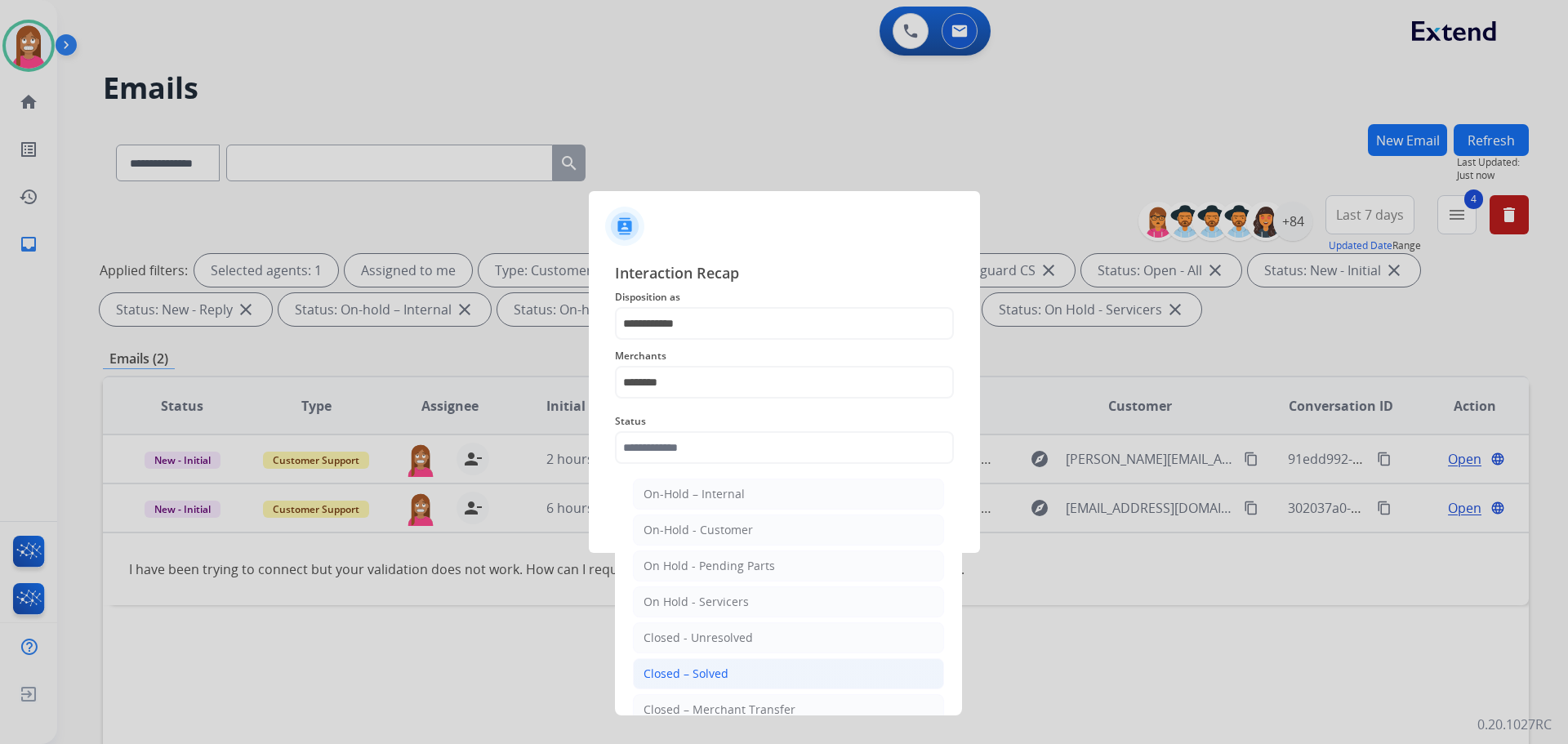
click at [658, 675] on div "Closed – Solved" at bounding box center [686, 673] width 85 height 16
type input "**********"
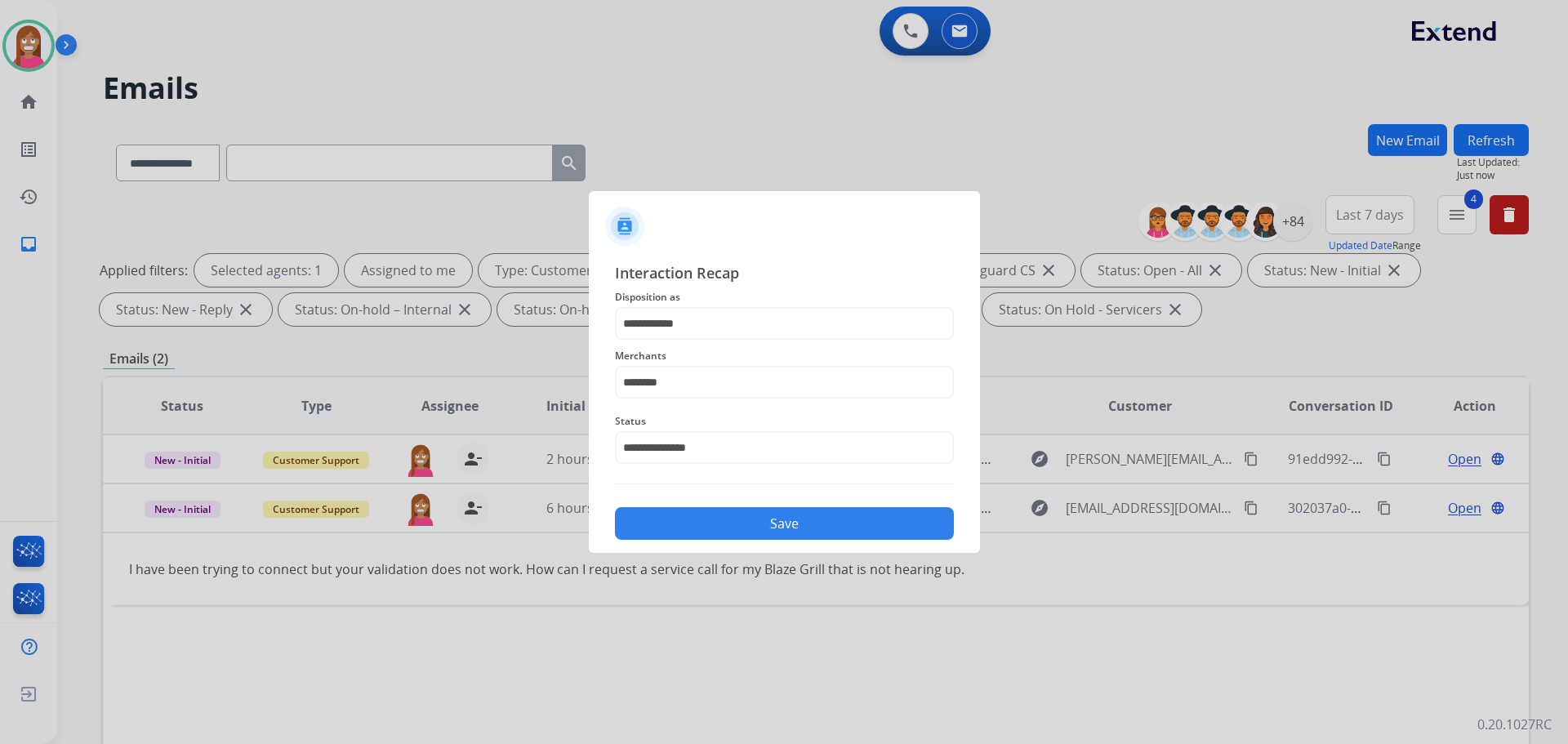
click at [661, 528] on button "Save" at bounding box center [784, 524] width 339 height 32
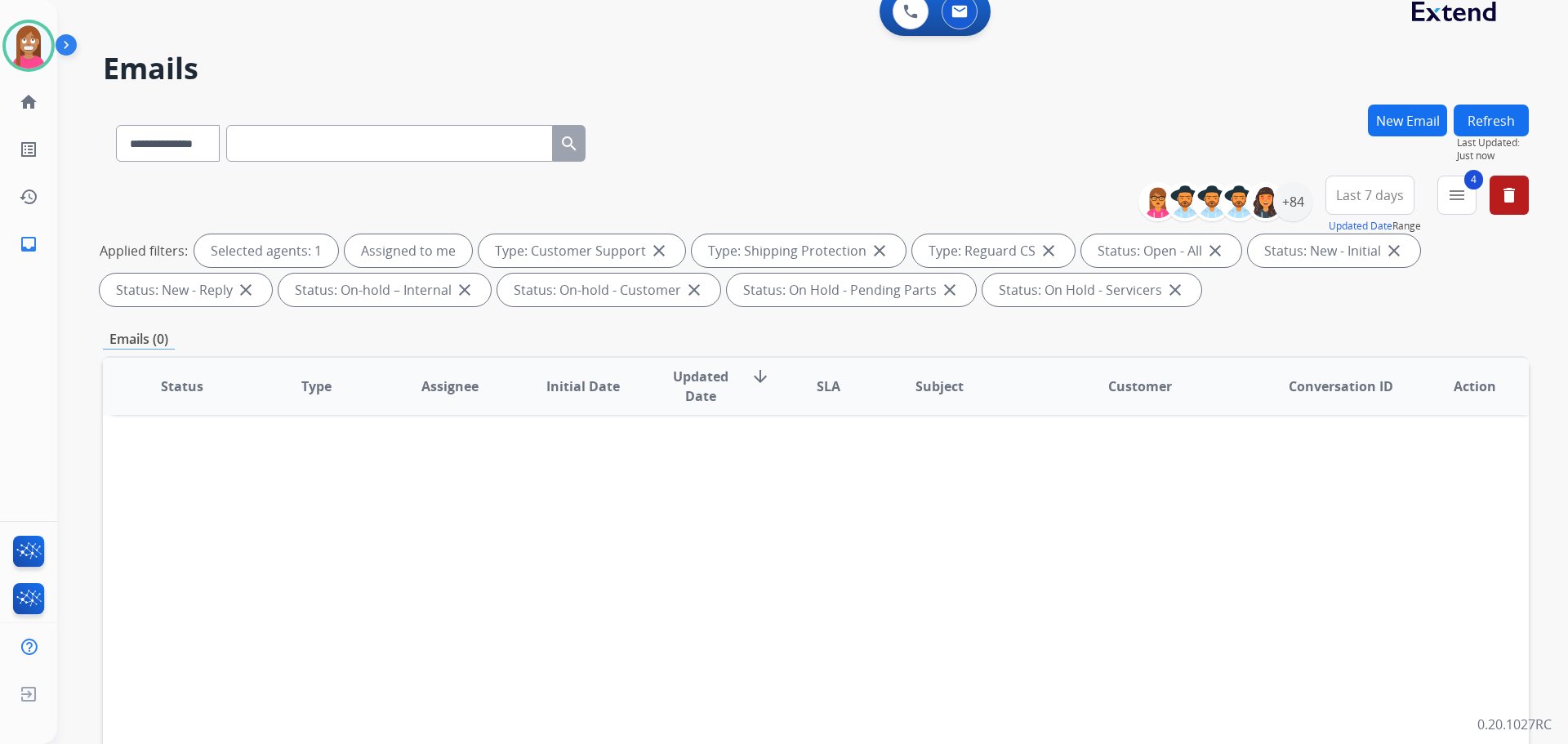
scroll to position [19, 0]
click at [1486, 114] on button "Refresh" at bounding box center [1491, 121] width 75 height 31
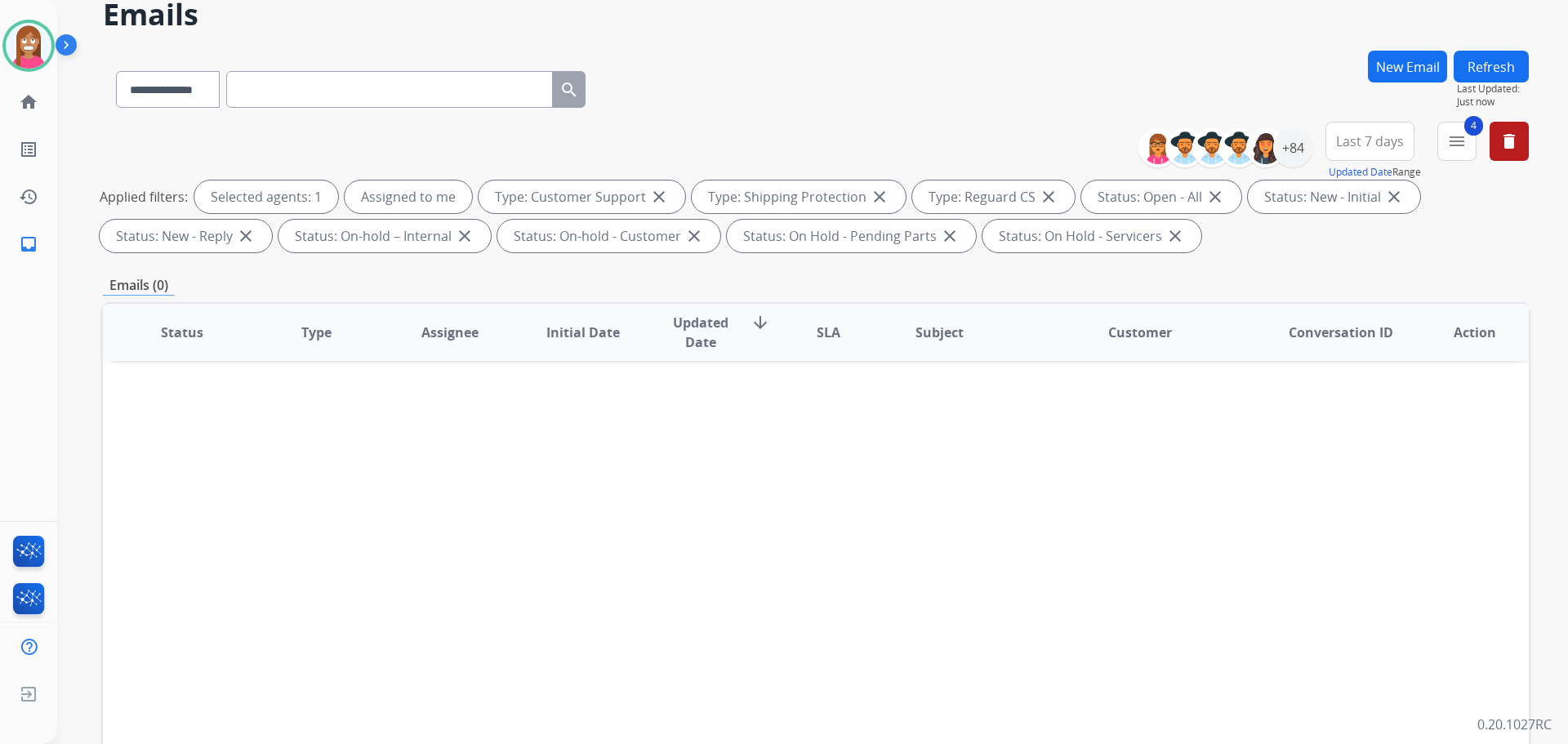
scroll to position [0, 0]
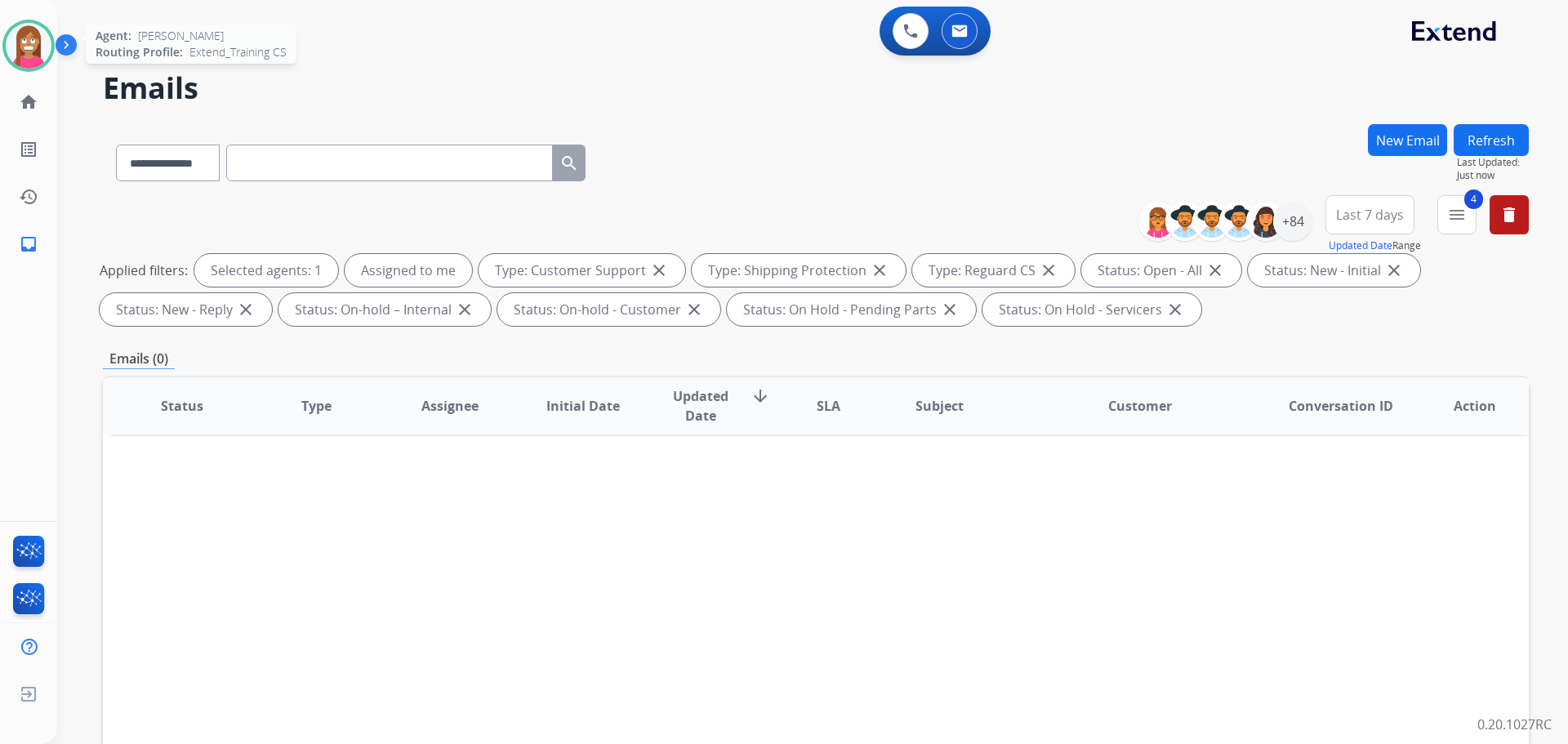
drag, startPoint x: 25, startPoint y: 41, endPoint x: 49, endPoint y: 56, distance: 28.3
click at [25, 41] on img at bounding box center [29, 46] width 46 height 46
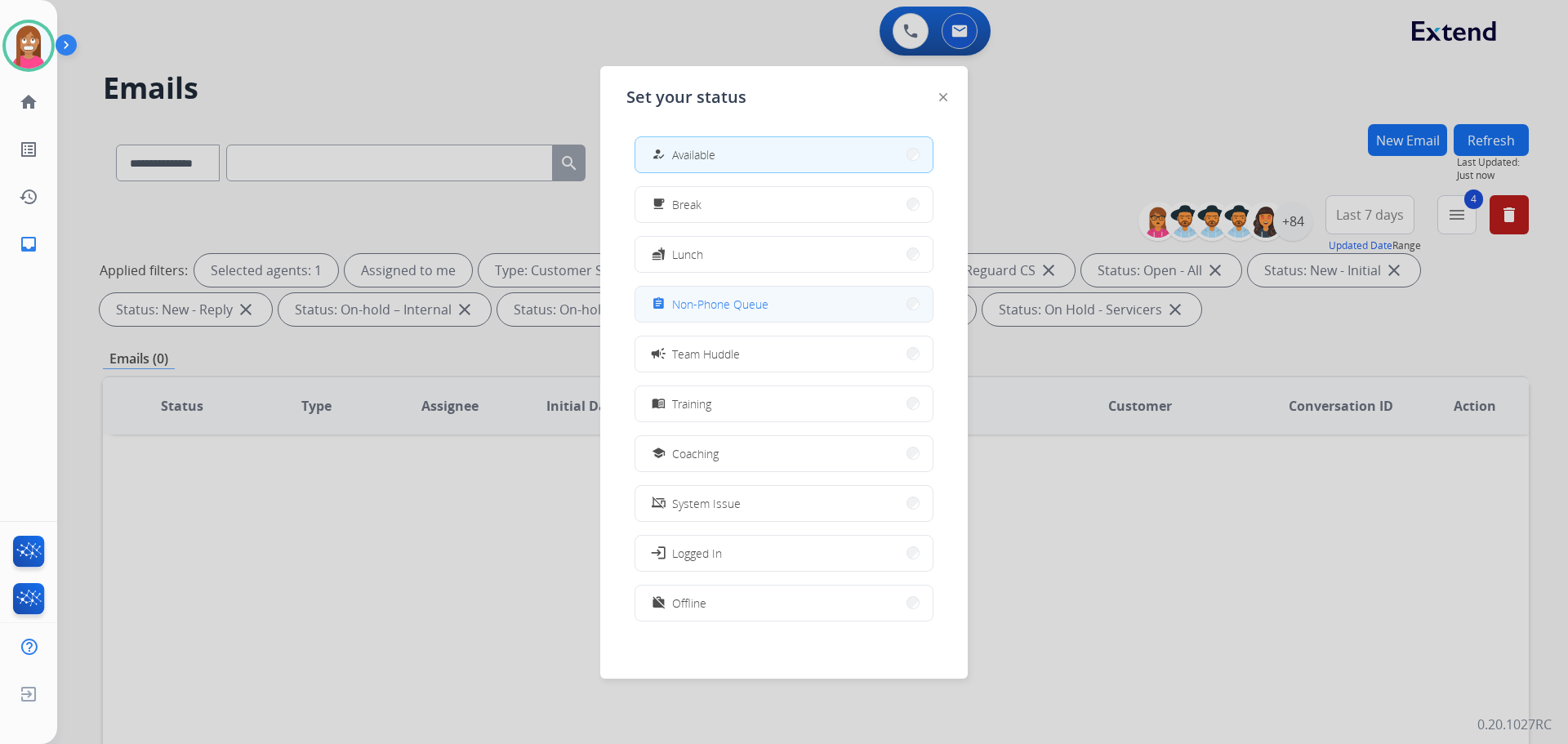
click at [680, 308] on span "Non-Phone Queue" at bounding box center [720, 304] width 96 height 17
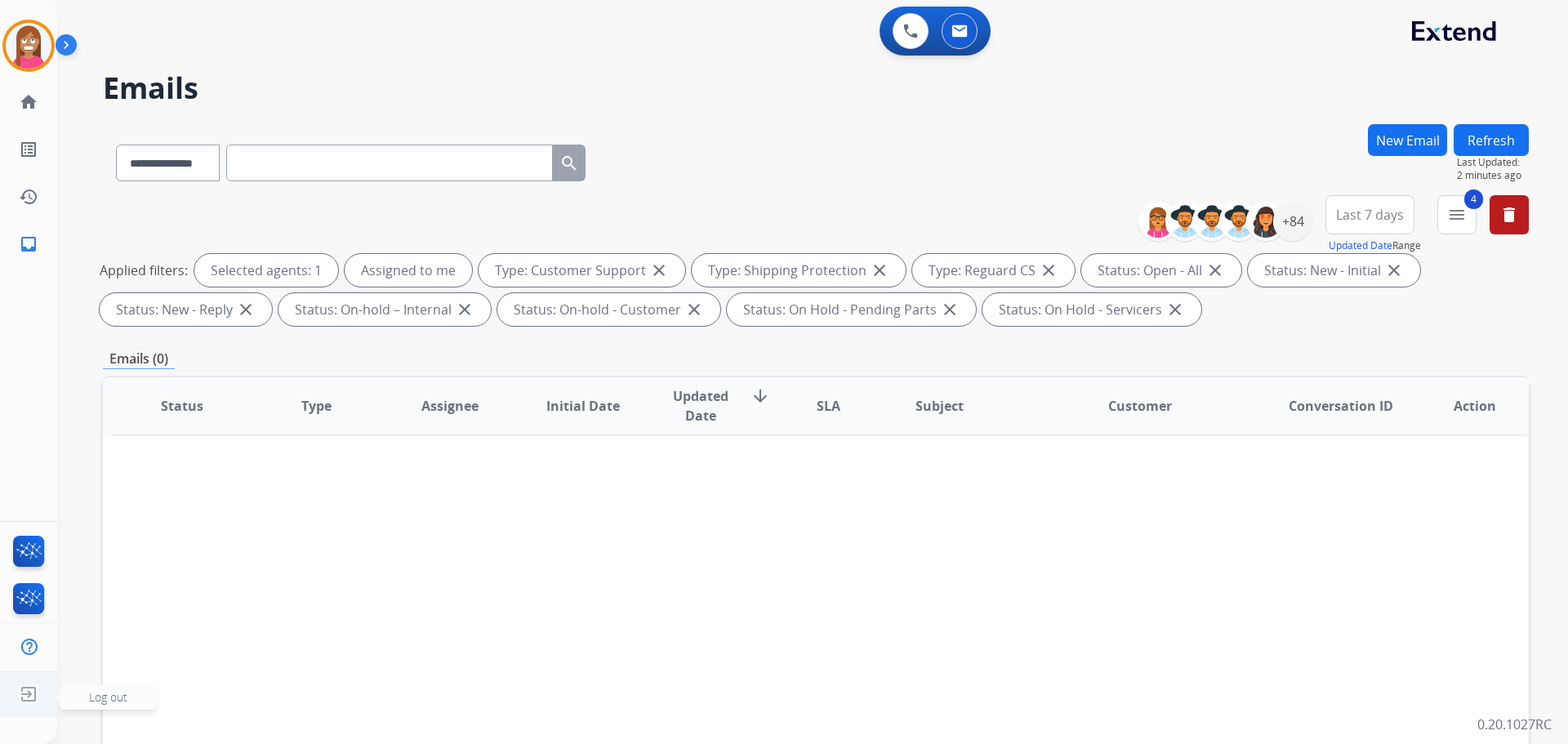
click at [23, 687] on img at bounding box center [28, 694] width 30 height 31
